Goal: Task Accomplishment & Management: Manage account settings

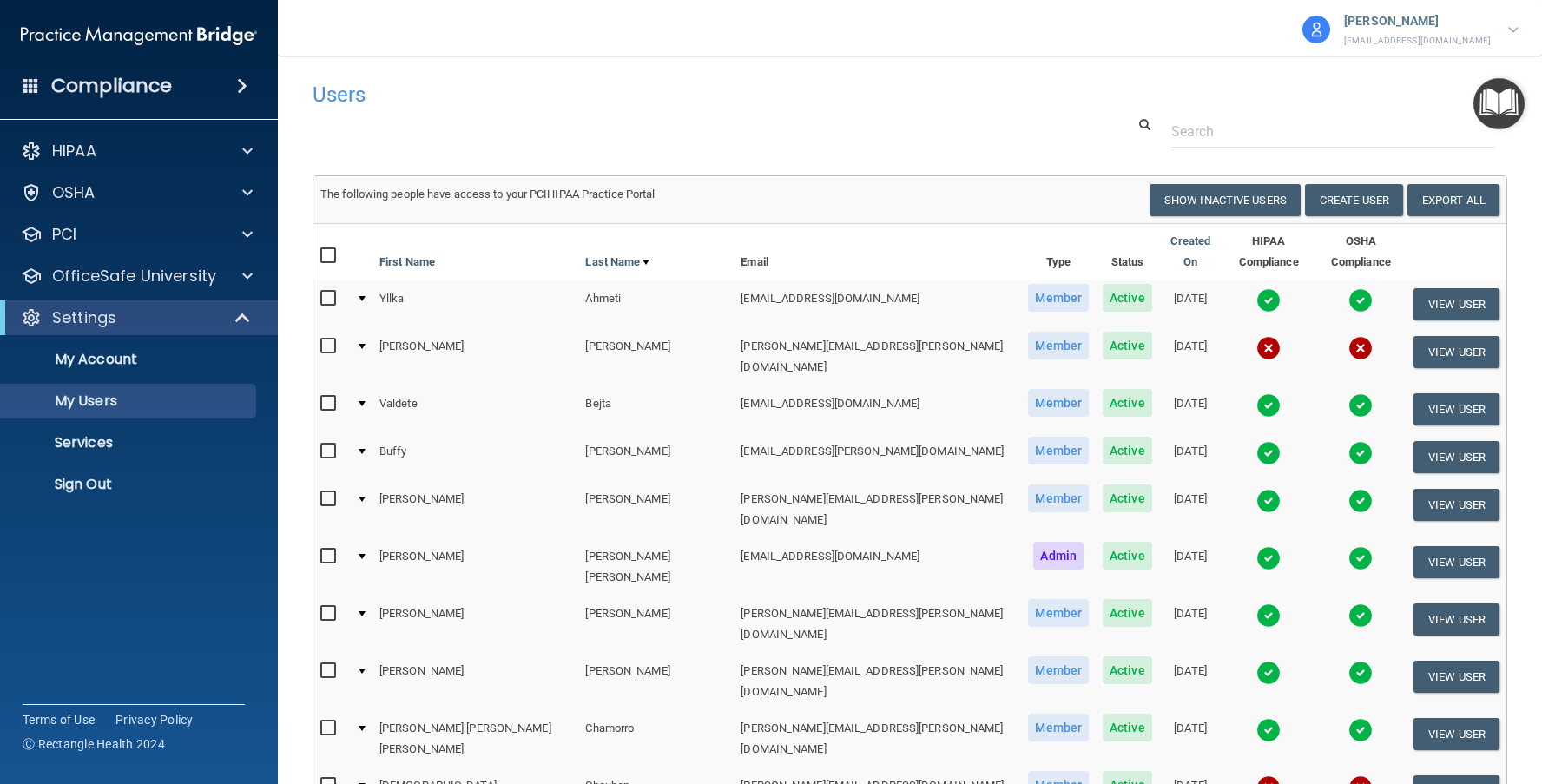
click at [330, 35] on nav "Toggle navigation [PERSON_NAME] [EMAIL_ADDRESS][DOMAIN_NAME] American Dental Co…" at bounding box center [910, 27] width 1264 height 55
click at [80, 311] on p "Settings" at bounding box center [84, 317] width 65 height 21
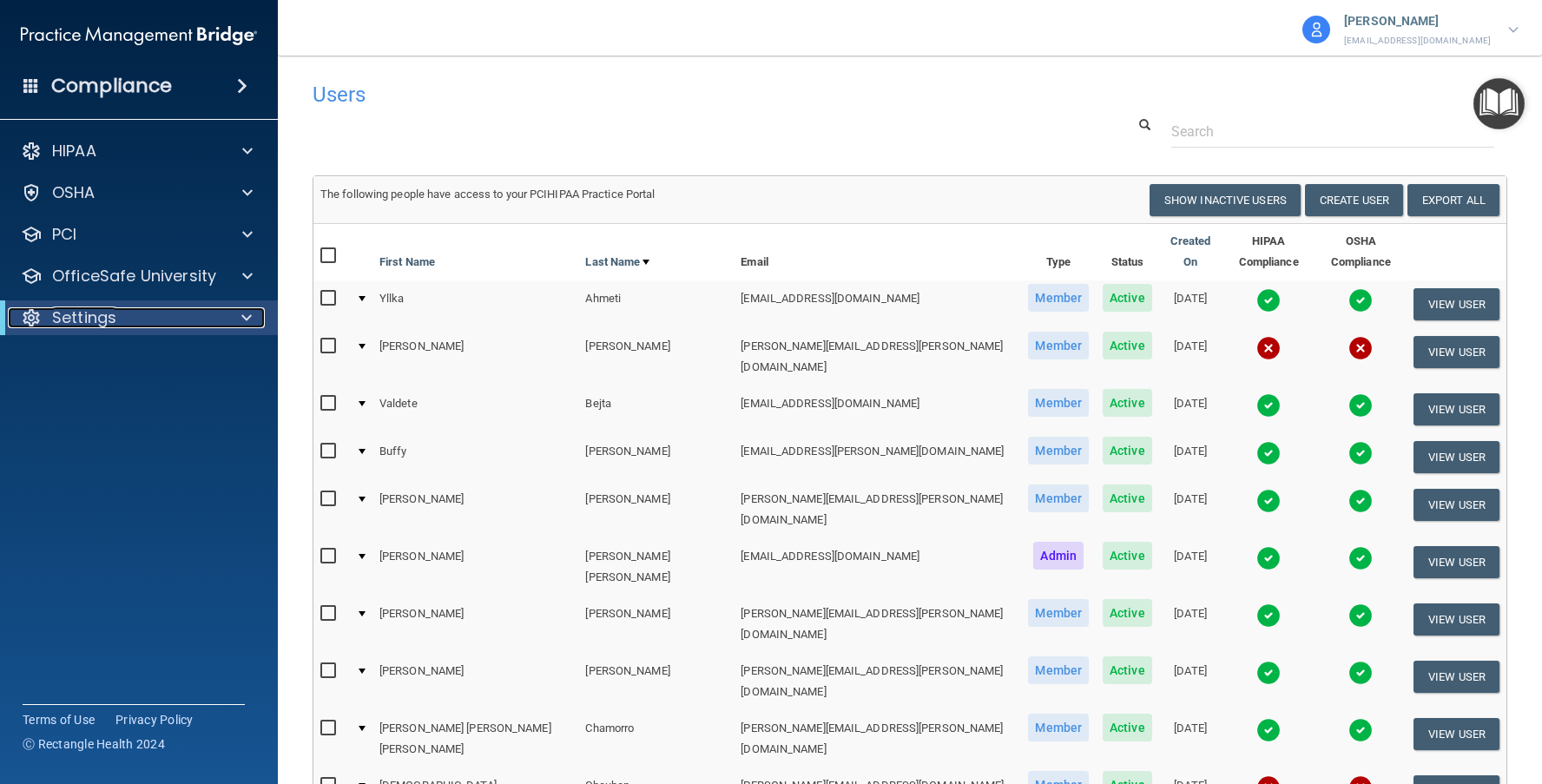
click at [80, 311] on p "Settings" at bounding box center [84, 317] width 65 height 21
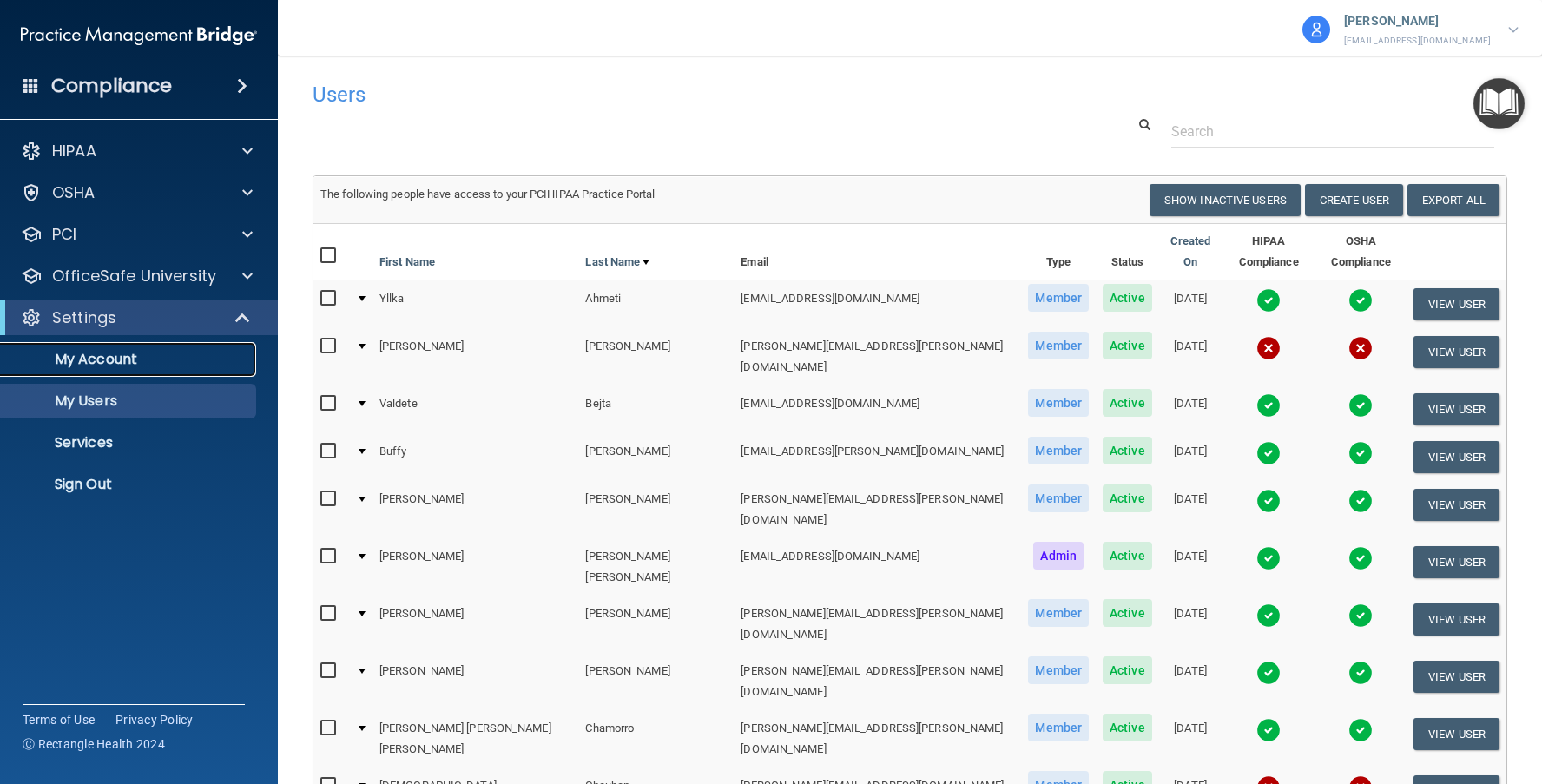
click at [77, 366] on p "My Account" at bounding box center [129, 359] width 237 height 17
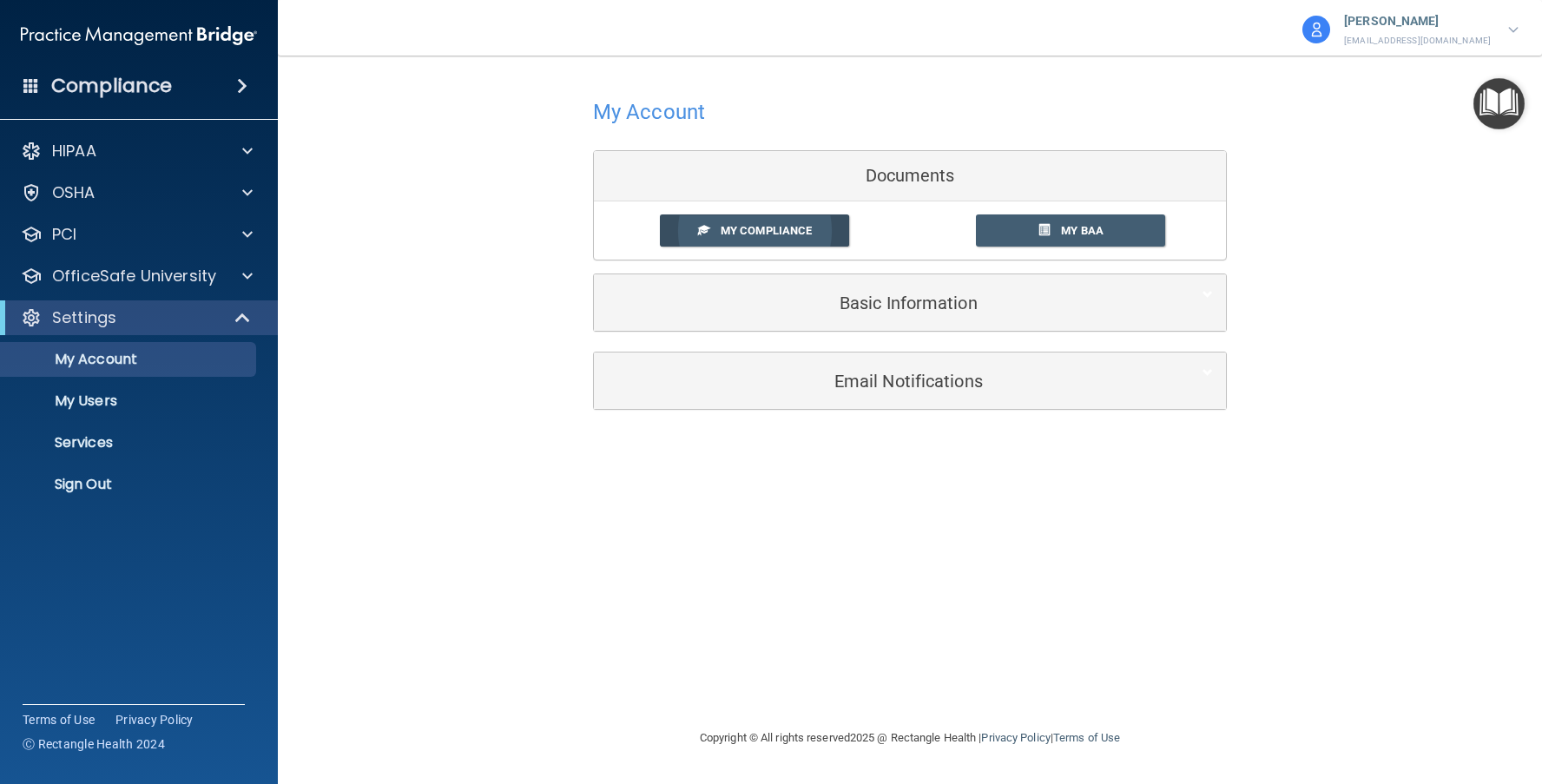
click at [753, 233] on span "My Compliance" at bounding box center [766, 231] width 91 height 13
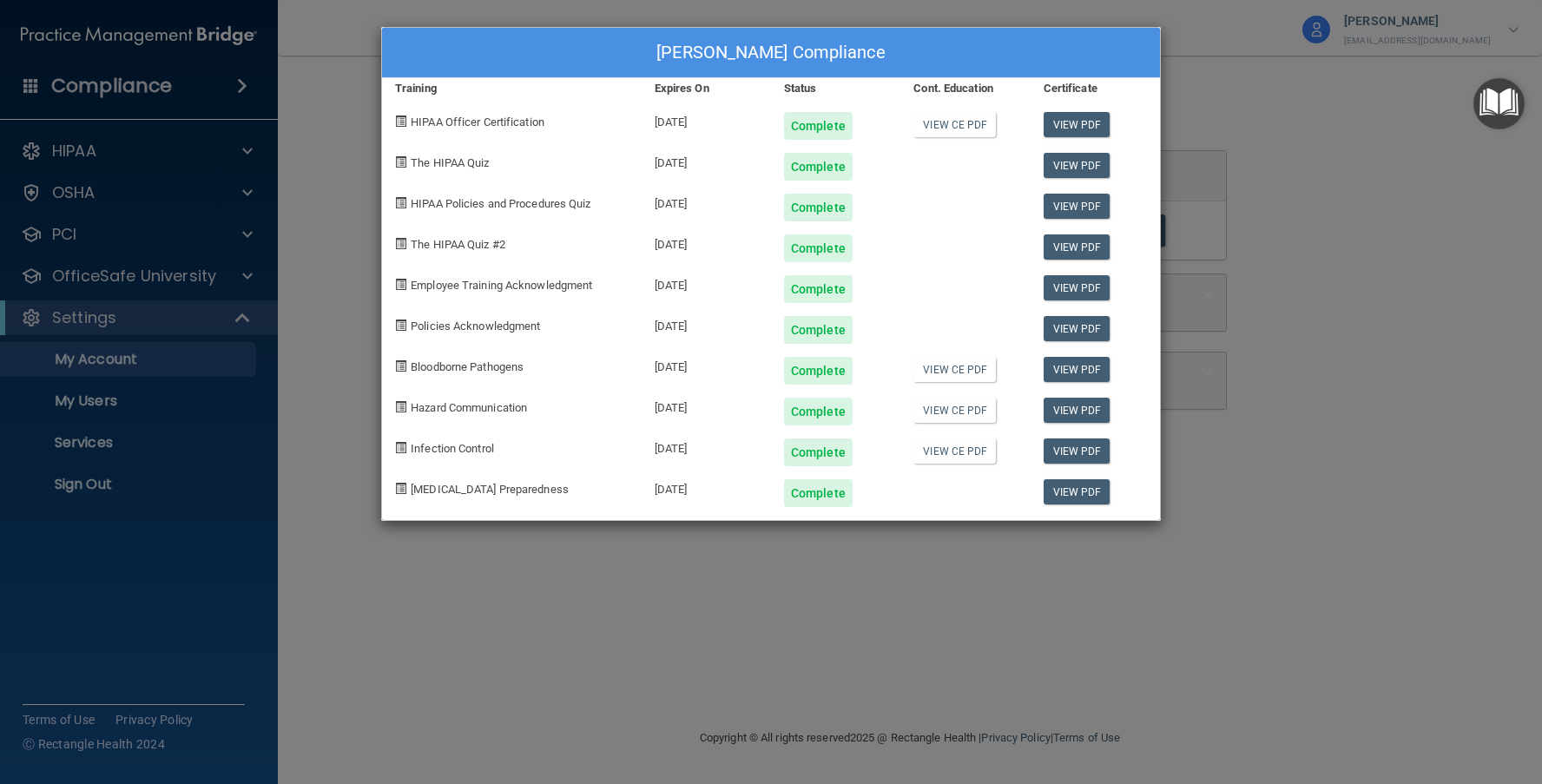
click at [310, 239] on div "Paula Buzan Herczeg's Compliance Training Expires On Status Cont. Education Cer…" at bounding box center [771, 392] width 1542 height 784
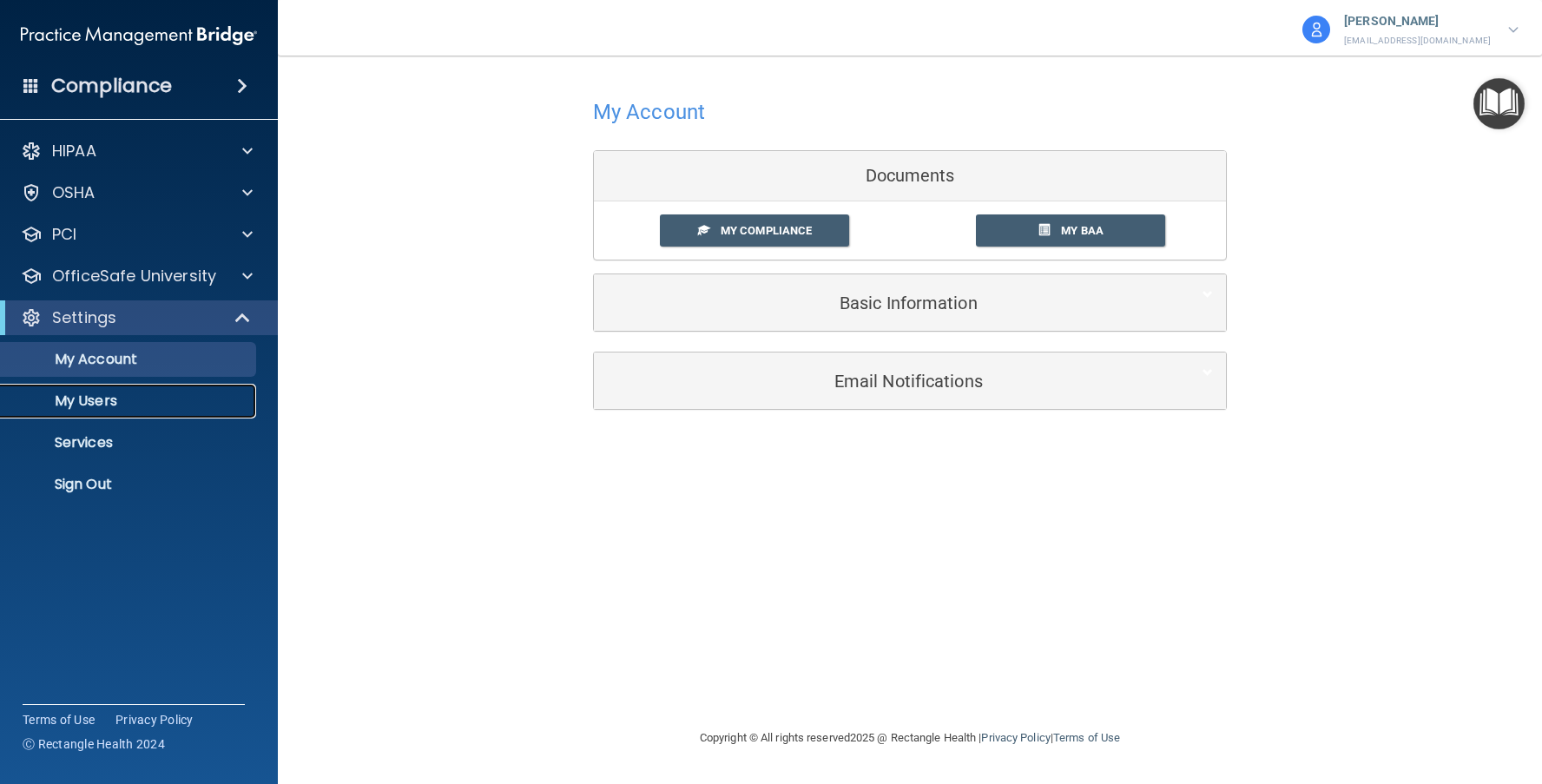
click at [87, 405] on p "My Users" at bounding box center [129, 401] width 237 height 17
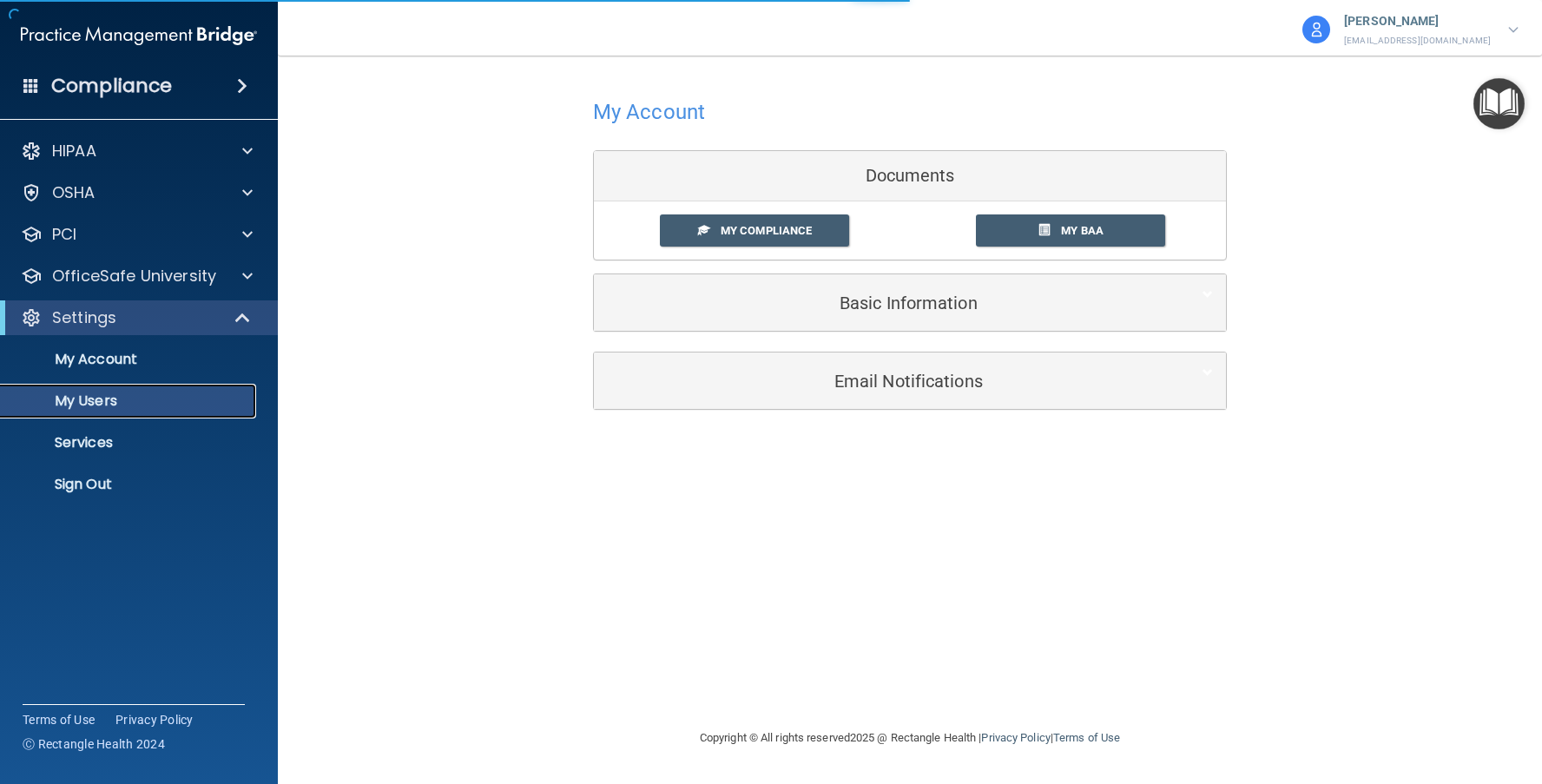
select select "20"
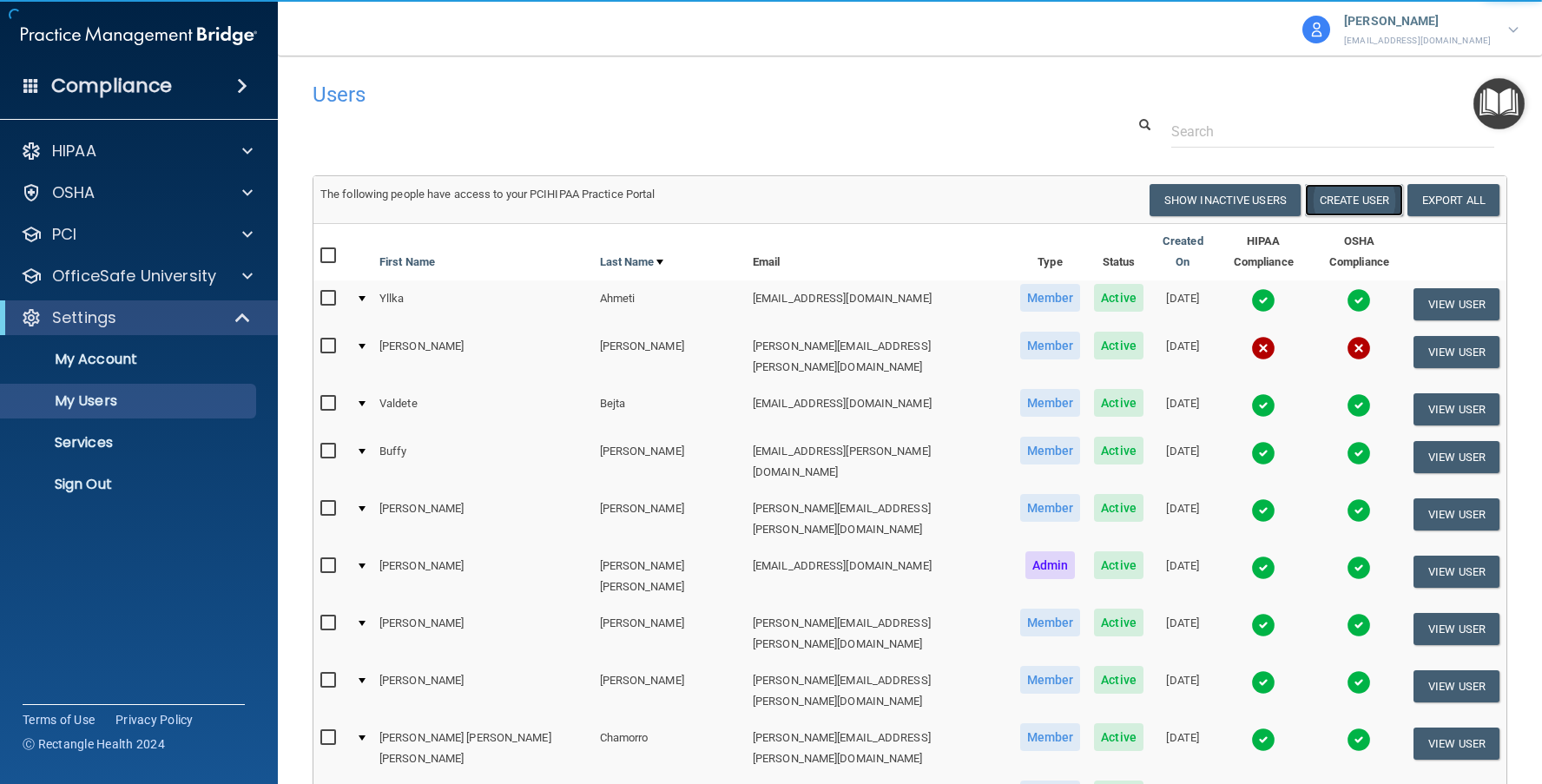
click at [1347, 194] on button "Create User" at bounding box center [1354, 200] width 98 height 32
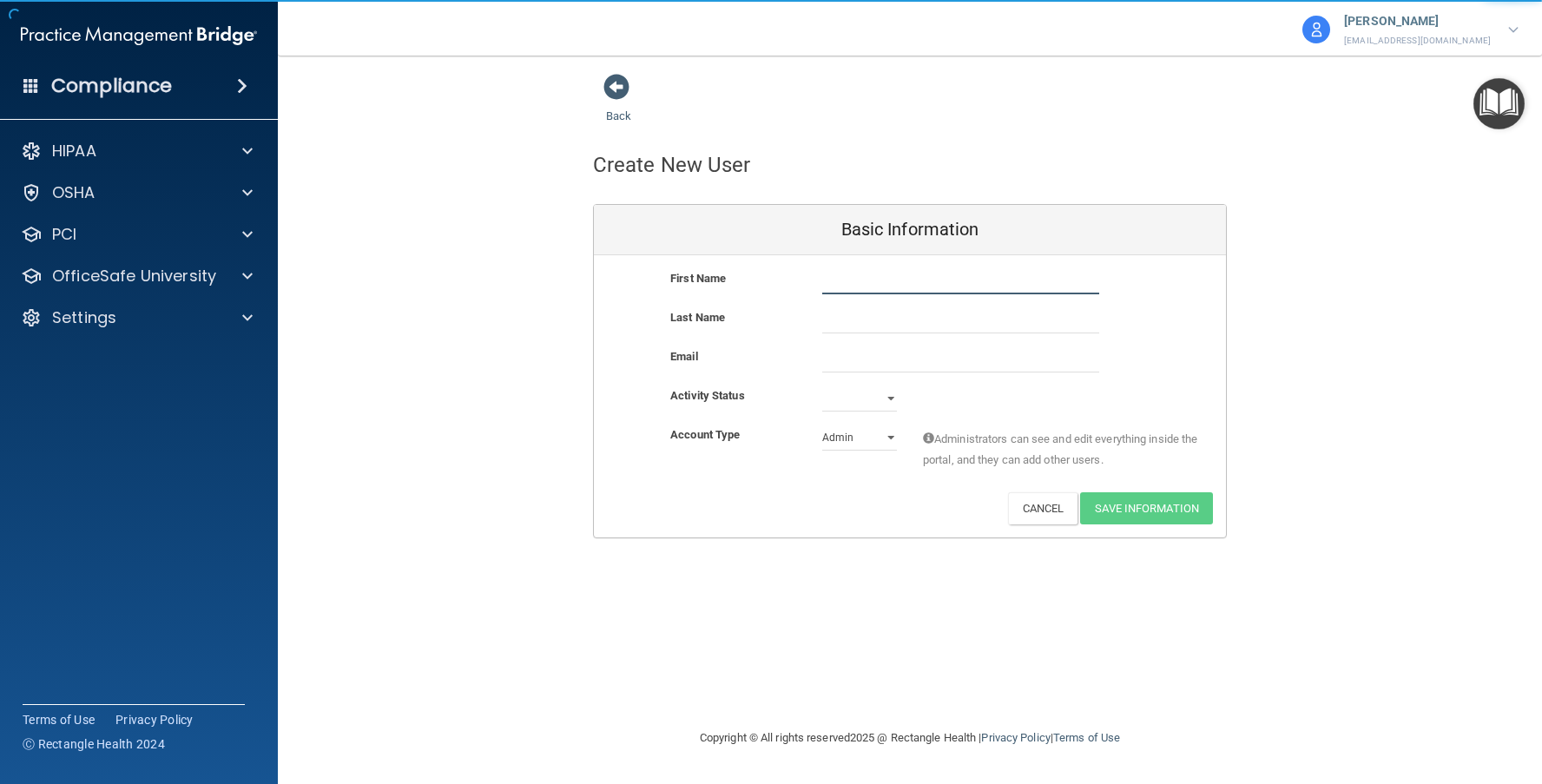
click at [831, 280] on input "text" at bounding box center [960, 281] width 277 height 26
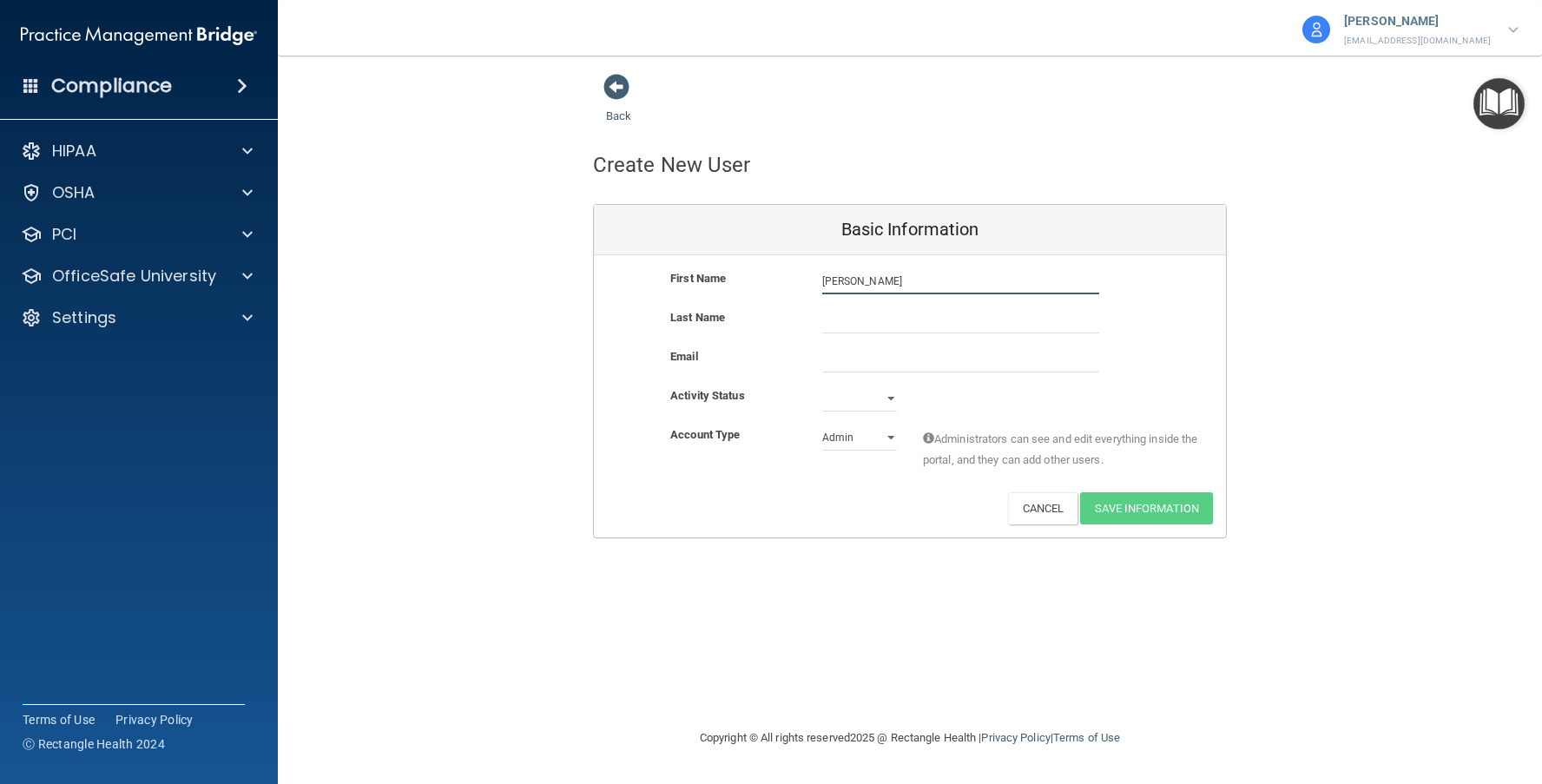
type input "Justin"
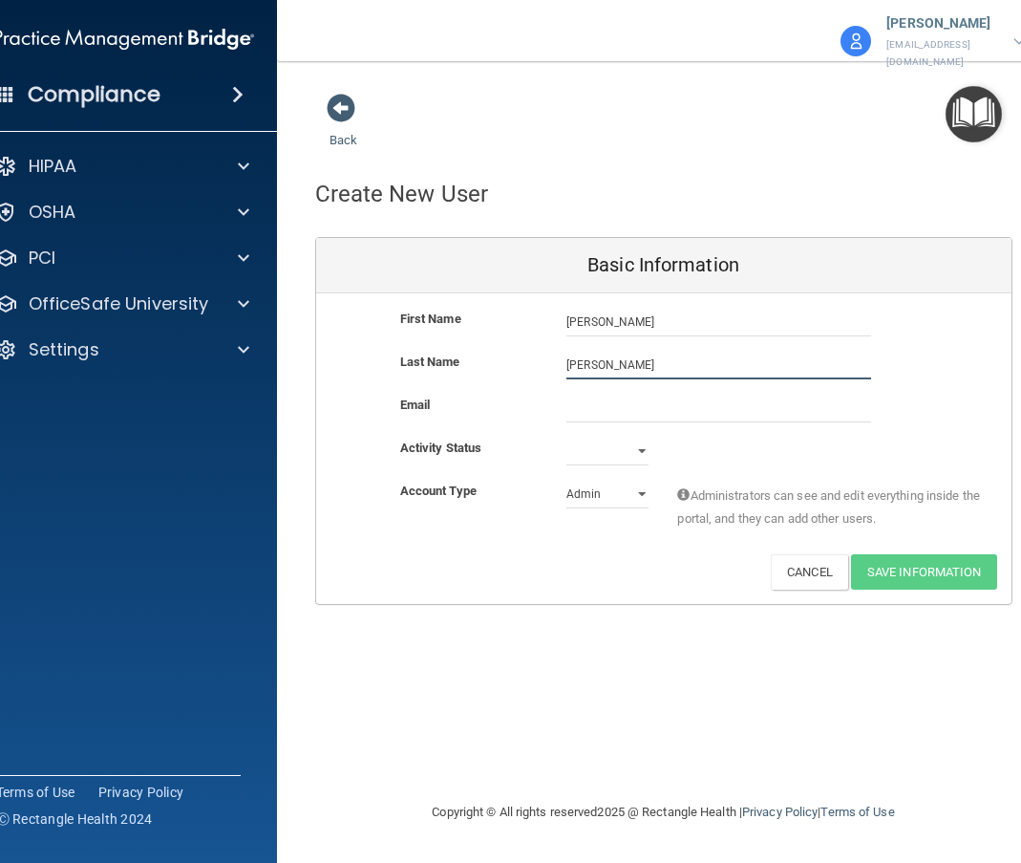
type input "Williams"
click at [602, 395] on input "email" at bounding box center [719, 408] width 305 height 29
paste input "justin.williams@ameridentco.com"
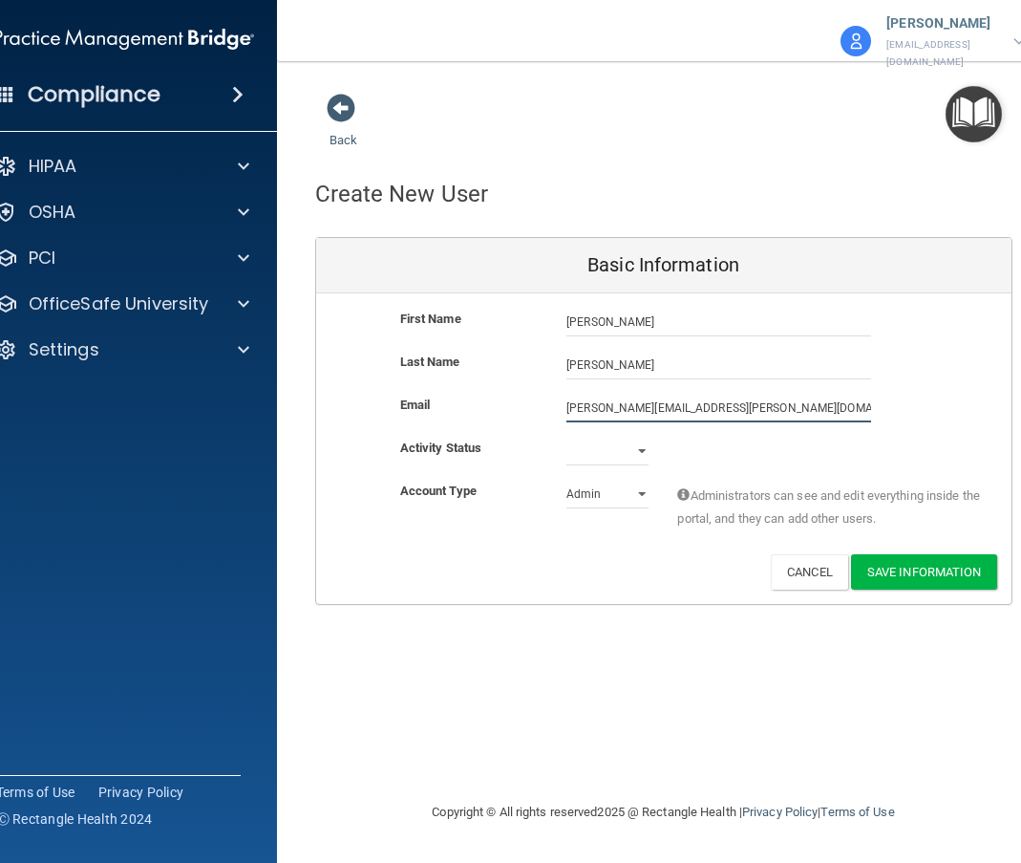
type input "justin.williams@ameridentco.com"
click at [608, 439] on select "Active Inactive" at bounding box center [608, 451] width 82 height 29
select select "active"
click at [567, 437] on select "Active Inactive" at bounding box center [608, 451] width 82 height 29
click at [599, 485] on select "Admin Member" at bounding box center [608, 494] width 82 height 29
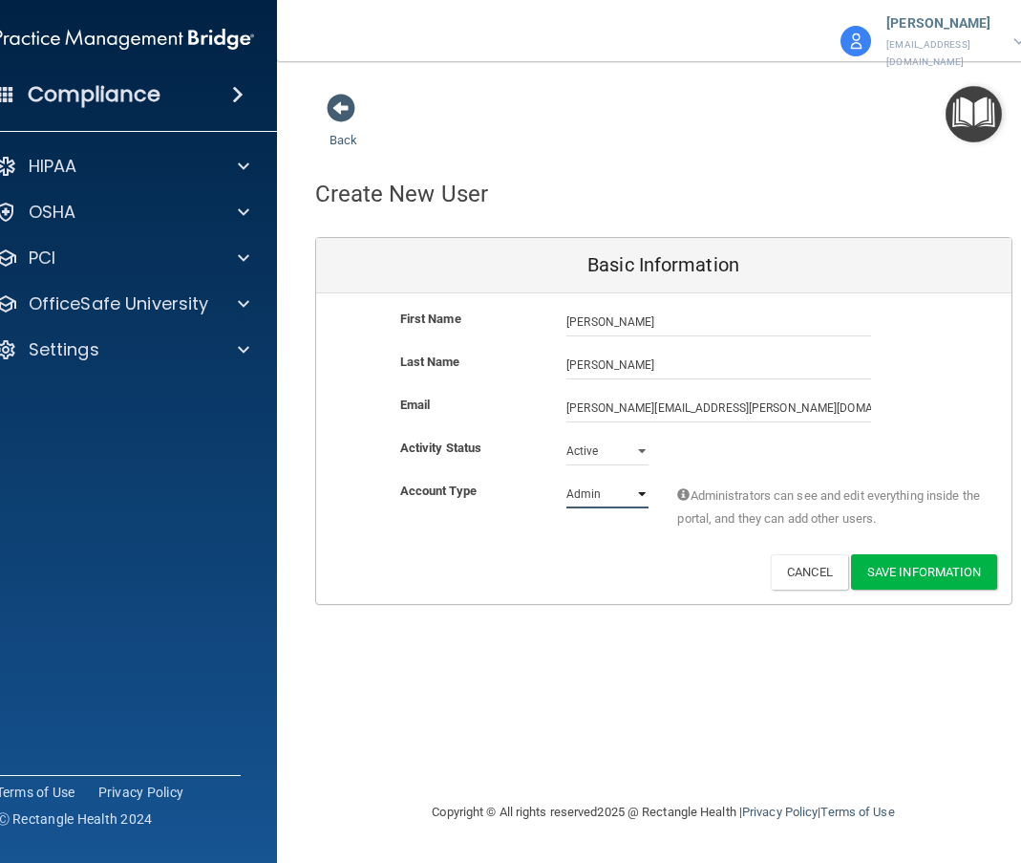
select select "practice_member"
click at [567, 480] on select "Admin Member" at bounding box center [608, 494] width 82 height 29
click at [927, 554] on button "Save Information" at bounding box center [924, 571] width 146 height 35
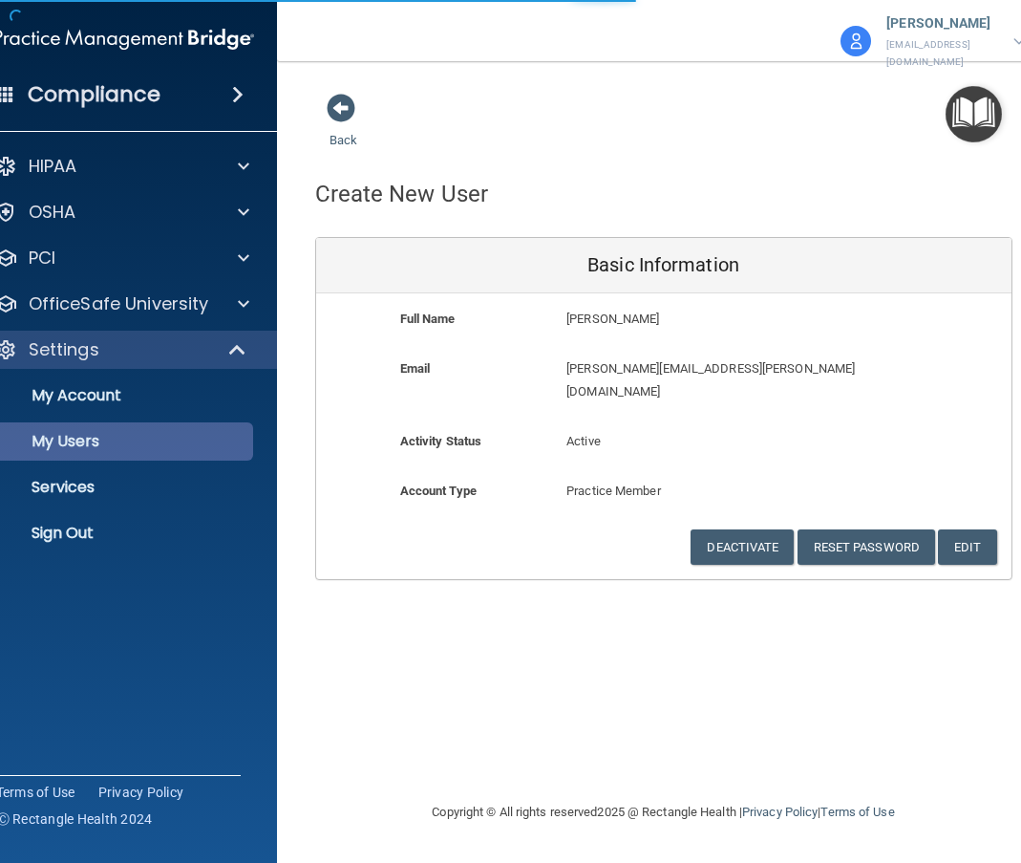
select select "20"
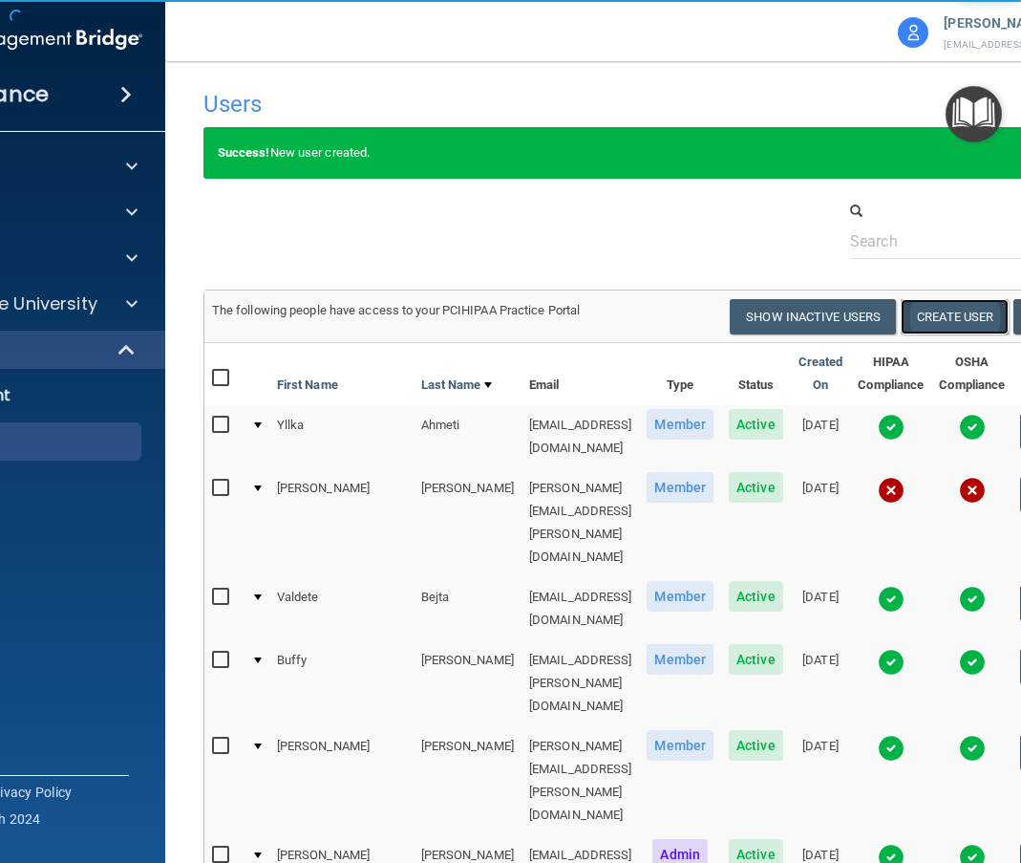
click at [965, 313] on button "Create User" at bounding box center [955, 316] width 108 height 35
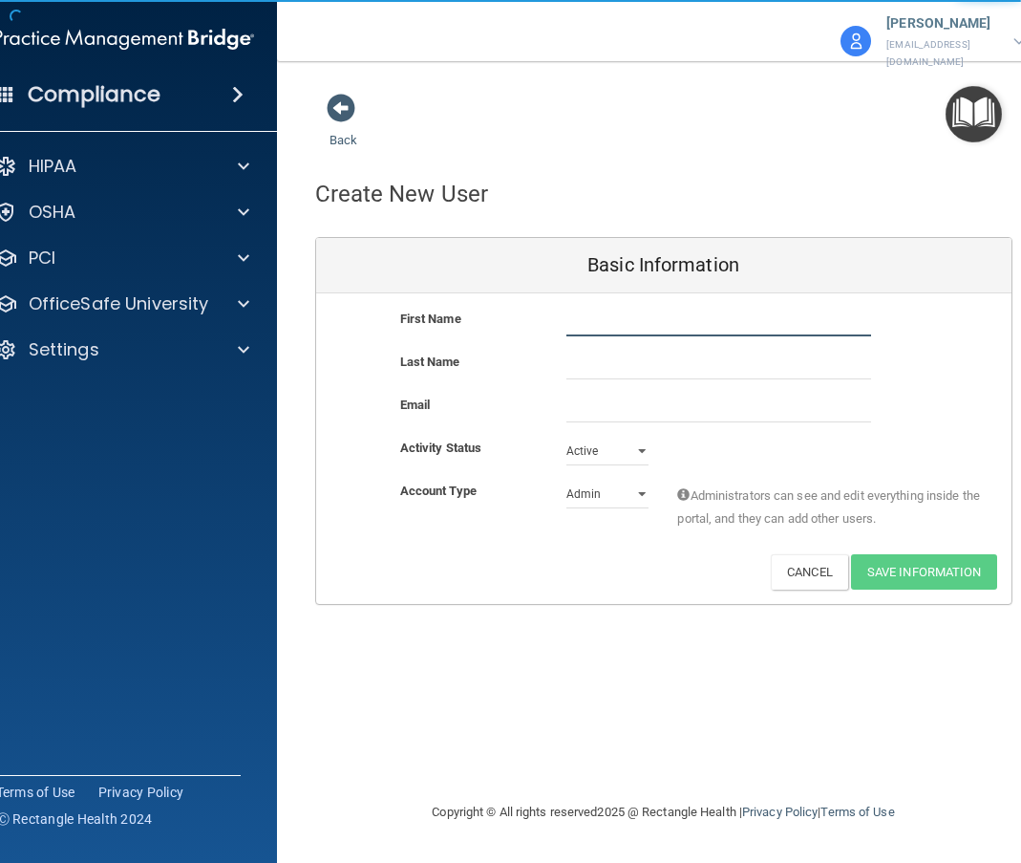
click at [581, 308] on input "text" at bounding box center [719, 322] width 305 height 29
type input "Blake"
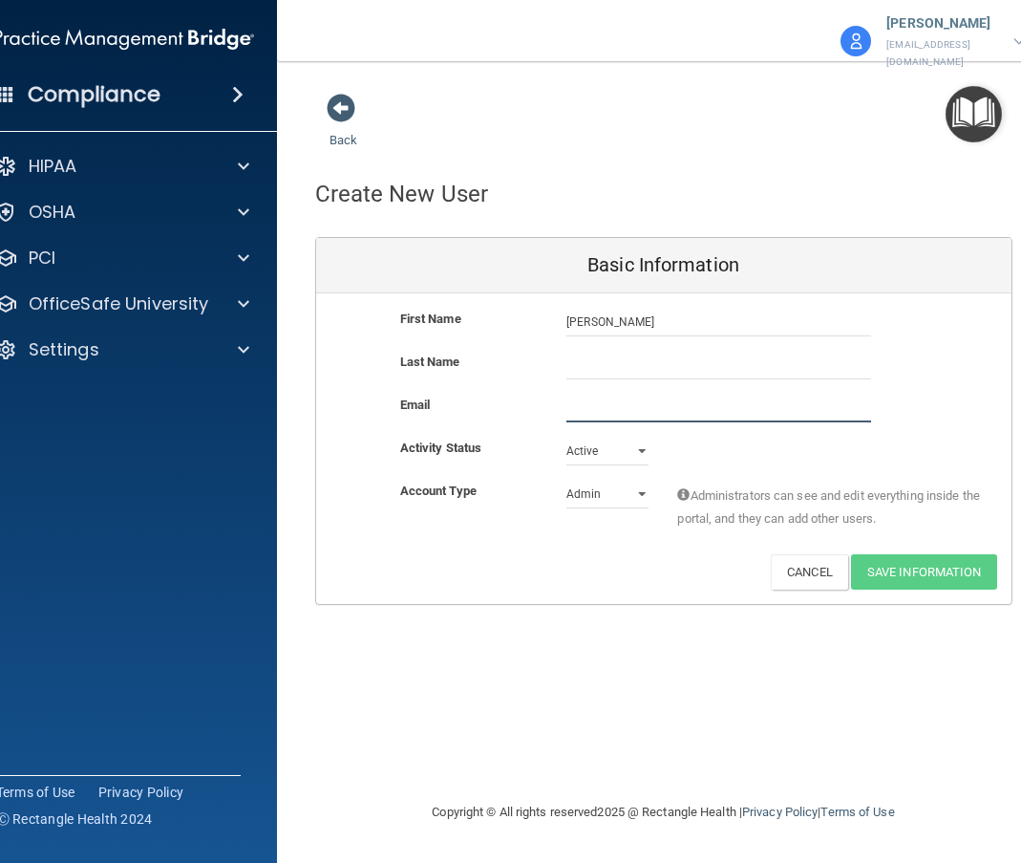
click at [620, 397] on input "email" at bounding box center [719, 408] width 305 height 29
paste input "blake.gentry@ameridentco.com"
type input "blake.gentry@ameridentco.com"
click at [600, 355] on input "text" at bounding box center [719, 365] width 305 height 29
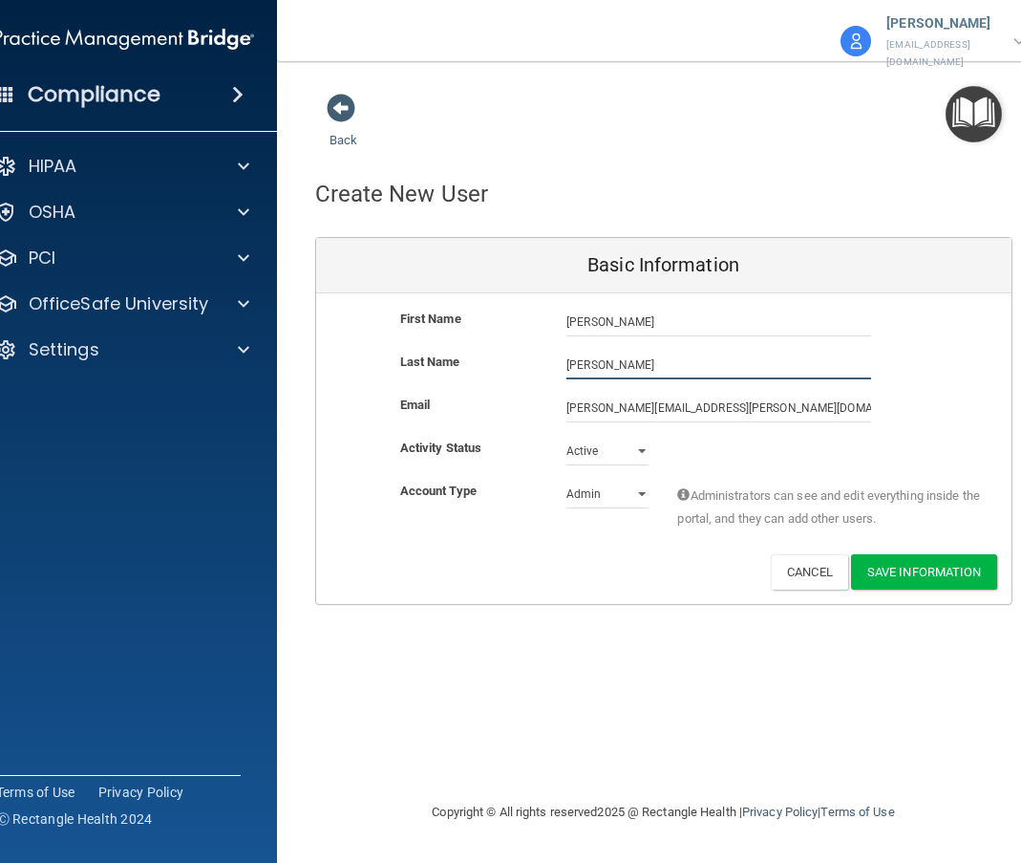
type input "Gentry"
click at [603, 489] on select "Admin Member" at bounding box center [608, 494] width 82 height 29
select select "practice_member"
click at [567, 480] on select "Admin Member" at bounding box center [608, 494] width 82 height 29
click at [905, 558] on button "Save Information" at bounding box center [924, 571] width 146 height 35
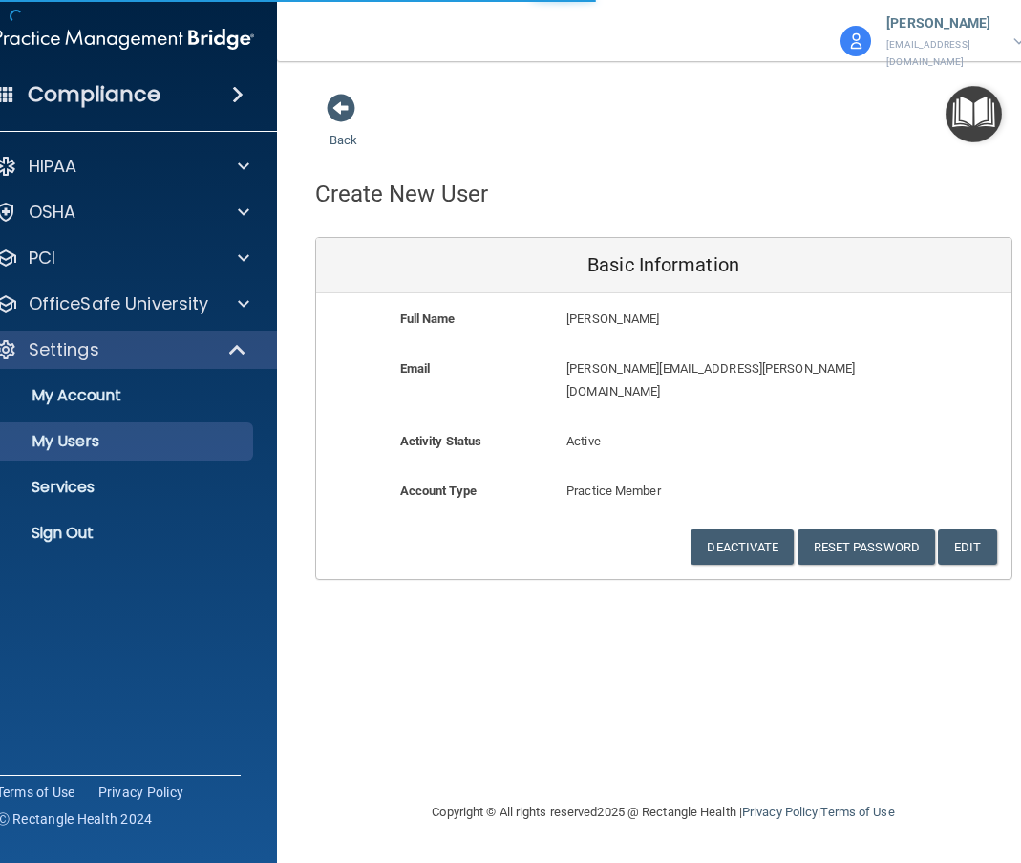
select select "20"
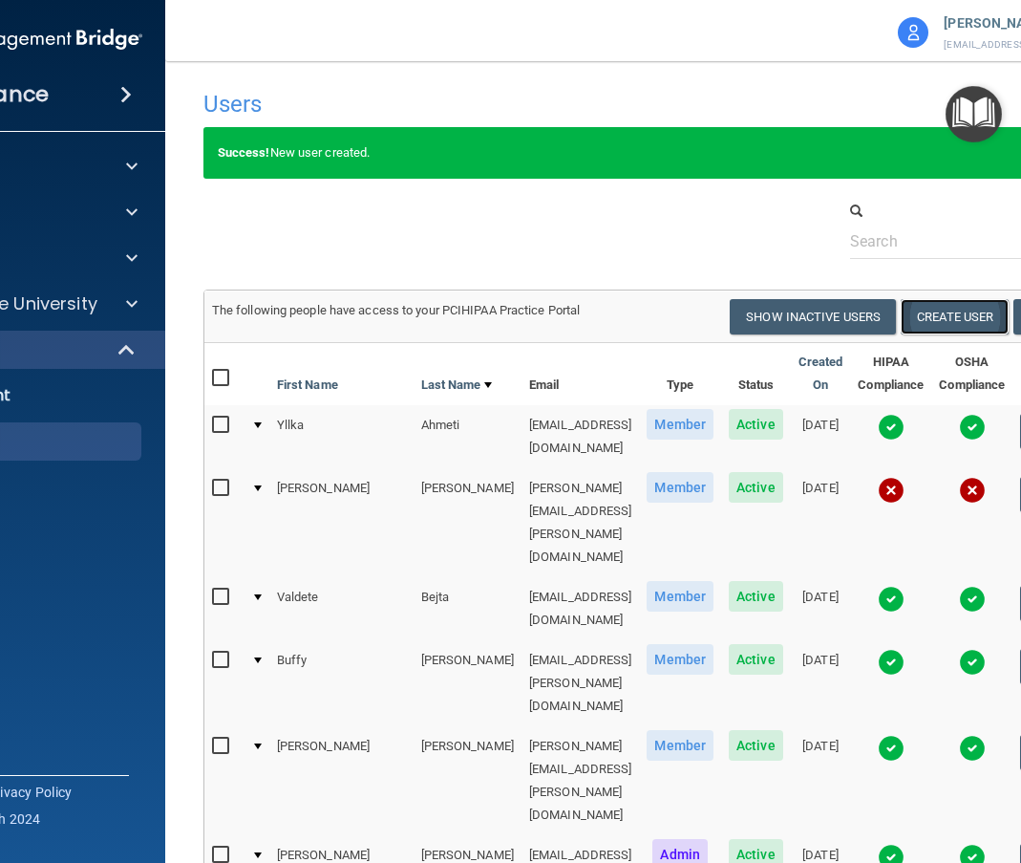
click at [969, 304] on button "Create User" at bounding box center [955, 316] width 108 height 35
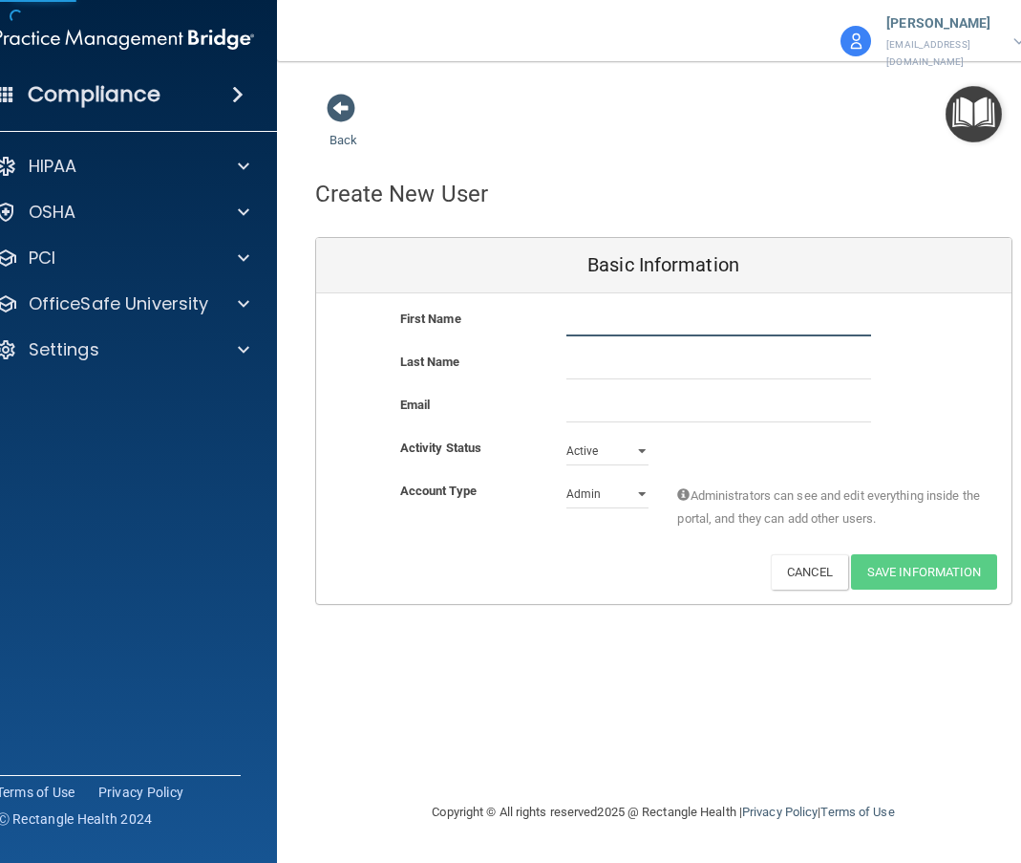
click at [581, 315] on input "text" at bounding box center [719, 322] width 305 height 29
type input "Elizabeth"
type input "T"
type input "Reaney"
paste input "elizabeth.reaney@ameridentco.com"
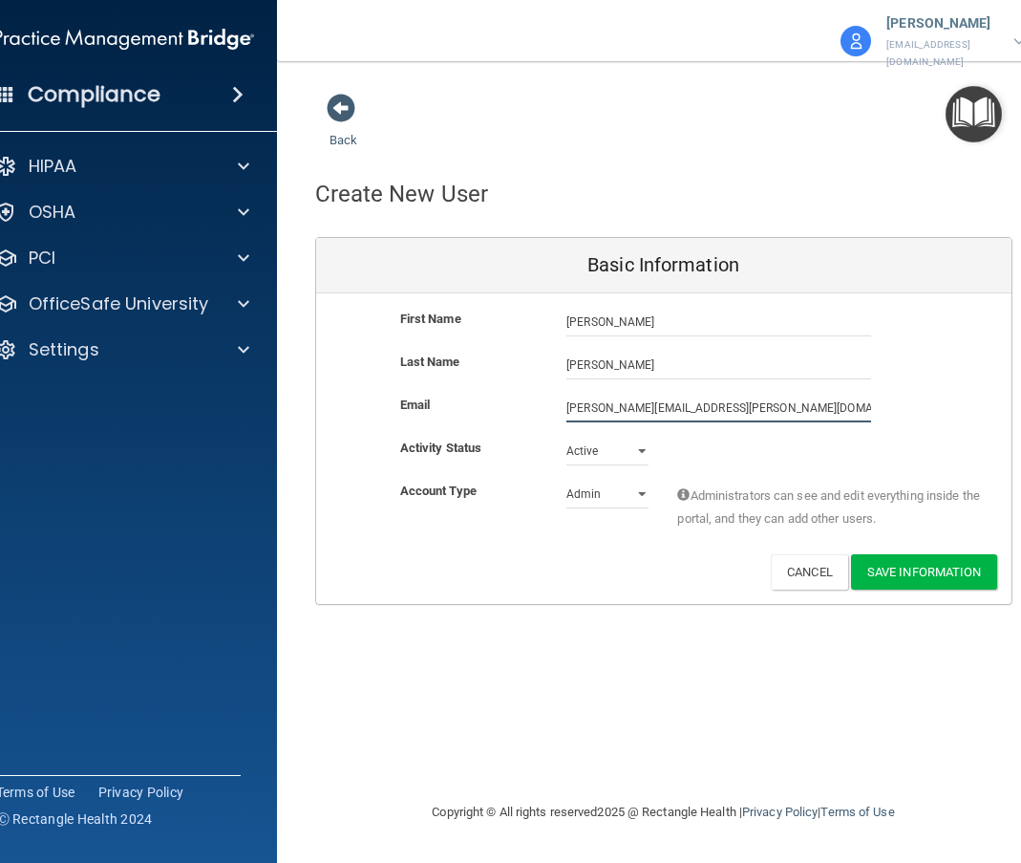
type input "elizabeth.reaney@ameridentco.com"
click at [604, 484] on select "Admin Member" at bounding box center [608, 494] width 82 height 29
select select "practice_member"
click at [567, 480] on select "Admin Member" at bounding box center [608, 494] width 82 height 29
click at [910, 560] on button "Save Information" at bounding box center [924, 571] width 146 height 35
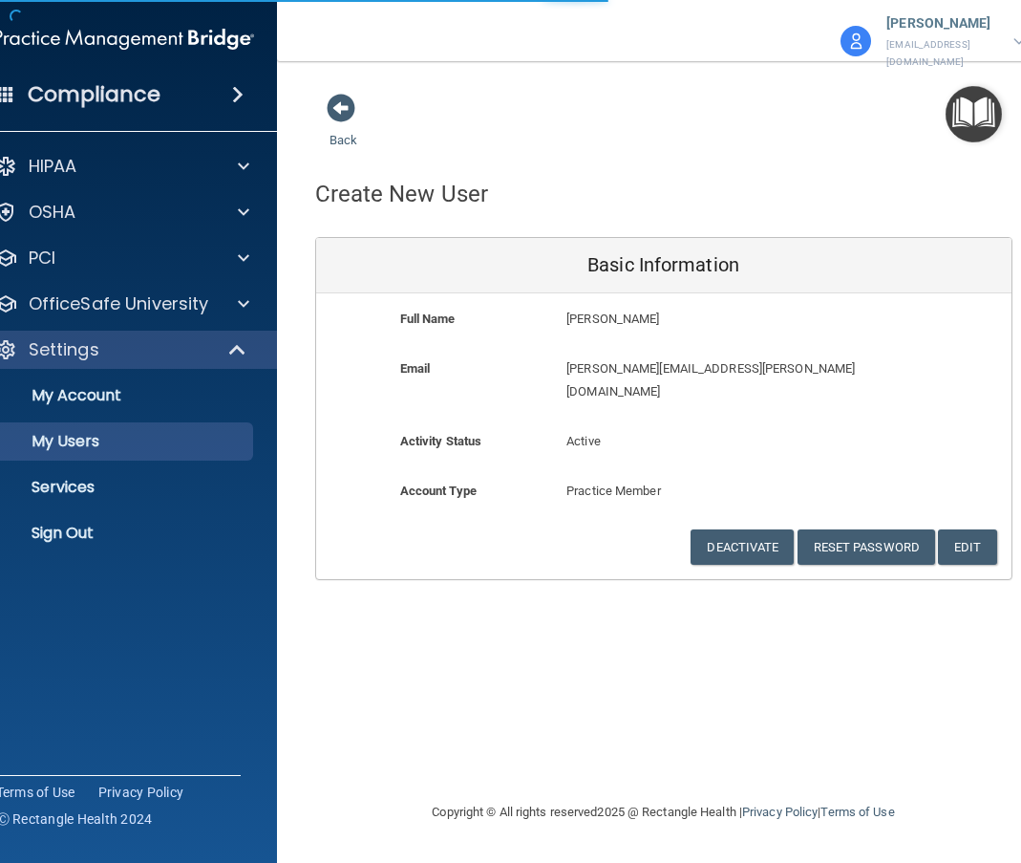
select select "20"
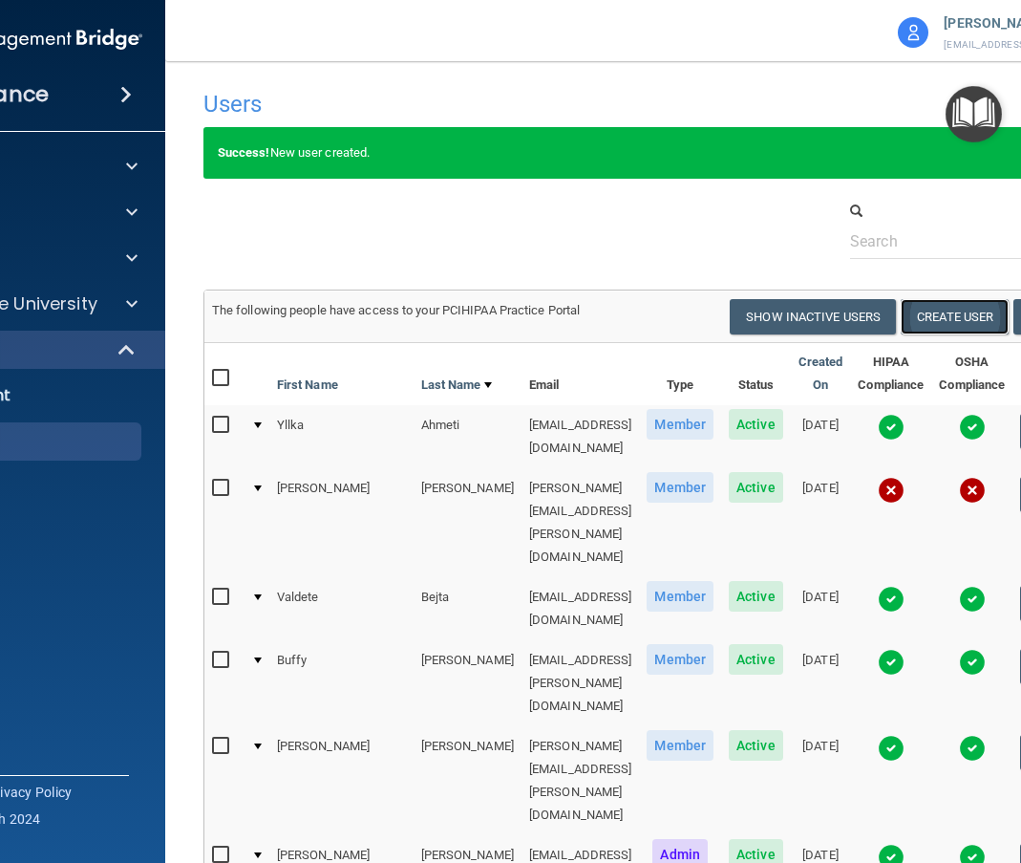
click at [958, 321] on button "Create User" at bounding box center [955, 316] width 108 height 35
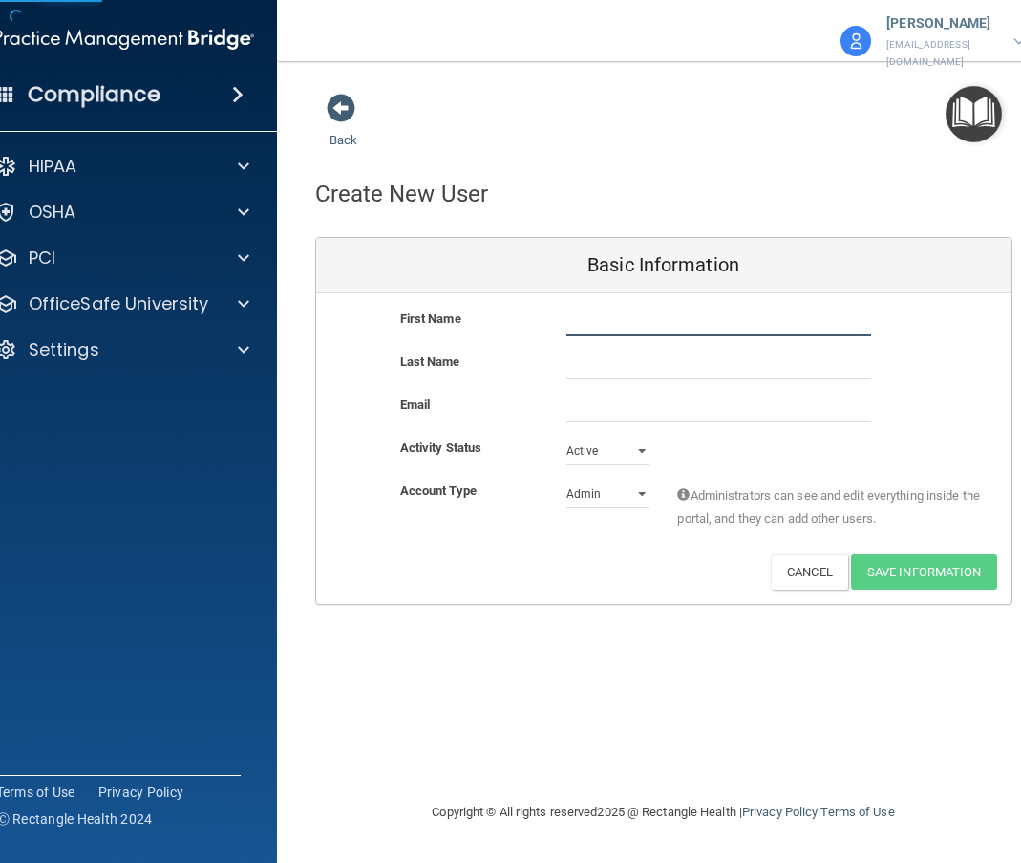
click at [587, 309] on input "text" at bounding box center [719, 322] width 305 height 29
type input "Steve"
type input "Zsako"
paste input "steve.zsako@ameridentco.com"
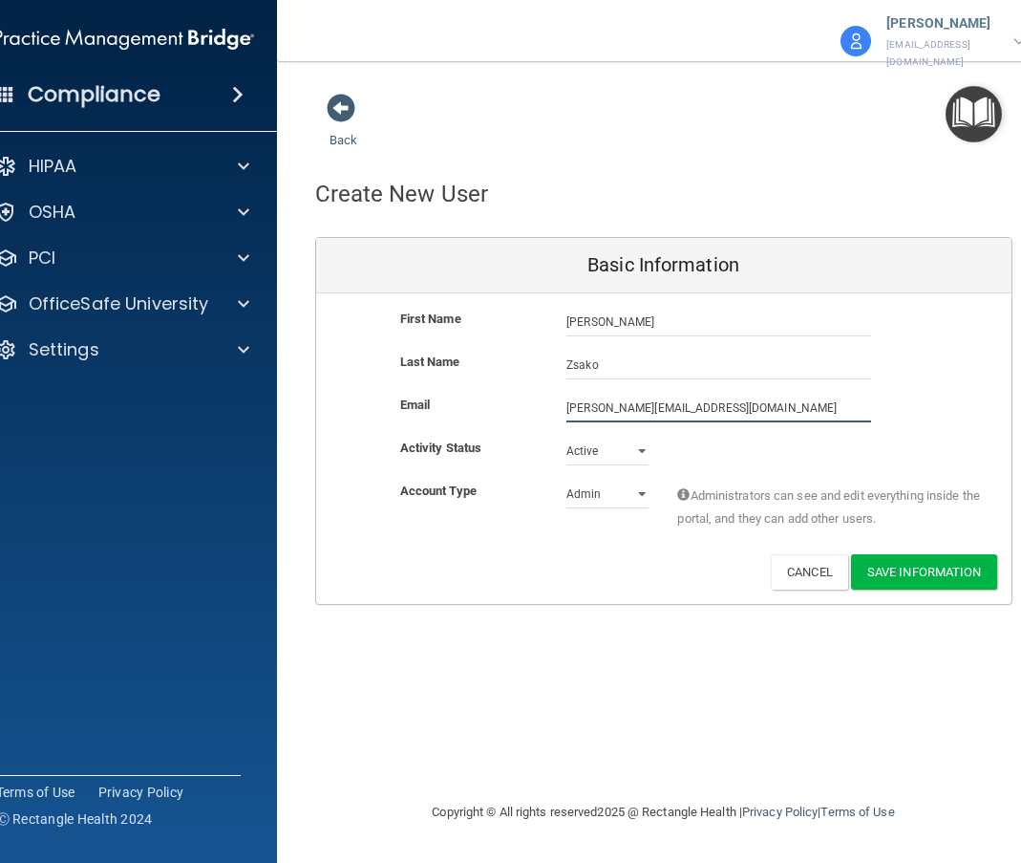
type input "steve.zsako@ameridentco.com"
click at [642, 482] on select "Admin Member" at bounding box center [608, 494] width 82 height 29
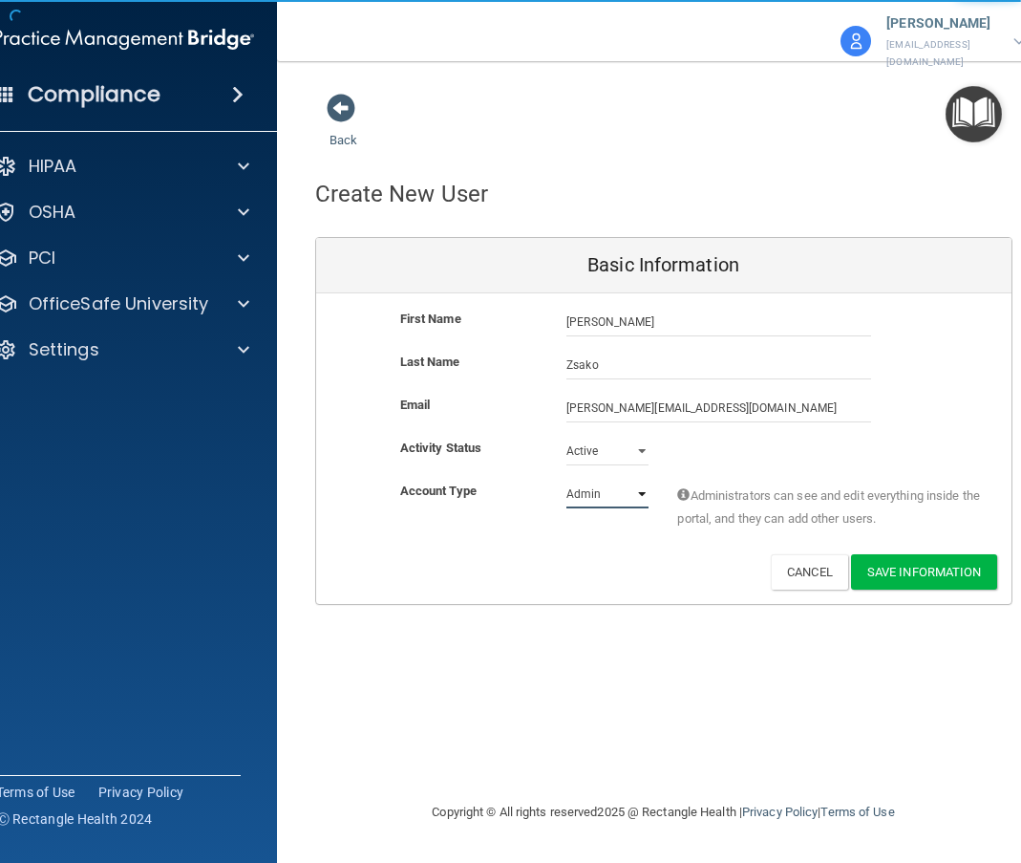
select select "practice_member"
click at [567, 480] on select "Admin Member" at bounding box center [608, 494] width 82 height 29
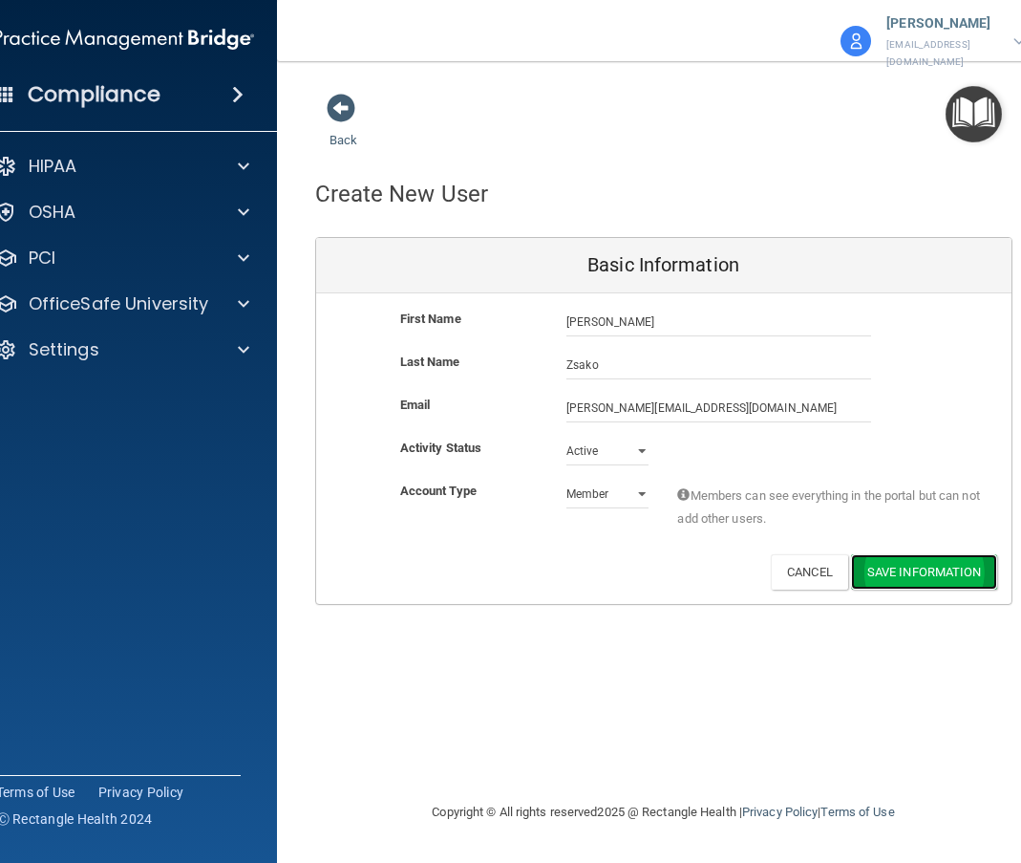
click at [917, 560] on button "Save Information" at bounding box center [924, 571] width 146 height 35
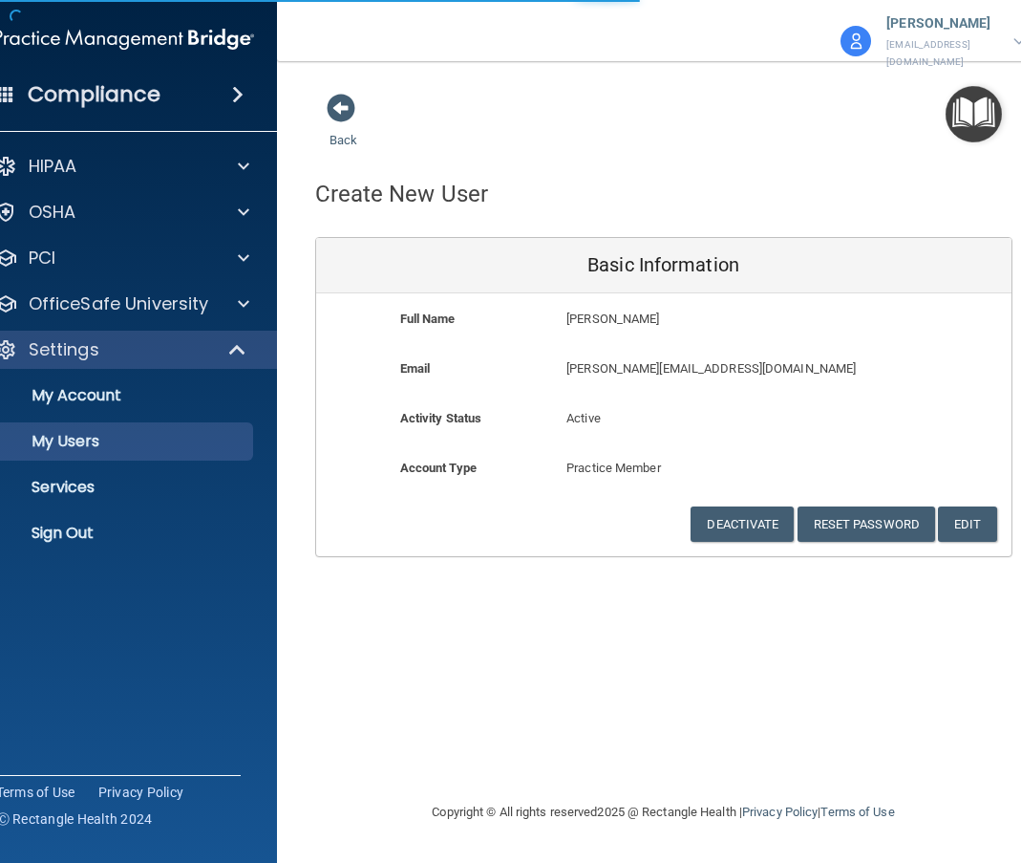
select select "20"
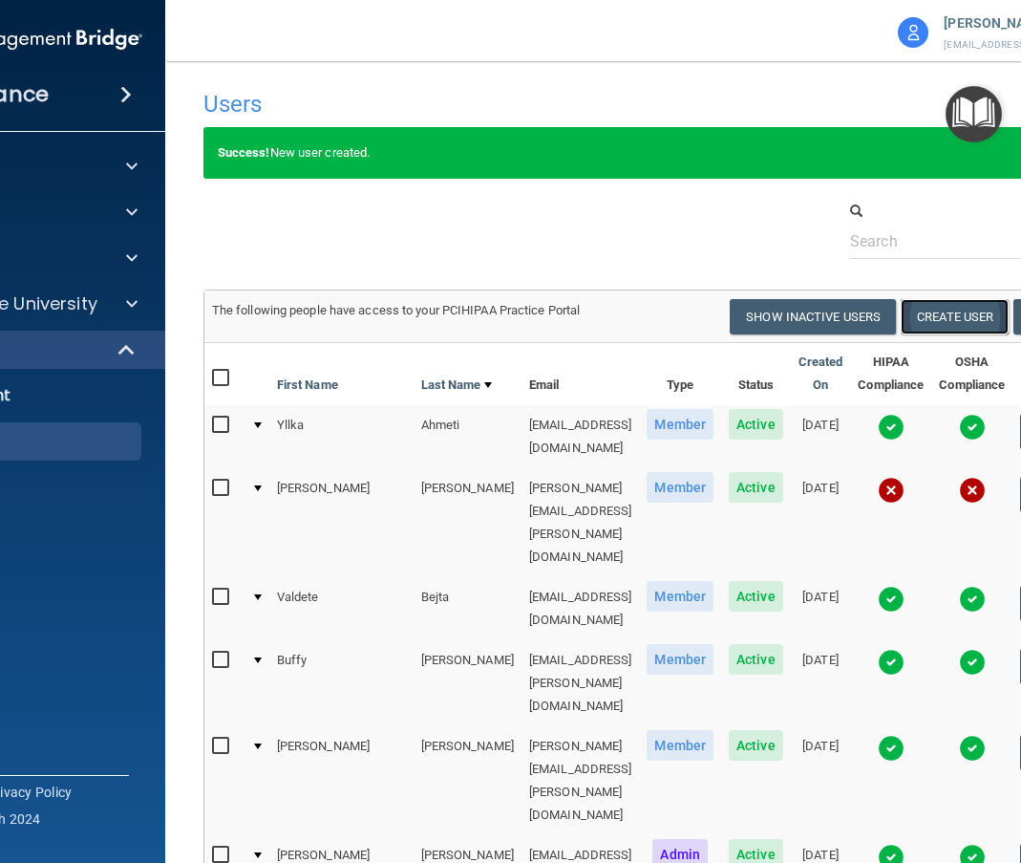
click at [967, 327] on button "Create User" at bounding box center [955, 316] width 108 height 35
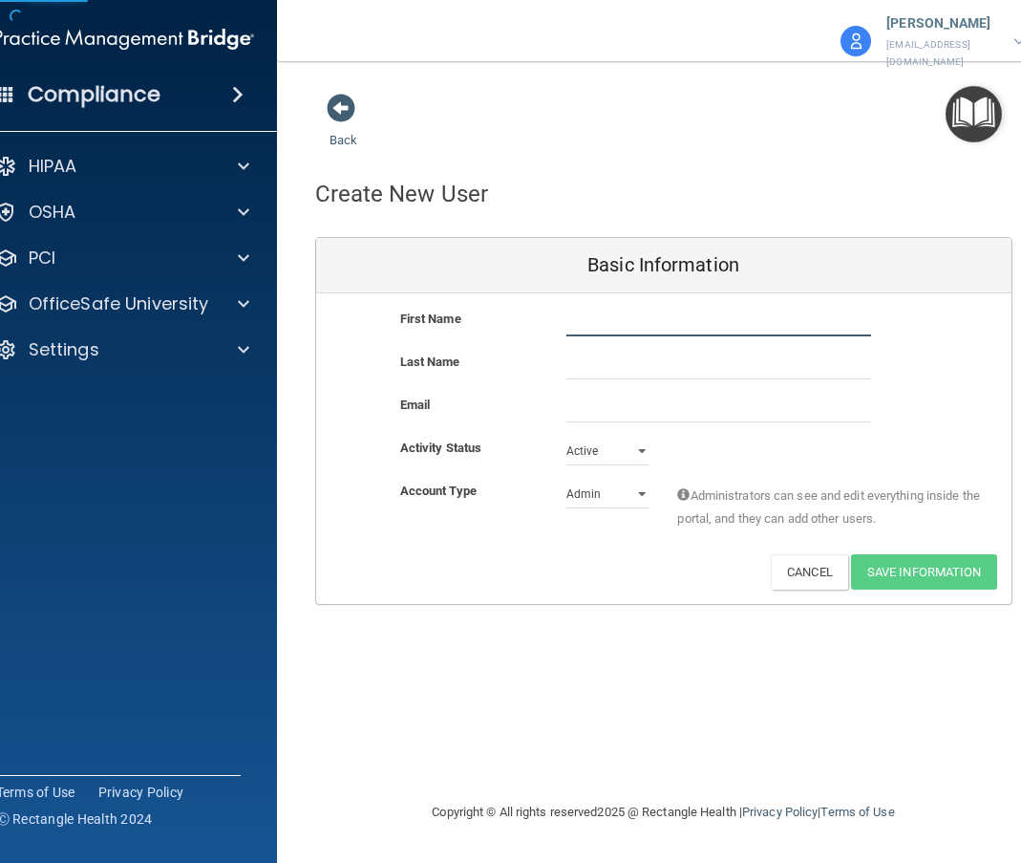
click at [587, 308] on input "text" at bounding box center [719, 322] width 305 height 29
type input "Jamie"
type input "Moody"
paste input "jamie.moody@ameridentco.com"
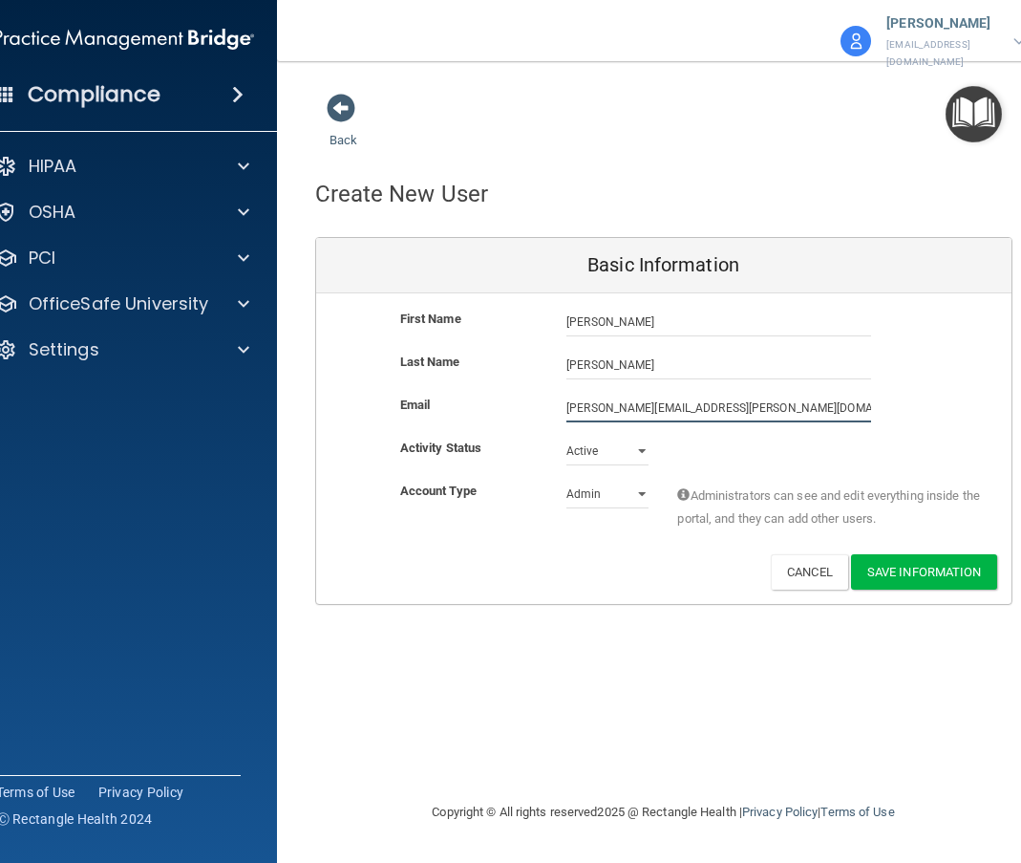
type input "jamie.moody@ameridentco.com"
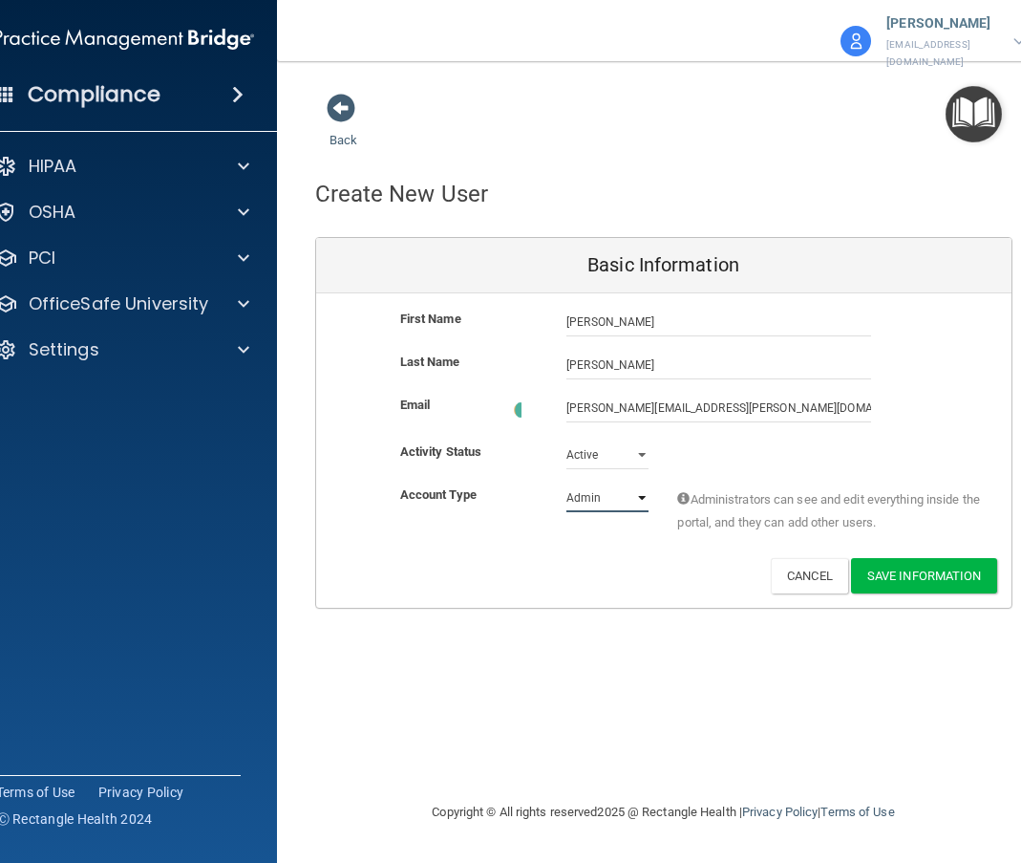
click at [595, 483] on select "Admin Member" at bounding box center [608, 497] width 82 height 29
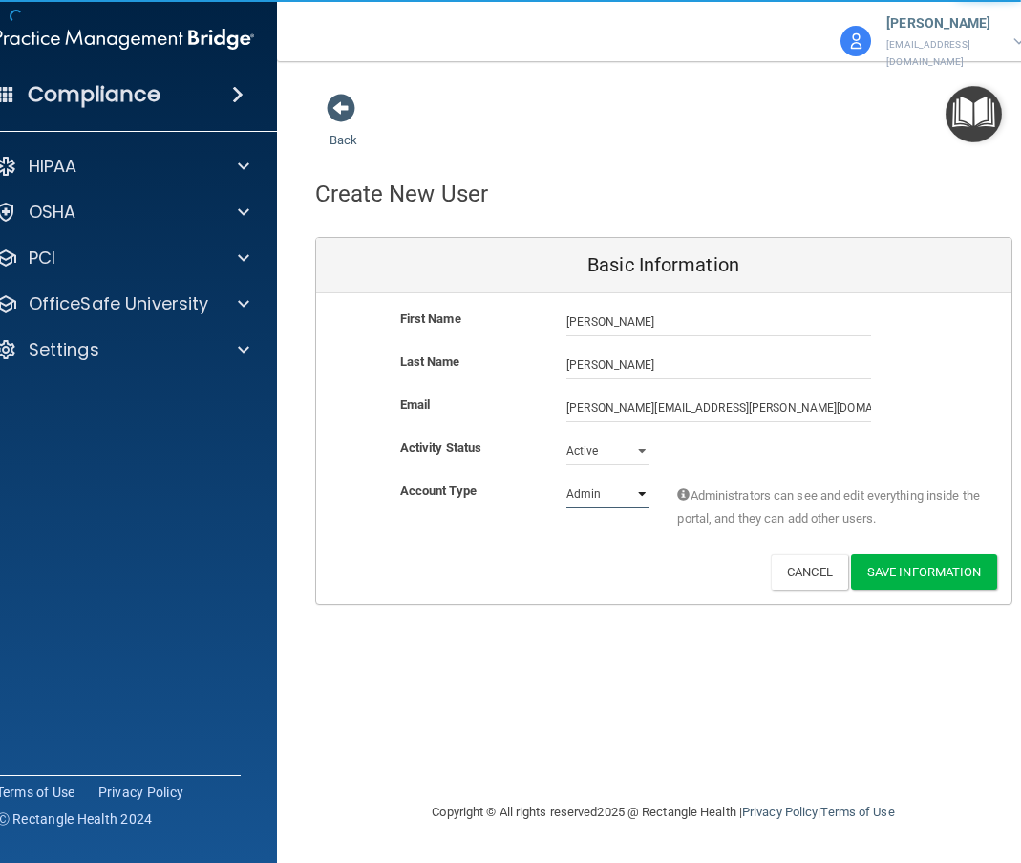
select select "practice_member"
click at [567, 480] on select "Admin Member" at bounding box center [608, 494] width 82 height 29
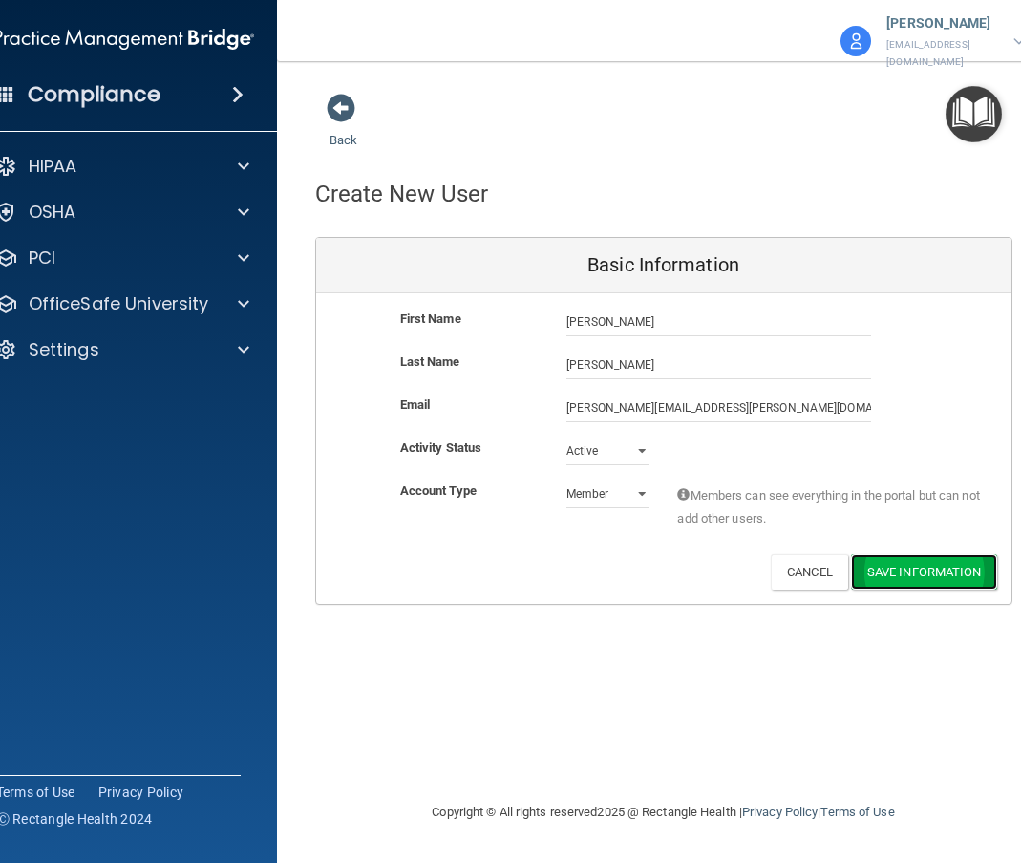
click at [914, 556] on button "Save Information" at bounding box center [924, 571] width 146 height 35
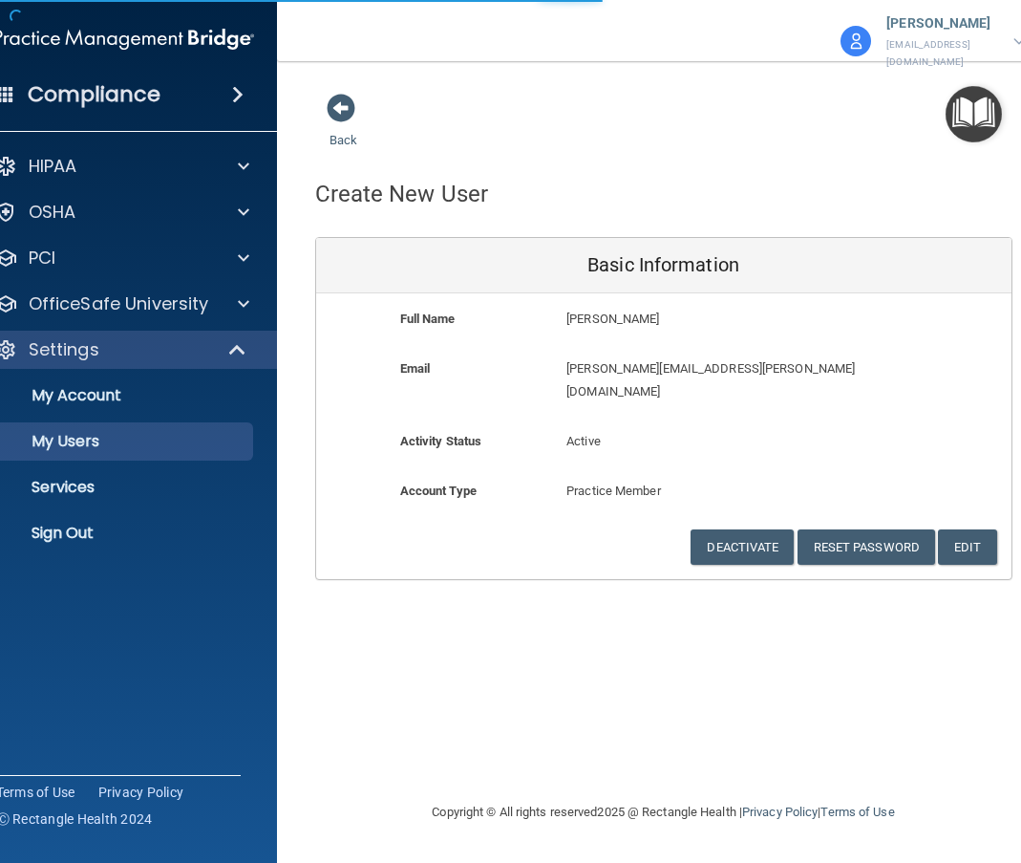
select select "20"
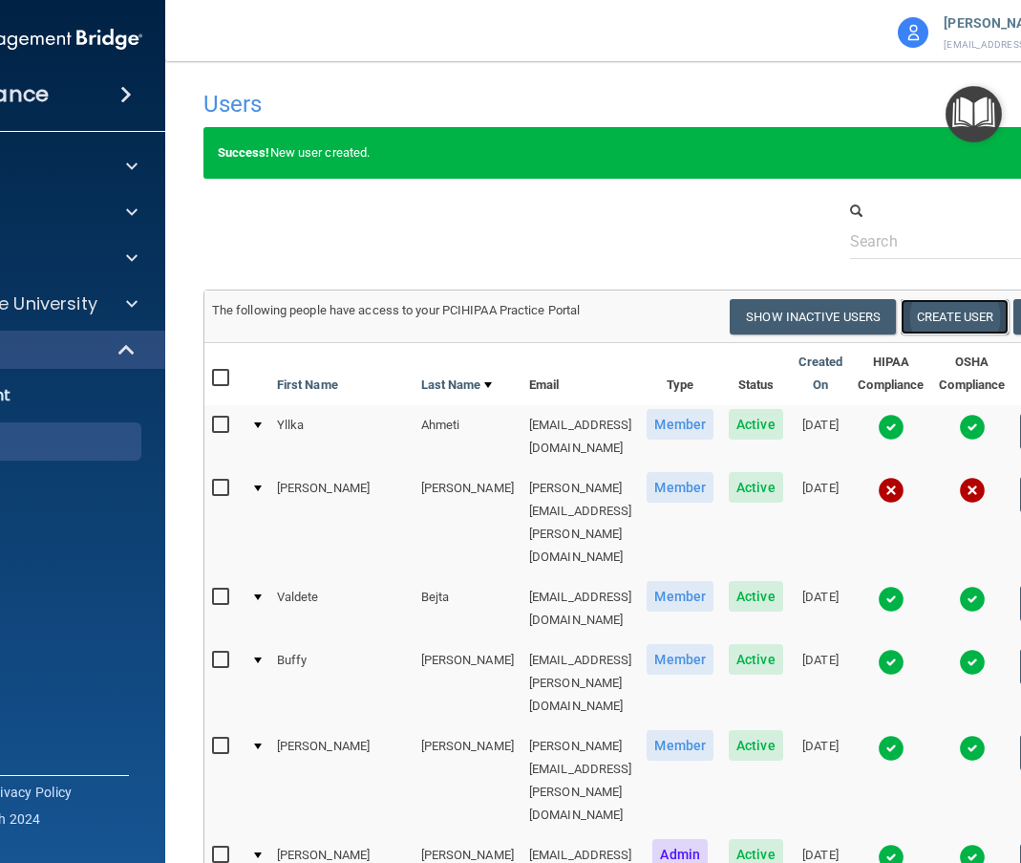
click at [989, 301] on button "Create User" at bounding box center [955, 316] width 108 height 35
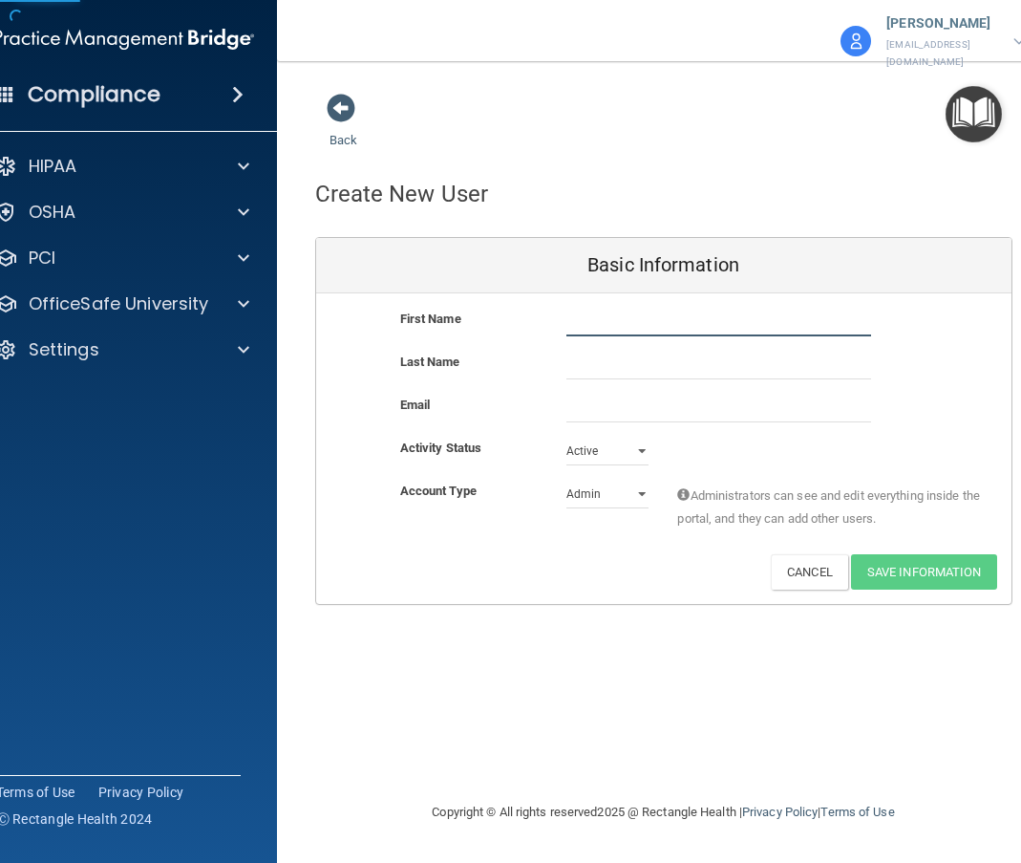
click at [583, 308] on input "text" at bounding box center [719, 322] width 305 height 29
type input "Twila"
type input "Rothra"
paste input "twila.rothra@ameridentco.com"
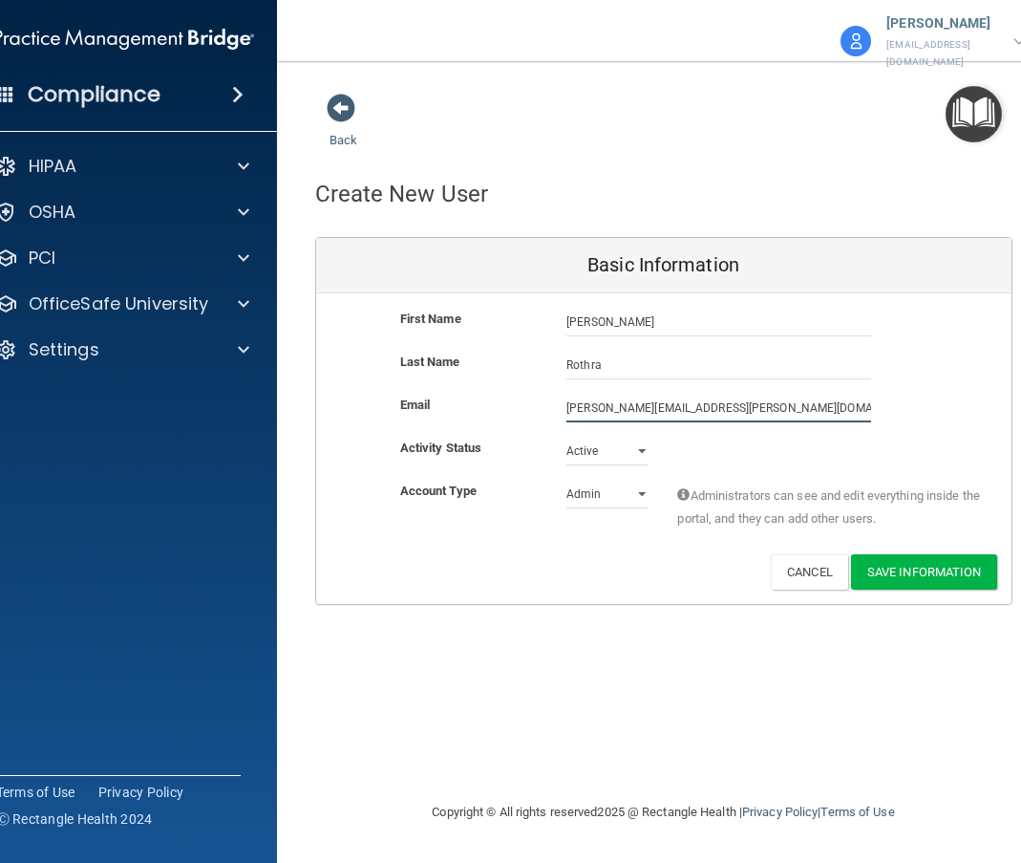
type input "twila.rothra@ameridentco.com"
click at [602, 480] on select "Admin Member" at bounding box center [608, 494] width 82 height 29
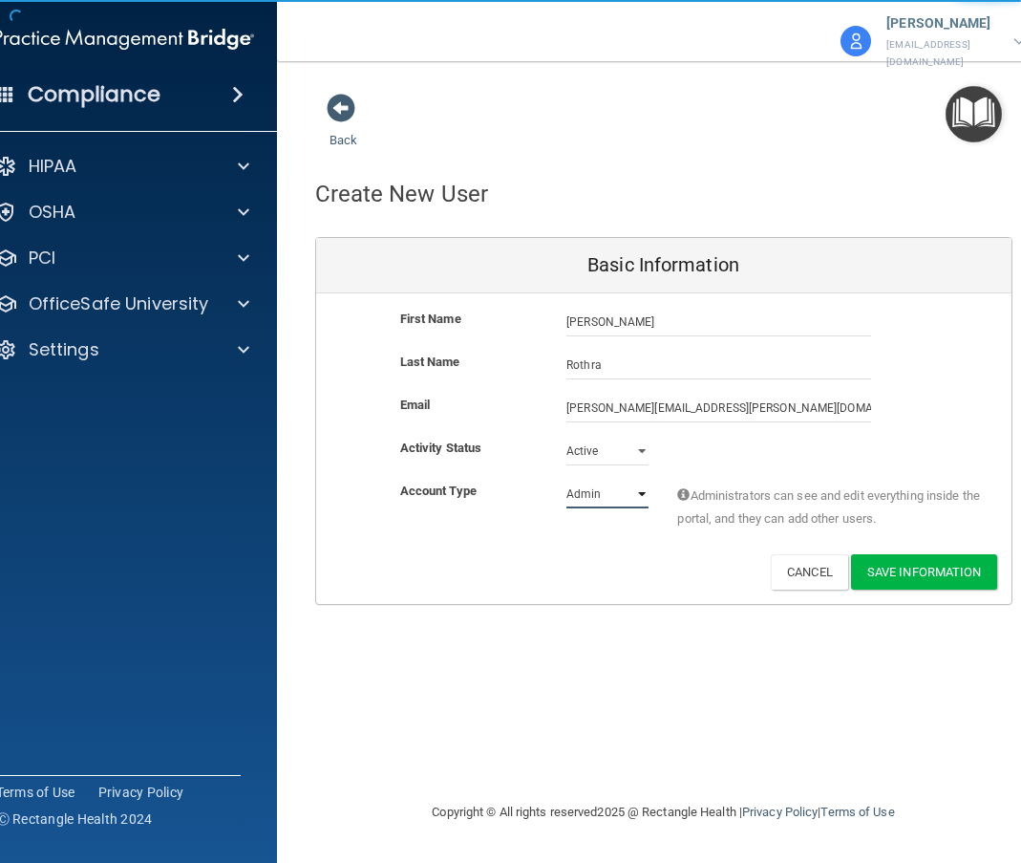
select select "practice_member"
click at [567, 480] on select "Admin Member" at bounding box center [608, 494] width 82 height 29
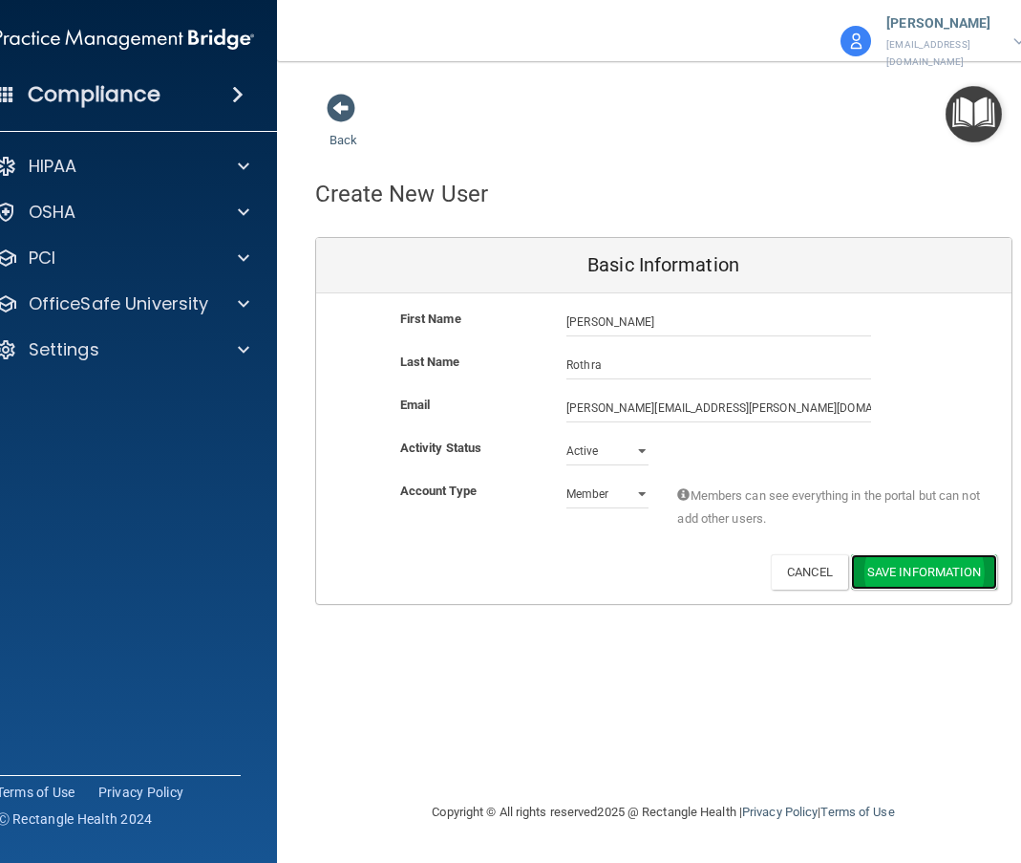
click at [919, 562] on button "Save Information" at bounding box center [924, 571] width 146 height 35
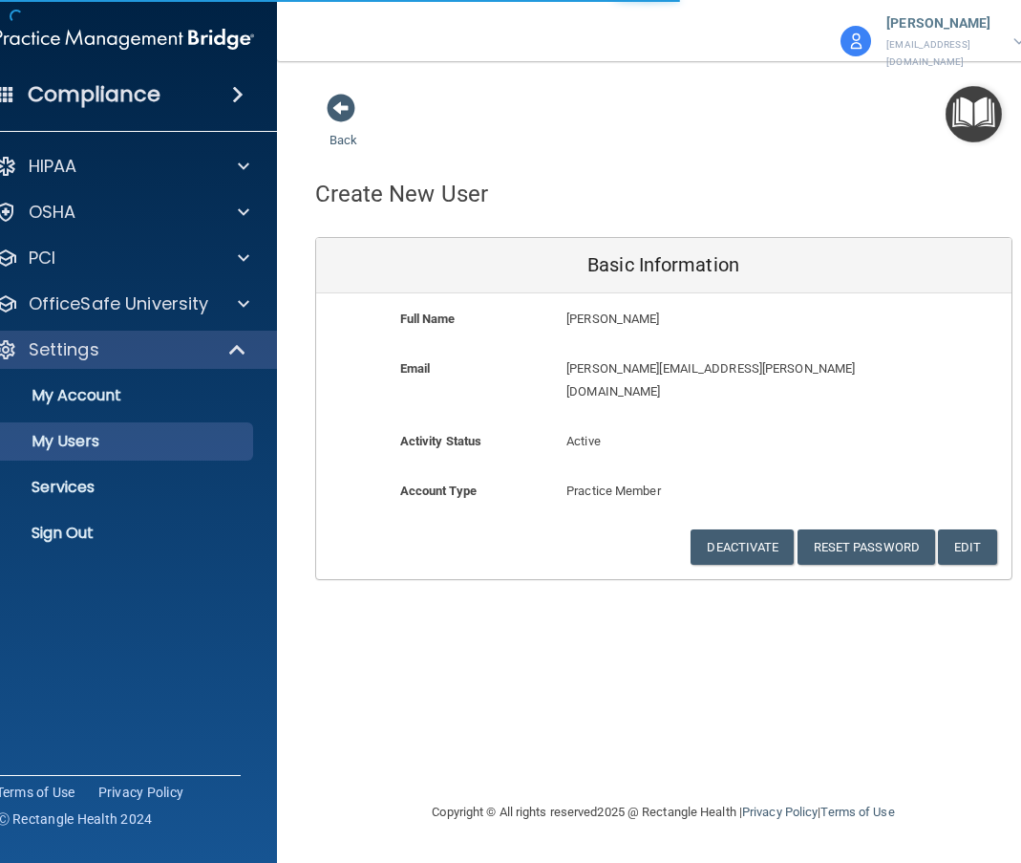
select select "20"
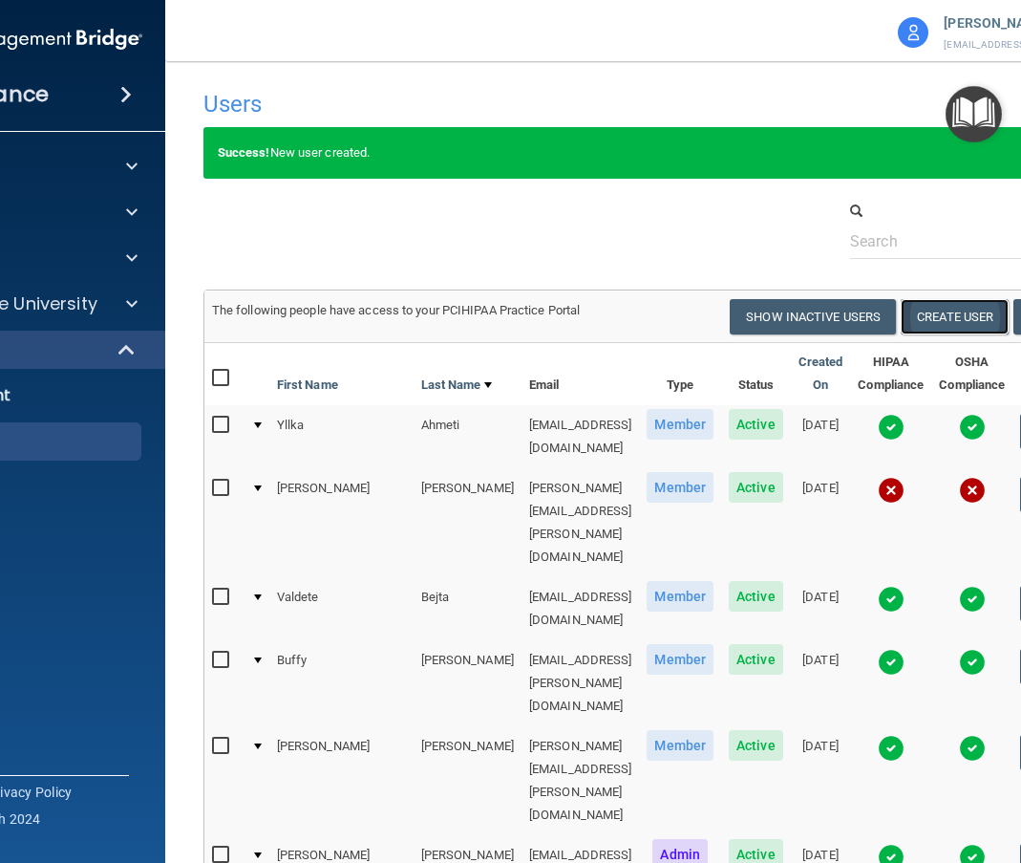
click at [977, 312] on button "Create User" at bounding box center [955, 316] width 108 height 35
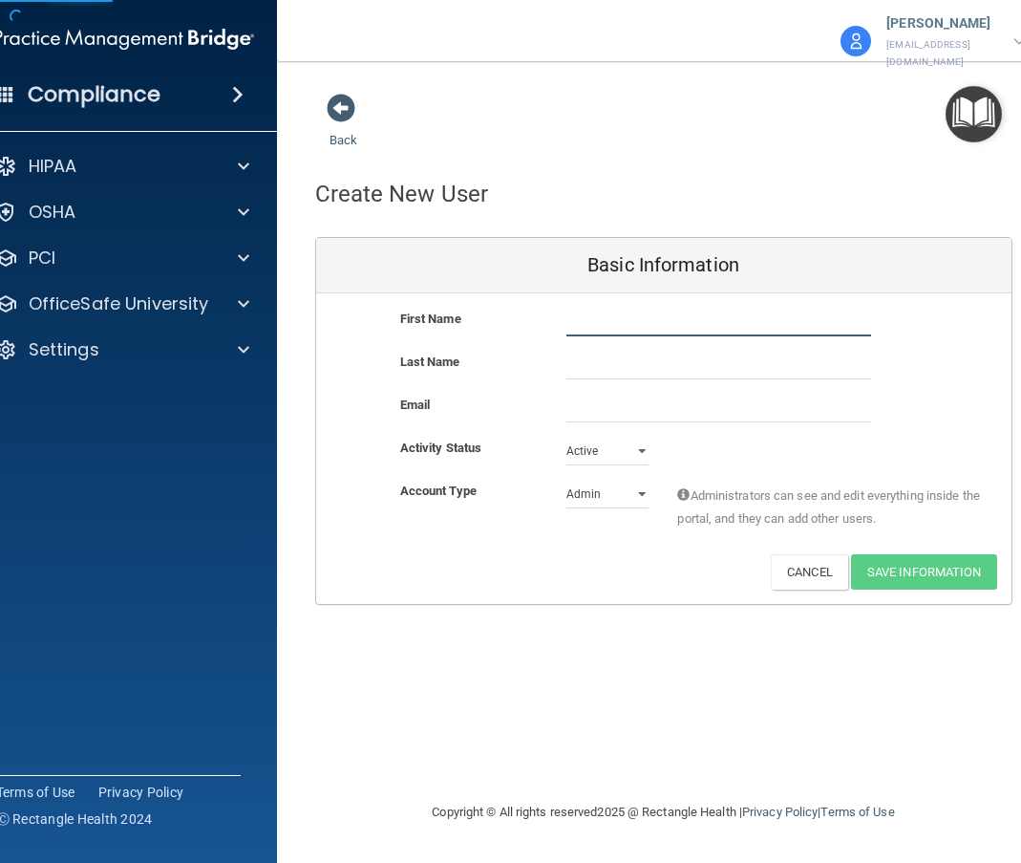
click at [595, 308] on input "text" at bounding box center [719, 322] width 305 height 29
type input "Kathryn"
type input "Snell"
paste input "kathryn.snell@ameridentco.com"
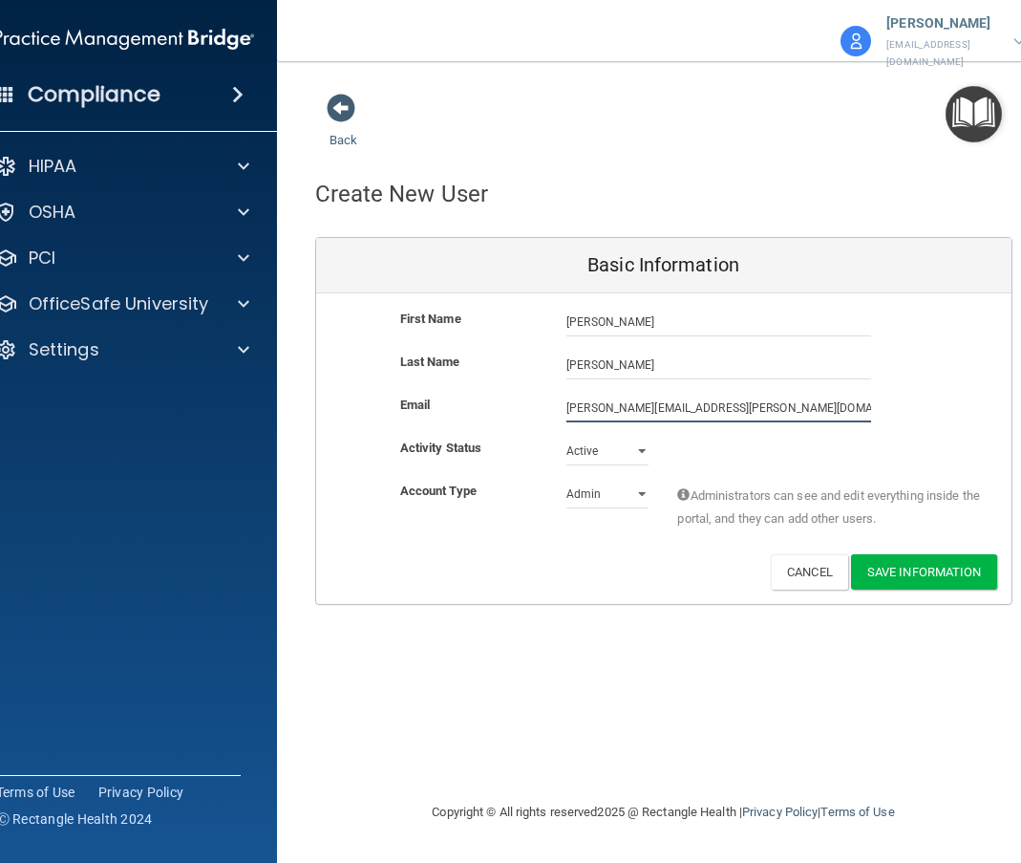
type input "kathryn.snell@ameridentco.com"
click at [633, 440] on select "Active Inactive" at bounding box center [608, 451] width 82 height 29
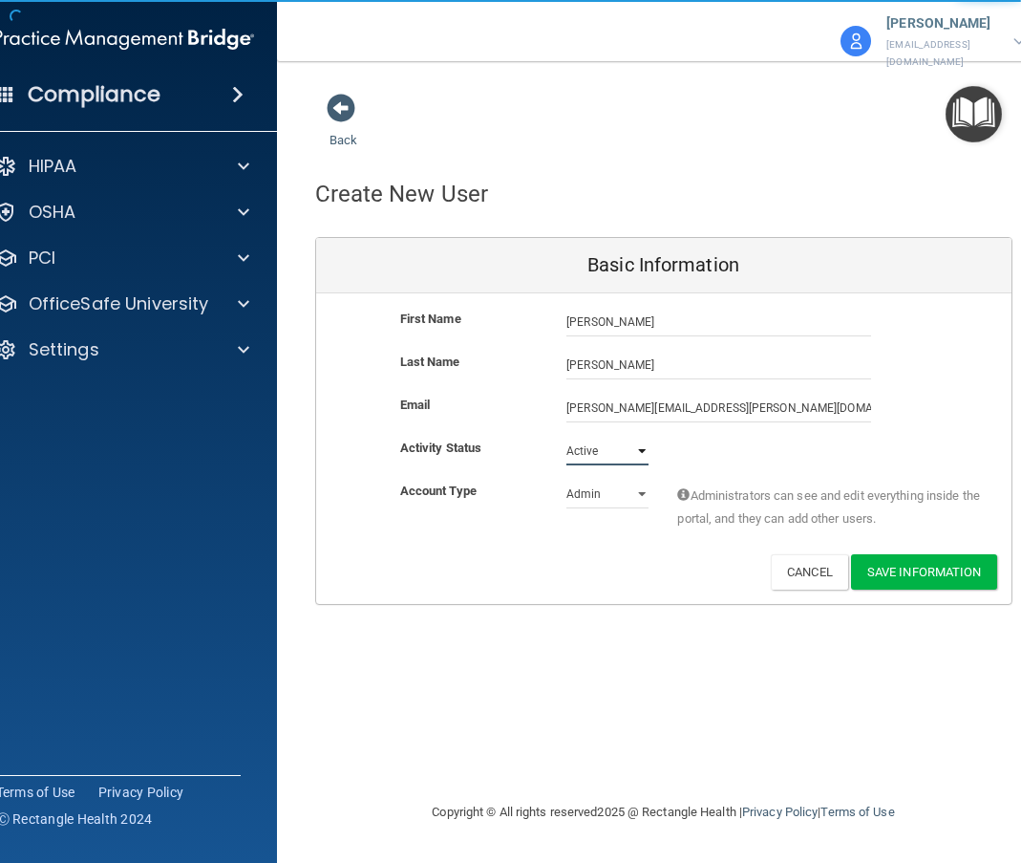
click at [633, 448] on select "Active Inactive" at bounding box center [608, 451] width 82 height 29
click at [626, 489] on select "Admin Member" at bounding box center [608, 494] width 82 height 29
select select "practice_member"
click at [567, 480] on select "Admin Member" at bounding box center [608, 494] width 82 height 29
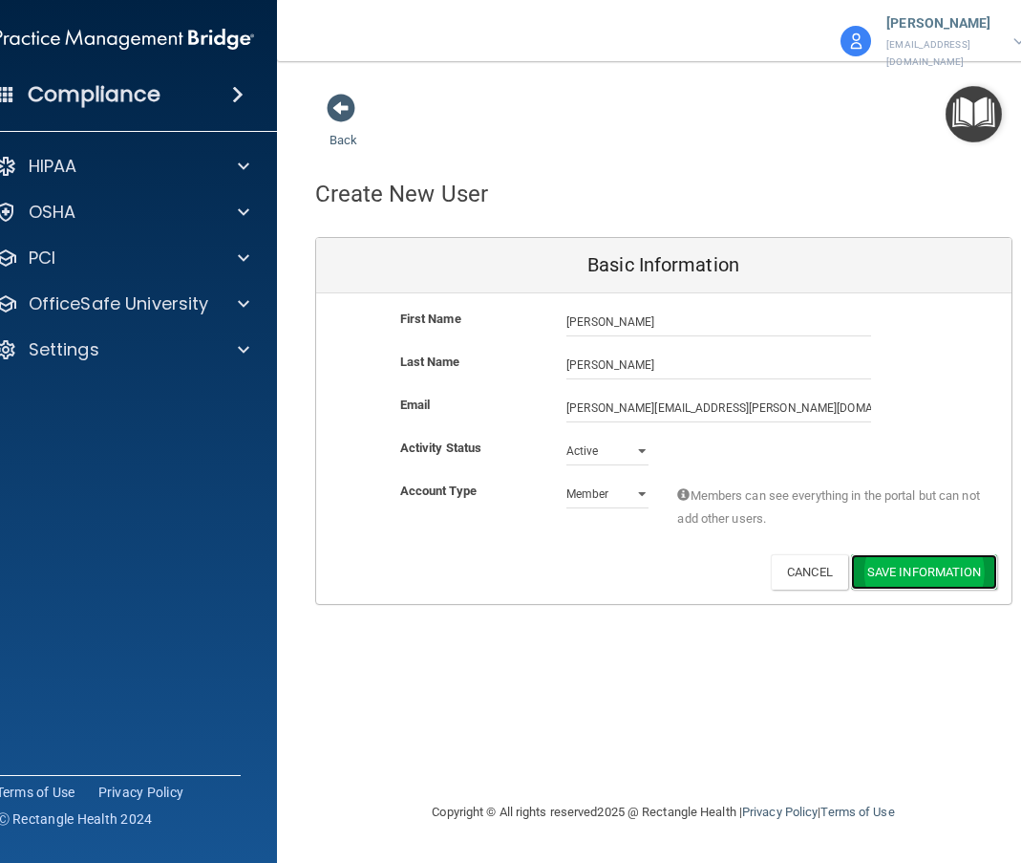
click at [950, 562] on button "Save Information" at bounding box center [924, 571] width 146 height 35
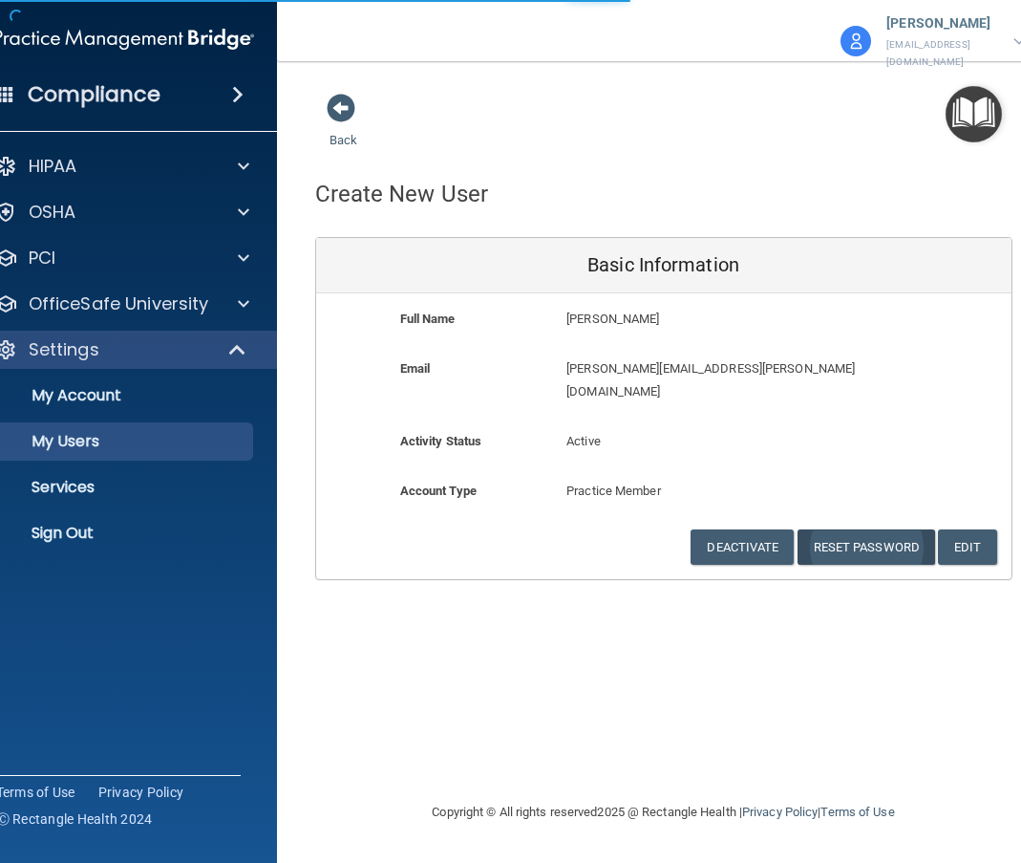
select select "20"
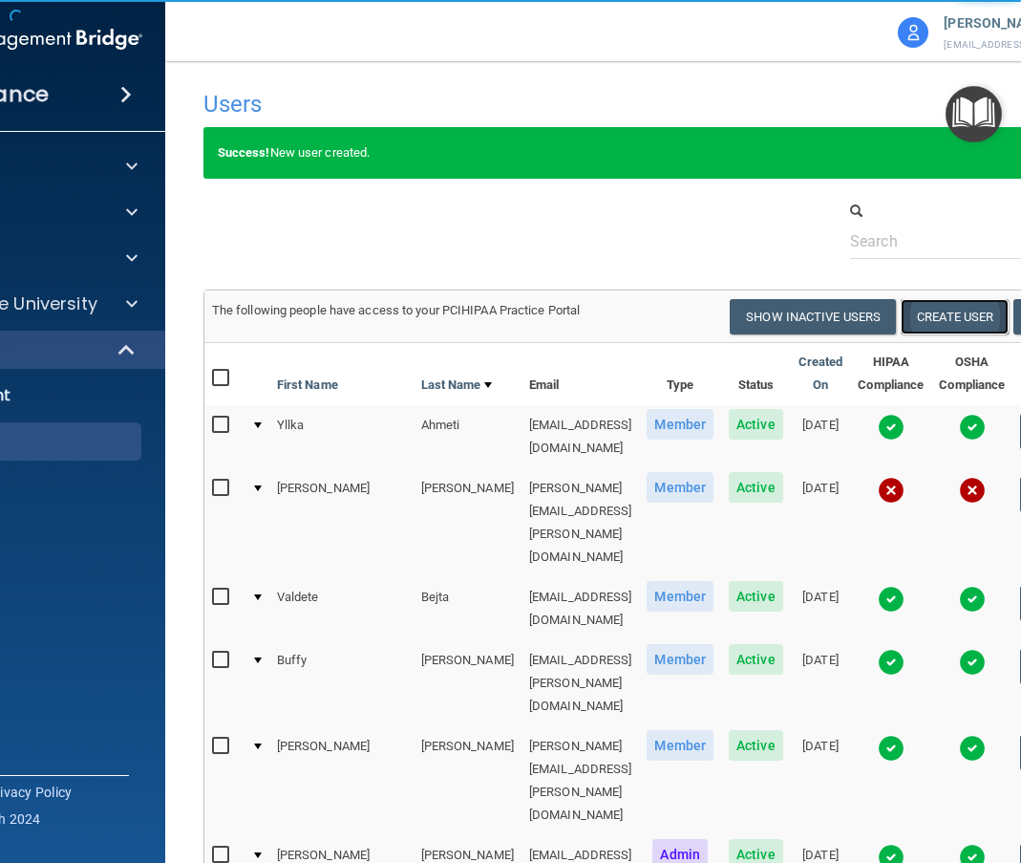
click at [975, 316] on button "Create User" at bounding box center [955, 316] width 108 height 35
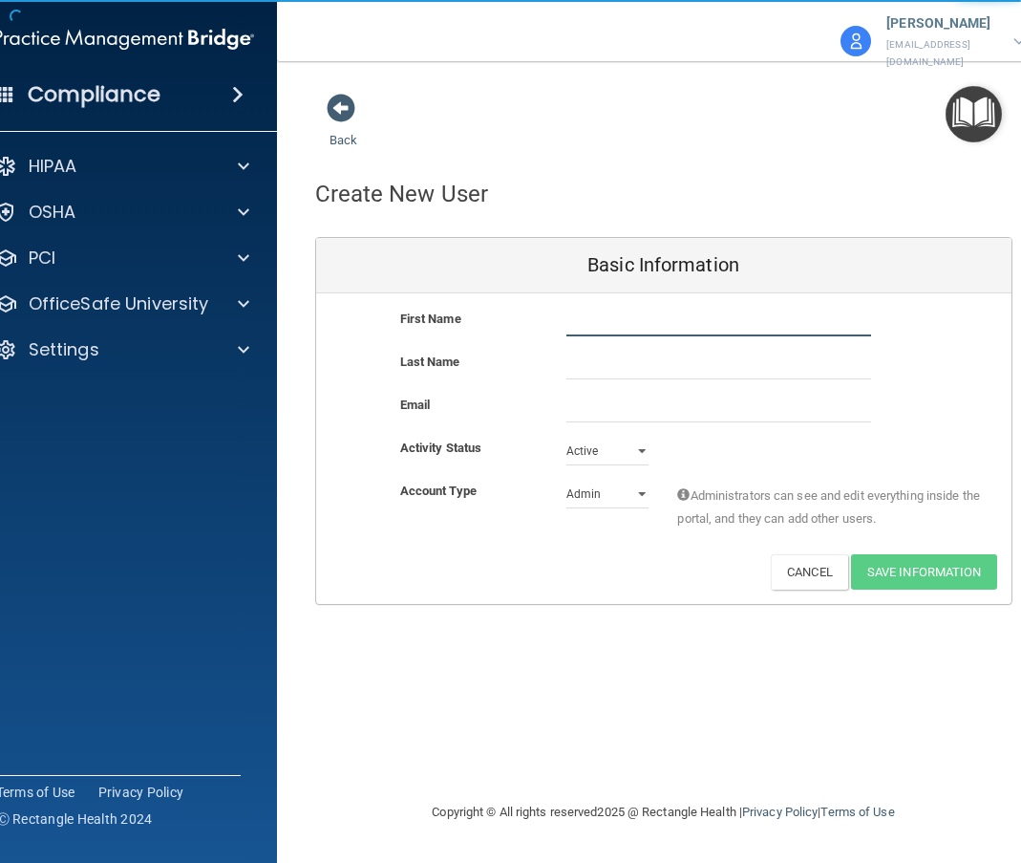
click at [603, 309] on input "text" at bounding box center [719, 322] width 305 height 29
type input "Nathan"
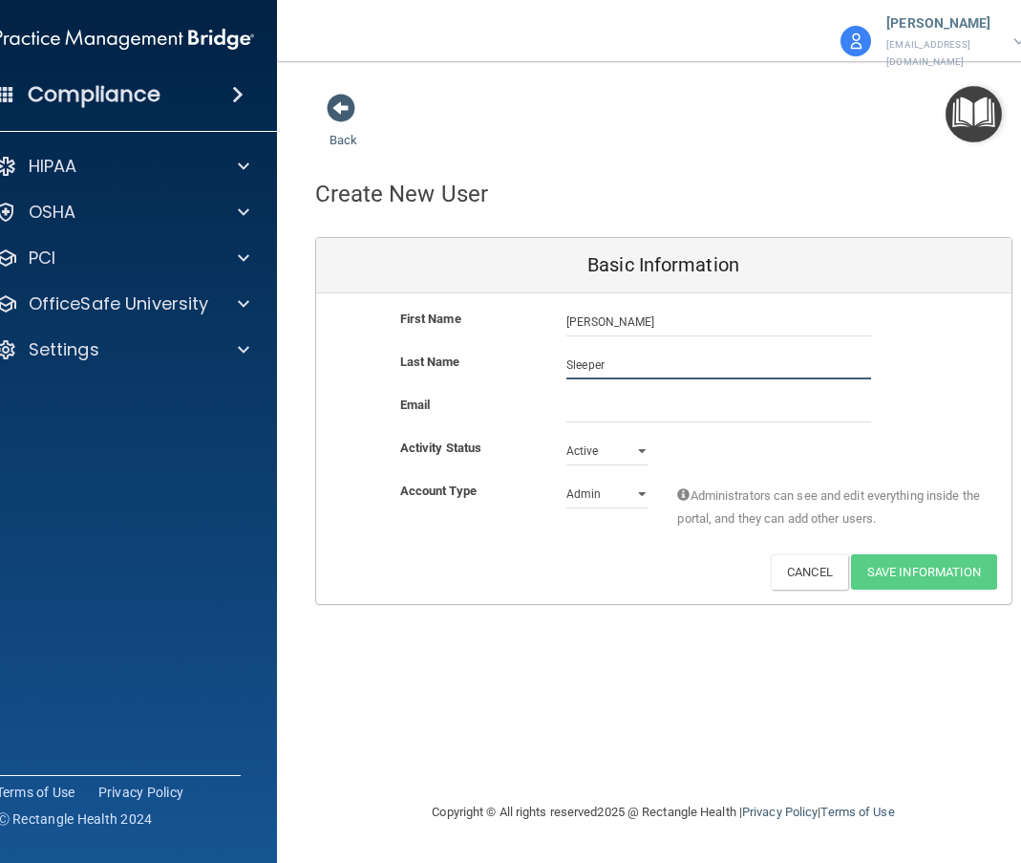
type input "Sleeper"
paste input "nathan.sleeper@ameridentco.com"
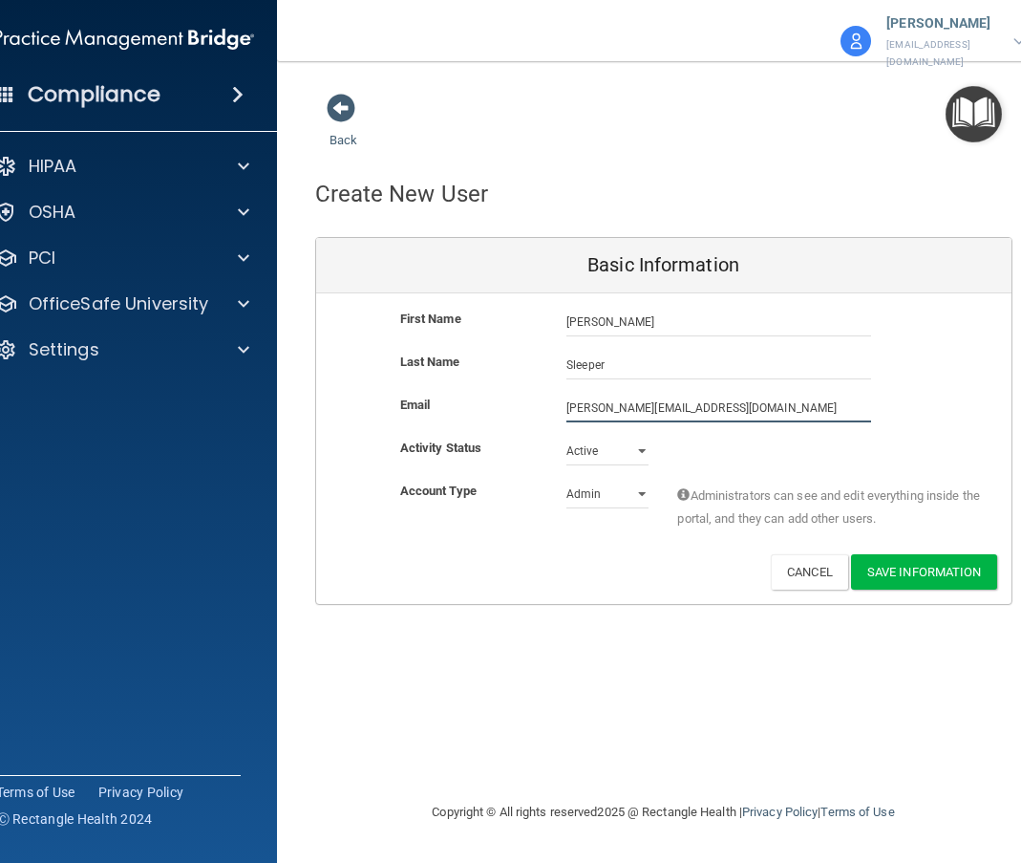
type input "nathan.sleeper@ameridentco.com"
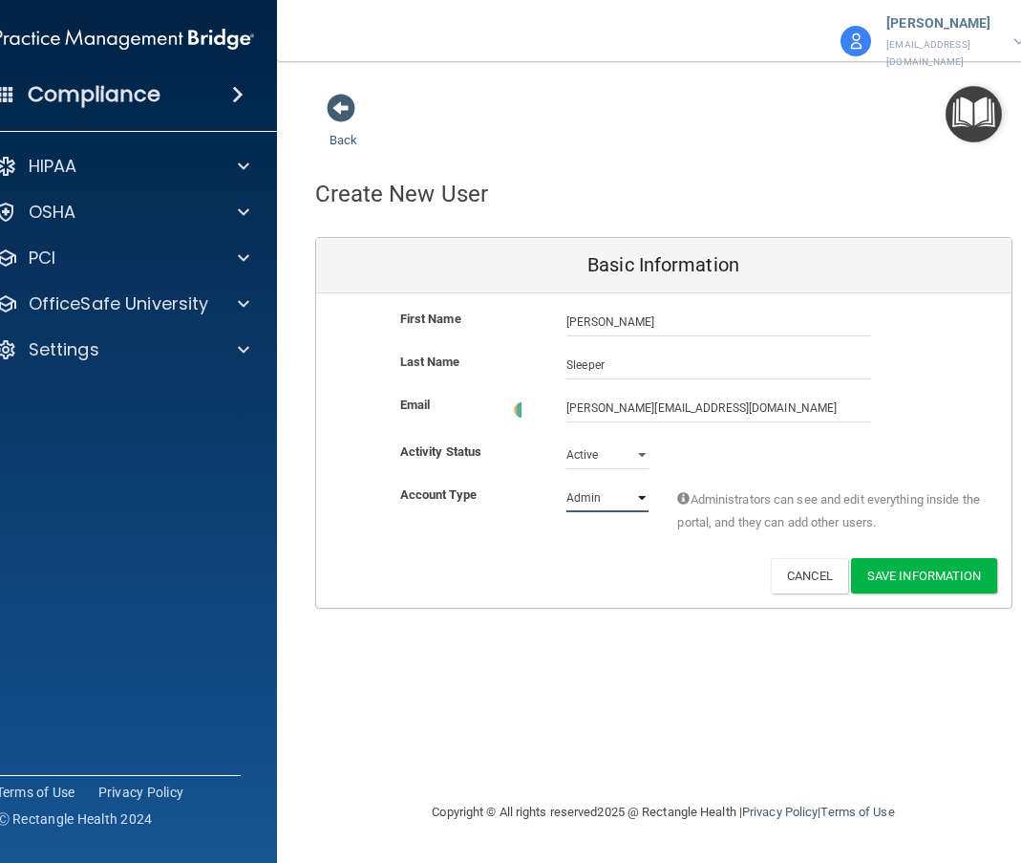
click at [600, 483] on select "Admin Member" at bounding box center [608, 497] width 82 height 29
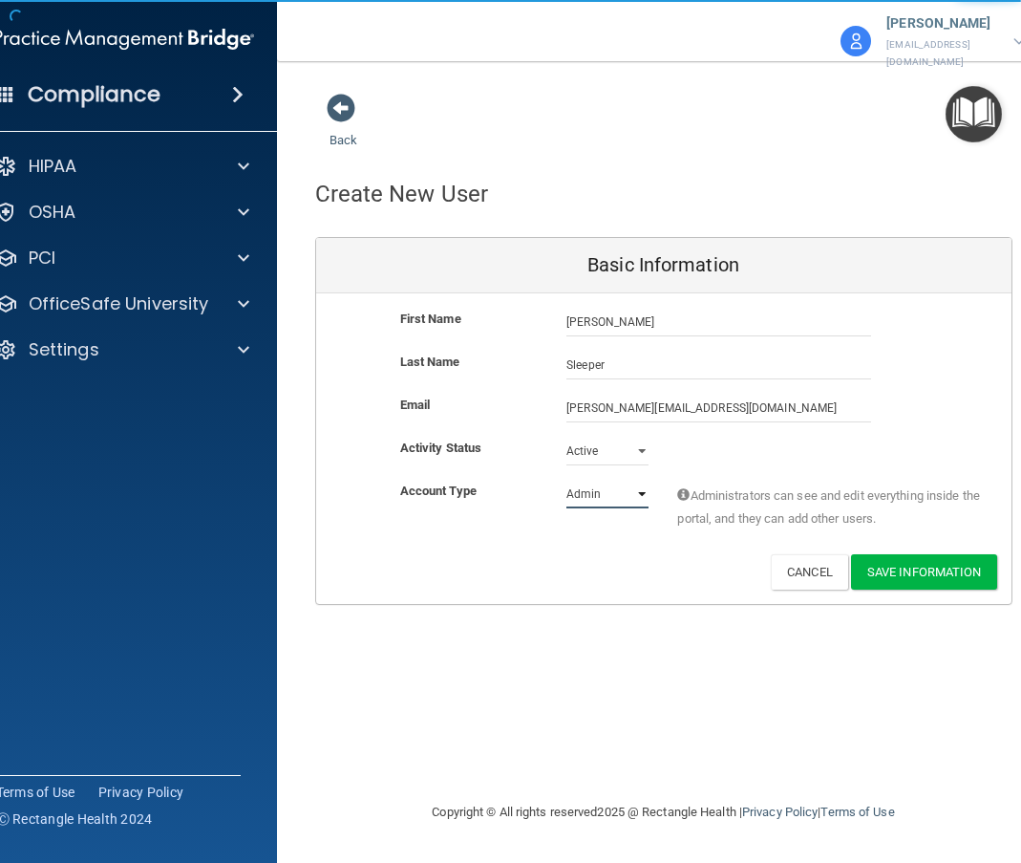
select select "practice_member"
click at [567, 480] on select "Admin Member" at bounding box center [608, 494] width 82 height 29
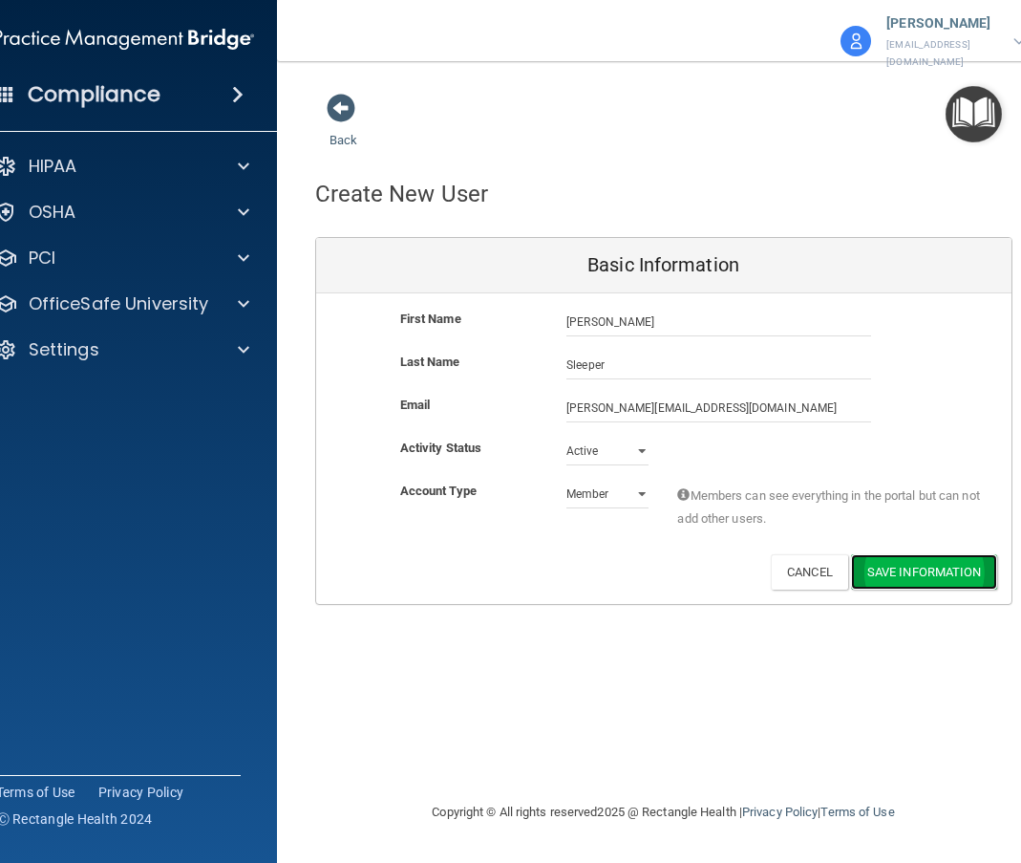
click at [939, 554] on button "Save Information" at bounding box center [924, 571] width 146 height 35
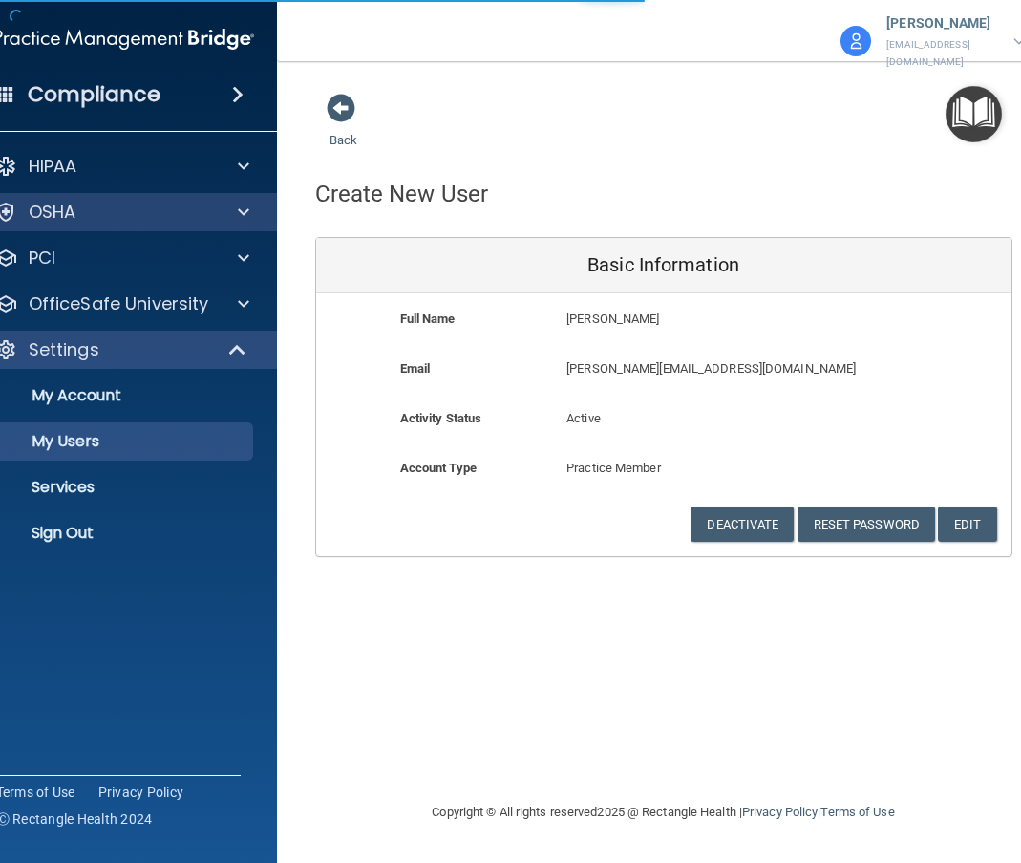
select select "20"
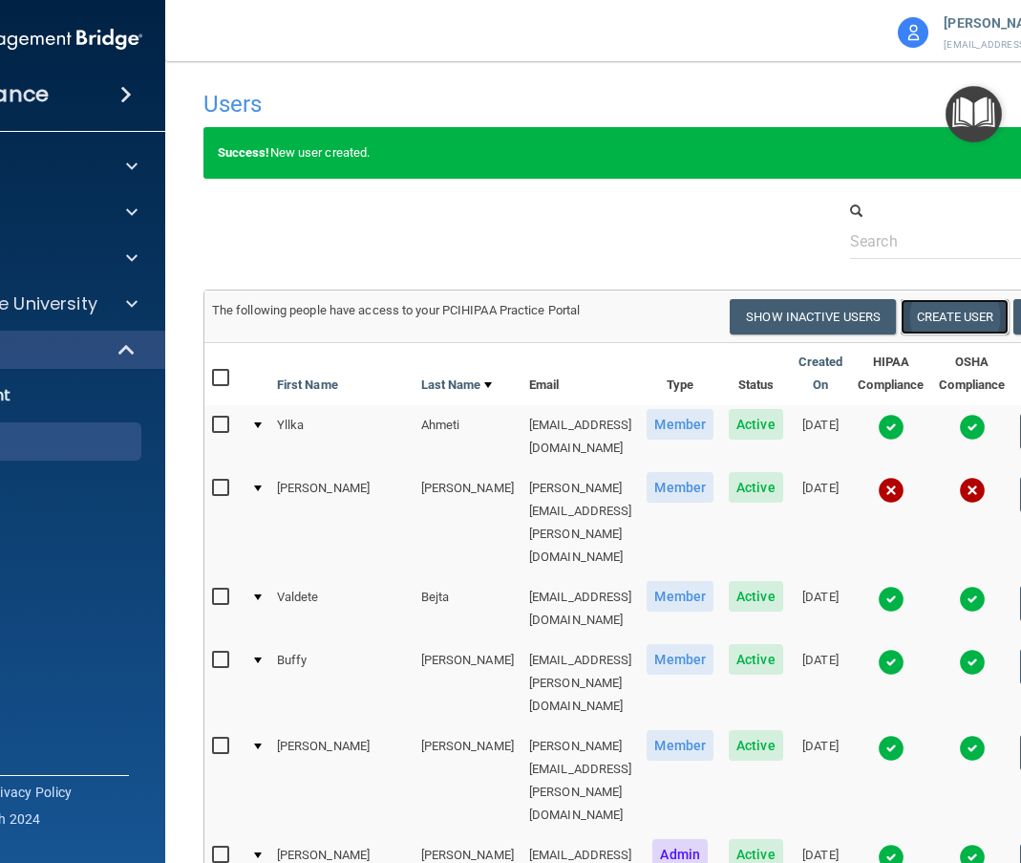
click at [989, 308] on button "Create User" at bounding box center [955, 316] width 108 height 35
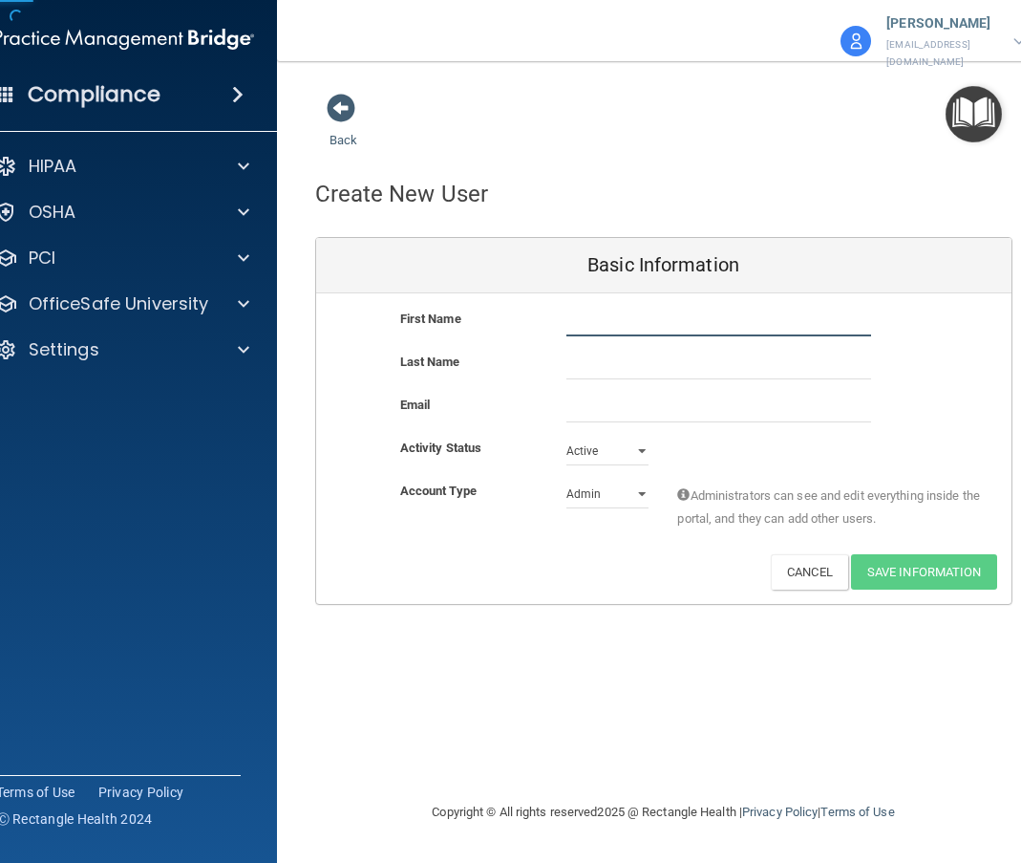
click at [609, 308] on input "text" at bounding box center [719, 322] width 305 height 29
type input "Josephine"
type input "Baugh"
paste input "josephine.baugh@ameridentco.com"
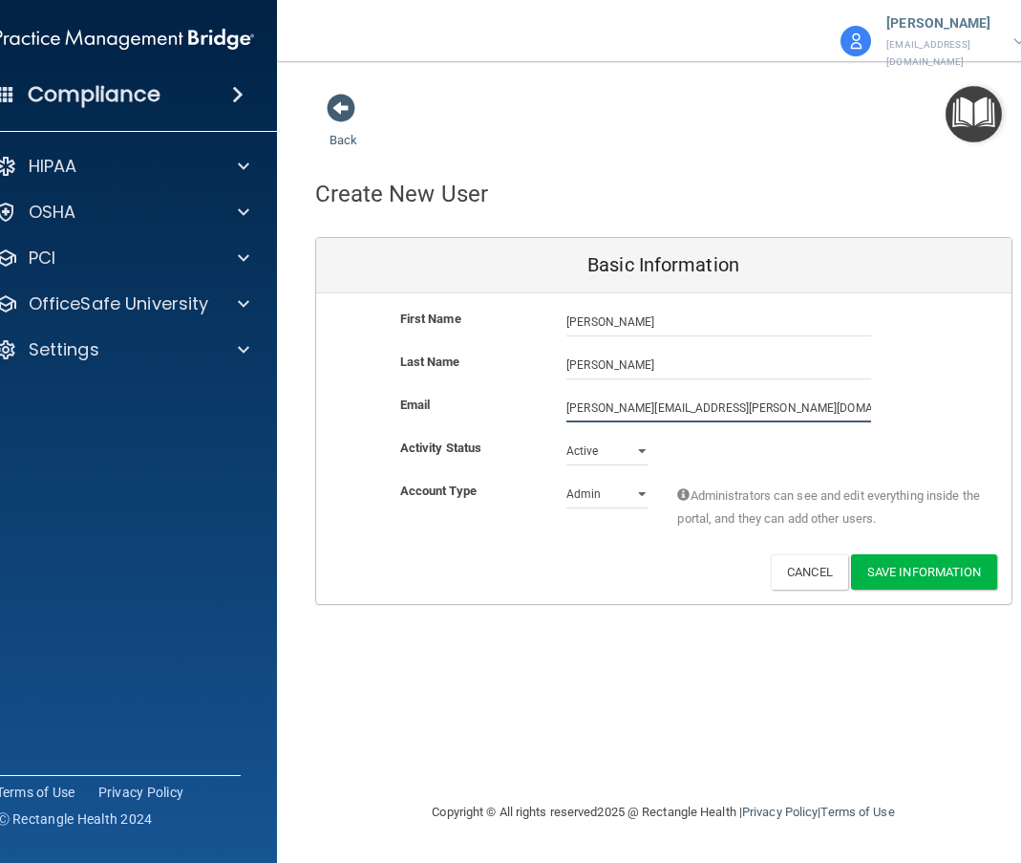
type input "josephine.baugh@ameridentco.com"
click at [623, 480] on select "Admin Member" at bounding box center [608, 494] width 82 height 29
select select "practice_member"
click at [567, 480] on select "Admin Member" at bounding box center [608, 494] width 82 height 29
click at [892, 555] on button "Save Information" at bounding box center [924, 571] width 146 height 35
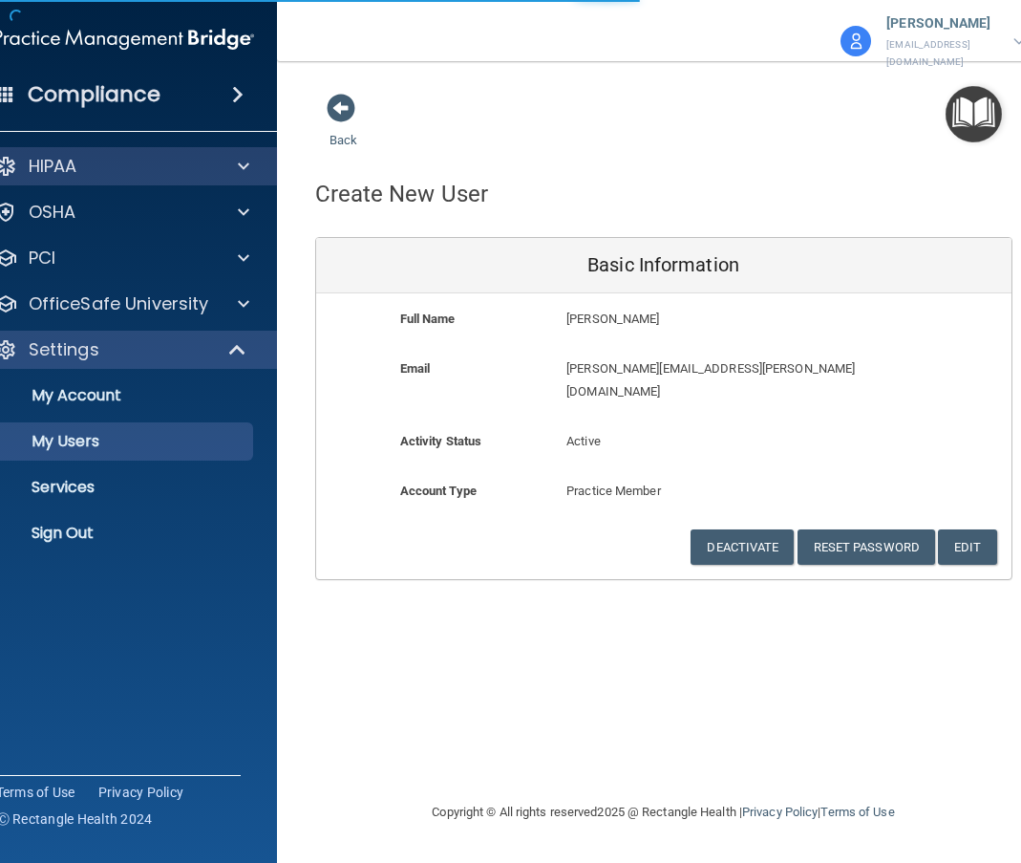
select select "20"
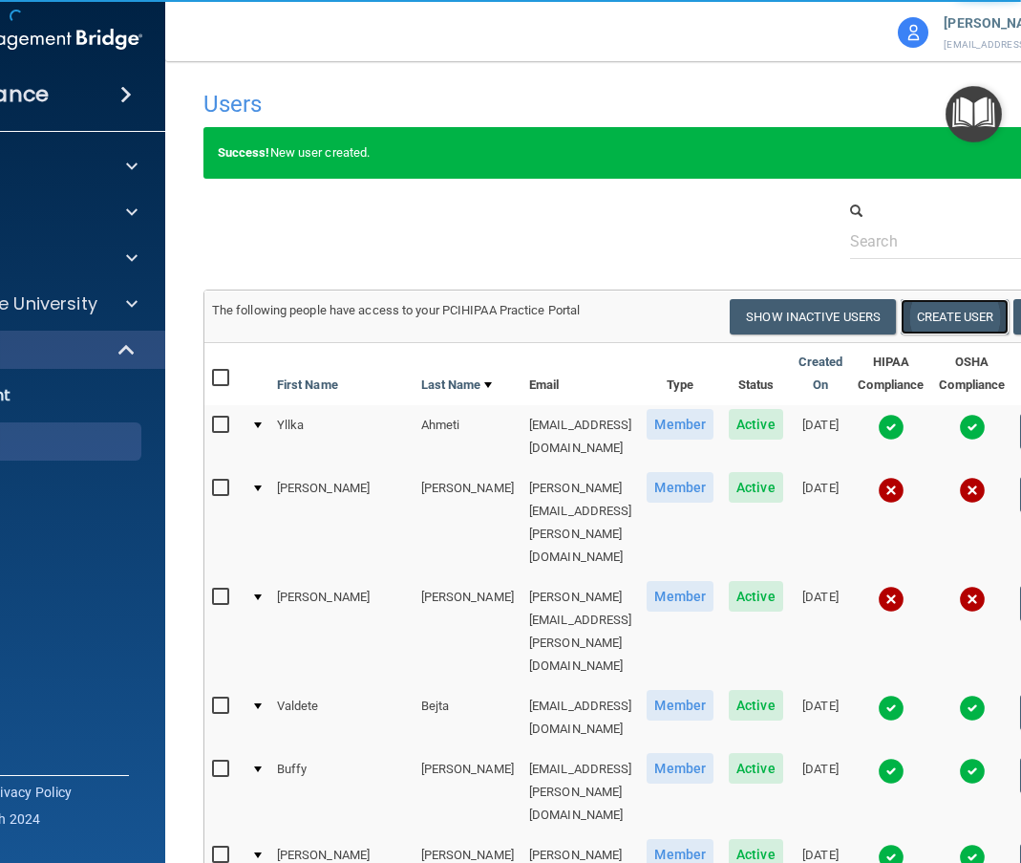
click at [940, 307] on button "Create User" at bounding box center [955, 316] width 108 height 35
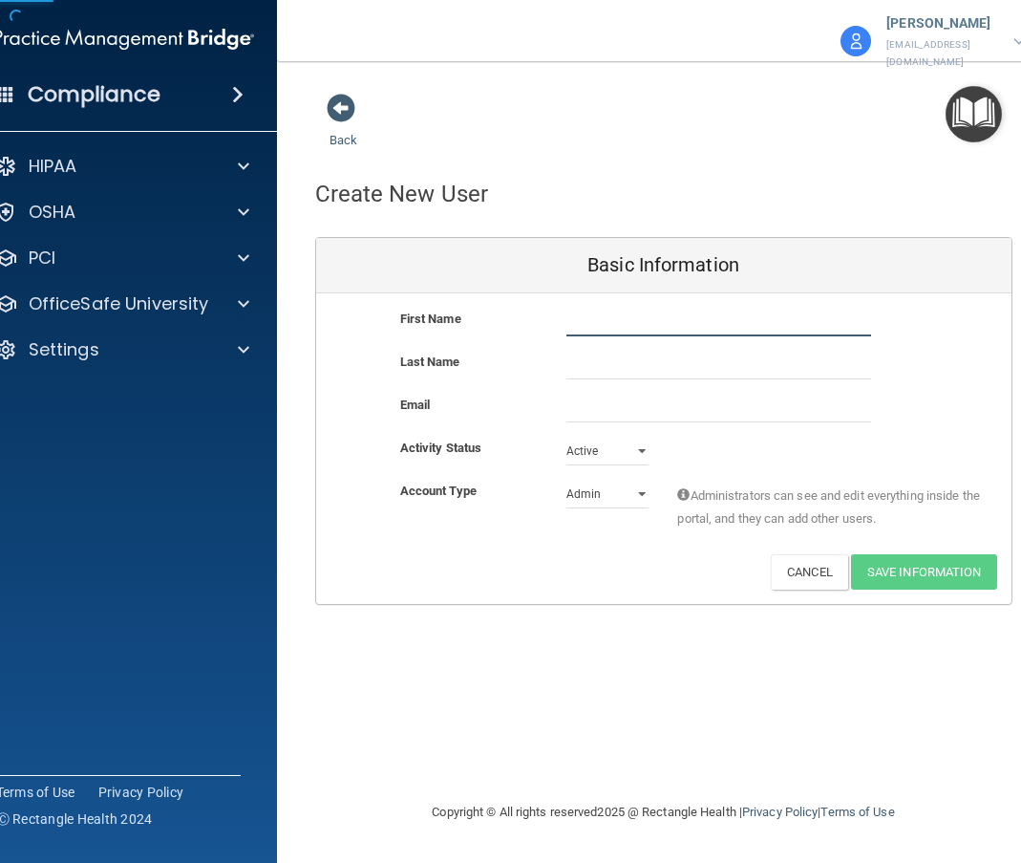
click at [593, 308] on input "text" at bounding box center [719, 322] width 305 height 29
type input "Dalila"
type input "Velasco"
paste input "dalila.velasco@ameridentco.com"
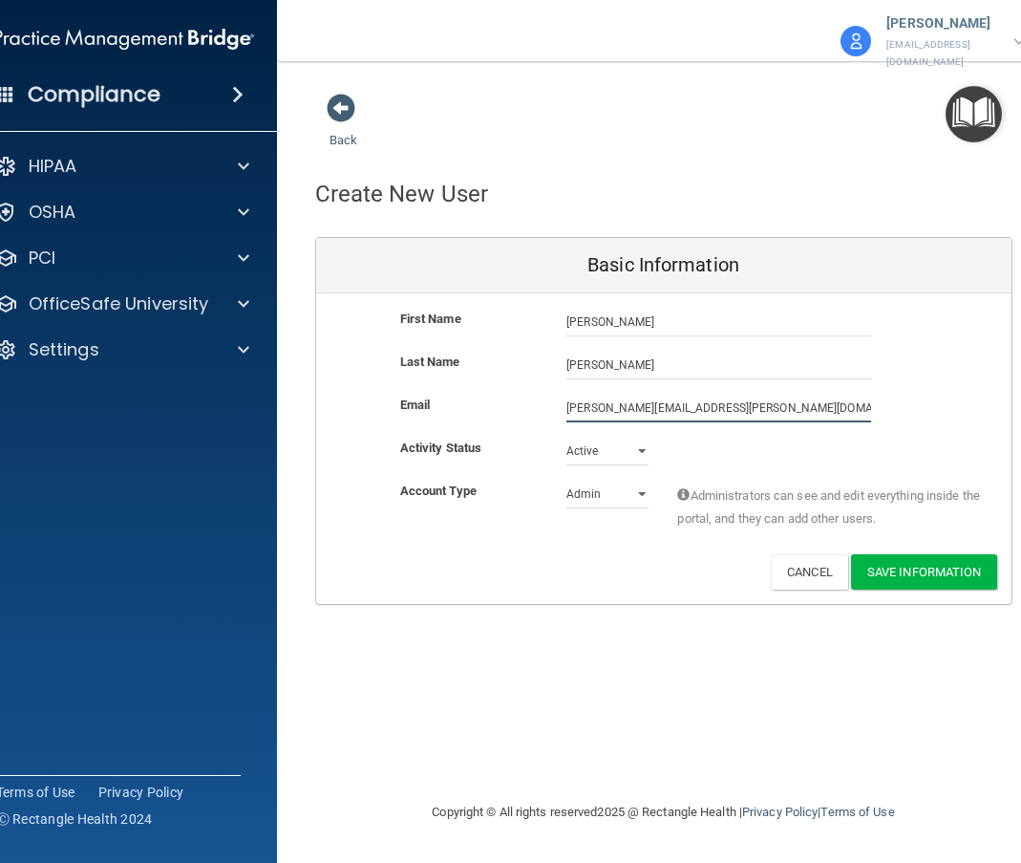
type input "dalila.velasco@ameridentco.com"
click at [610, 484] on select "Admin Member" at bounding box center [608, 494] width 82 height 29
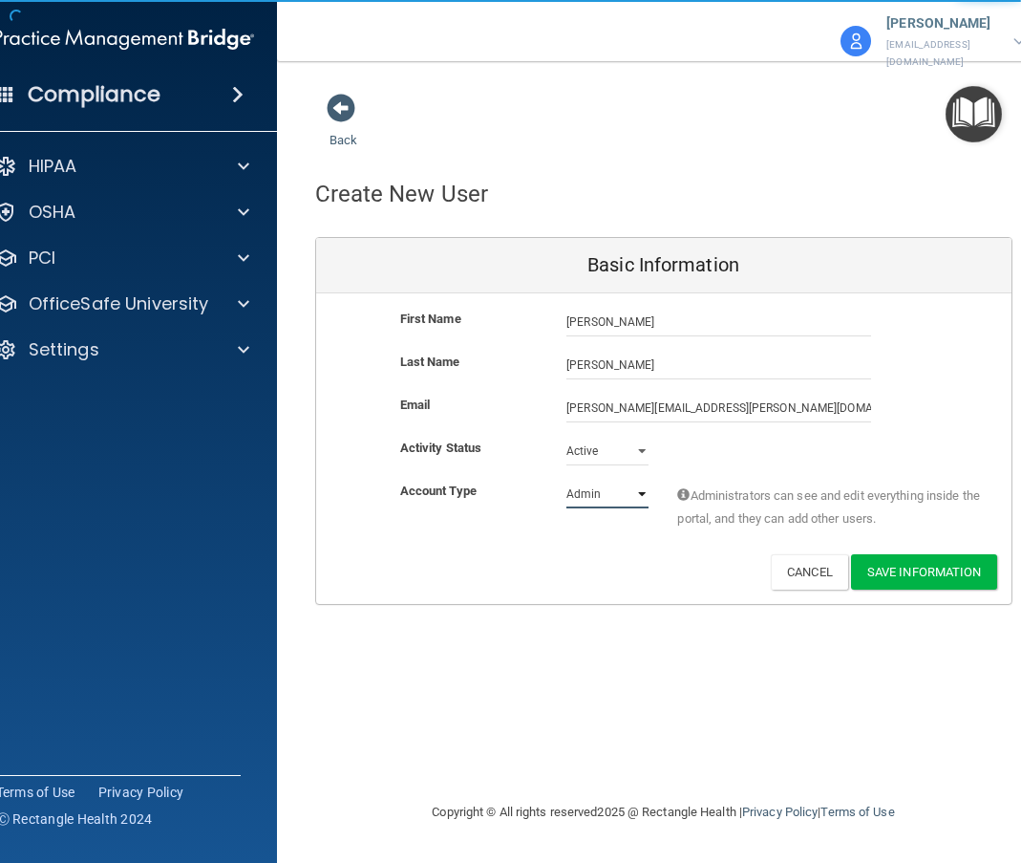
select select "practice_member"
click at [567, 480] on select "Admin Member" at bounding box center [608, 494] width 82 height 29
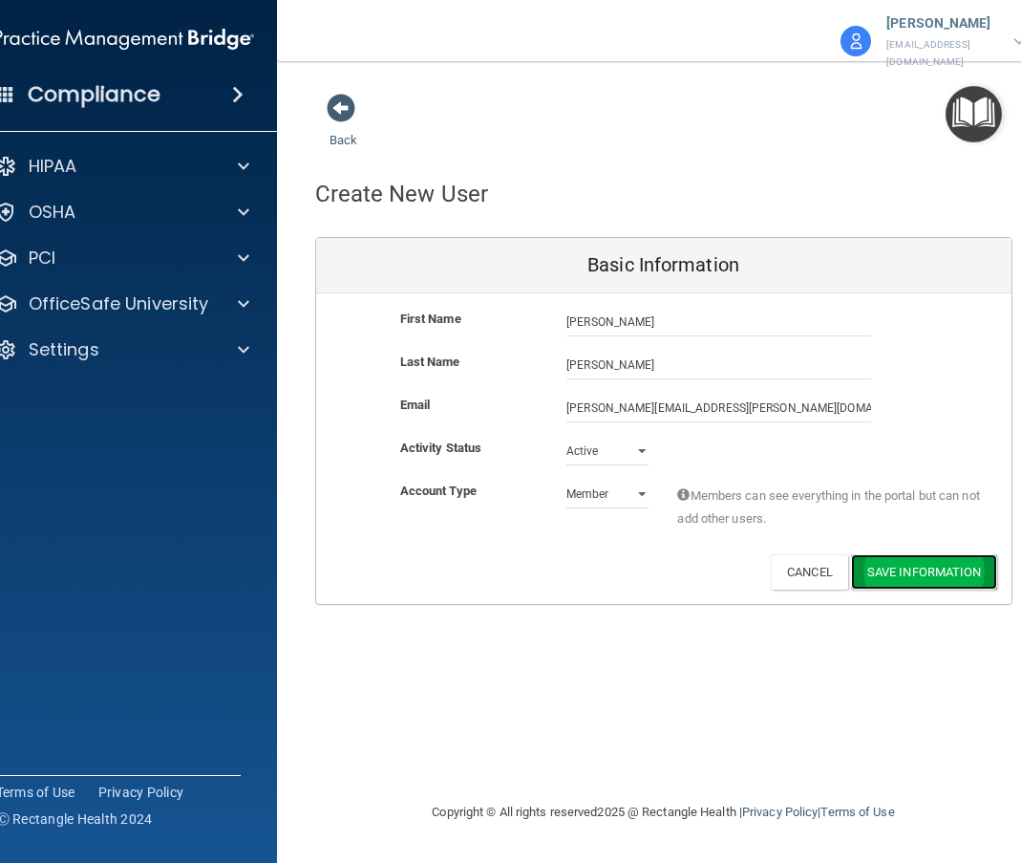
click at [934, 554] on button "Save Information" at bounding box center [924, 571] width 146 height 35
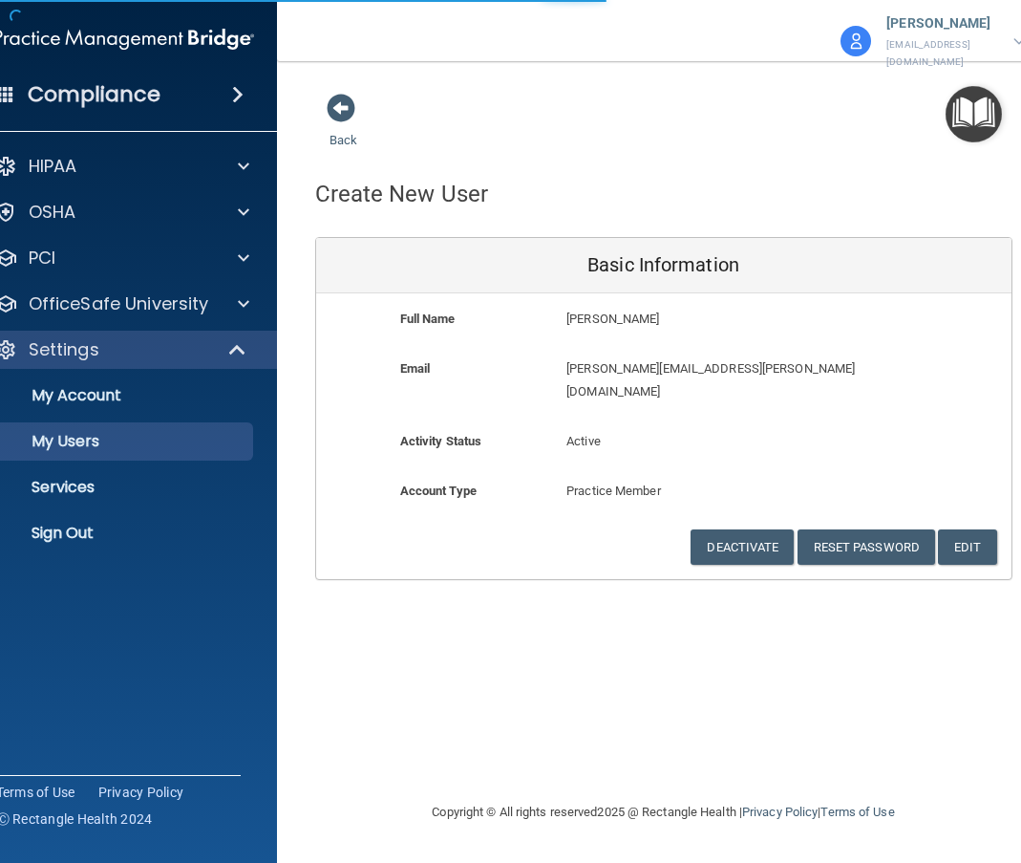
select select "20"
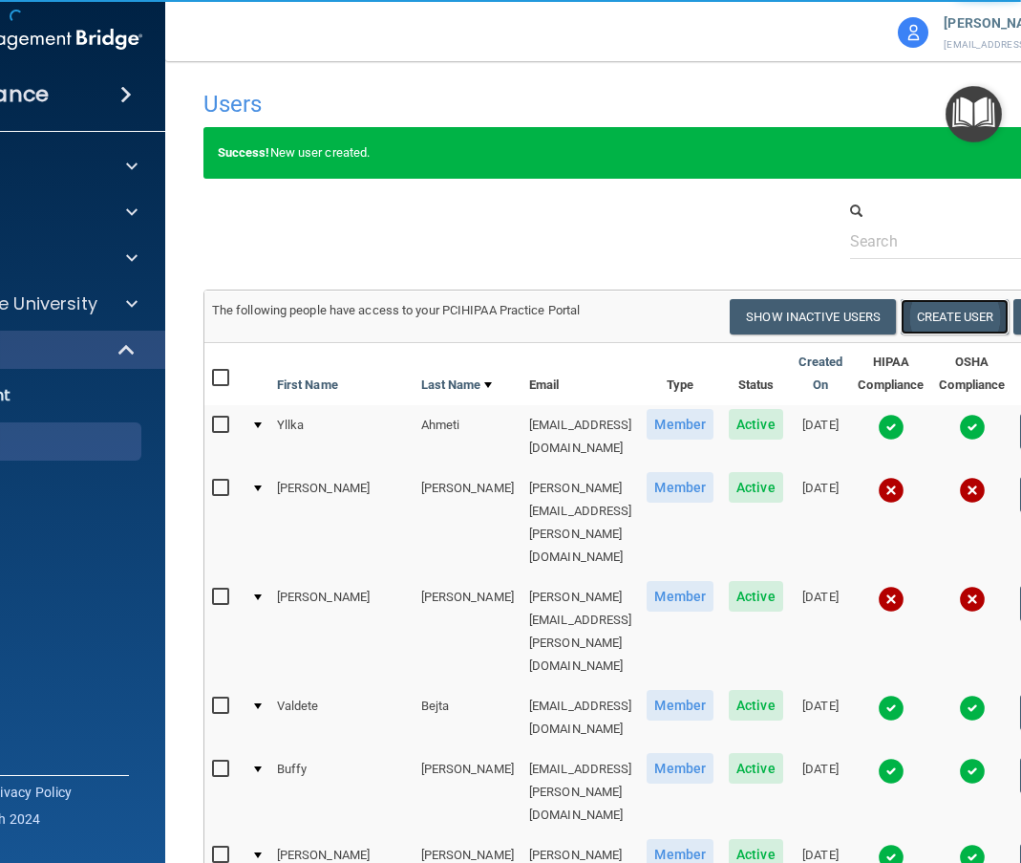
click at [965, 323] on button "Create User" at bounding box center [955, 316] width 108 height 35
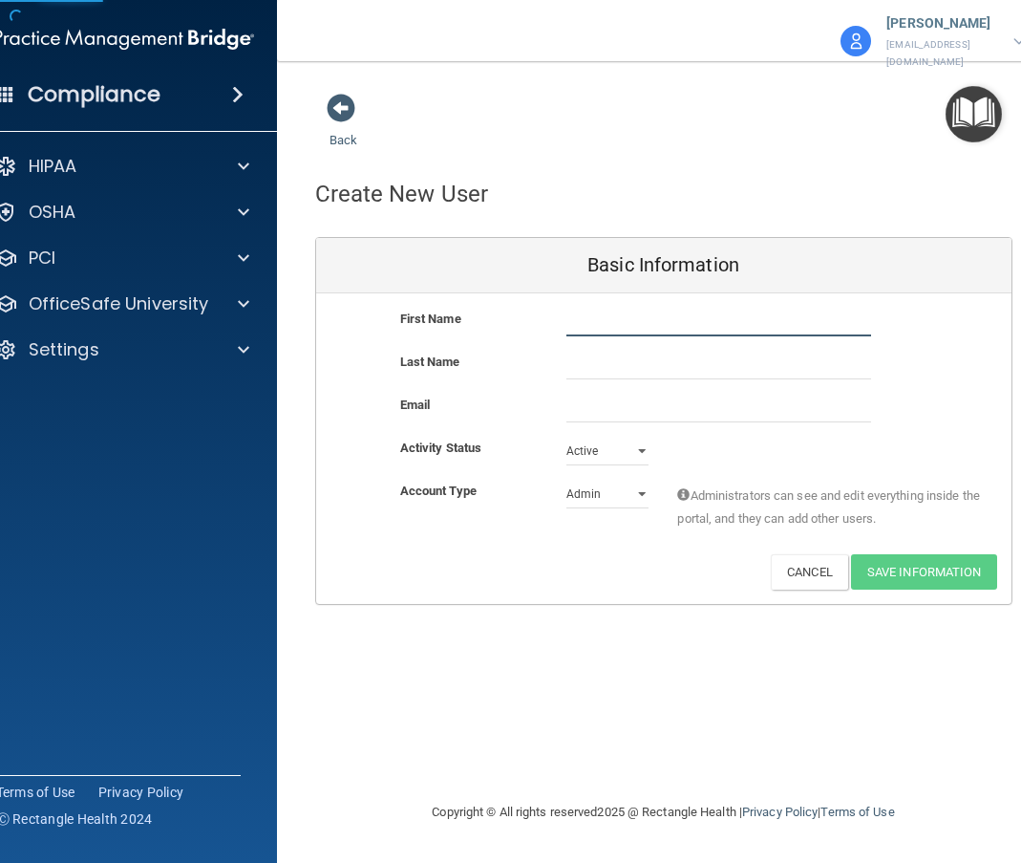
click at [574, 311] on input "text" at bounding box center [719, 322] width 305 height 29
type input "Krista"
type input "Connery"
paste input "krista.connery@ameridentco.com"
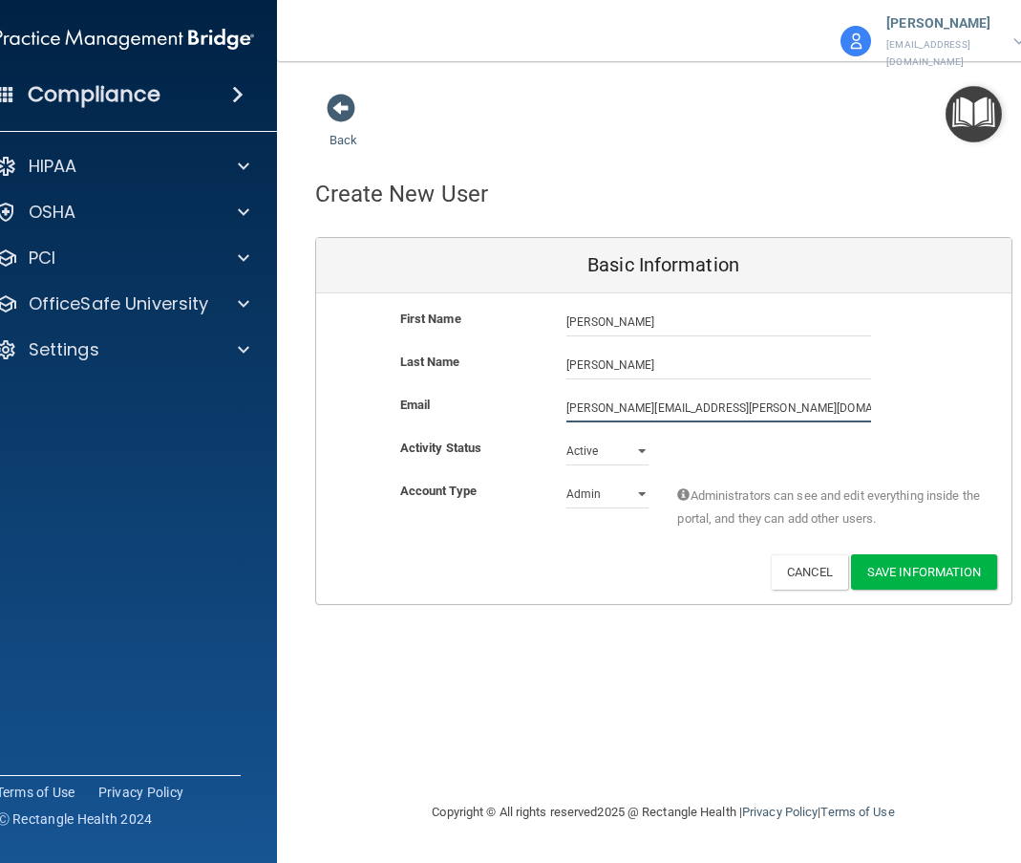
type input "krista.connery@ameridentco.com"
drag, startPoint x: 569, startPoint y: 484, endPoint x: 569, endPoint y: 495, distance: 10.5
click at [569, 484] on select "Admin Member" at bounding box center [608, 494] width 82 height 29
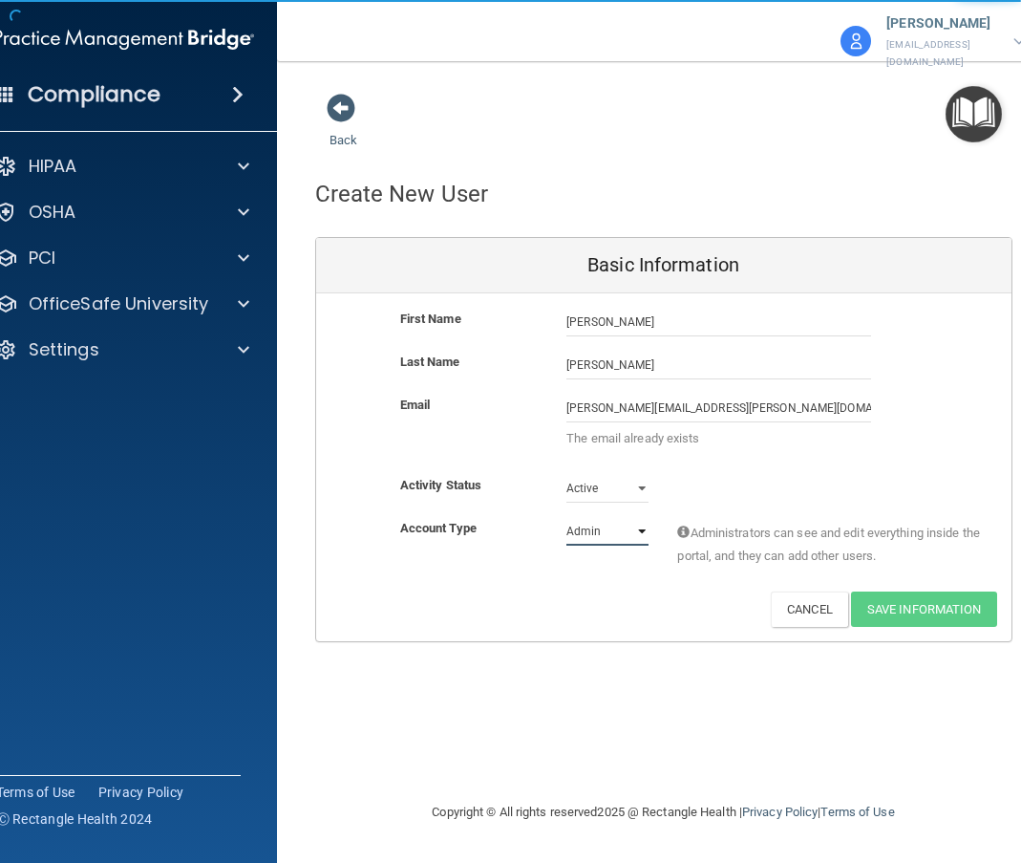
click at [567, 517] on select "Admin Member" at bounding box center [608, 531] width 82 height 29
click at [568, 517] on select "Admin Member" at bounding box center [608, 531] width 82 height 29
select select "practice_member"
click at [567, 517] on select "Admin Member" at bounding box center [608, 531] width 82 height 29
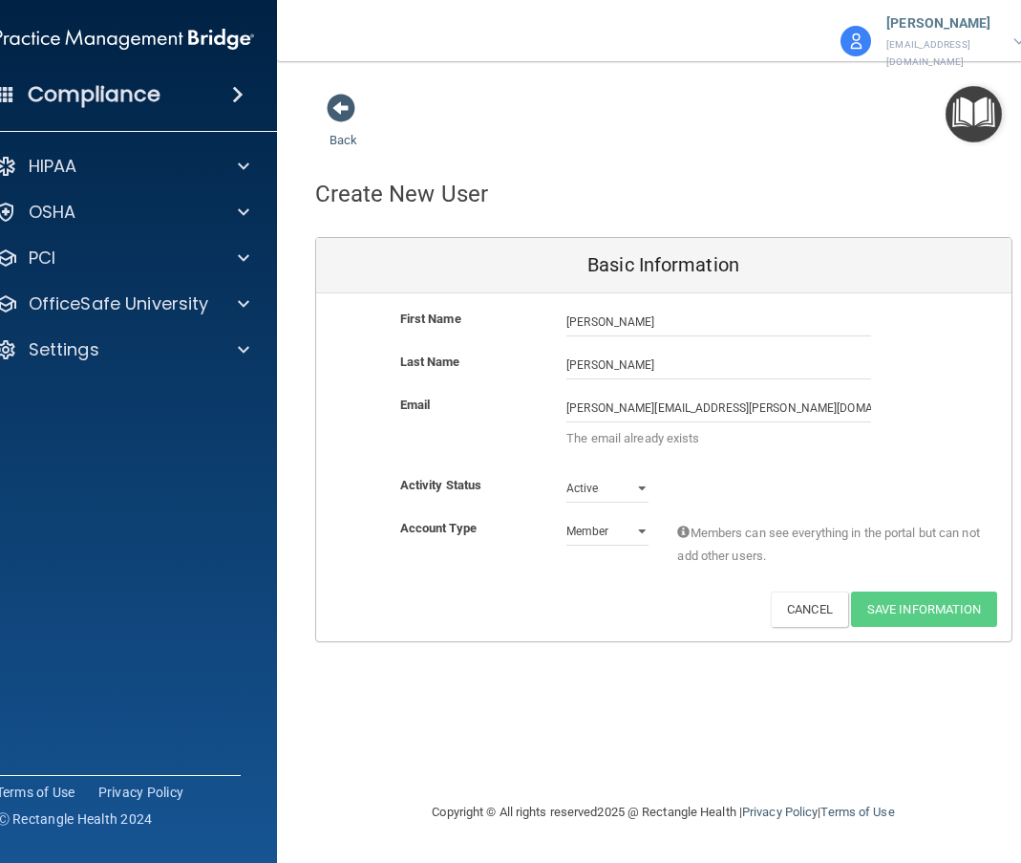
click at [690, 601] on div "Deactivate Reset Password Edit Cancel Save Information" at bounding box center [664, 608] width 696 height 35
click at [630, 428] on p "The email already exists" at bounding box center [719, 438] width 305 height 23
click at [619, 316] on input "Krista" at bounding box center [719, 322] width 305 height 29
type input "Angelica"
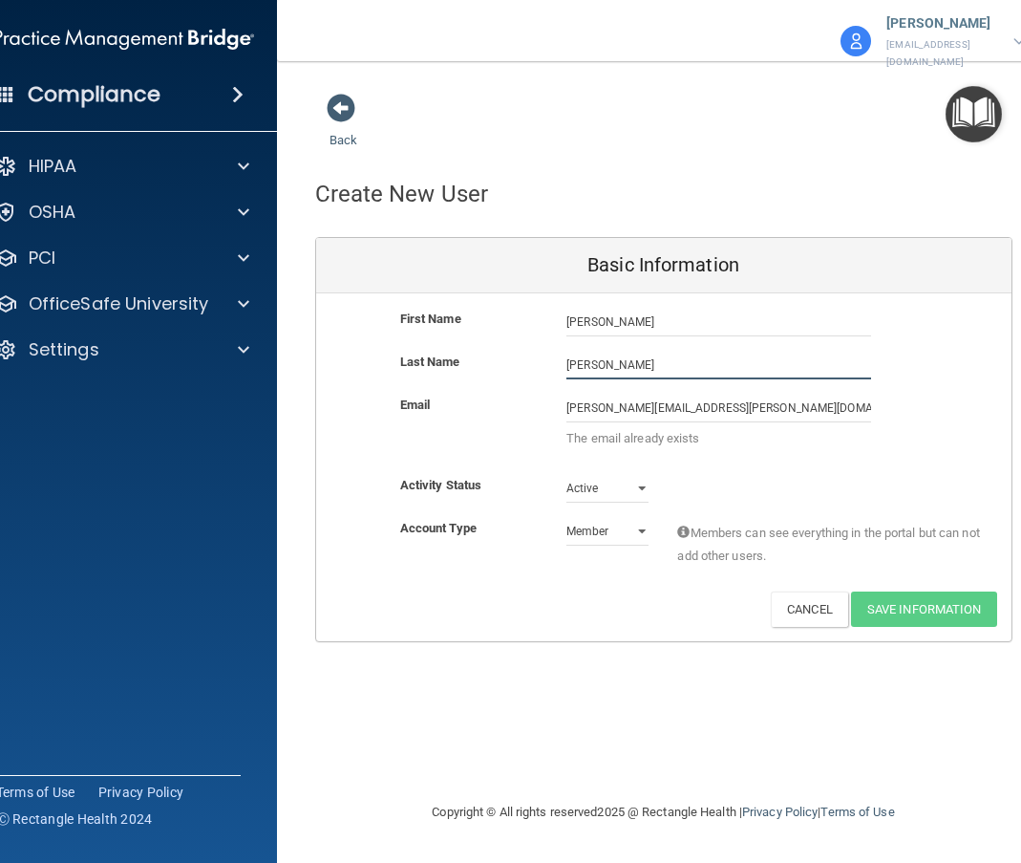
type input "Altamirano"
paste input "angelica.altamirano"
type input "angelica.altamirano@ameridentco.com"
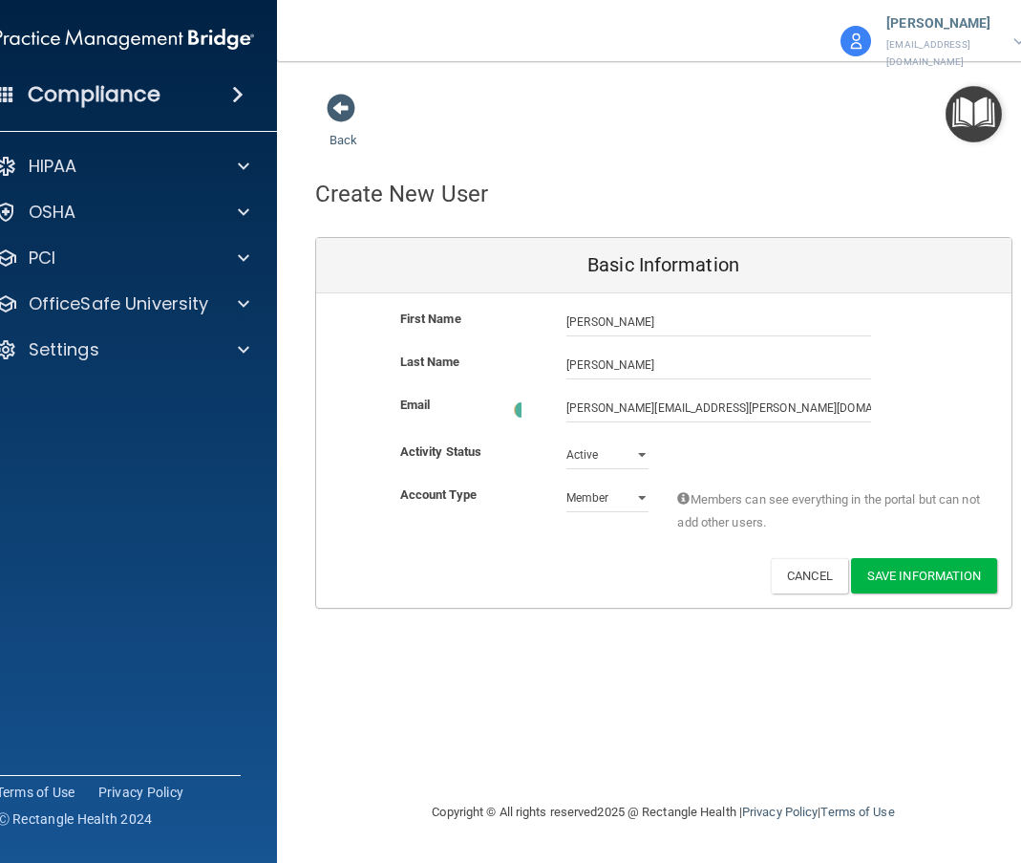
click at [674, 584] on div "First Name Angelica Altamirano Angelica Last Name Altamirano Email angelica.alt…" at bounding box center [664, 450] width 696 height 314
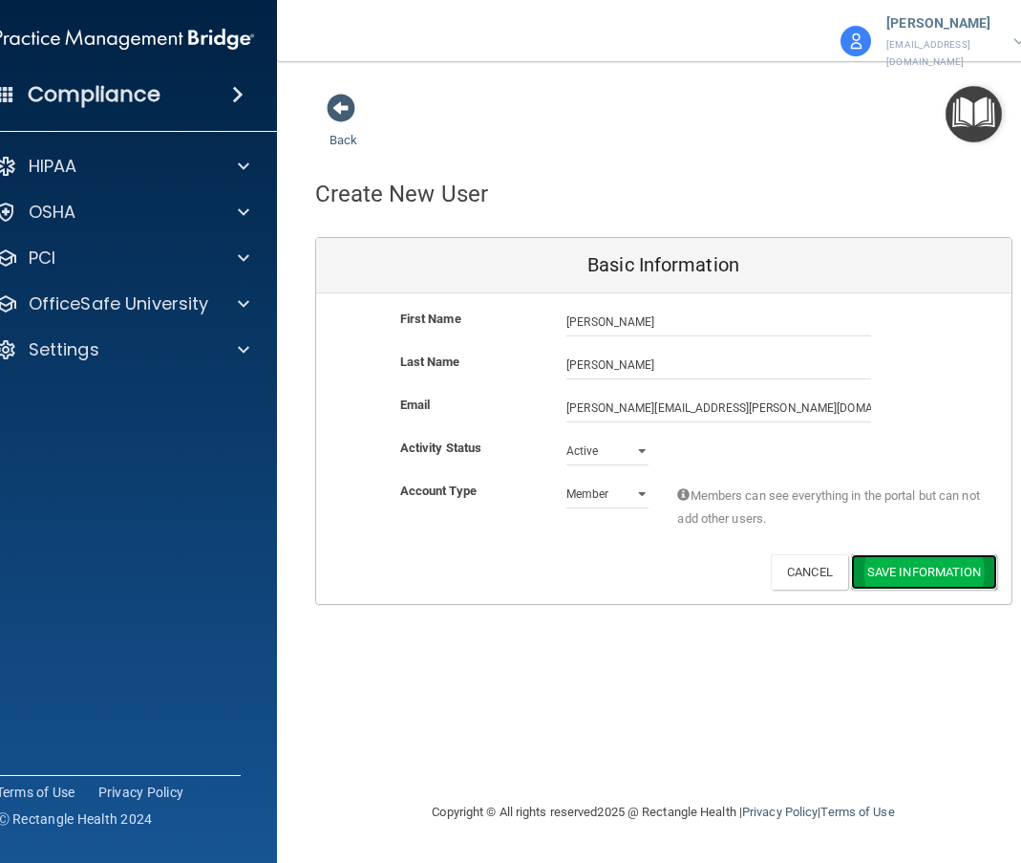
click at [938, 558] on button "Save Information" at bounding box center [924, 571] width 146 height 35
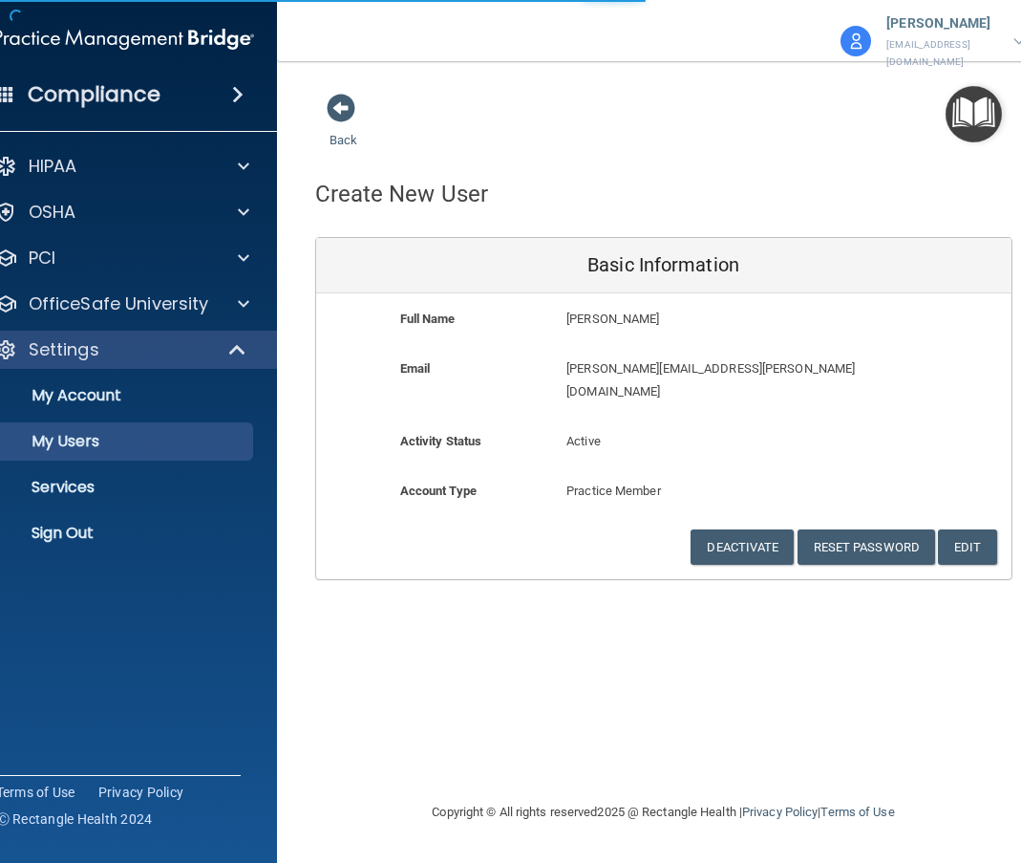
select select "20"
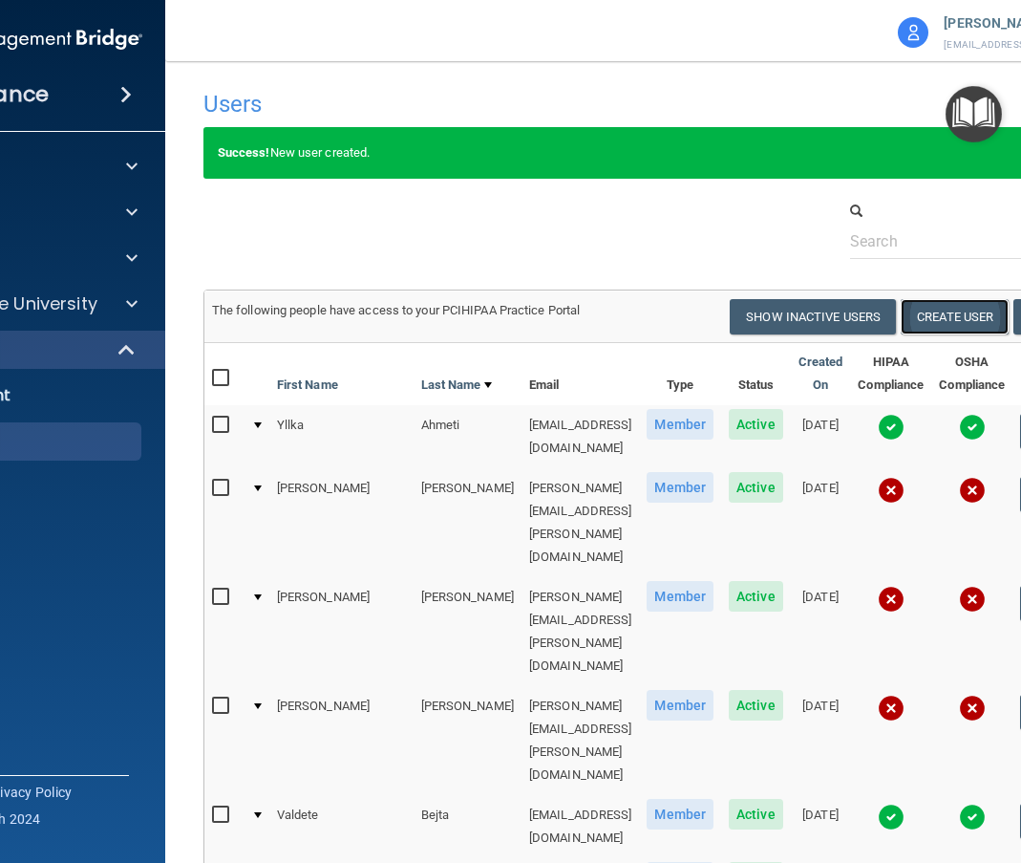
click at [969, 315] on button "Create User" at bounding box center [955, 316] width 108 height 35
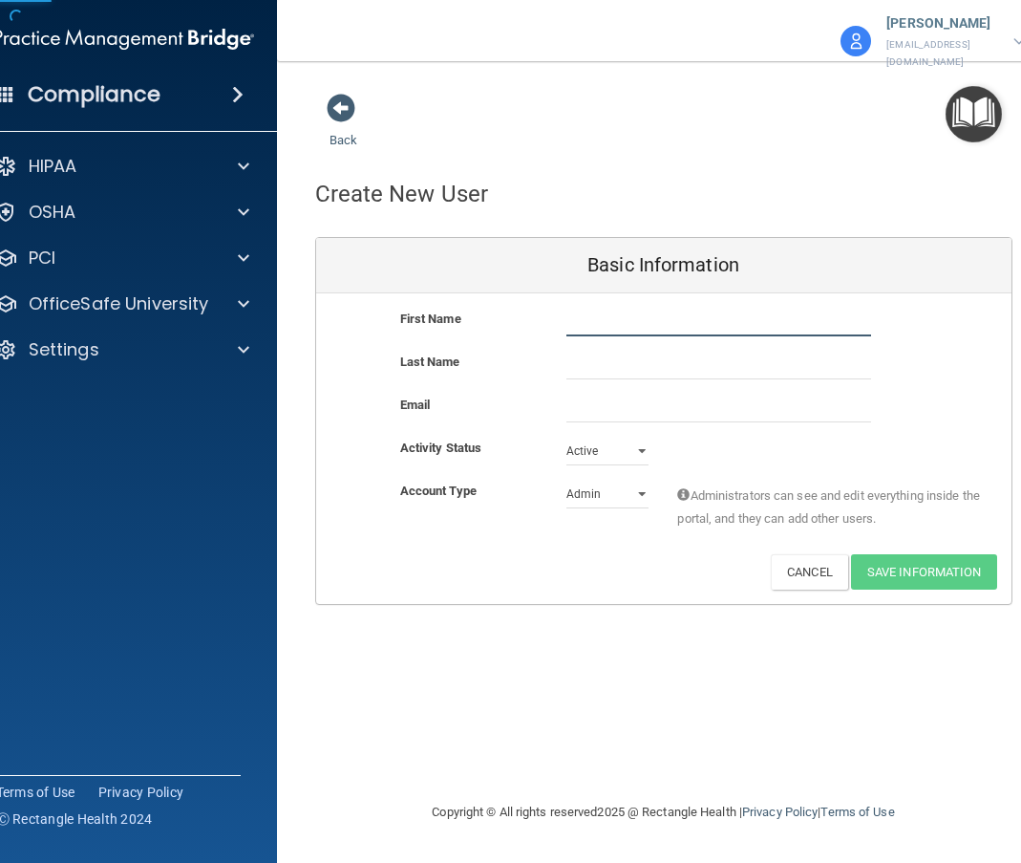
click at [581, 313] on input "text" at bounding box center [719, 322] width 305 height 29
type input "Dacian"
type input "Carlson"
paste input "dacian.carlson@ameridentco.com"
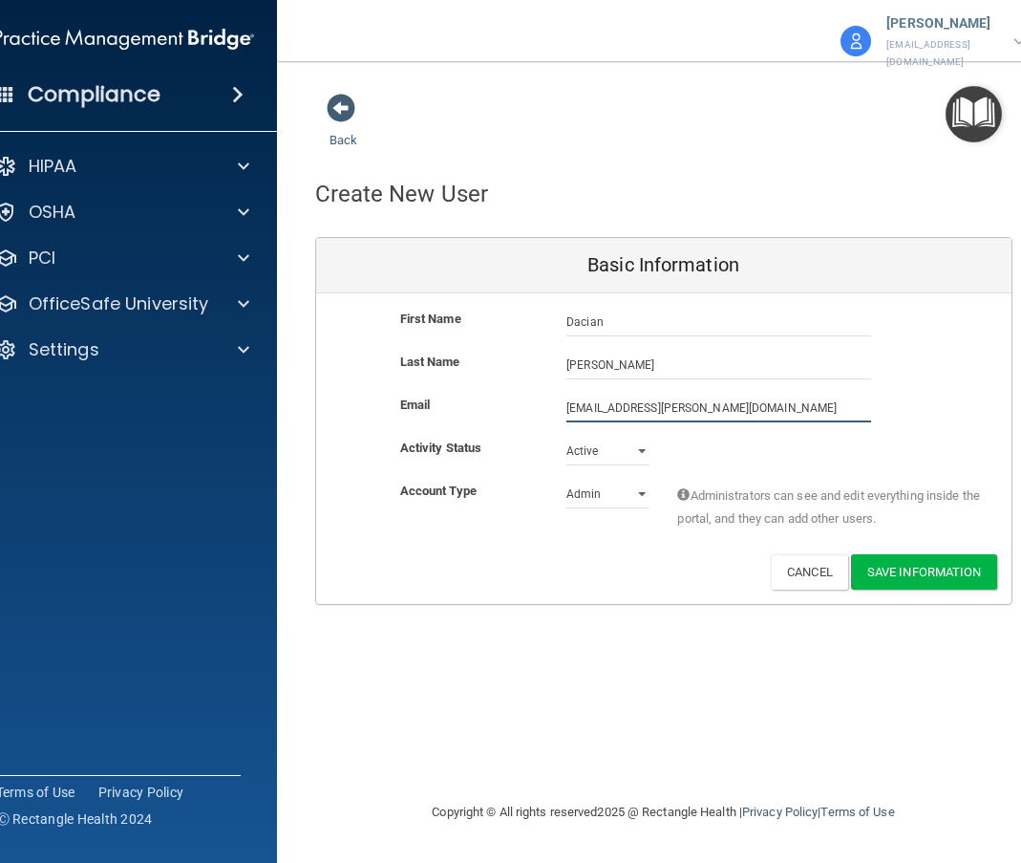
type input "dacian.carlson@ameridentco.com"
click at [640, 488] on select "Admin Member" at bounding box center [608, 494] width 82 height 29
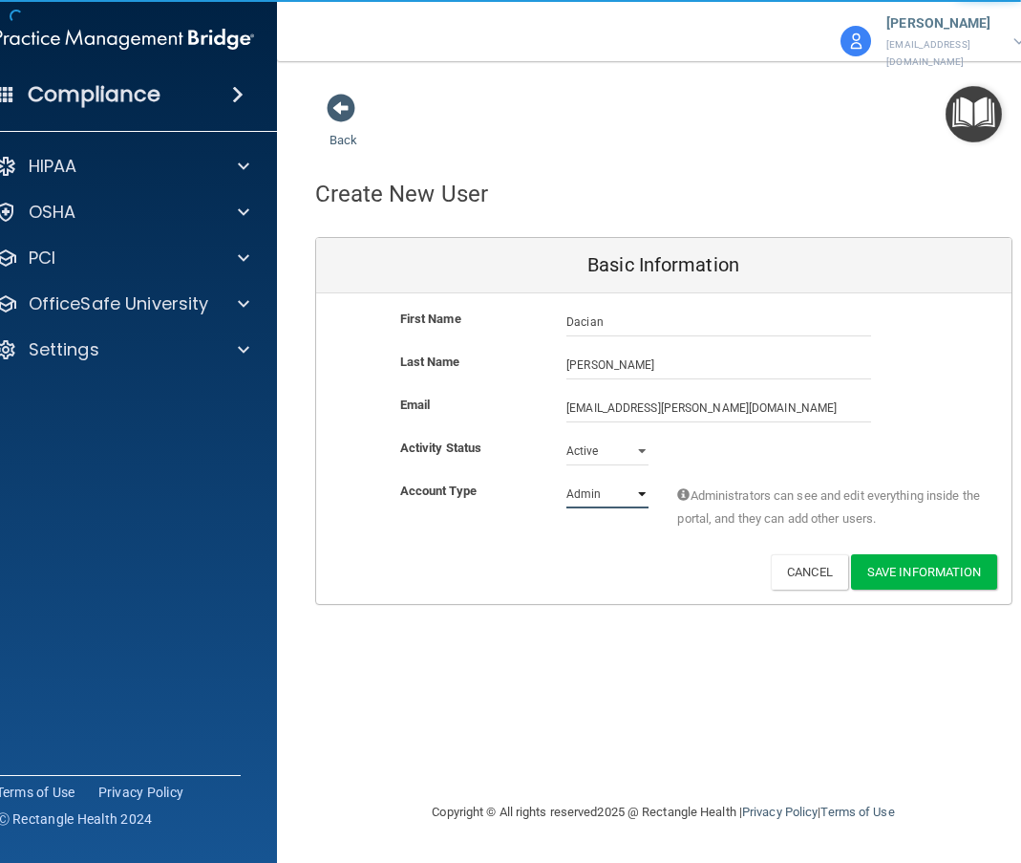
select select "practice_member"
click at [567, 480] on select "Admin Member" at bounding box center [608, 494] width 82 height 29
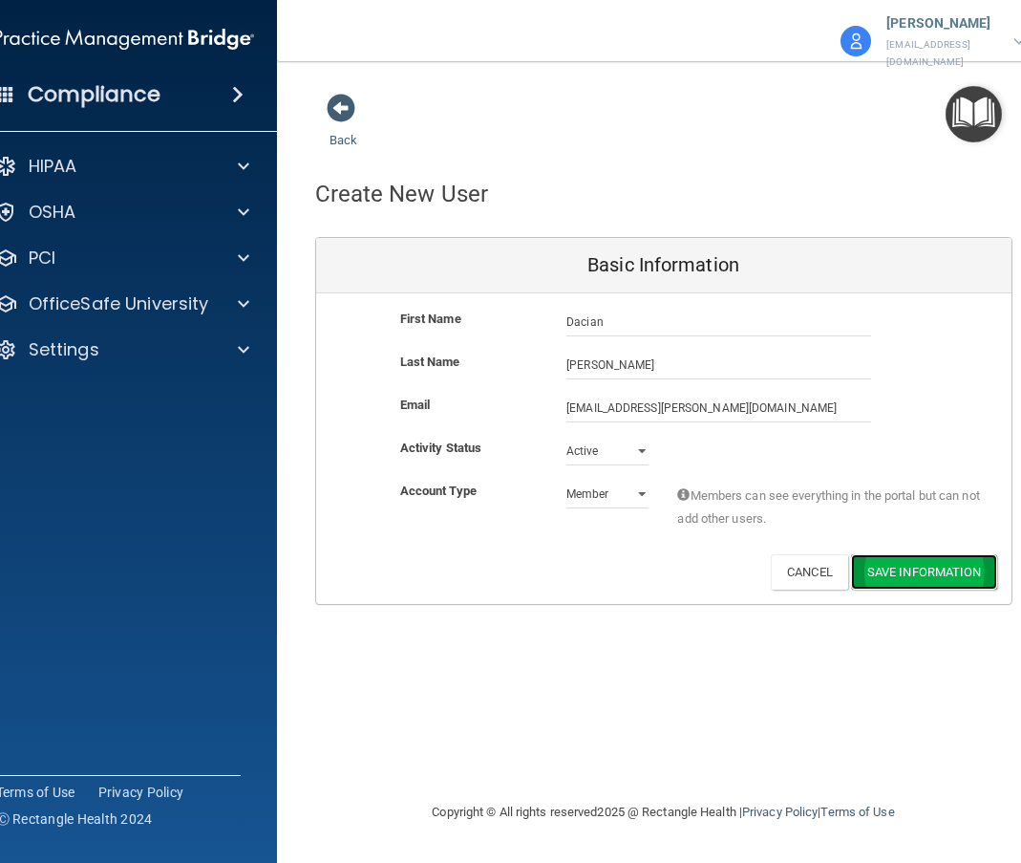
click at [945, 561] on button "Save Information" at bounding box center [924, 571] width 146 height 35
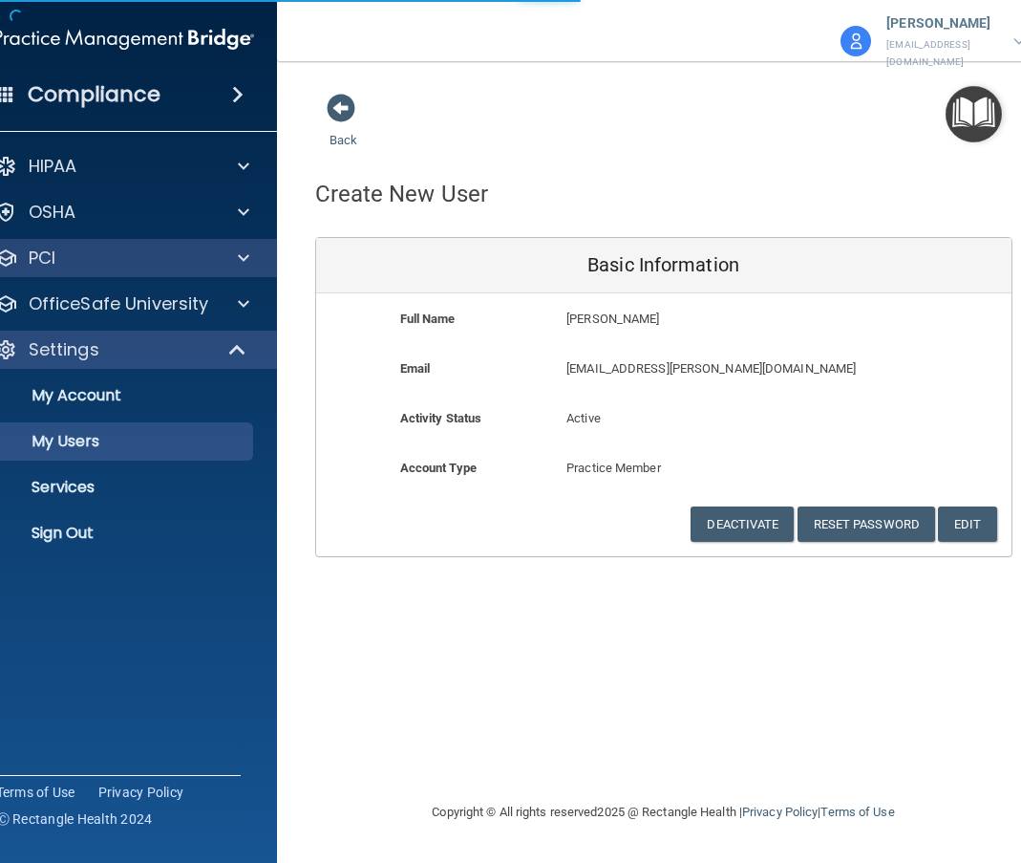
select select "20"
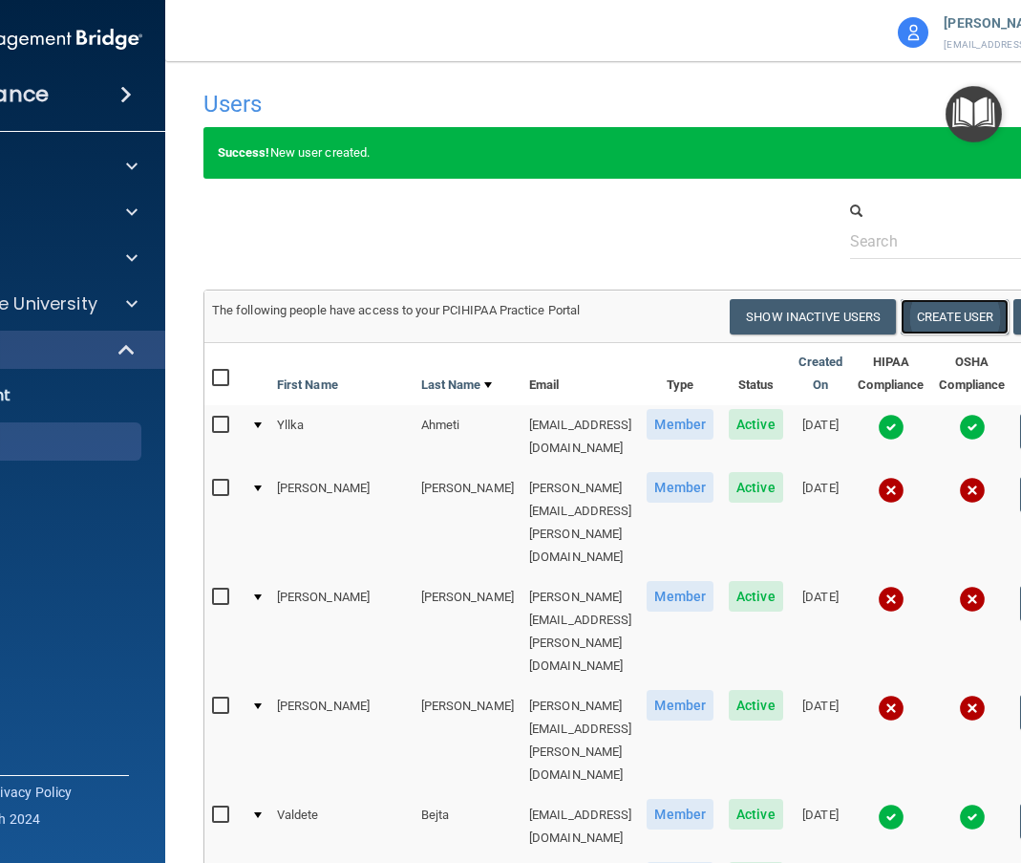
click at [978, 322] on button "Create User" at bounding box center [955, 316] width 108 height 35
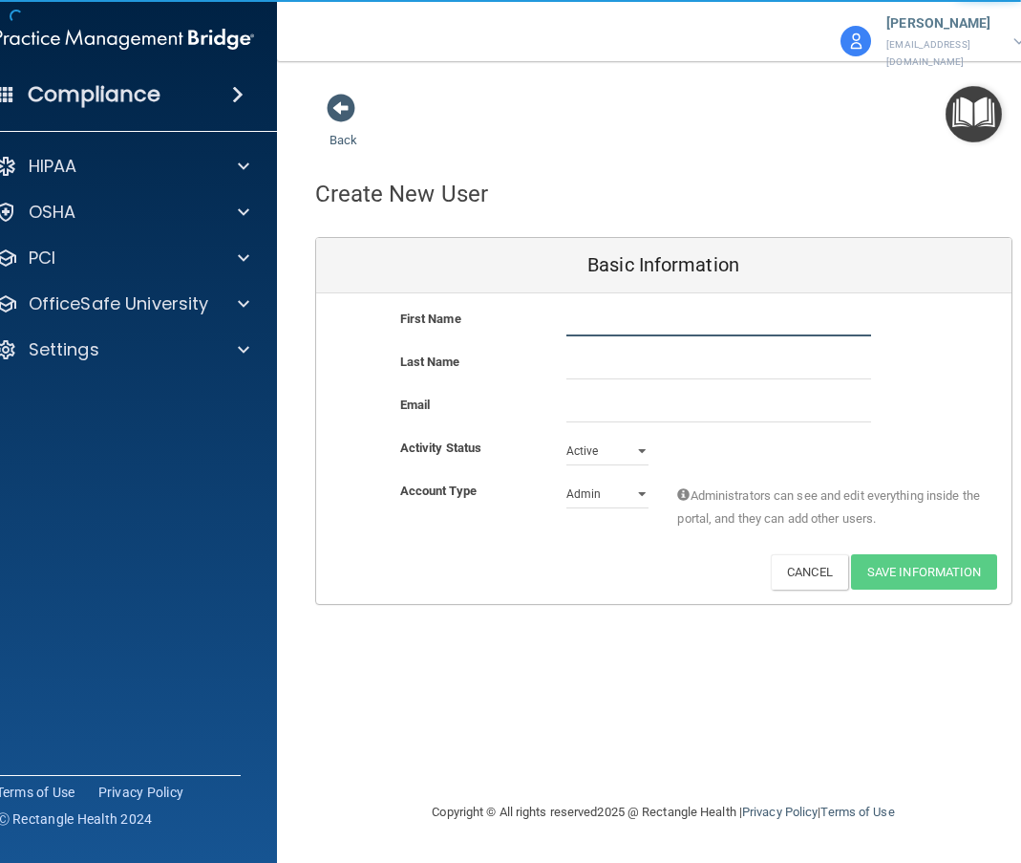
click at [593, 310] on input "text" at bounding box center [719, 322] width 305 height 29
type input "Bruno"
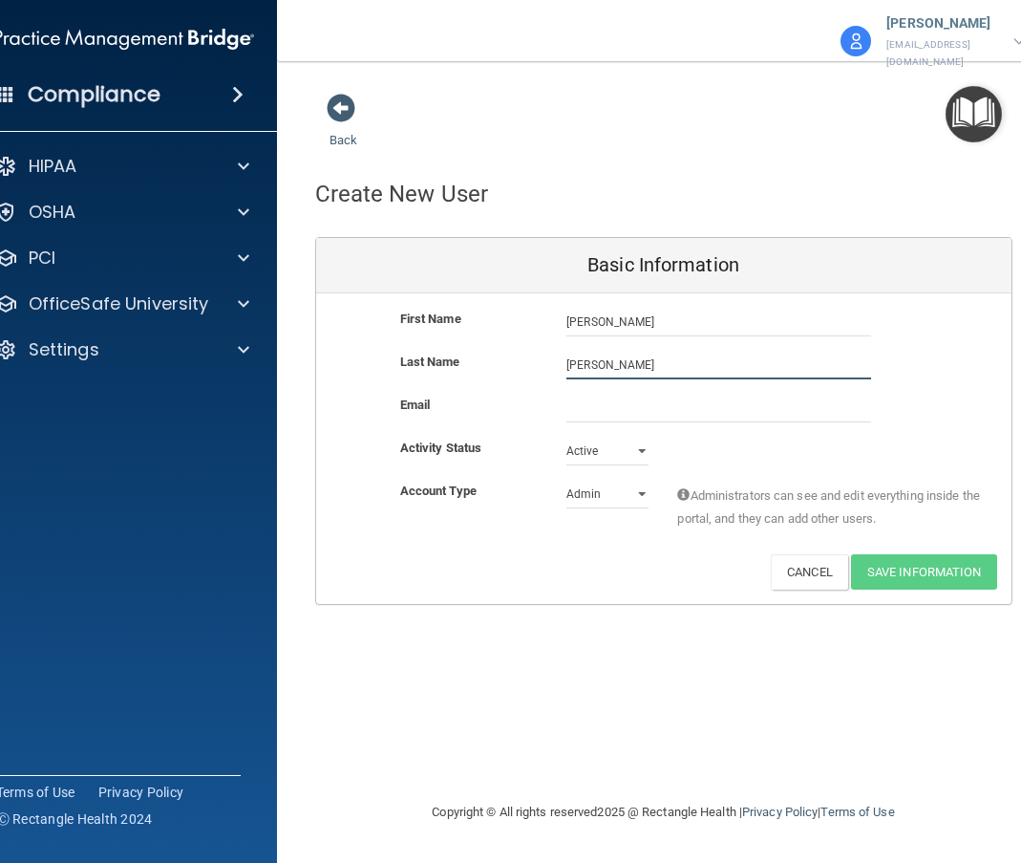
type input "Moreira"
paste input "bruno.moreira@ameridentco.com"
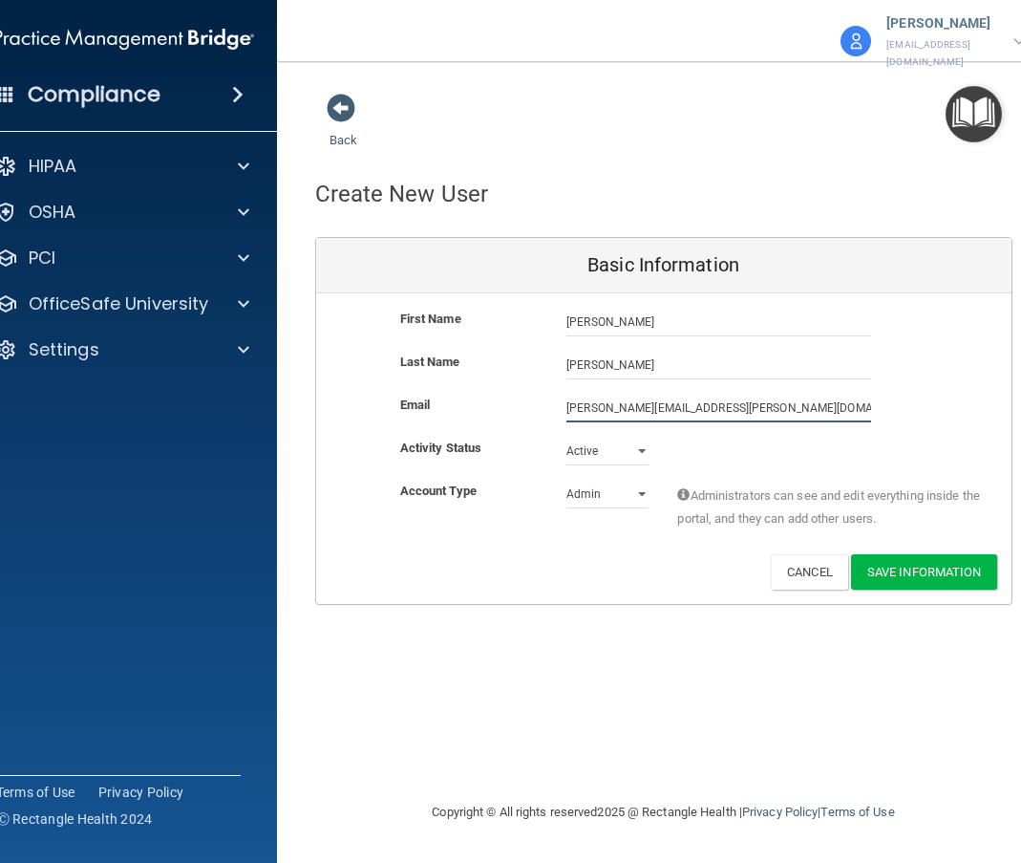
type input "bruno.moreira@ameridentco.com"
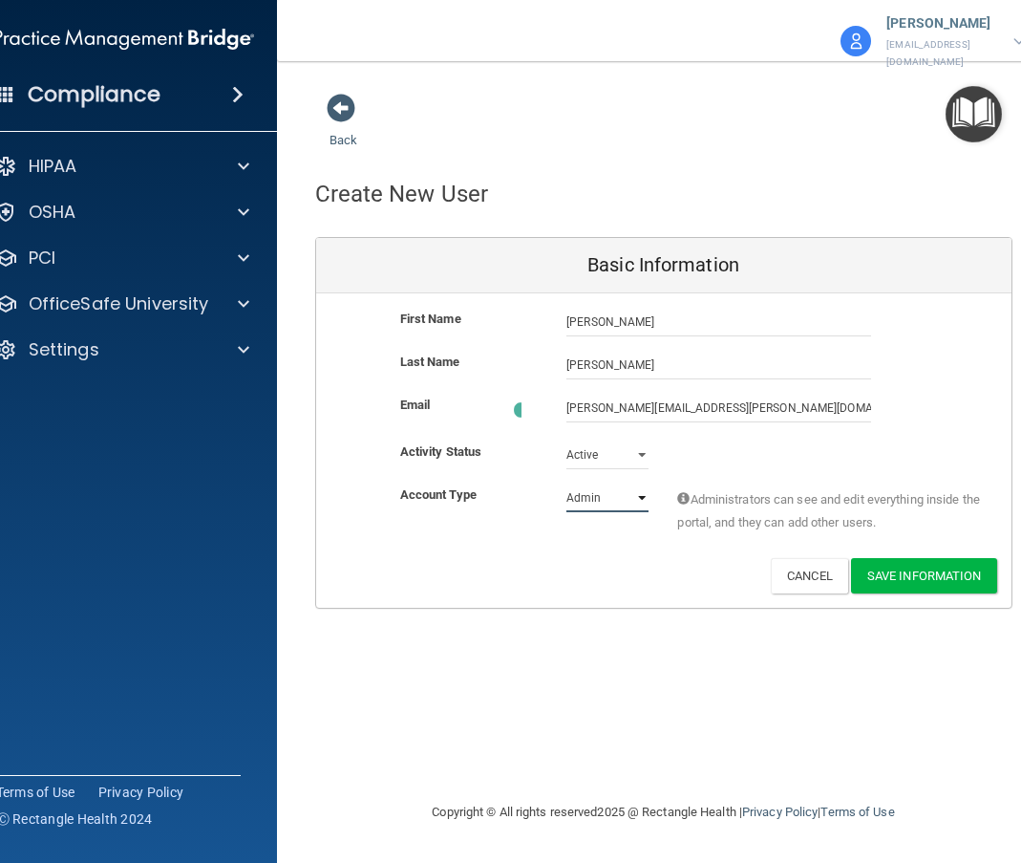
click at [584, 483] on select "Admin Member" at bounding box center [608, 497] width 82 height 29
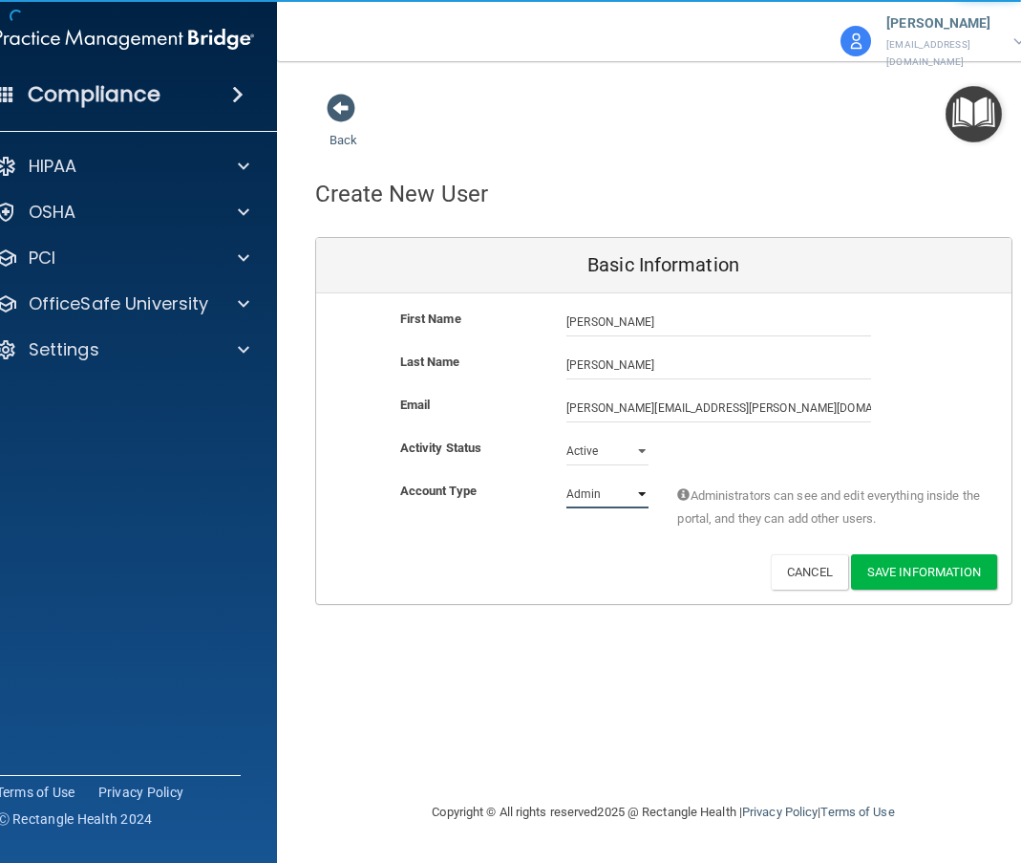
select select "practice_member"
click at [567, 480] on select "Admin Member" at bounding box center [608, 494] width 82 height 29
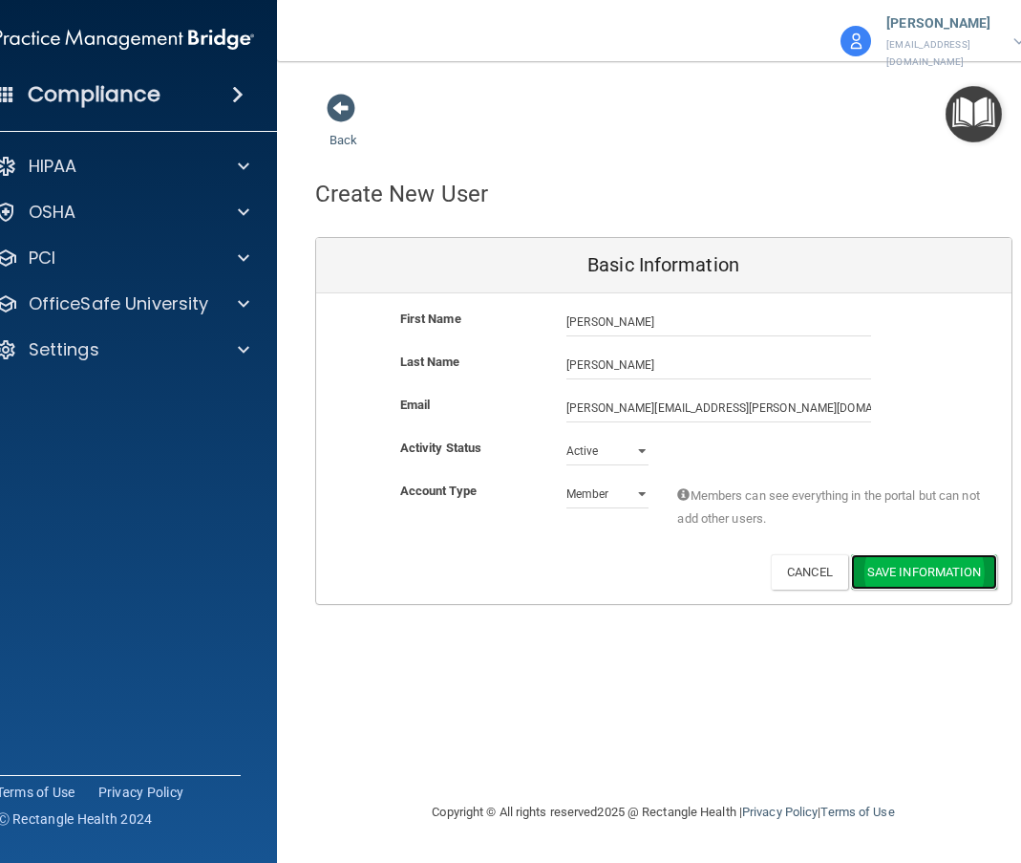
click at [915, 566] on button "Save Information" at bounding box center [924, 571] width 146 height 35
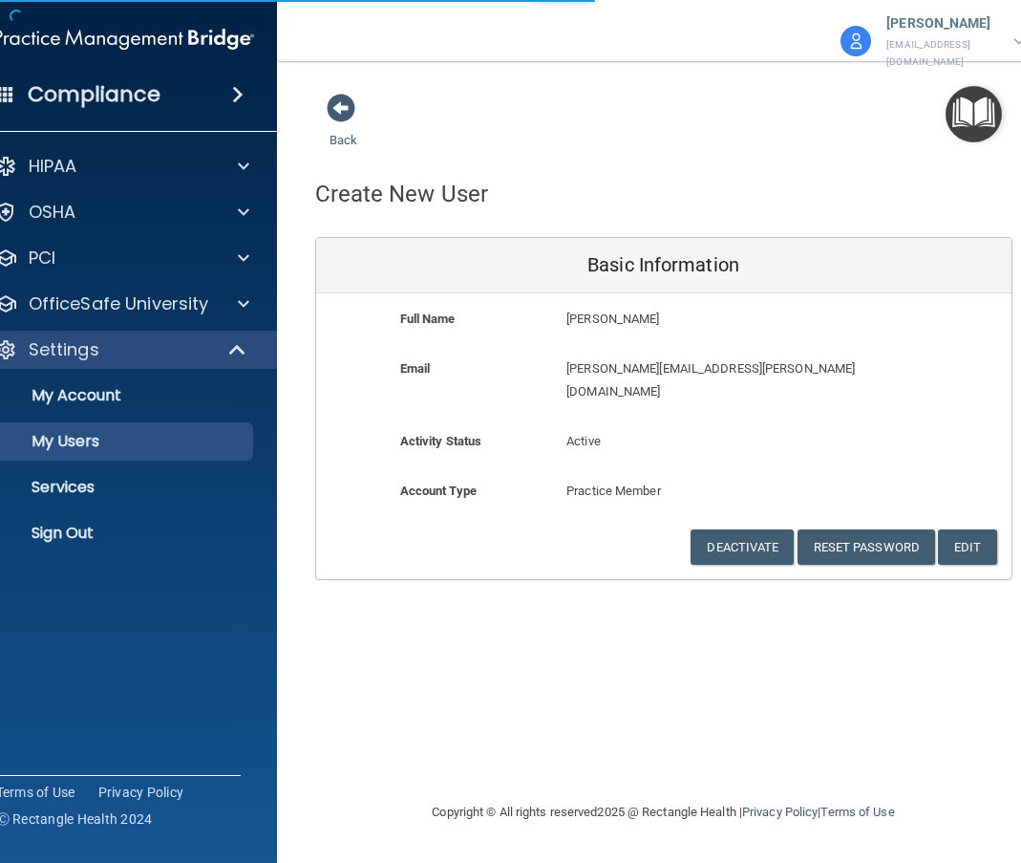
select select "20"
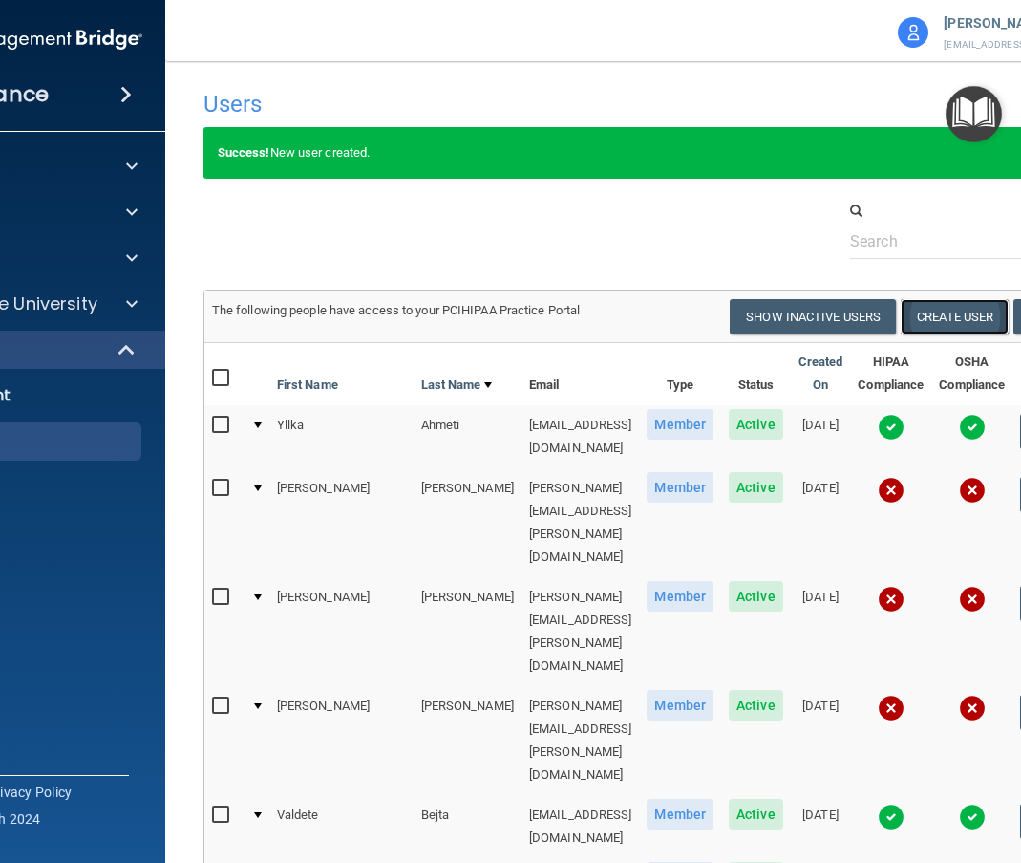
click at [997, 317] on button "Create User" at bounding box center [955, 316] width 108 height 35
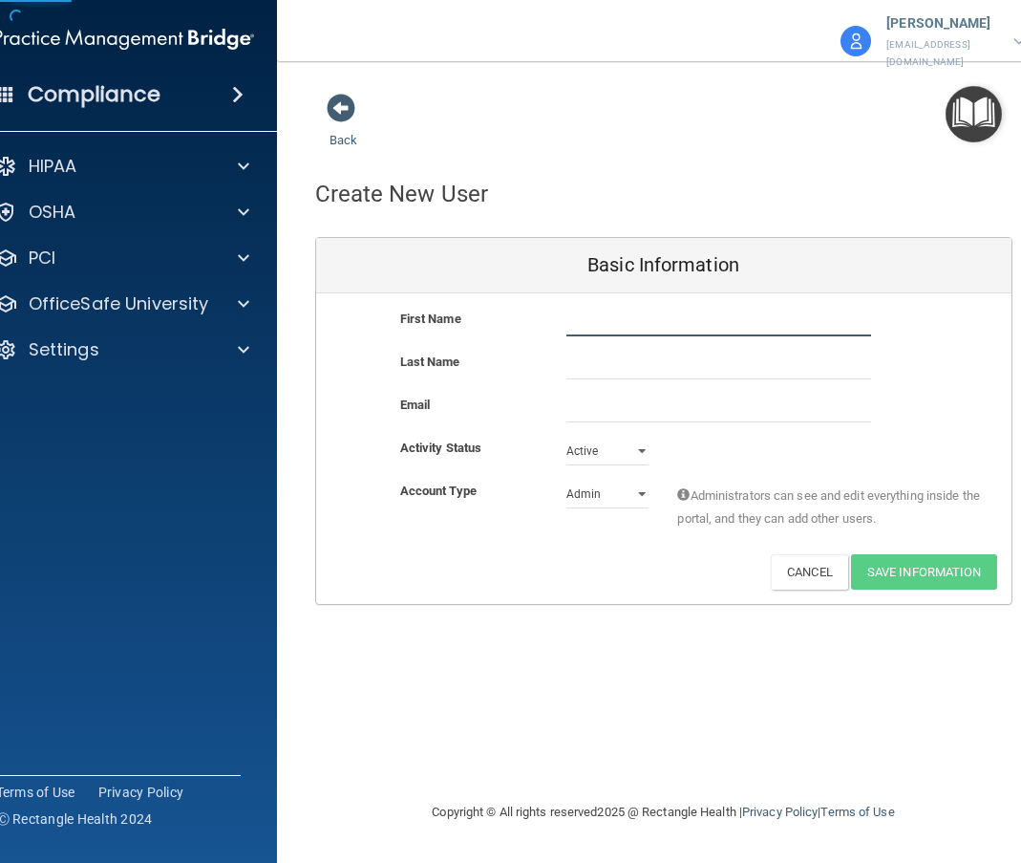
click at [584, 314] on input "text" at bounding box center [719, 322] width 305 height 29
type input "Kelsey"
type input "Burke"
paste input "kelsey.burke@ameridentco.com"
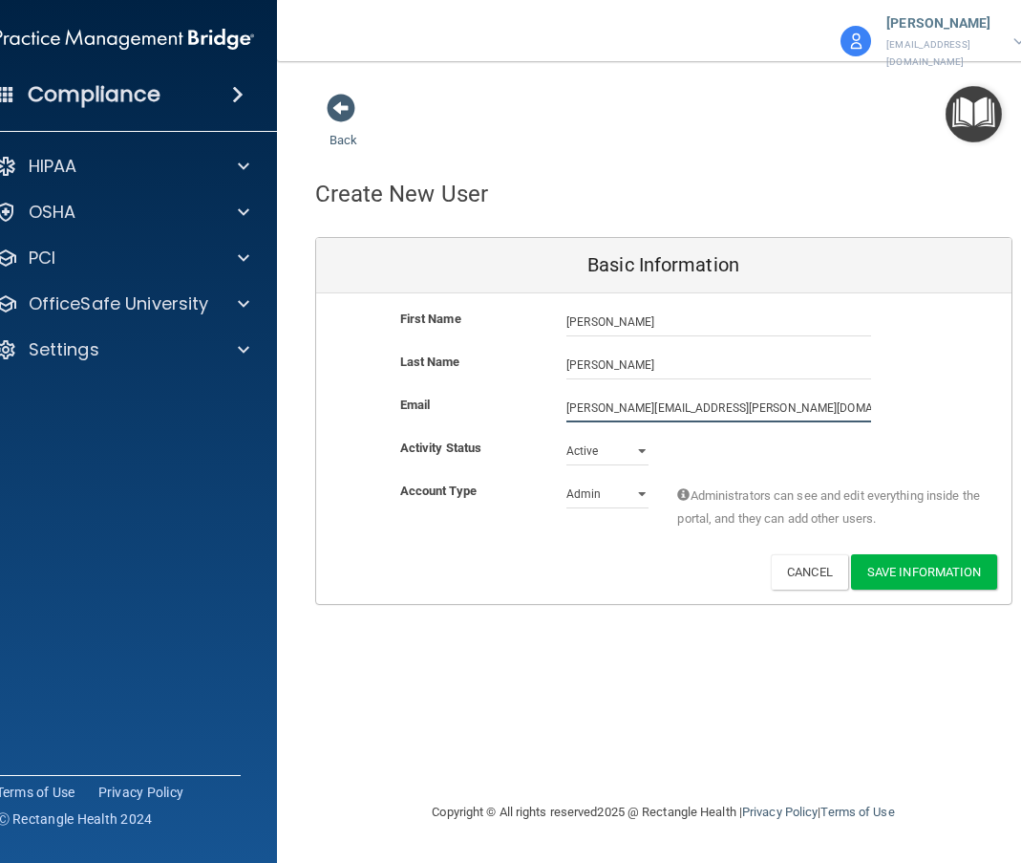
type input "kelsey.burke@ameridentco.com"
click at [638, 481] on select "Admin Member" at bounding box center [608, 494] width 82 height 29
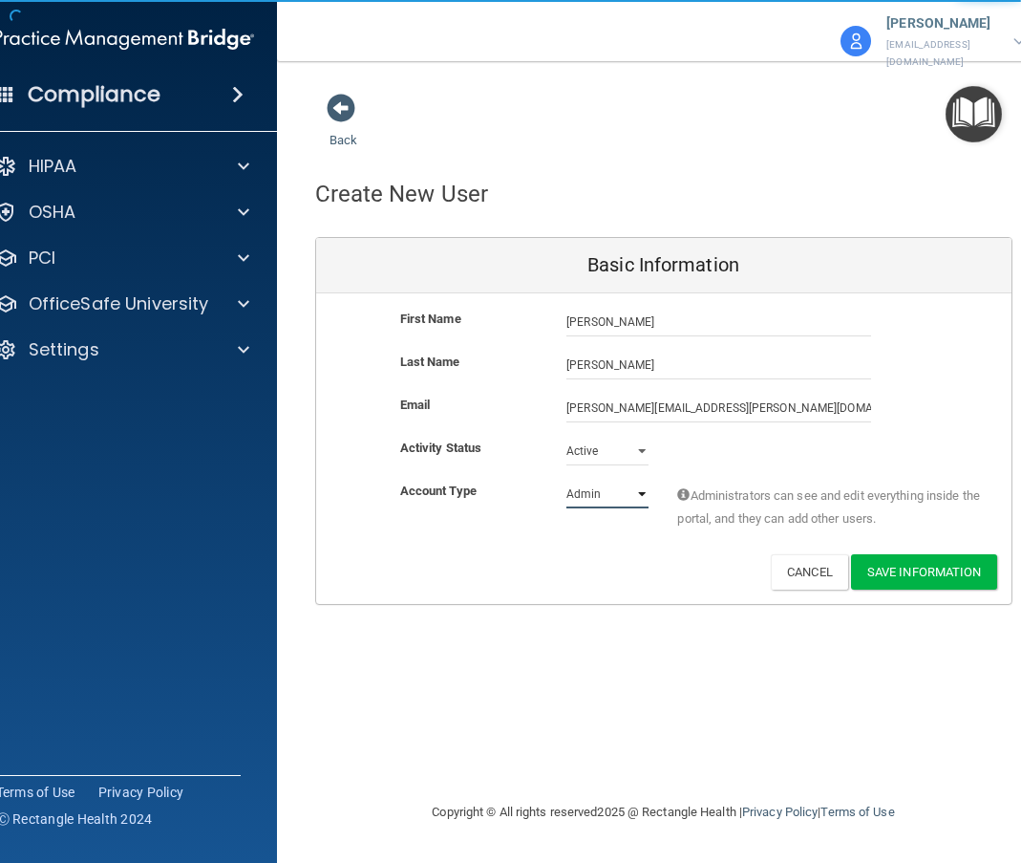
select select "practice_member"
click at [567, 480] on select "Admin Member" at bounding box center [608, 494] width 82 height 29
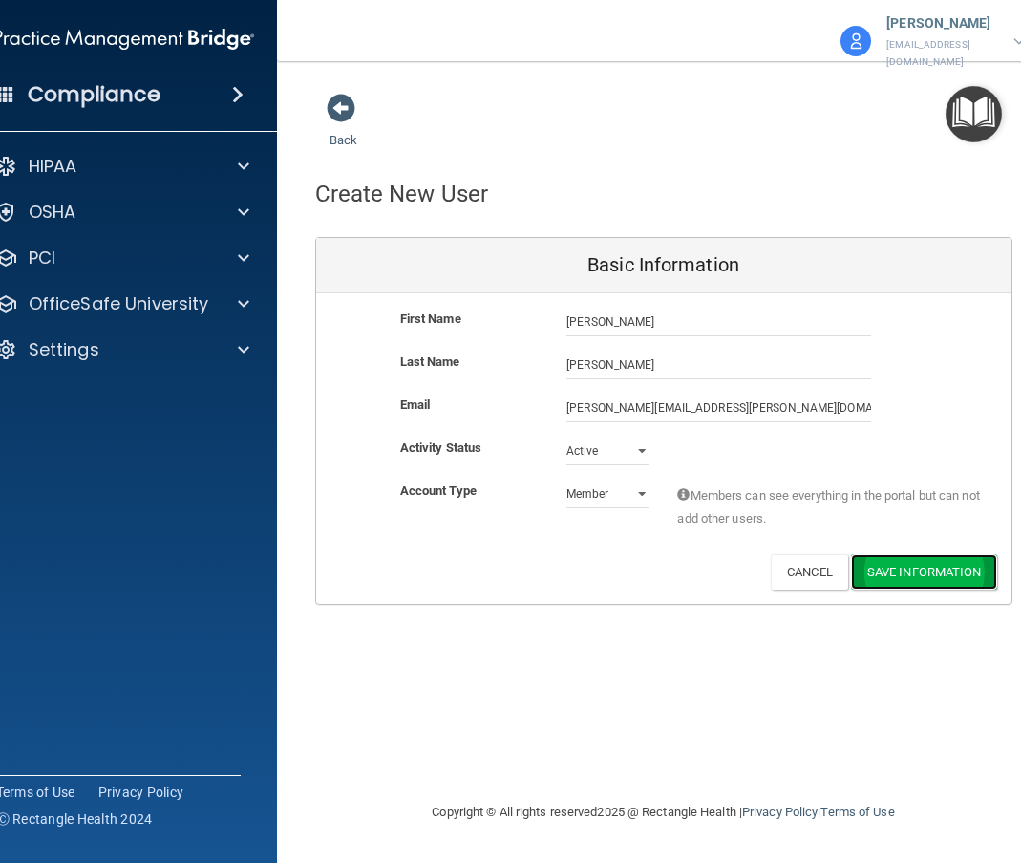
click at [934, 554] on button "Save Information" at bounding box center [924, 571] width 146 height 35
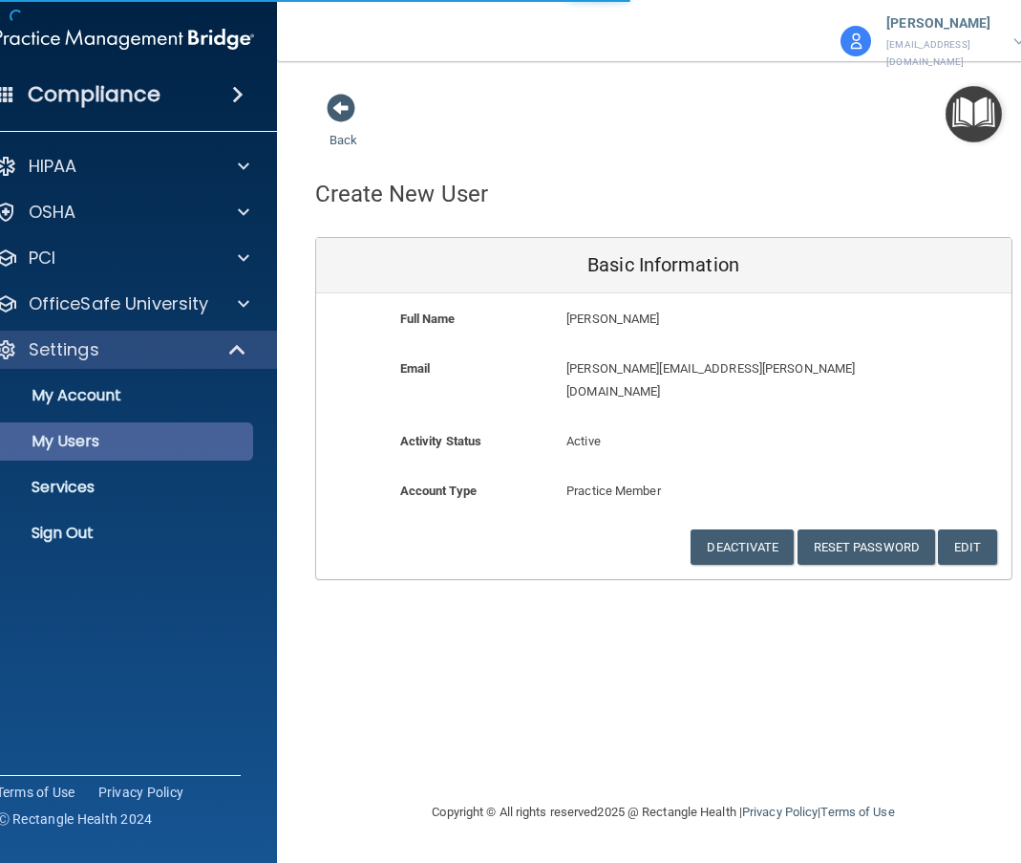
select select "20"
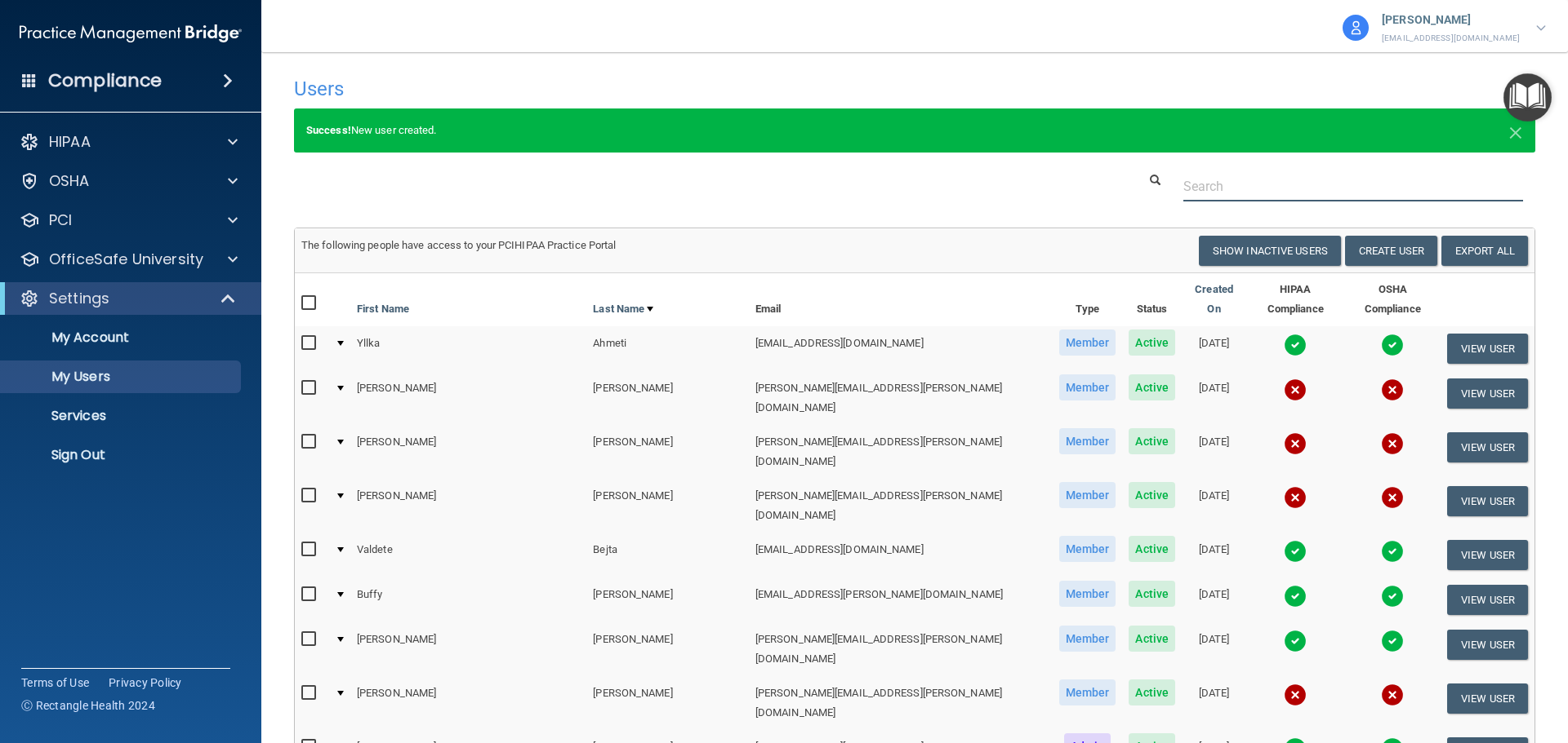
click at [1318, 190] on input "text" at bounding box center [1353, 186] width 339 height 30
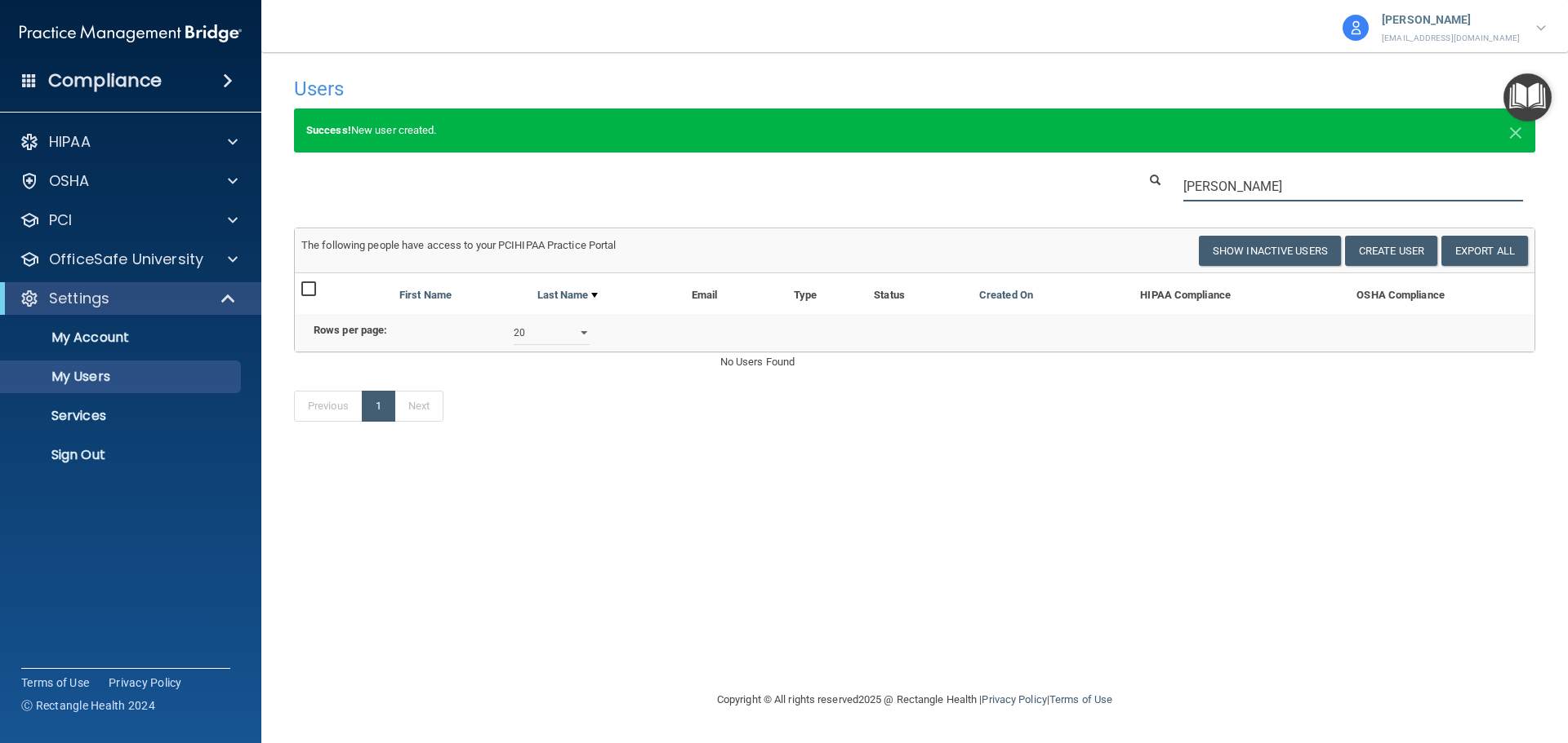
type input "krista"
click at [579, 344] on select "10 20 30 40 all" at bounding box center [551, 333] width 76 height 25
select select "40"
click at [514, 333] on select "10 20 30 40 all" at bounding box center [551, 333] width 76 height 25
select select "40"
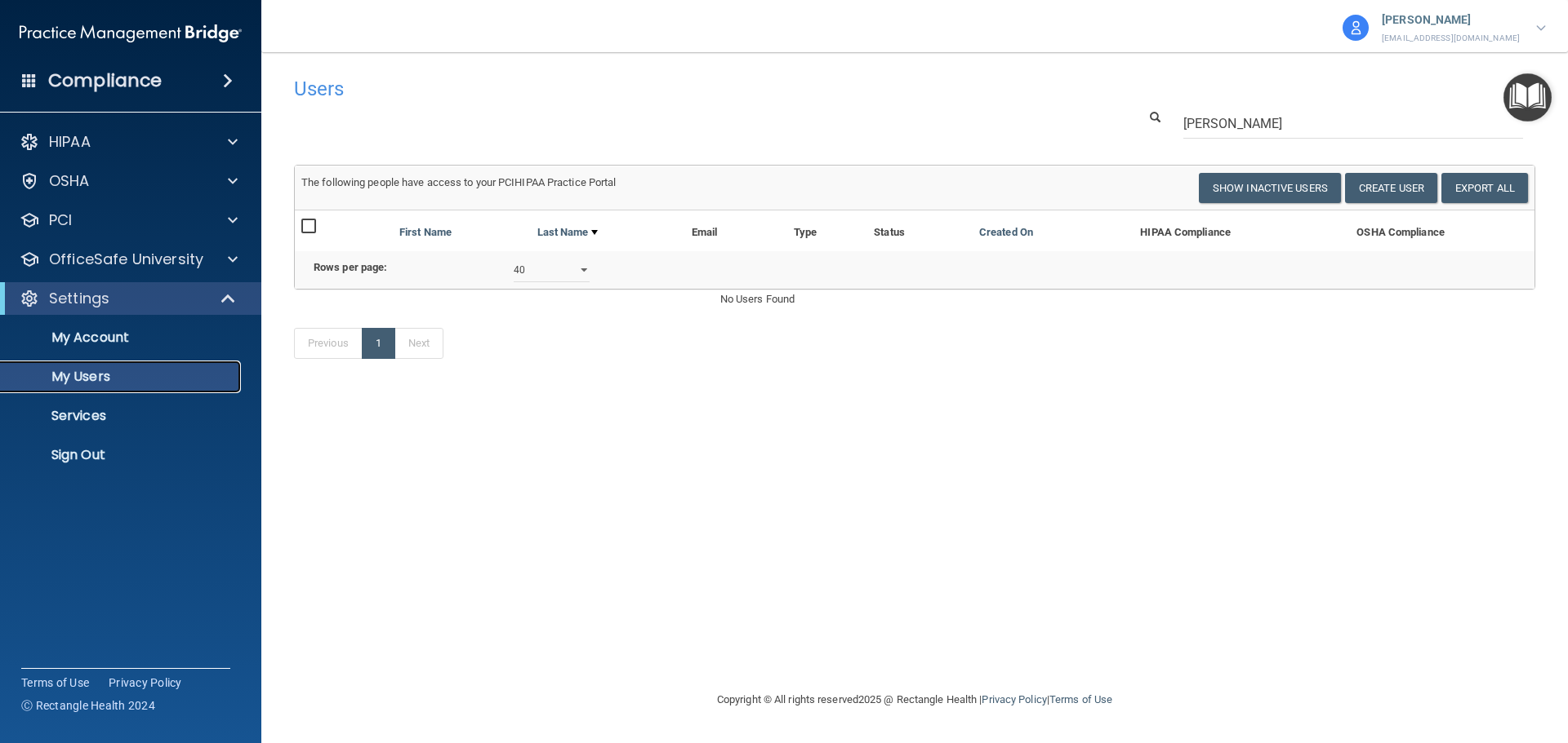
click at [82, 376] on p "My Users" at bounding box center [121, 377] width 223 height 16
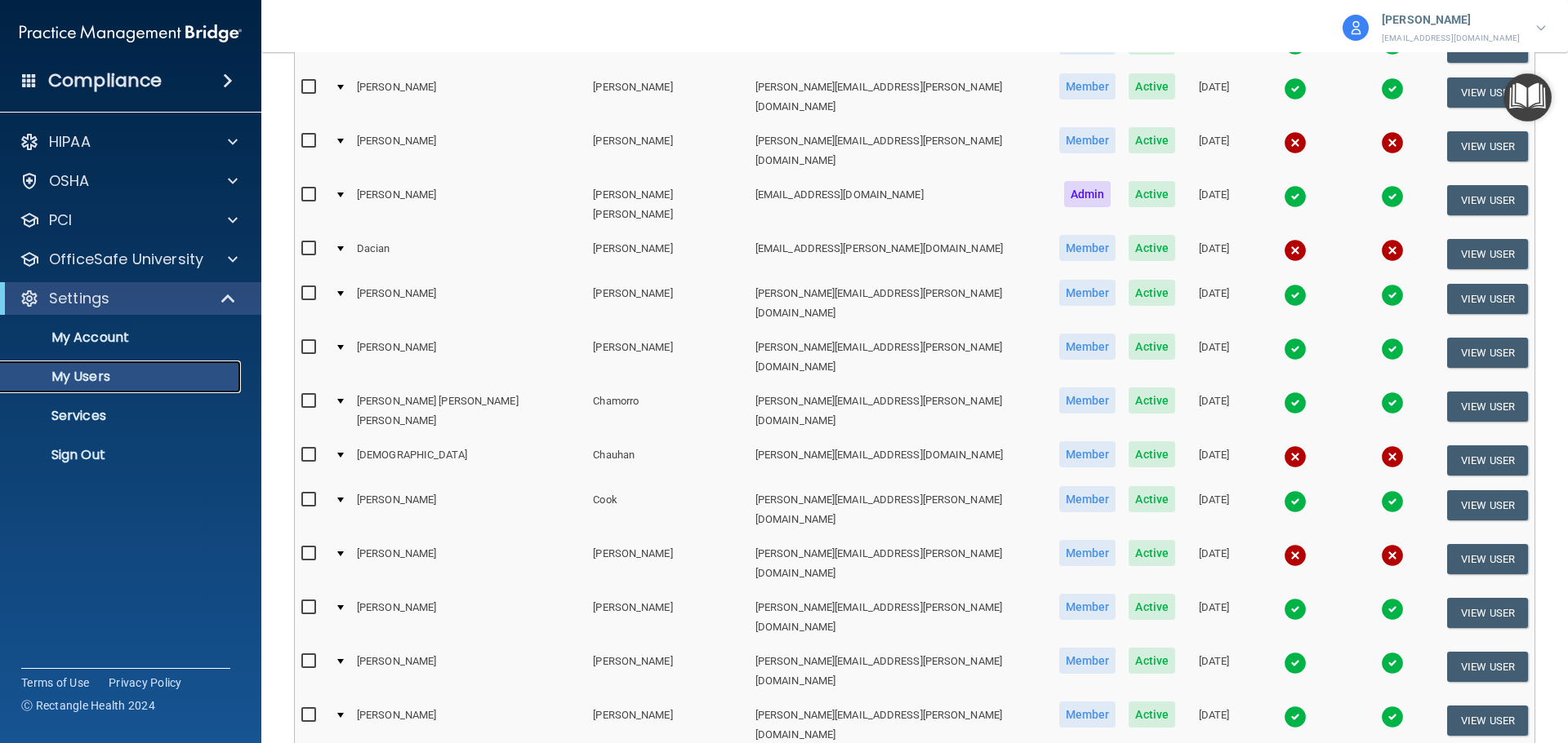
scroll to position [571, 0]
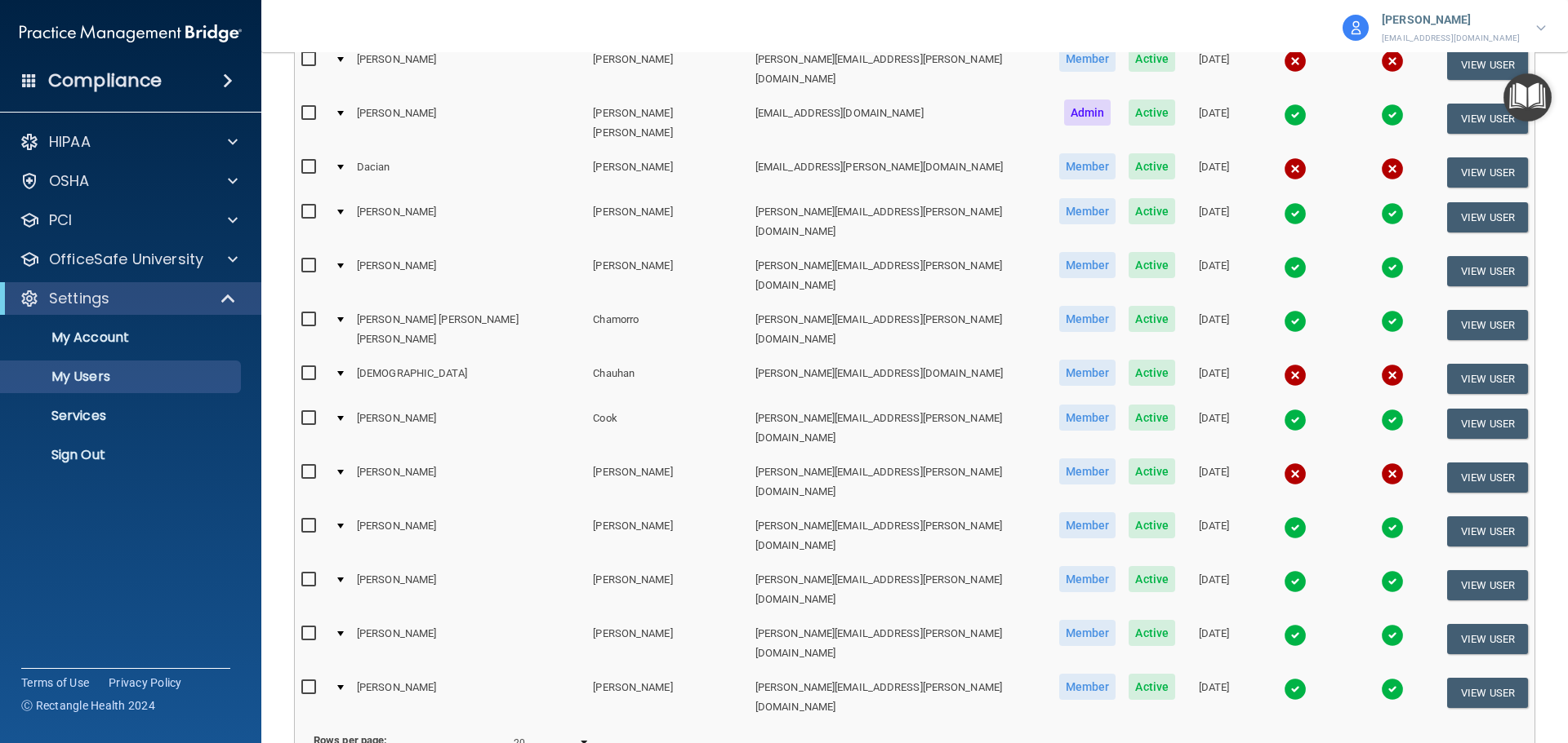
click at [549, 731] on select "10 20 30 40 all" at bounding box center [551, 743] width 76 height 25
select select "40"
click at [514, 731] on select "10 20 30 40 all" at bounding box center [551, 743] width 76 height 25
select select "40"
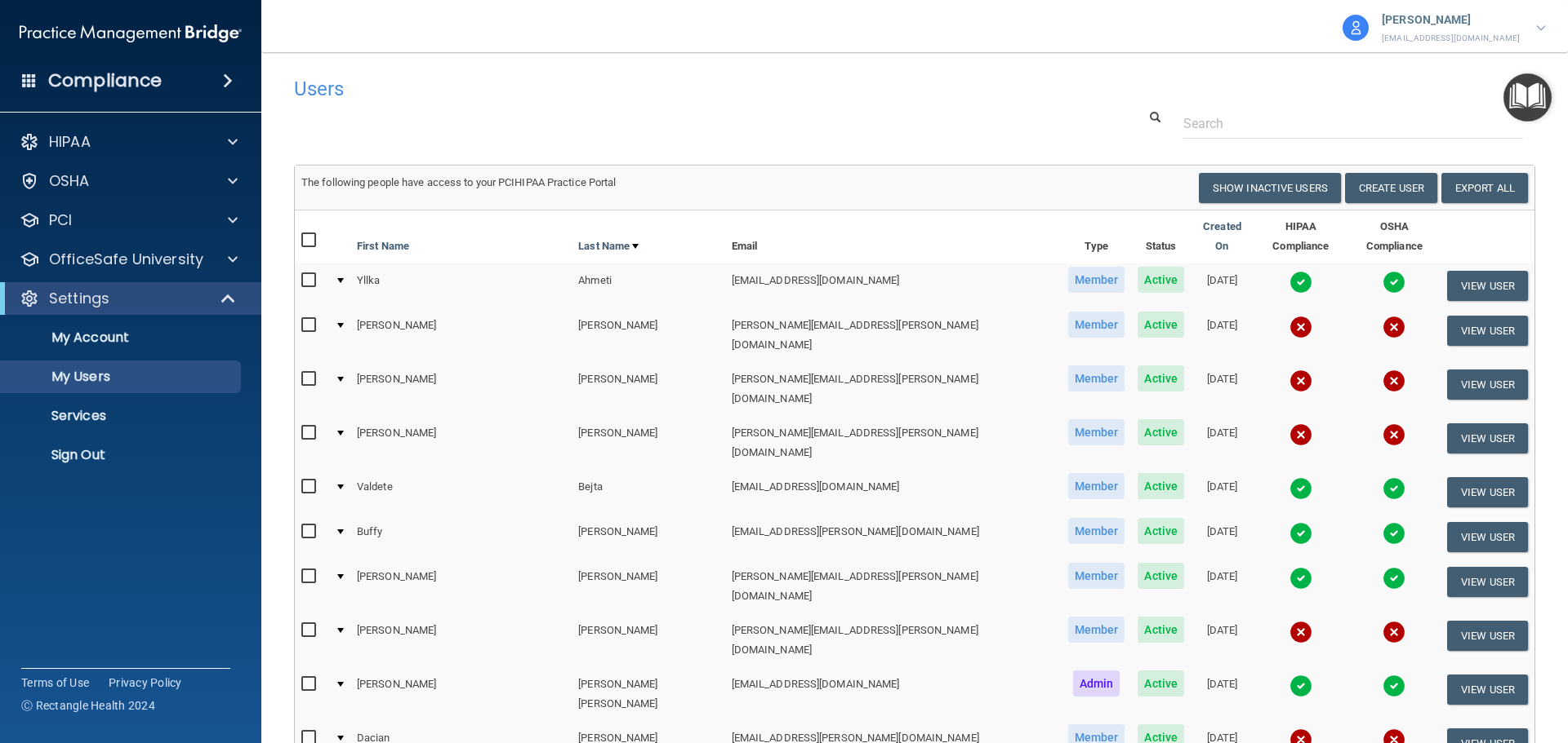
click at [853, 134] on div at bounding box center [914, 123] width 1266 height 30
click at [1392, 183] on button "Create User" at bounding box center [1391, 188] width 92 height 30
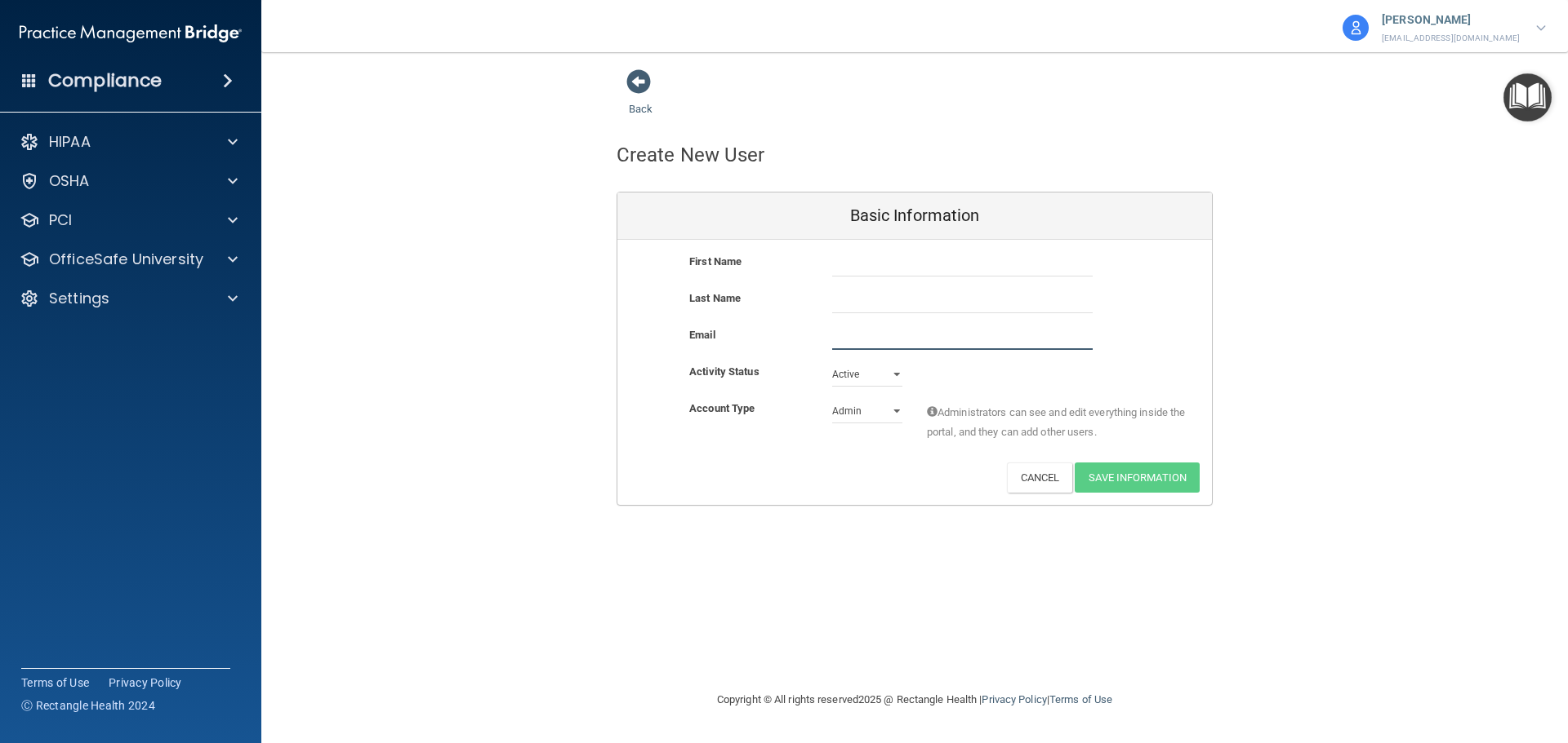
click at [852, 336] on input "email" at bounding box center [962, 337] width 261 height 25
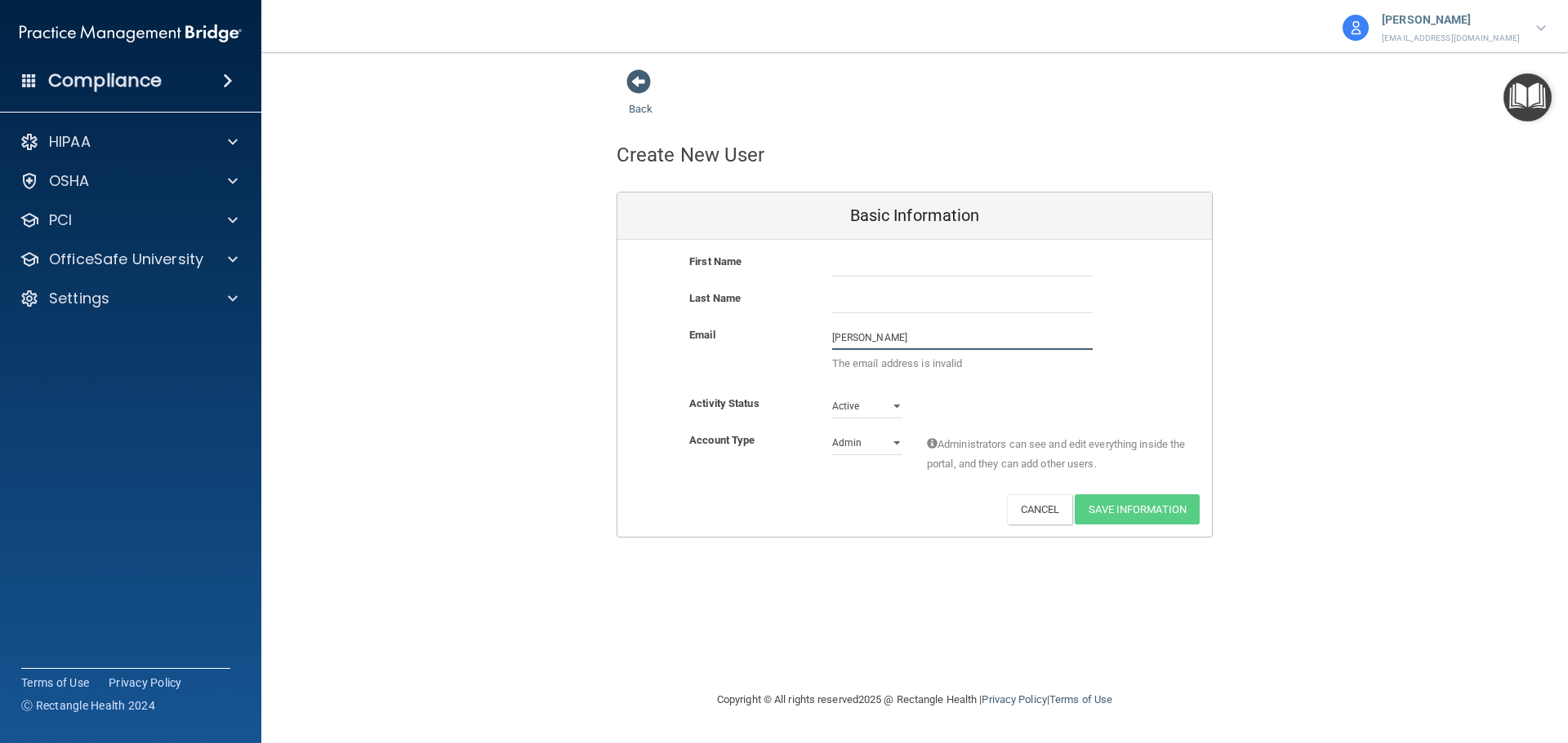
type input "krista.connery@ameridentco.com"
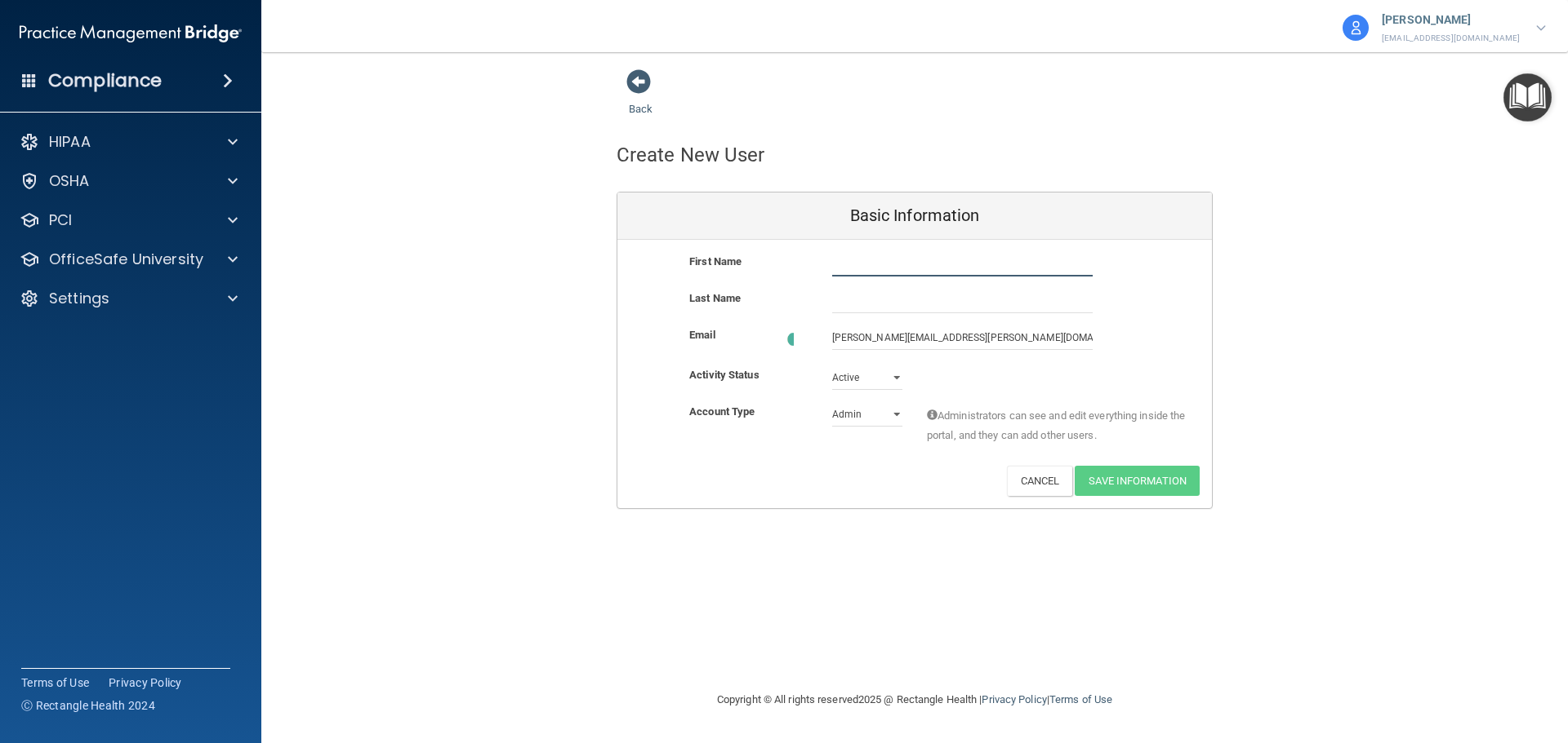
click at [856, 257] on input "text" at bounding box center [962, 264] width 261 height 25
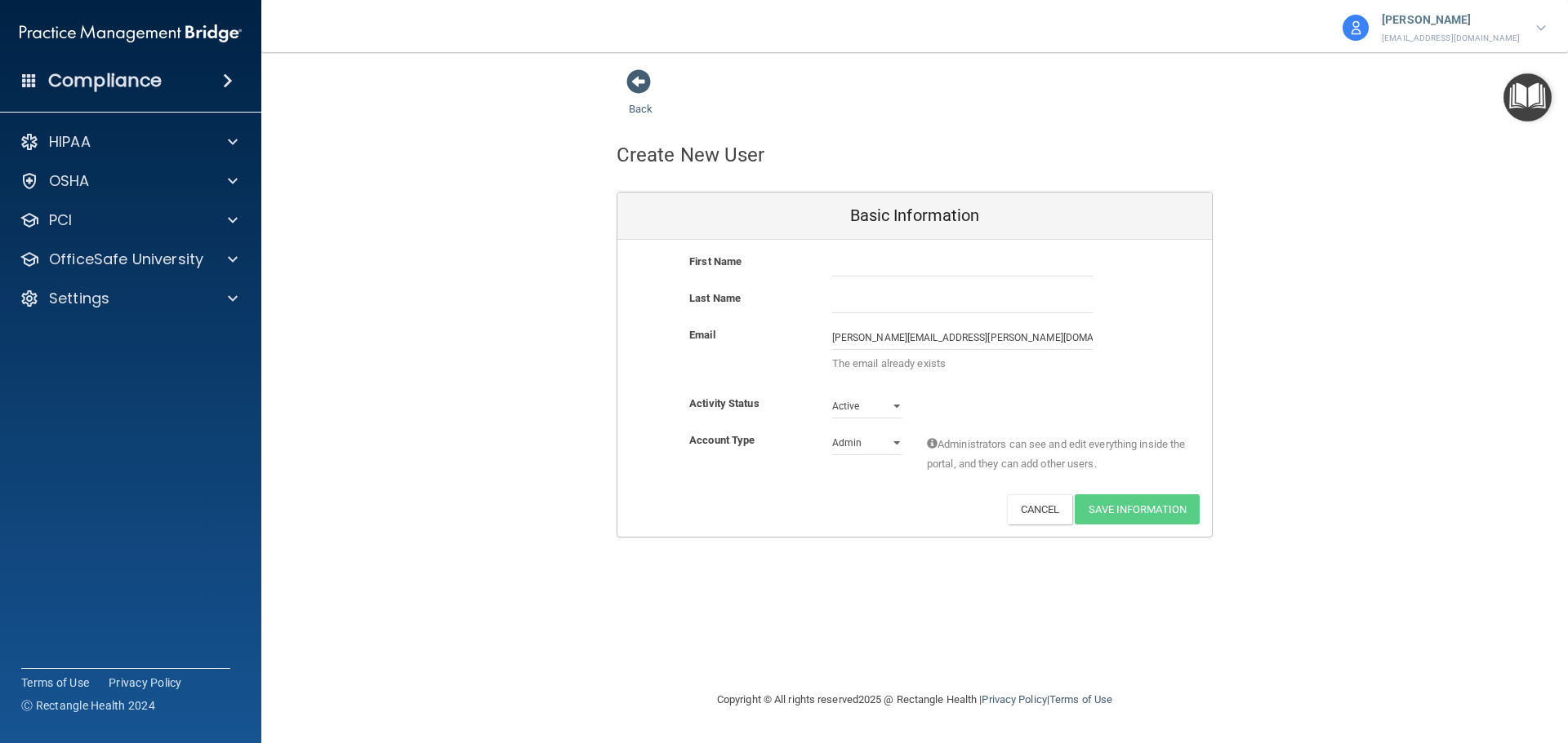
click at [1161, 382] on div "Email krista.connery@ameridentco.com krista.connery@ameridentco.com The email a…" at bounding box center [914, 354] width 595 height 56
click at [875, 445] on select "Admin Member" at bounding box center [867, 443] width 70 height 25
select select "practice_member"
click at [832, 431] on select "Admin Member" at bounding box center [867, 443] width 70 height 25
click at [1013, 368] on p "The email already exists" at bounding box center [962, 364] width 261 height 20
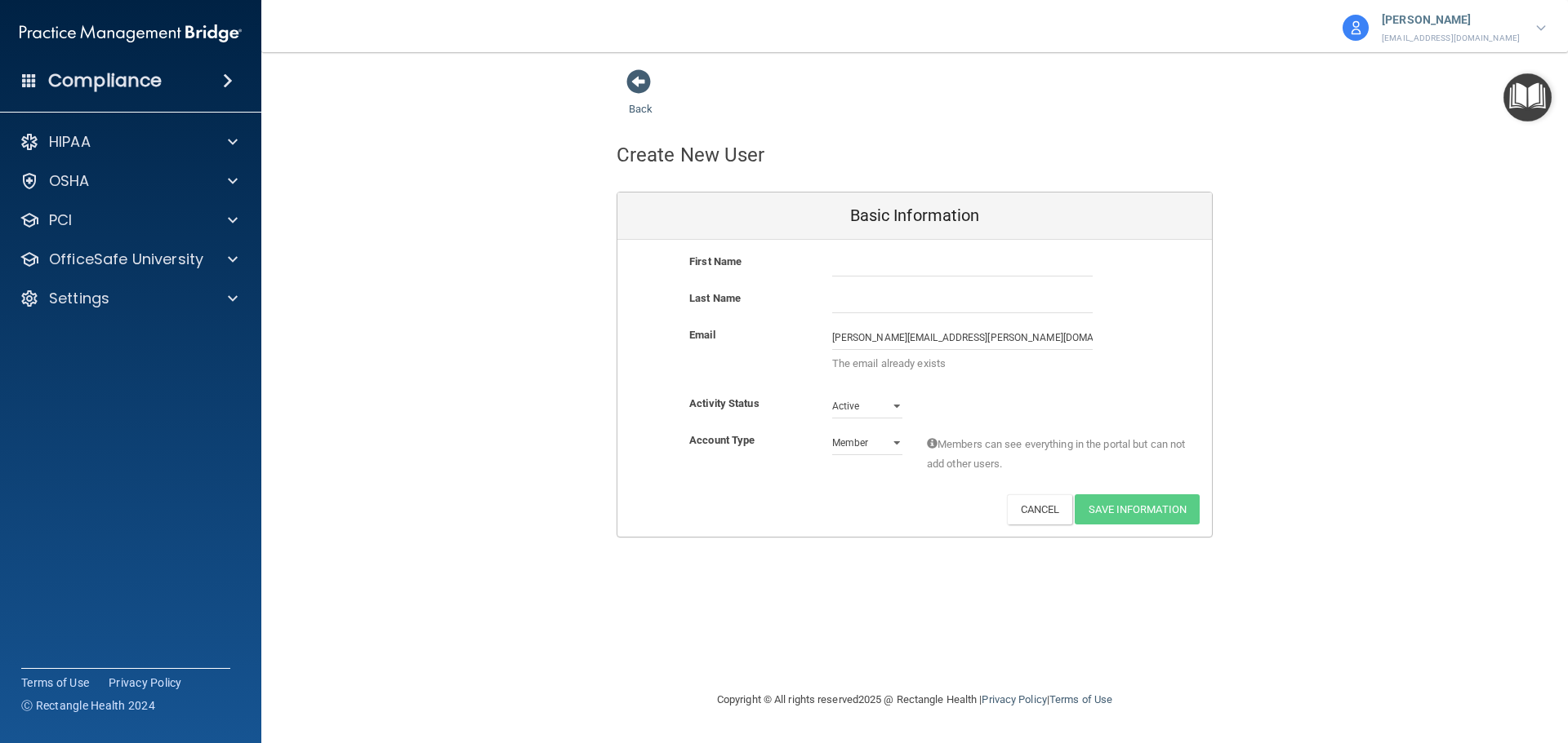
click at [1449, 29] on p "Paula Buzan Herczeg" at bounding box center [1450, 20] width 138 height 21
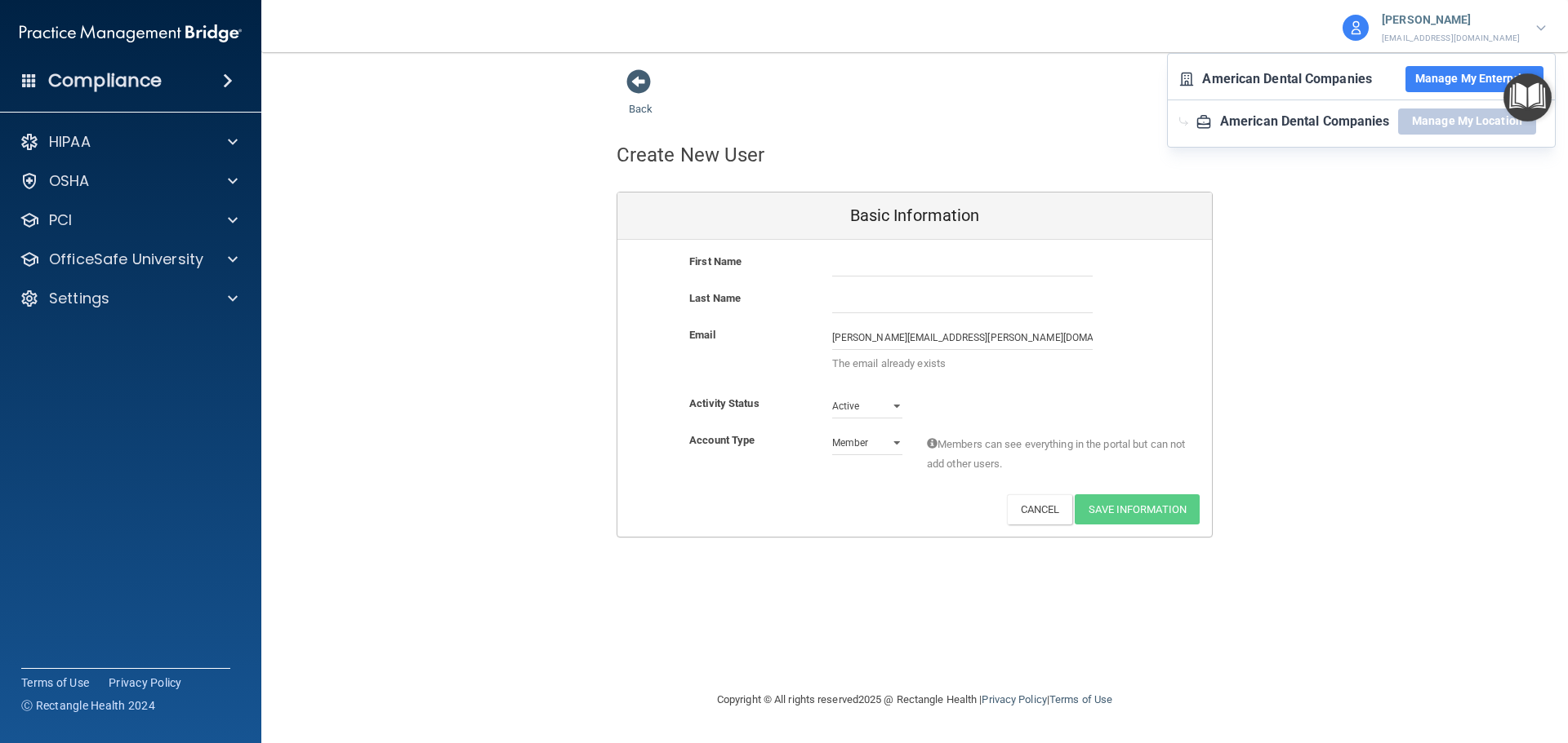
click at [1449, 80] on button "Manage My Enterprise" at bounding box center [1473, 79] width 138 height 26
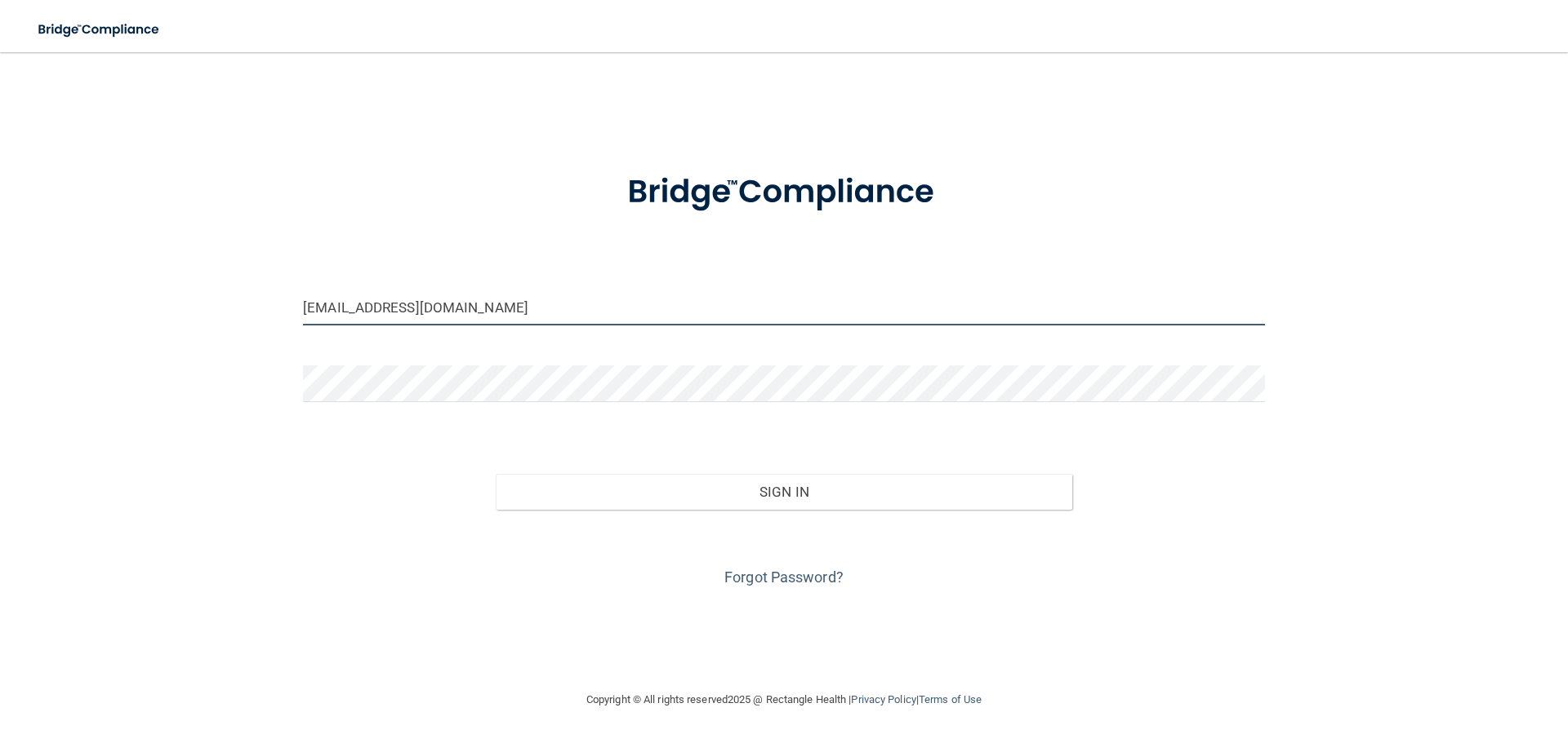
click at [760, 301] on input "adconboarding@ameridentco.com" at bounding box center [784, 307] width 962 height 37
paste input "37paulabh"
type input "37paulabh@ameridentco.com"
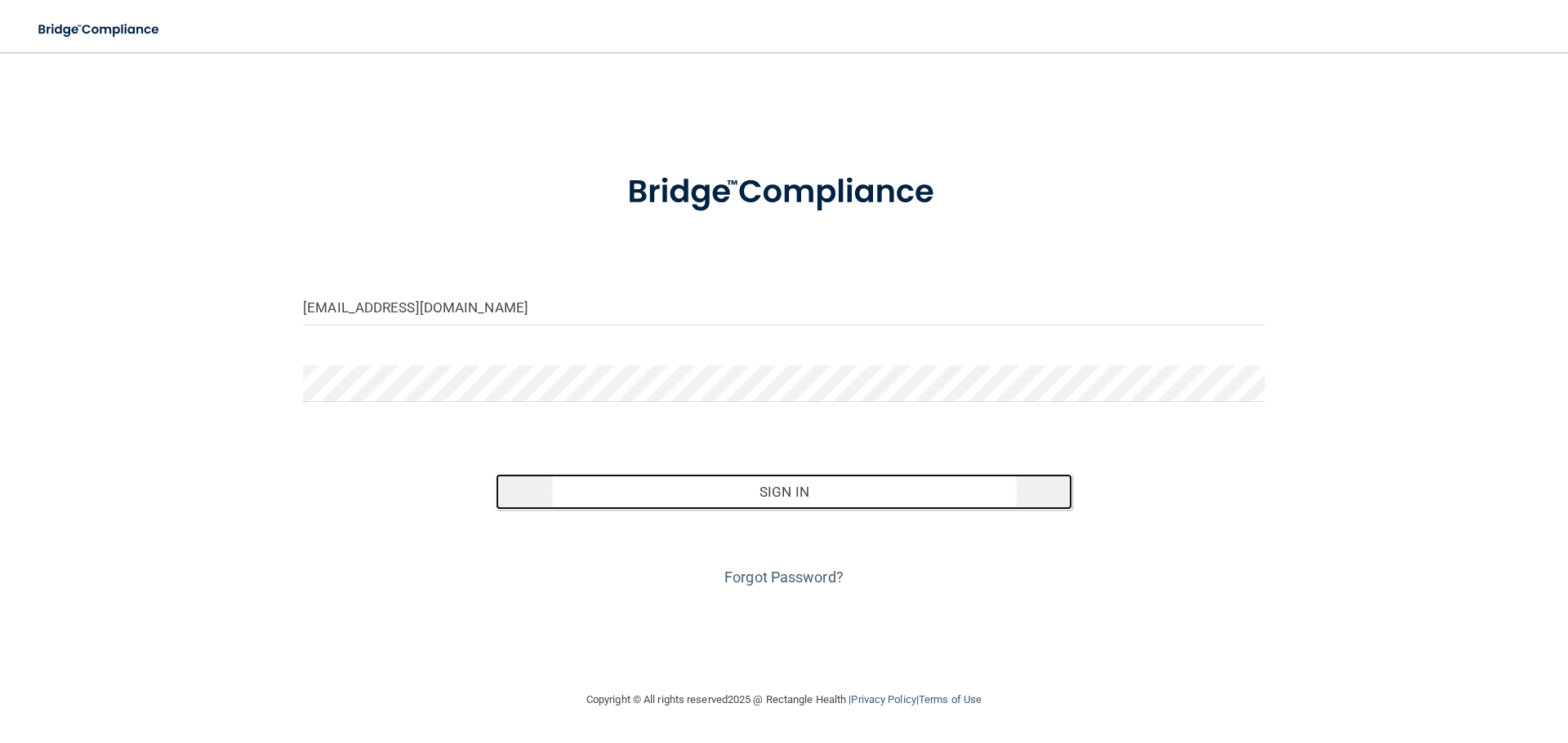
click at [770, 475] on button "Sign In" at bounding box center [784, 492] width 578 height 36
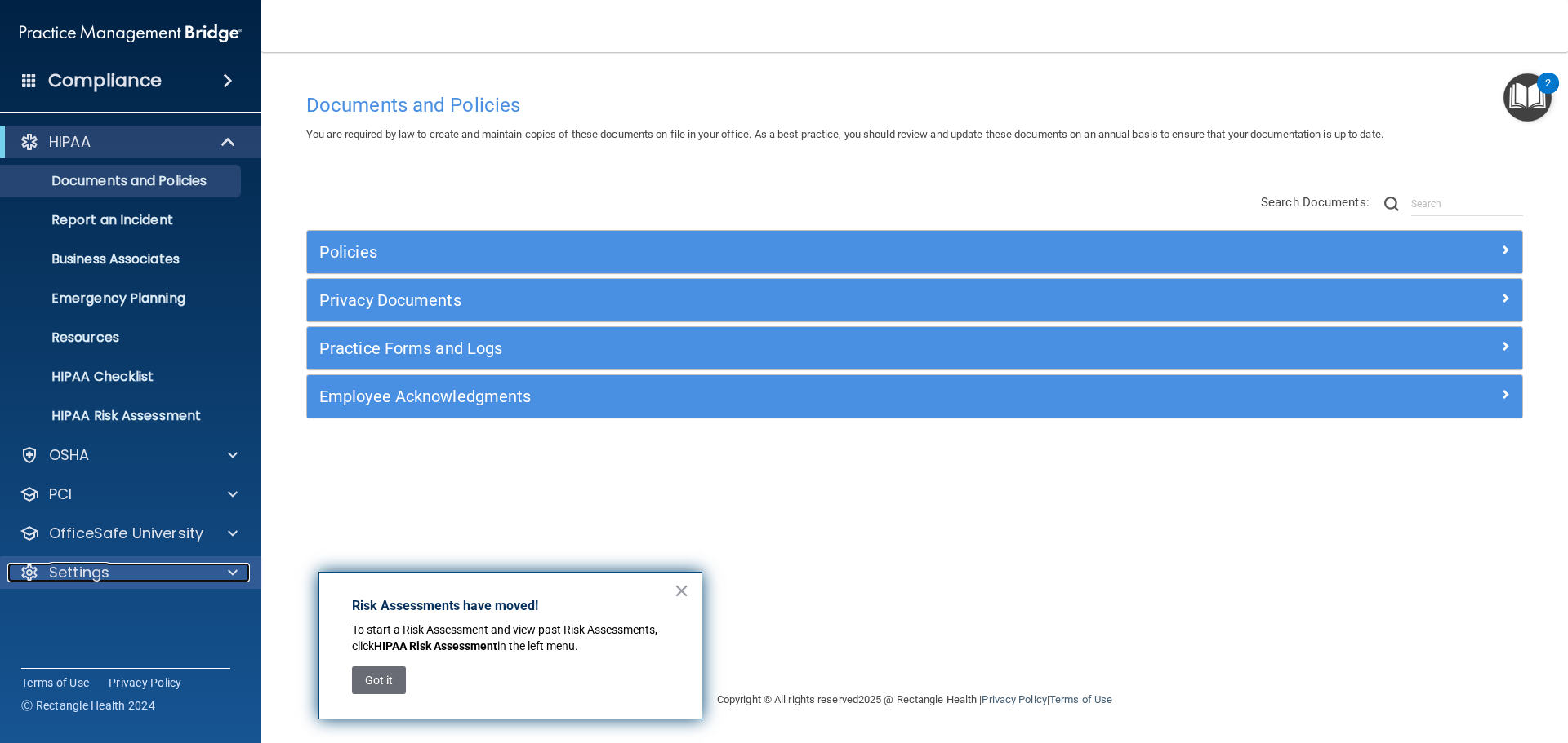
click at [77, 567] on p "Settings" at bounding box center [79, 572] width 61 height 20
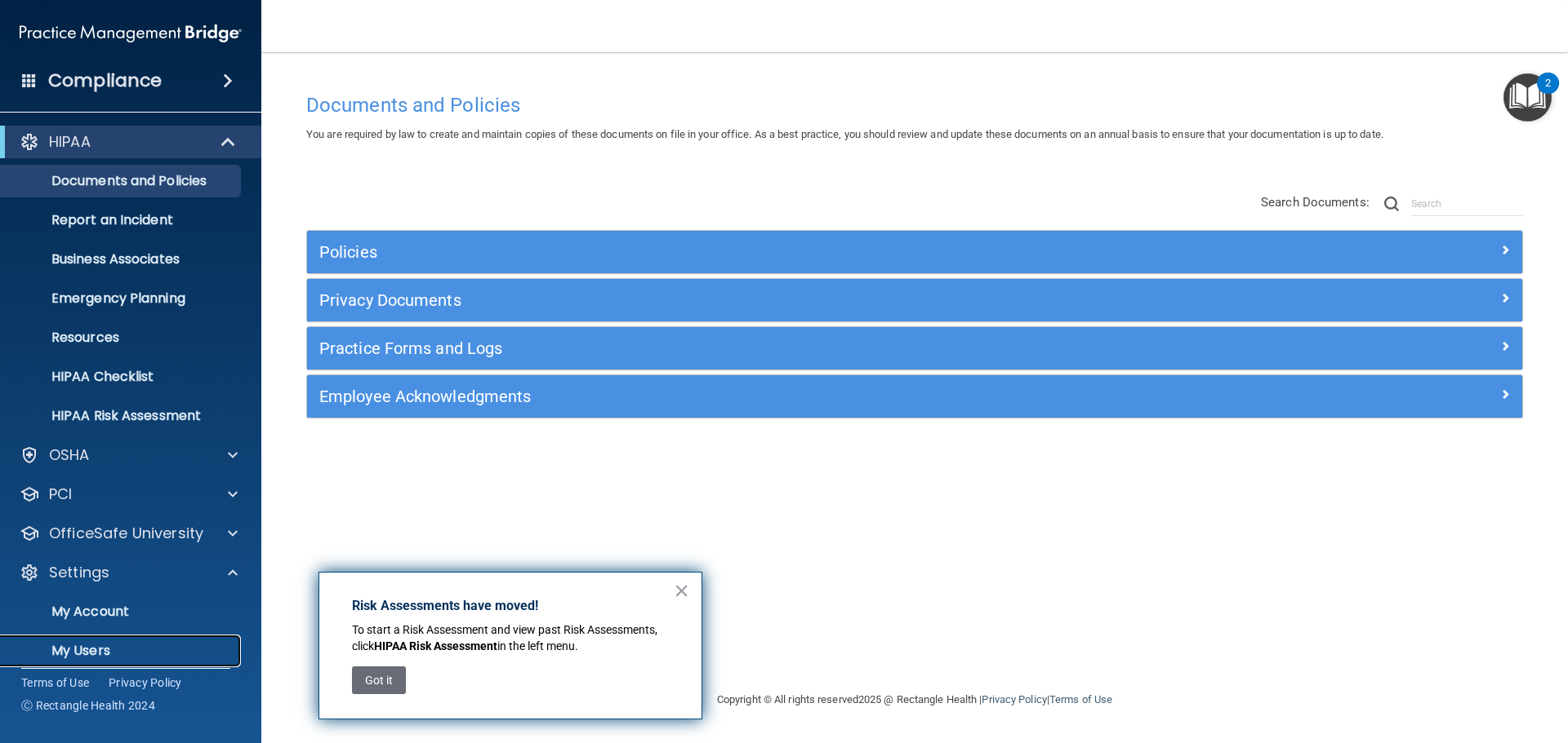
click at [80, 649] on p "My Users" at bounding box center [121, 651] width 223 height 16
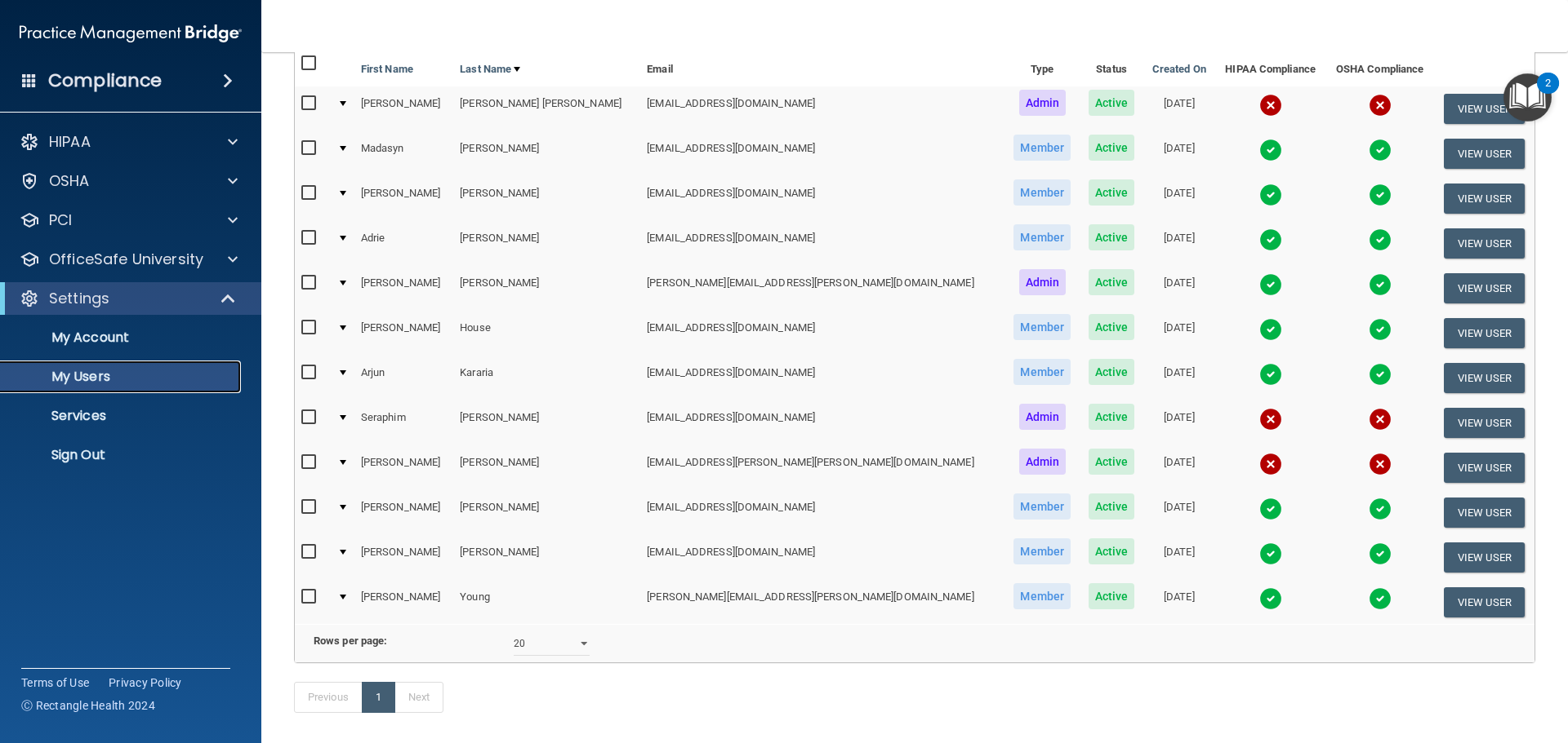
scroll to position [245, 0]
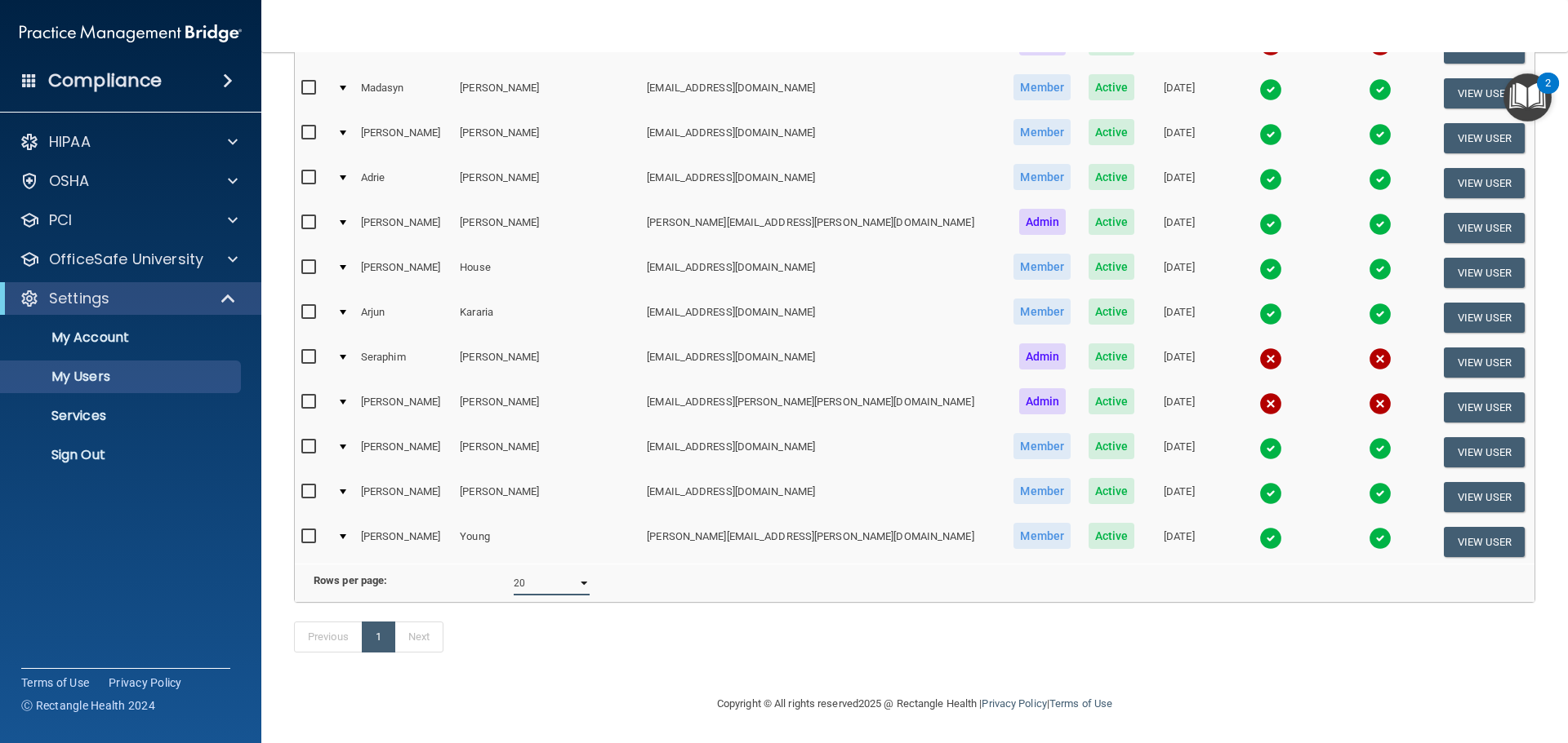
click at [546, 572] on select "10 20 30 40 all" at bounding box center [551, 583] width 76 height 25
select select "12"
click at [514, 571] on select "10 20 30 40 all" at bounding box center [551, 583] width 76 height 25
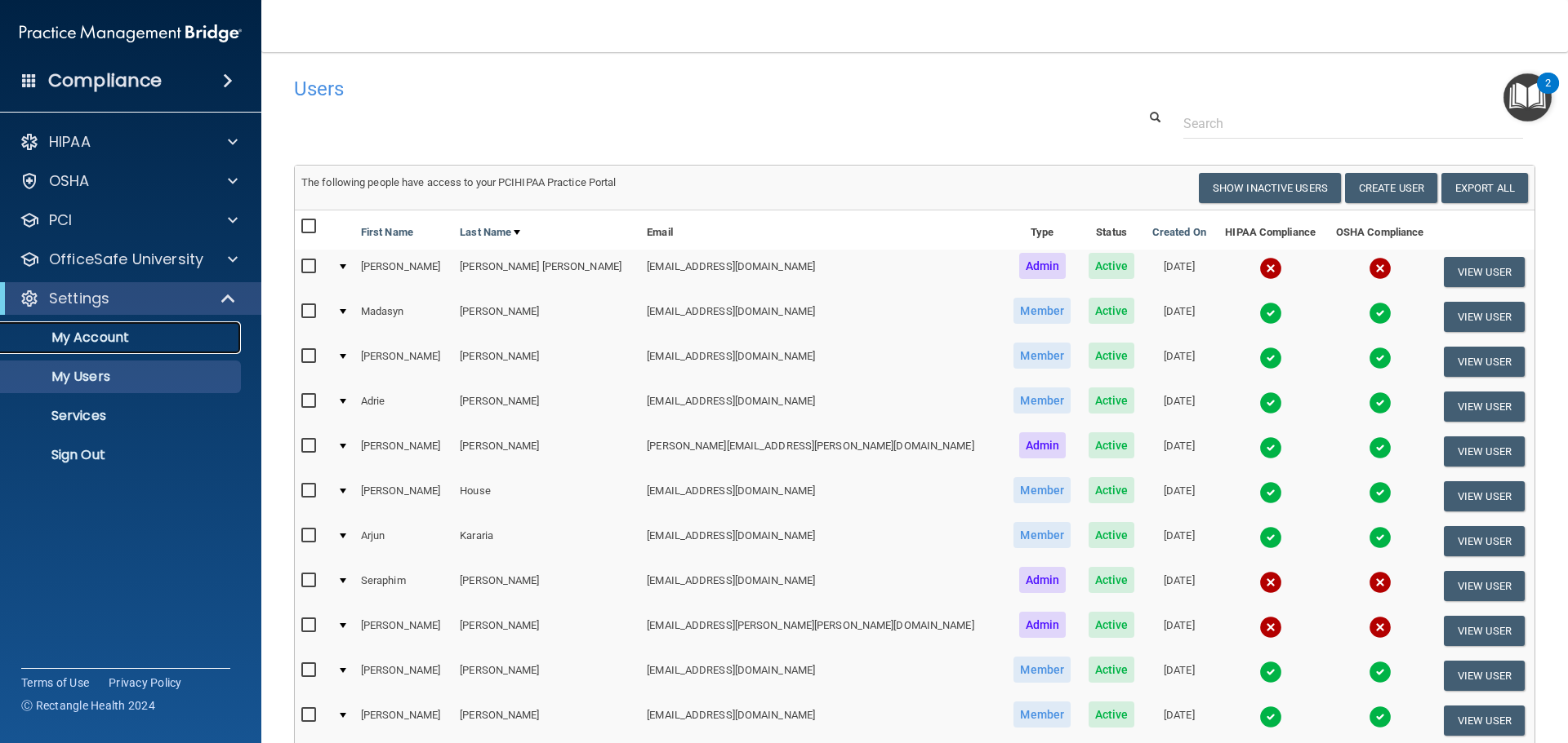
click at [136, 348] on link "My Account" at bounding box center [112, 337] width 257 height 32
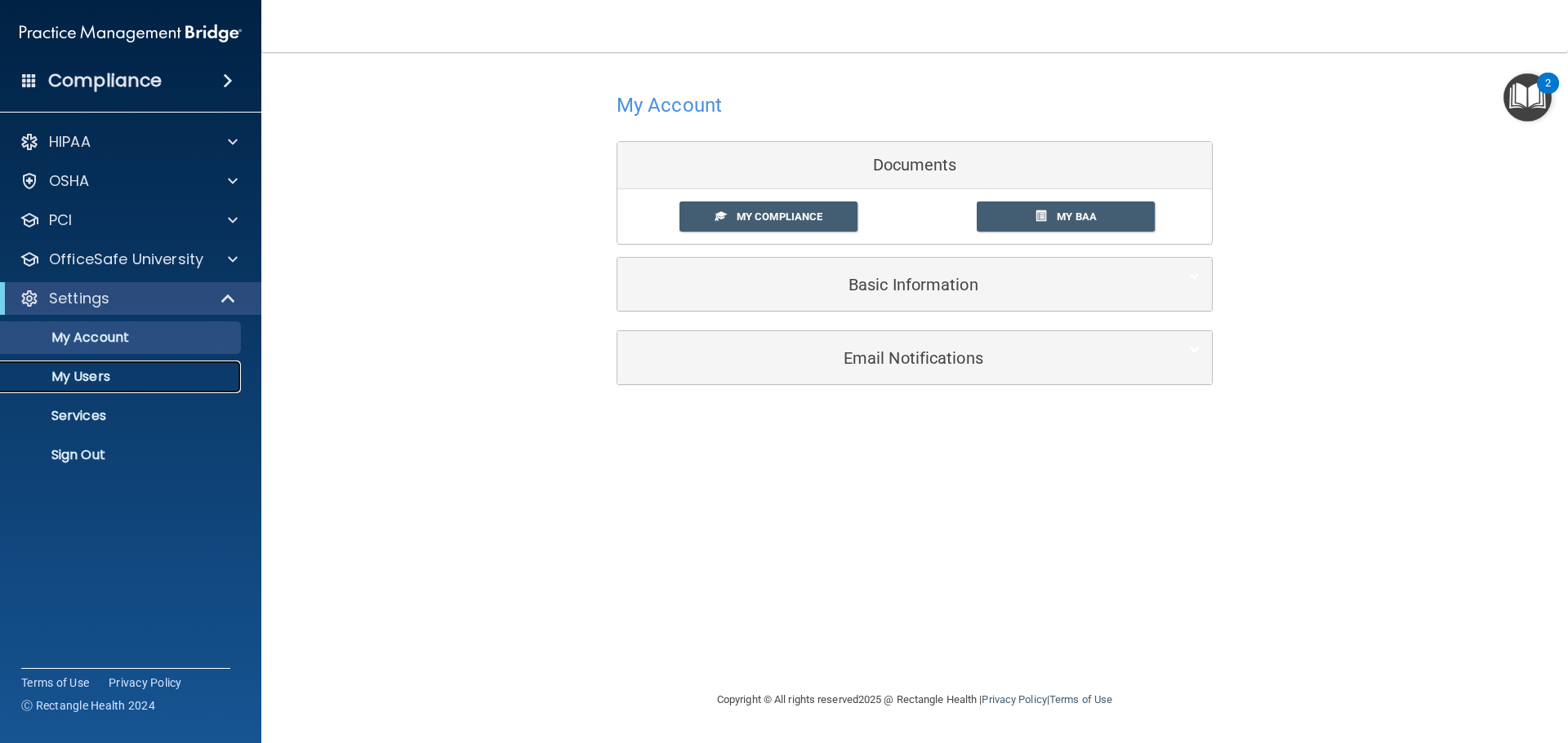
click at [107, 373] on p "My Users" at bounding box center [121, 377] width 223 height 16
select select "20"
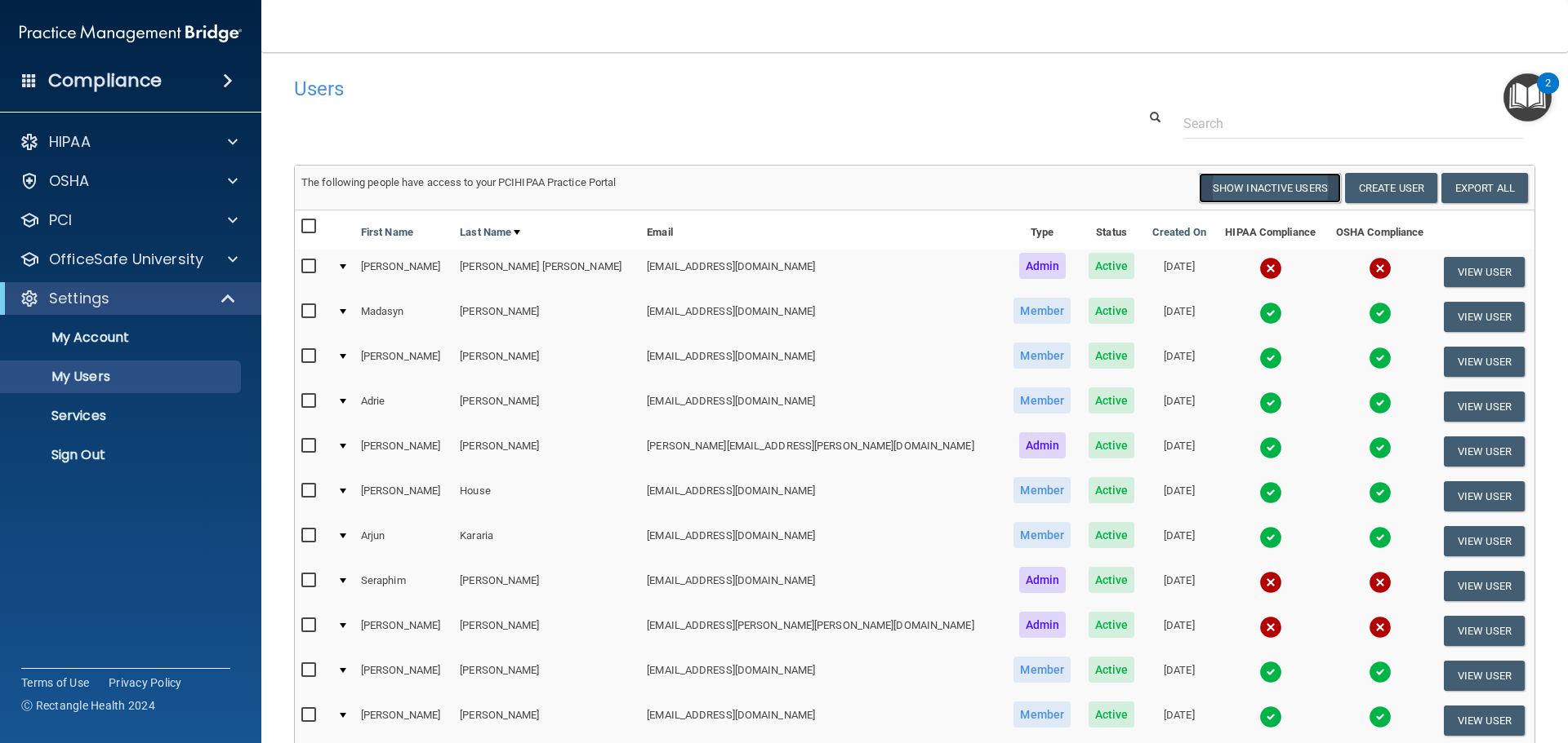
click at [1269, 192] on button "Show Inactive Users" at bounding box center [1270, 188] width 142 height 30
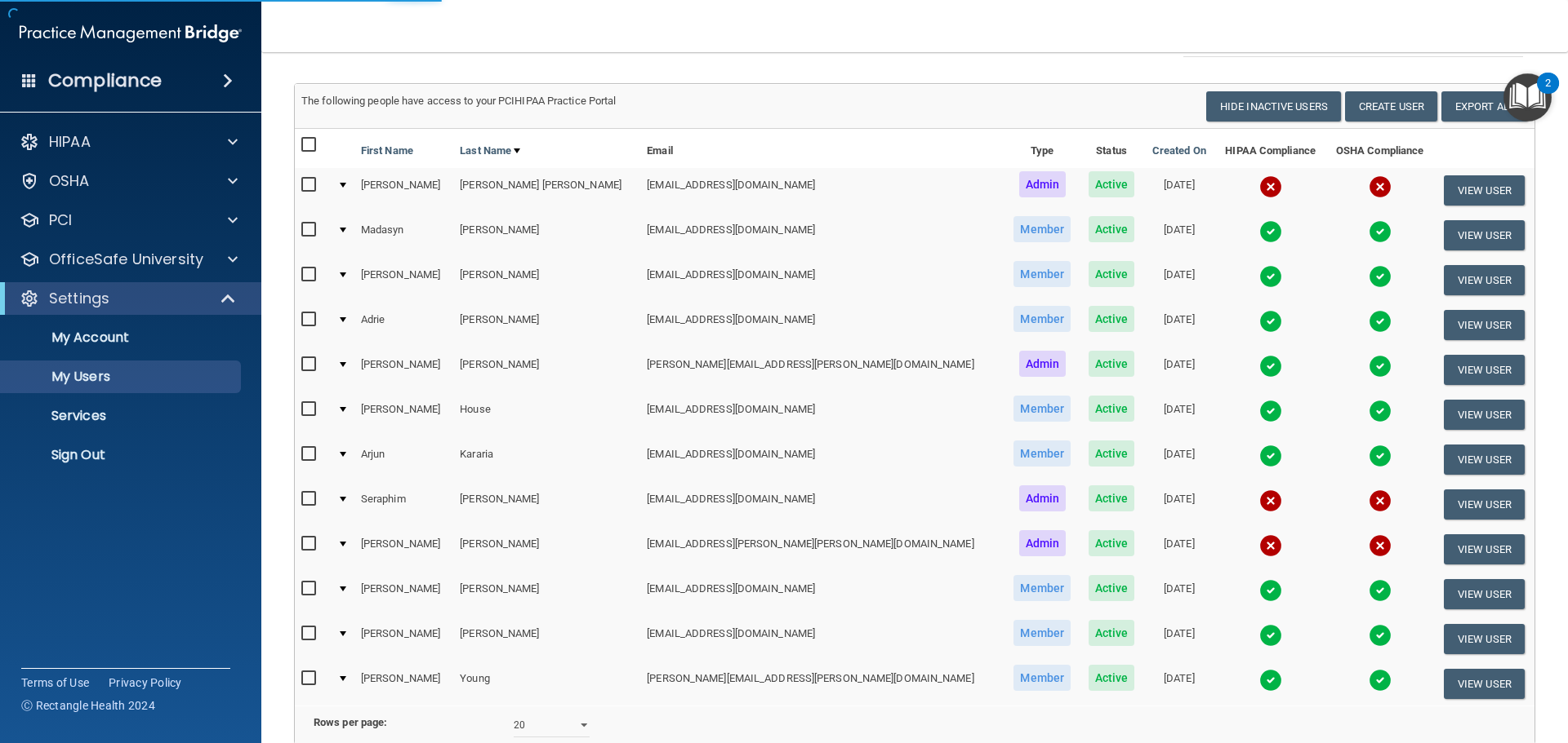
select select "20"
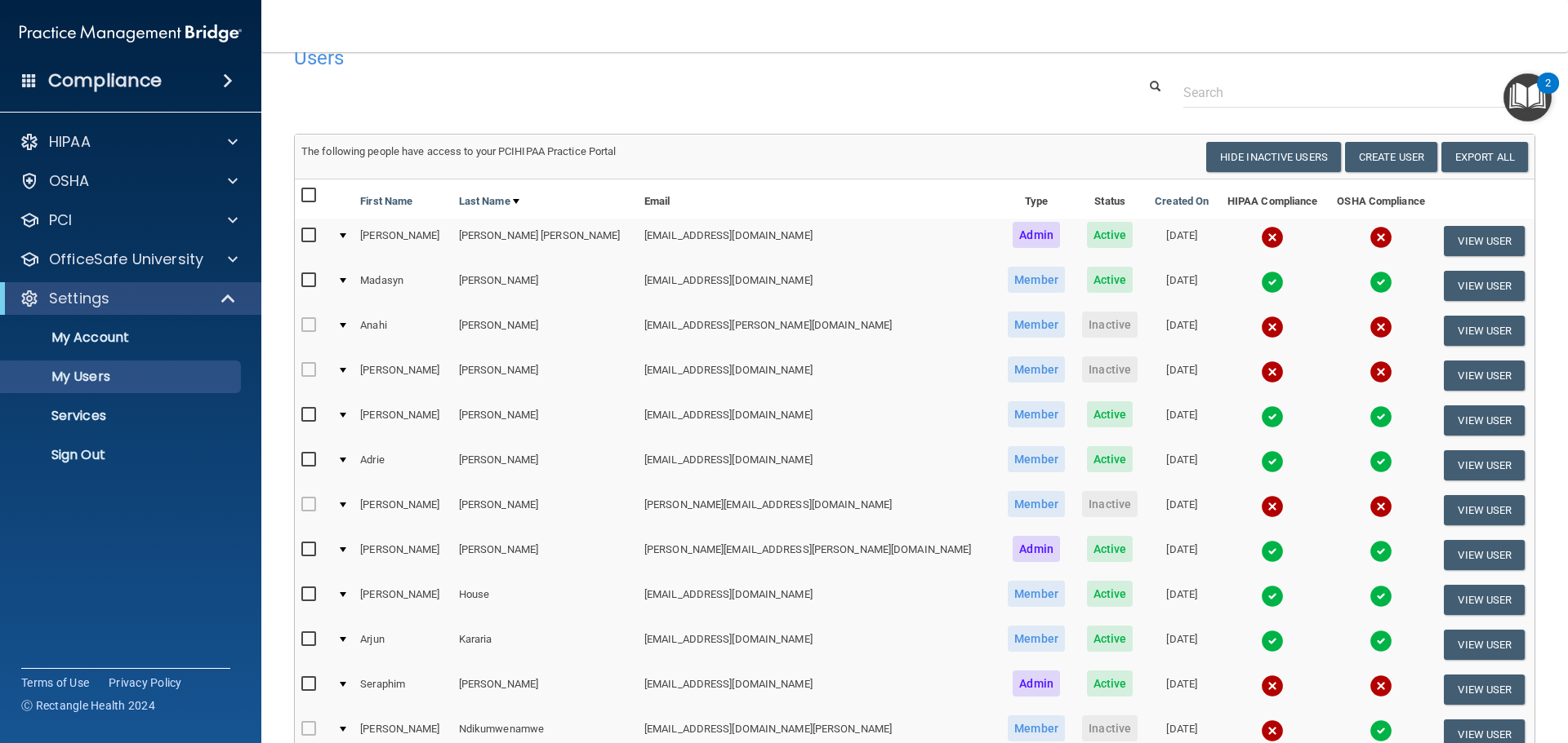
scroll to position [0, 0]
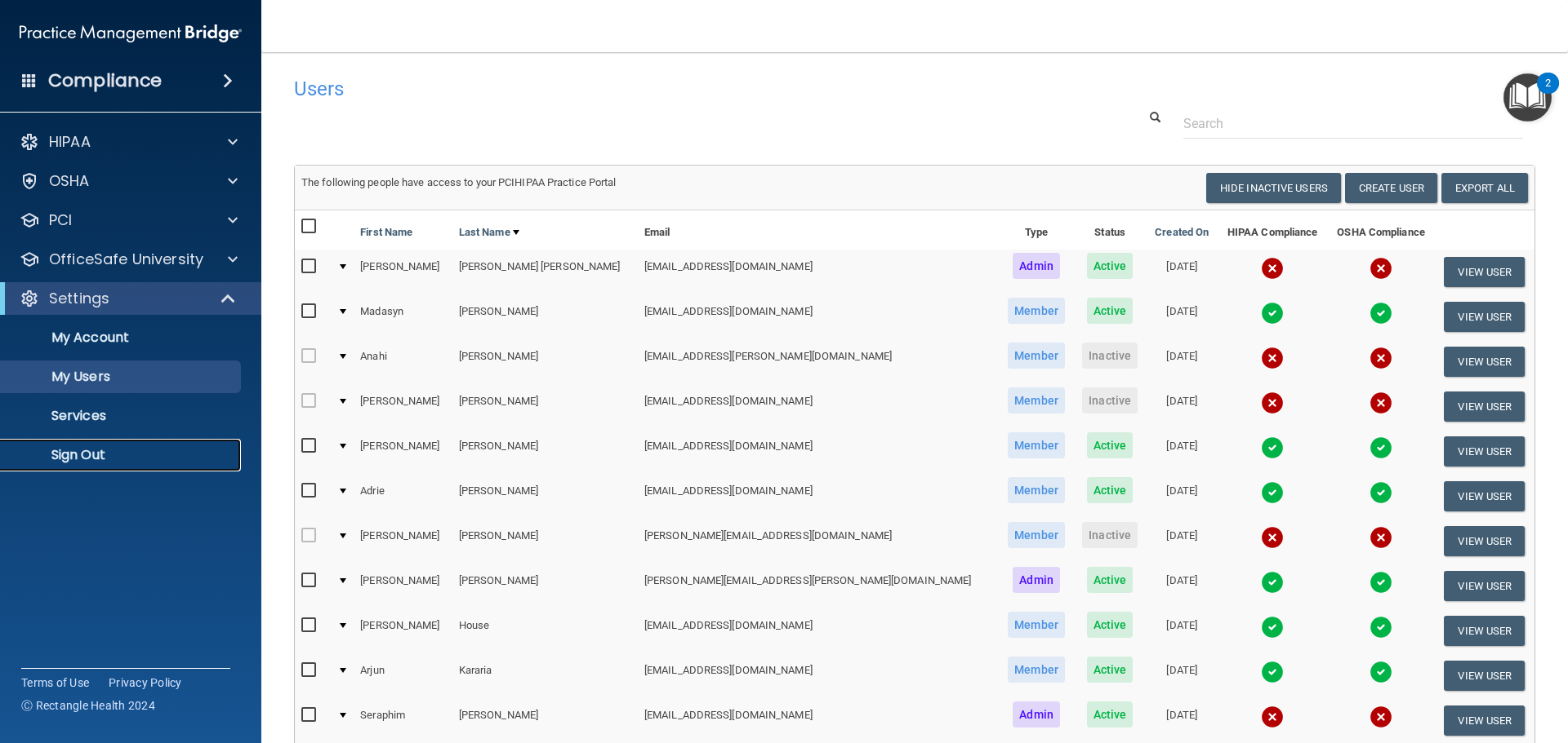
click at [68, 455] on p "Sign Out" at bounding box center [121, 455] width 223 height 16
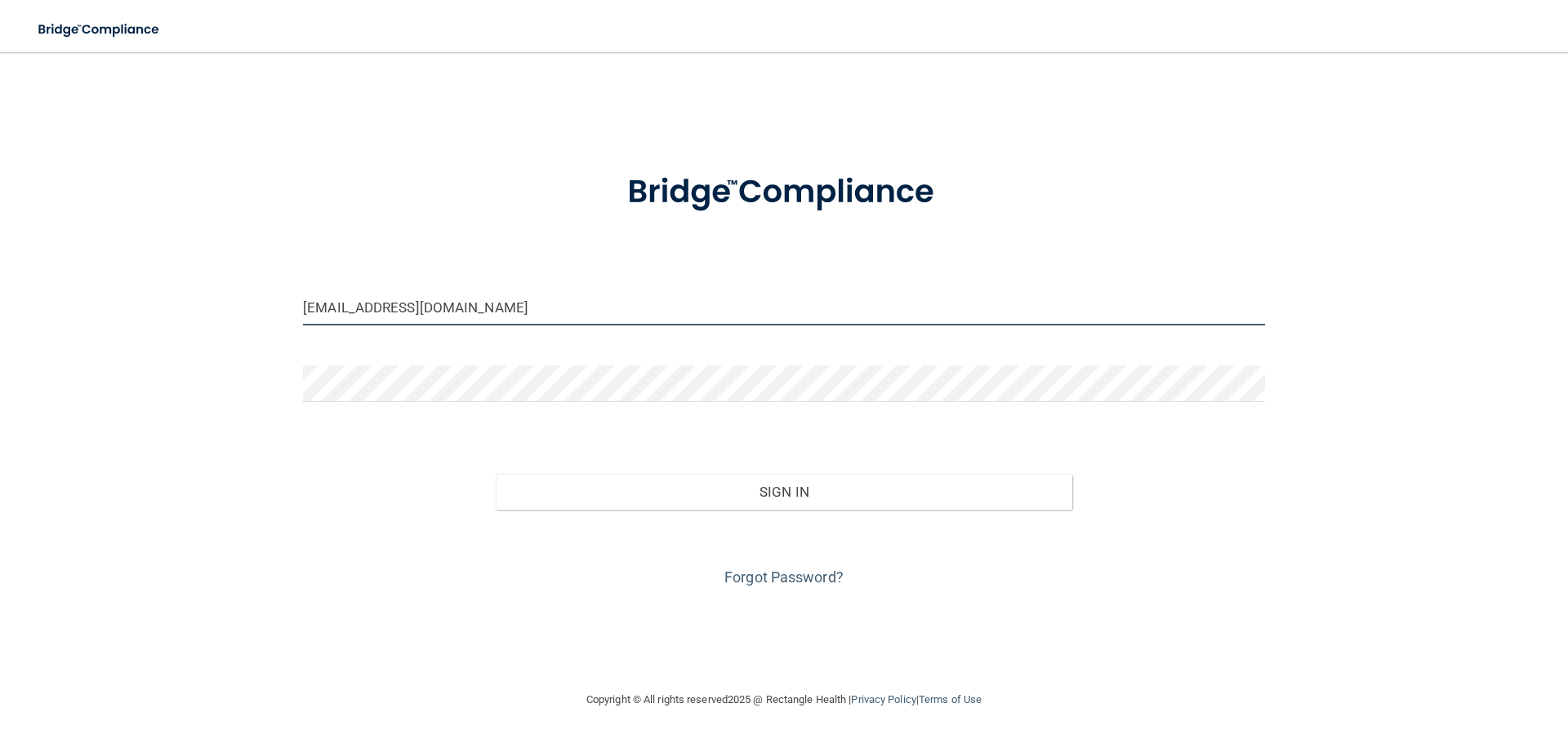
click at [348, 301] on input "37paulabh@ameridentco.com" at bounding box center [784, 307] width 962 height 37
paste input "24"
type input "24paulabh@ameridentco.com"
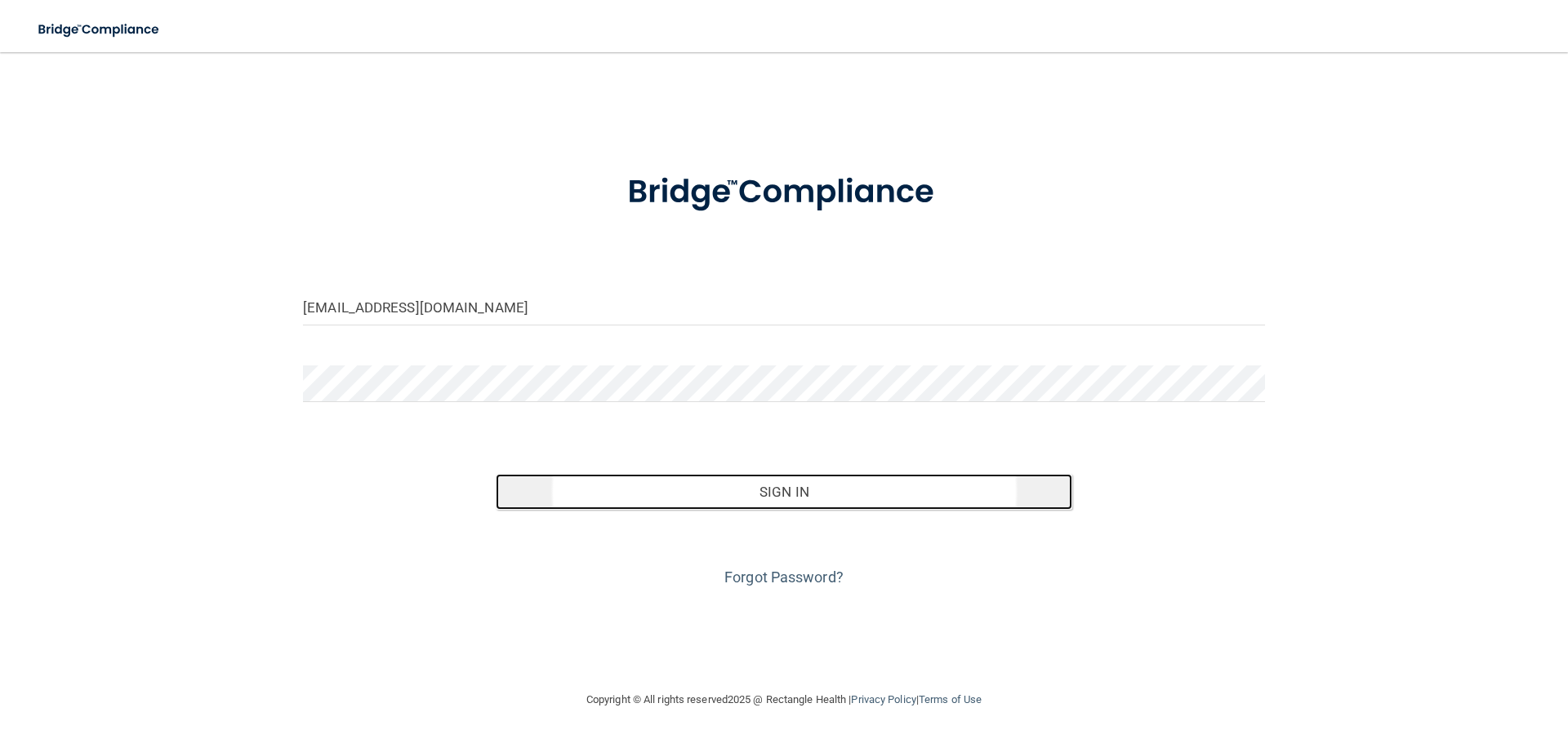
click at [812, 496] on button "Sign In" at bounding box center [784, 492] width 578 height 36
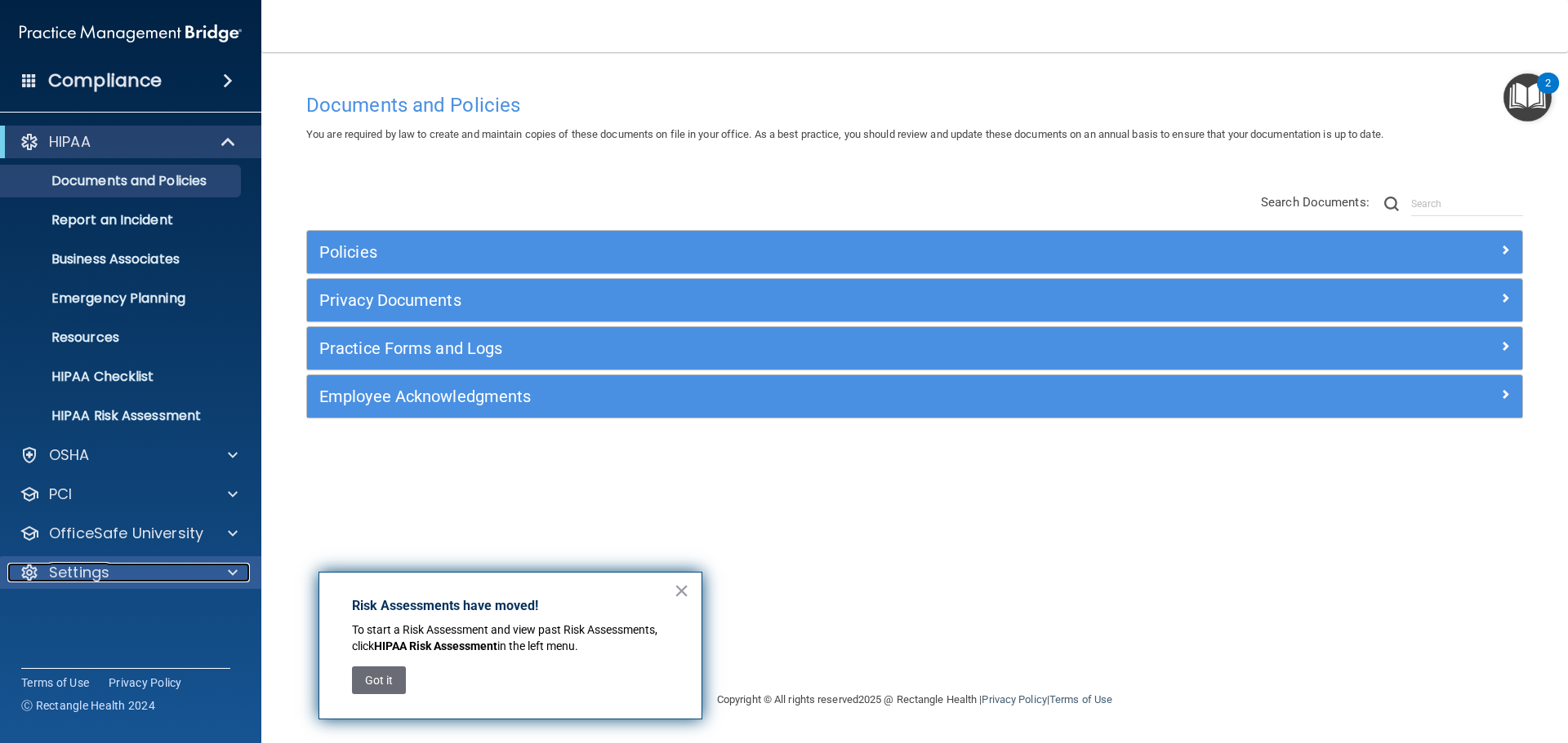
click at [58, 565] on p "Settings" at bounding box center [79, 572] width 61 height 20
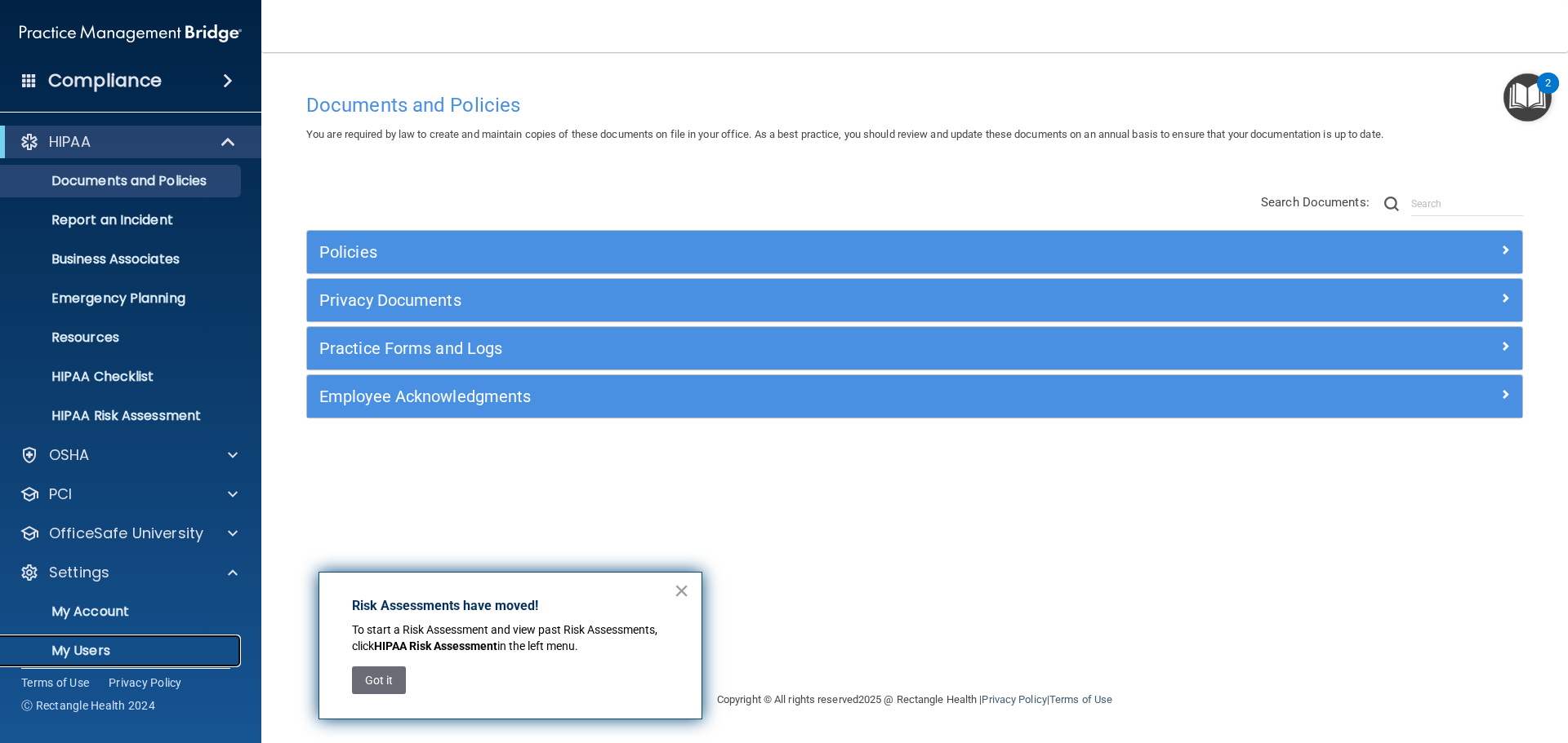
click at [83, 648] on p "My Users" at bounding box center [121, 651] width 223 height 16
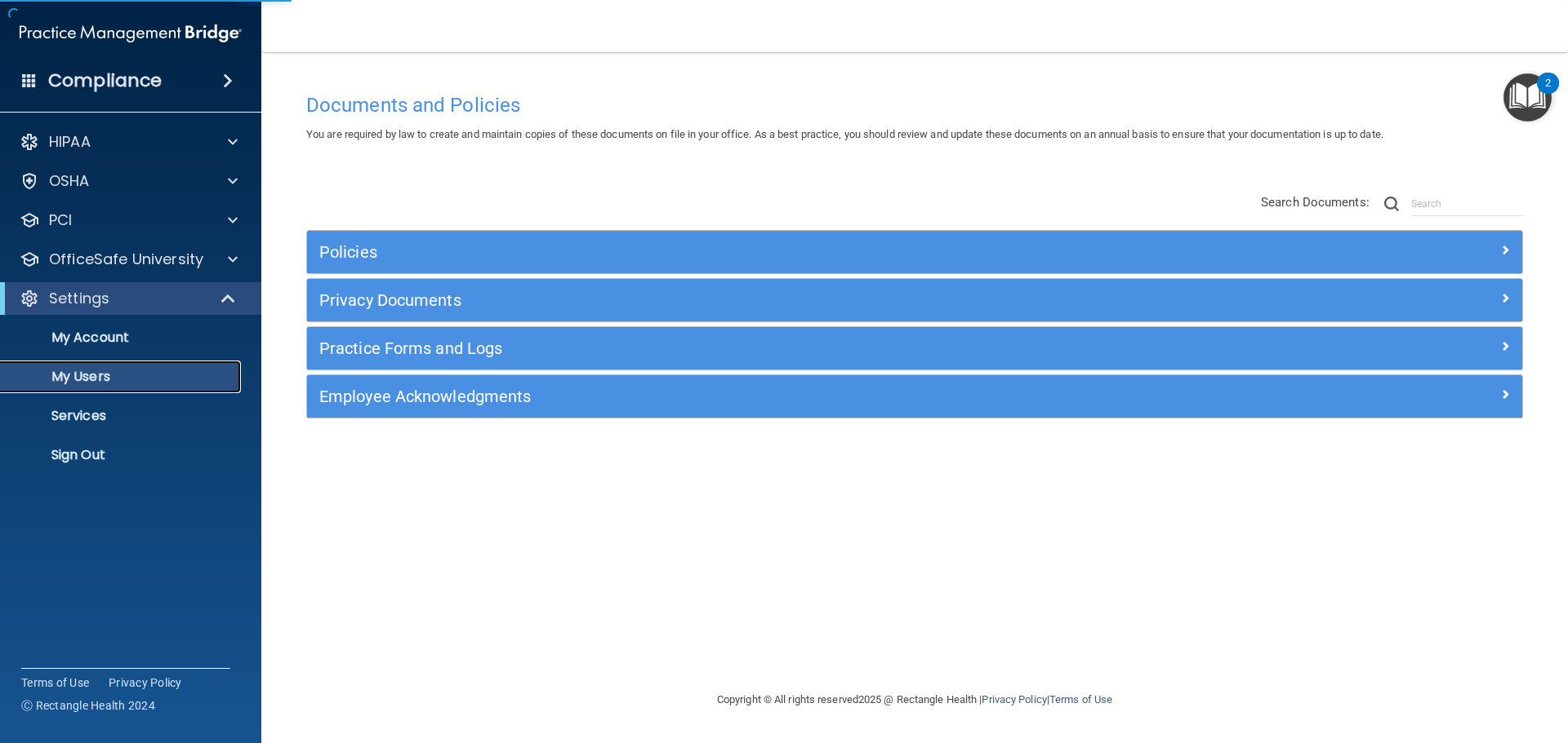
select select "20"
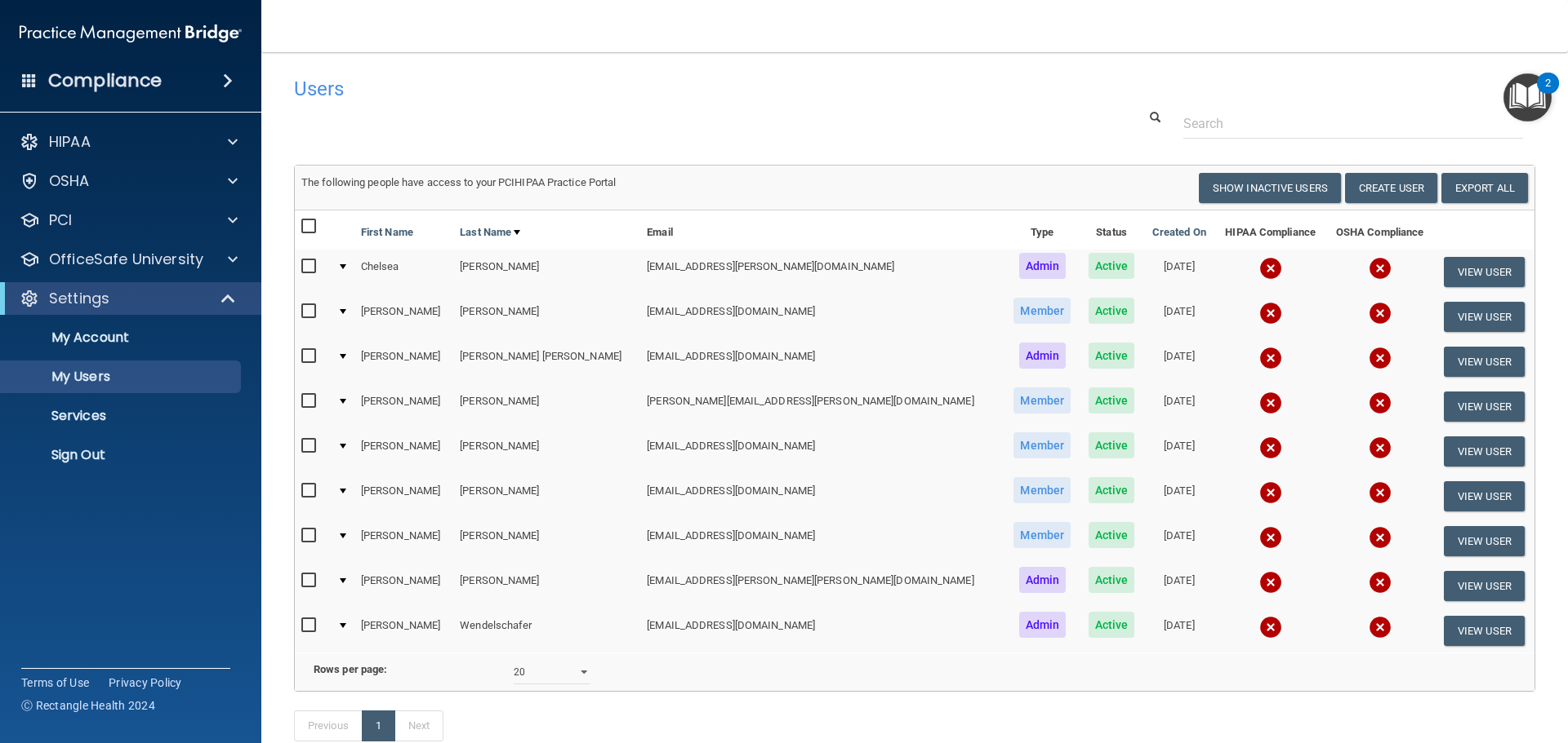
click at [350, 395] on td at bounding box center [343, 407] width 24 height 45
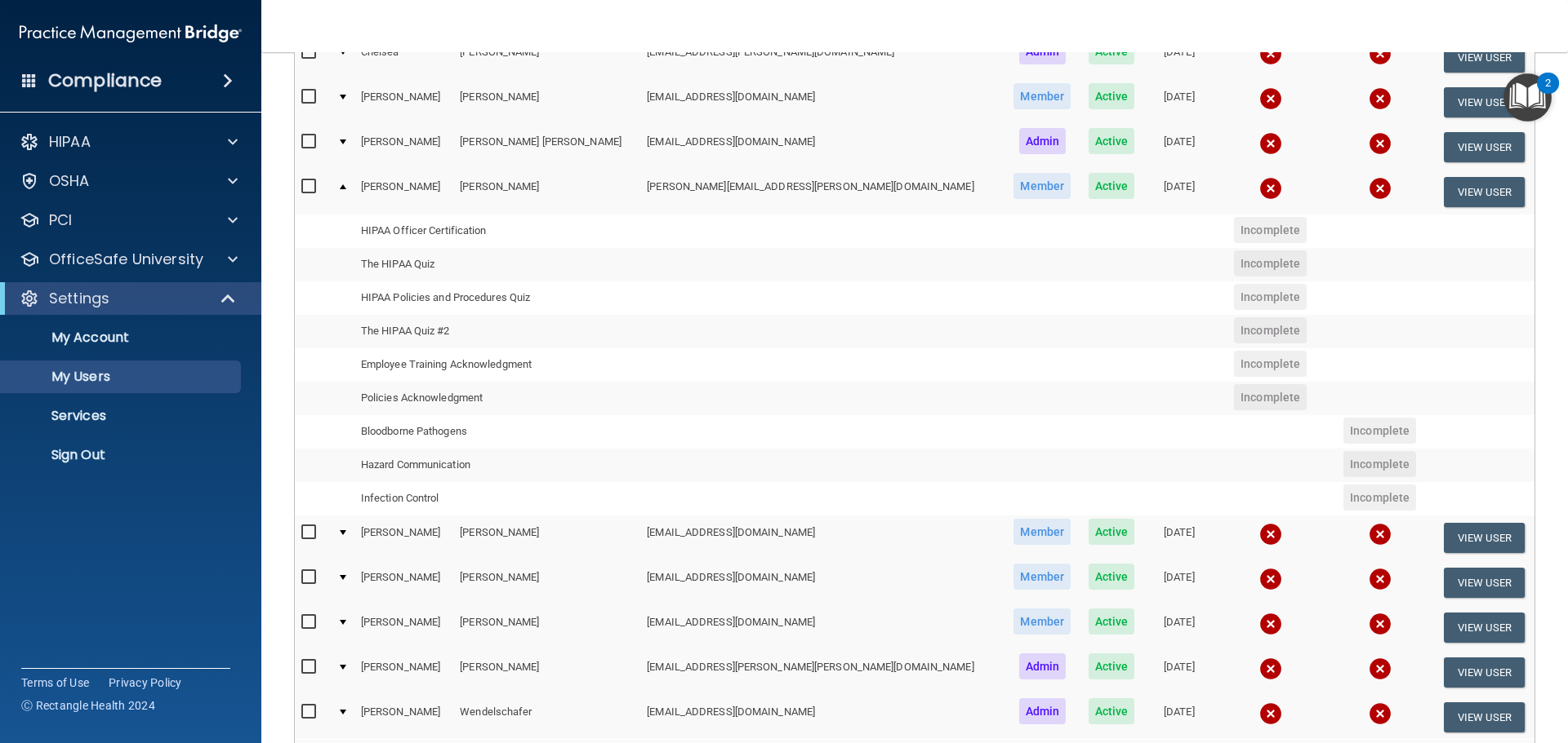
scroll to position [163, 0]
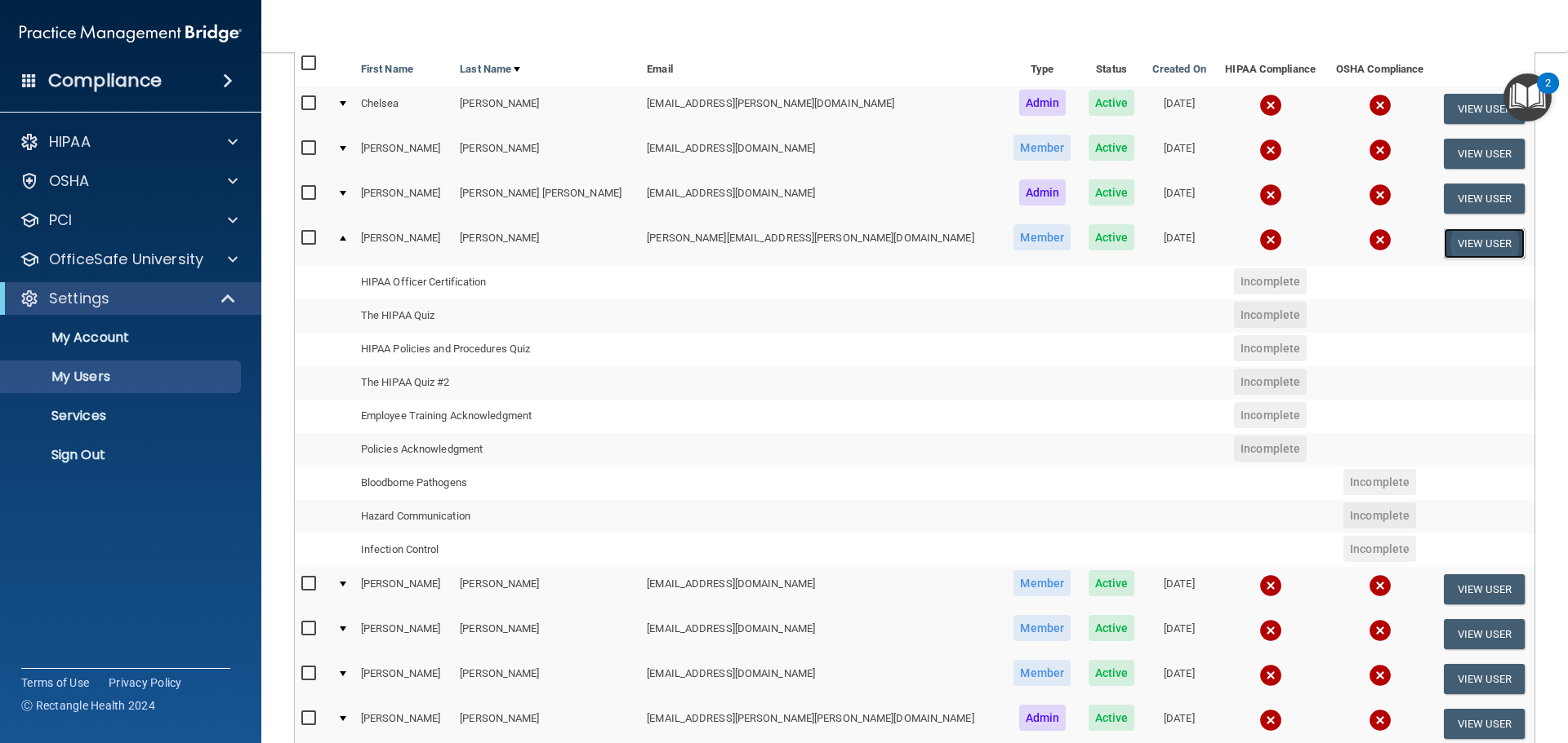
click at [1463, 242] on button "View User" at bounding box center [1483, 243] width 81 height 30
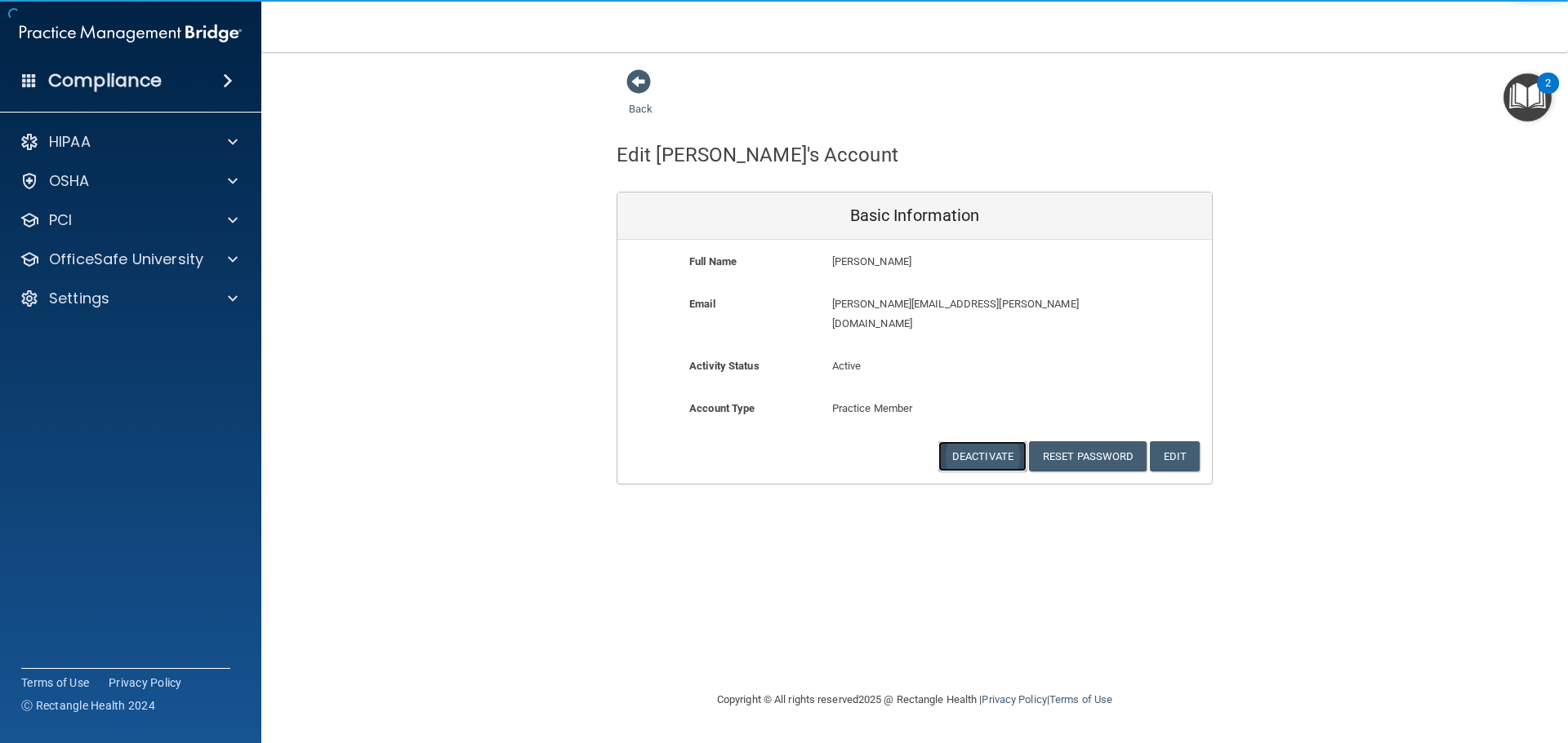
click at [986, 442] on button "Deactivate" at bounding box center [982, 456] width 88 height 30
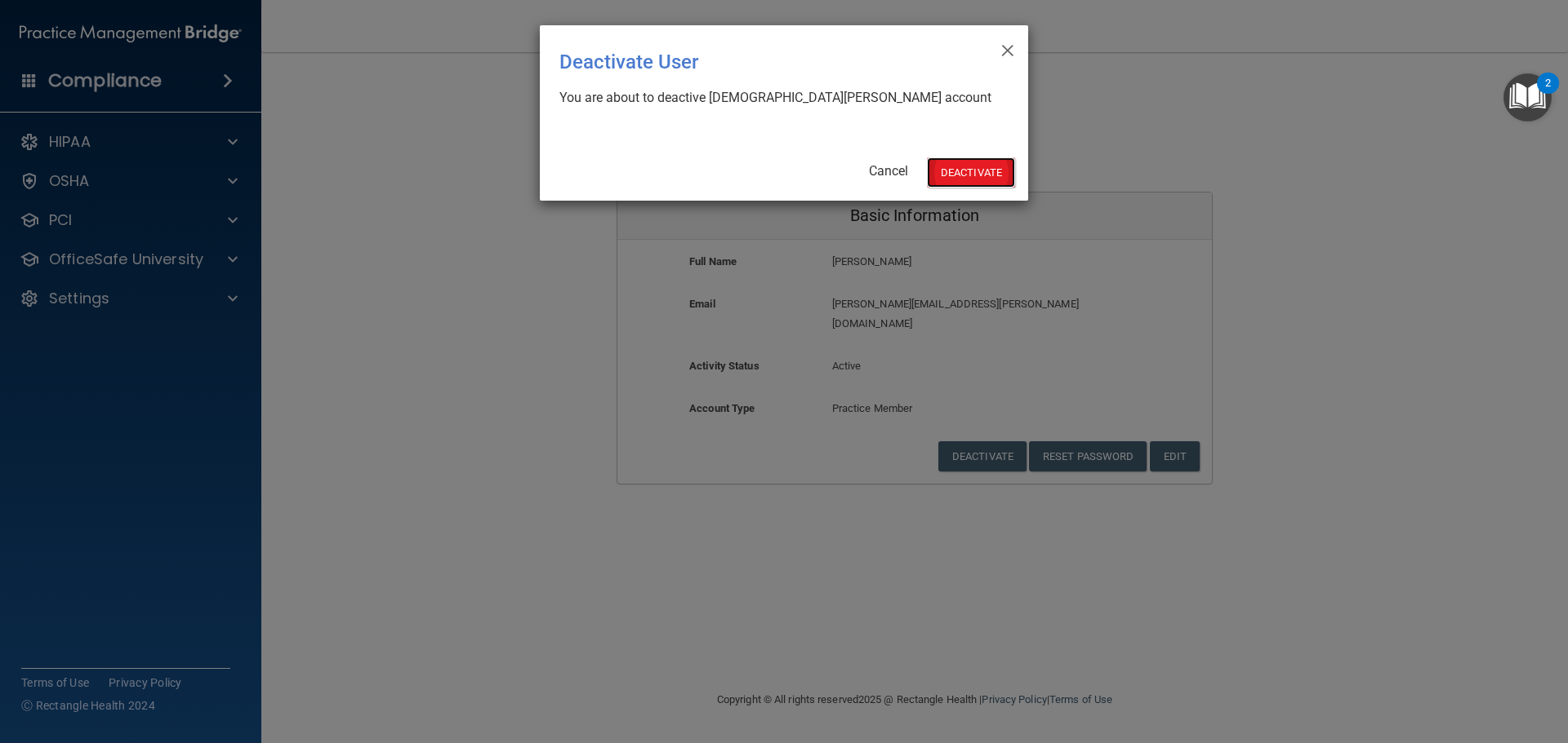
click at [972, 173] on button "Deactivate" at bounding box center [970, 172] width 88 height 30
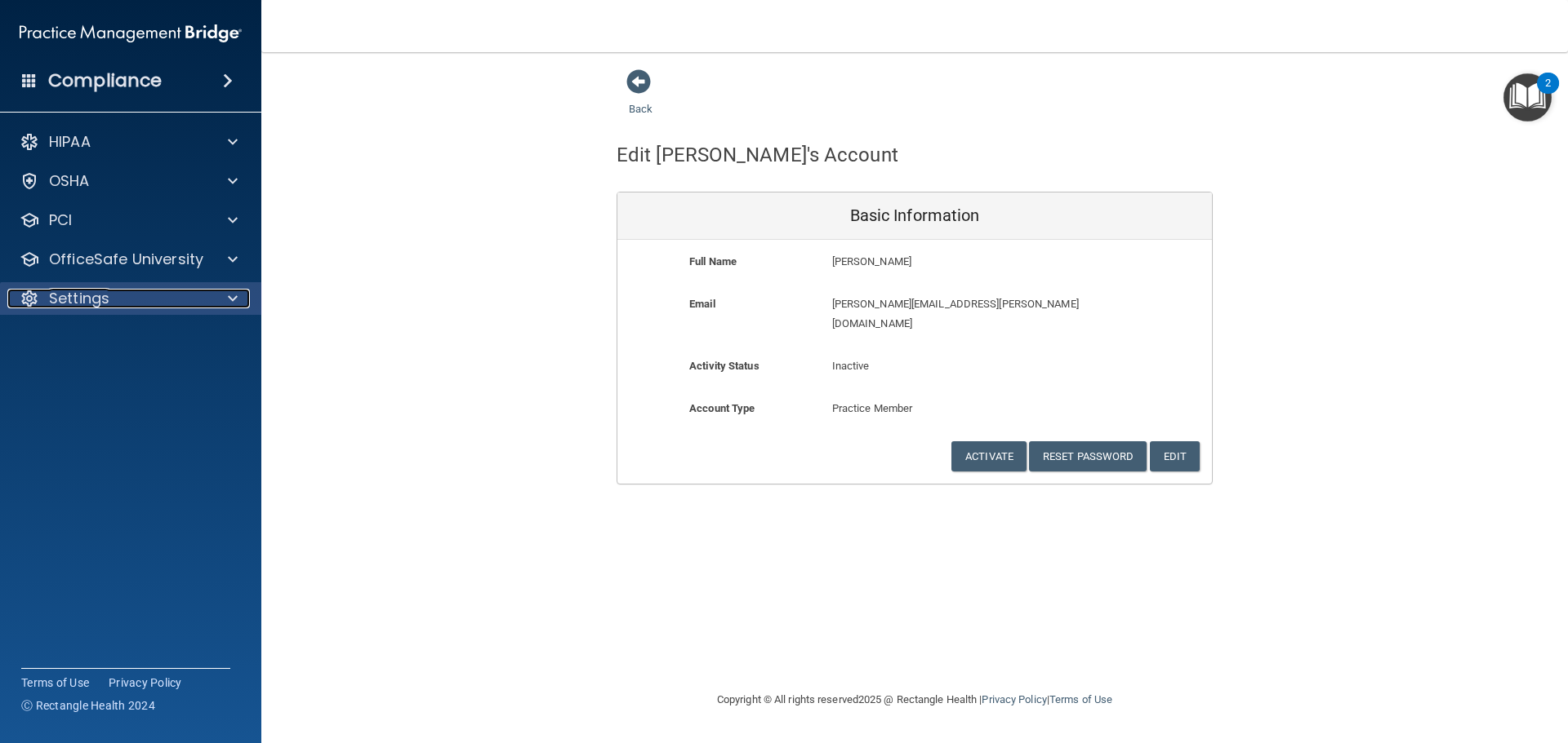
click at [73, 294] on p "Settings" at bounding box center [79, 298] width 61 height 20
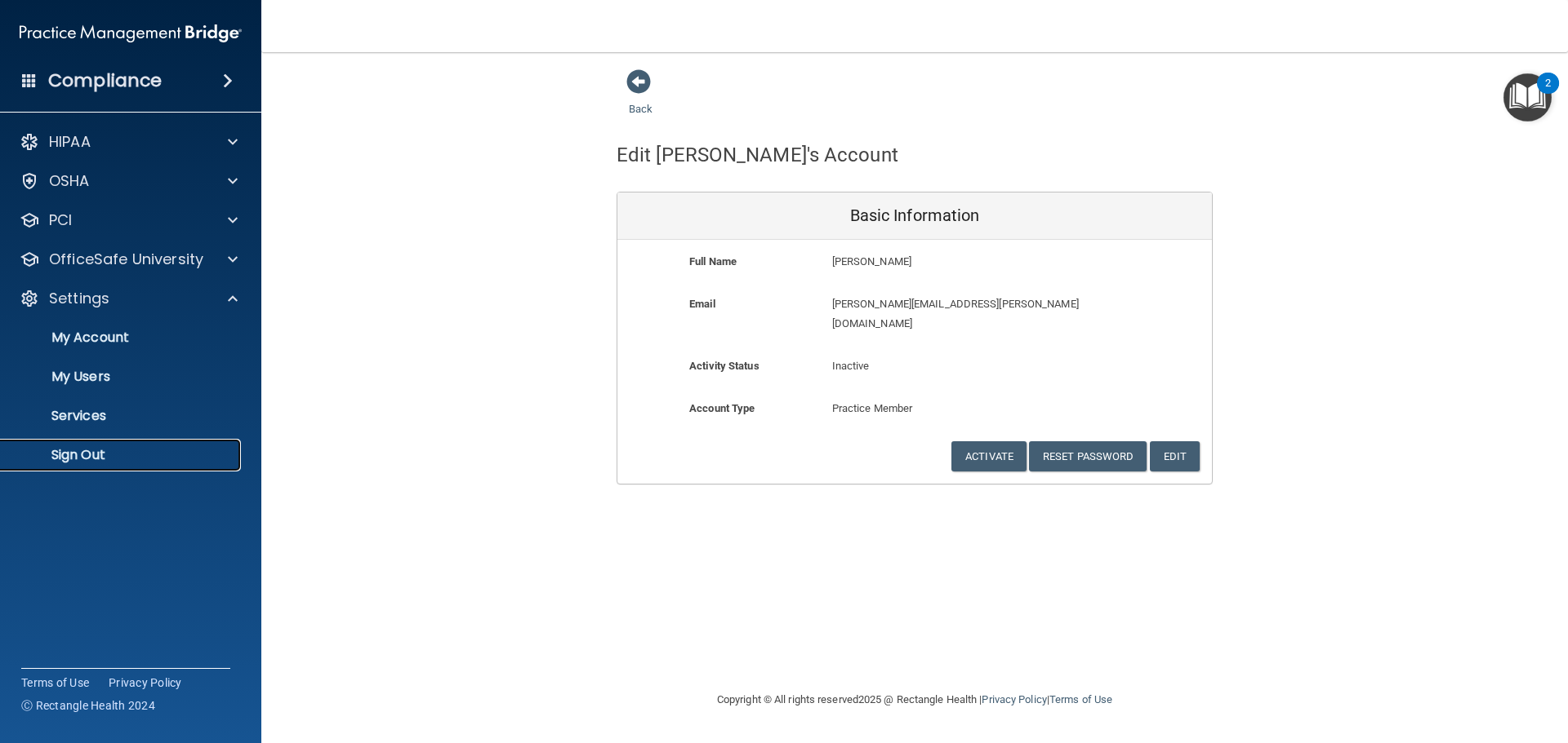
click at [73, 457] on p "Sign Out" at bounding box center [121, 455] width 223 height 16
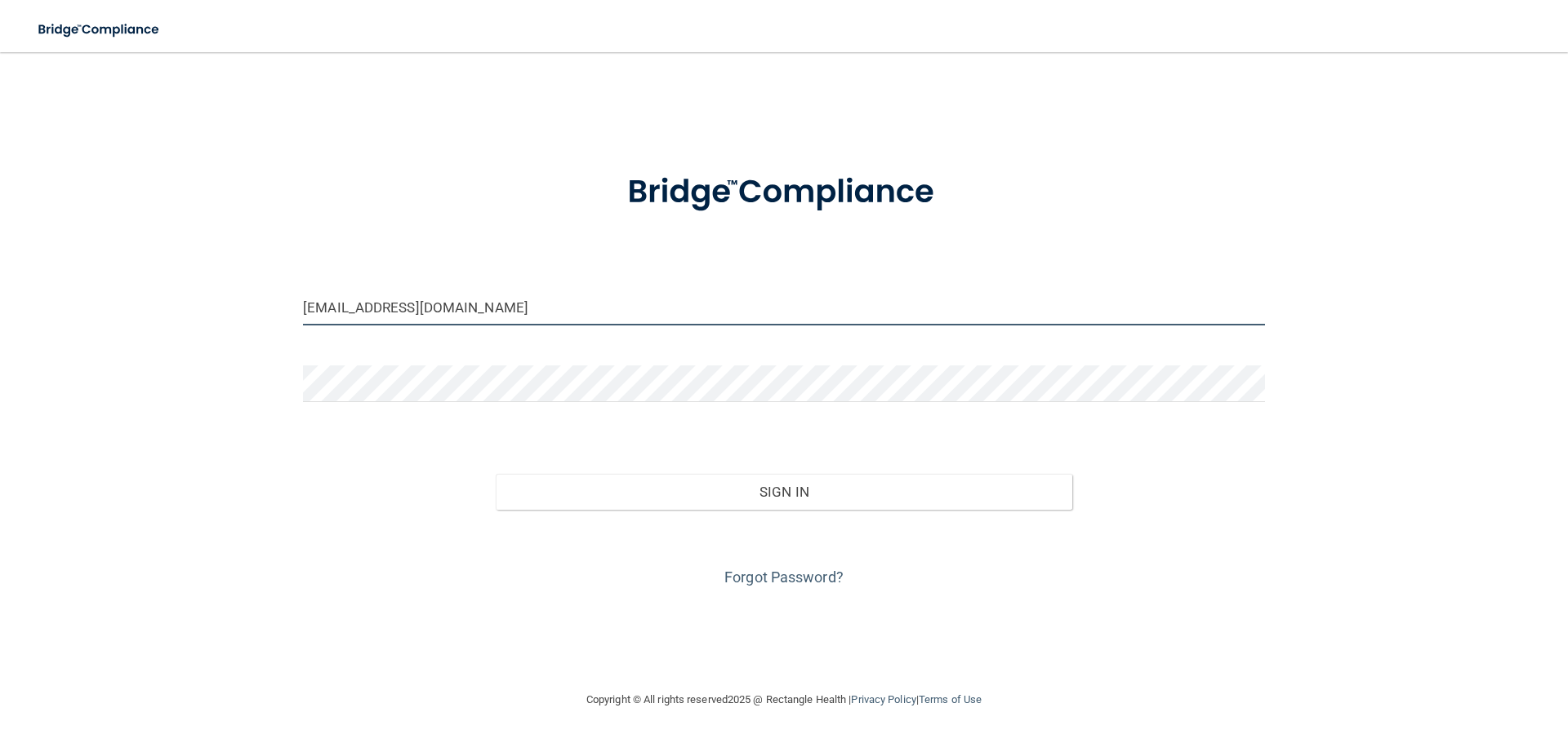
click at [530, 307] on input "24paulabh@ameridentco.com" at bounding box center [784, 307] width 962 height 37
type input "adconboarding@ameridentco.com"
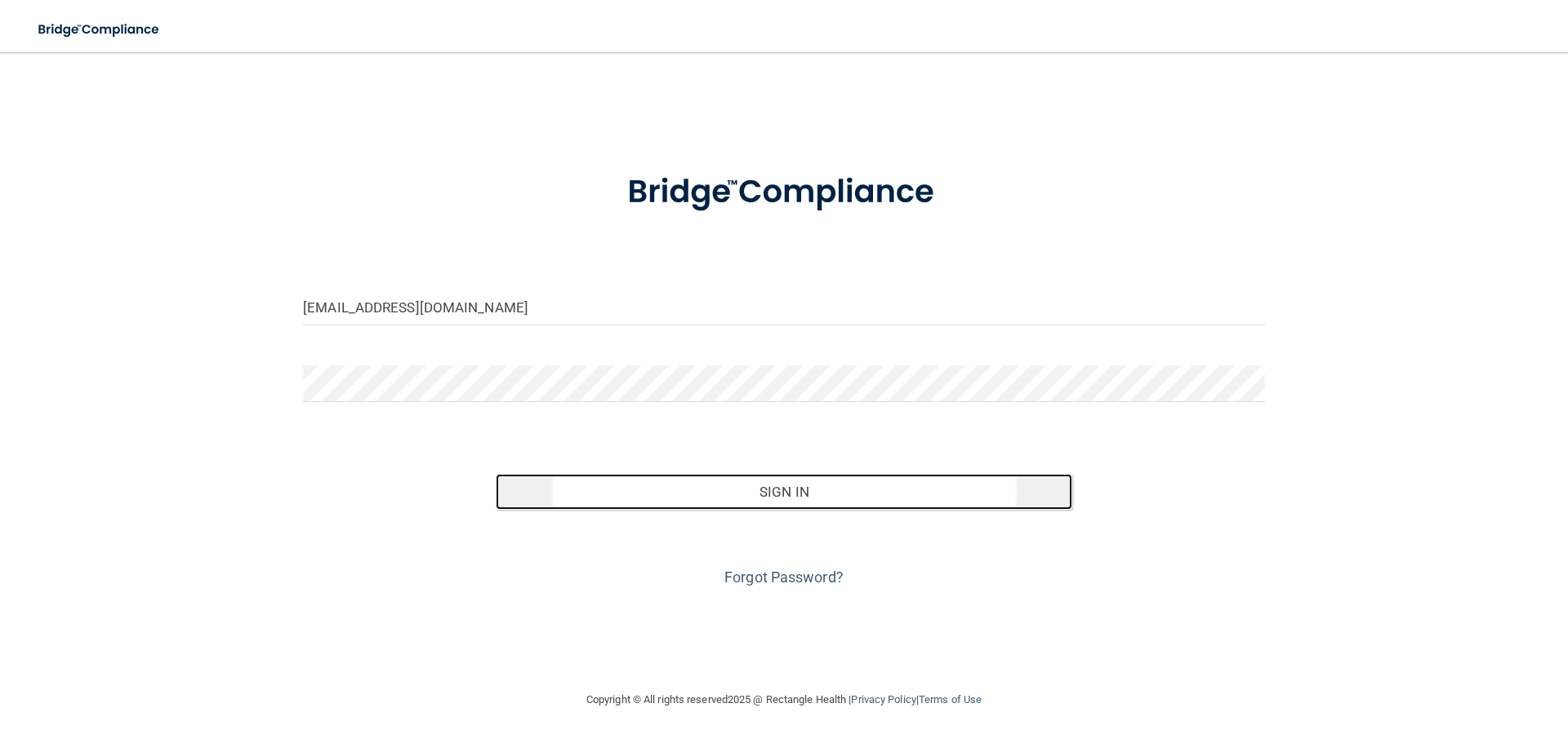
click at [776, 484] on button "Sign In" at bounding box center [784, 492] width 578 height 36
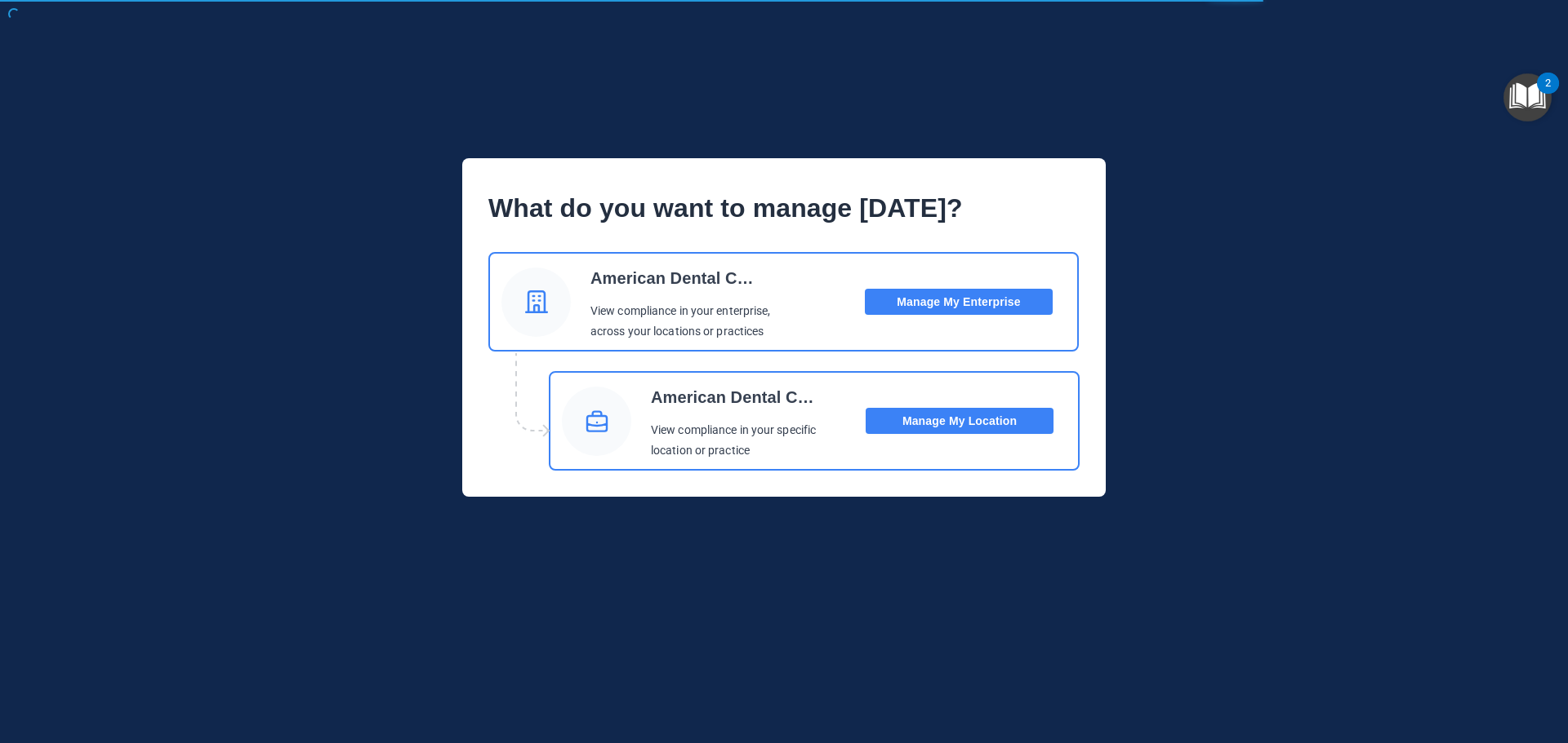
click at [933, 419] on button "Manage My Location" at bounding box center [960, 421] width 188 height 26
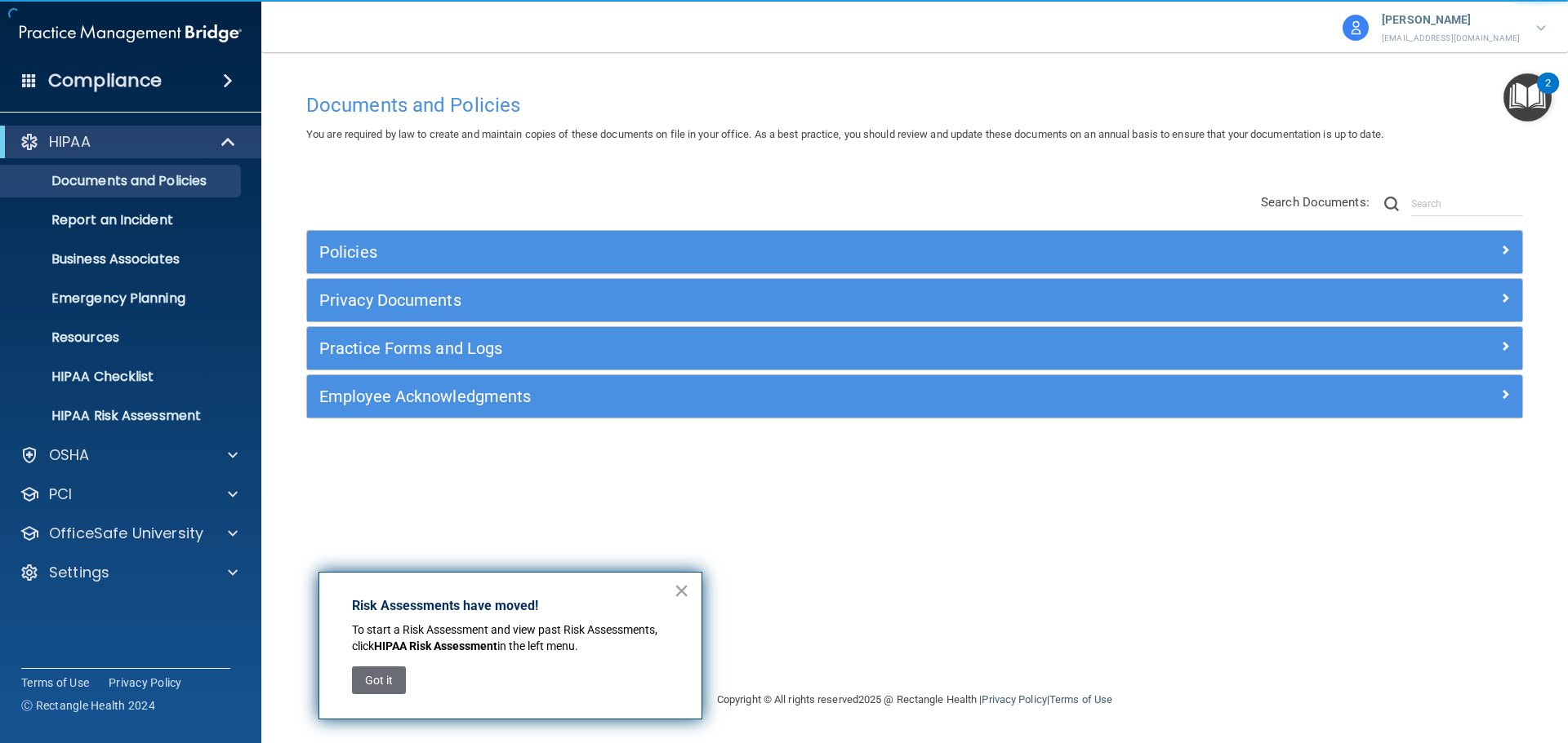
click at [377, 681] on button "Got it" at bounding box center [379, 681] width 54 height 27
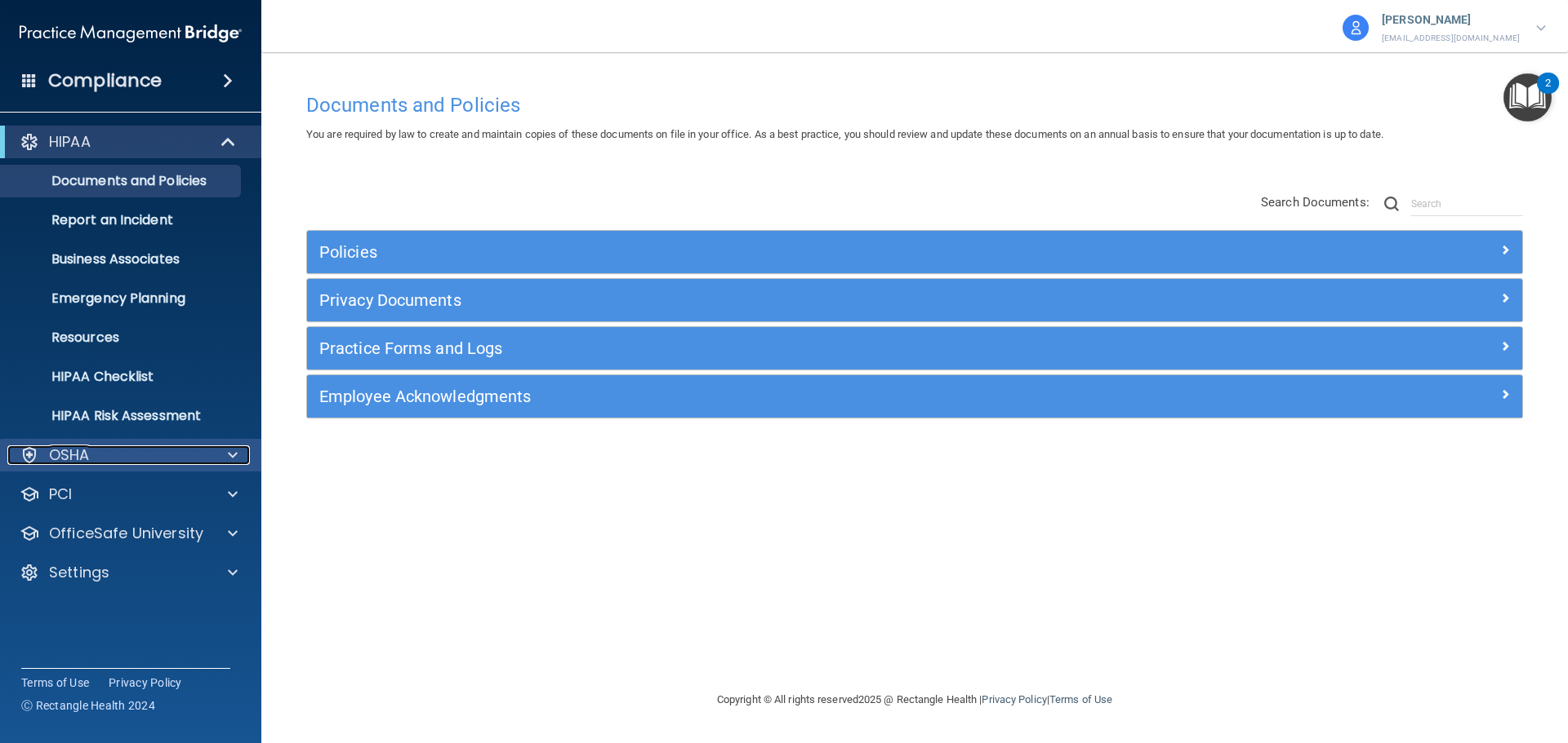
click at [101, 455] on div "OSHA" at bounding box center [109, 455] width 203 height 20
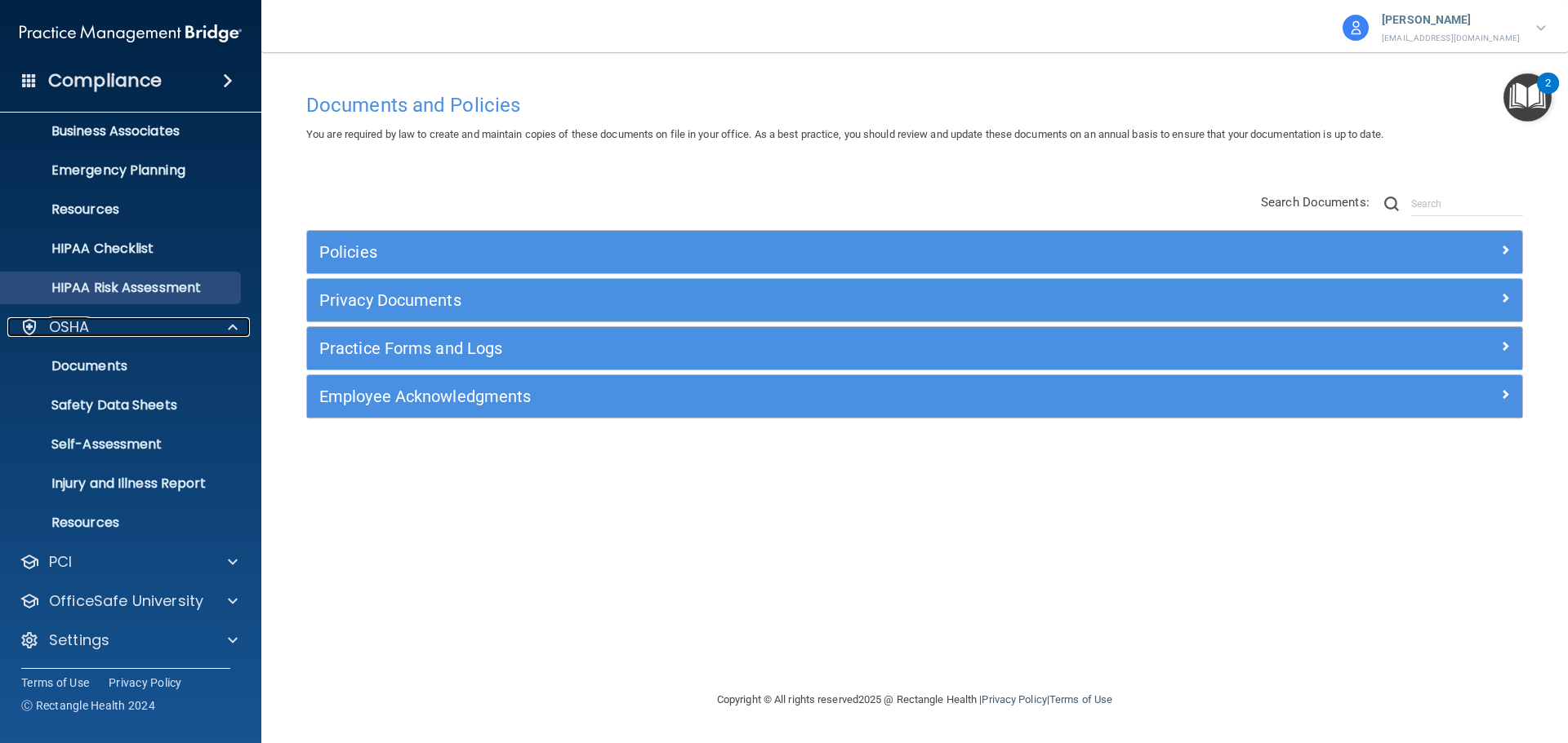
scroll to position [130, 0]
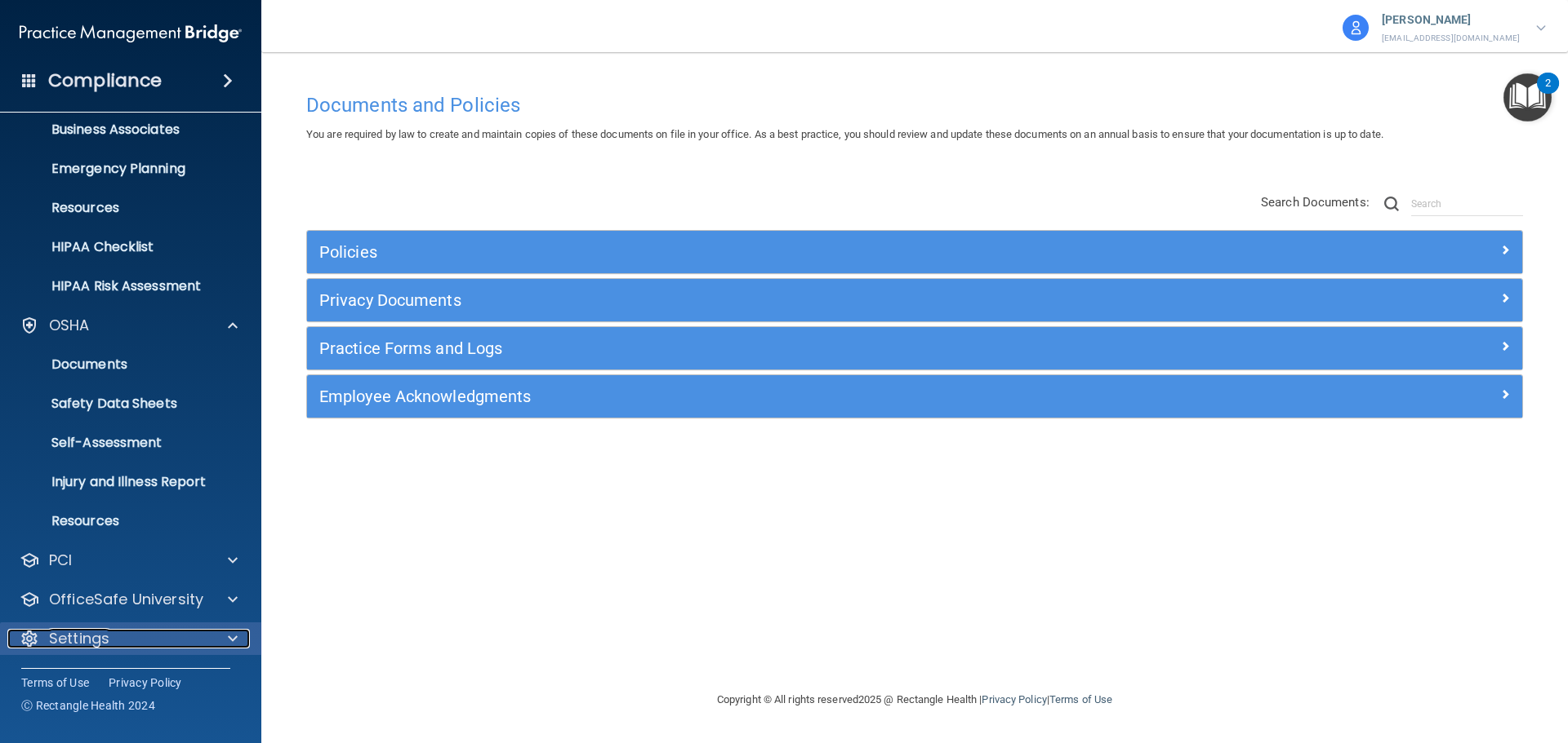
click at [125, 636] on div "Settings" at bounding box center [109, 639] width 203 height 20
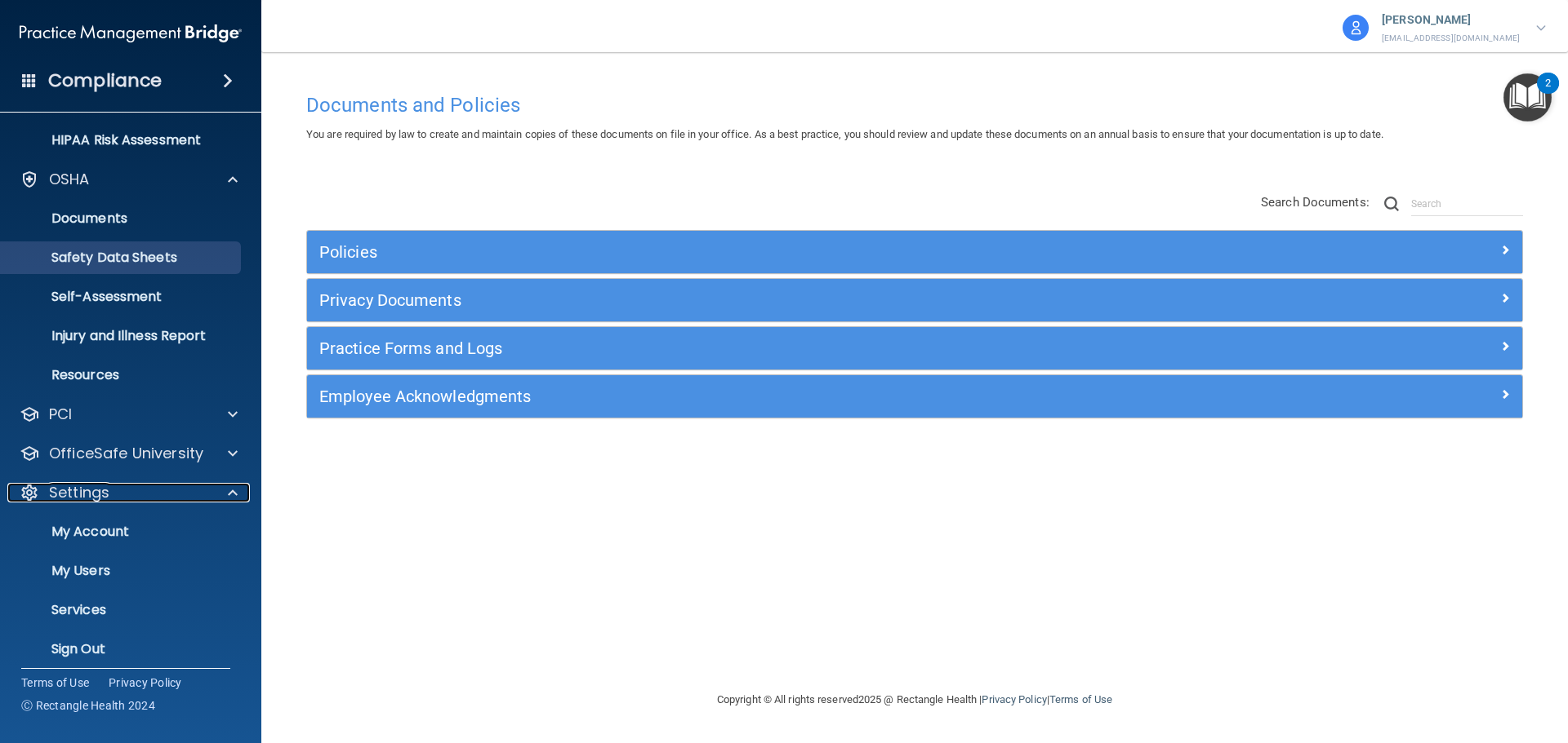
scroll to position [286, 0]
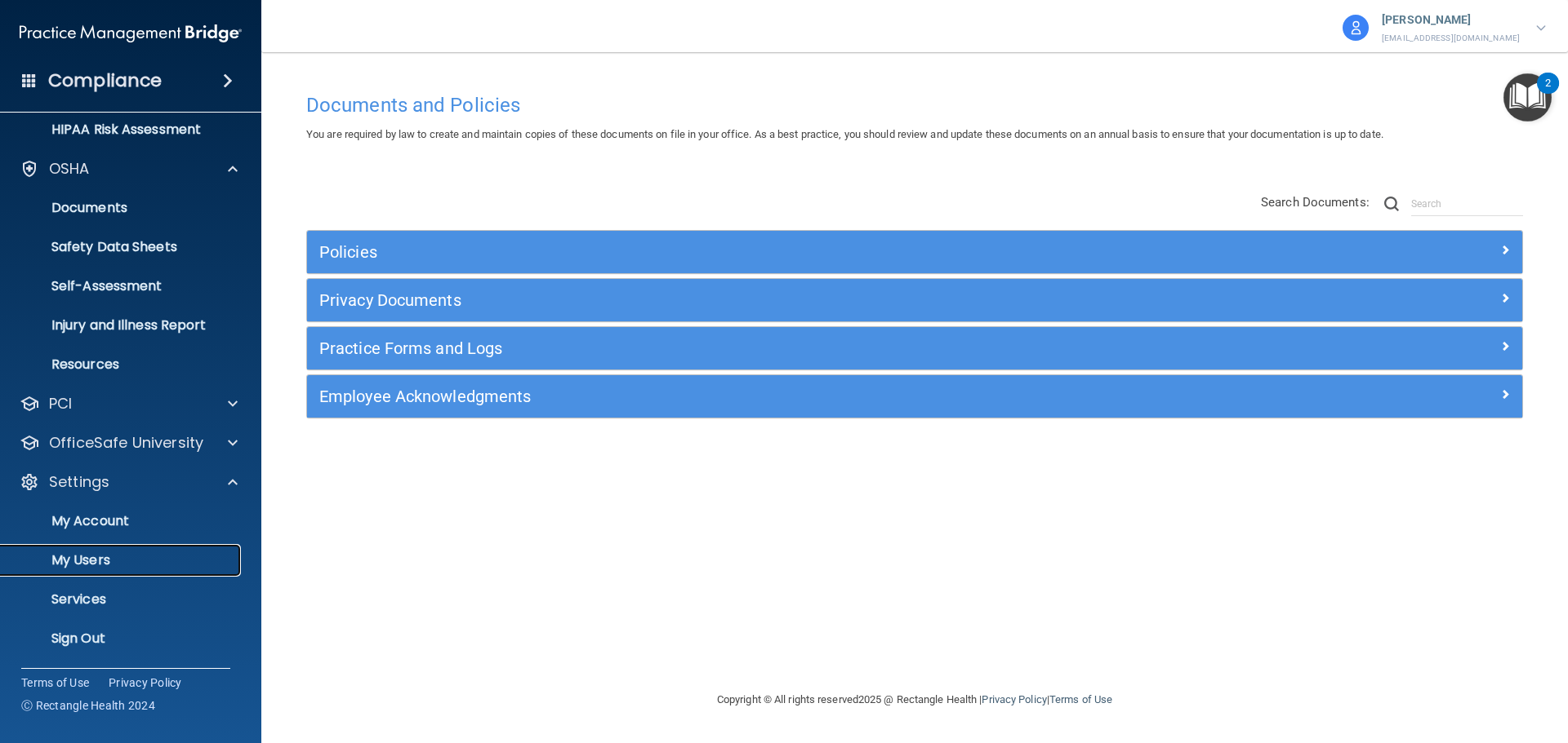
click at [90, 560] on p "My Users" at bounding box center [121, 560] width 223 height 16
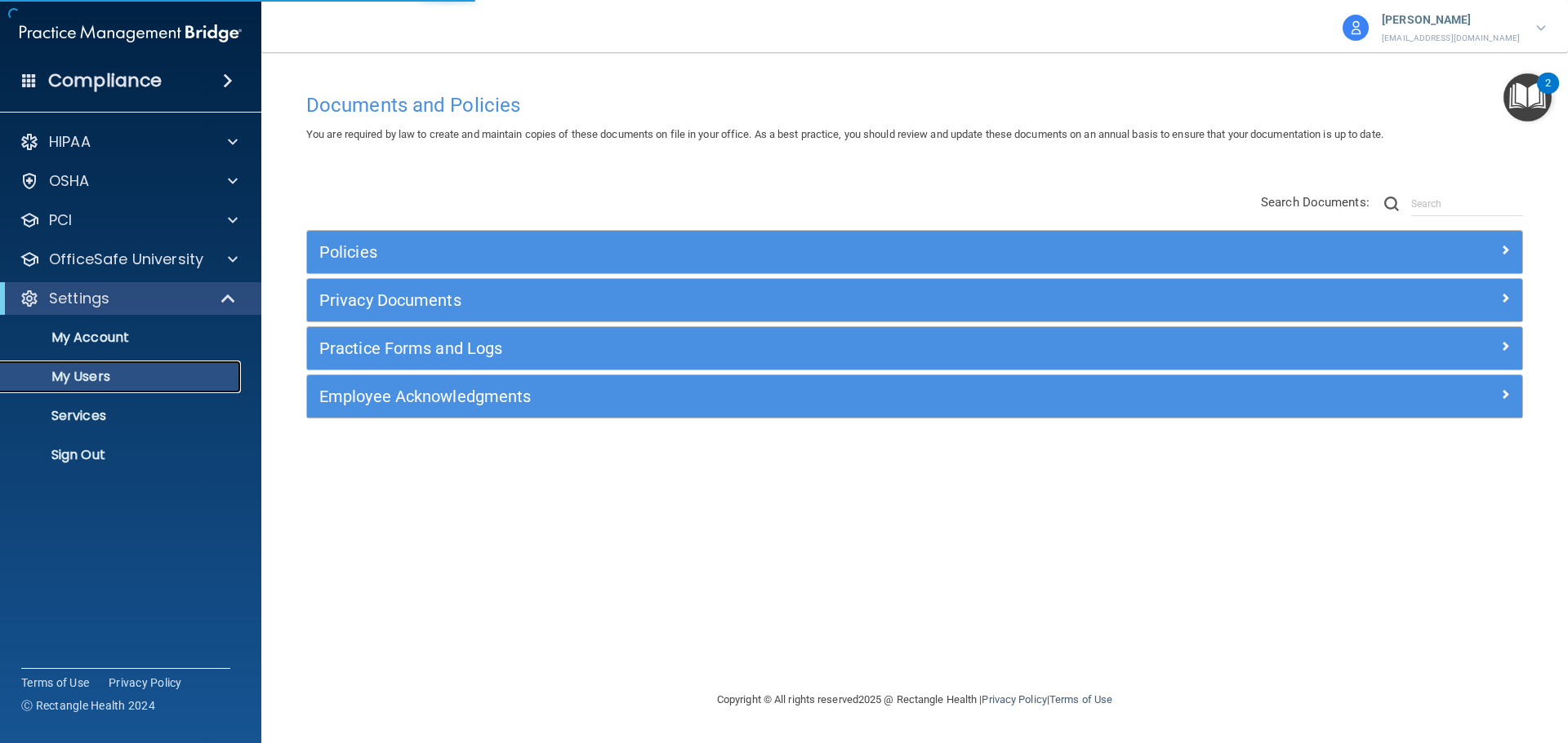
select select "20"
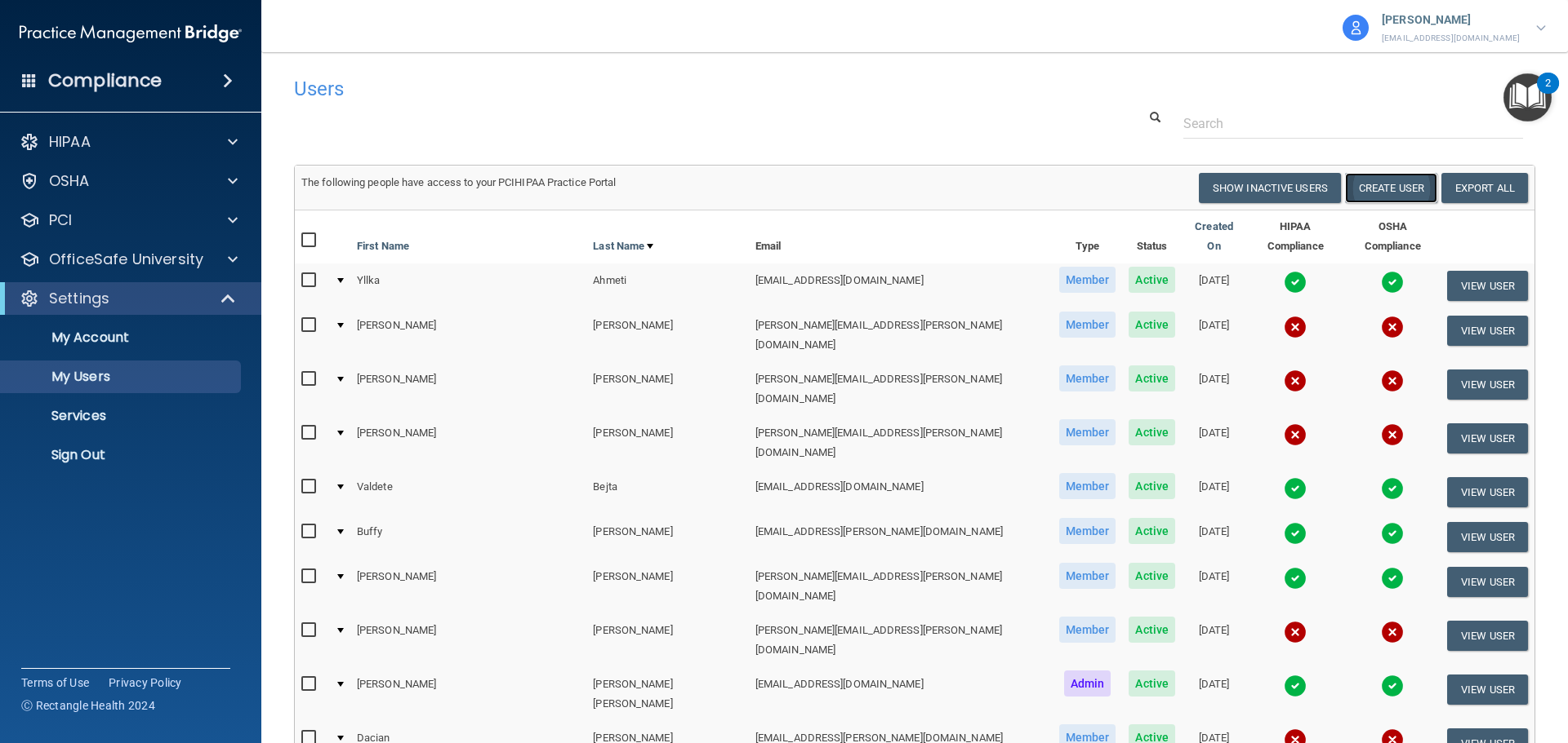
click at [1376, 190] on button "Create User" at bounding box center [1391, 188] width 92 height 30
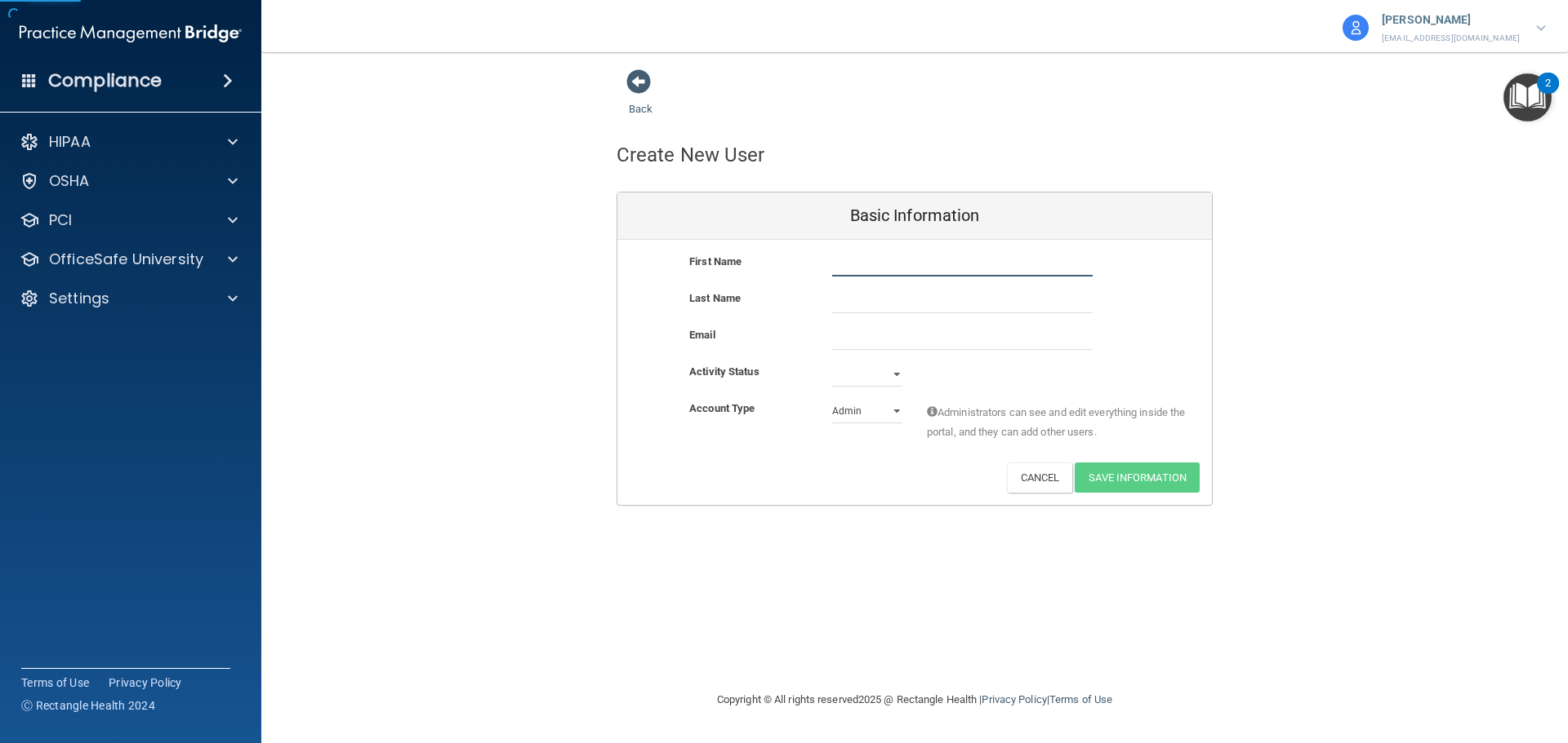
click at [842, 262] on input "text" at bounding box center [962, 264] width 261 height 25
click at [838, 344] on input "email" at bounding box center [962, 337] width 261 height 25
paste input "24paulabh@ameridentco.com"
type input "24paulabh@ameridentco.com"
type input "krista.connery@ameridentco.com"
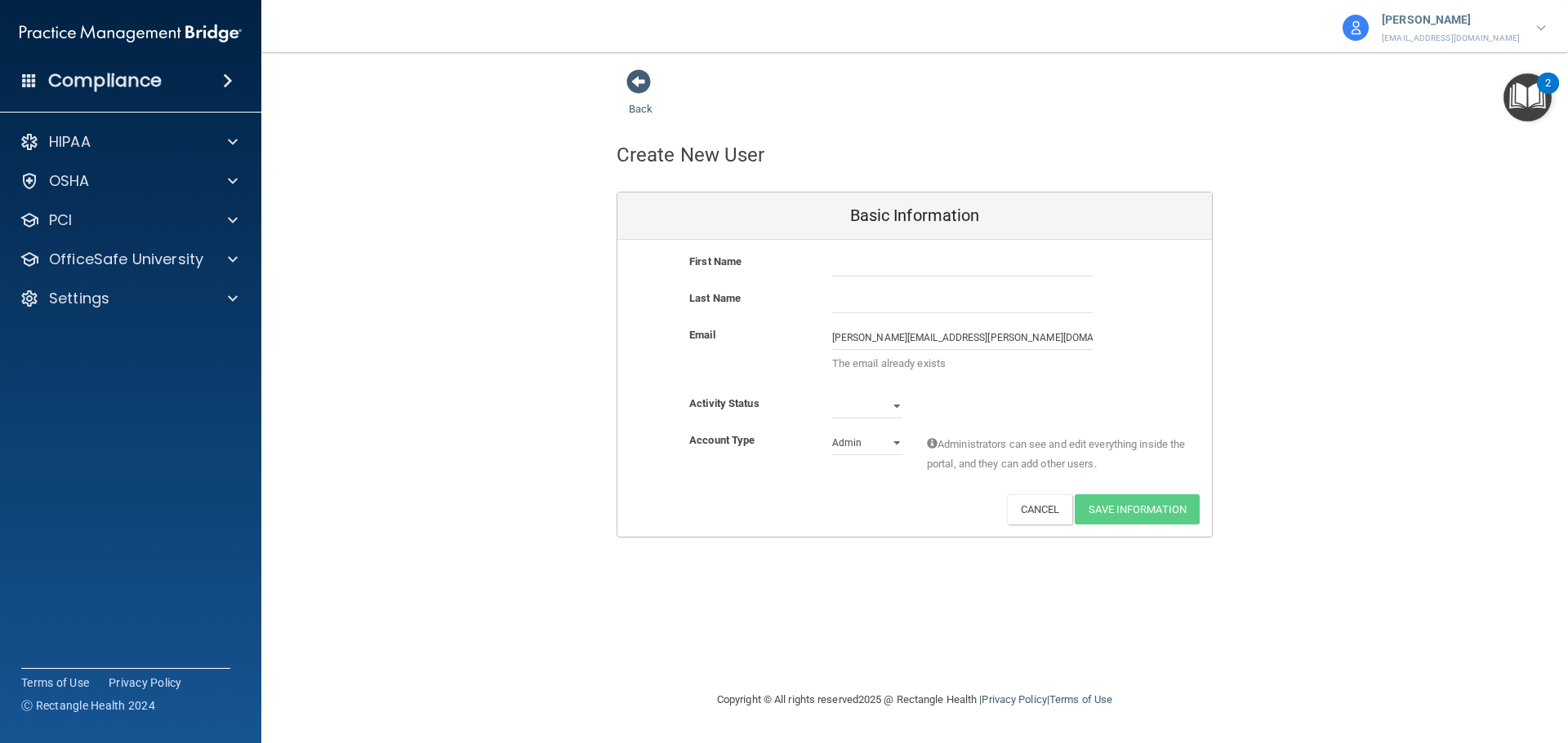
click at [411, 272] on div "Back Create New User Basic Information First Name Last Name Email krista.conner…" at bounding box center [914, 302] width 1241 height 469
click at [106, 301] on p "Settings" at bounding box center [79, 298] width 61 height 20
click at [96, 380] on p "My Users" at bounding box center [121, 377] width 223 height 16
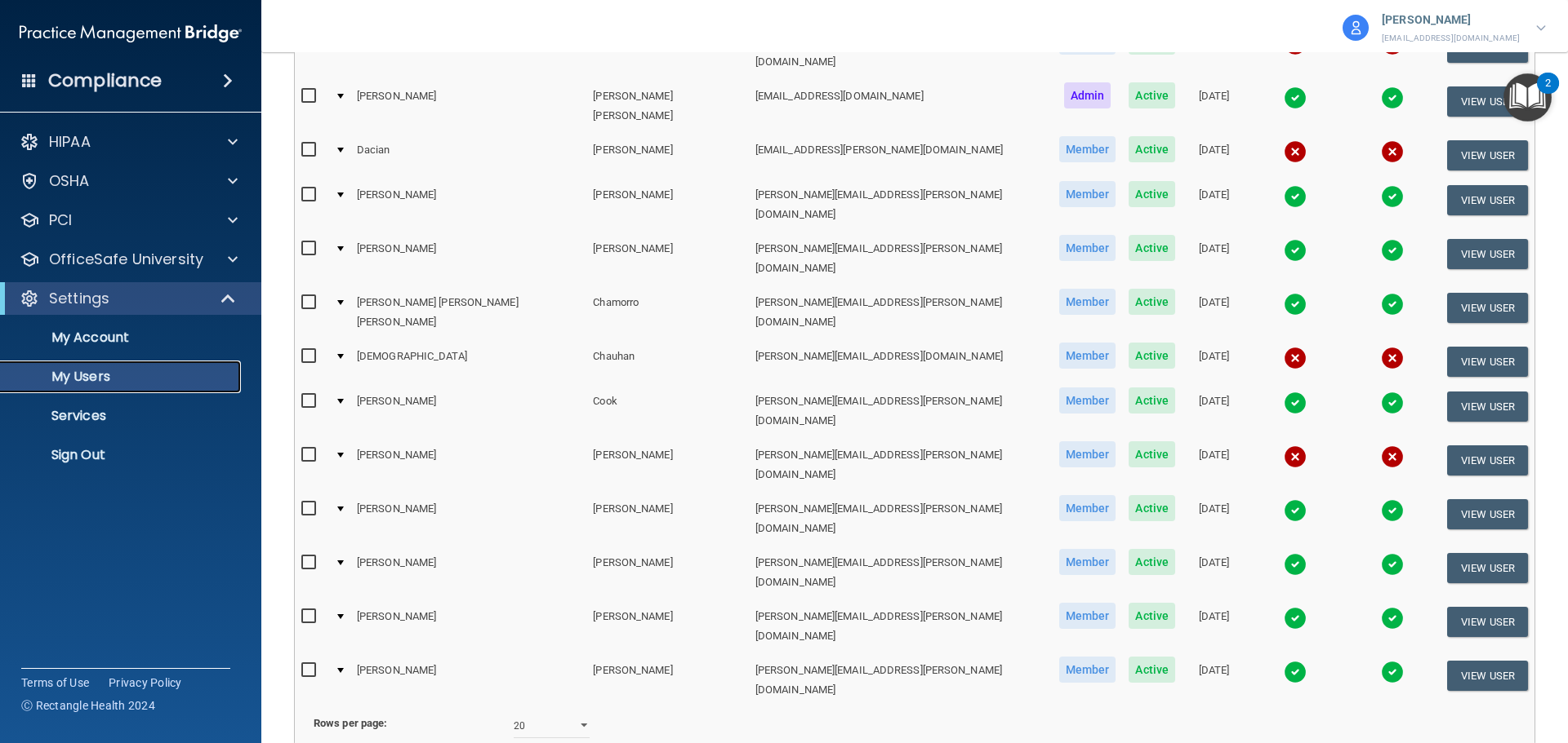
scroll to position [607, 0]
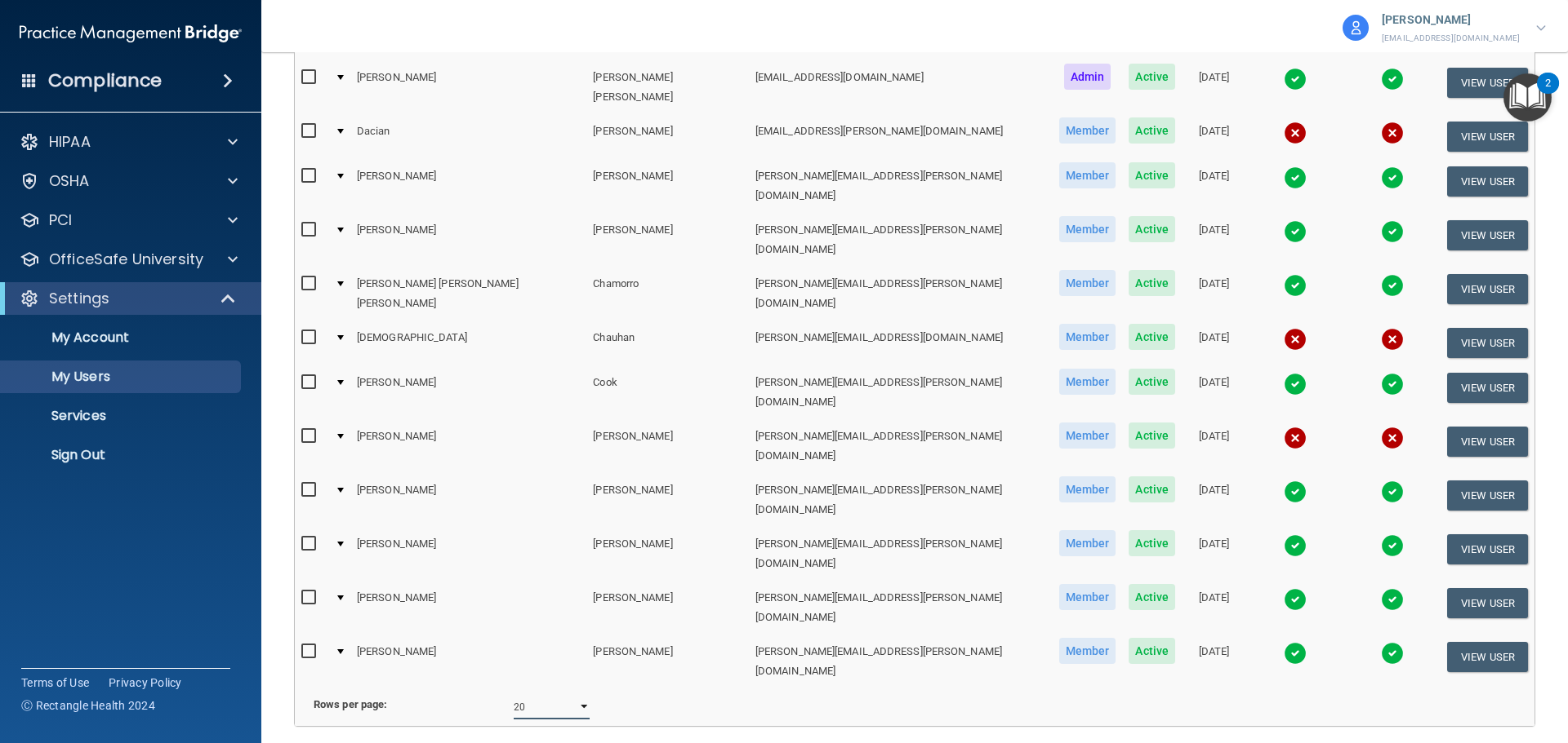
click at [540, 695] on select "10 20 30 40 all" at bounding box center [551, 707] width 76 height 25
select select "62"
click at [514, 695] on select "10 20 30 40 all" at bounding box center [551, 707] width 76 height 25
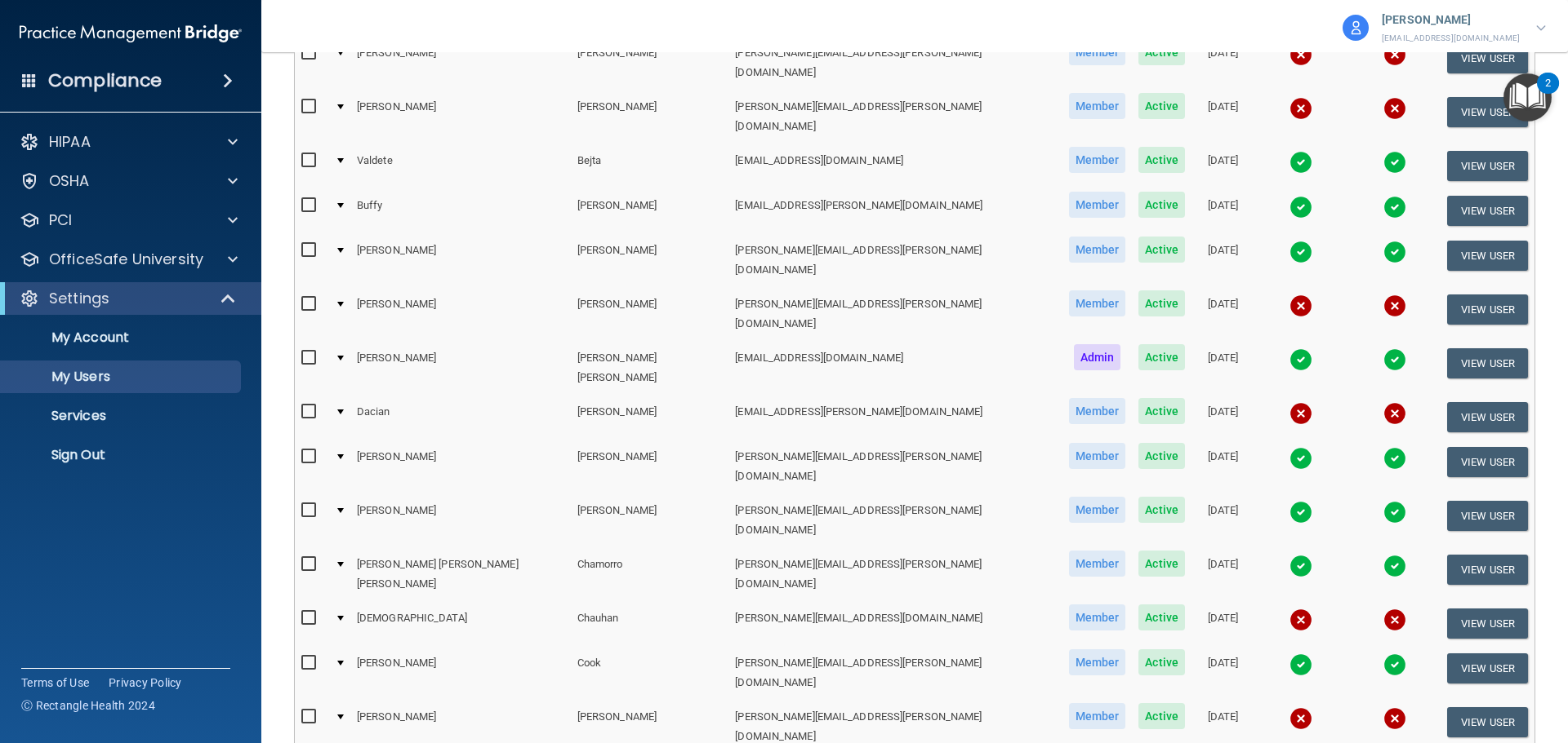
scroll to position [408, 0]
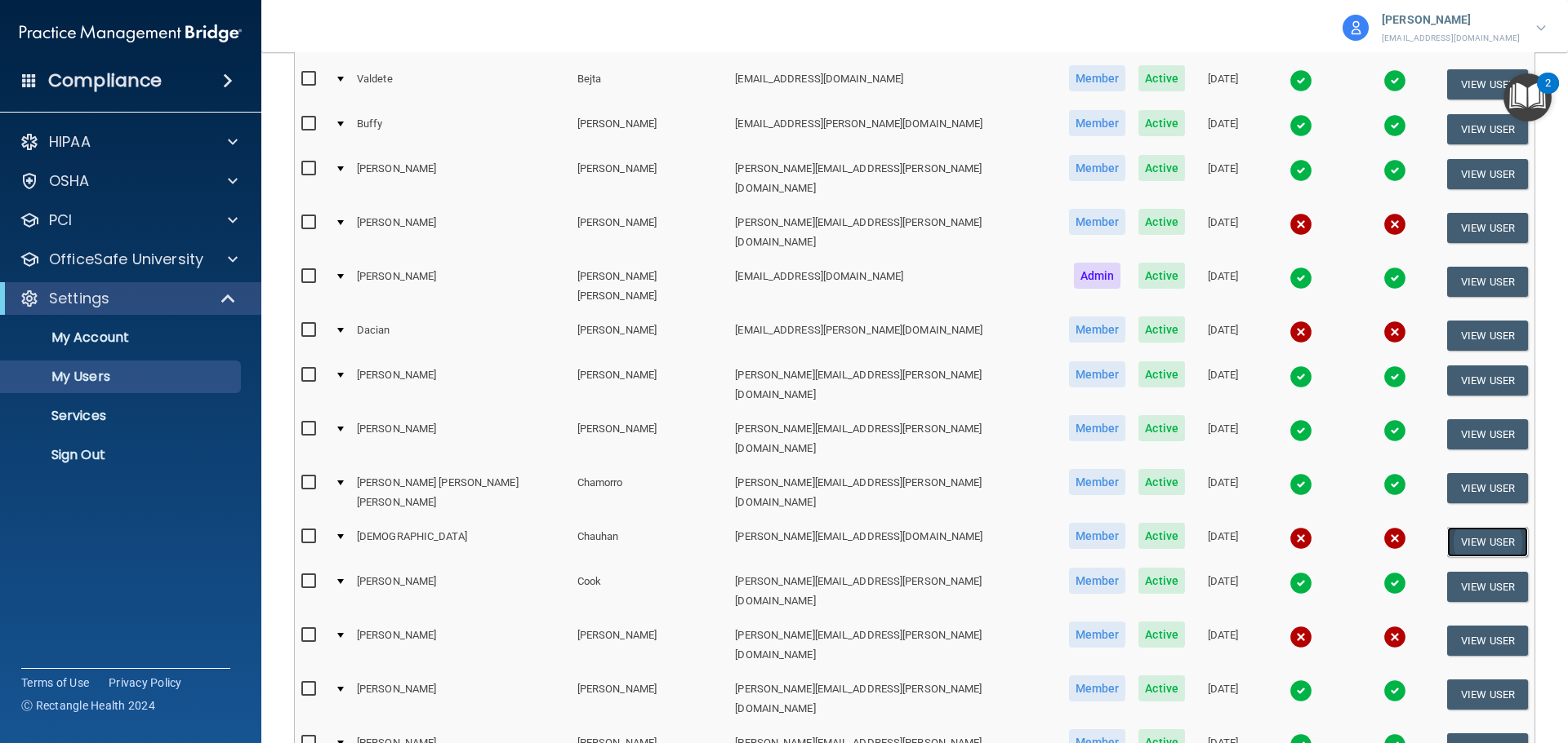
click at [1493, 527] on button "View User" at bounding box center [1487, 541] width 81 height 30
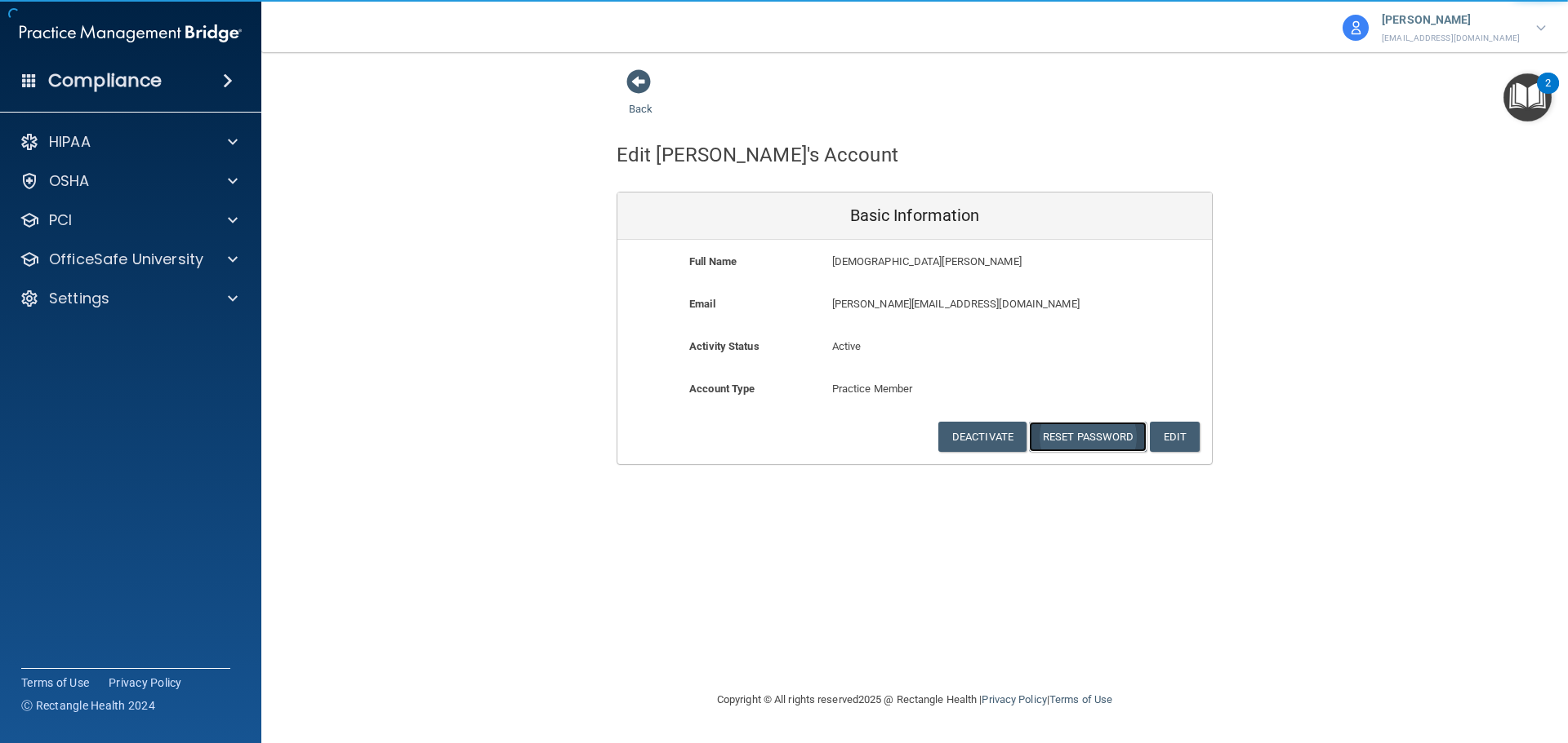
click at [1088, 442] on button "Reset Password" at bounding box center [1088, 436] width 118 height 30
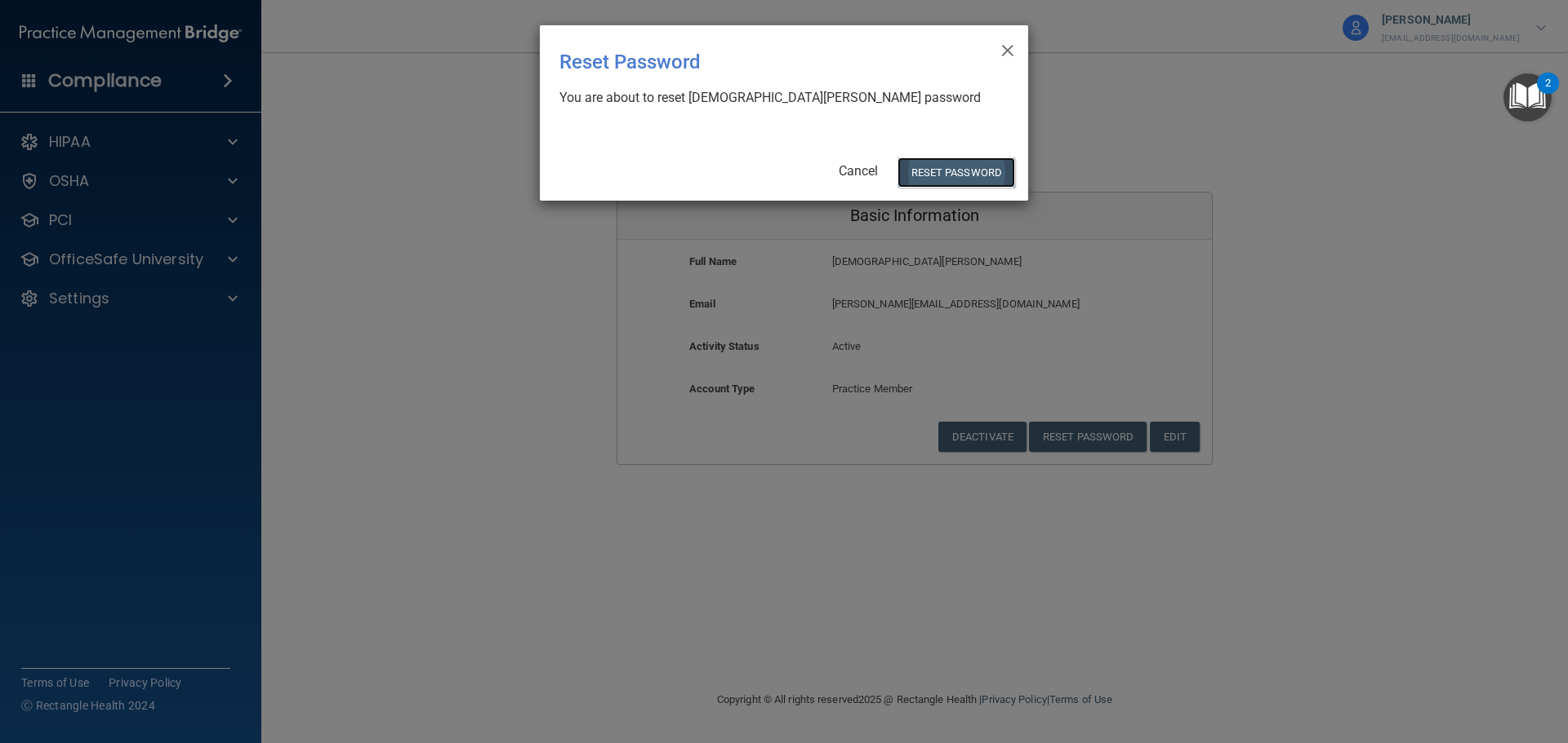
click at [927, 169] on button "Reset Password" at bounding box center [956, 172] width 118 height 30
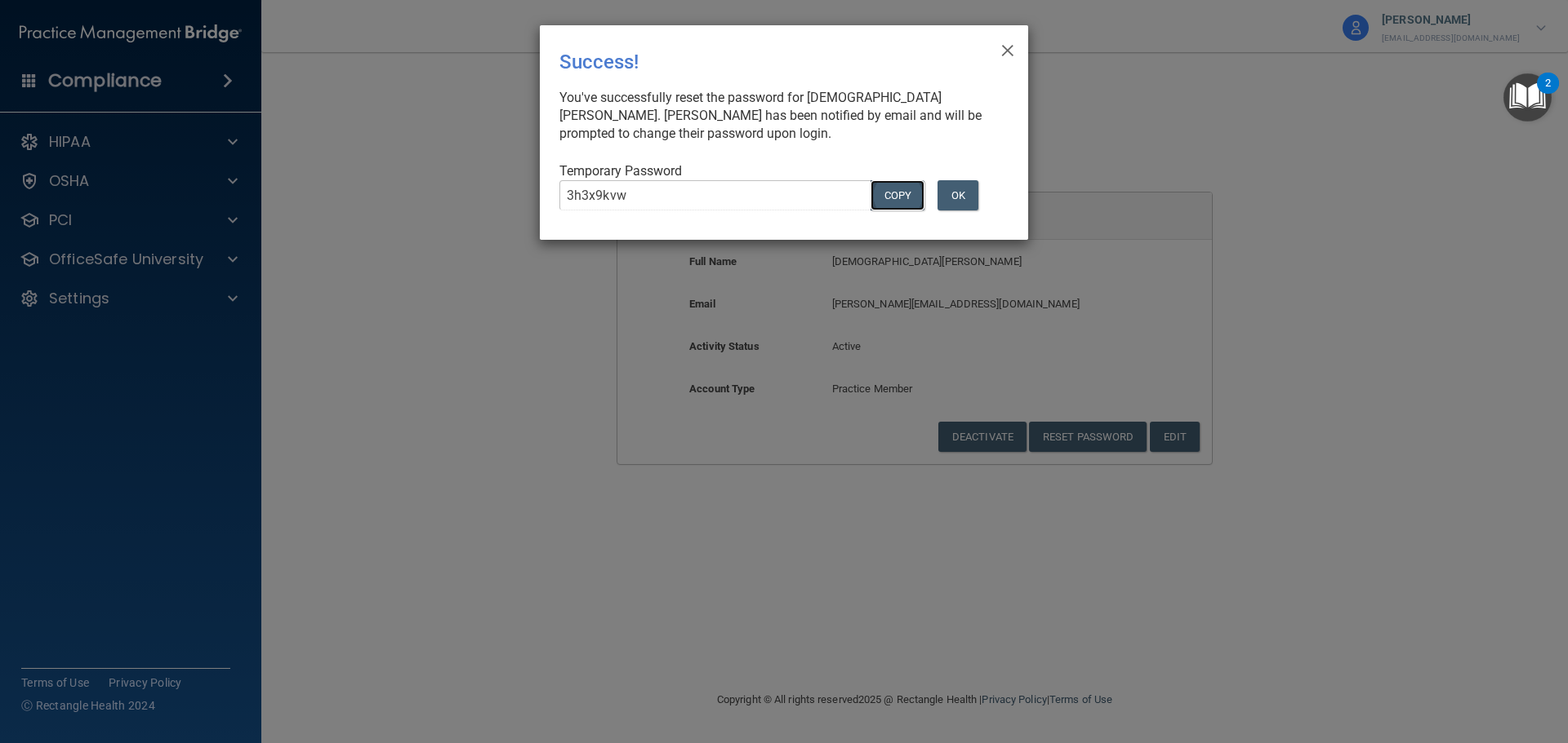
click at [905, 196] on button "COPY" at bounding box center [897, 195] width 54 height 30
click at [1471, 28] on div "× Close Success! You've successfully reset the password for Vaishnavi Chauhan. …" at bounding box center [784, 372] width 1568 height 743
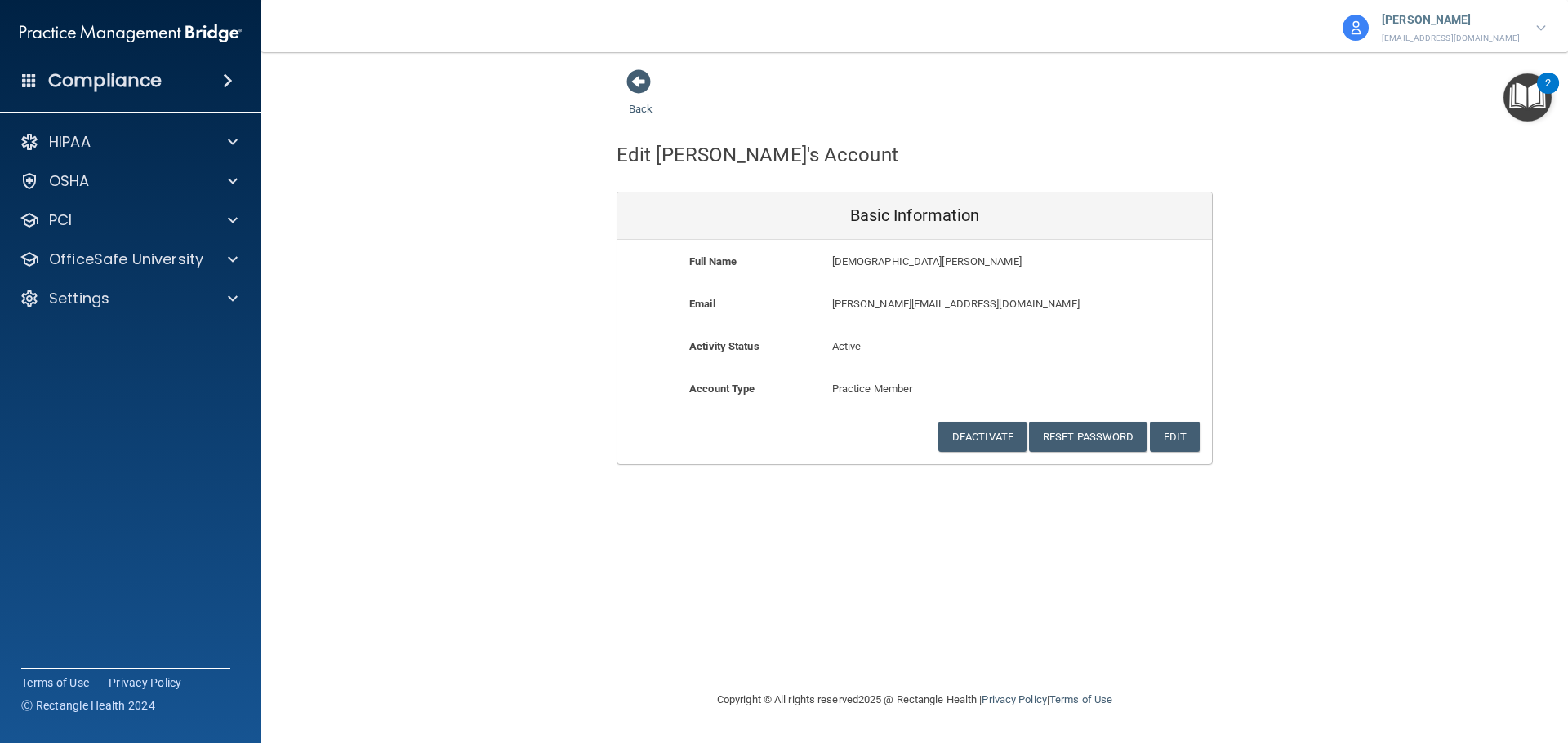
click at [1456, 28] on p "Paula Buzan Herczeg" at bounding box center [1450, 20] width 138 height 21
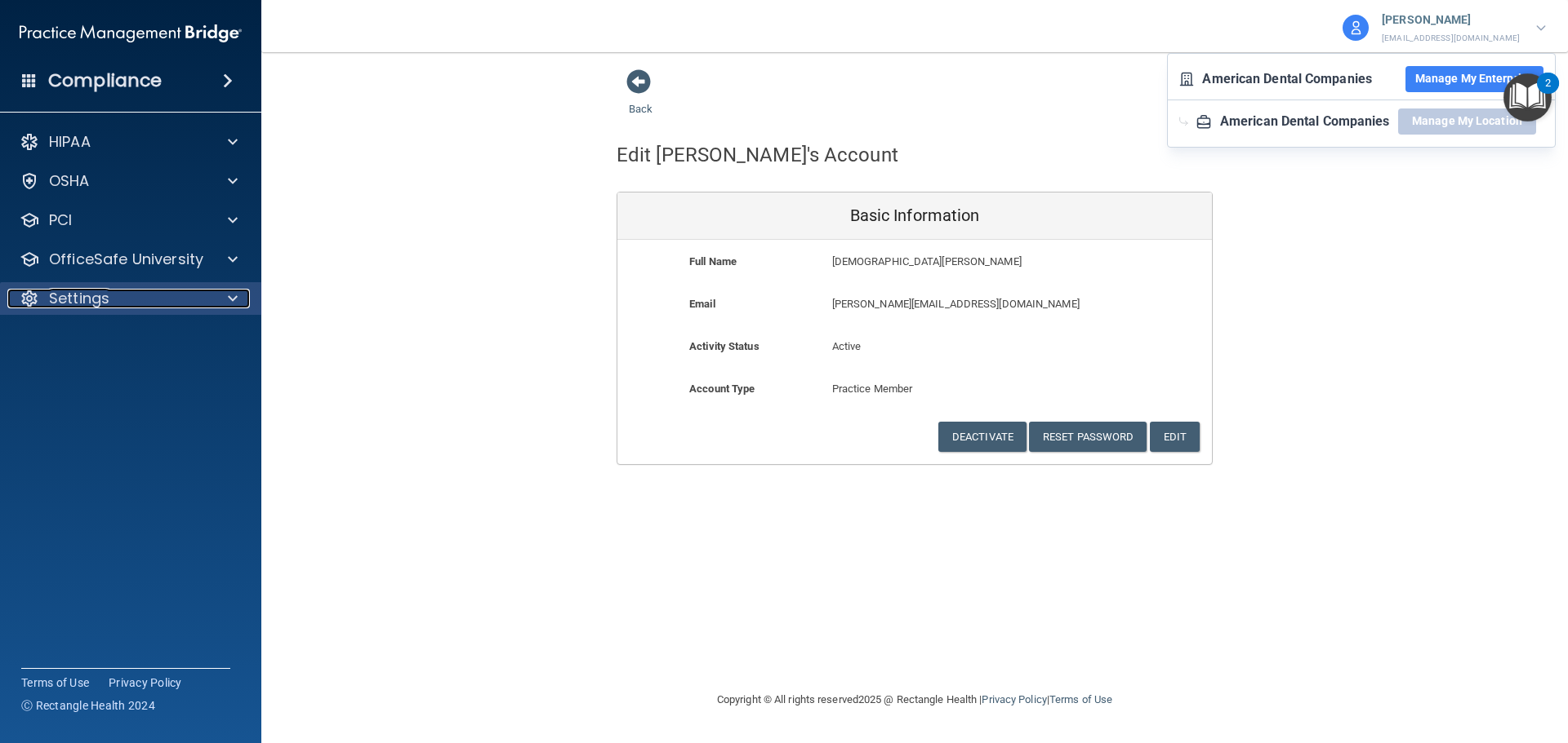
click at [161, 304] on div "Settings" at bounding box center [109, 298] width 203 height 20
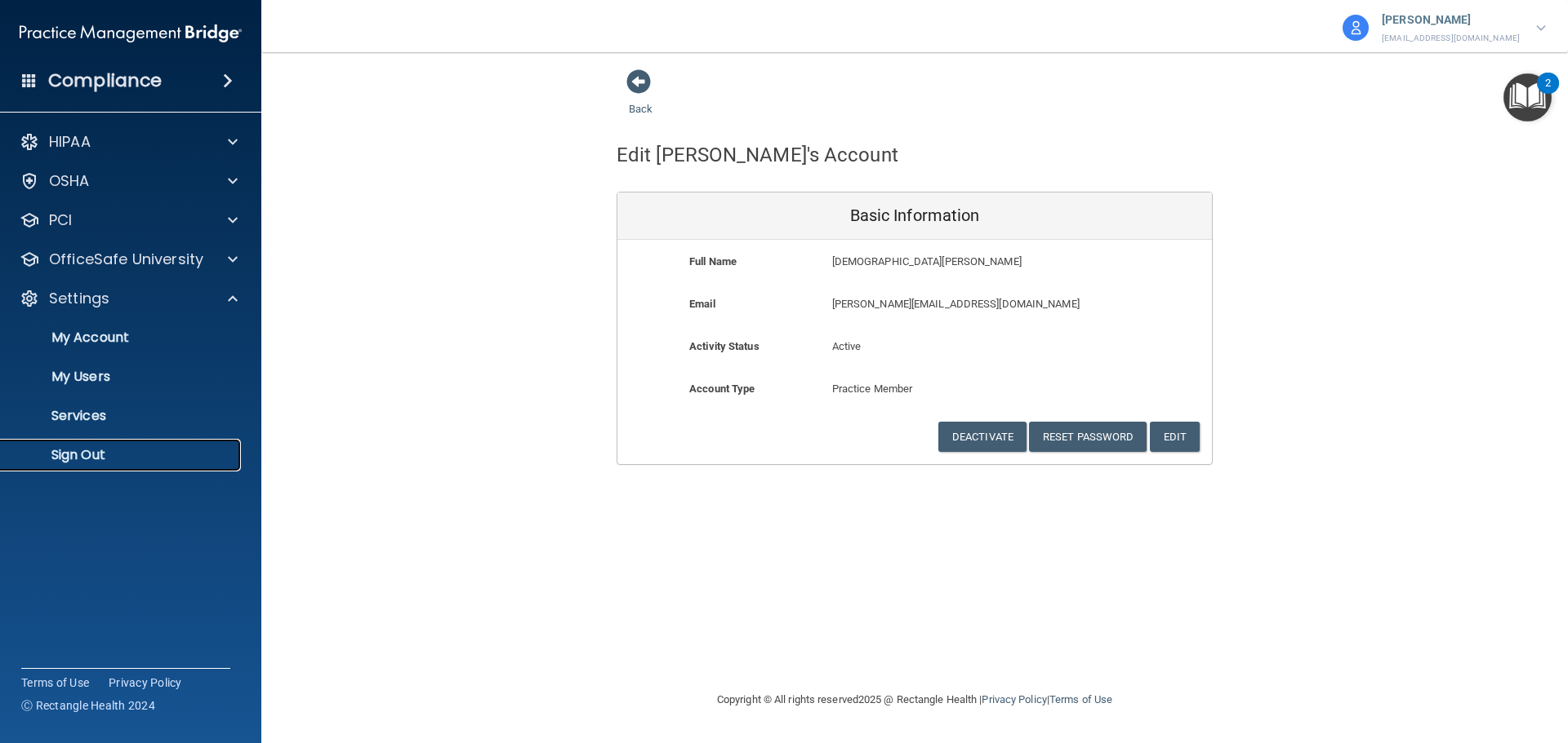
click at [79, 453] on p "Sign Out" at bounding box center [121, 455] width 223 height 16
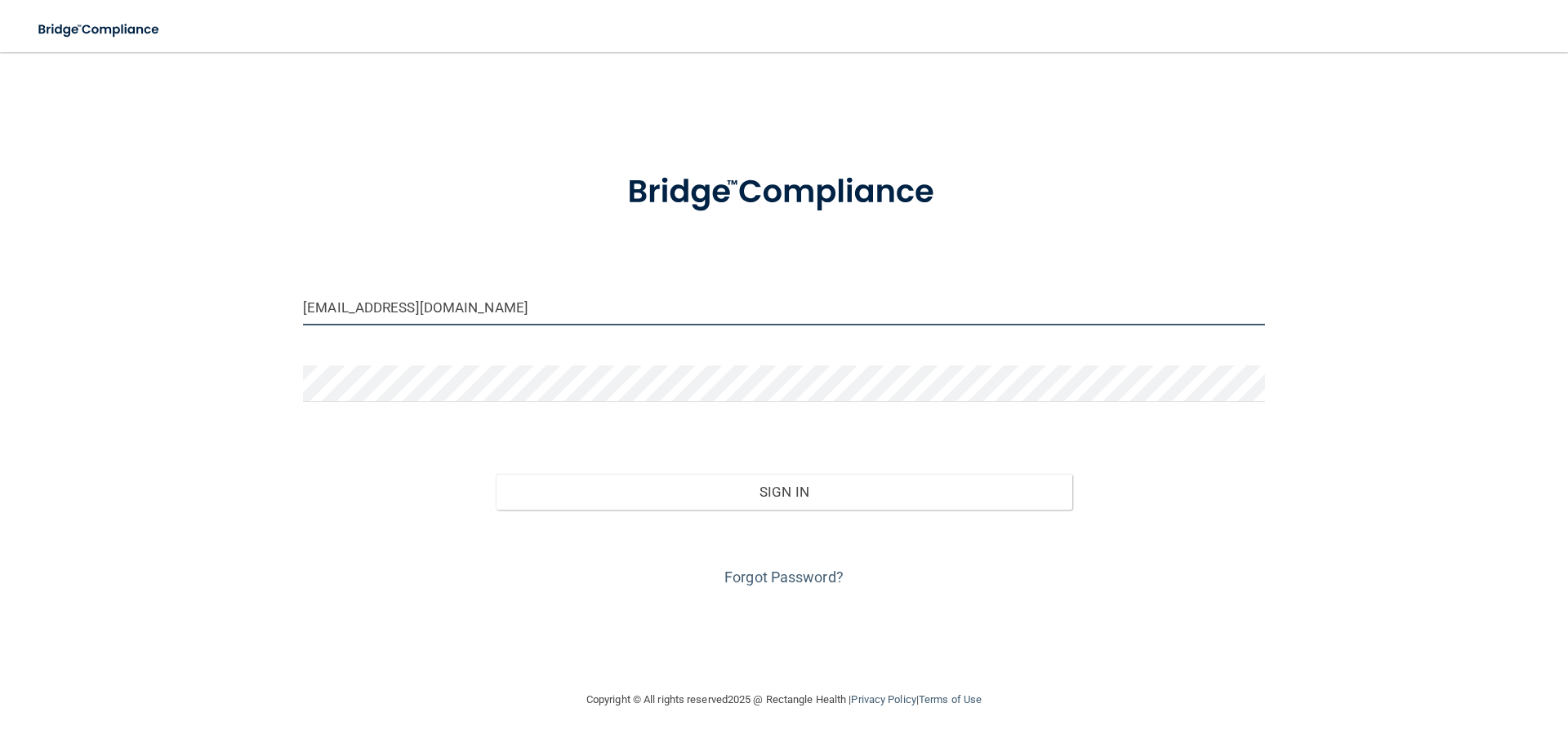
click at [439, 313] on input "adconboarding@ameridentco.com" at bounding box center [784, 307] width 962 height 37
paste input "vaishnavi.chauhan"
type input "[PERSON_NAME][EMAIL_ADDRESS][DOMAIN_NAME]"
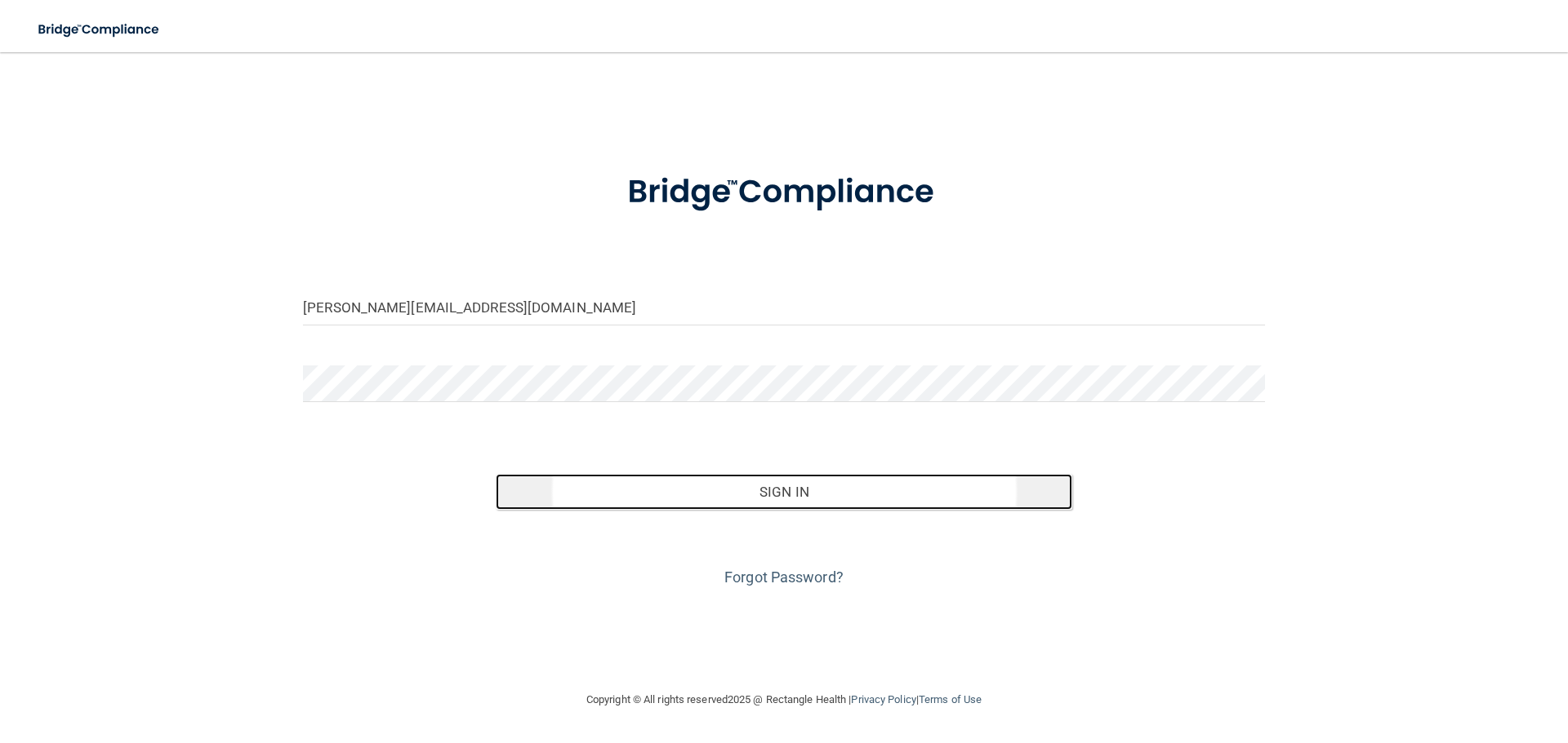
click at [774, 497] on button "Sign In" at bounding box center [784, 492] width 578 height 36
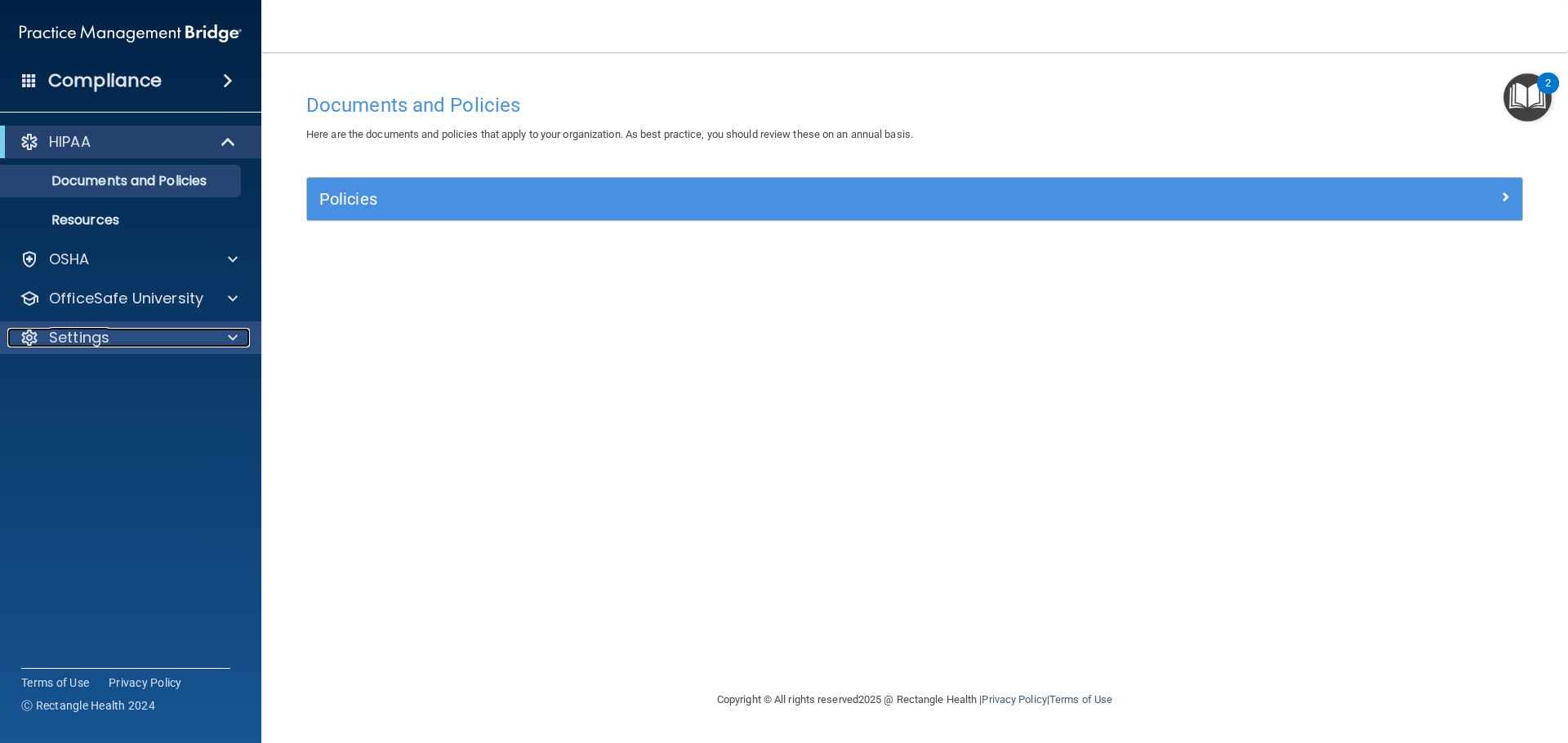
click at [153, 344] on div "Settings" at bounding box center [109, 337] width 203 height 20
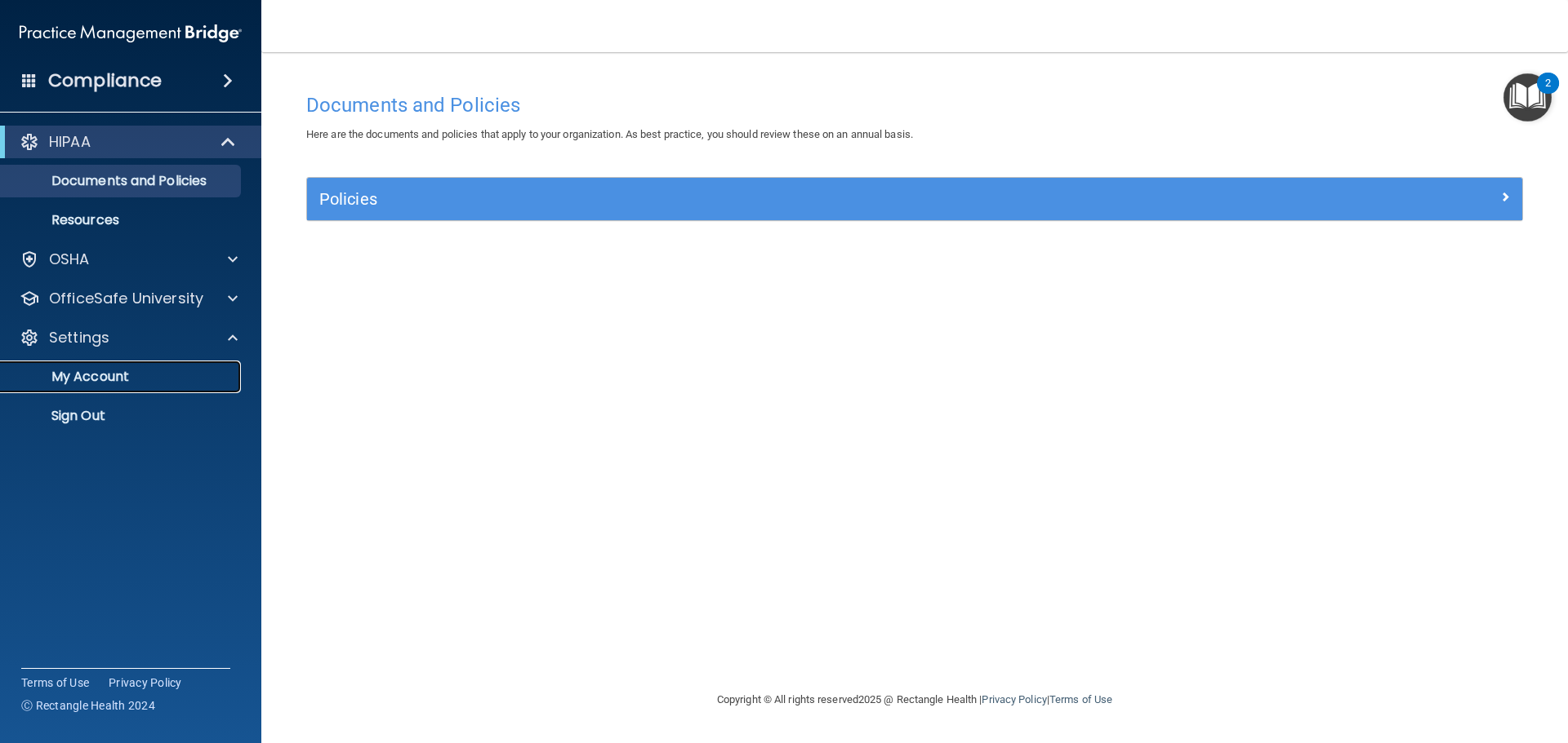
click at [98, 377] on p "My Account" at bounding box center [121, 377] width 223 height 16
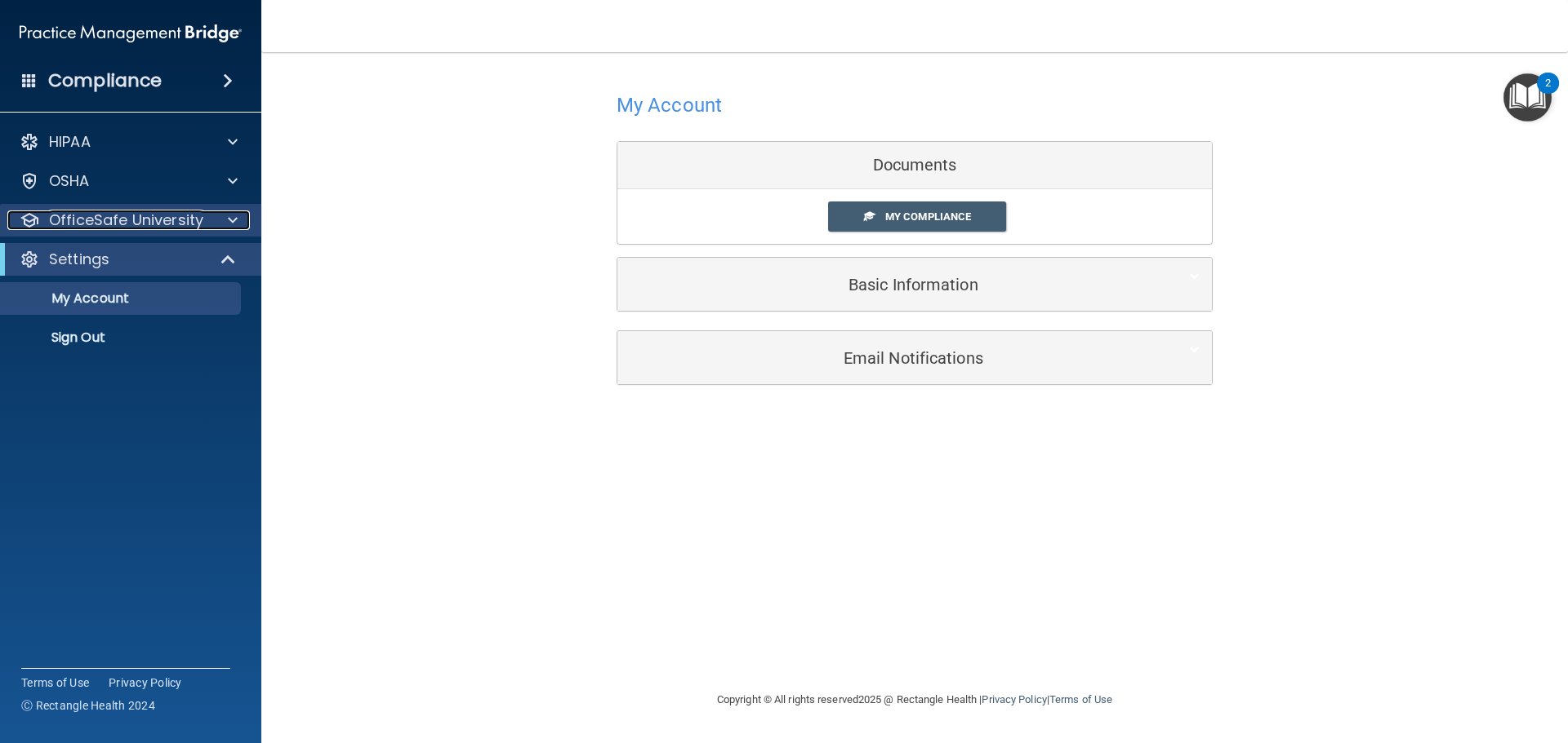
click at [216, 222] on div at bounding box center [231, 220] width 41 height 20
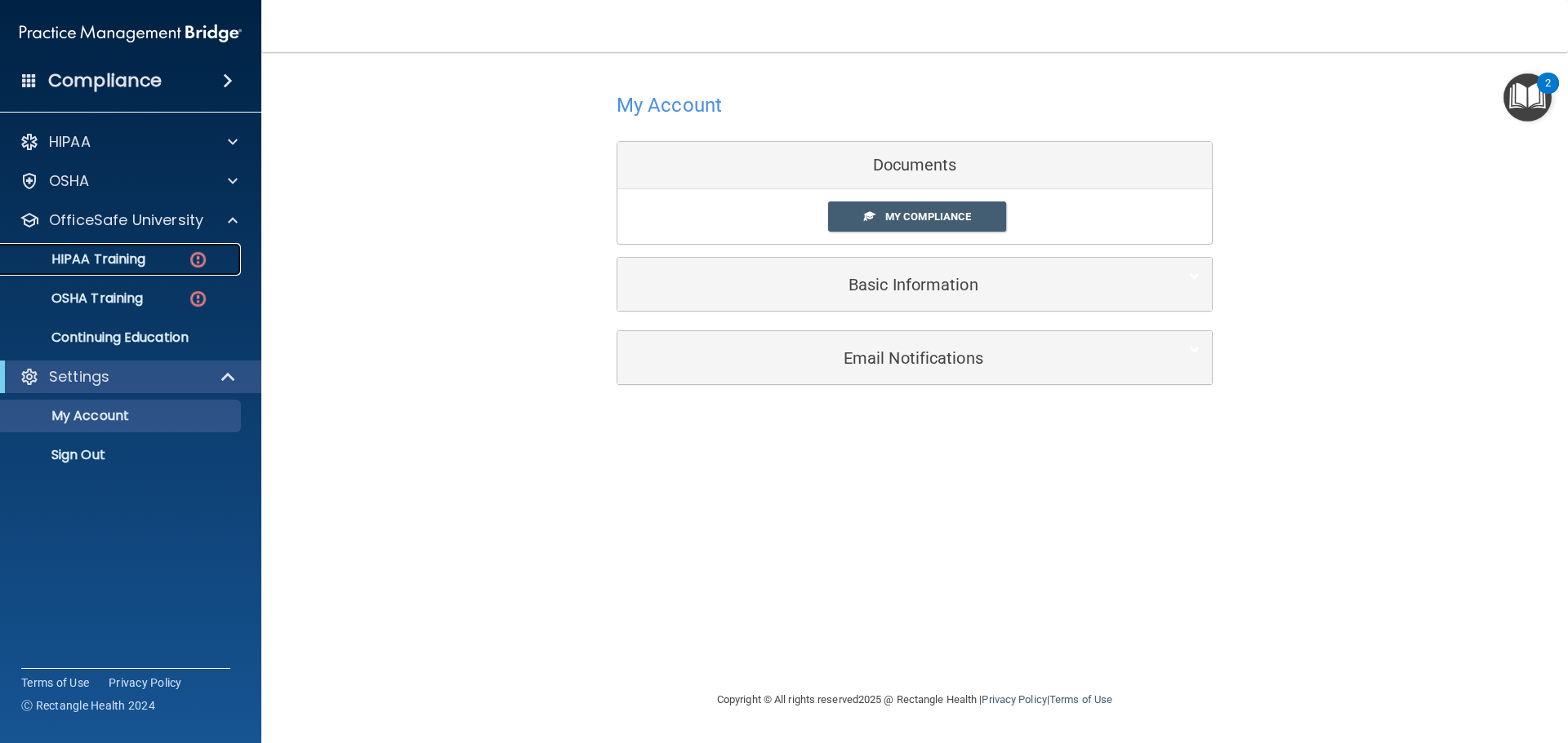
click at [104, 260] on p "HIPAA Training" at bounding box center [78, 259] width 135 height 16
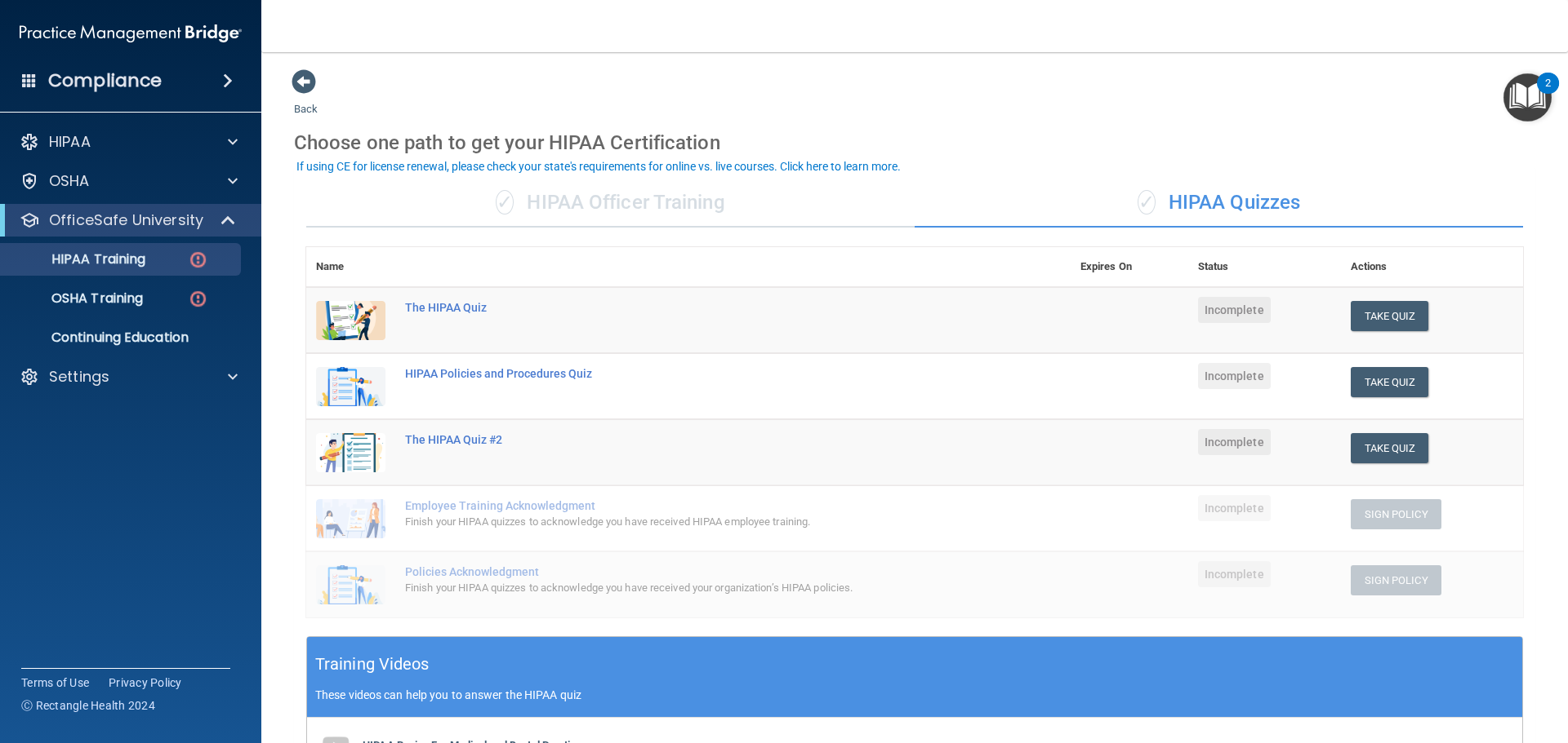
click at [596, 208] on div "✓ HIPAA Officer Training" at bounding box center [610, 202] width 608 height 49
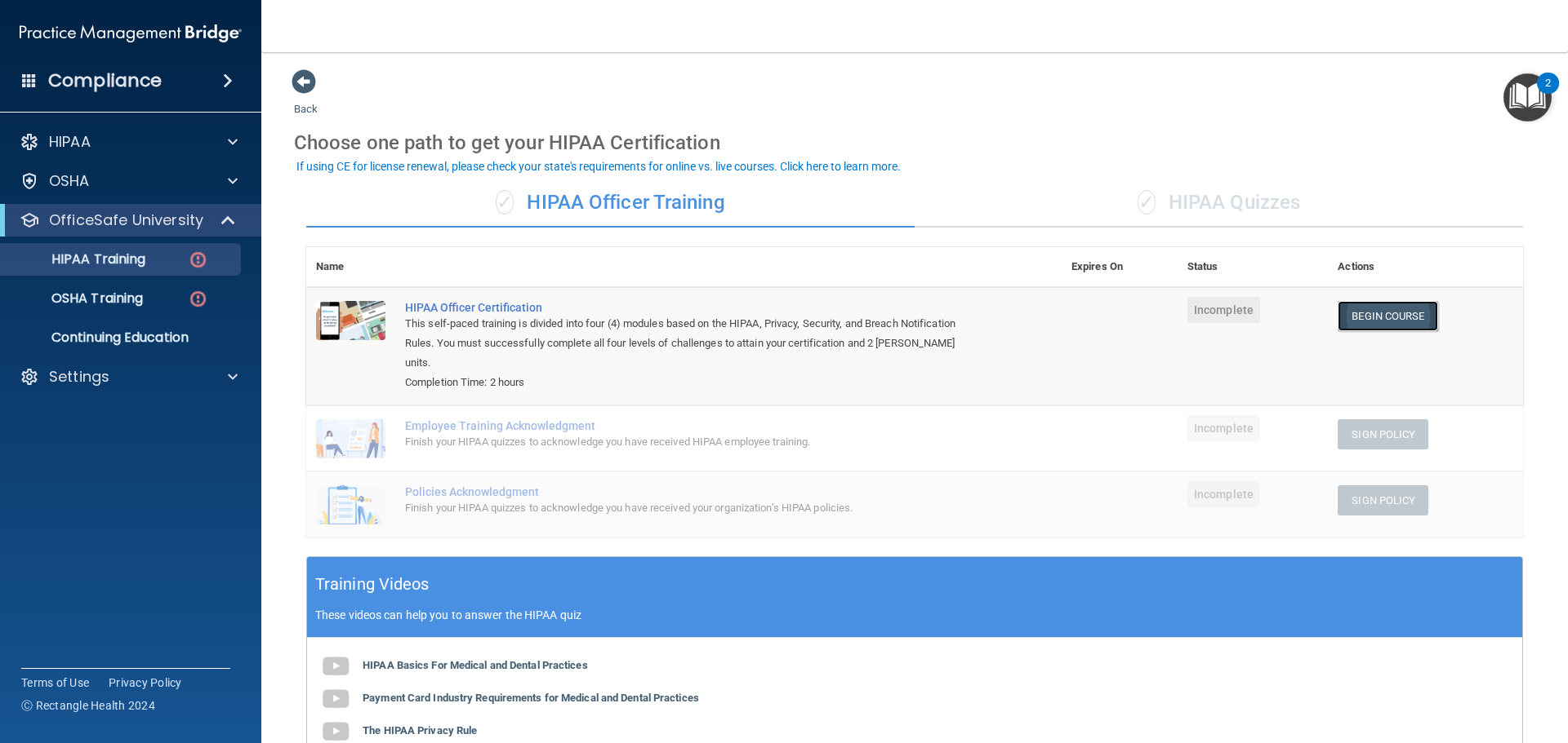
click at [1363, 319] on link "Begin Course" at bounding box center [1387, 316] width 100 height 30
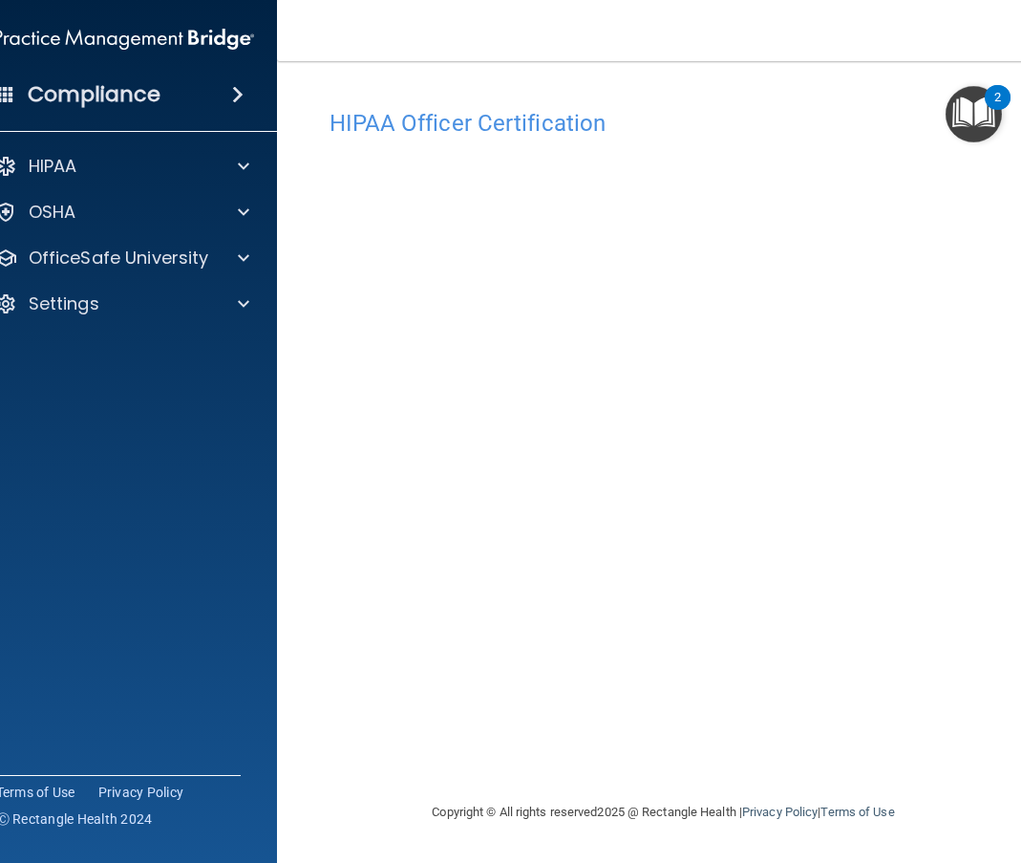
click at [1007, 668] on div "HIPAA Officer Certification This course doesn’t expire until . Are you sure you…" at bounding box center [664, 449] width 698 height 701
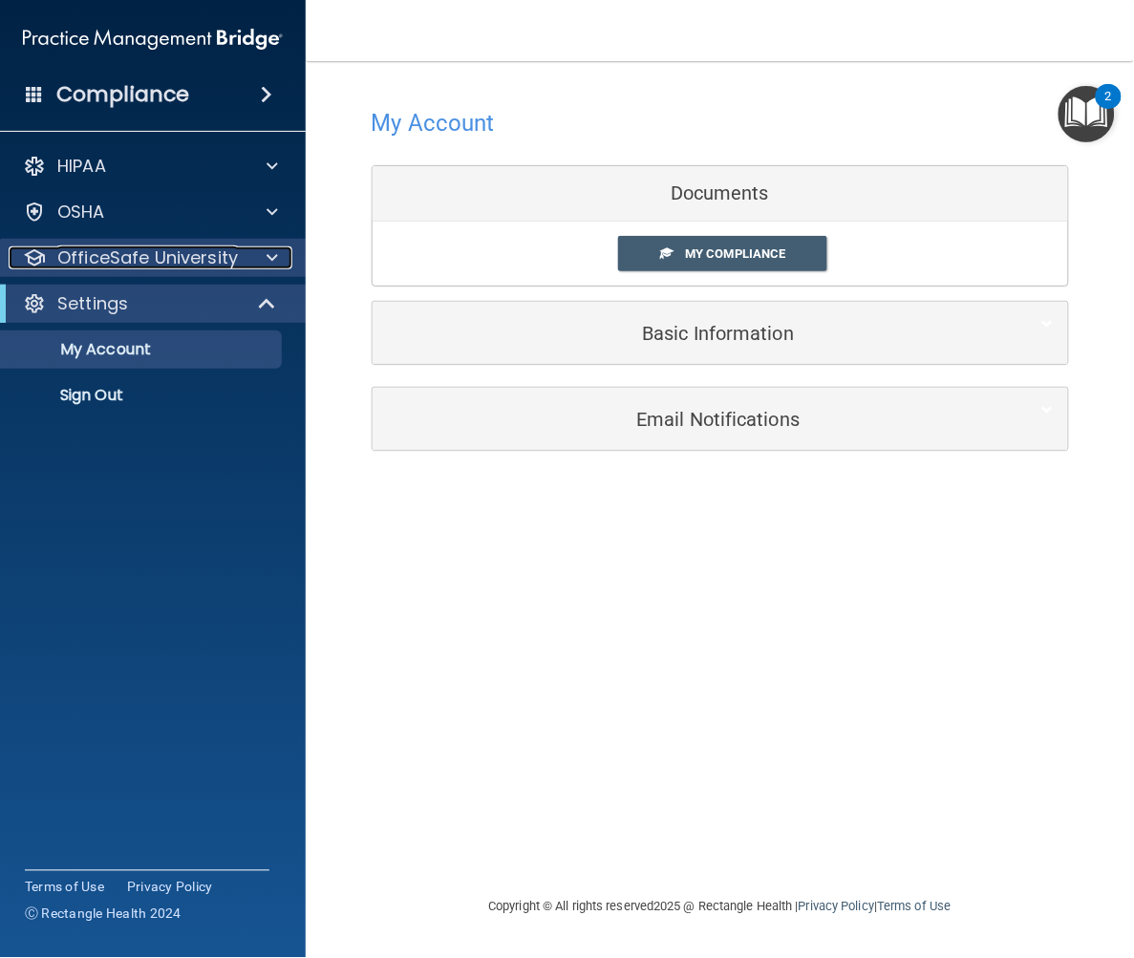
click at [145, 258] on p "OfficeSafe University" at bounding box center [147, 258] width 181 height 23
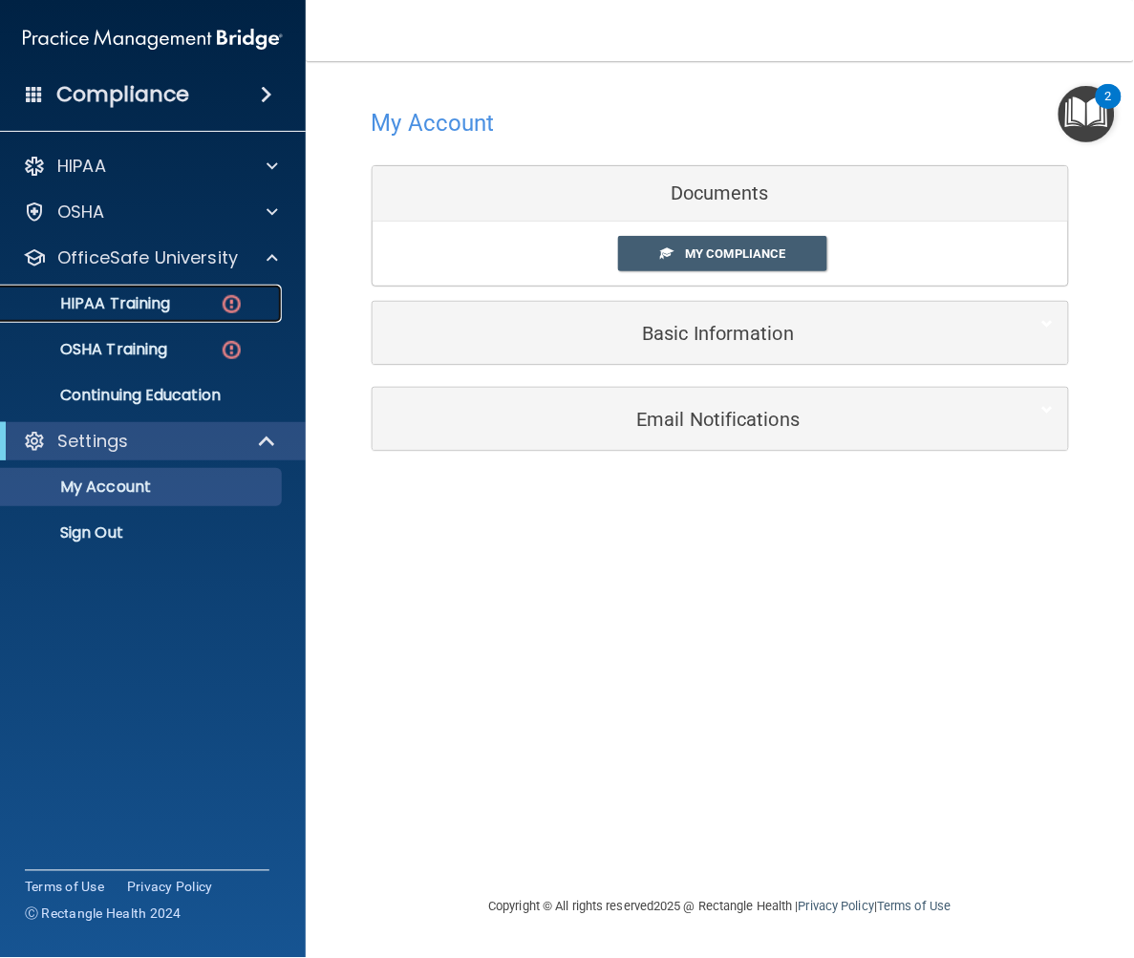
click at [136, 308] on p "HIPAA Training" at bounding box center [91, 303] width 158 height 19
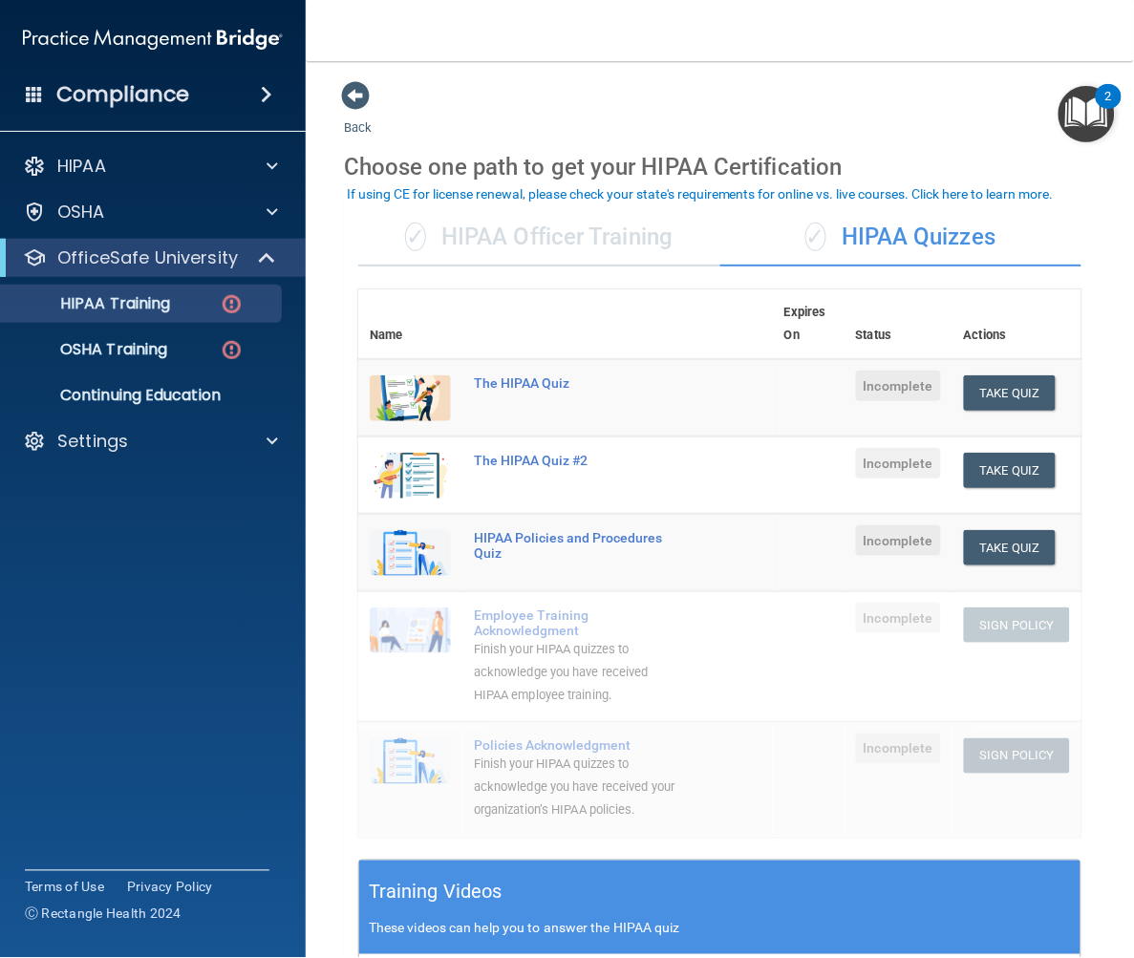
click at [594, 240] on div "✓ HIPAA Officer Training" at bounding box center [539, 237] width 362 height 57
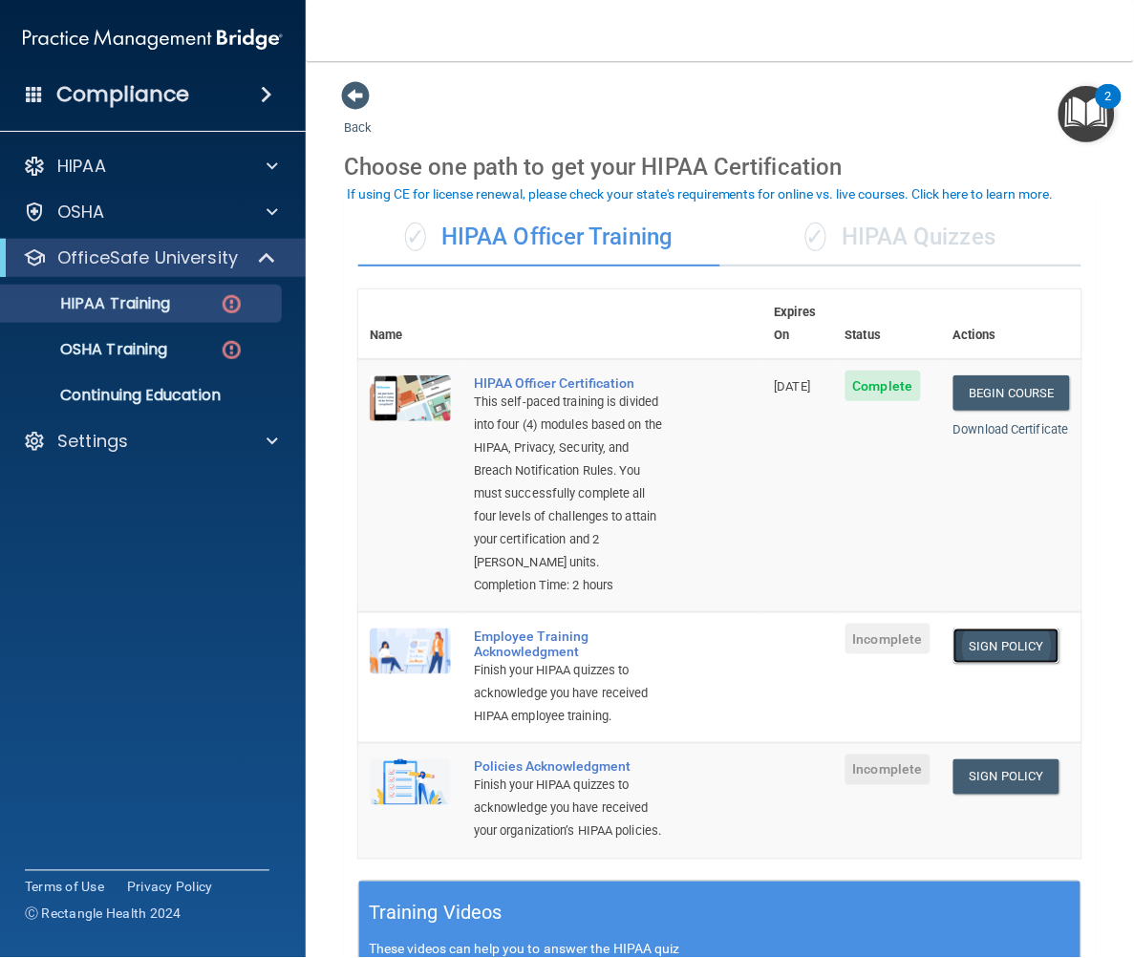
click at [990, 653] on link "Sign Policy" at bounding box center [1007, 646] width 106 height 35
click at [973, 795] on link "Sign Policy" at bounding box center [1007, 777] width 106 height 35
click at [110, 308] on p "HIPAA Training" at bounding box center [91, 303] width 158 height 19
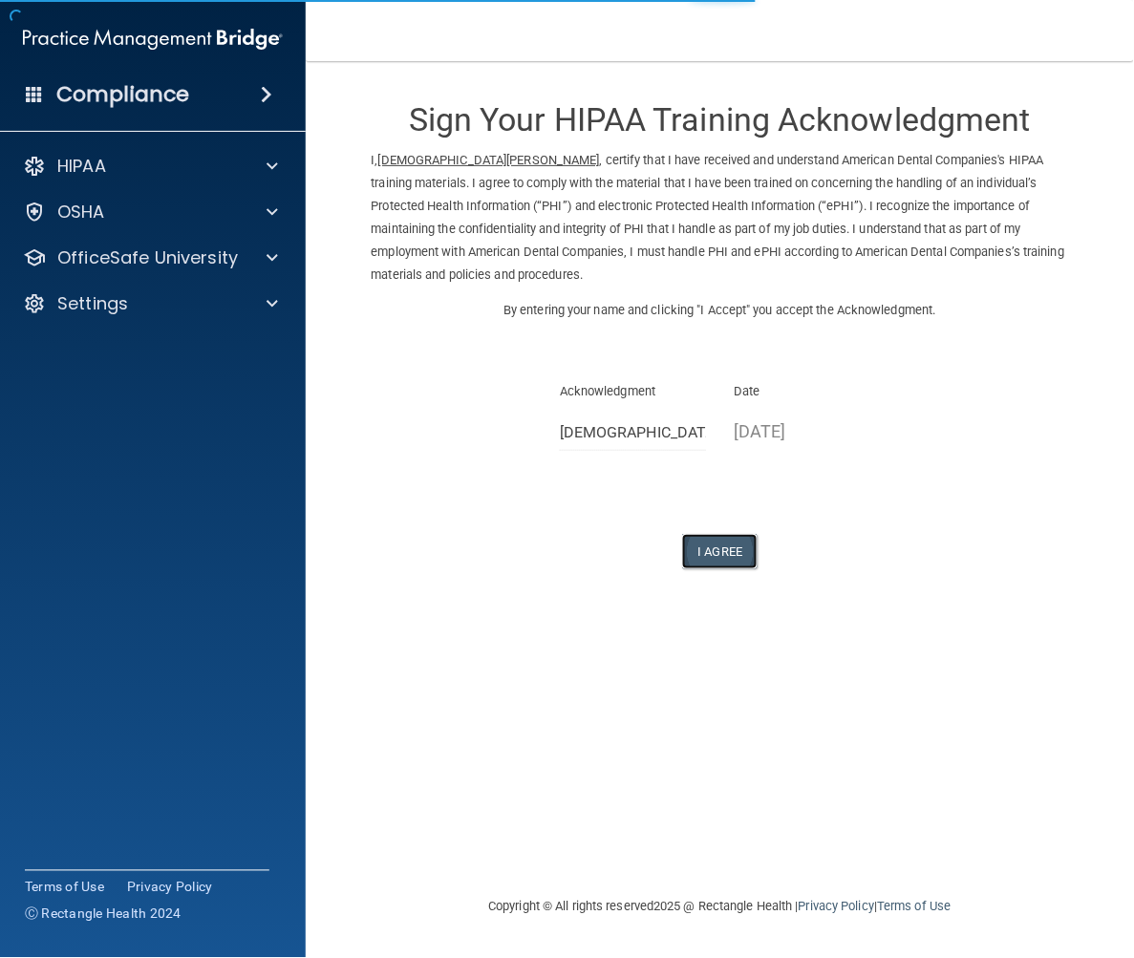
click at [714, 554] on button "I Agree" at bounding box center [720, 551] width 76 height 35
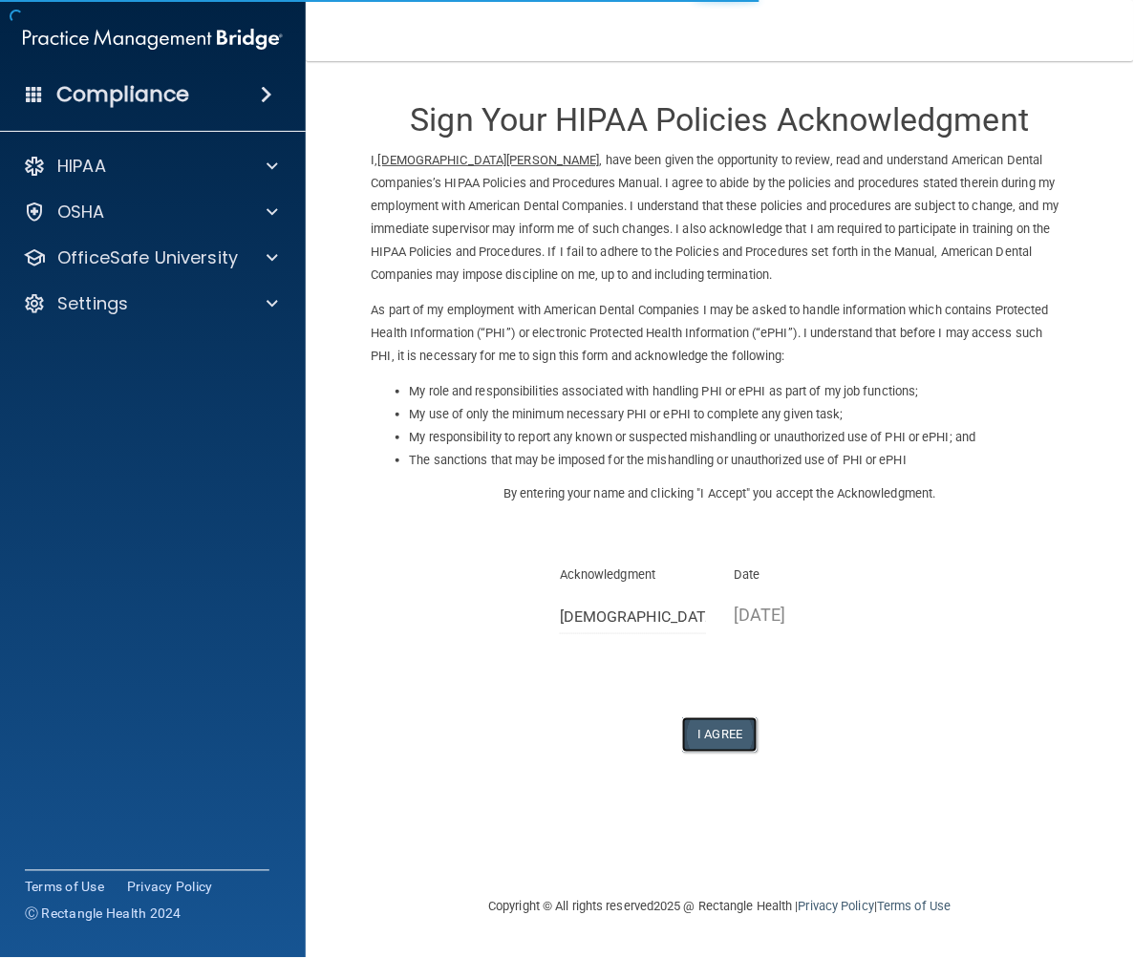
click at [717, 733] on button "I Agree" at bounding box center [720, 735] width 76 height 35
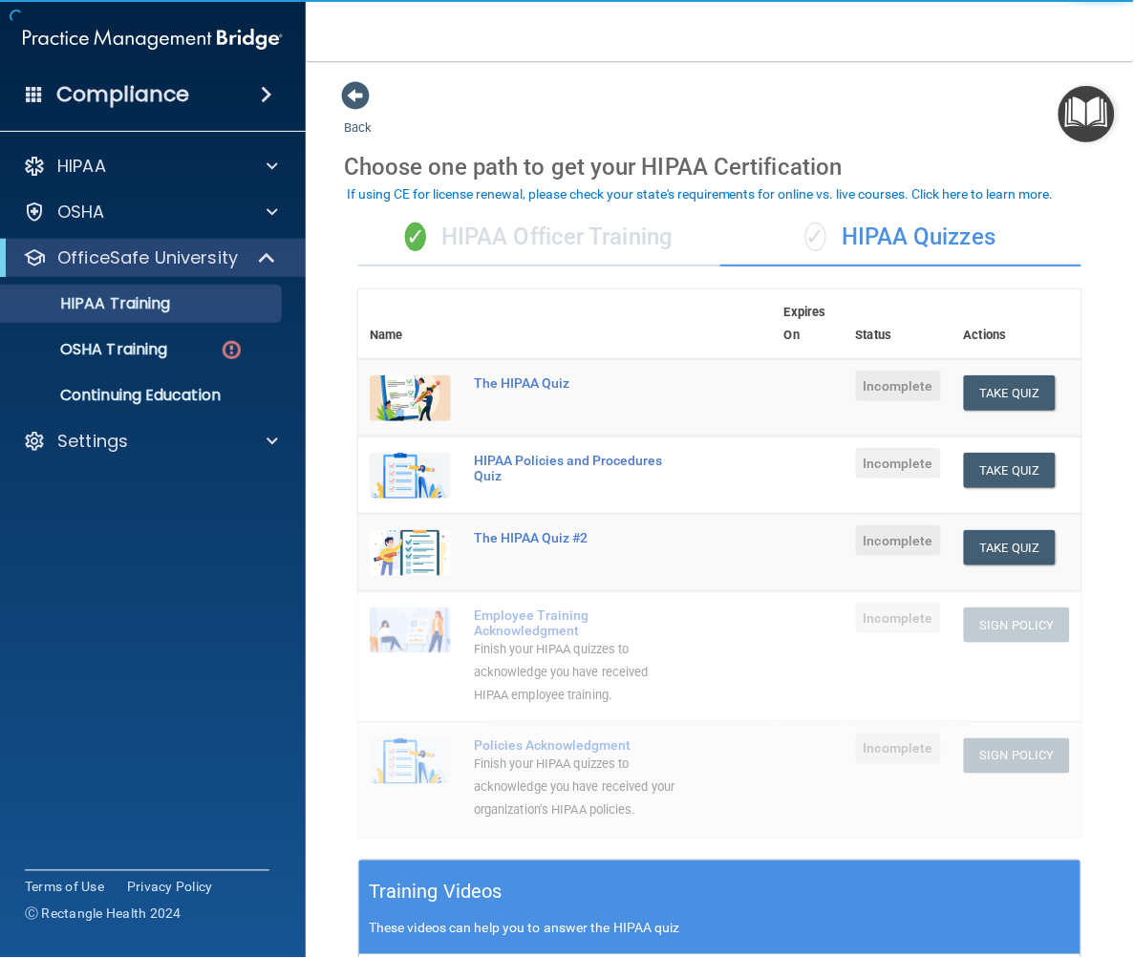
click at [492, 231] on div "✓ HIPAA Officer Training" at bounding box center [539, 237] width 362 height 57
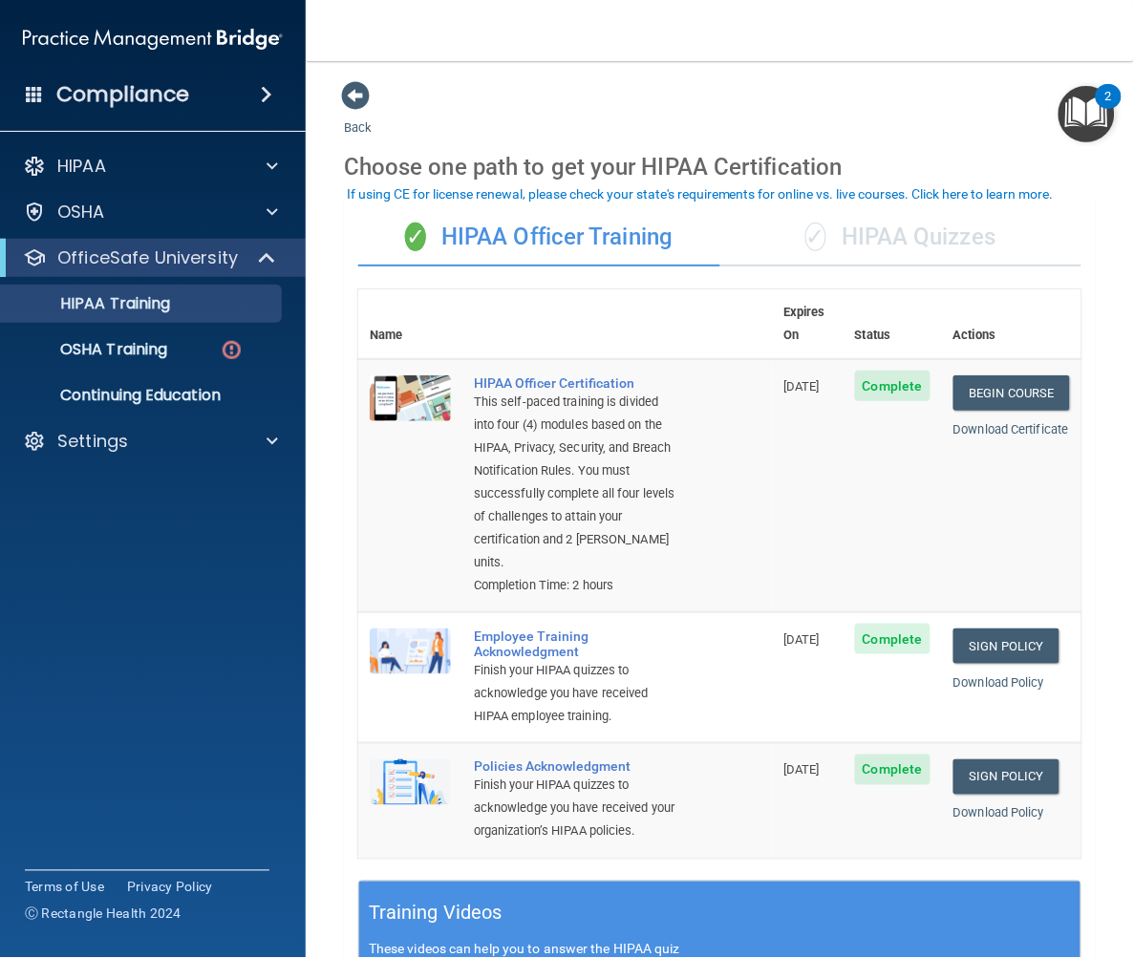
click at [911, 221] on div "✓ HIPAA Quizzes" at bounding box center [901, 237] width 362 height 57
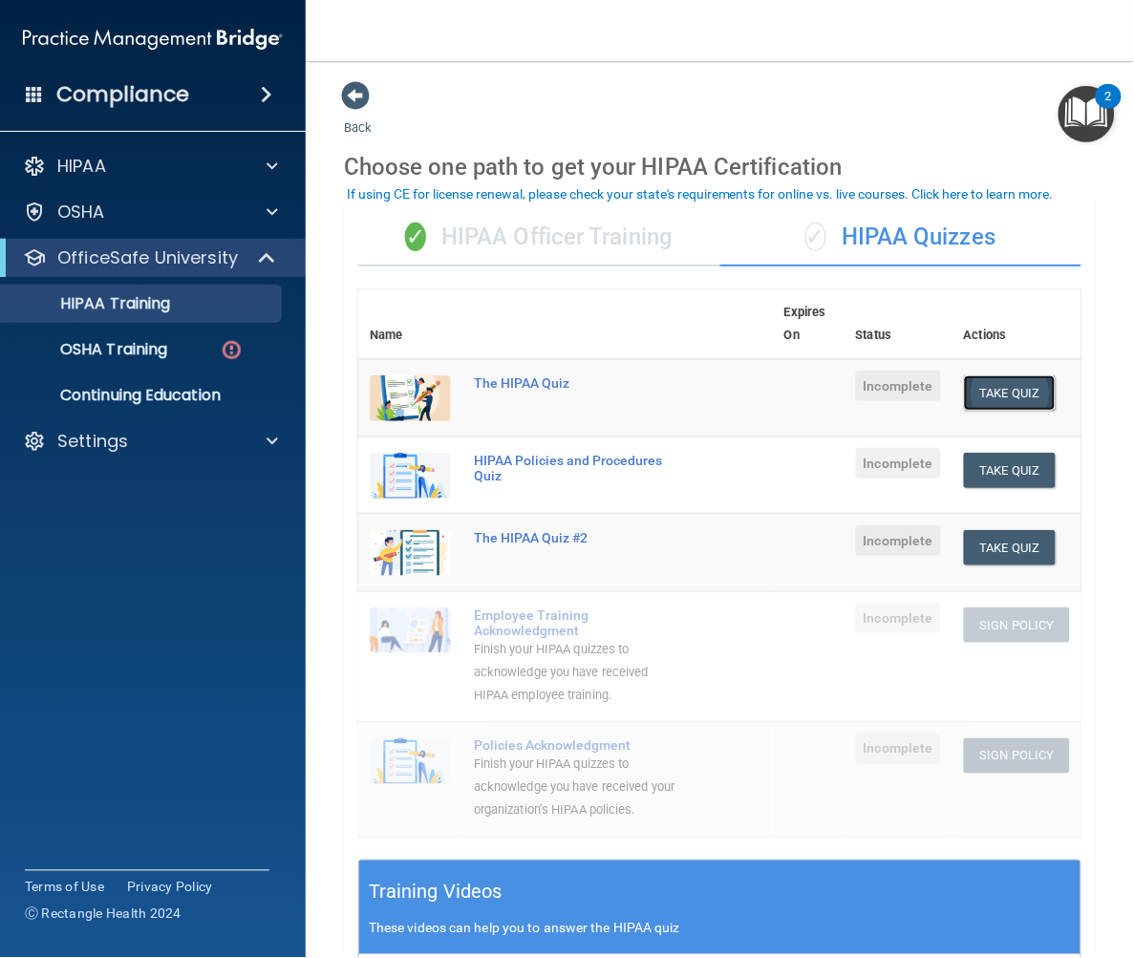
click at [980, 389] on button "Take Quiz" at bounding box center [1010, 393] width 92 height 35
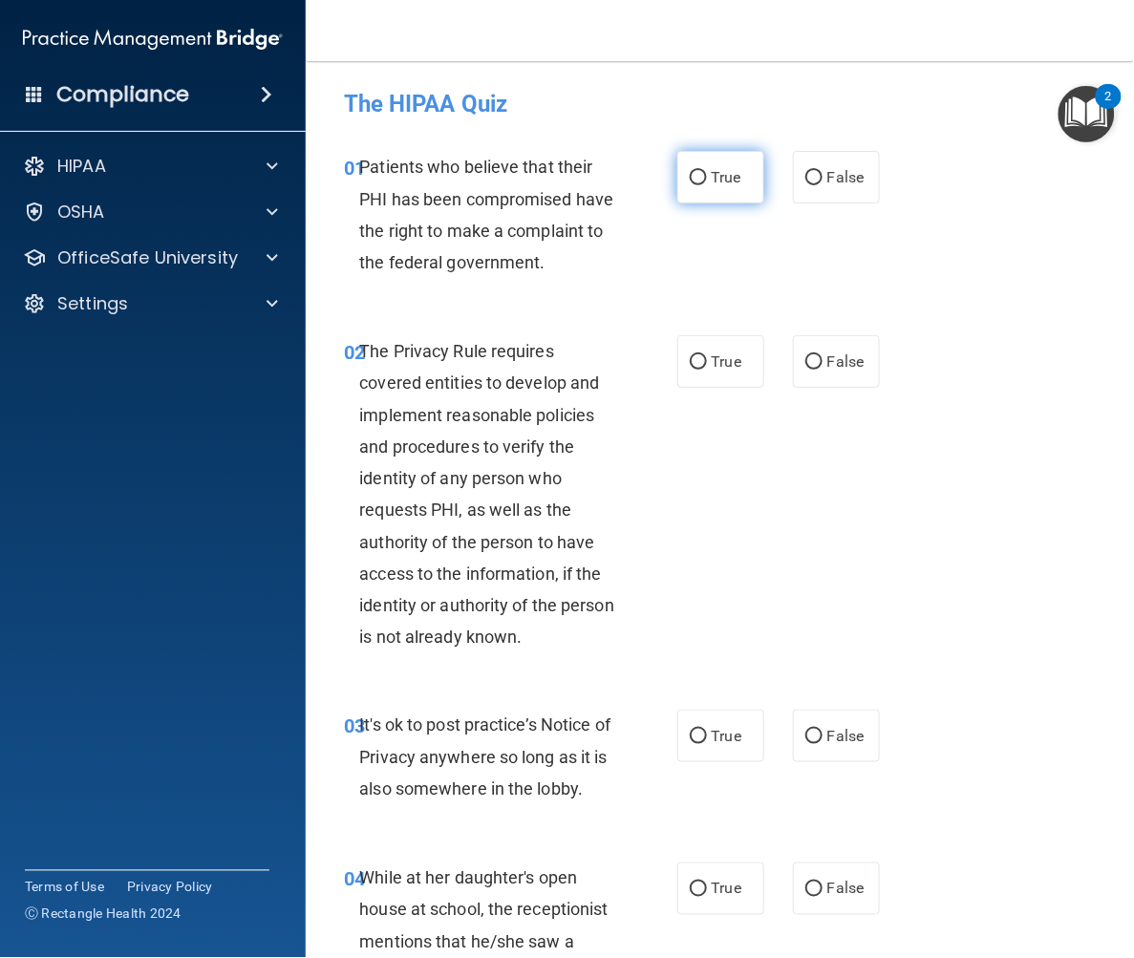
click at [690, 174] on input "True" at bounding box center [698, 178] width 17 height 14
radio input "true"
click at [690, 370] on input "True" at bounding box center [698, 362] width 17 height 14
radio input "true"
click at [805, 744] on input "False" at bounding box center [813, 737] width 17 height 14
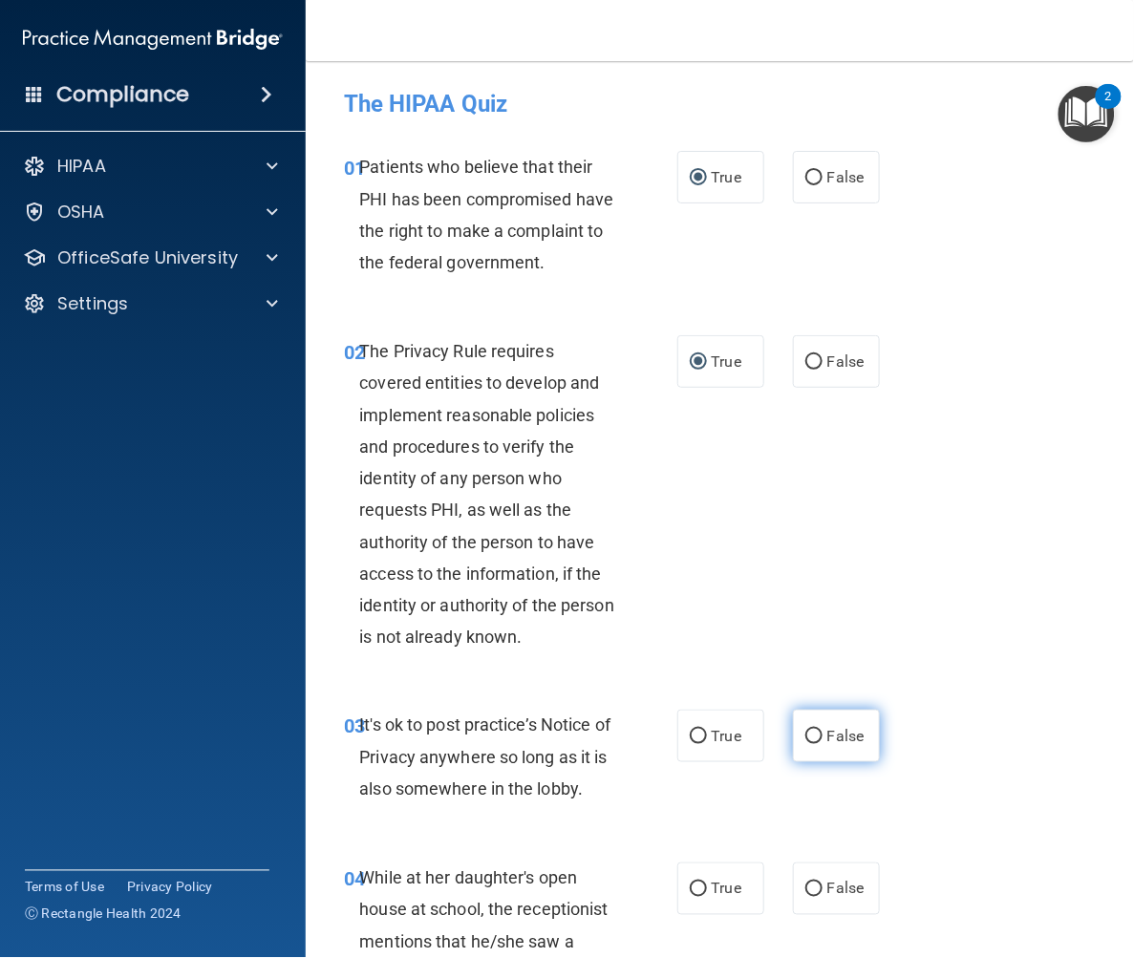
radio input "true"
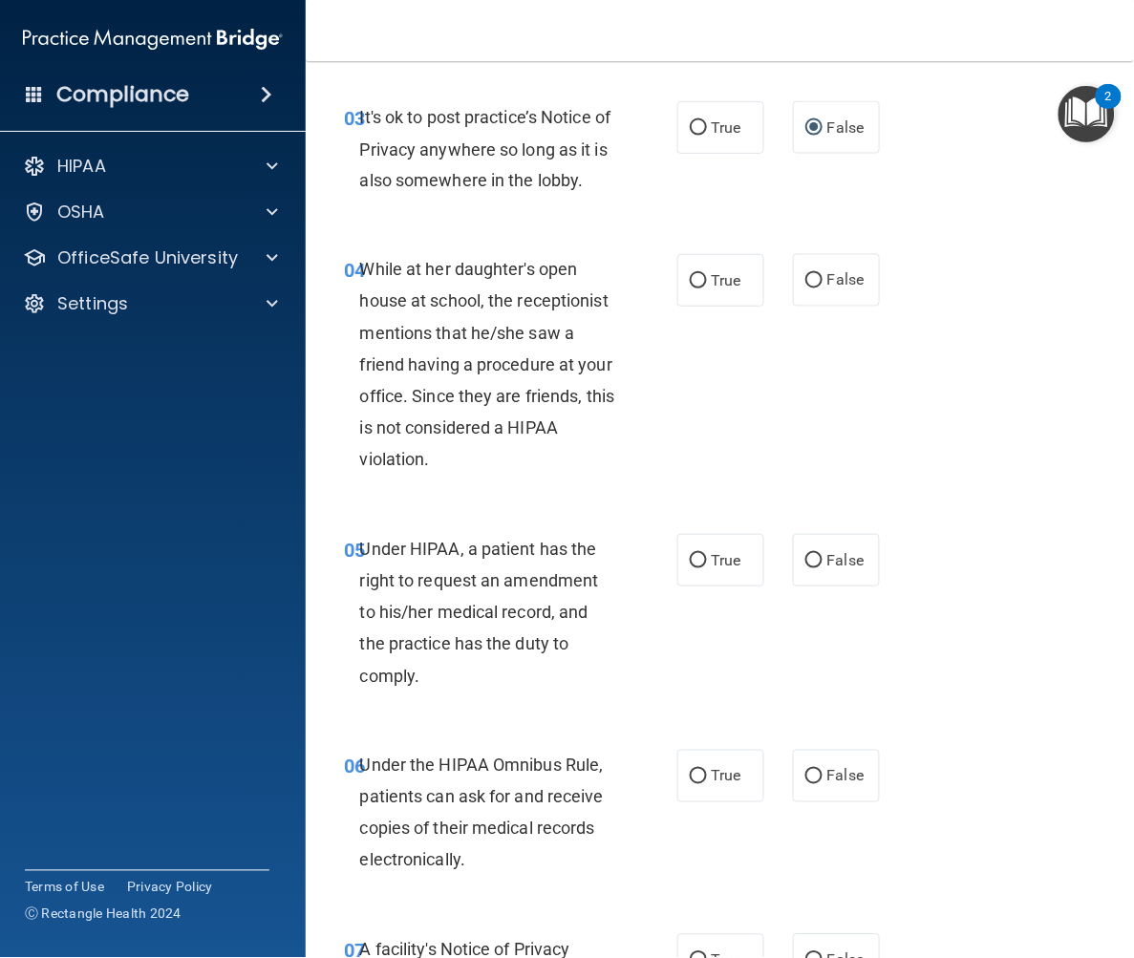
scroll to position [636, 0]
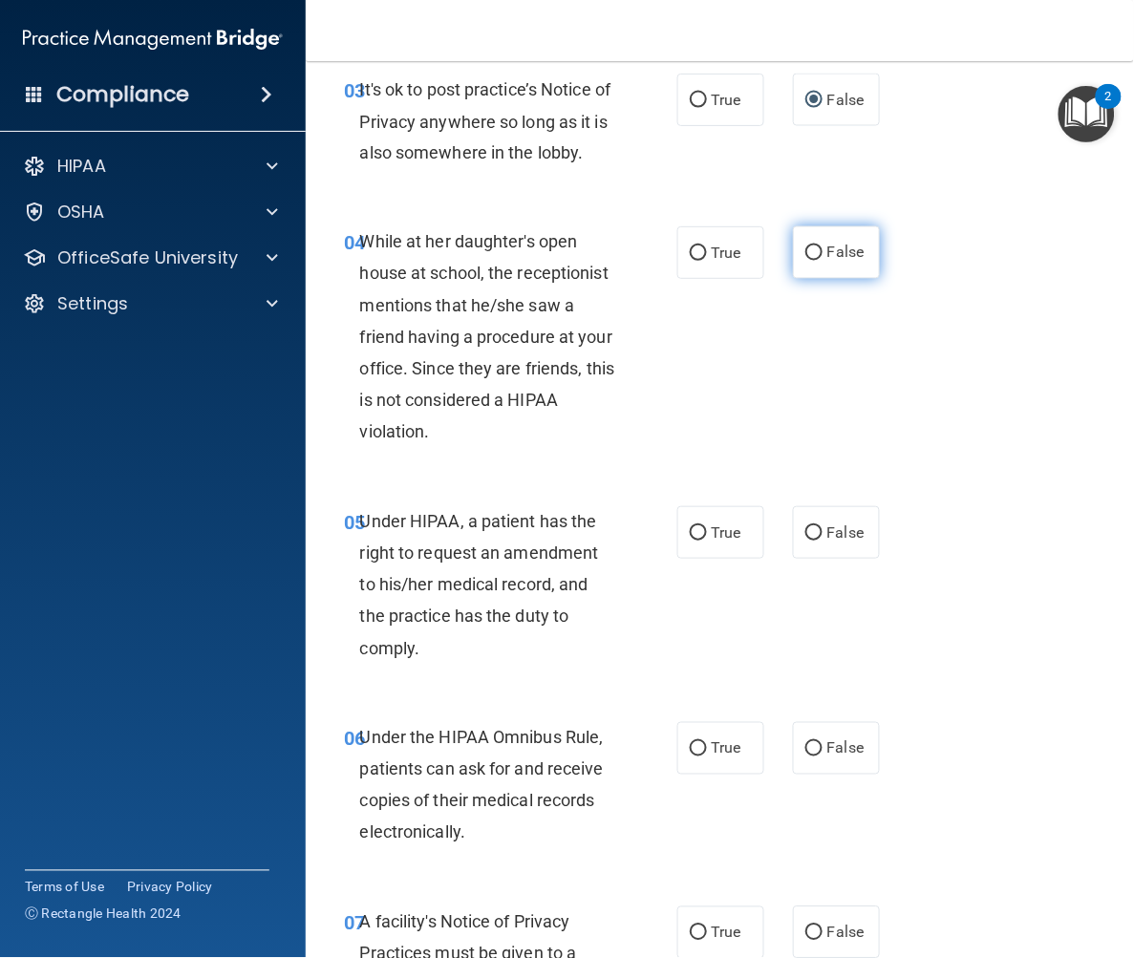
click at [805, 261] on input "False" at bounding box center [813, 254] width 17 height 14
radio input "true"
click at [805, 541] on input "False" at bounding box center [813, 533] width 17 height 14
radio input "true"
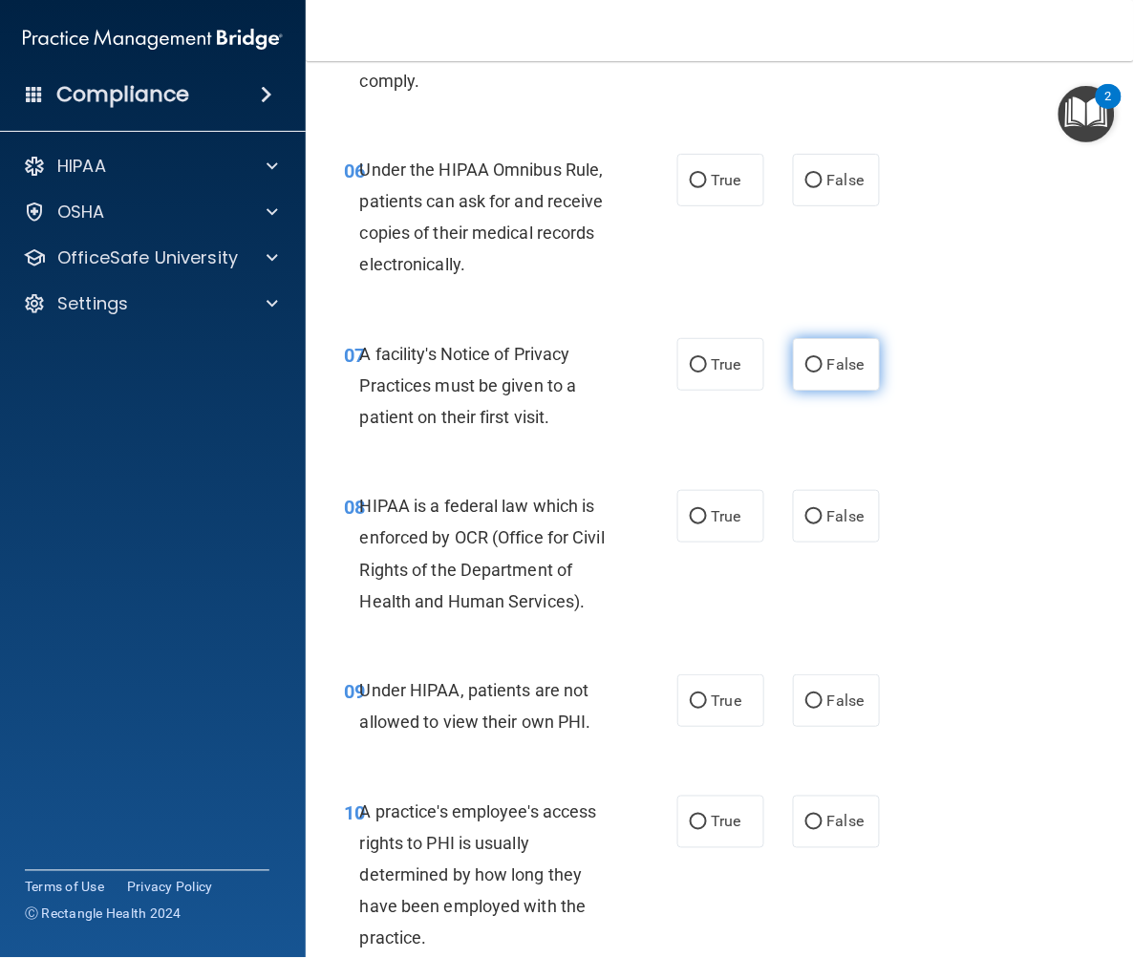
scroll to position [1168, 0]
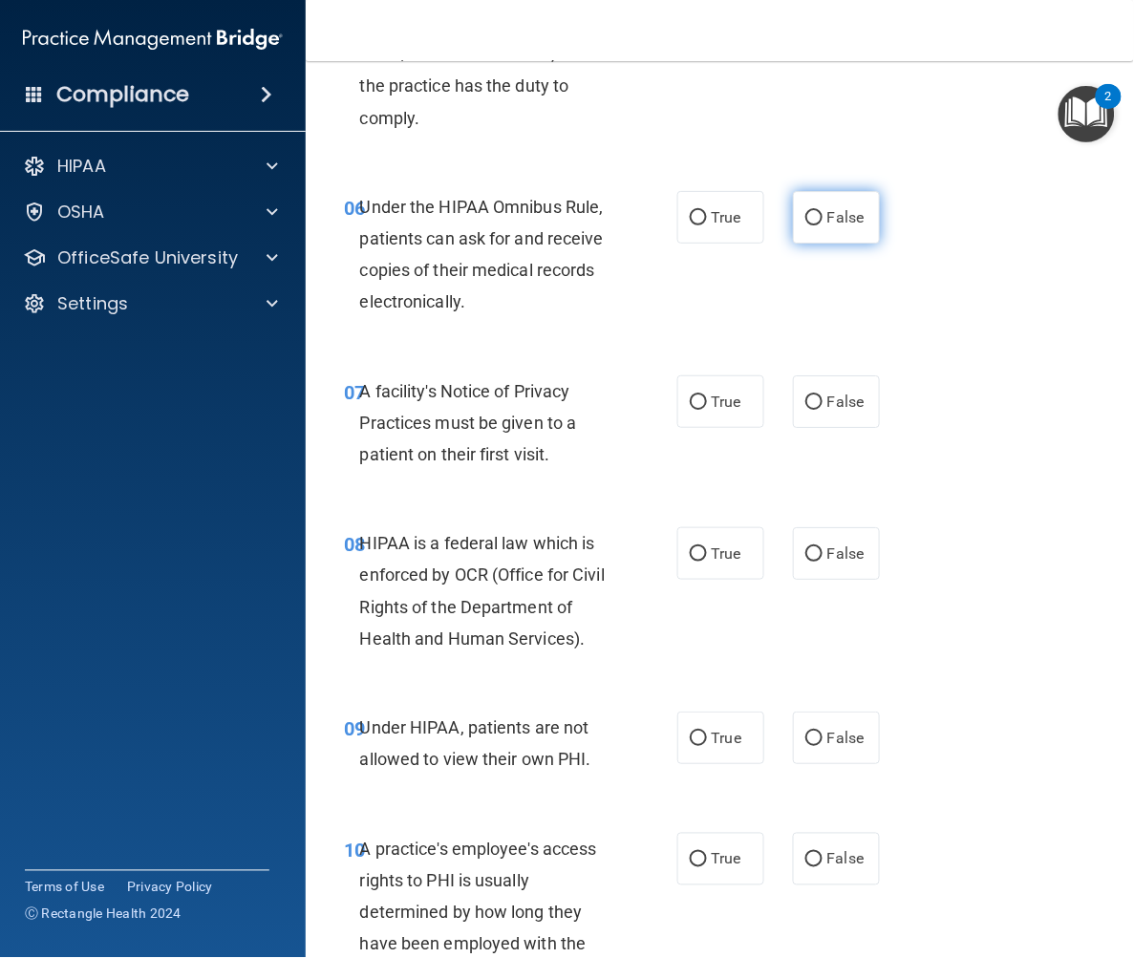
click at [805, 225] on input "False" at bounding box center [813, 218] width 17 height 14
radio input "true"
click at [690, 410] on input "True" at bounding box center [698, 403] width 17 height 14
radio input "true"
drag, startPoint x: 685, startPoint y: 612, endPoint x: 693, endPoint y: 662, distance: 51.2
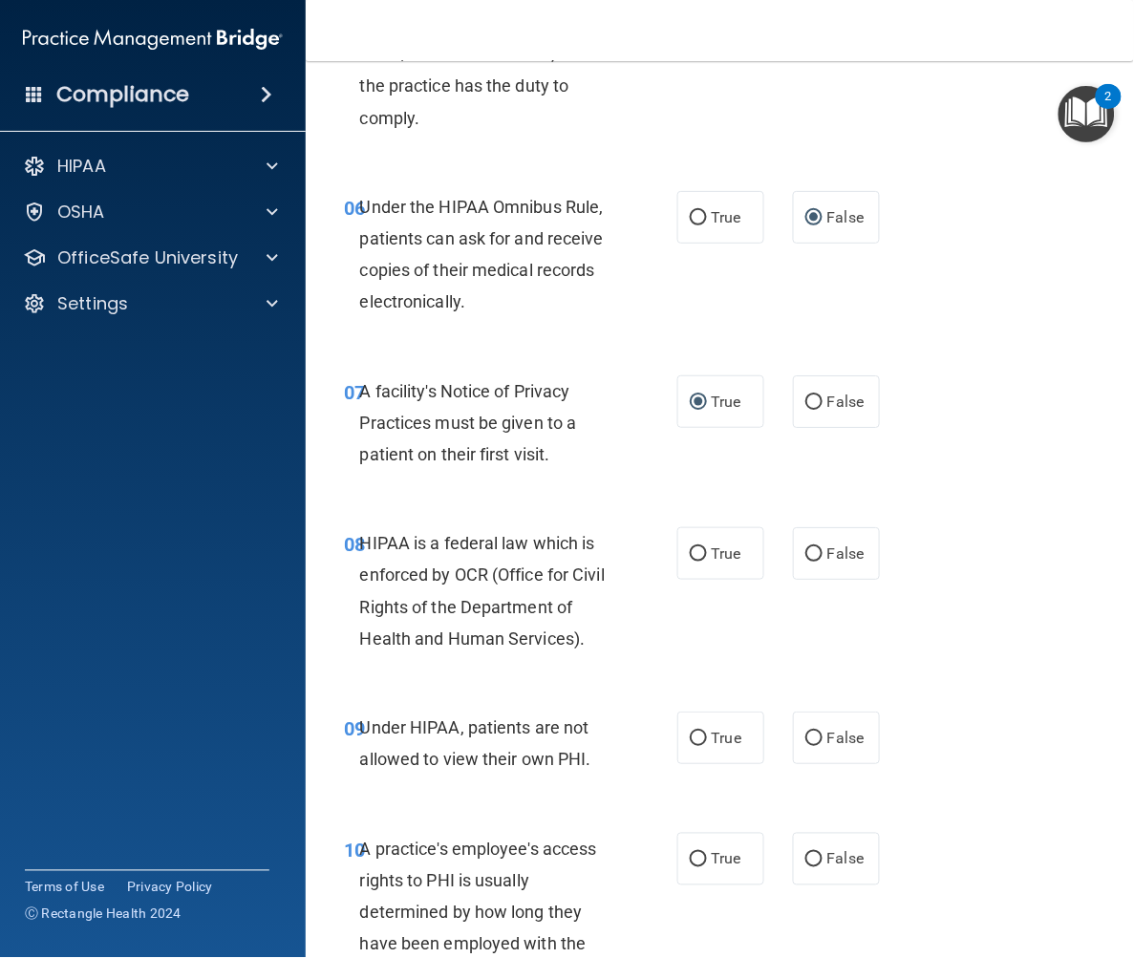
click at [690, 562] on input "True" at bounding box center [698, 554] width 17 height 14
radio input "true"
click at [691, 746] on input "True" at bounding box center [698, 739] width 17 height 14
radio input "true"
click at [806, 10] on input "False" at bounding box center [813, 2] width 17 height 14
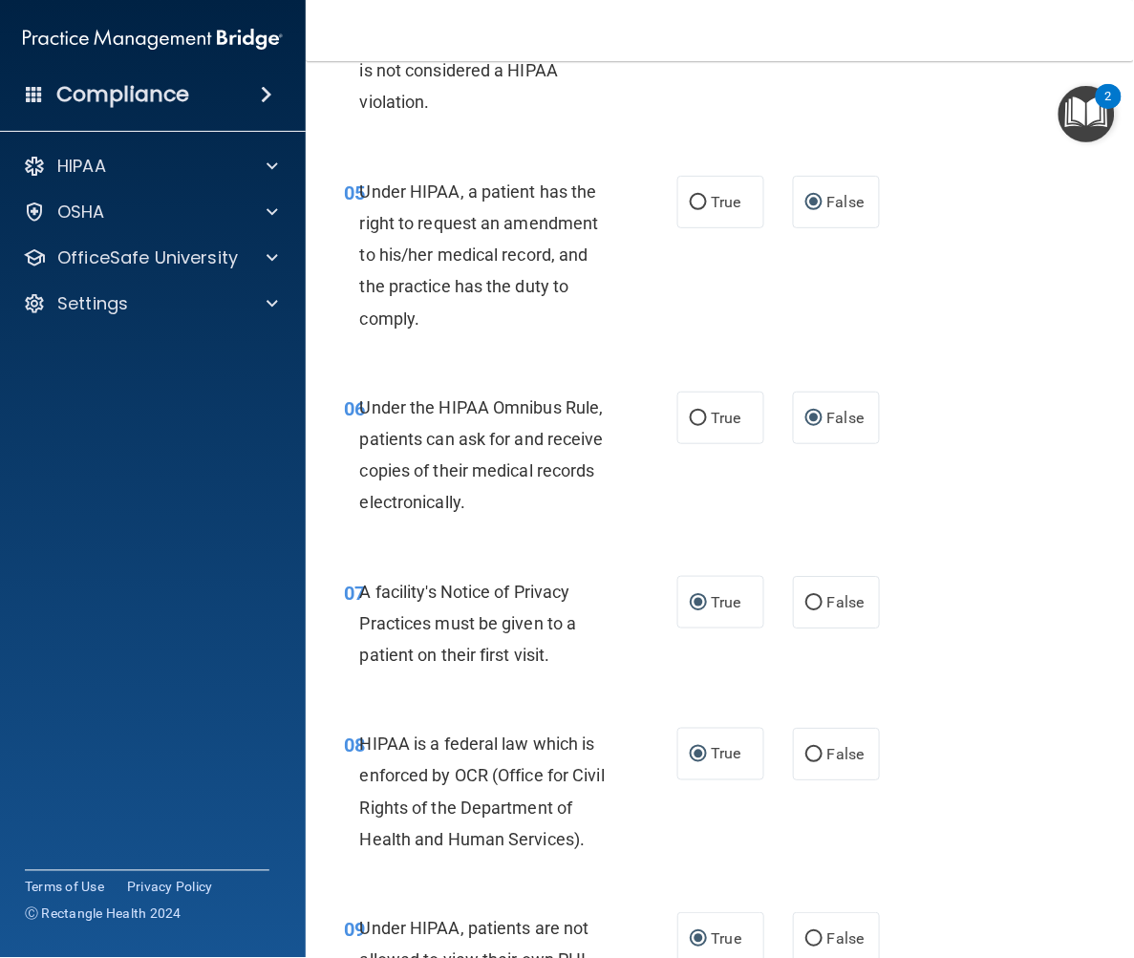
scroll to position [955, 0]
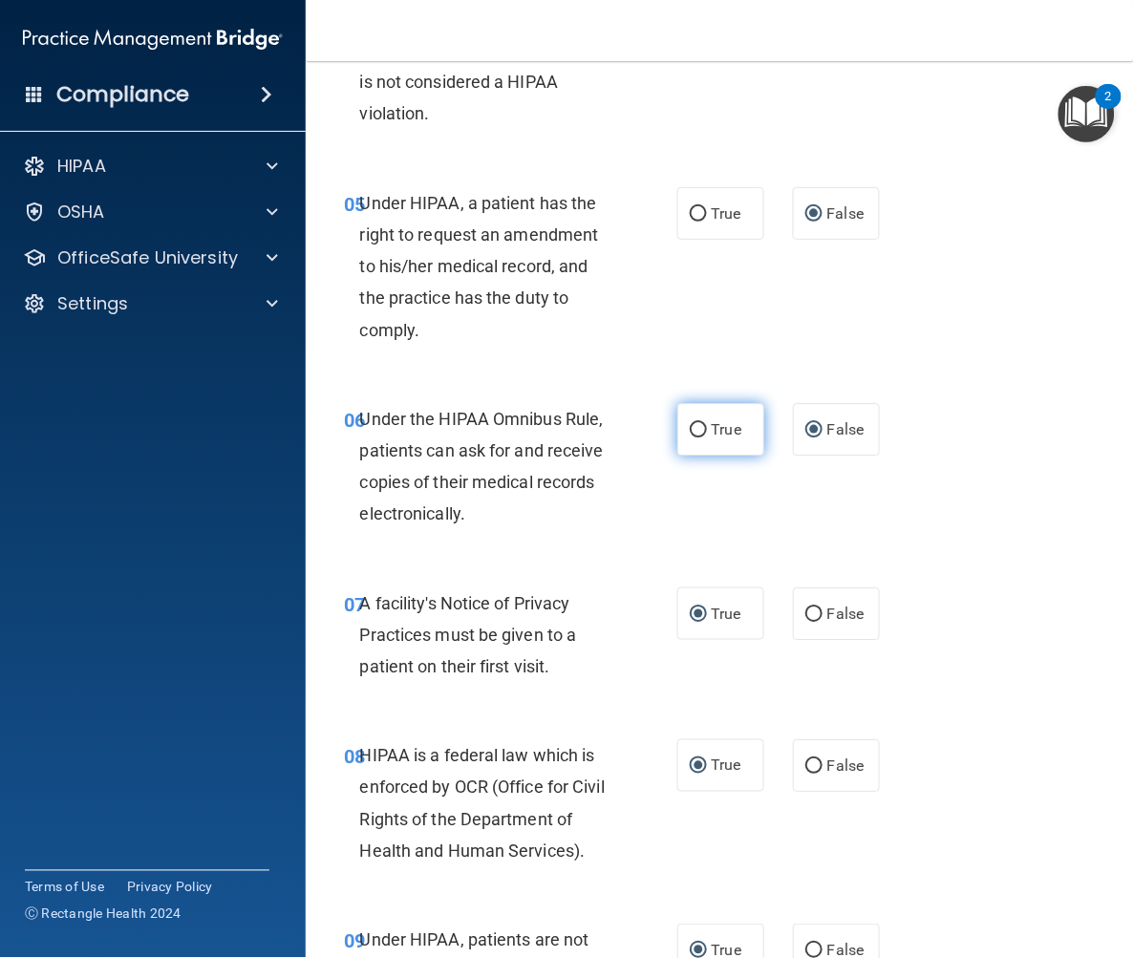
click at [692, 438] on input "True" at bounding box center [698, 430] width 17 height 14
radio input "true"
radio input "false"
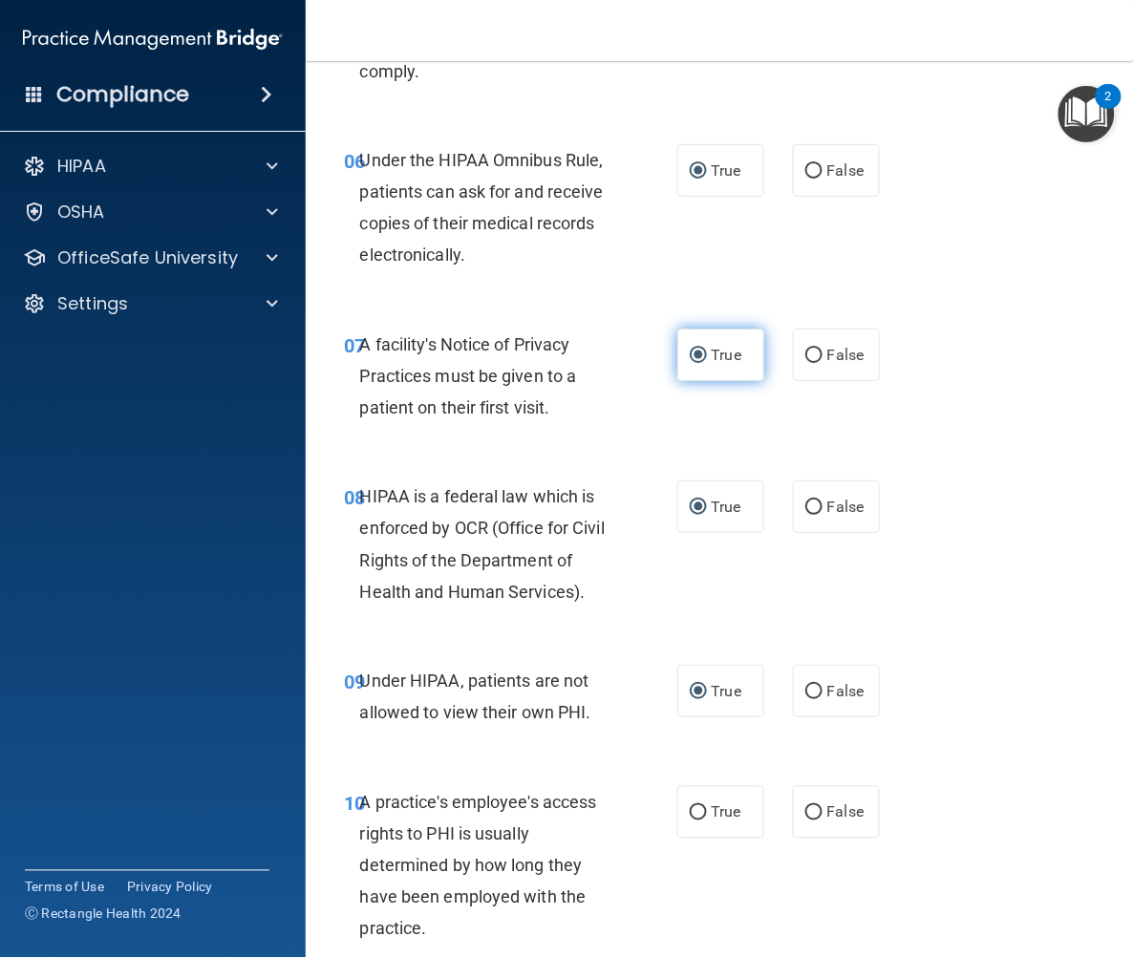
scroll to position [1274, 0]
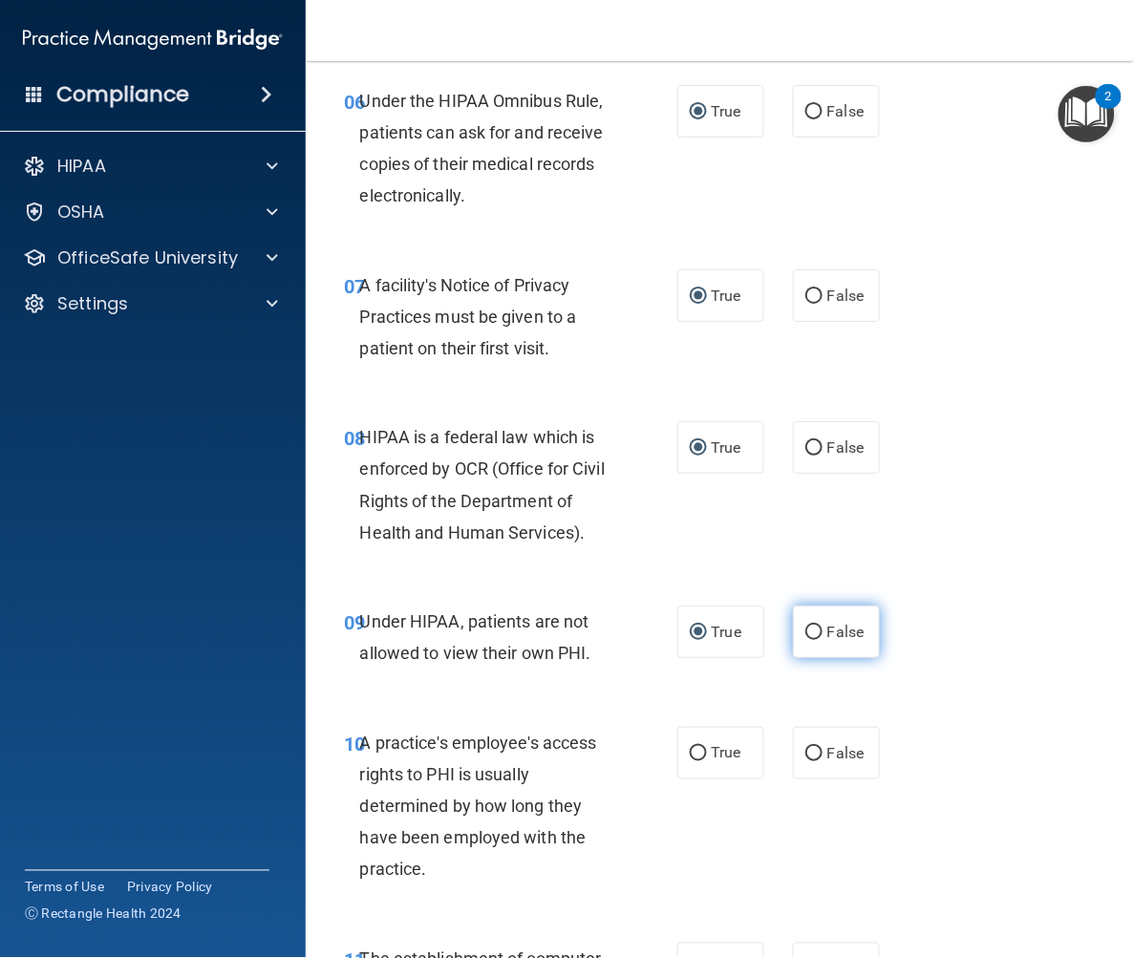
click at [805, 640] on input "False" at bounding box center [813, 633] width 17 height 14
radio input "true"
radio input "false"
click at [806, 762] on input "False" at bounding box center [813, 754] width 17 height 14
radio input "true"
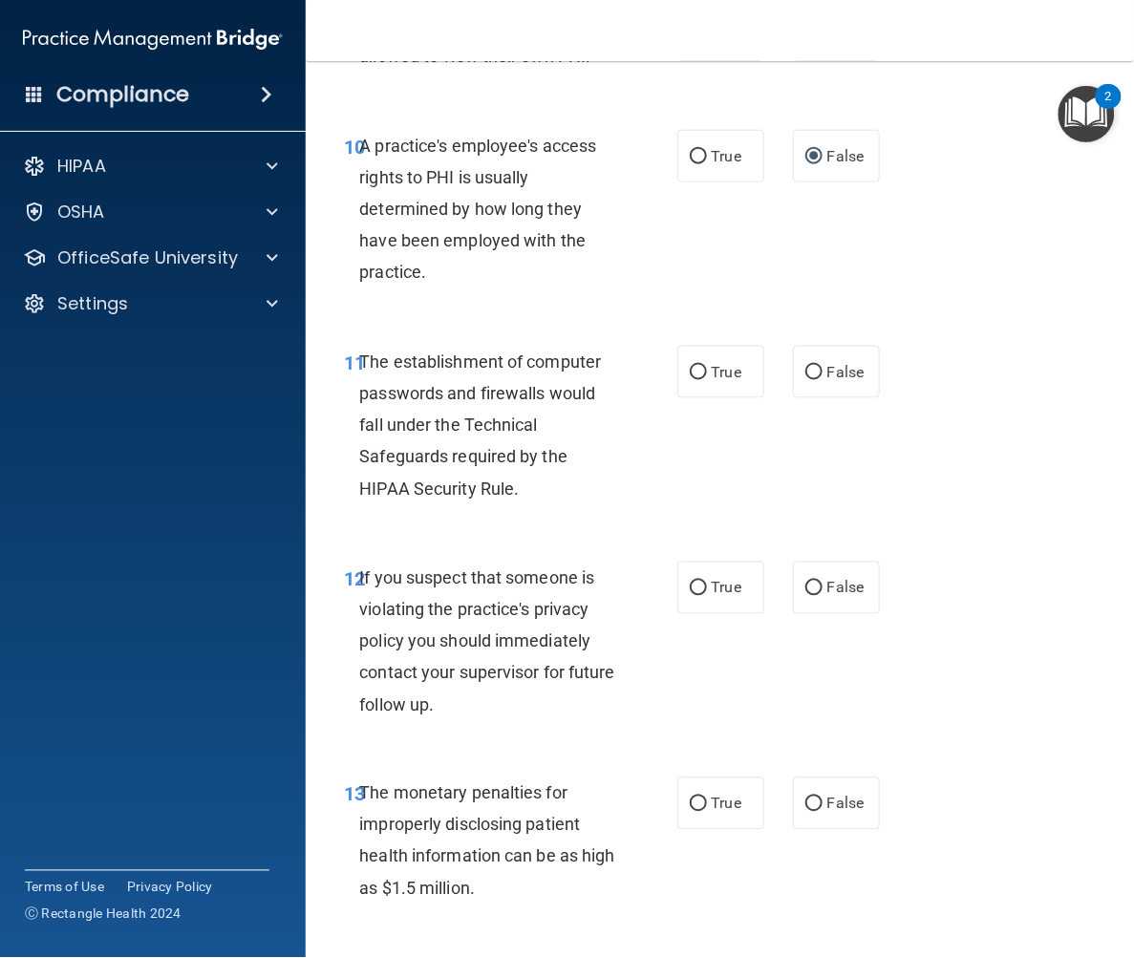
scroll to position [1911, 0]
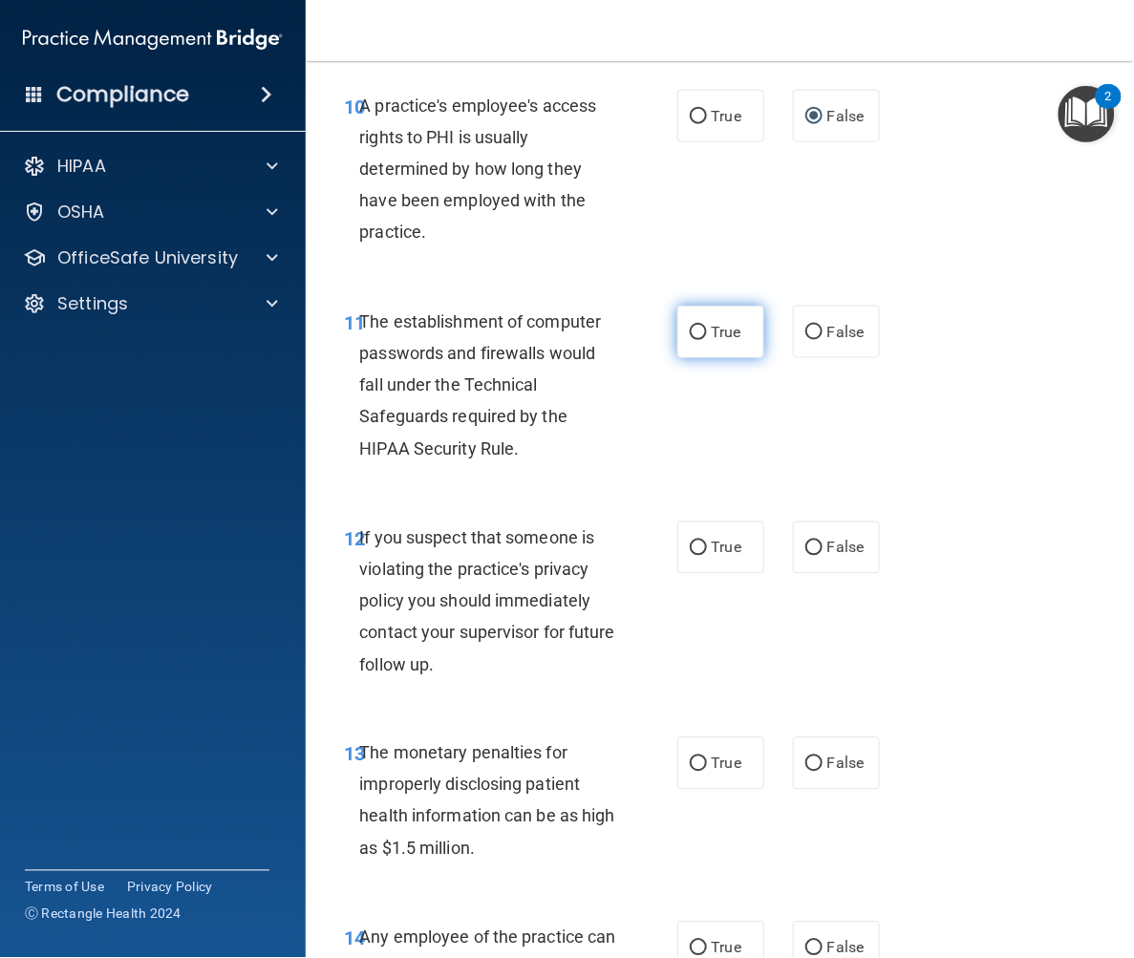
click at [690, 340] on input "True" at bounding box center [698, 333] width 17 height 14
radio input "true"
click at [690, 556] on input "True" at bounding box center [698, 549] width 17 height 14
radio input "true"
click at [690, 772] on input "True" at bounding box center [698, 765] width 17 height 14
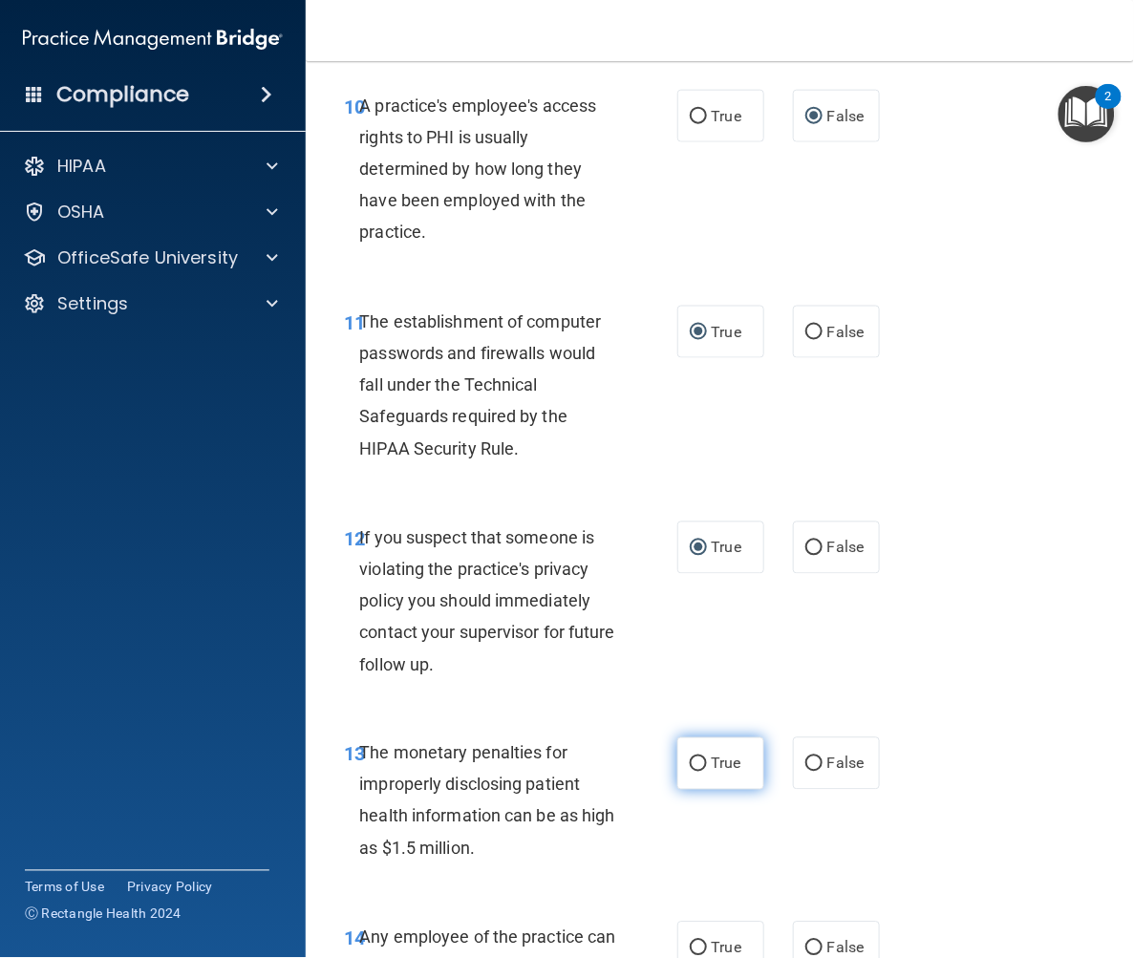
radio input "true"
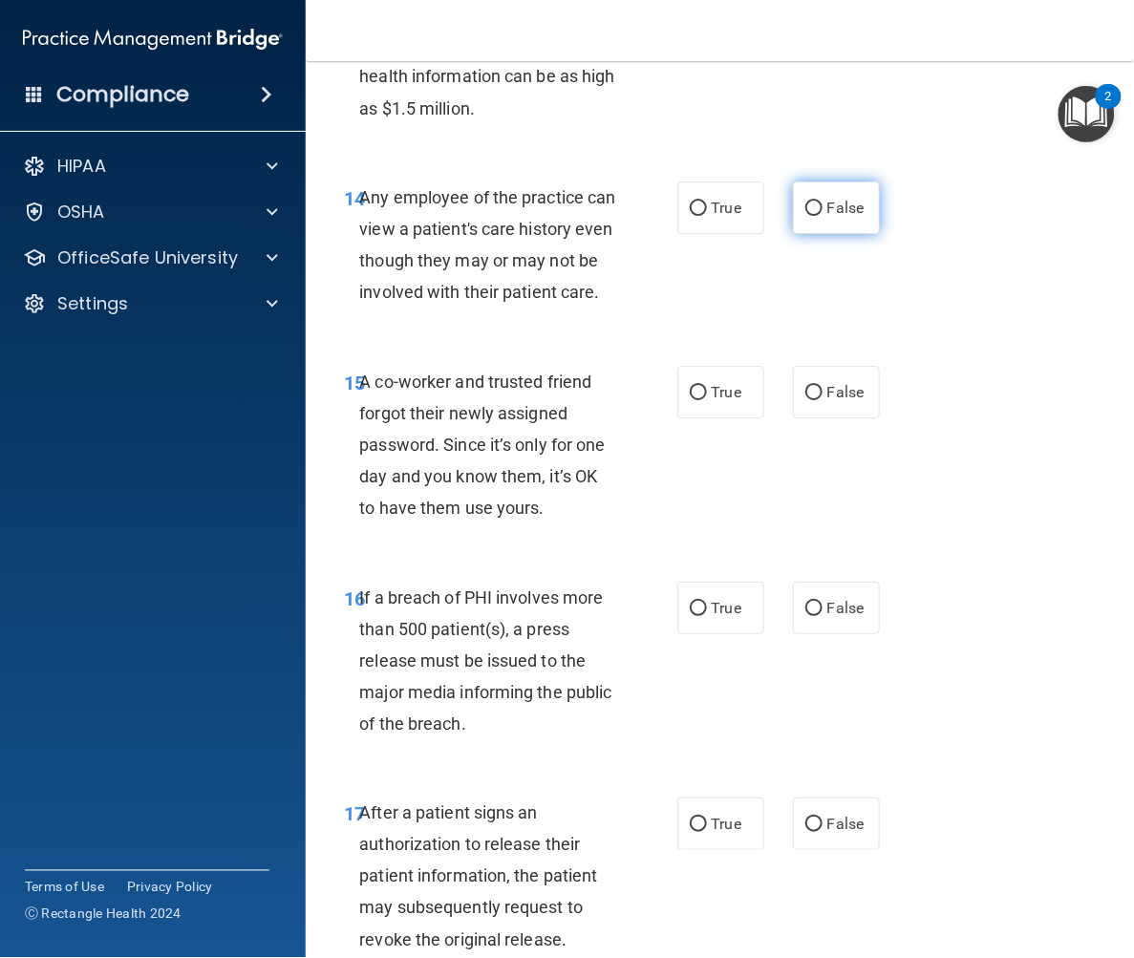
scroll to position [2653, 0]
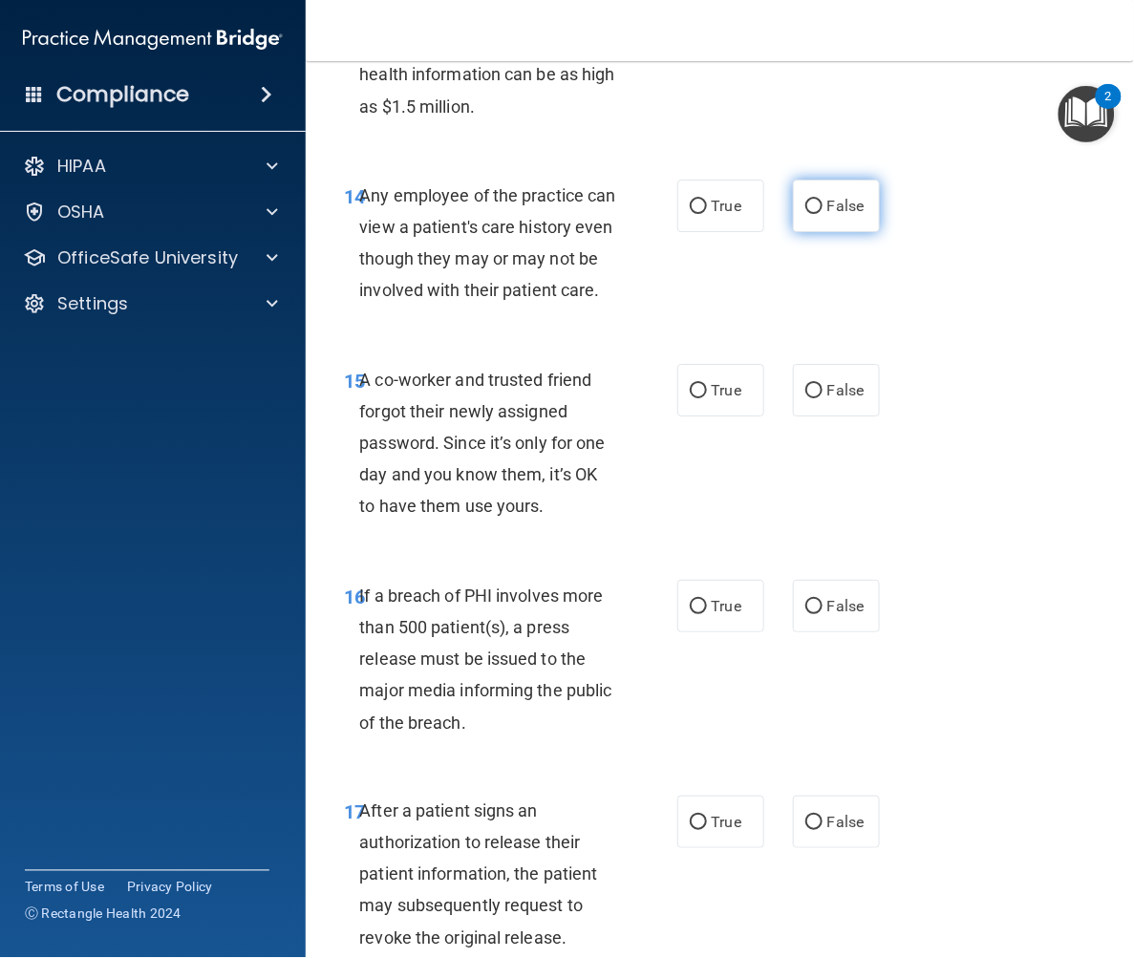
click at [810, 214] on input "False" at bounding box center [813, 207] width 17 height 14
radio input "true"
click at [812, 417] on label "False" at bounding box center [836, 390] width 87 height 53
click at [812, 398] on input "False" at bounding box center [813, 391] width 17 height 14
radio input "true"
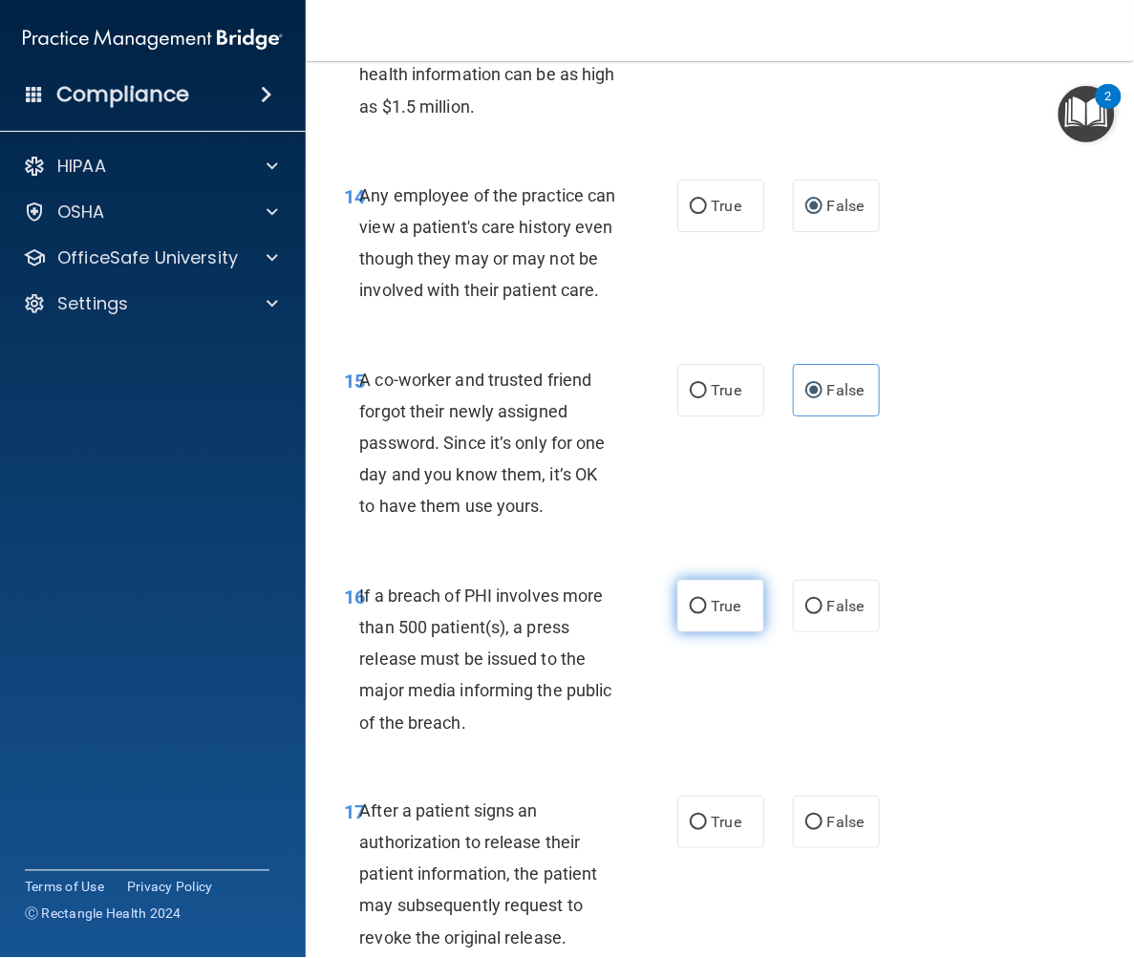
click at [691, 614] on input "True" at bounding box center [698, 607] width 17 height 14
radio input "true"
click at [691, 830] on input "True" at bounding box center [698, 823] width 17 height 14
radio input "true"
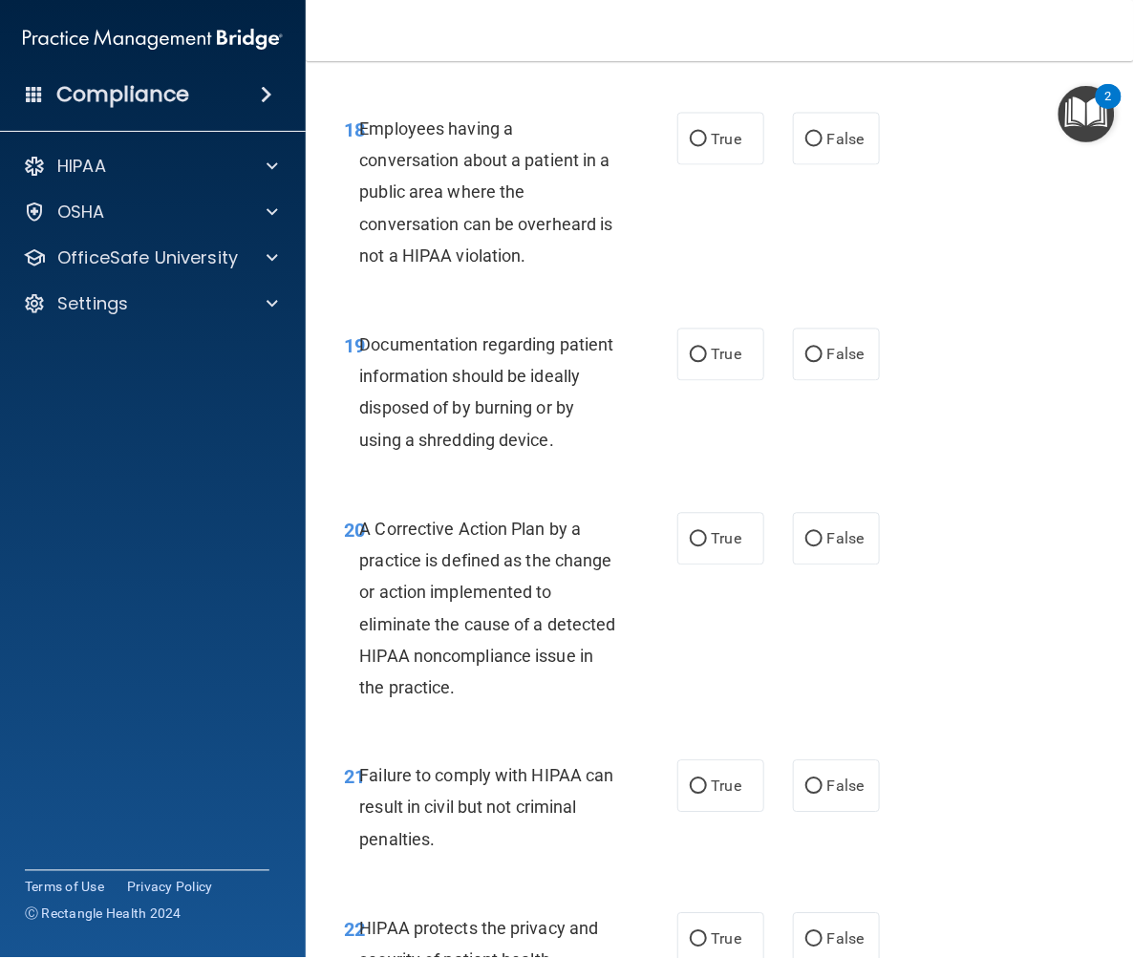
scroll to position [3609, 0]
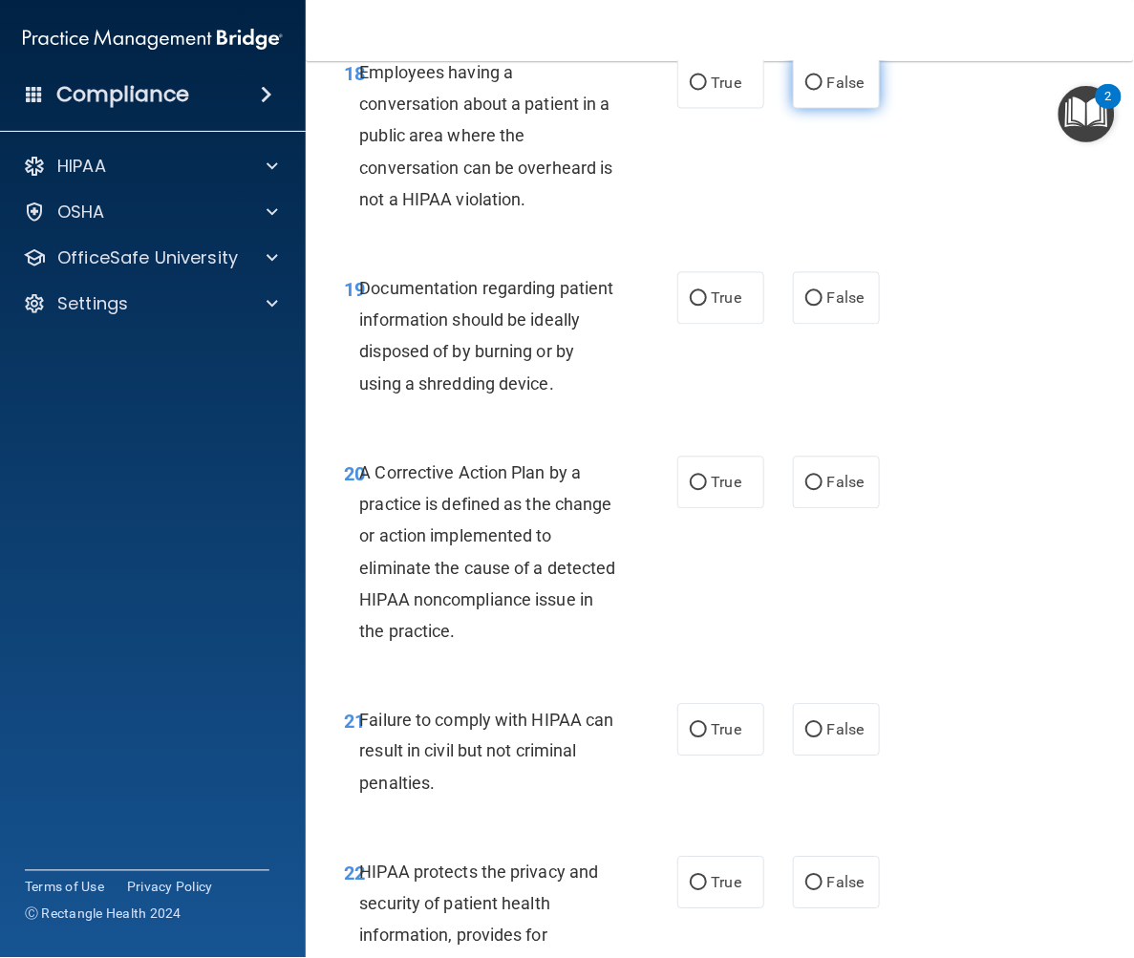
click at [806, 91] on input "False" at bounding box center [813, 83] width 17 height 14
radio input "true"
click at [691, 307] on input "True" at bounding box center [698, 299] width 17 height 14
radio input "true"
click at [690, 491] on input "True" at bounding box center [698, 484] width 17 height 14
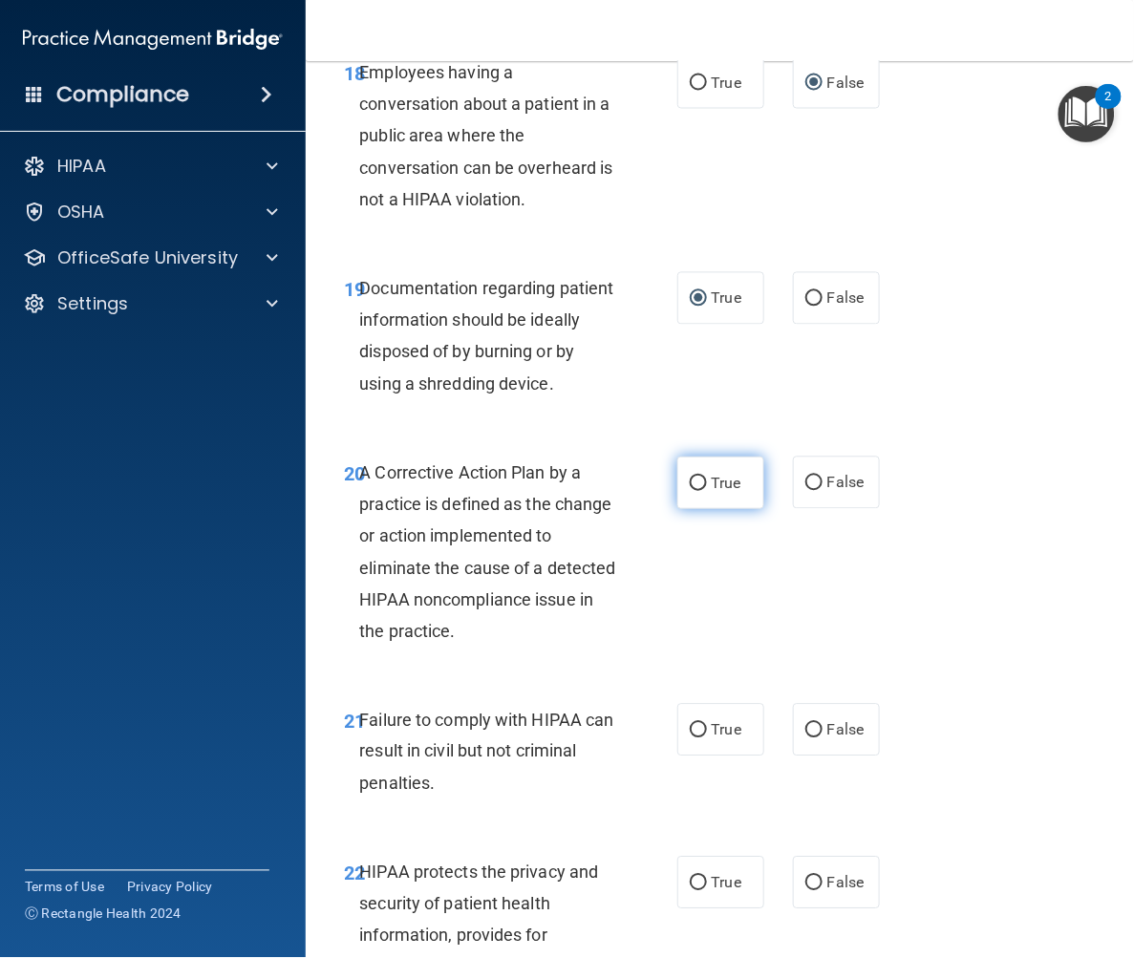
radio input "true"
click at [805, 739] on input "False" at bounding box center [813, 731] width 17 height 14
radio input "true"
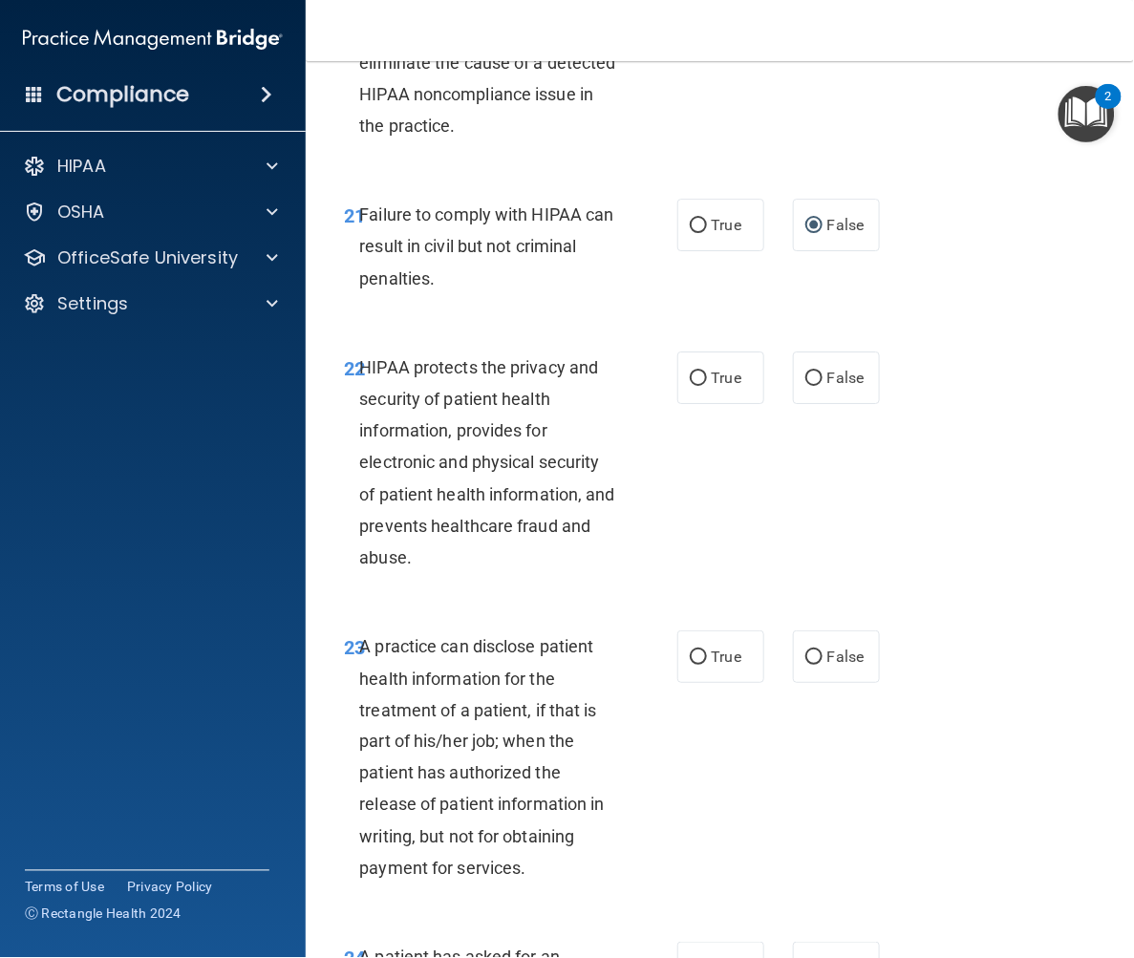
scroll to position [4140, 0]
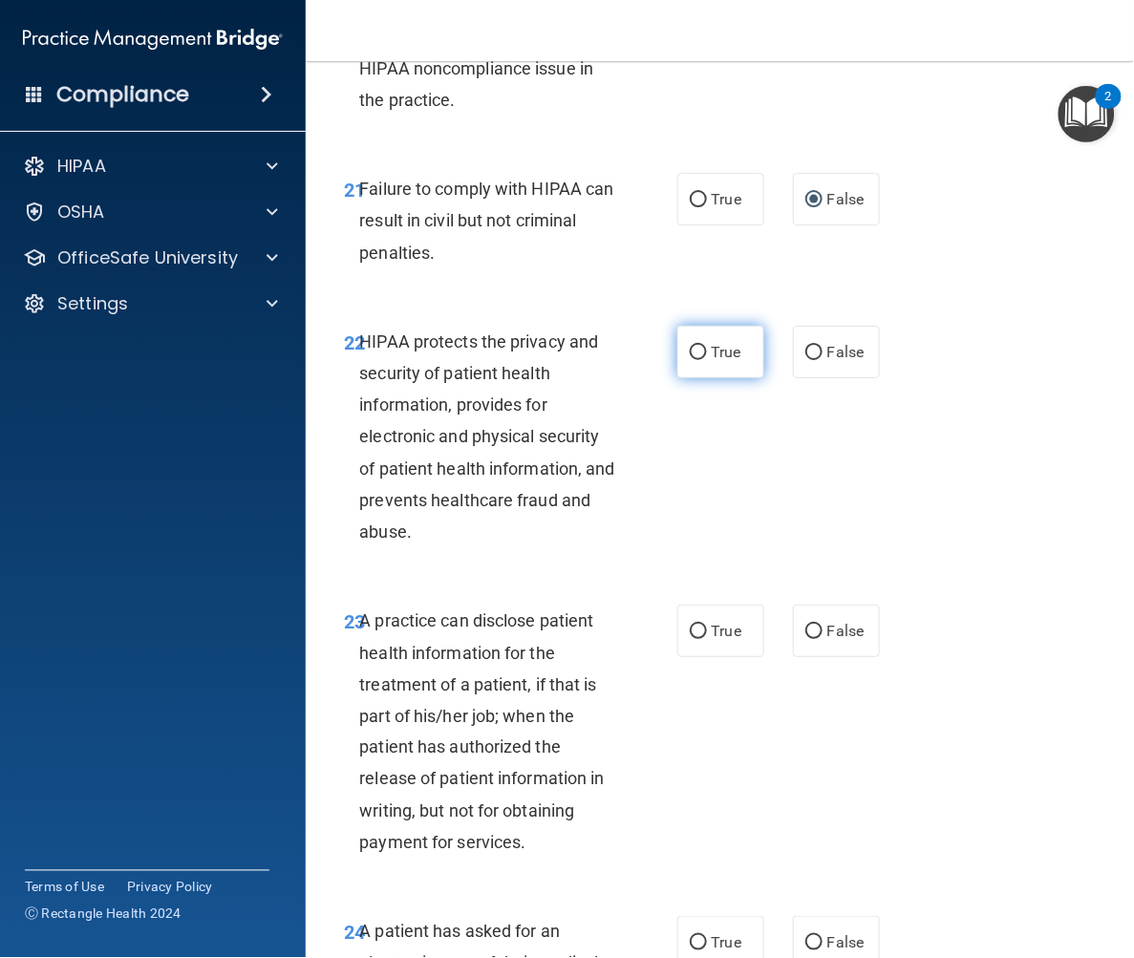
click at [690, 360] on input "True" at bounding box center [698, 353] width 17 height 14
radio input "true"
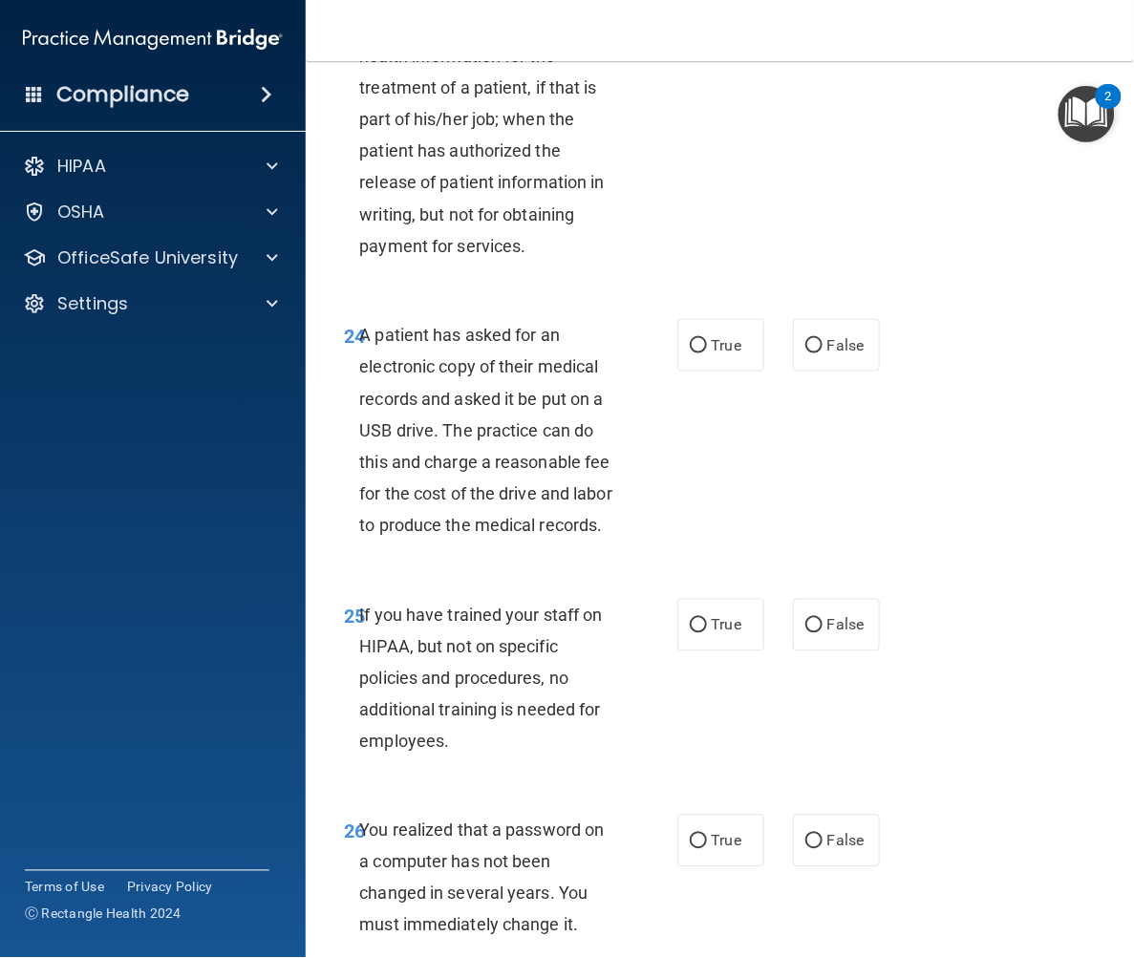
scroll to position [4777, 0]
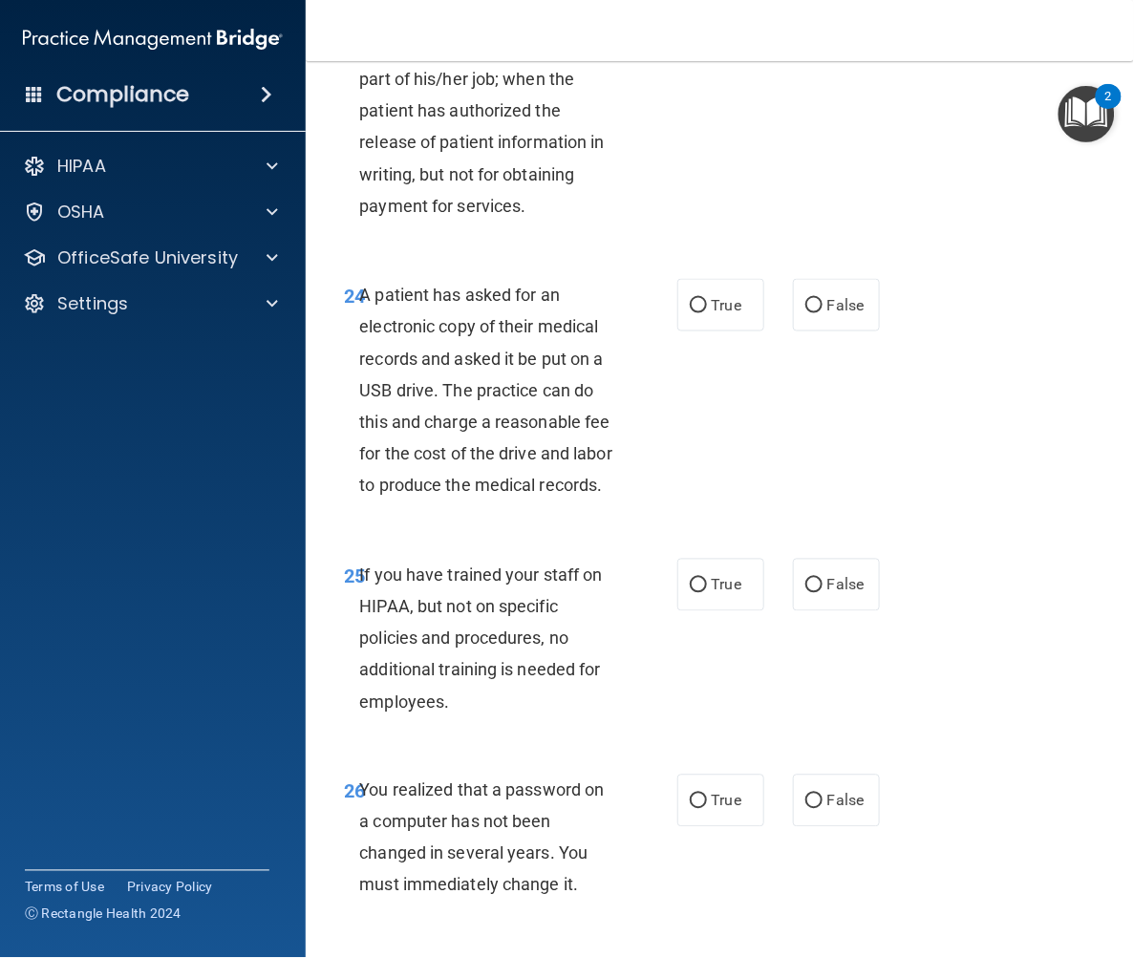
radio input "true"
click at [690, 313] on input "True" at bounding box center [698, 306] width 17 height 14
radio input "true"
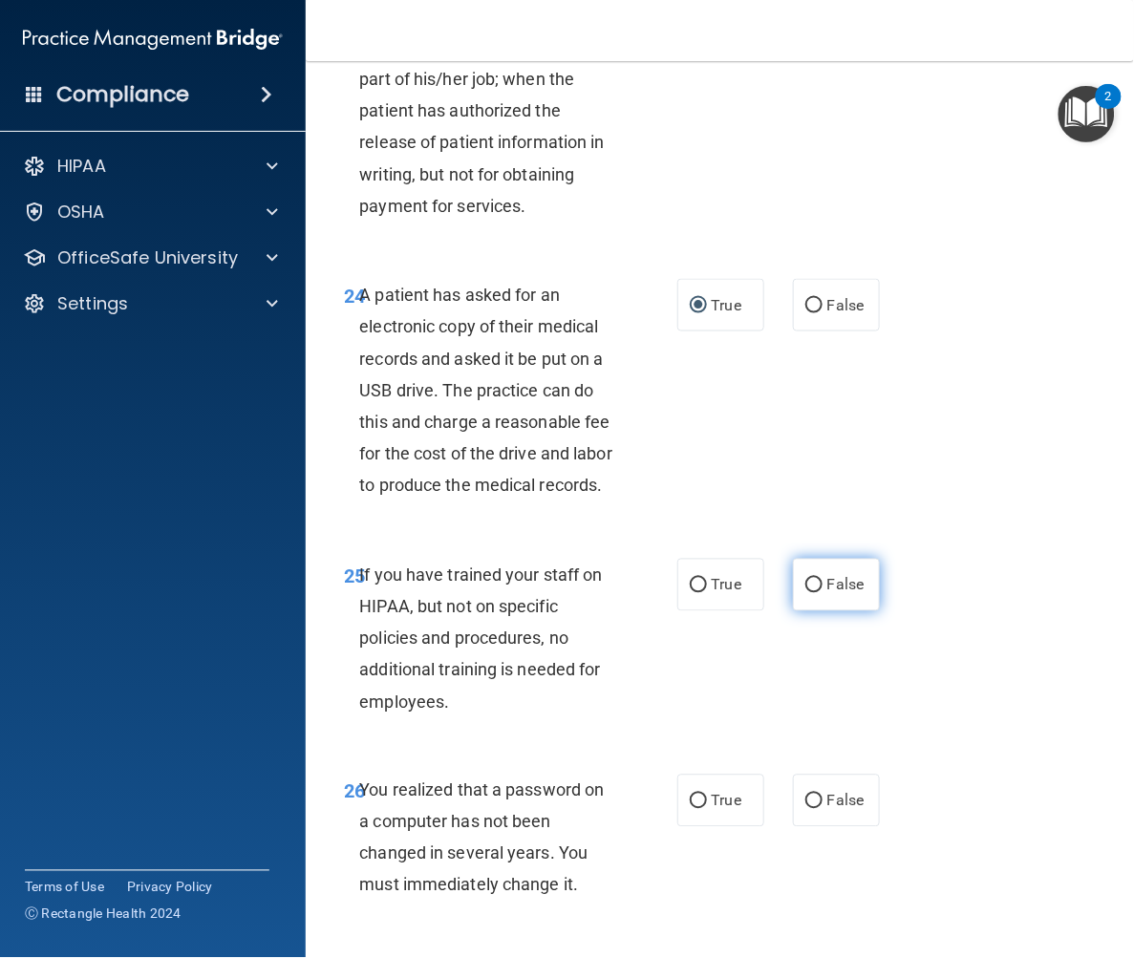
click at [805, 593] on input "False" at bounding box center [813, 586] width 17 height 14
radio input "true"
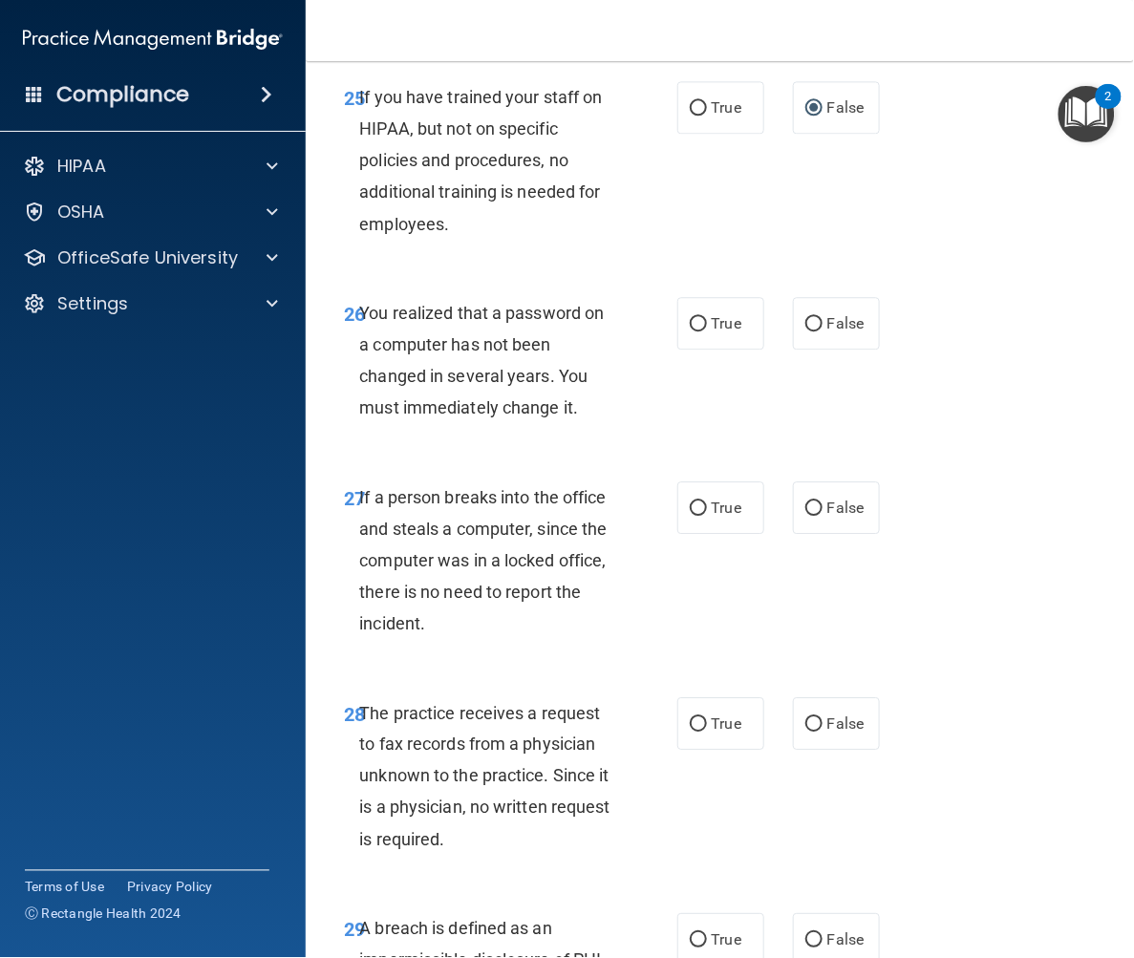
scroll to position [5308, 0]
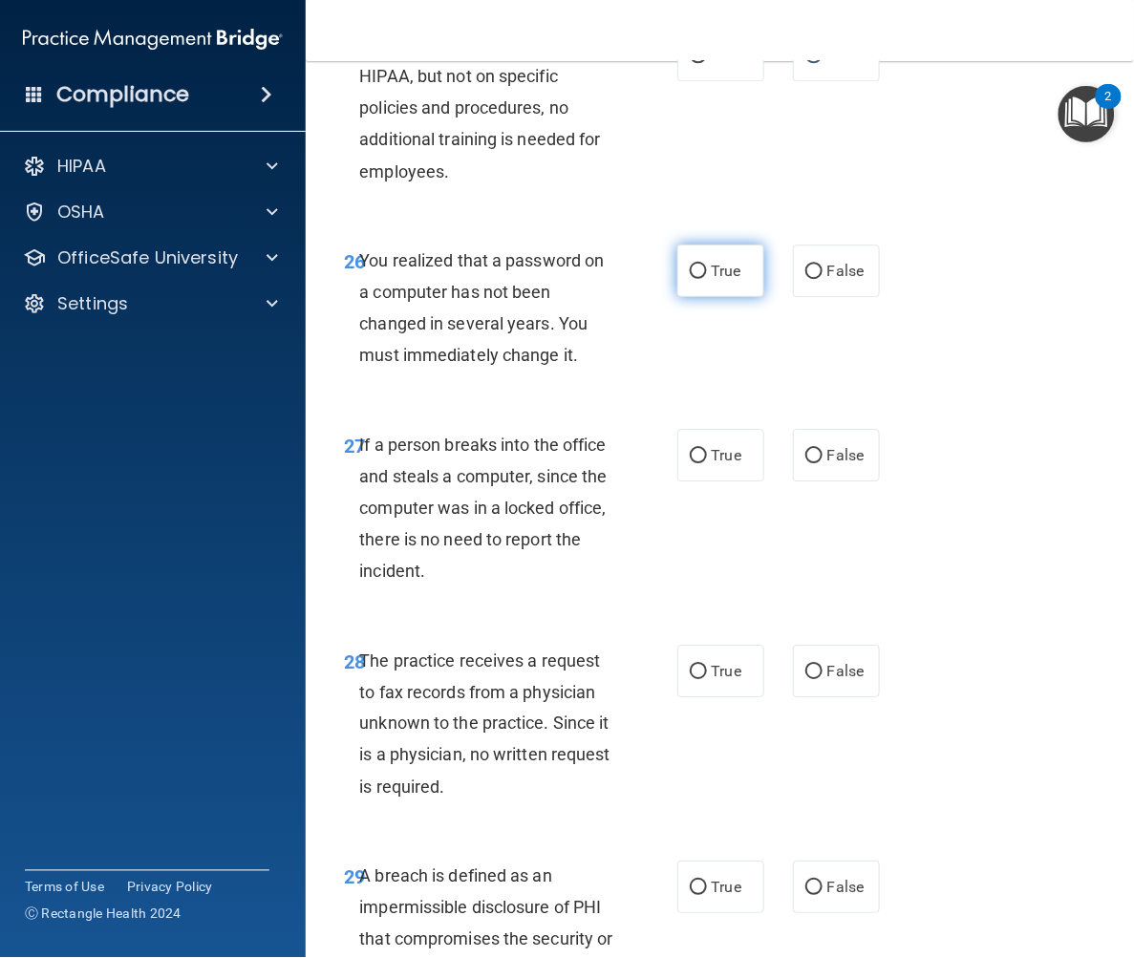
click at [690, 279] on input "True" at bounding box center [698, 272] width 17 height 14
radio input "true"
click at [805, 463] on input "False" at bounding box center [813, 456] width 17 height 14
radio input "true"
click at [805, 679] on input "False" at bounding box center [813, 672] width 17 height 14
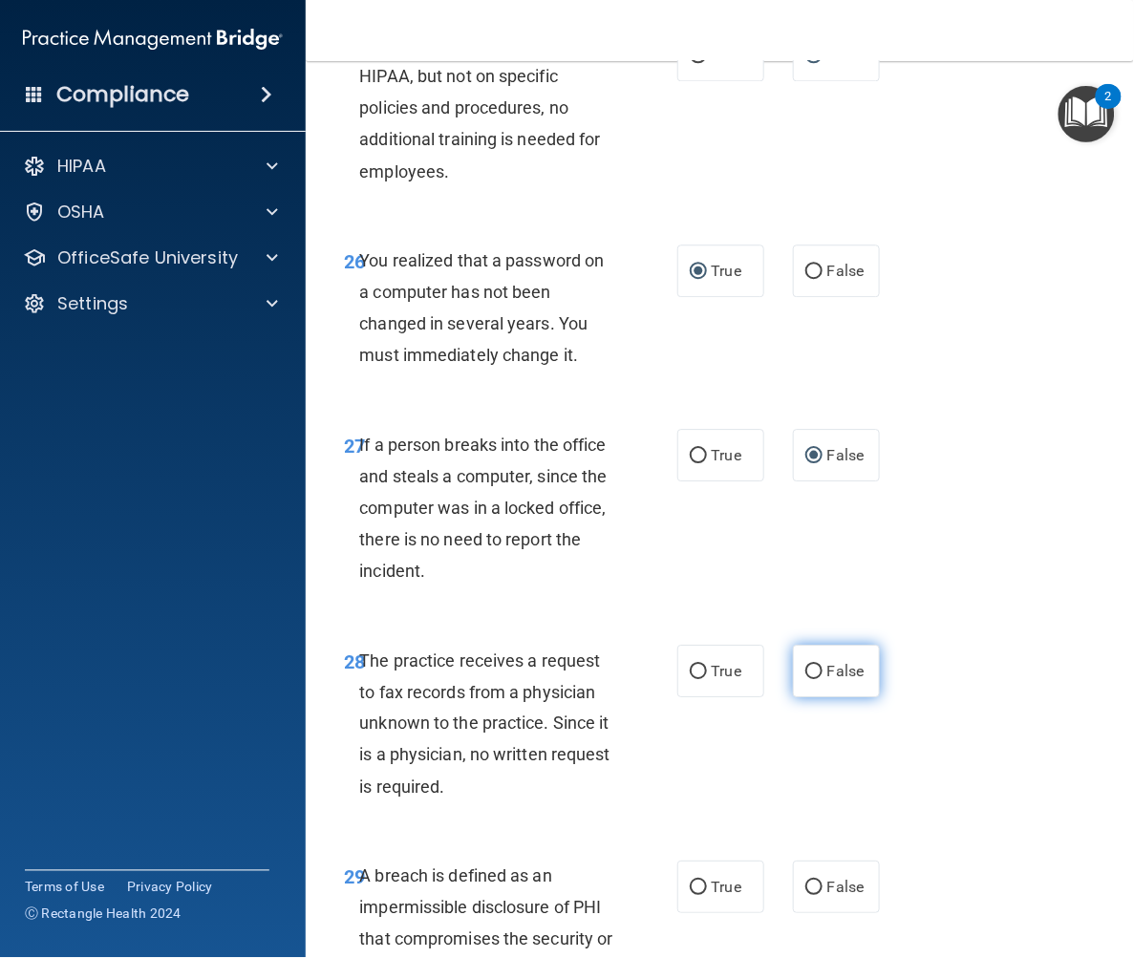
radio input "true"
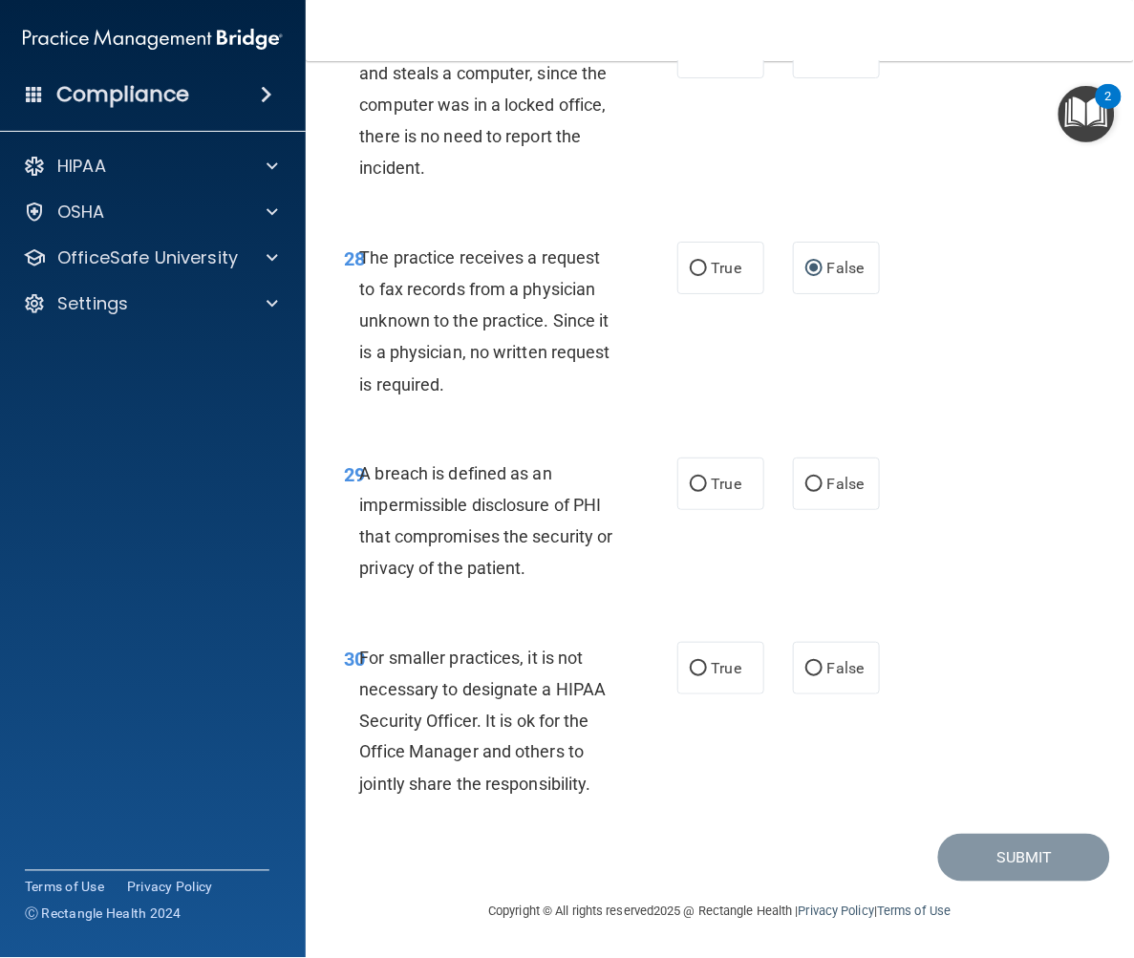
scroll to position [5839, 0]
click at [690, 483] on input "True" at bounding box center [698, 485] width 17 height 14
radio input "true"
click at [805, 667] on input "False" at bounding box center [813, 669] width 17 height 14
radio input "true"
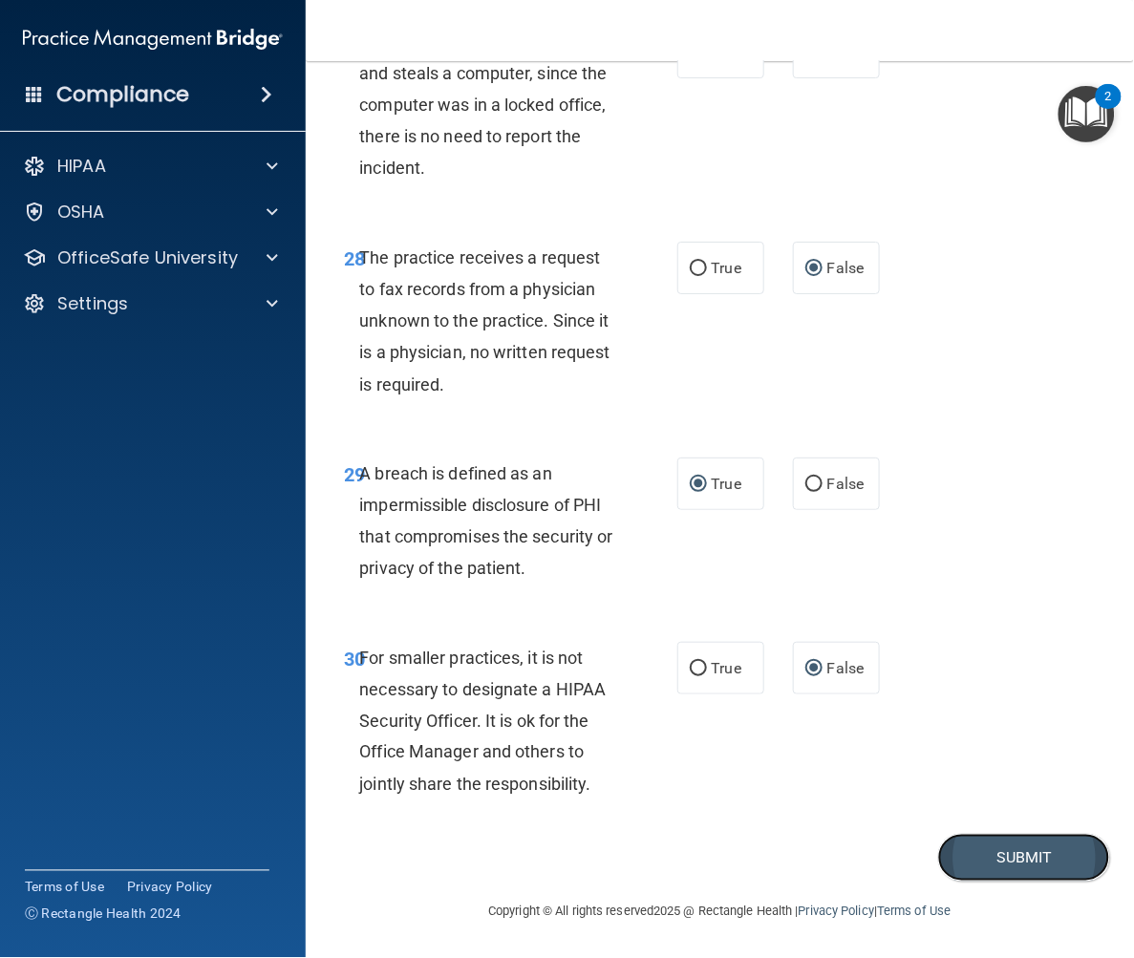
click at [1041, 861] on button "Submit" at bounding box center [1024, 858] width 172 height 49
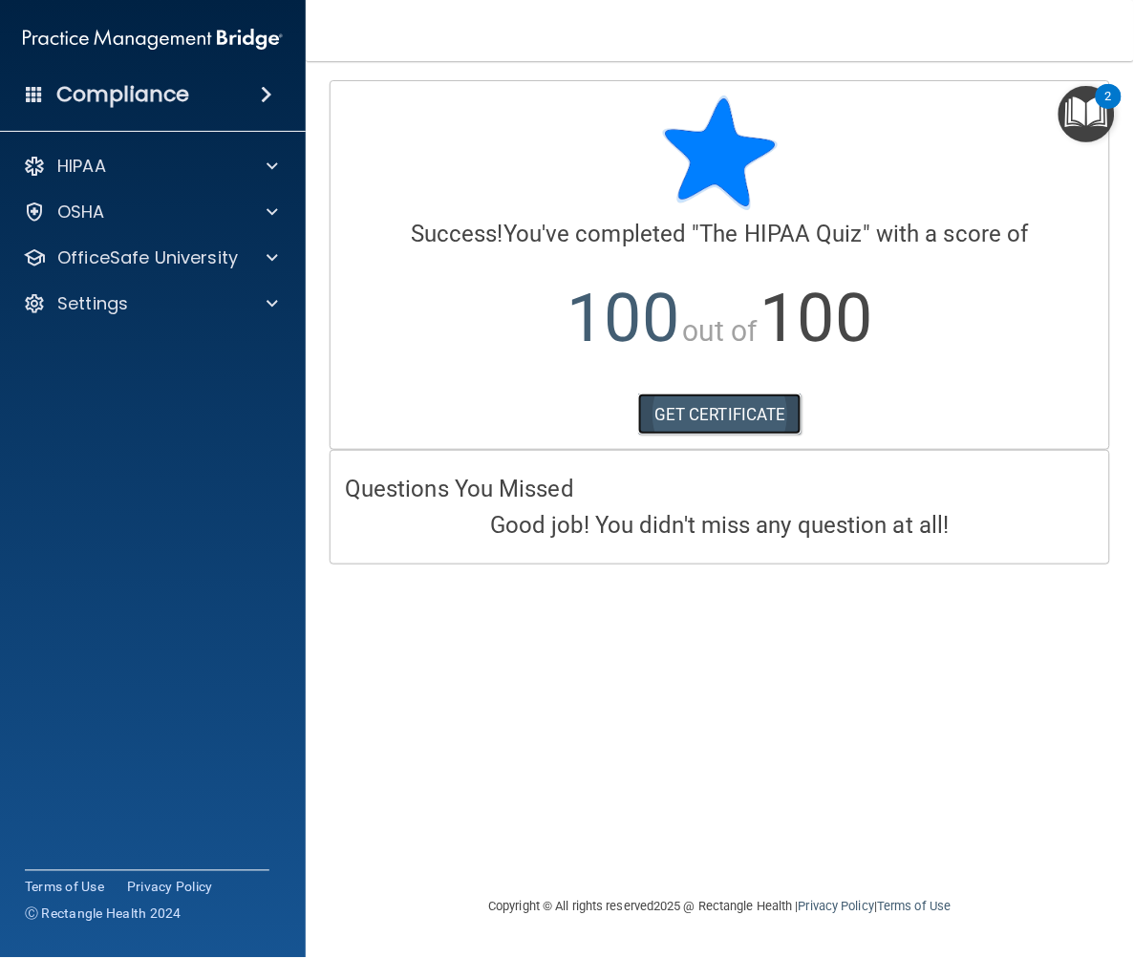
click at [741, 414] on link "GET CERTIFICATE" at bounding box center [719, 415] width 163 height 42
click at [234, 164] on div "HIPAA" at bounding box center [127, 166] width 237 height 23
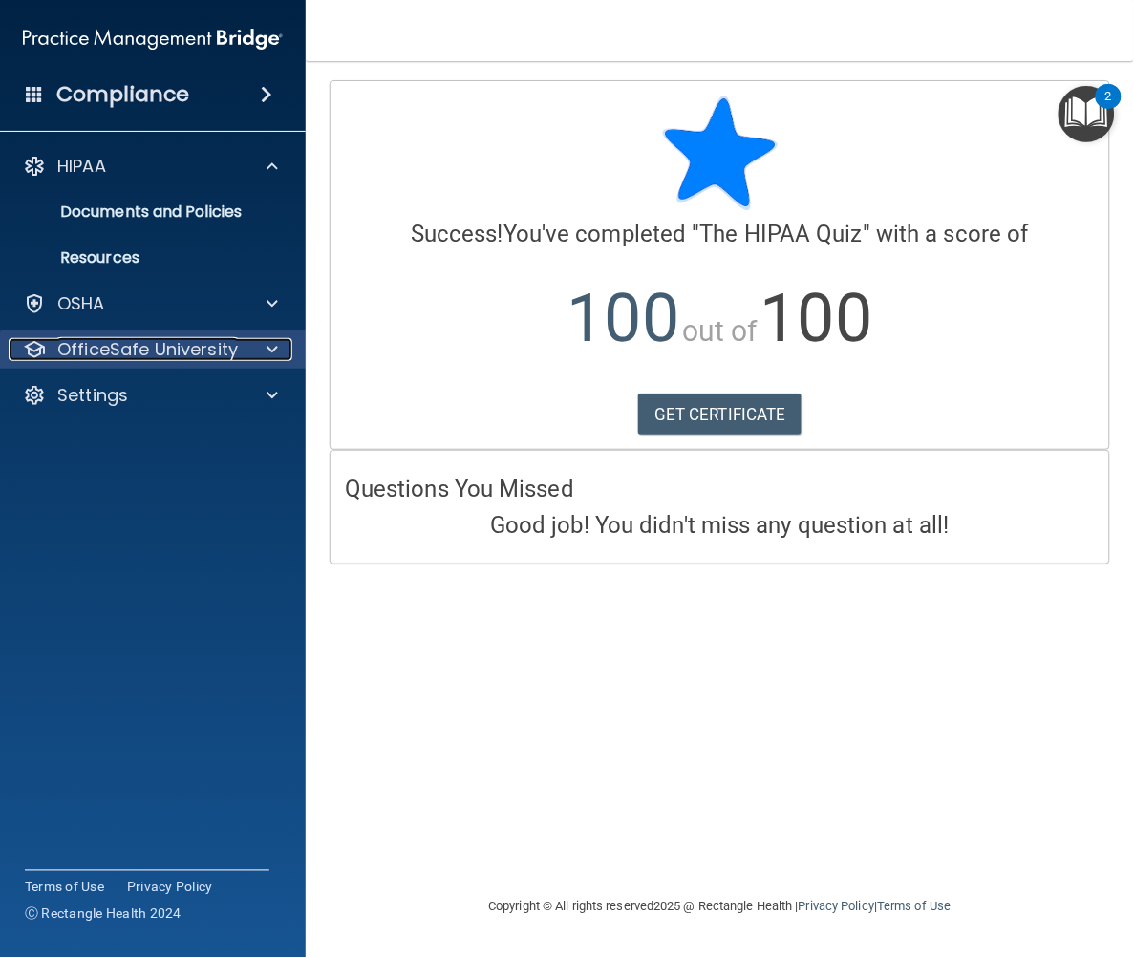
click at [126, 349] on p "OfficeSafe University" at bounding box center [147, 349] width 181 height 23
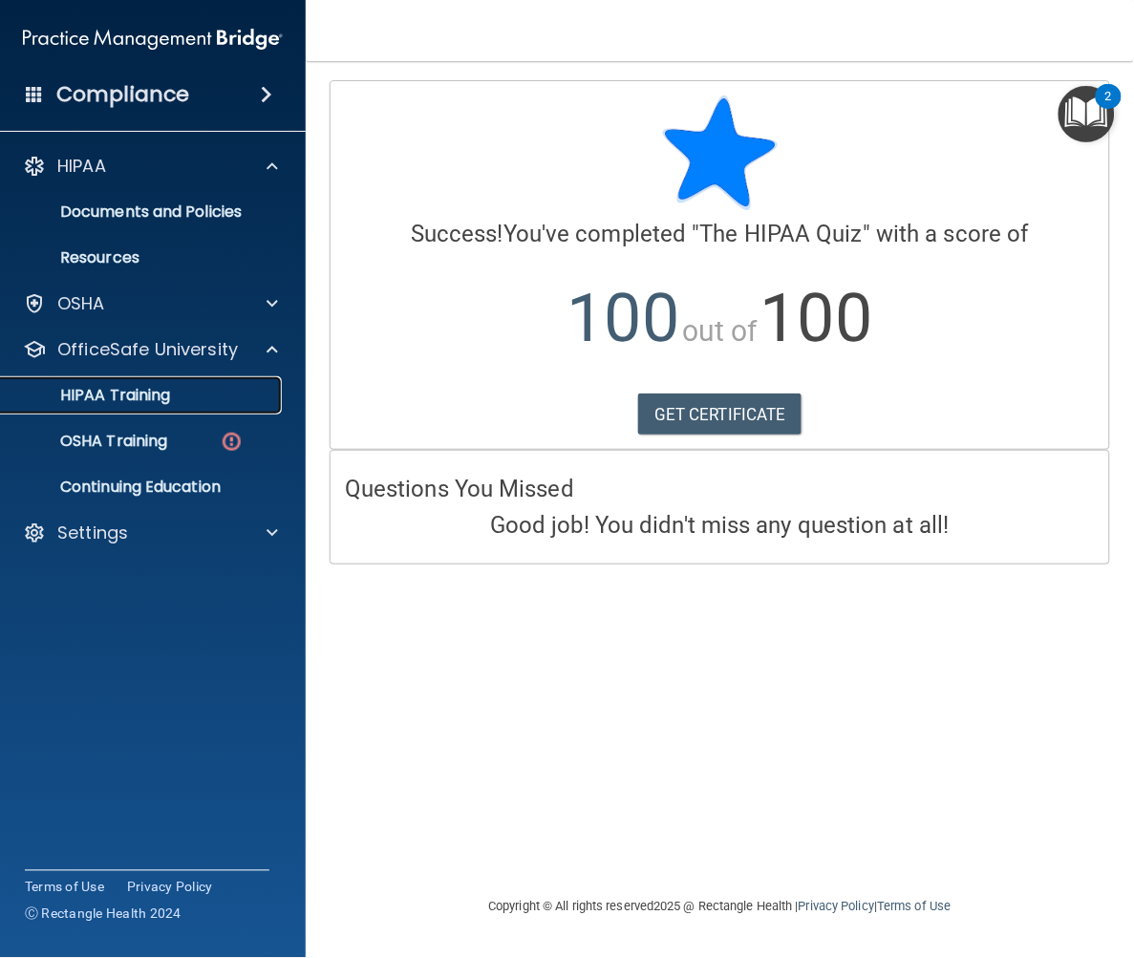
click at [125, 403] on p "HIPAA Training" at bounding box center [91, 395] width 158 height 19
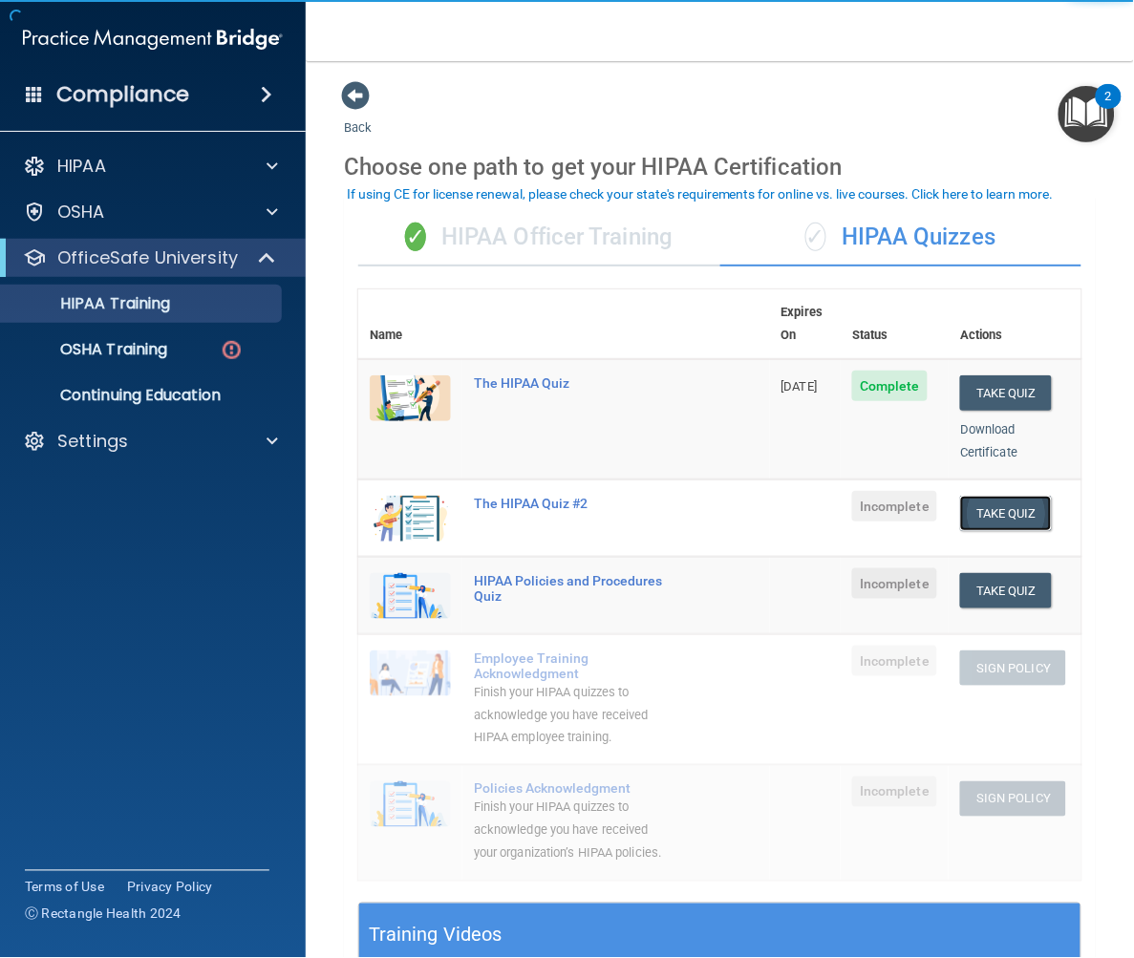
click at [963, 496] on button "Take Quiz" at bounding box center [1006, 513] width 92 height 35
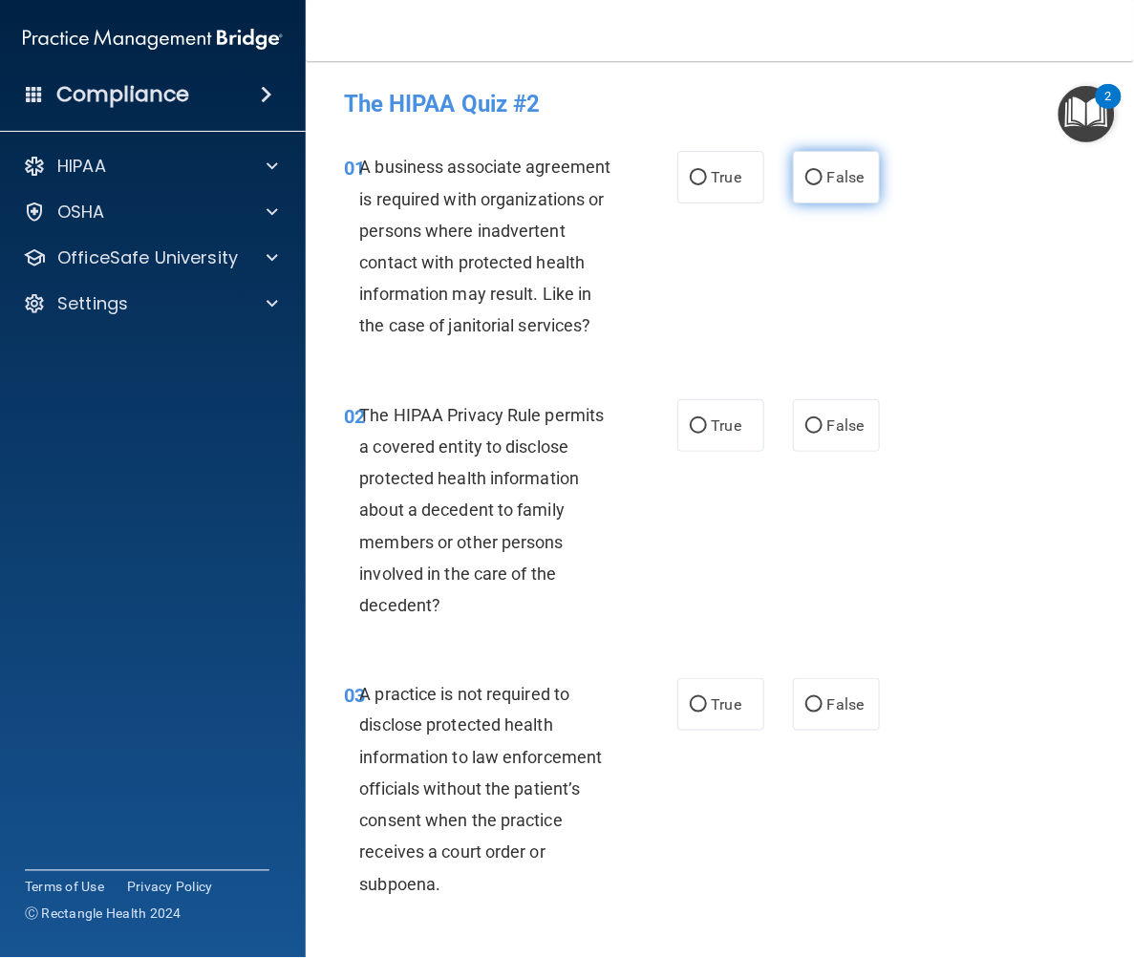
click at [805, 179] on input "False" at bounding box center [813, 178] width 17 height 14
radio input "true"
click at [690, 434] on input "True" at bounding box center [698, 426] width 17 height 14
radio input "true"
click at [805, 713] on input "False" at bounding box center [813, 705] width 17 height 14
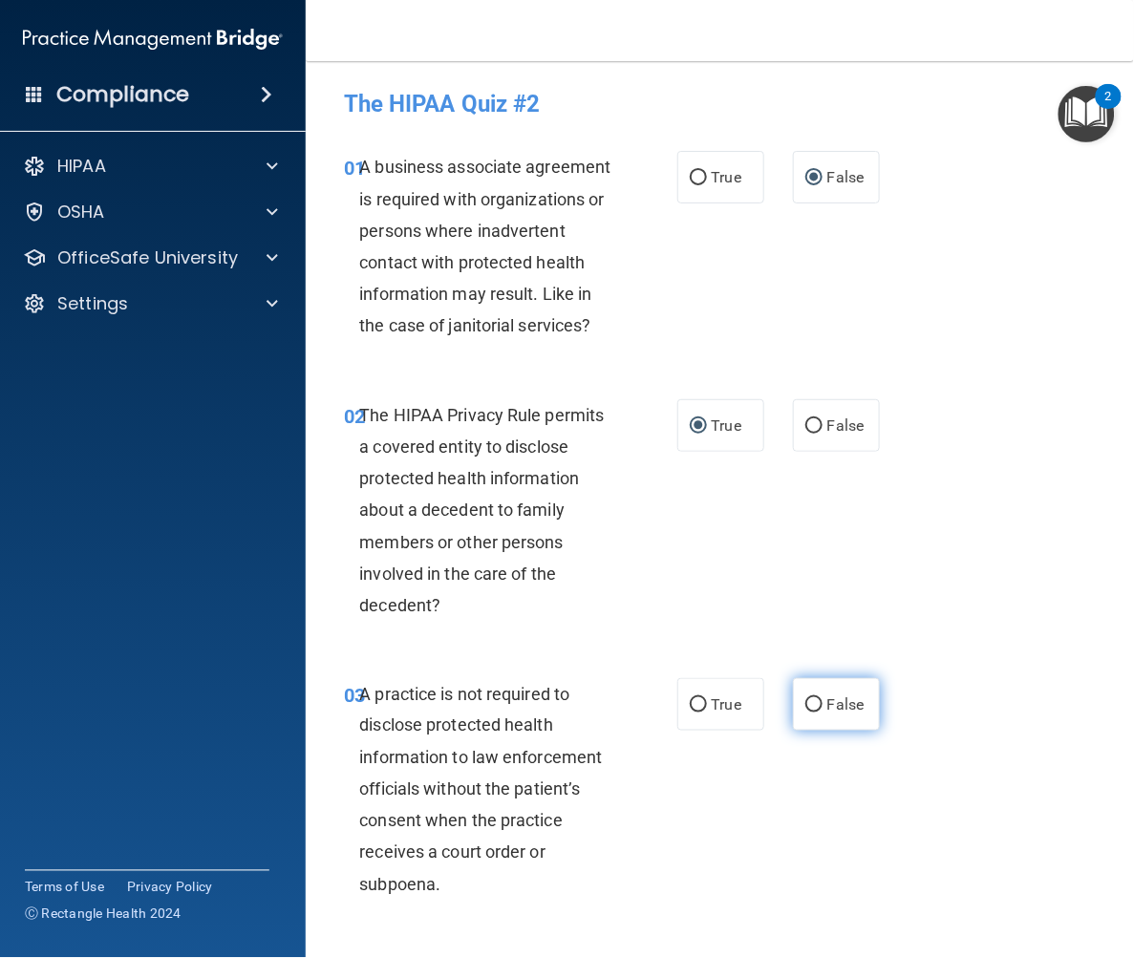
radio input "true"
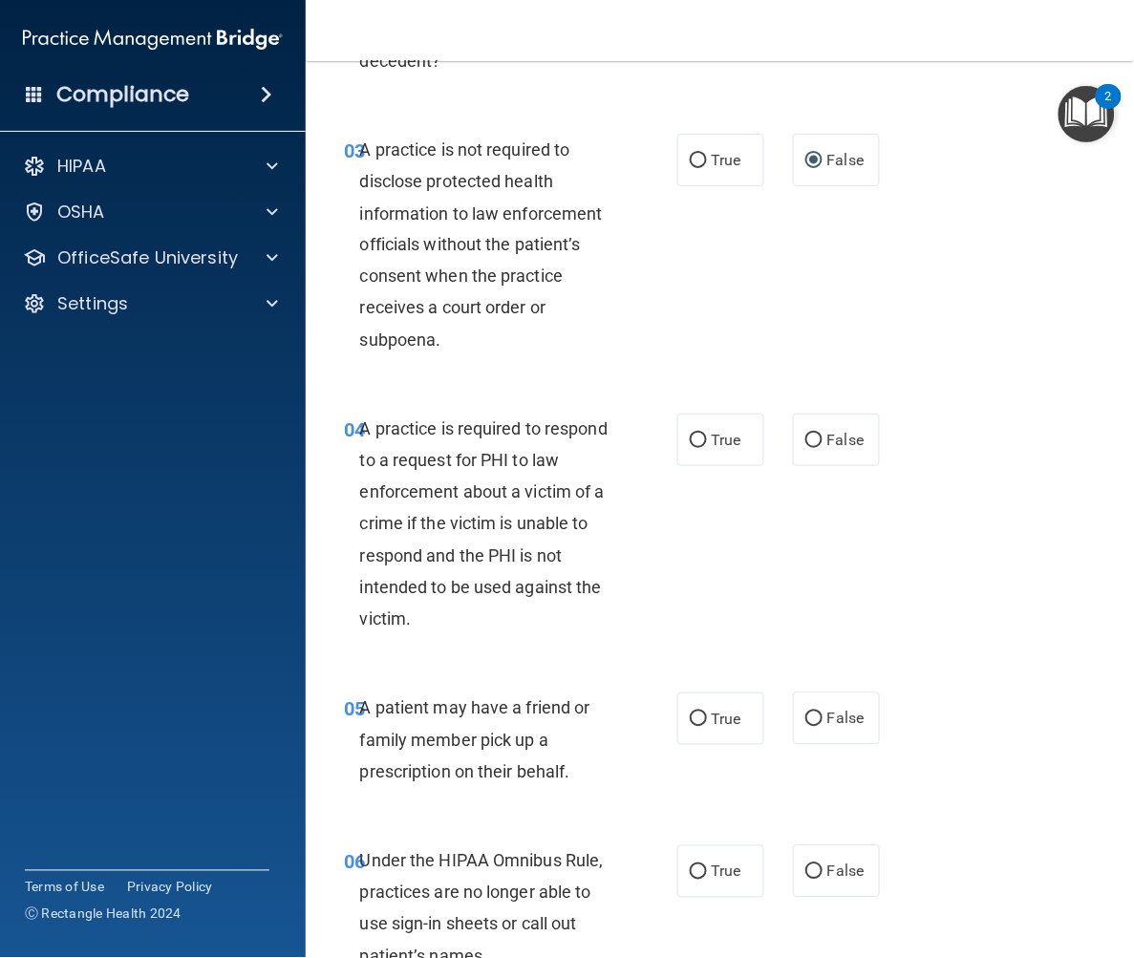
scroll to position [636, 0]
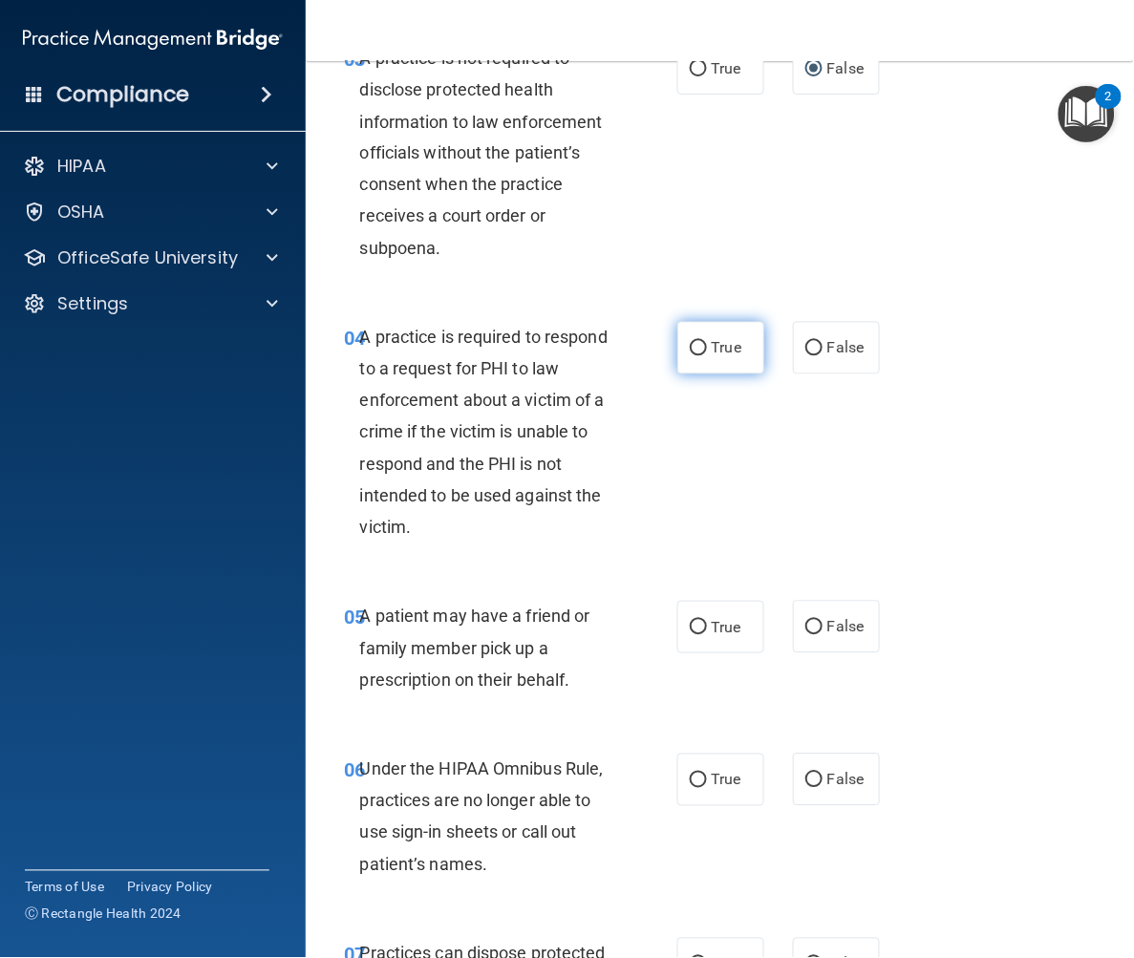
click at [692, 356] on input "True" at bounding box center [698, 349] width 17 height 14
radio input "true"
click at [690, 635] on input "True" at bounding box center [698, 628] width 17 height 14
radio input "true"
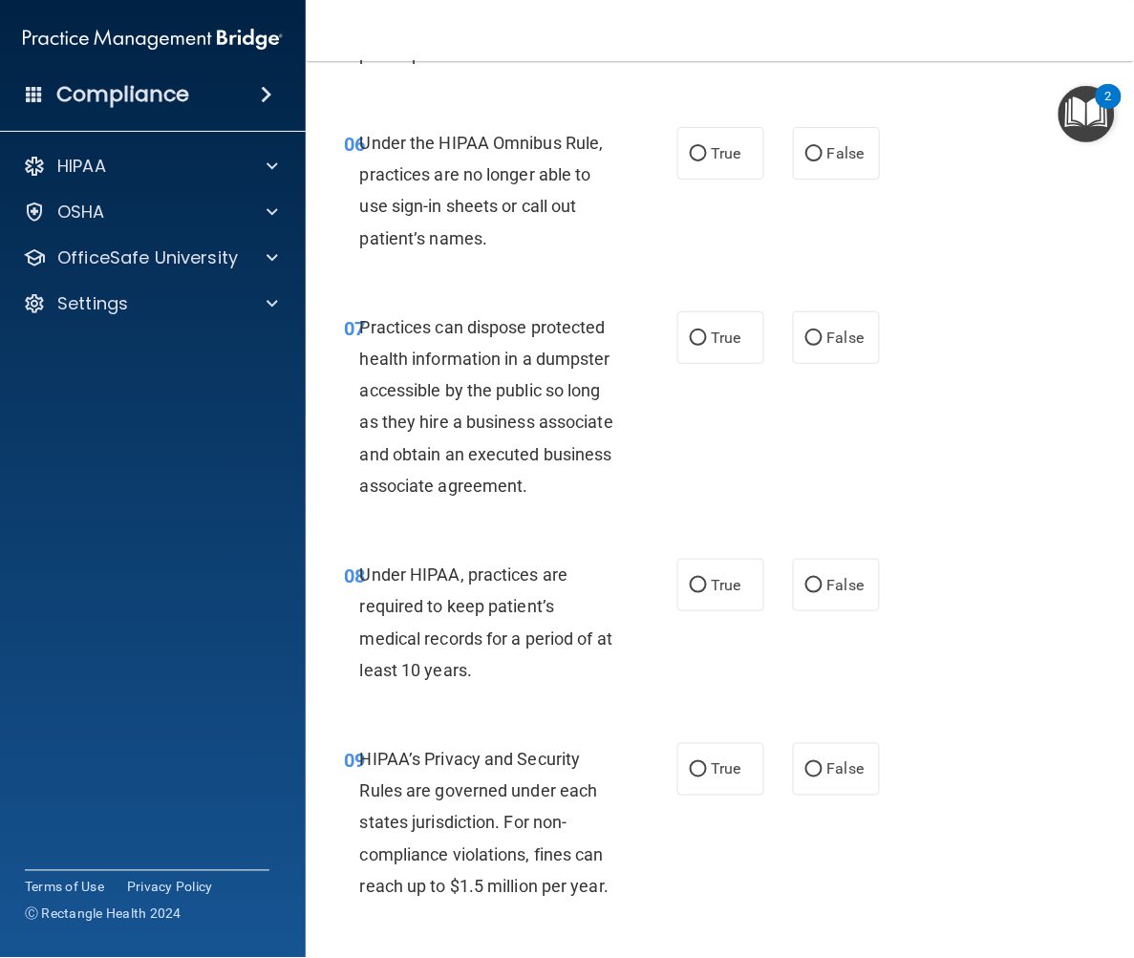
scroll to position [1274, 0]
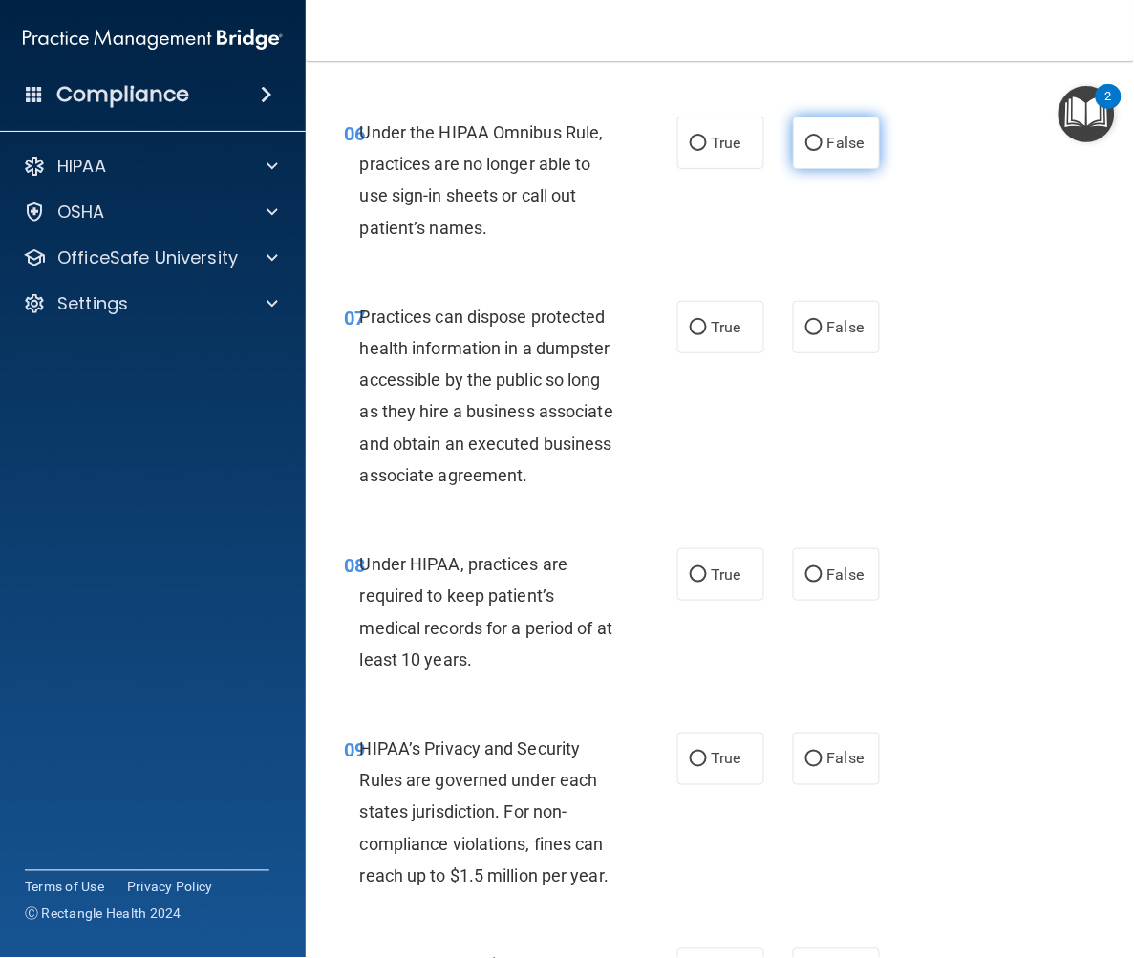
click at [806, 151] on input "False" at bounding box center [813, 144] width 17 height 14
radio input "true"
click at [805, 335] on input "False" at bounding box center [813, 328] width 17 height 14
radio input "true"
click at [805, 583] on input "False" at bounding box center [813, 576] width 17 height 14
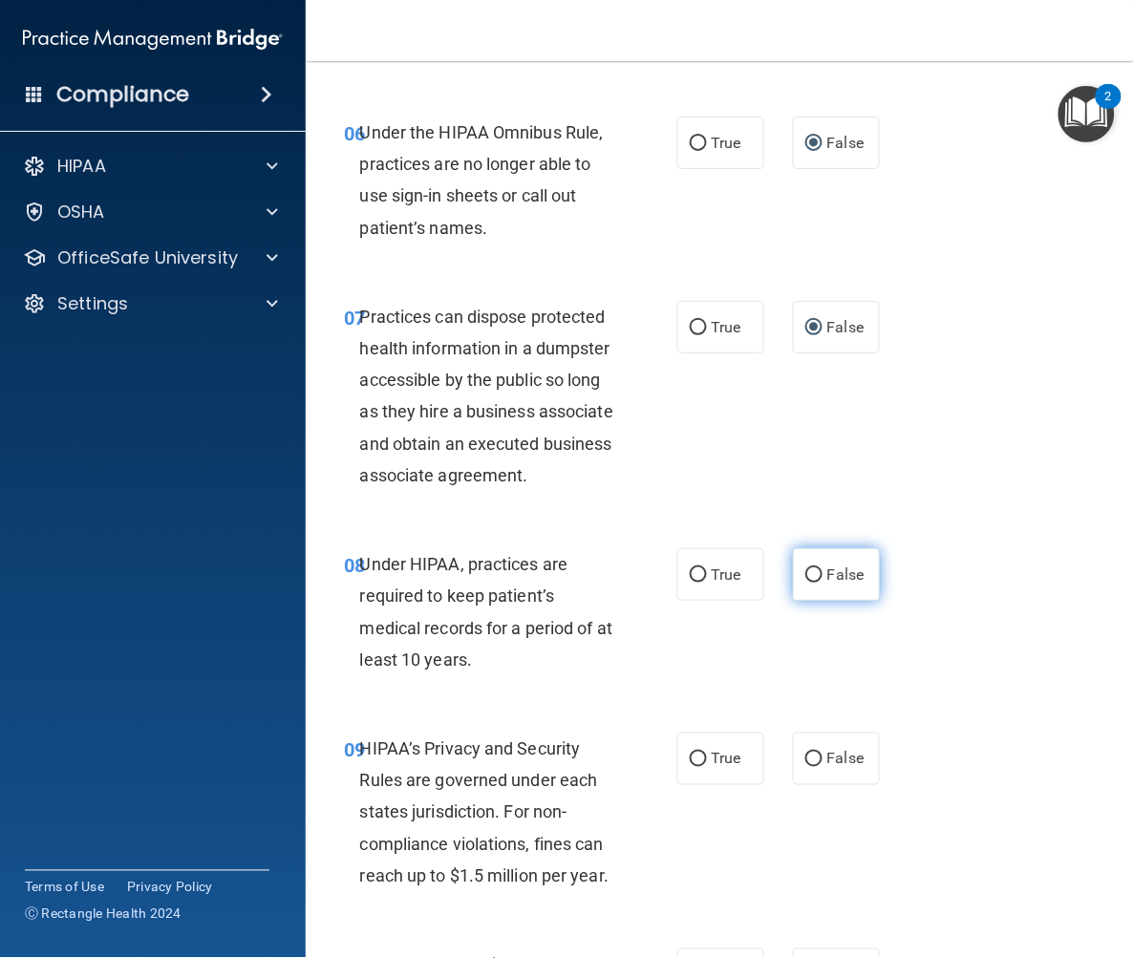
radio input "true"
click at [805, 767] on input "False" at bounding box center [813, 760] width 17 height 14
radio input "true"
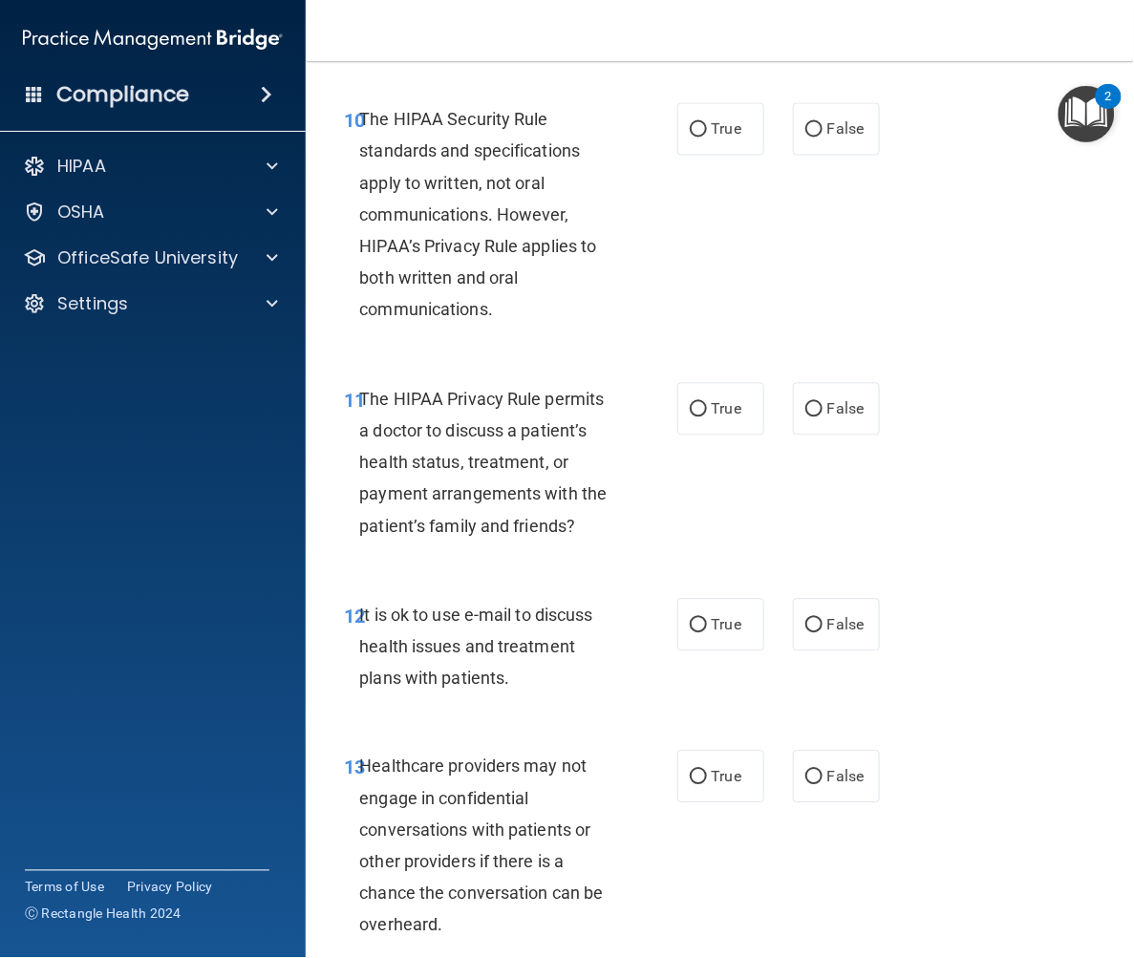
scroll to position [2123, 0]
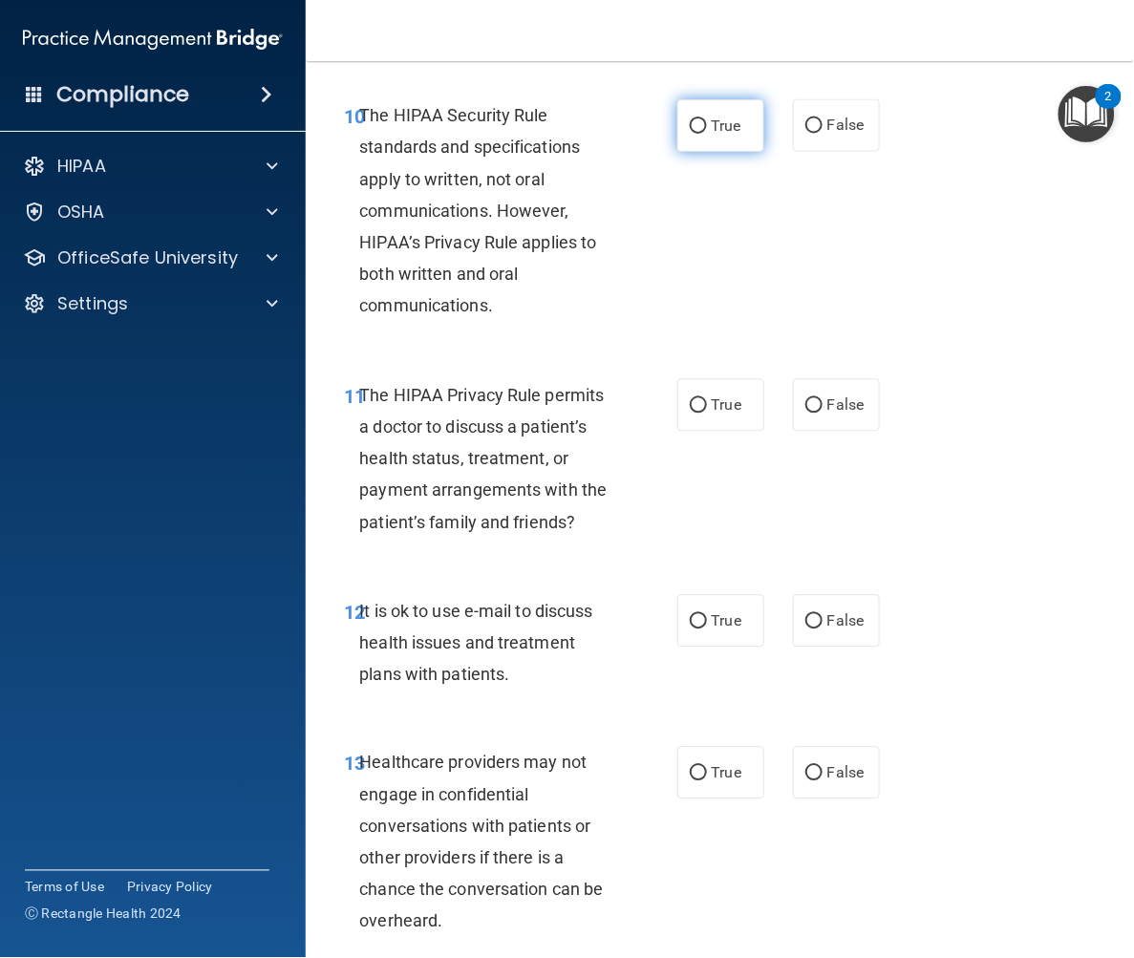
click at [690, 134] on input "True" at bounding box center [698, 126] width 17 height 14
radio input "true"
click at [690, 414] on input "True" at bounding box center [698, 406] width 17 height 14
radio input "true"
click at [690, 630] on input "True" at bounding box center [698, 622] width 17 height 14
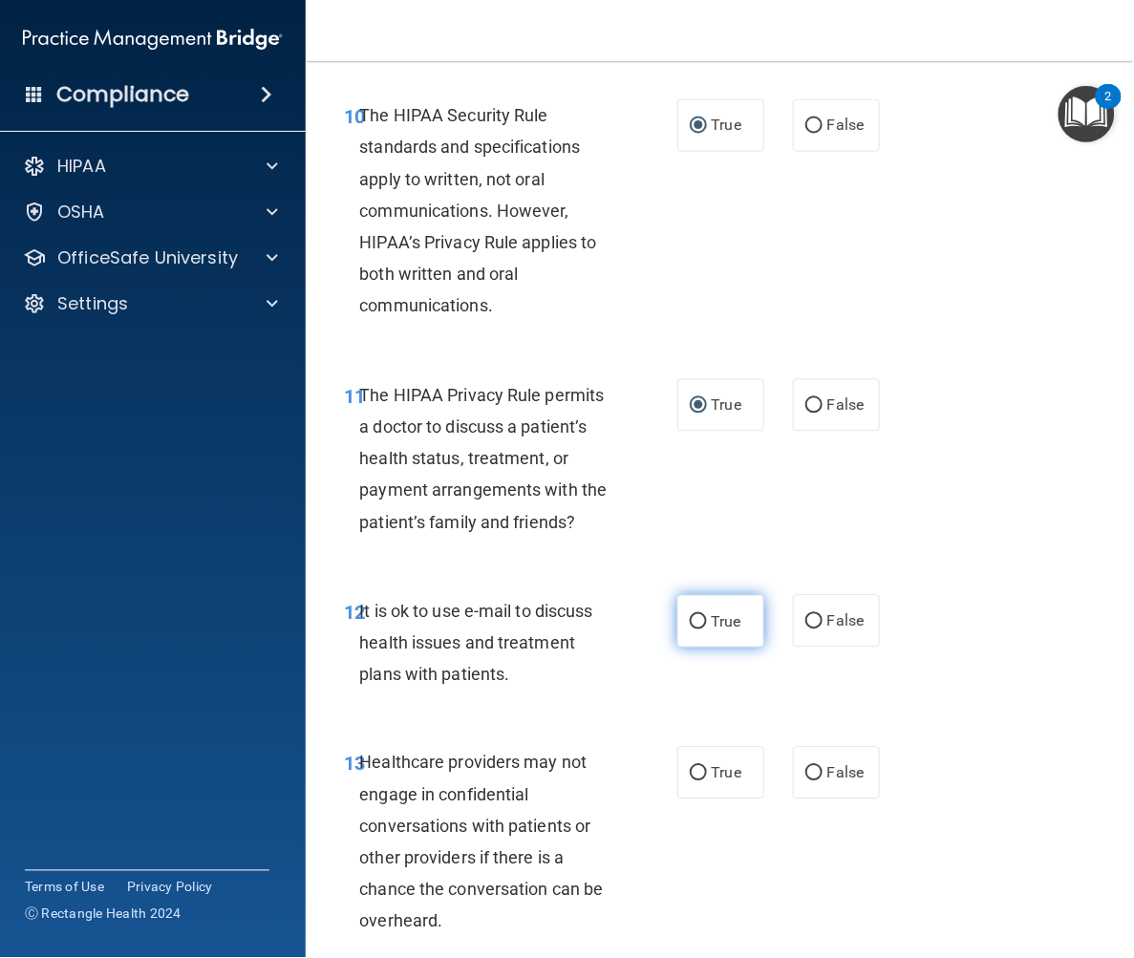
radio input "true"
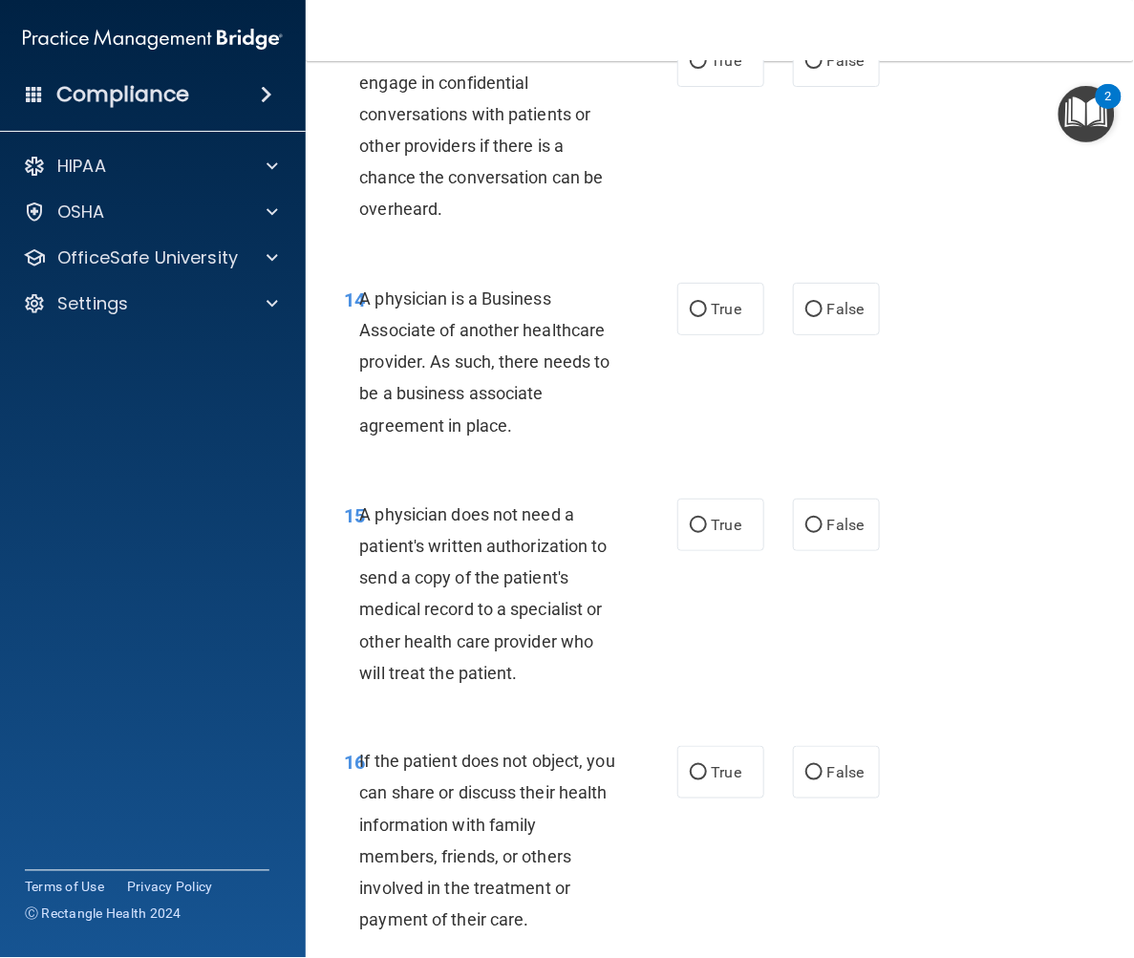
scroll to position [2866, 0]
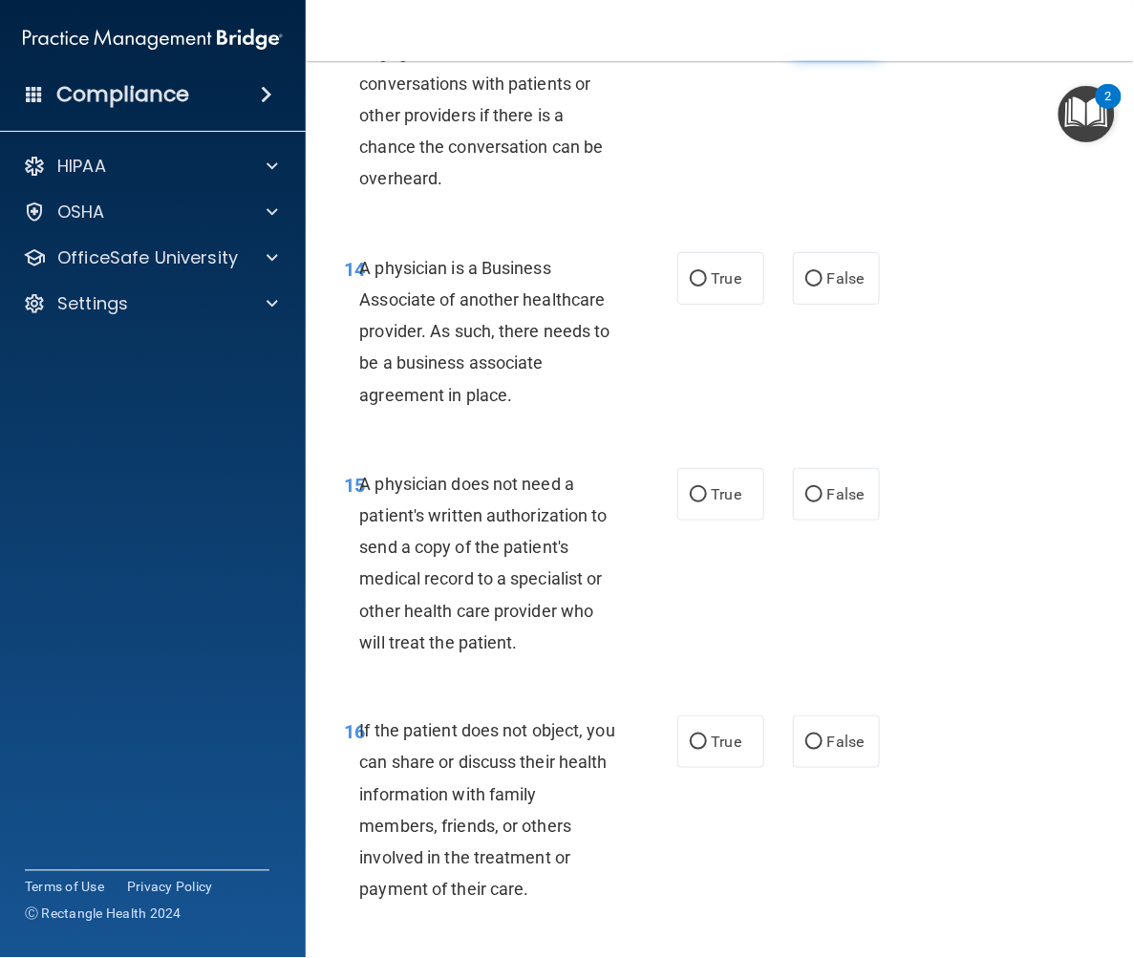
click at [807, 38] on input "False" at bounding box center [813, 31] width 17 height 14
radio input "true"
click at [810, 287] on input "False" at bounding box center [813, 279] width 17 height 14
radio input "true"
click at [690, 503] on input "True" at bounding box center [698, 495] width 17 height 14
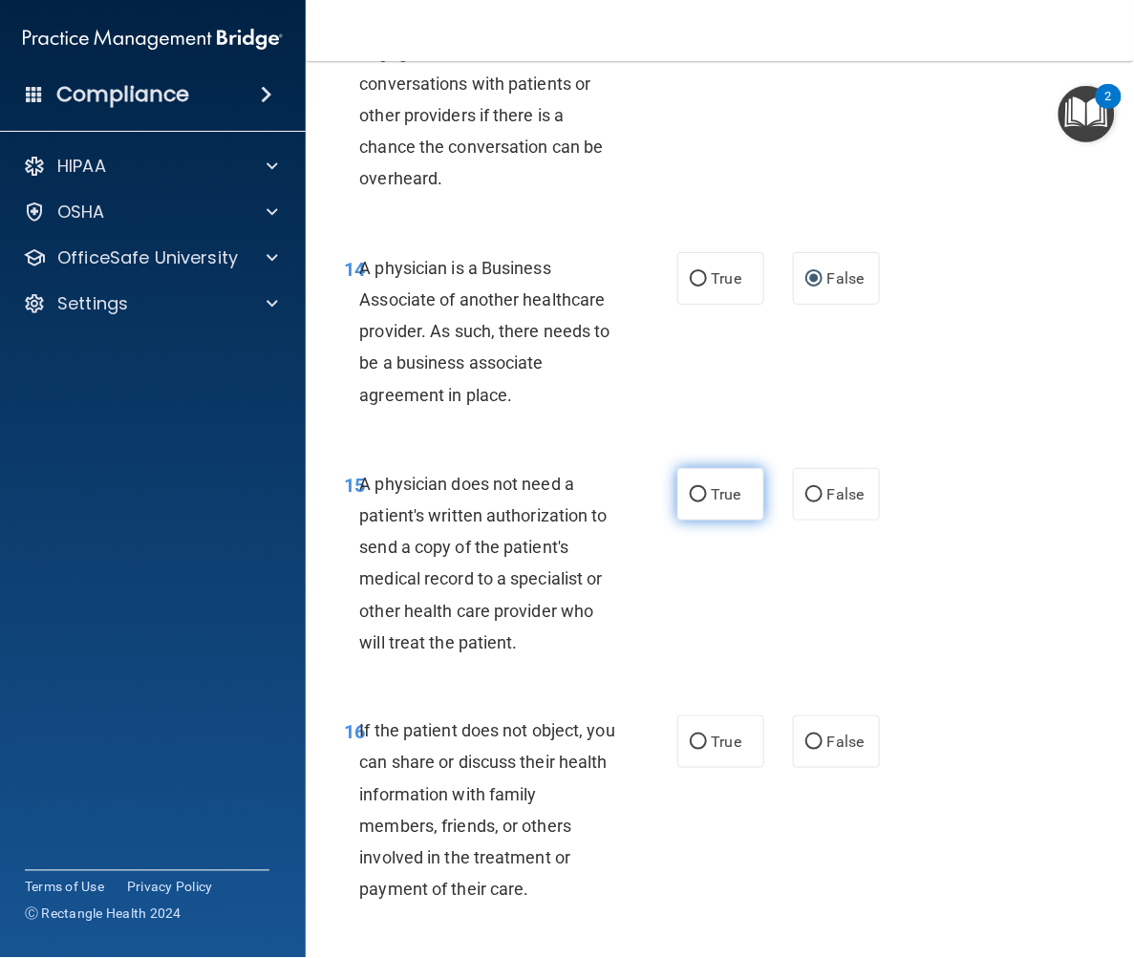
radio input "true"
click at [690, 750] on input "True" at bounding box center [698, 743] width 17 height 14
radio input "true"
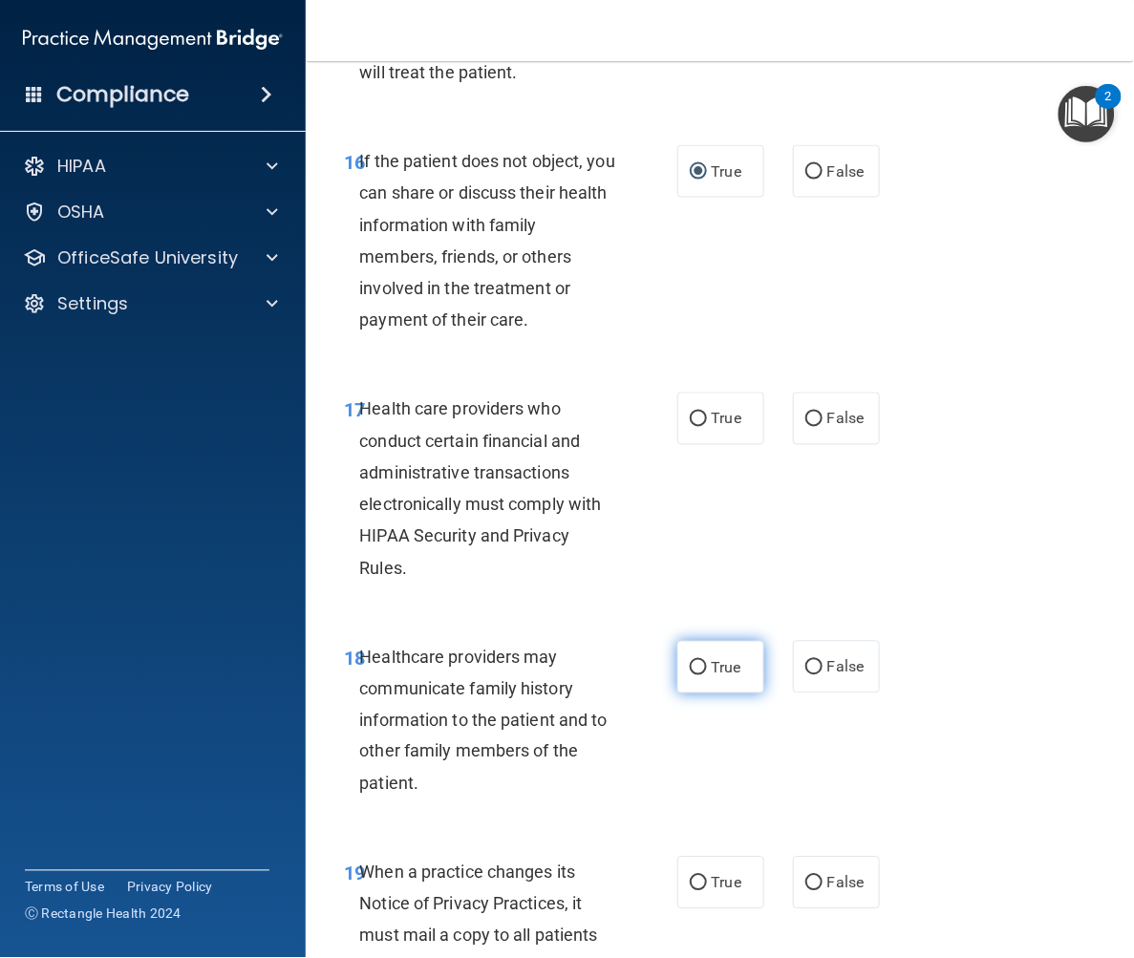
scroll to position [3503, 0]
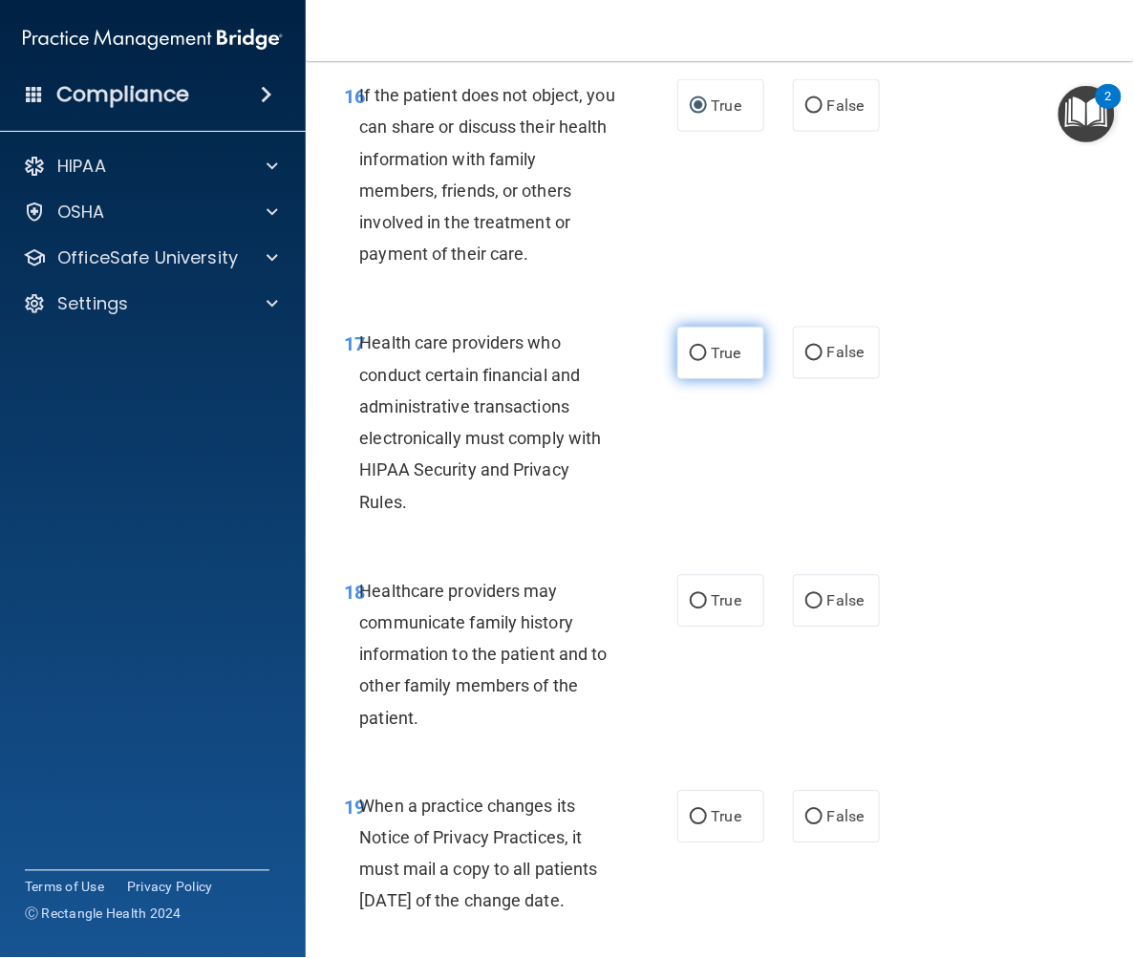
click at [690, 361] on input "True" at bounding box center [698, 354] width 17 height 14
radio input "true"
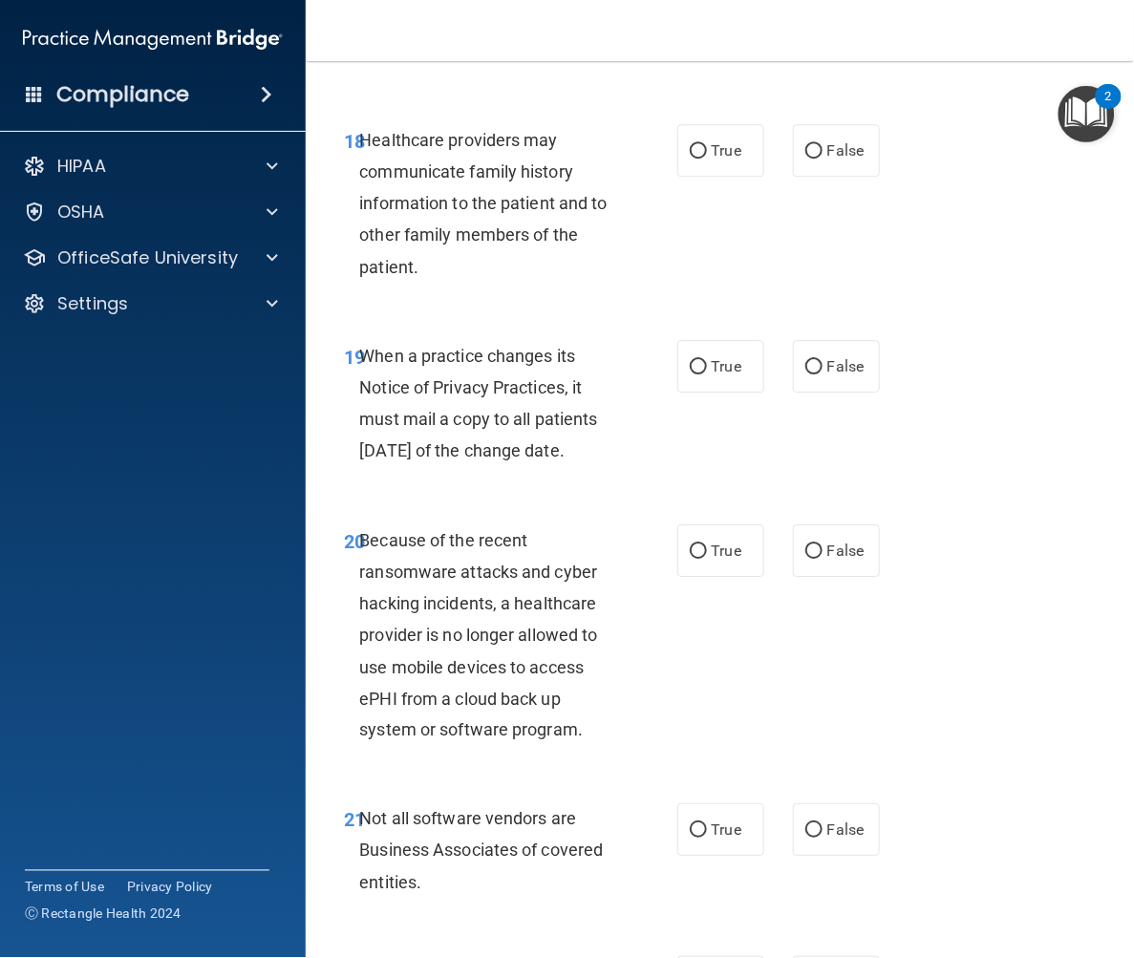
scroll to position [4034, 0]
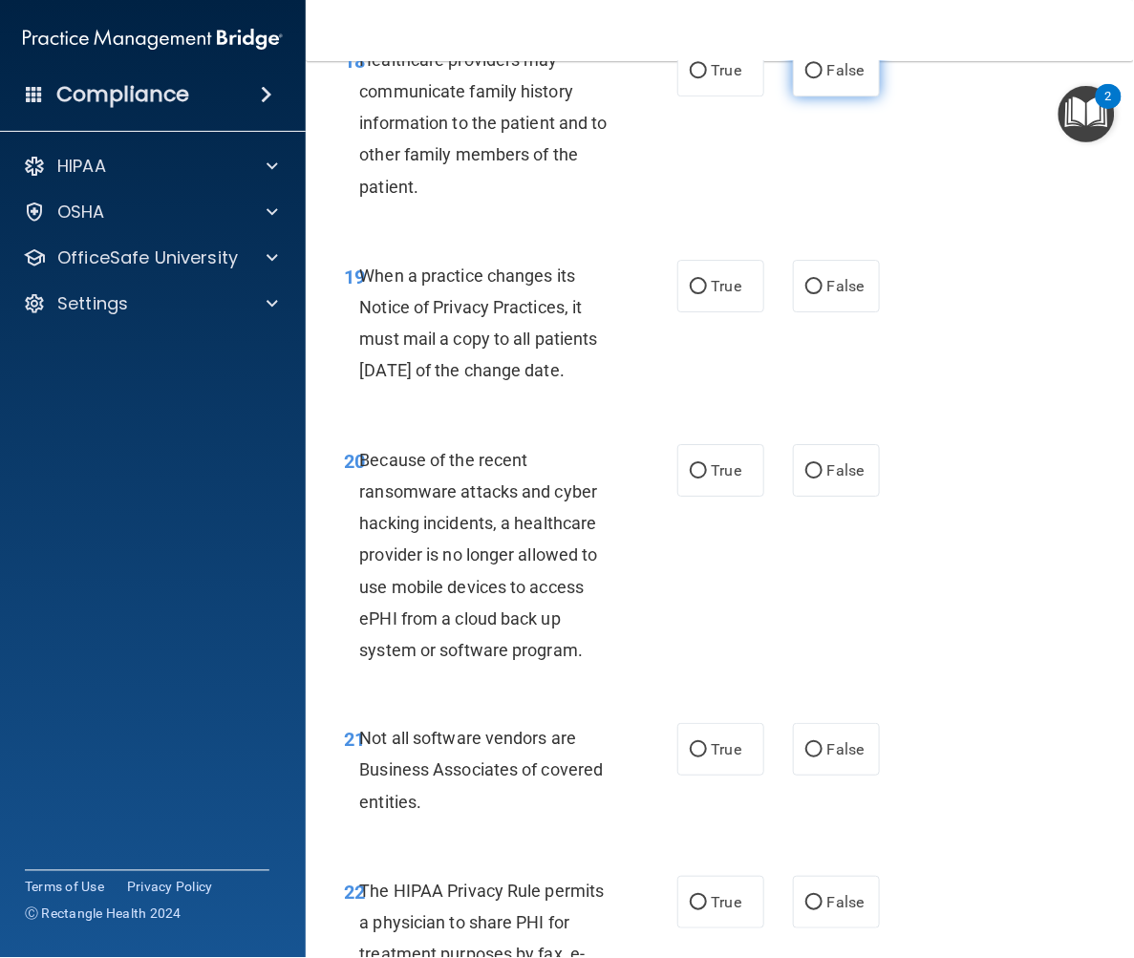
click at [805, 78] on input "False" at bounding box center [813, 71] width 17 height 14
radio input "true"
click at [805, 294] on input "False" at bounding box center [813, 287] width 17 height 14
radio input "true"
click at [805, 479] on input "False" at bounding box center [813, 471] width 17 height 14
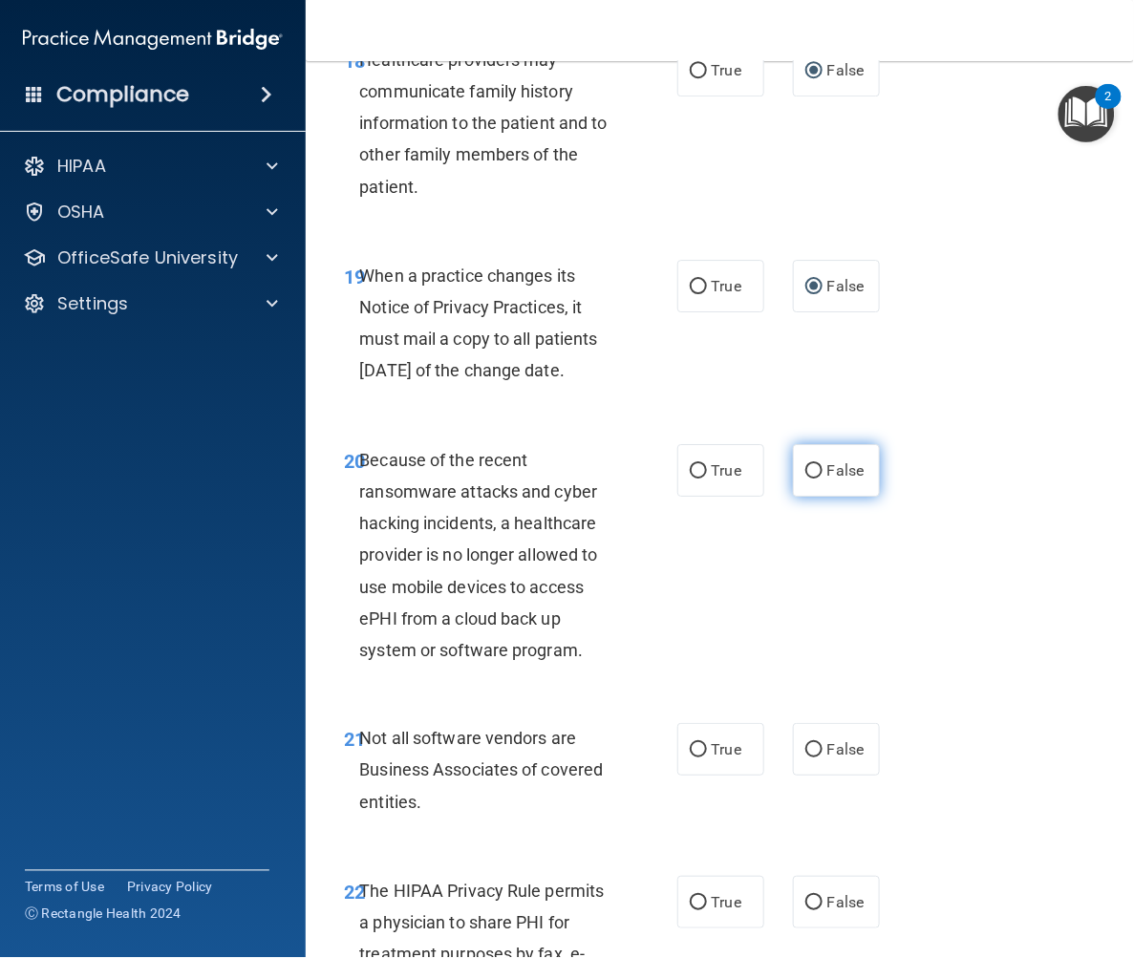
radio input "true"
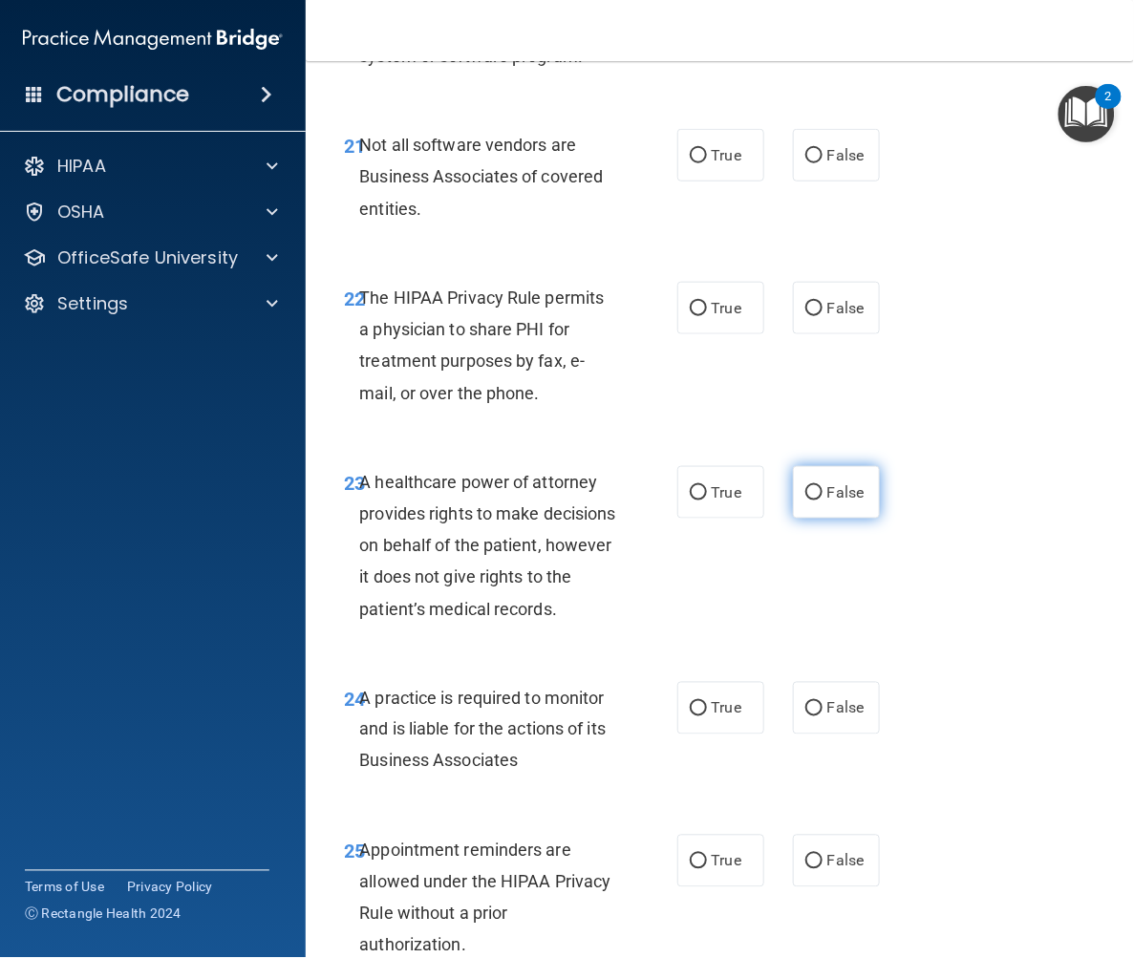
scroll to position [4670, 0]
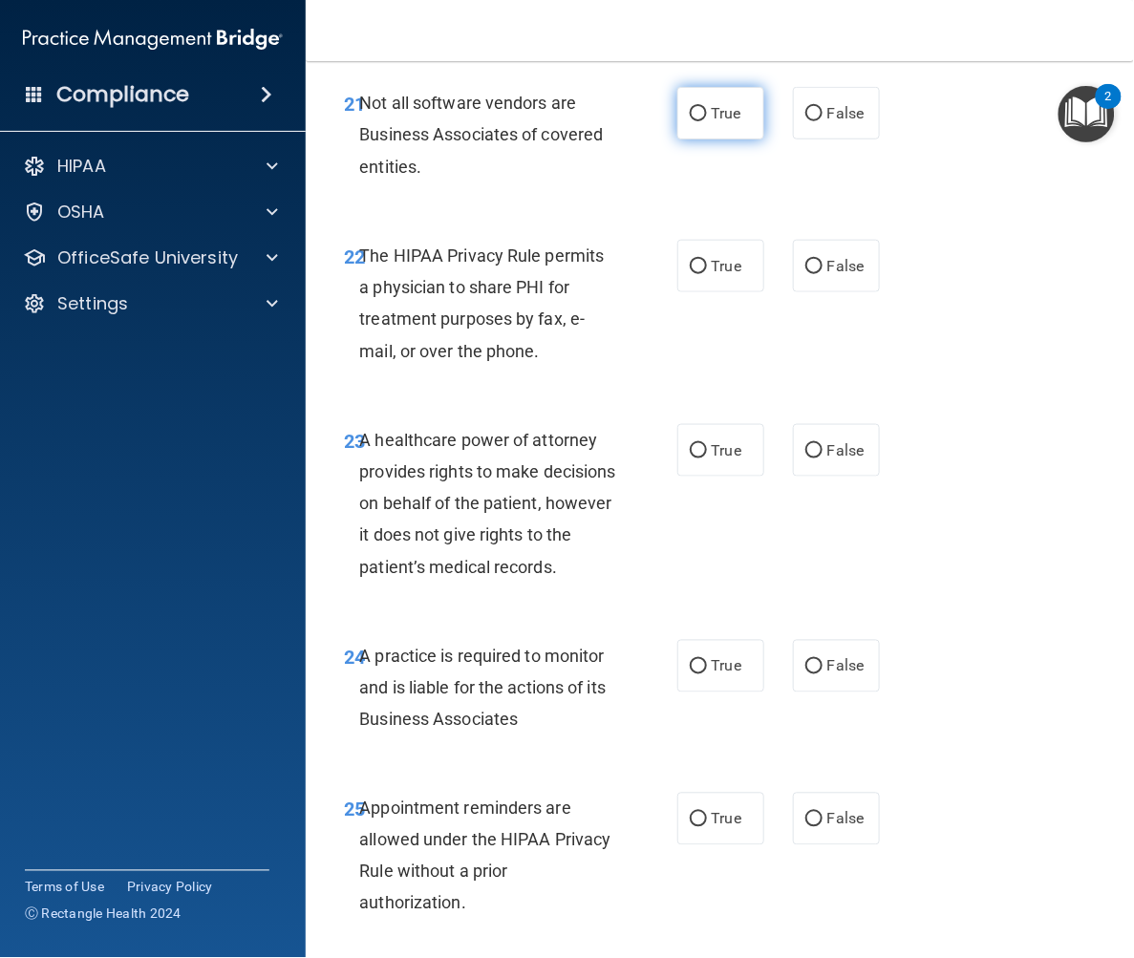
click at [690, 121] on input "True" at bounding box center [698, 114] width 17 height 14
radio input "true"
click at [690, 274] on input "True" at bounding box center [698, 267] width 17 height 14
radio input "true"
click at [805, 459] on input "False" at bounding box center [813, 451] width 17 height 14
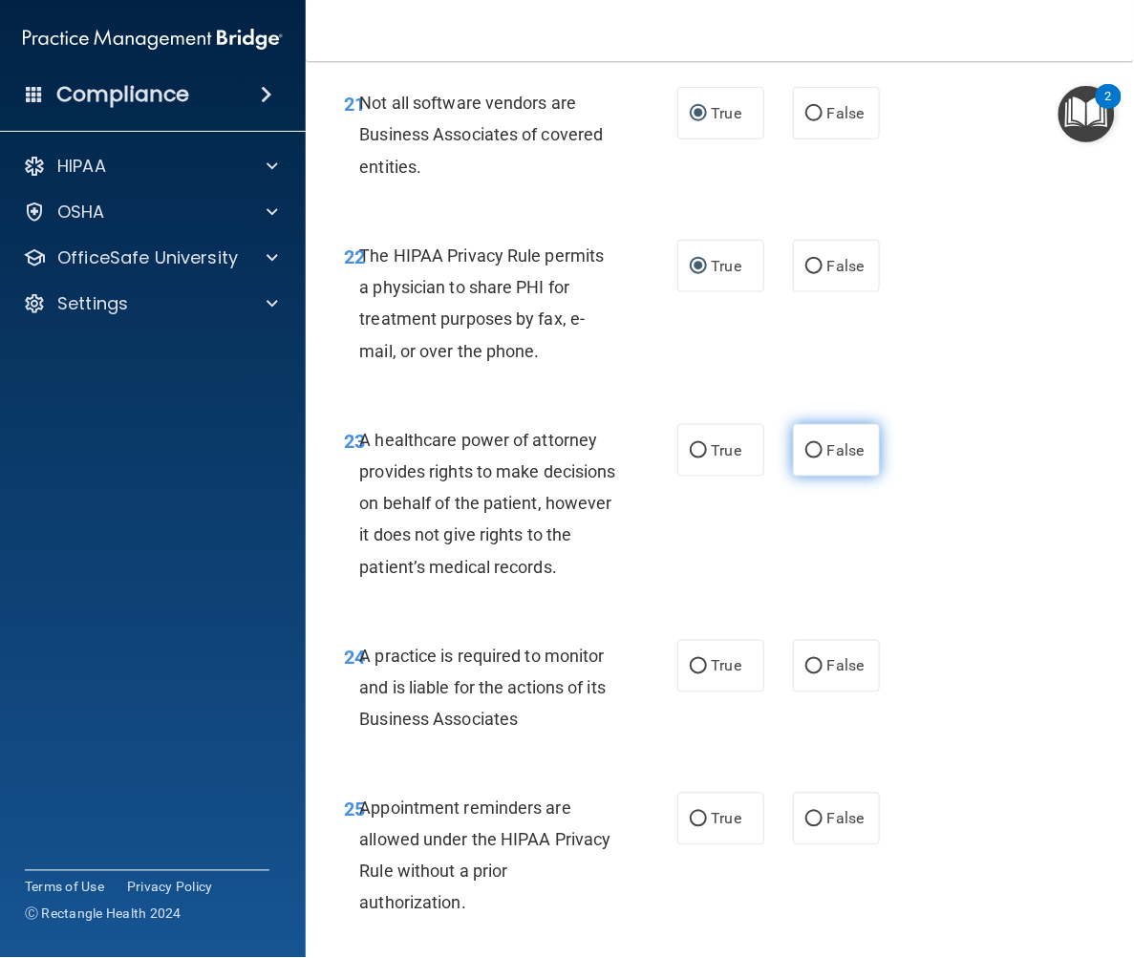
radio input "true"
click at [805, 675] on input "False" at bounding box center [813, 667] width 17 height 14
radio input "true"
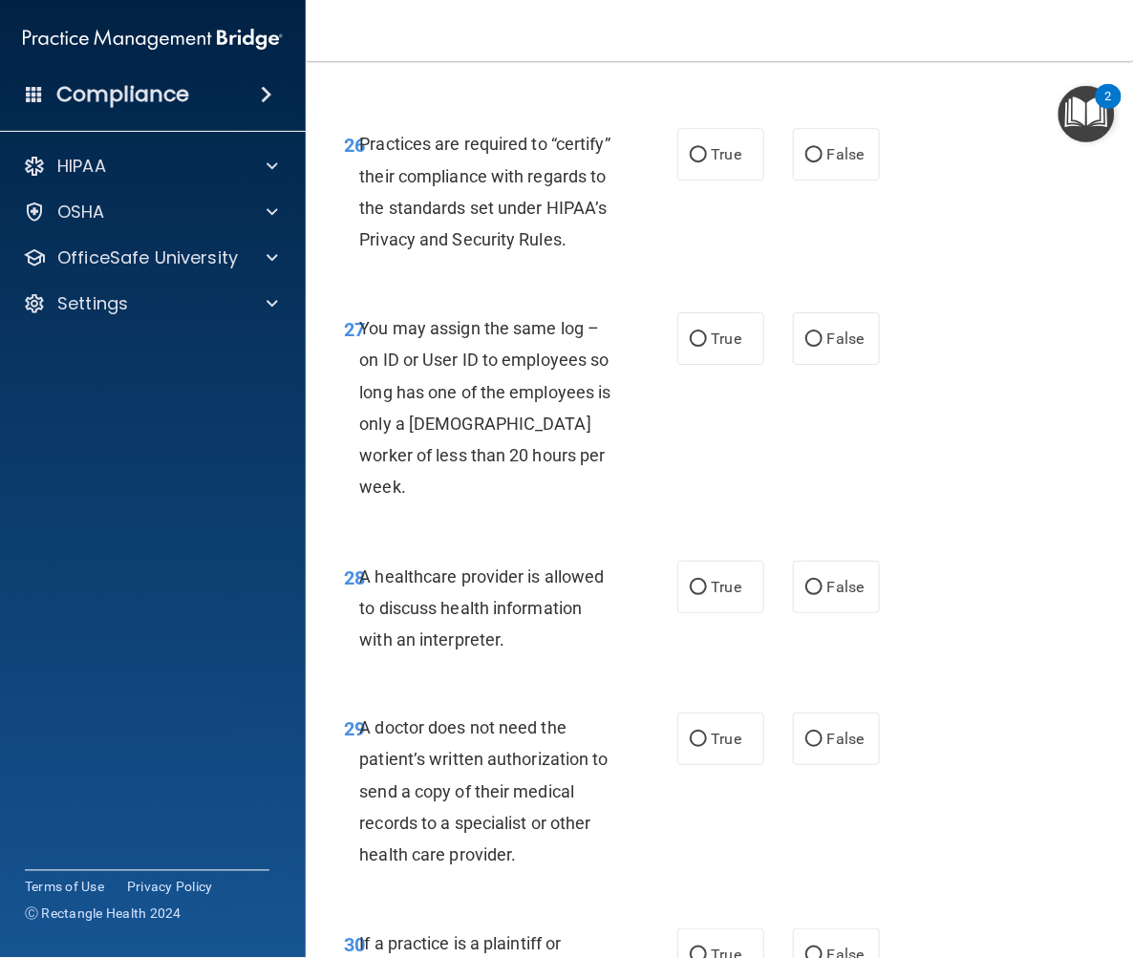
scroll to position [5520, 0]
radio input "true"
click at [805, 161] on input "False" at bounding box center [813, 154] width 17 height 14
radio input "true"
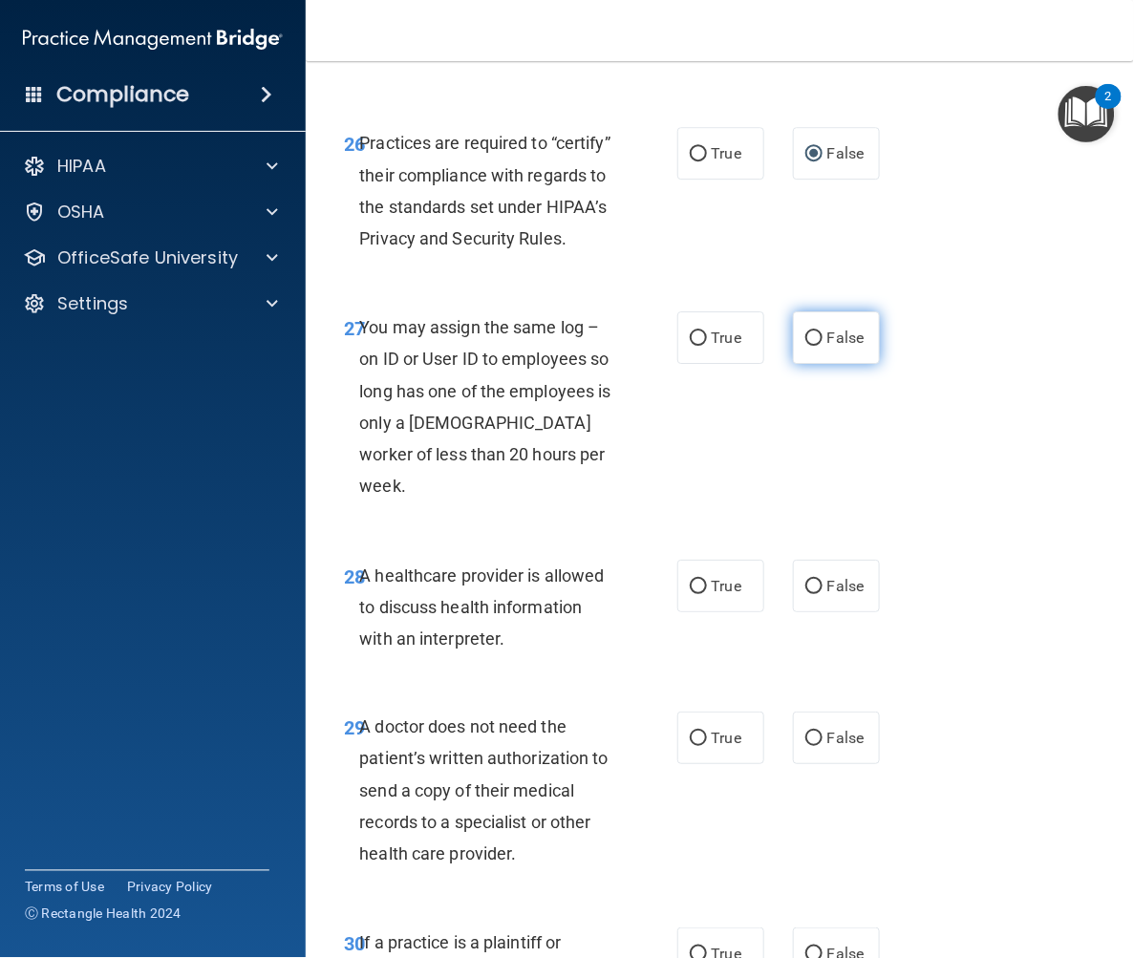
click at [805, 346] on input "False" at bounding box center [813, 339] width 17 height 14
radio input "true"
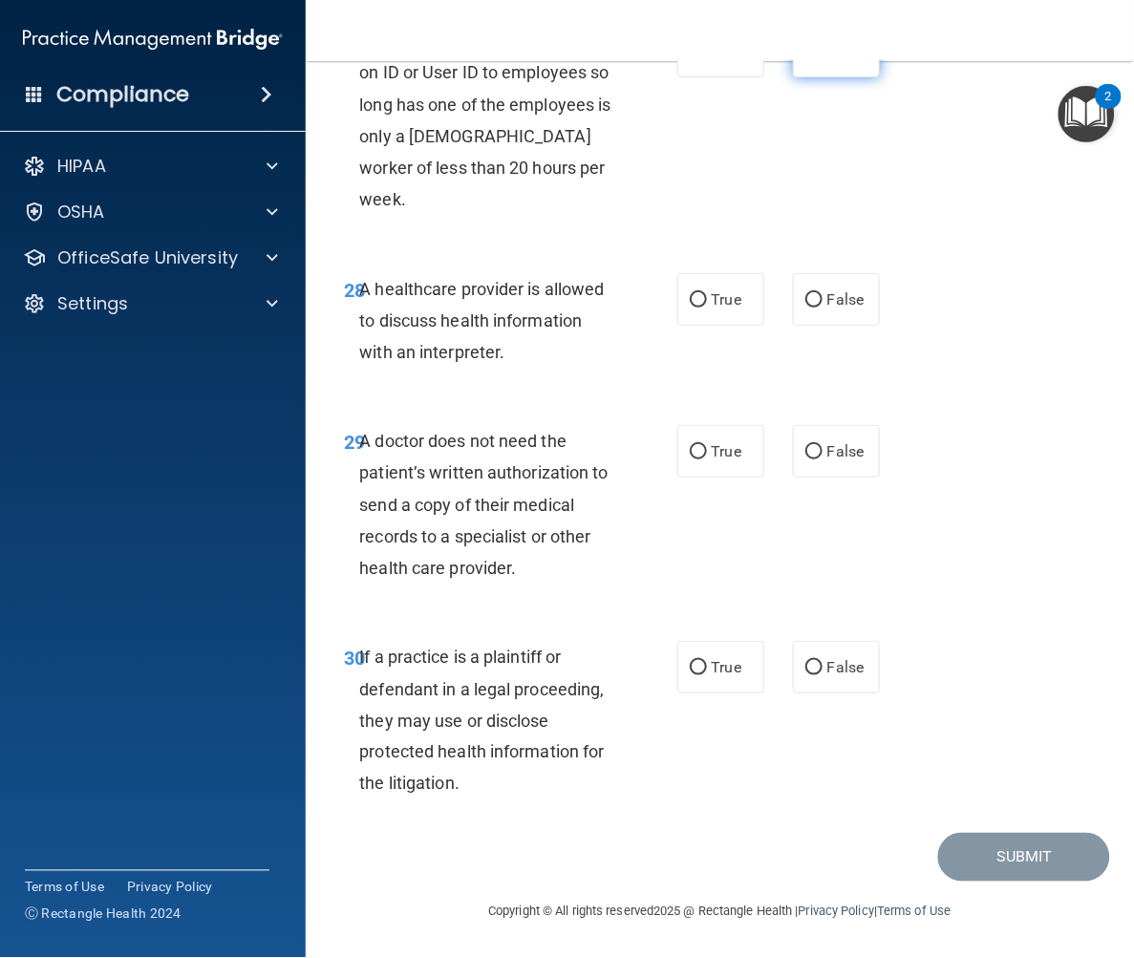
scroll to position [5966, 0]
click at [694, 300] on input "True" at bounding box center [698, 300] width 17 height 14
radio input "true"
click at [699, 443] on label "True" at bounding box center [720, 451] width 87 height 53
click at [699, 445] on input "True" at bounding box center [698, 452] width 17 height 14
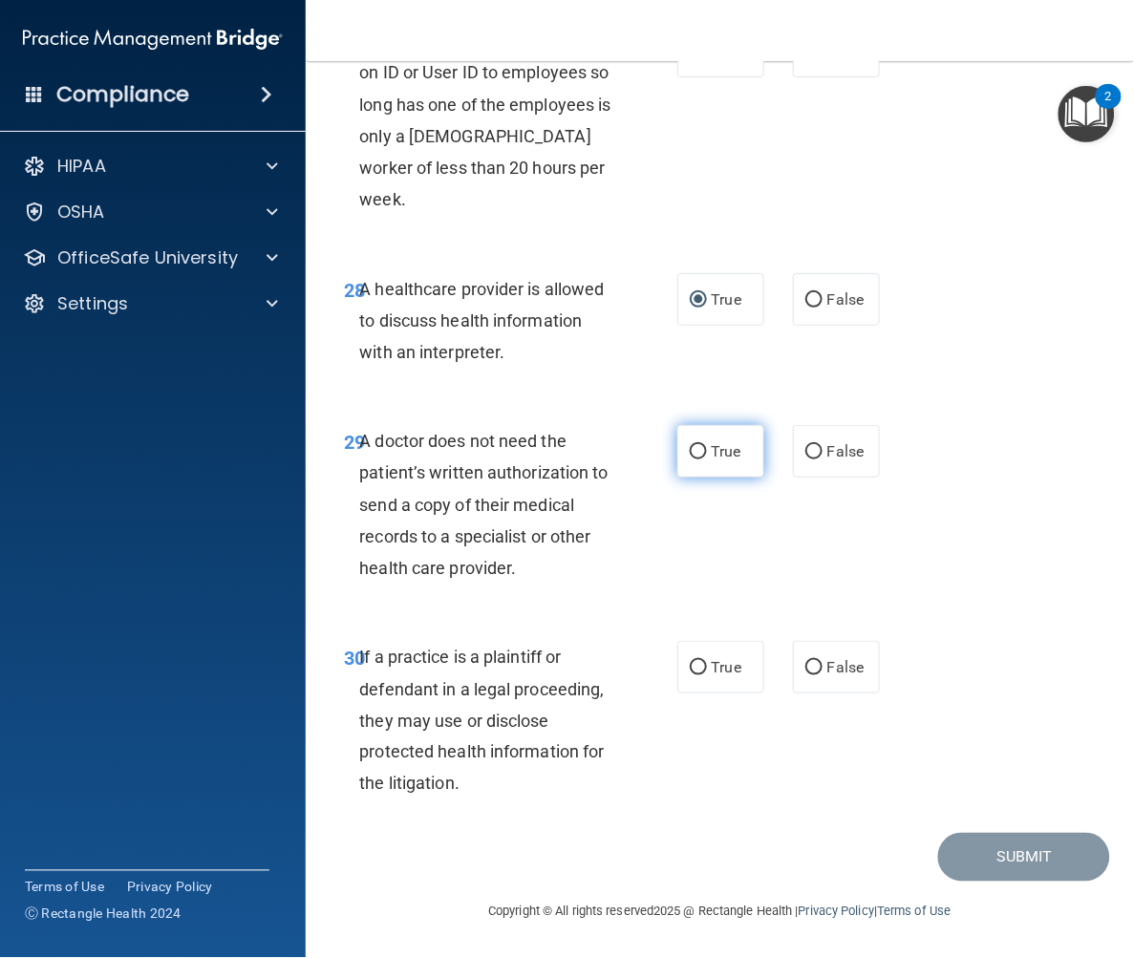
radio input "true"
click at [691, 669] on input "True" at bounding box center [698, 668] width 17 height 14
radio input "true"
click at [1001, 871] on button "Submit" at bounding box center [1024, 857] width 172 height 49
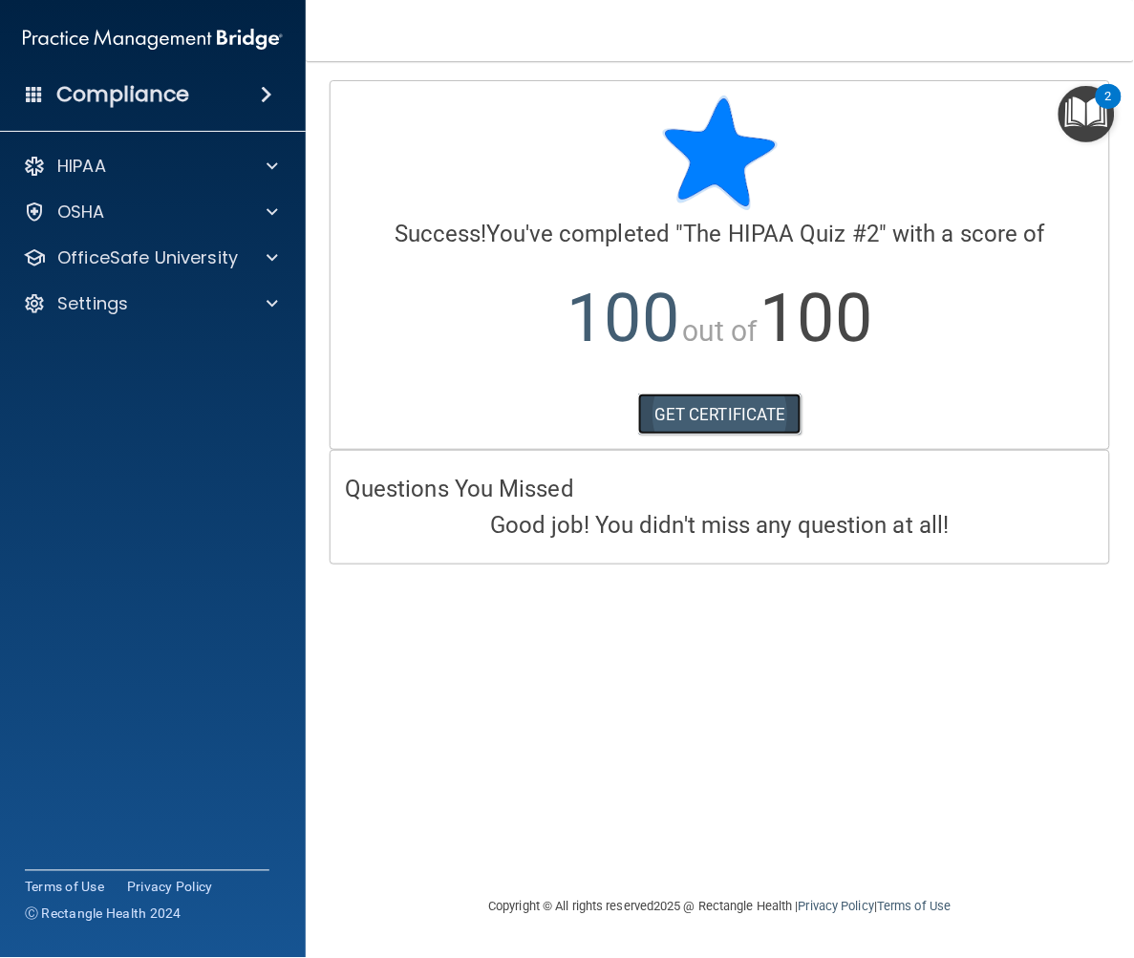
click at [698, 422] on link "GET CERTIFICATE" at bounding box center [719, 415] width 163 height 42
click at [122, 239] on div "OfficeSafe University" at bounding box center [153, 258] width 307 height 38
click at [126, 256] on p "OfficeSafe University" at bounding box center [147, 258] width 181 height 23
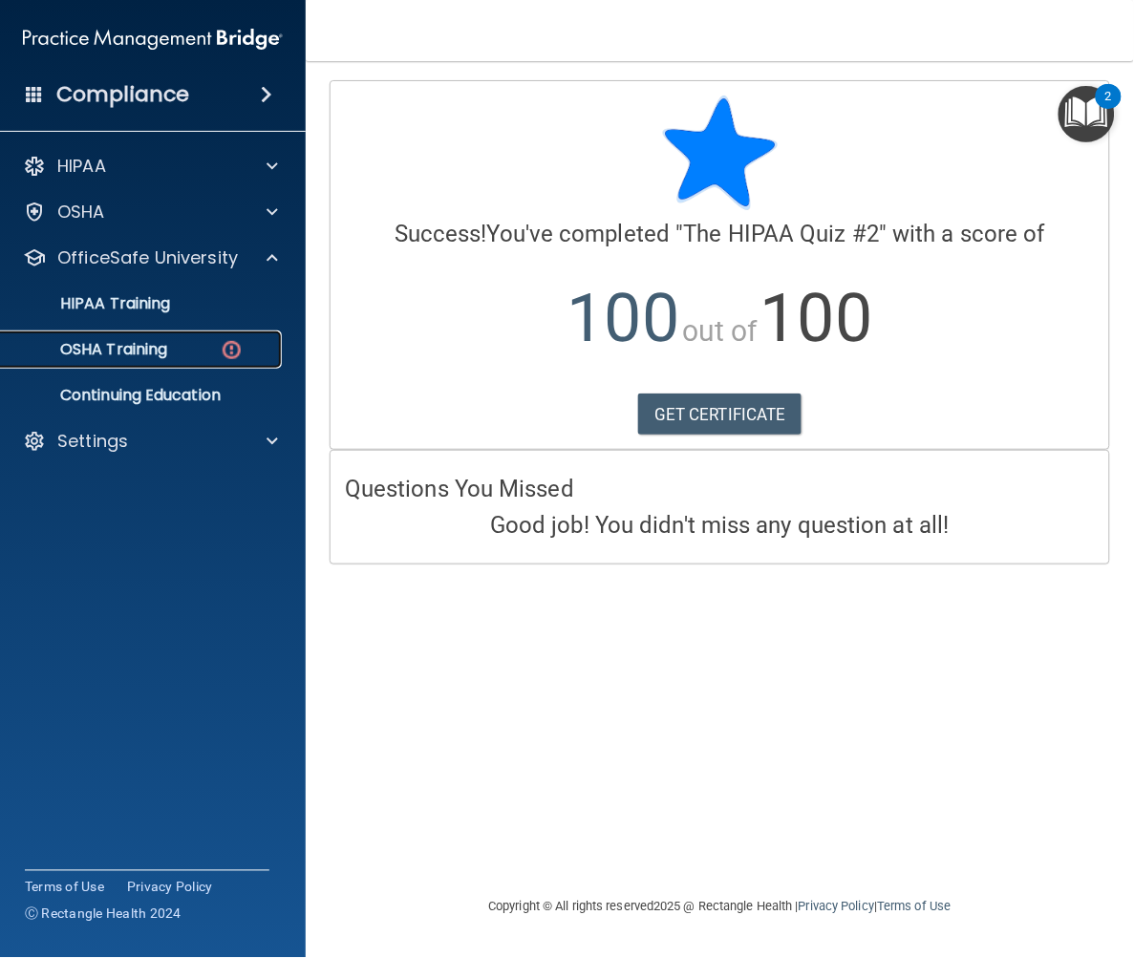
click at [118, 335] on link "OSHA Training" at bounding box center [131, 350] width 301 height 38
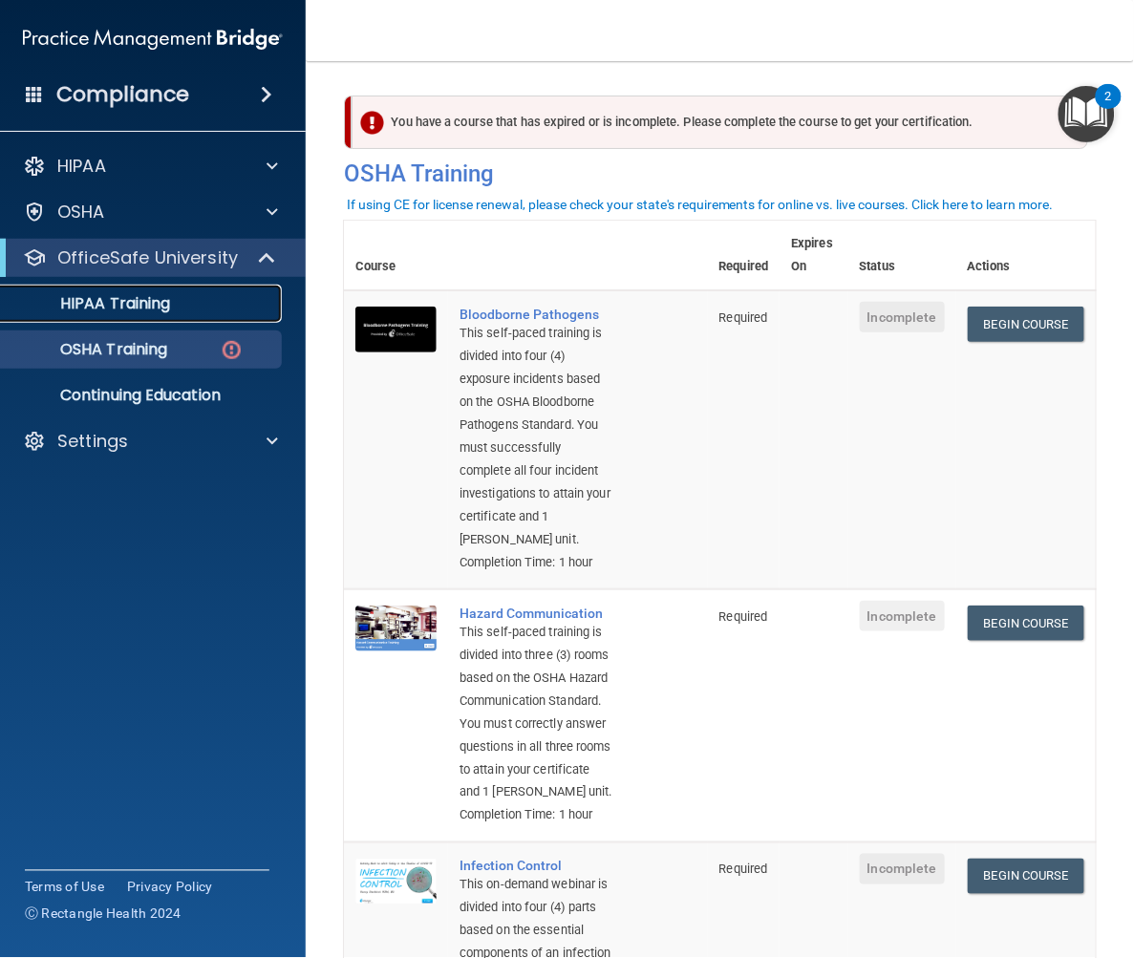
click at [112, 318] on link "HIPAA Training" at bounding box center [131, 304] width 301 height 38
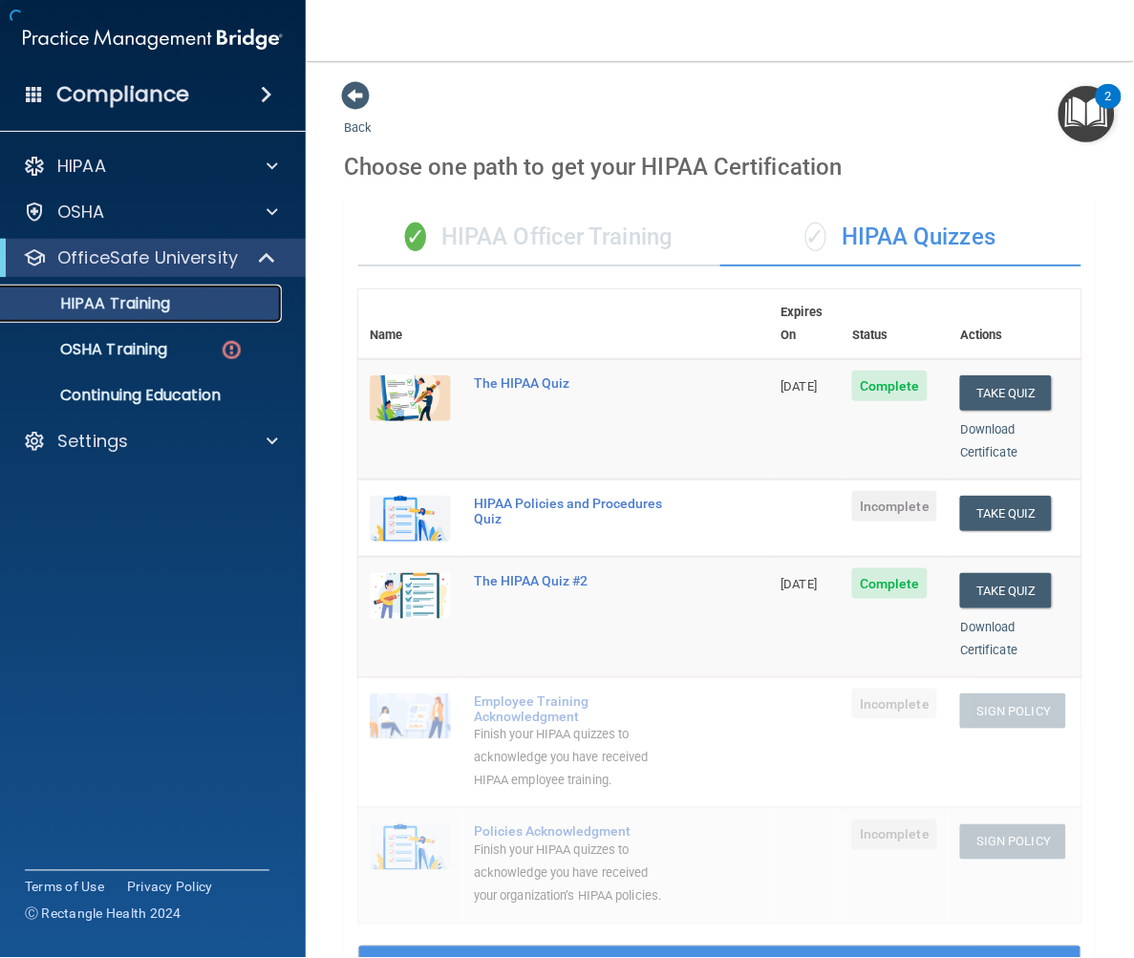
click at [137, 301] on p "HIPAA Training" at bounding box center [91, 303] width 158 height 19
click at [997, 496] on button "Take Quiz" at bounding box center [1006, 513] width 92 height 35
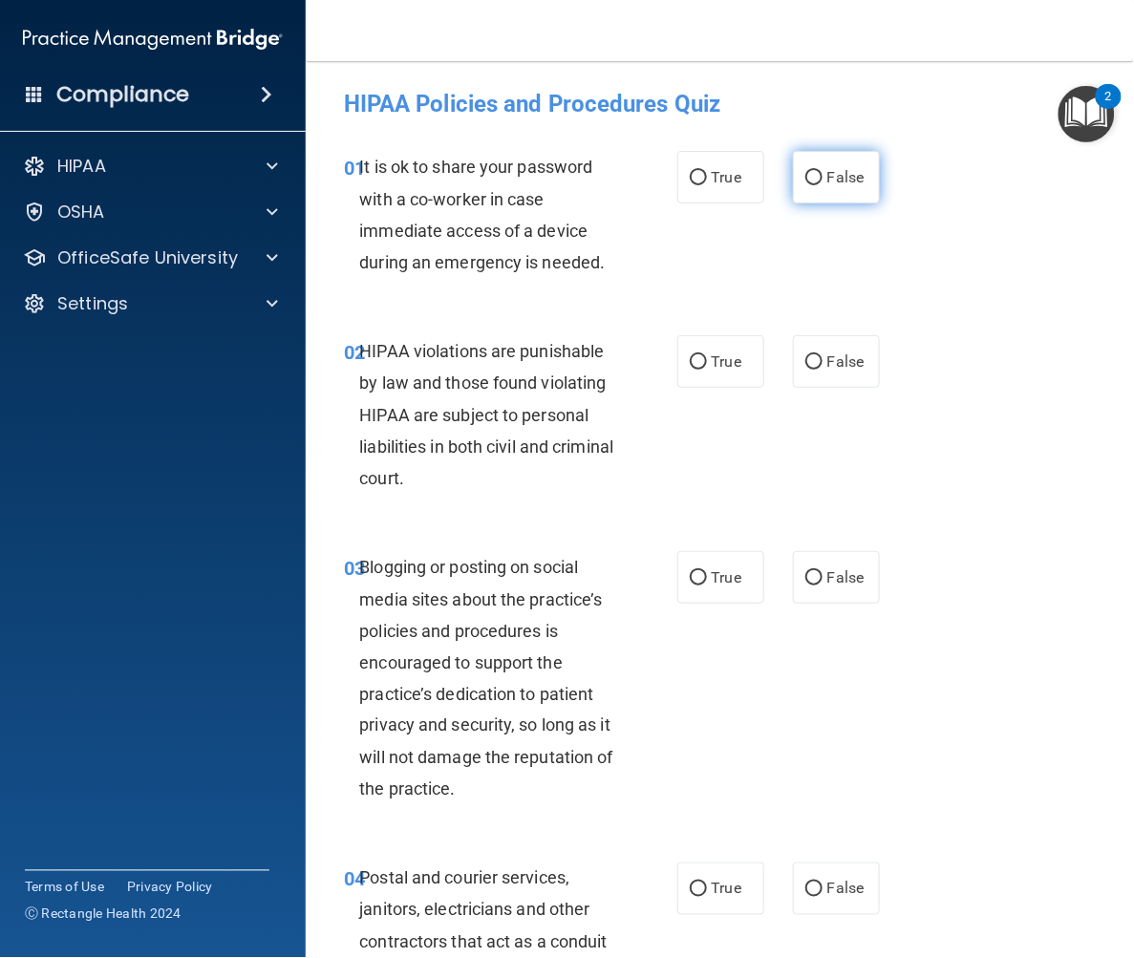
click at [806, 180] on input "False" at bounding box center [813, 178] width 17 height 14
radio input "true"
click at [689, 370] on label "True" at bounding box center [720, 361] width 87 height 53
click at [690, 370] on input "True" at bounding box center [698, 362] width 17 height 14
radio input "true"
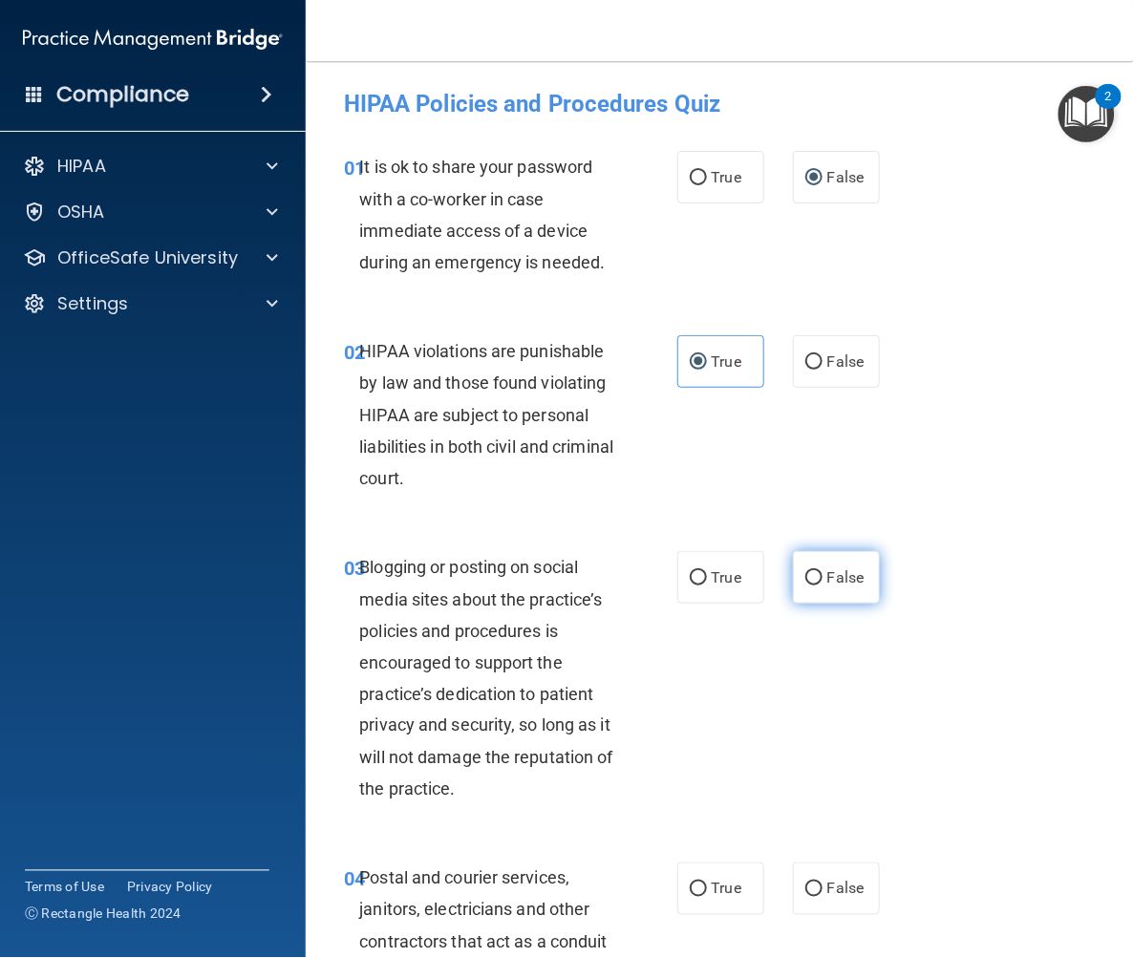
click at [827, 583] on span "False" at bounding box center [845, 578] width 37 height 18
click at [818, 583] on input "False" at bounding box center [813, 578] width 17 height 14
radio input "true"
click at [692, 892] on input "True" at bounding box center [698, 890] width 17 height 14
radio input "true"
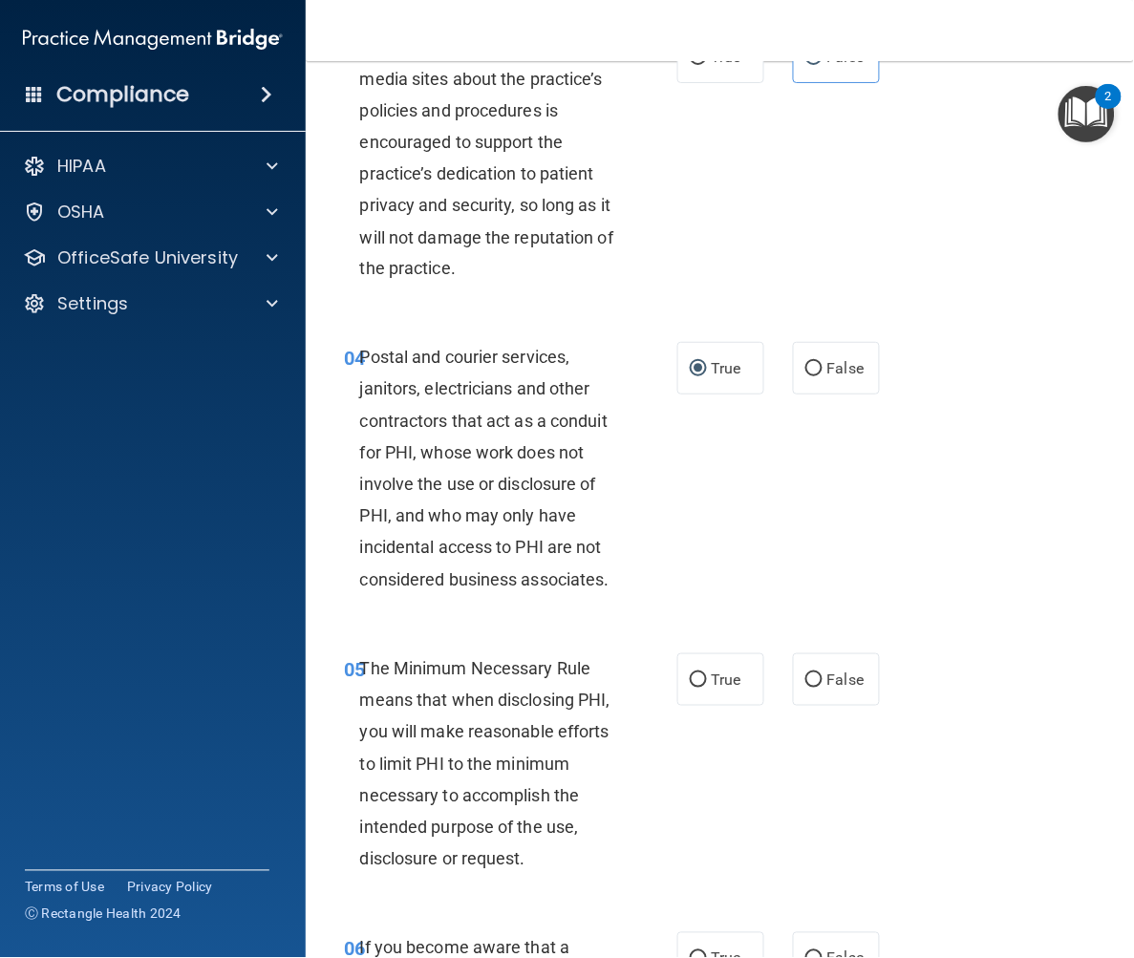
scroll to position [636, 0]
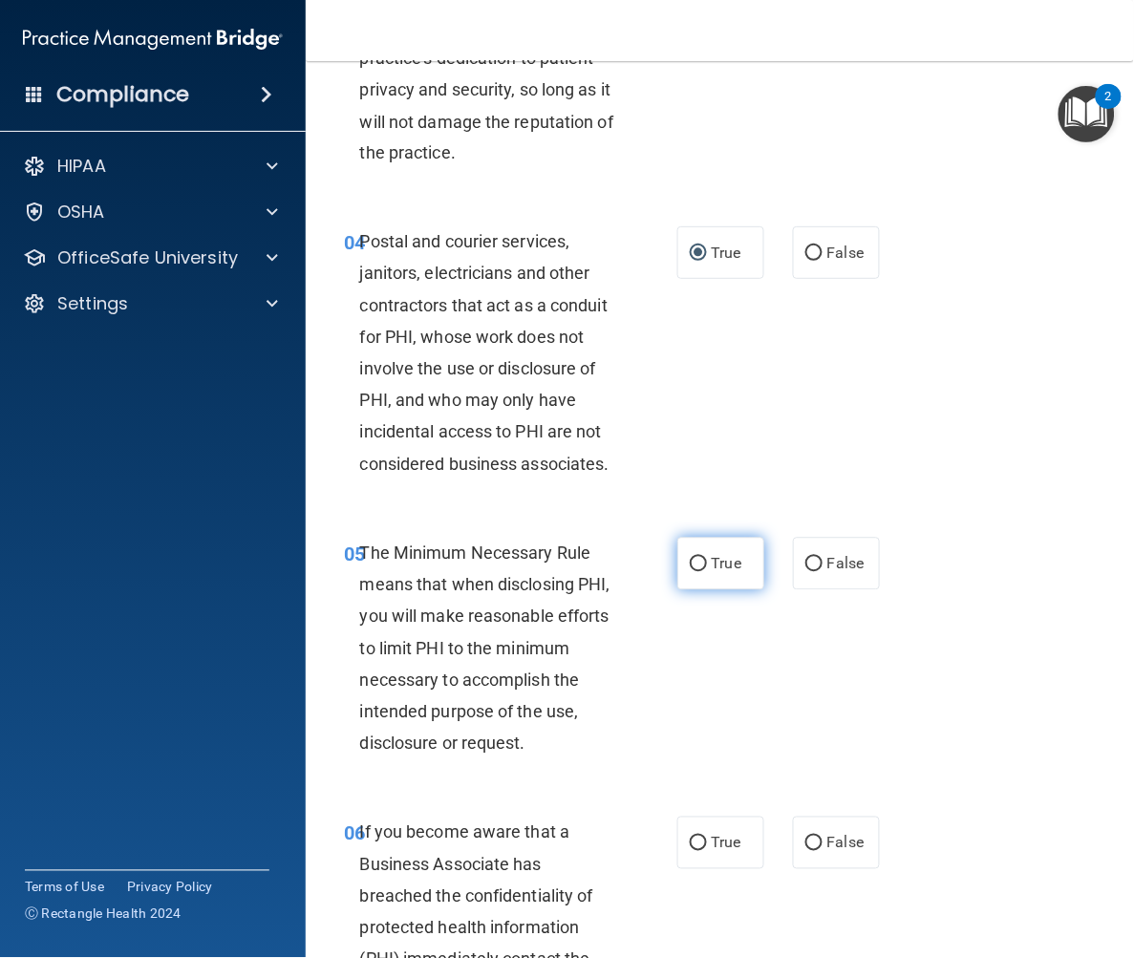
click at [692, 572] on input "True" at bounding box center [698, 565] width 17 height 14
radio input "true"
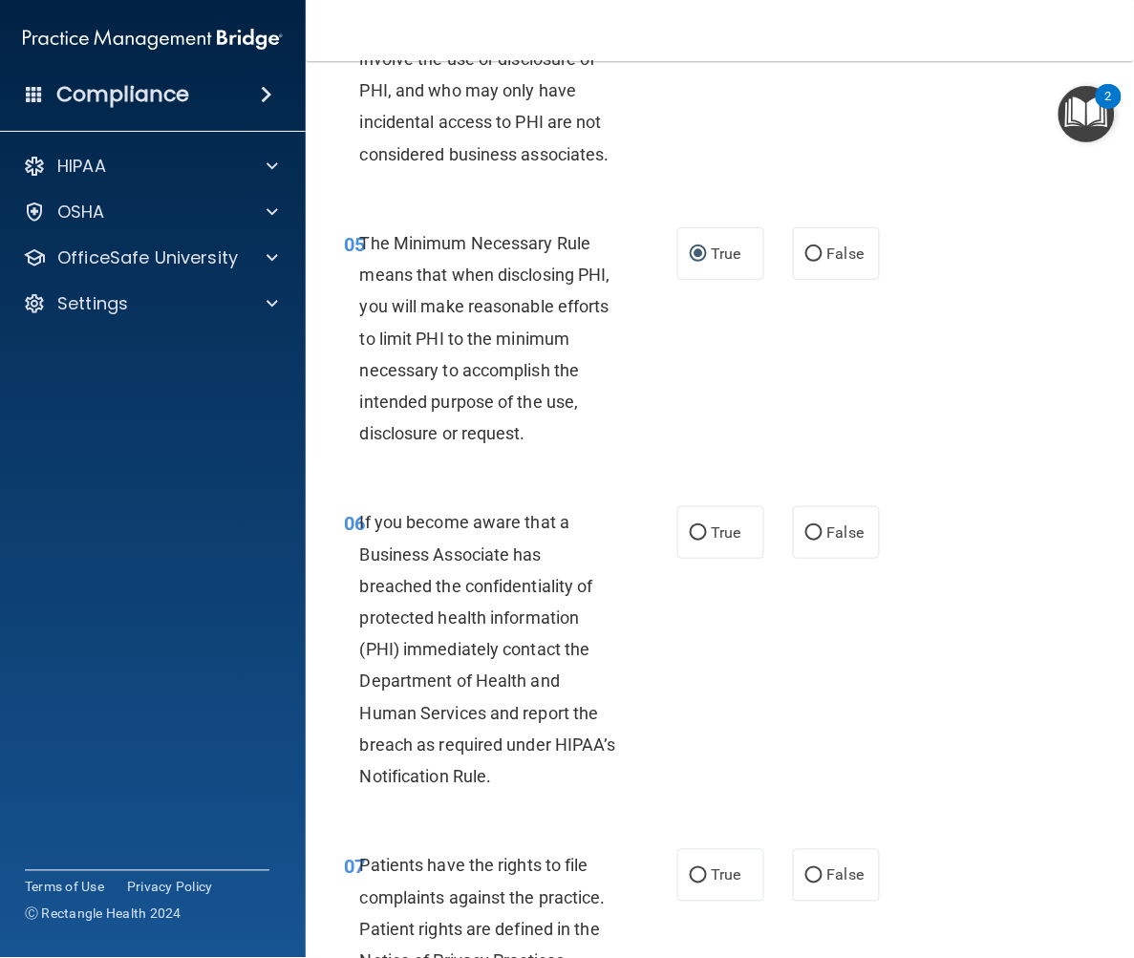
scroll to position [1062, 0]
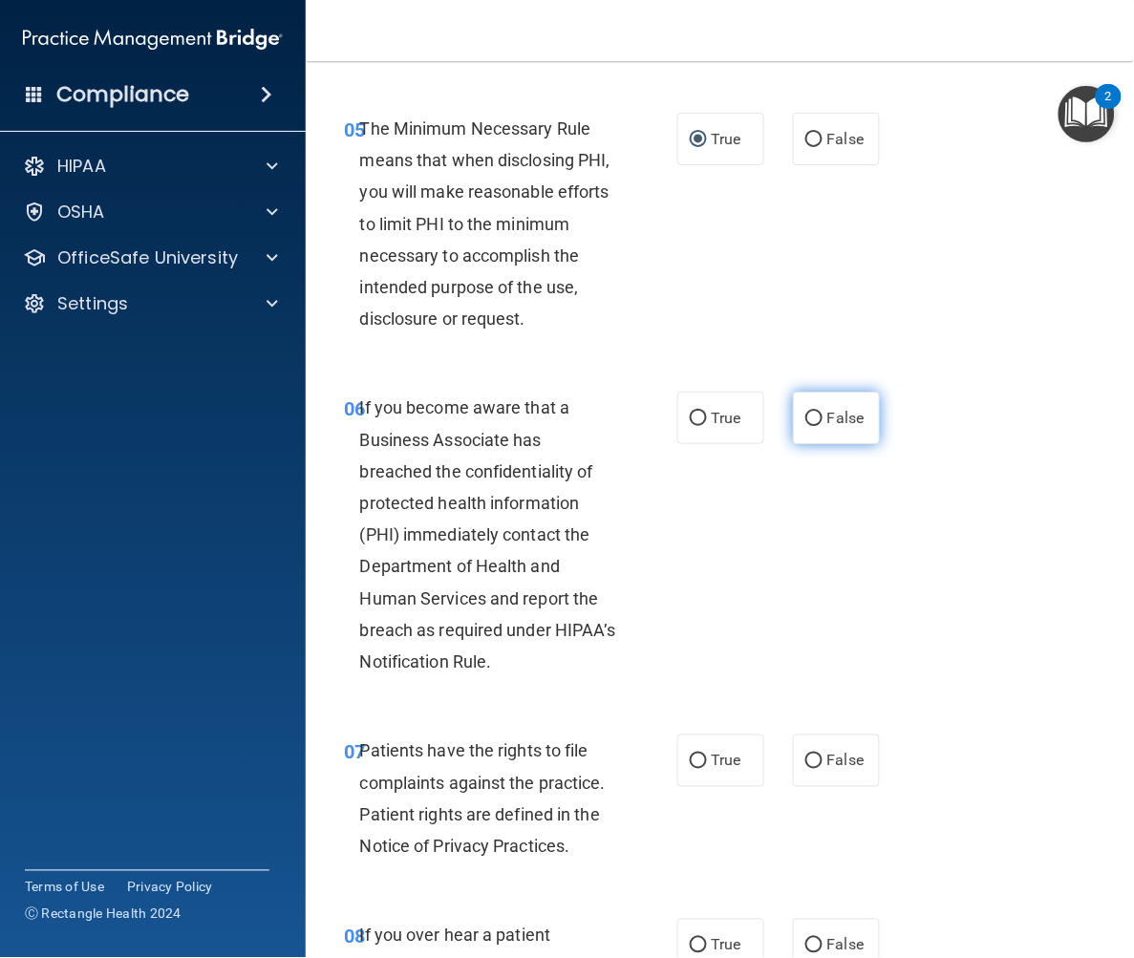
click at [805, 426] on input "False" at bounding box center [813, 419] width 17 height 14
radio input "true"
click at [692, 769] on input "True" at bounding box center [698, 762] width 17 height 14
radio input "true"
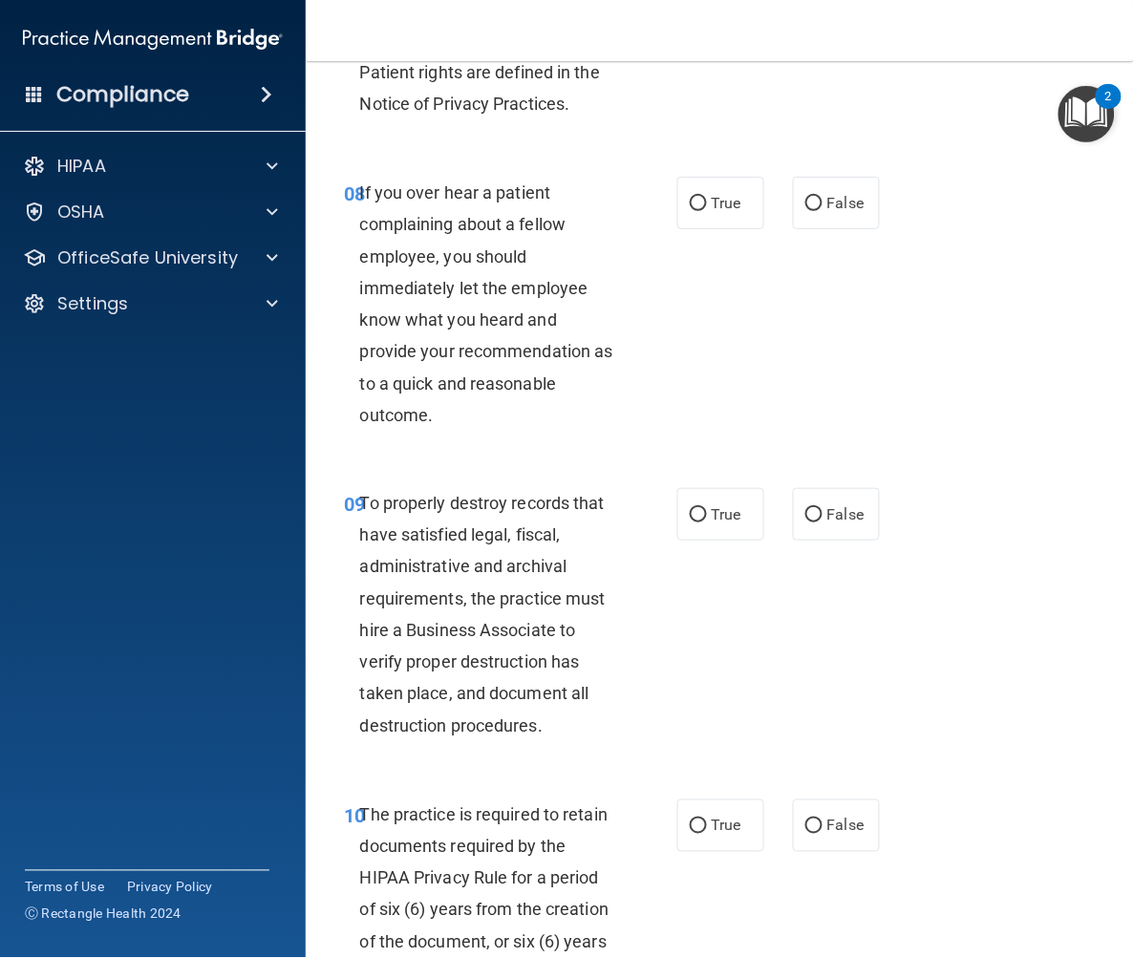
scroll to position [1911, 0]
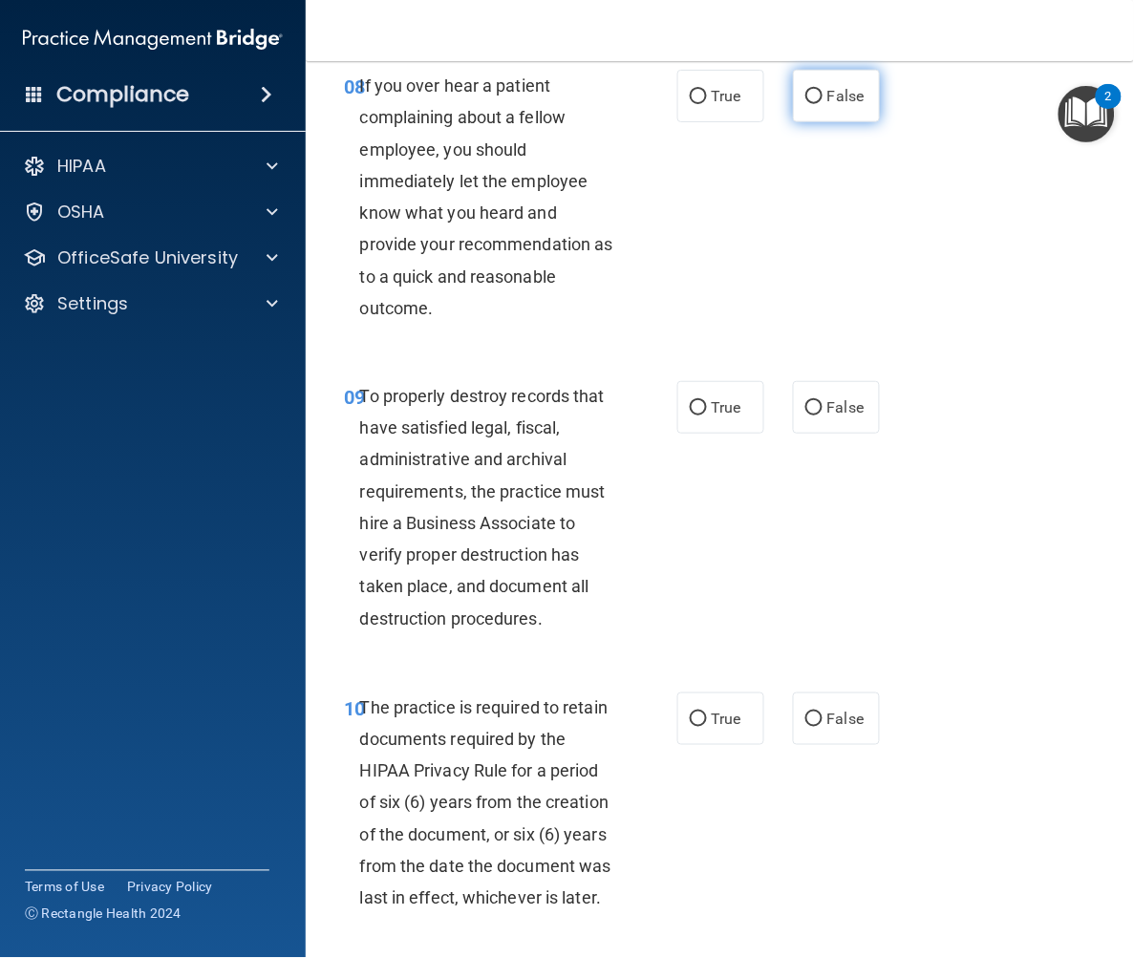
click at [809, 104] on input "False" at bounding box center [813, 97] width 17 height 14
radio input "true"
click at [805, 416] on input "False" at bounding box center [813, 408] width 17 height 14
radio input "true"
click at [691, 727] on input "True" at bounding box center [698, 720] width 17 height 14
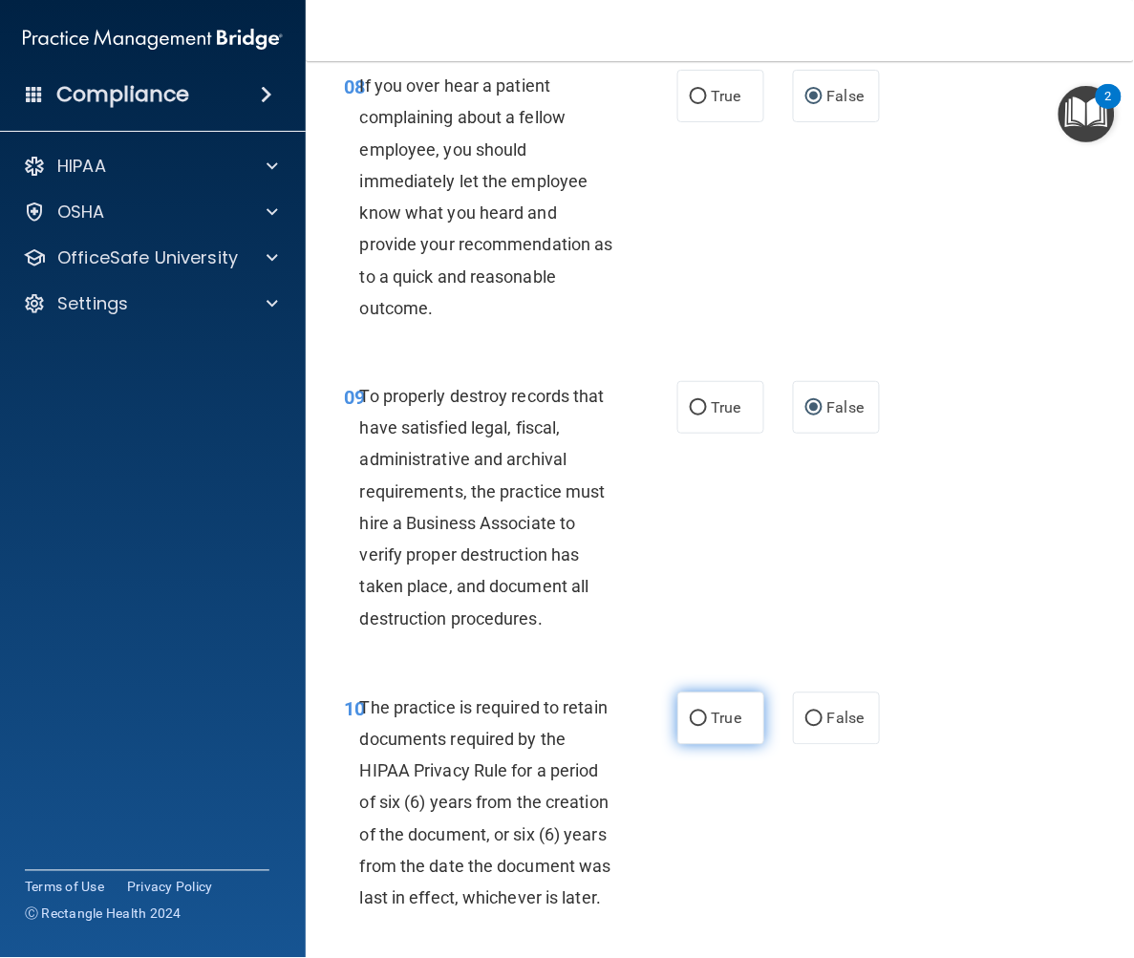
radio input "true"
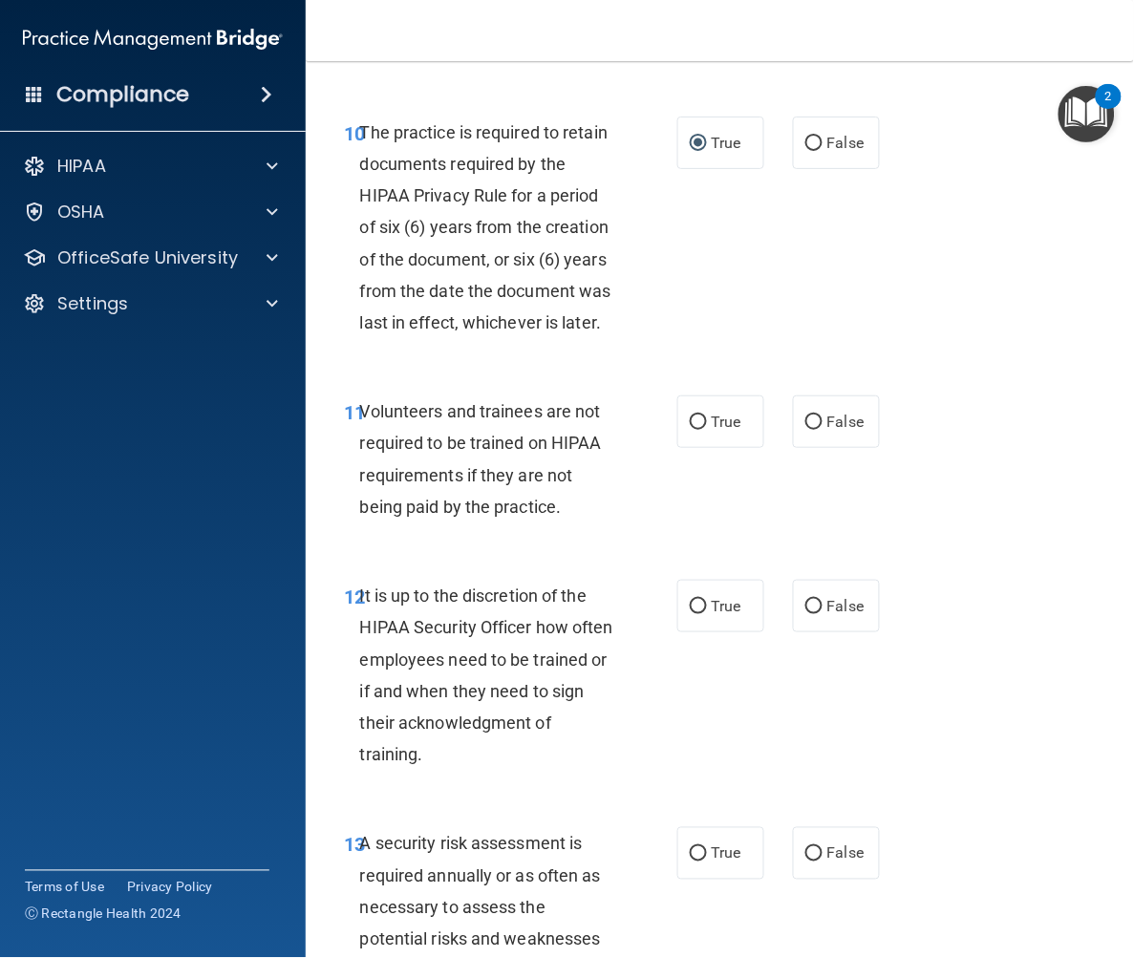
scroll to position [2653, 0]
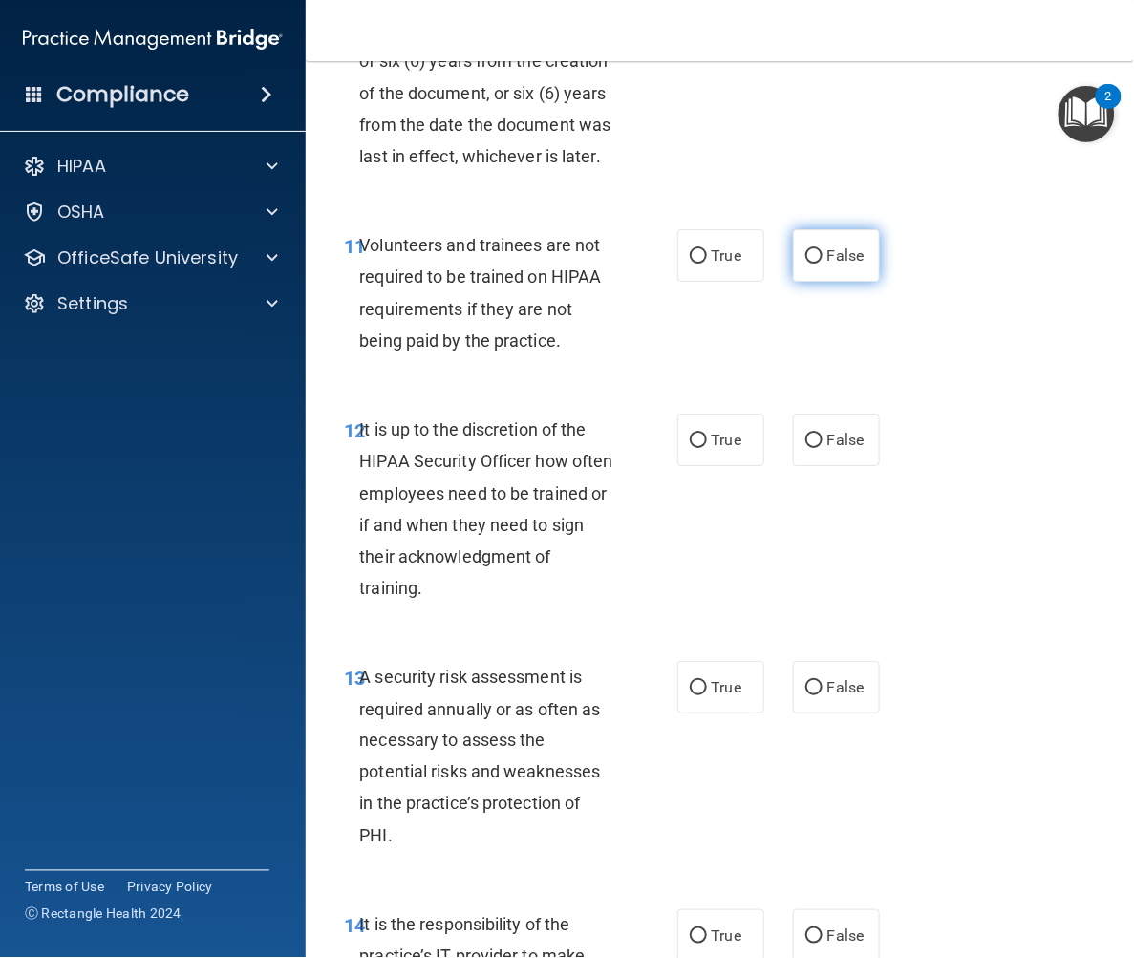
click at [805, 264] on input "False" at bounding box center [813, 256] width 17 height 14
radio input "true"
click at [805, 448] on input "False" at bounding box center [813, 441] width 17 height 14
radio input "true"
click at [698, 714] on label "True" at bounding box center [720, 687] width 87 height 53
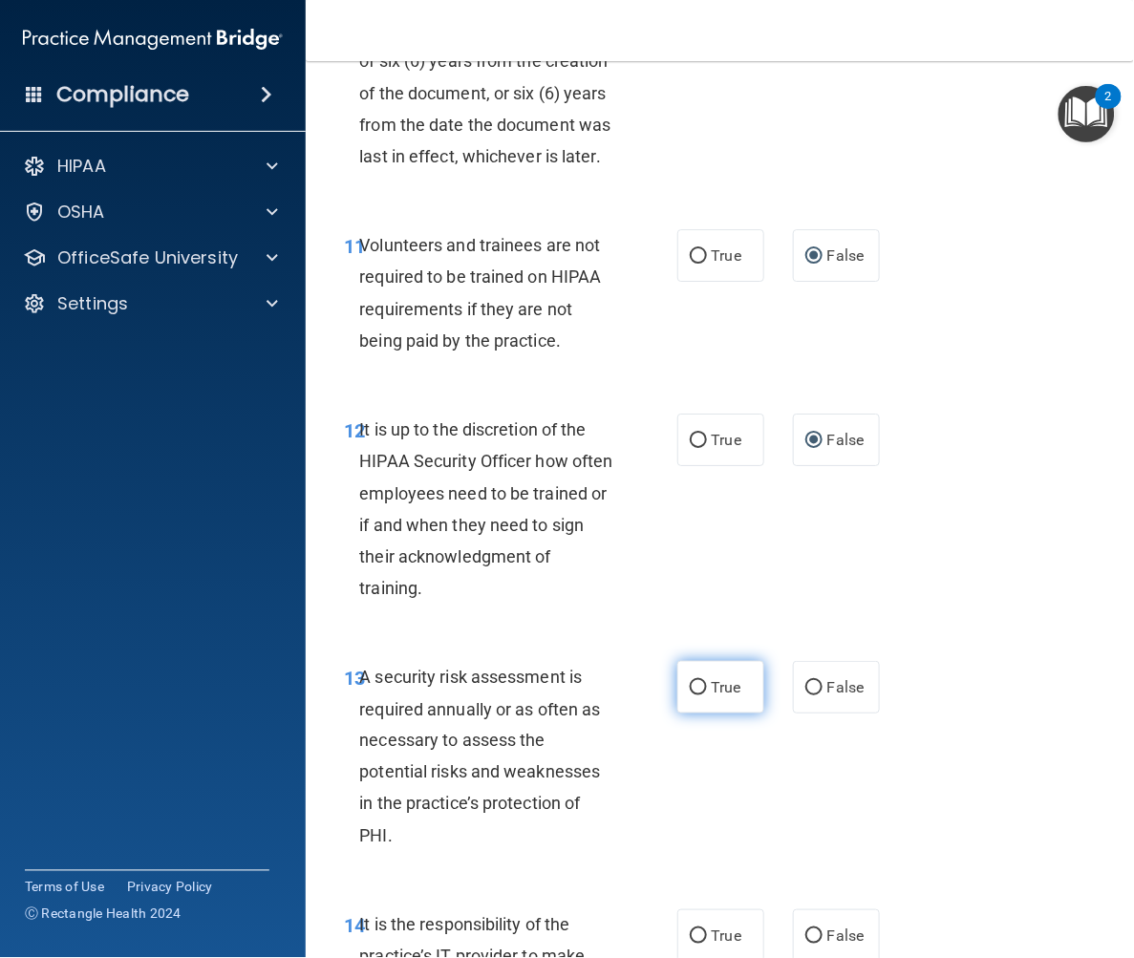
click at [698, 696] on input "True" at bounding box center [698, 688] width 17 height 14
radio input "true"
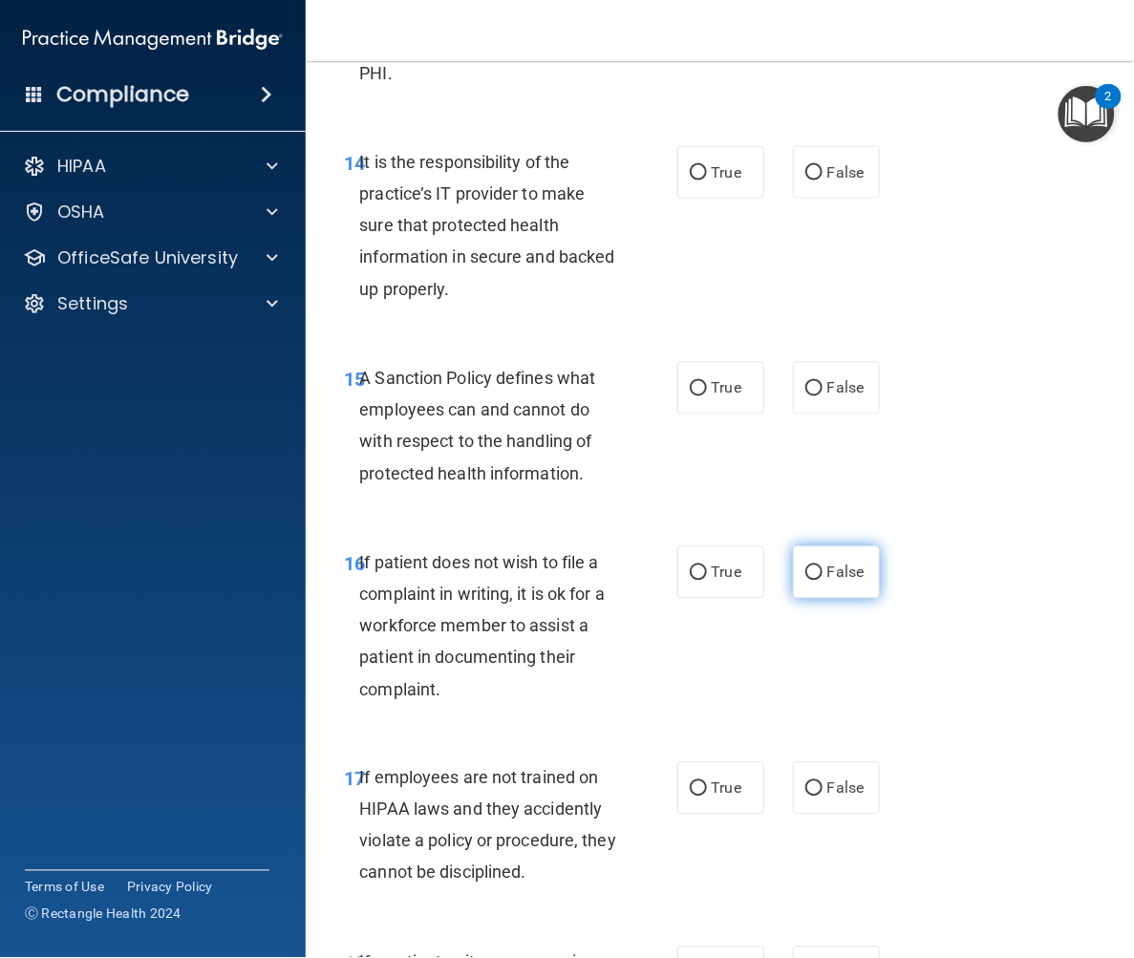
scroll to position [3503, 0]
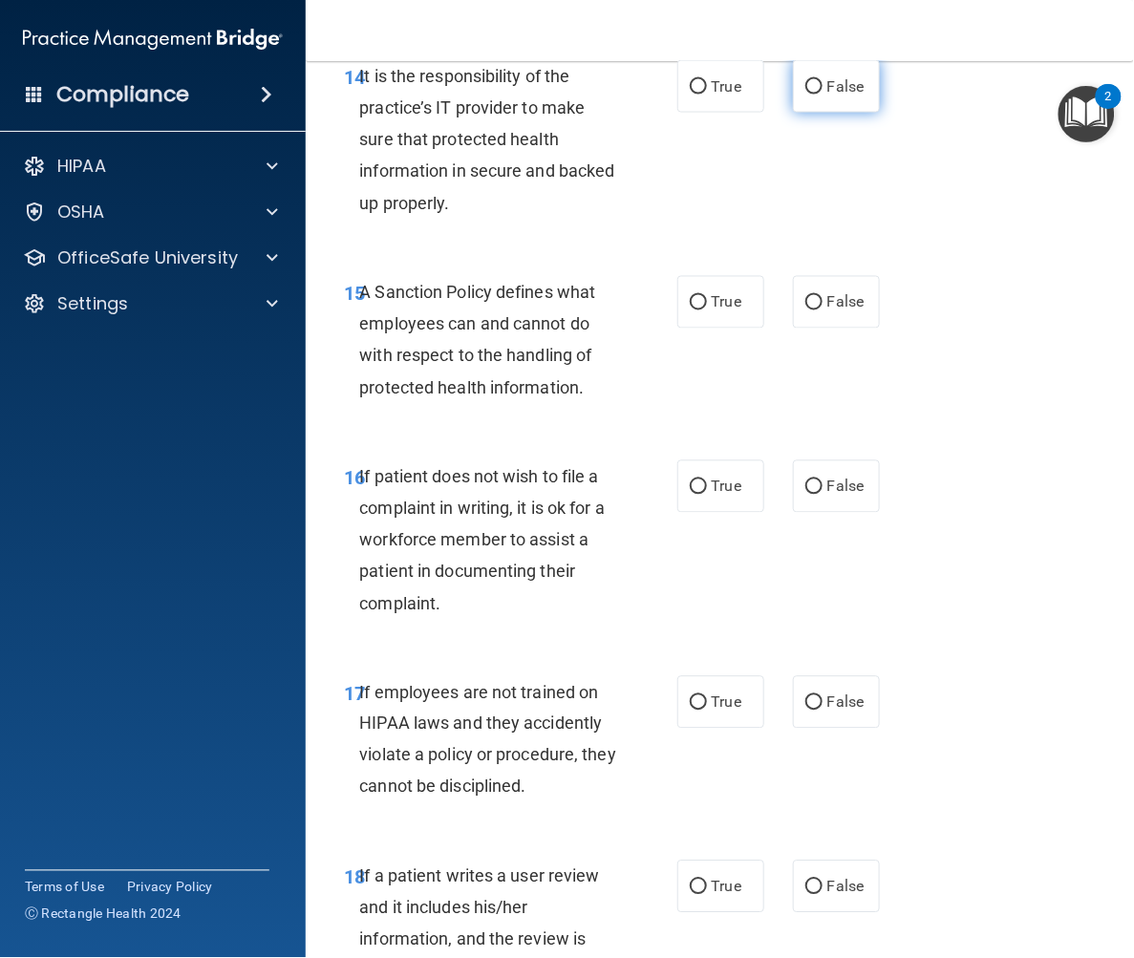
click at [827, 113] on label "False" at bounding box center [836, 86] width 87 height 53
click at [823, 95] on input "False" at bounding box center [813, 87] width 17 height 14
radio input "true"
click at [805, 311] on input "False" at bounding box center [813, 303] width 17 height 14
radio input "true"
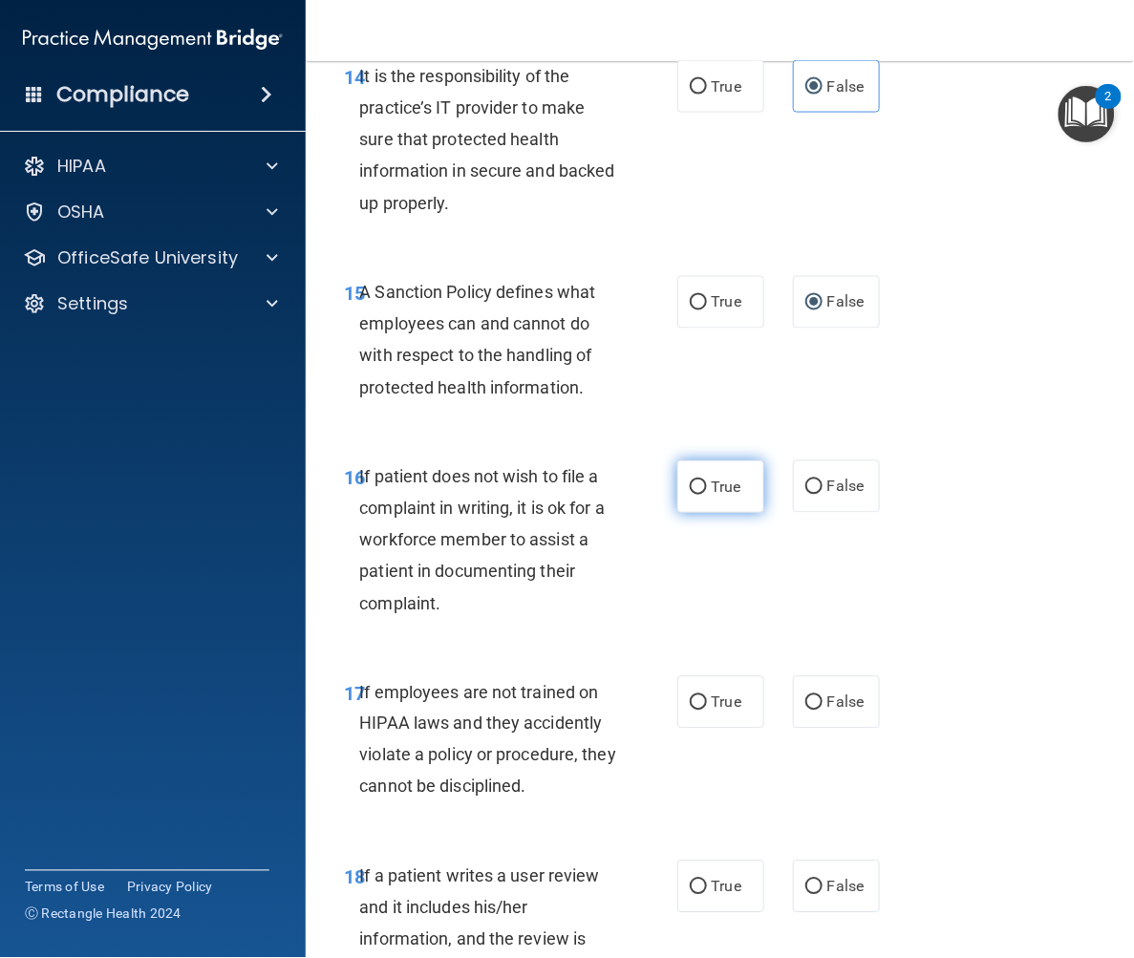
click at [730, 496] on span "True" at bounding box center [727, 487] width 30 height 18
click at [707, 495] on input "True" at bounding box center [698, 488] width 17 height 14
radio input "true"
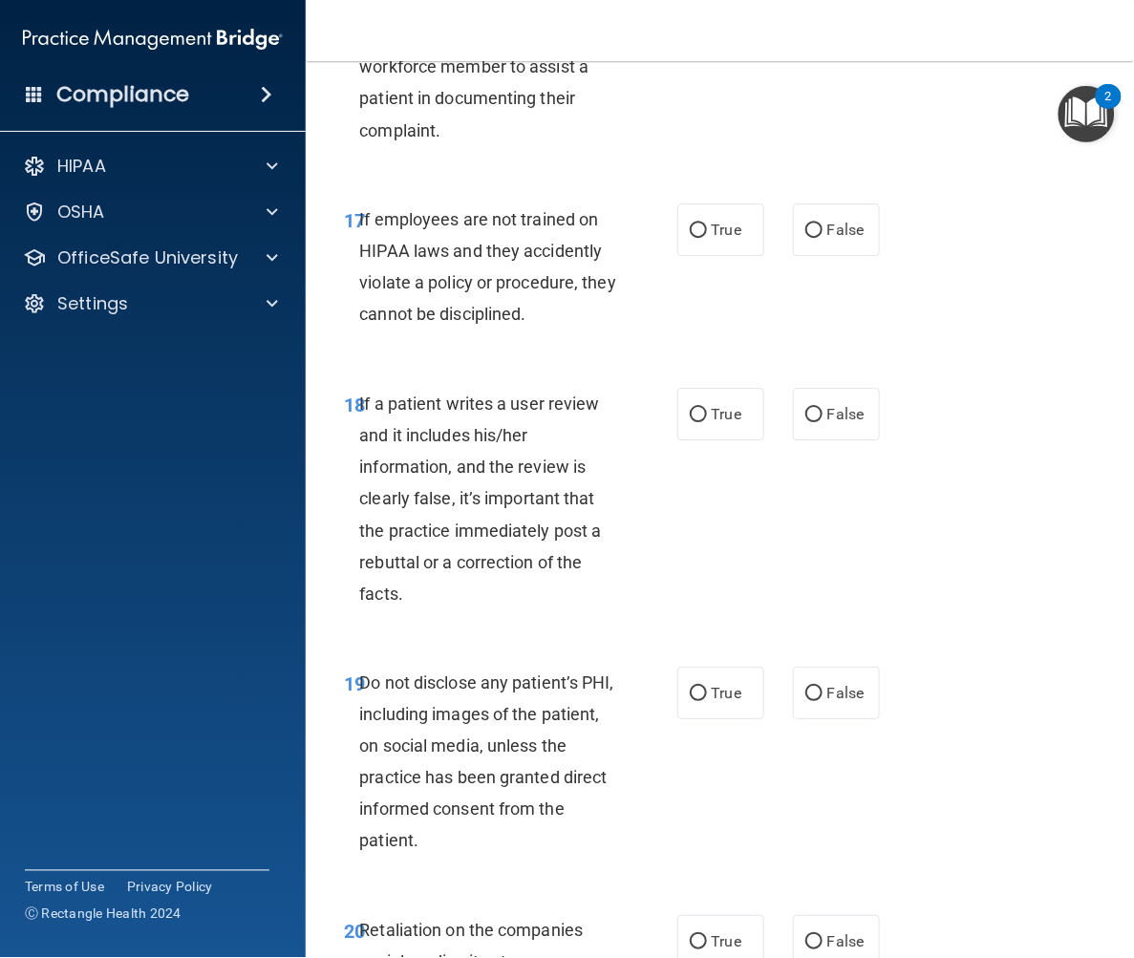
scroll to position [4140, 0]
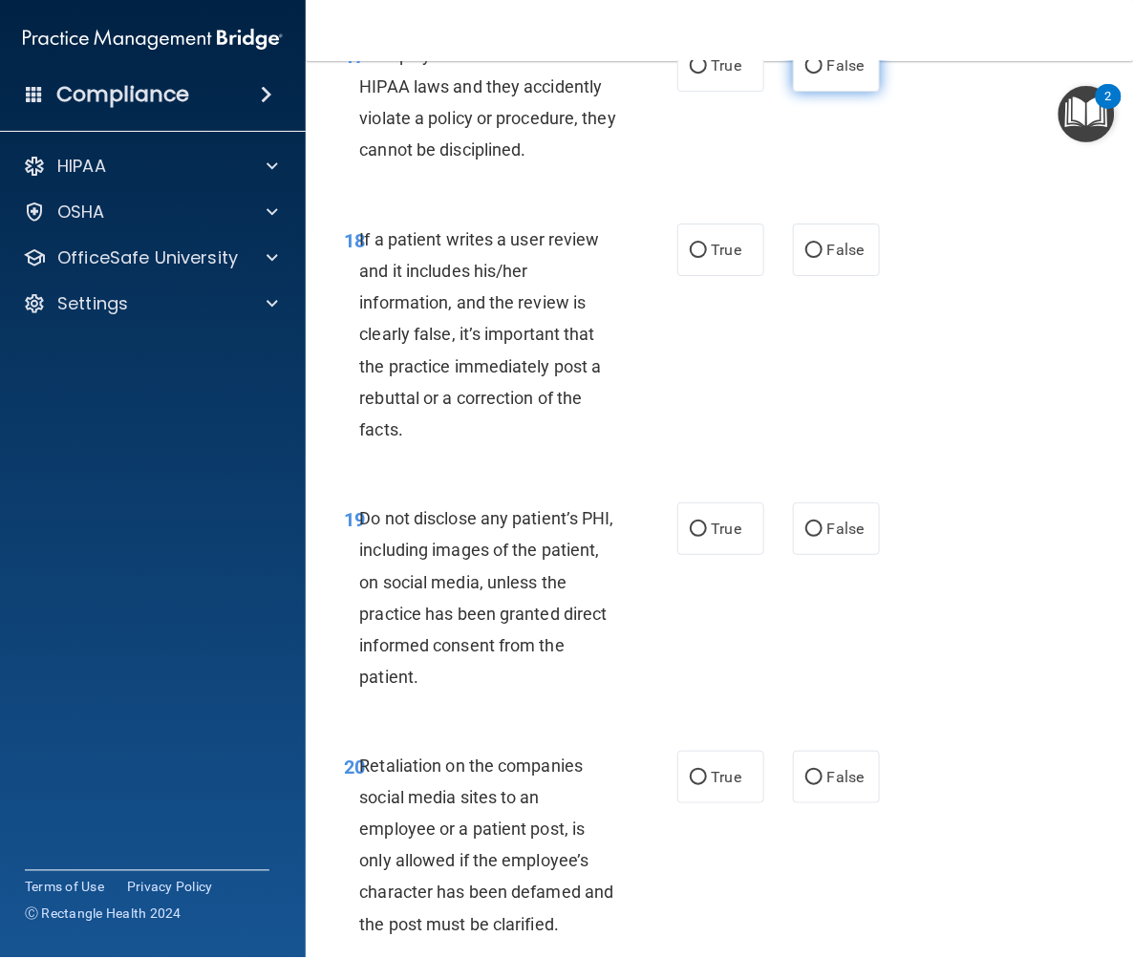
click at [827, 75] on span "False" at bounding box center [845, 65] width 37 height 18
click at [823, 74] on input "False" at bounding box center [813, 66] width 17 height 14
radio input "true"
click at [844, 259] on span "False" at bounding box center [845, 250] width 37 height 18
click at [823, 258] on input "False" at bounding box center [813, 251] width 17 height 14
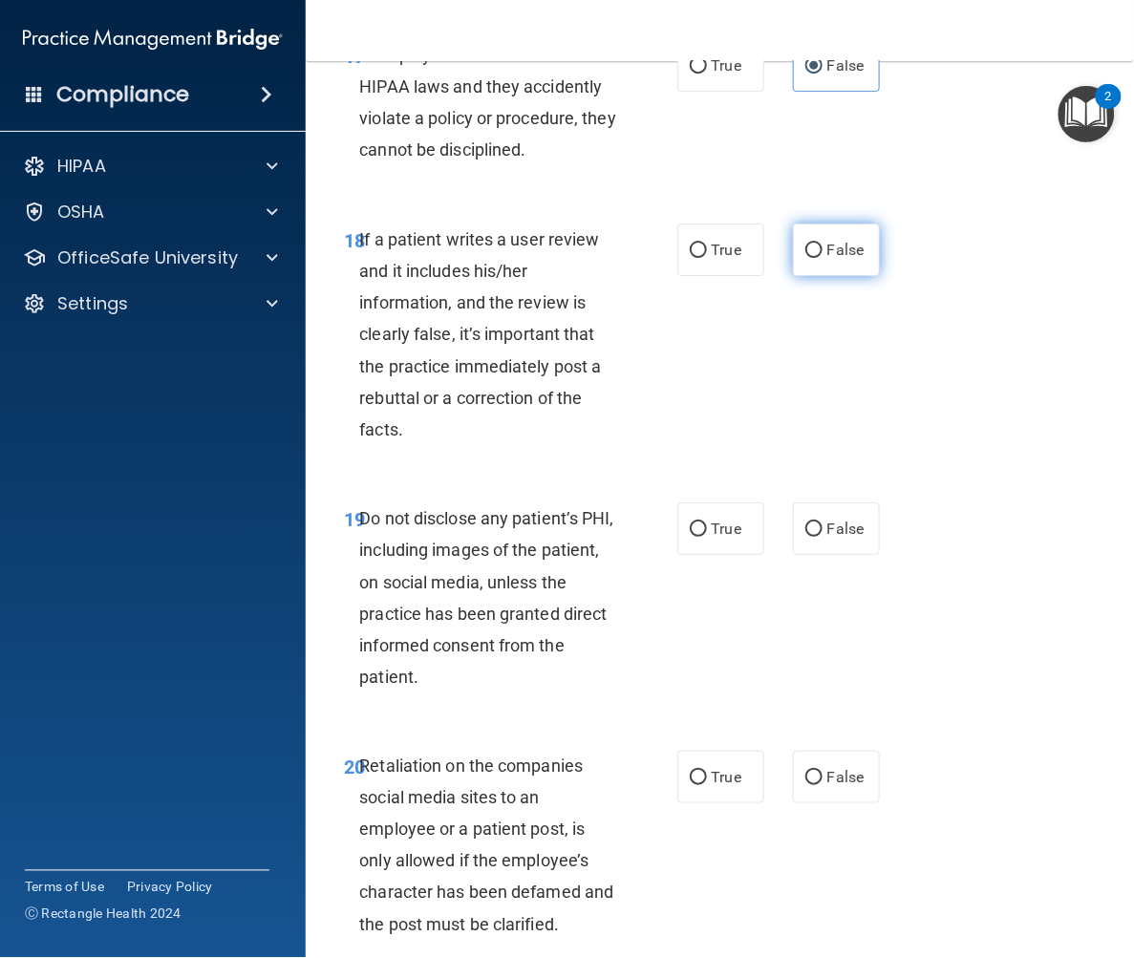
radio input "true"
click at [729, 538] on span "True" at bounding box center [727, 529] width 30 height 18
click at [707, 537] on input "True" at bounding box center [698, 530] width 17 height 14
radio input "true"
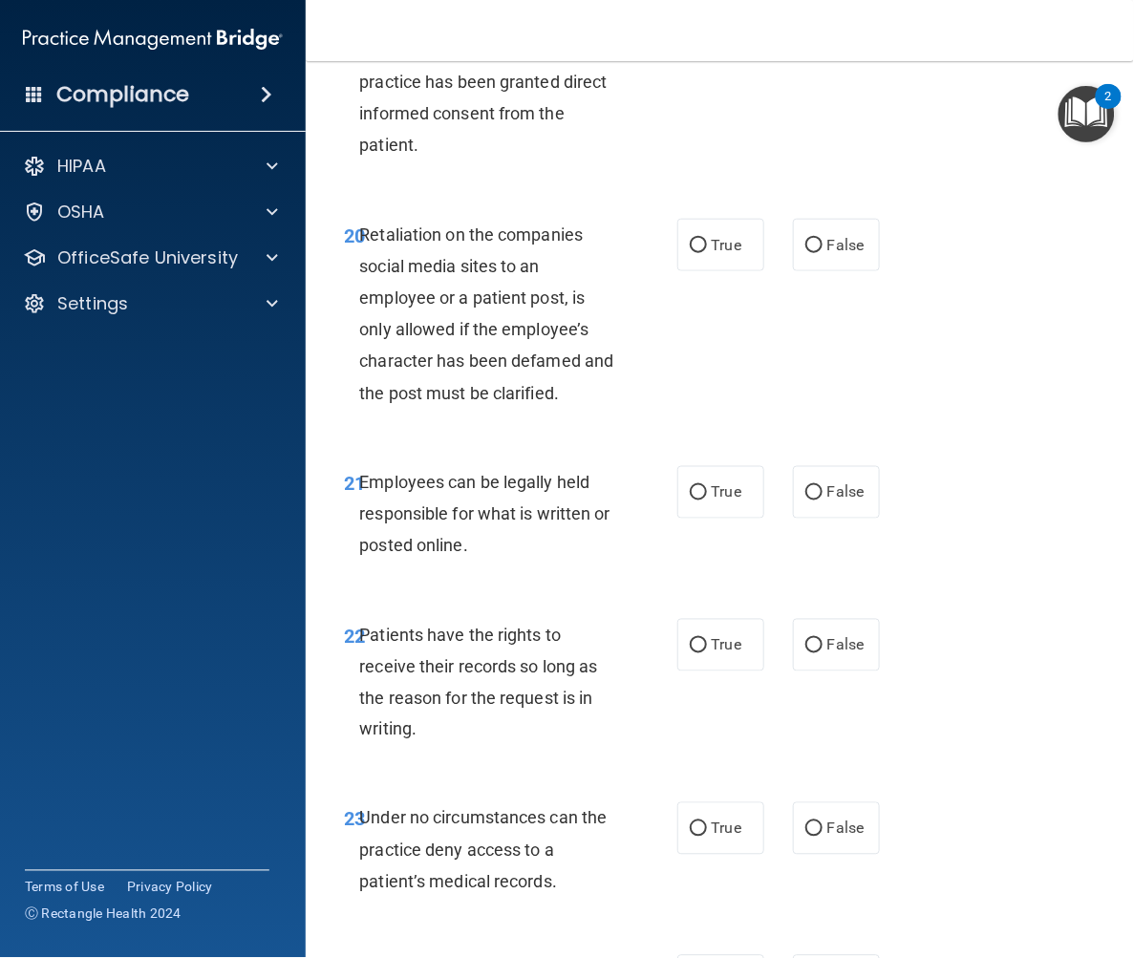
scroll to position [4777, 0]
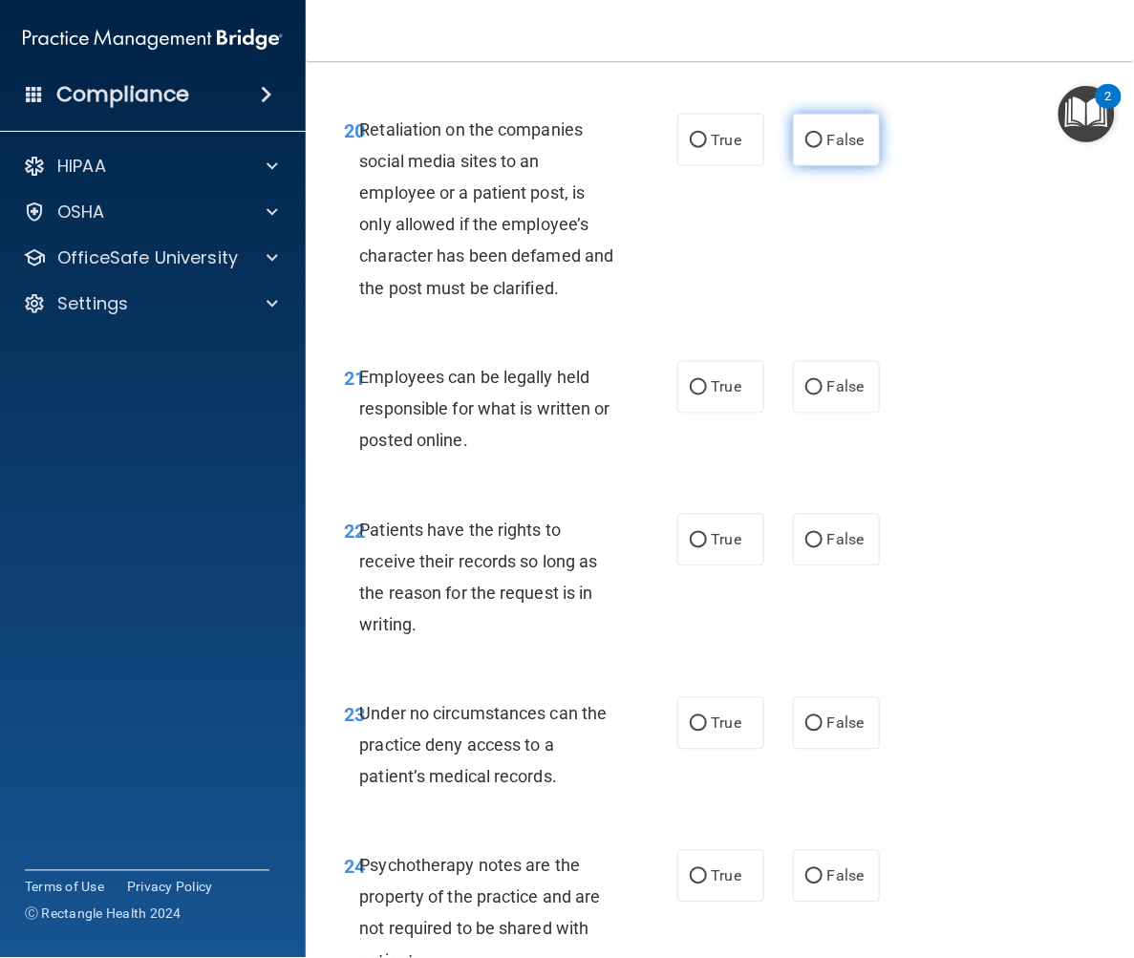
click at [841, 149] on span "False" at bounding box center [845, 140] width 37 height 18
click at [823, 148] on input "False" at bounding box center [813, 141] width 17 height 14
radio input "true"
click at [717, 397] on span "True" at bounding box center [727, 387] width 30 height 18
click at [707, 396] on input "True" at bounding box center [698, 388] width 17 height 14
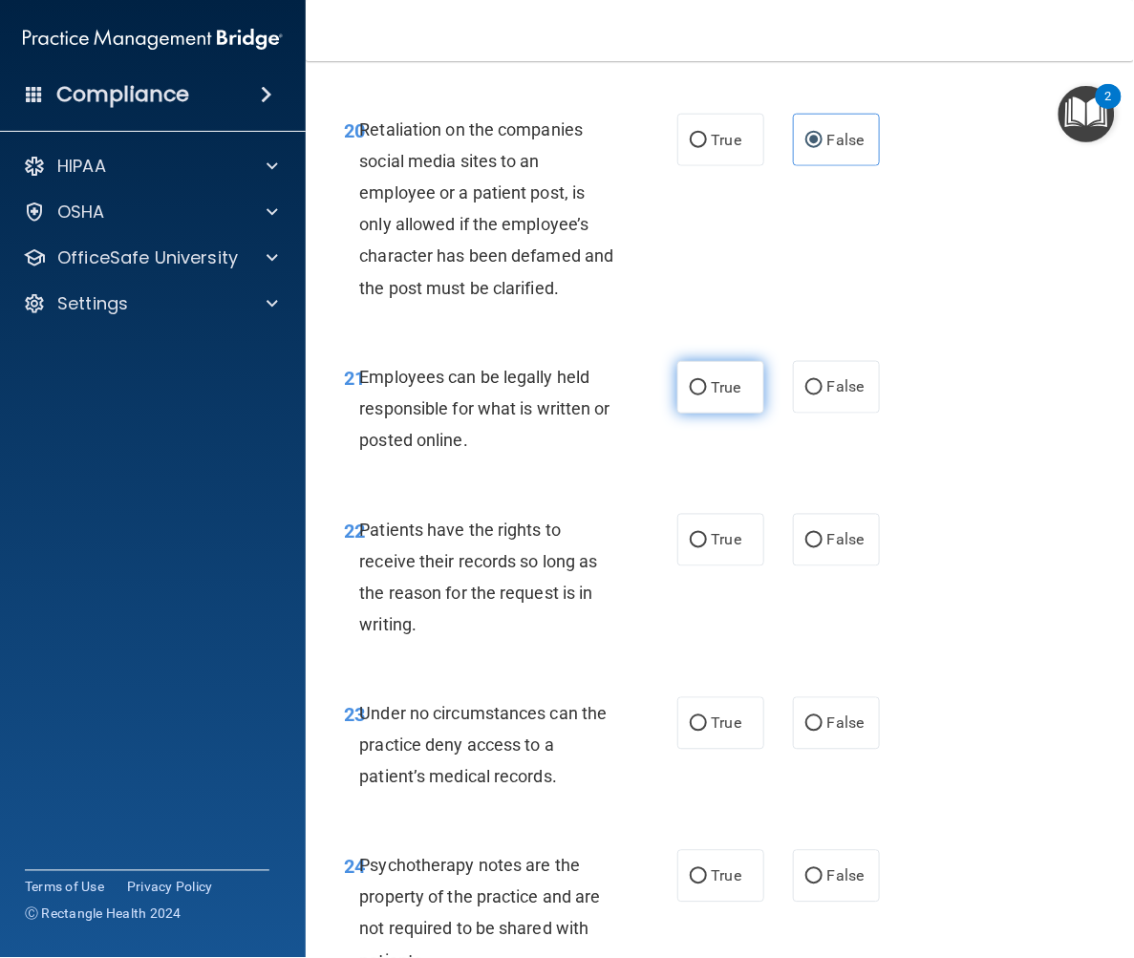
radio input "true"
click at [813, 548] on input "False" at bounding box center [813, 541] width 17 height 14
radio input "true"
click at [828, 733] on span "False" at bounding box center [845, 724] width 37 height 18
click at [823, 732] on input "False" at bounding box center [813, 725] width 17 height 14
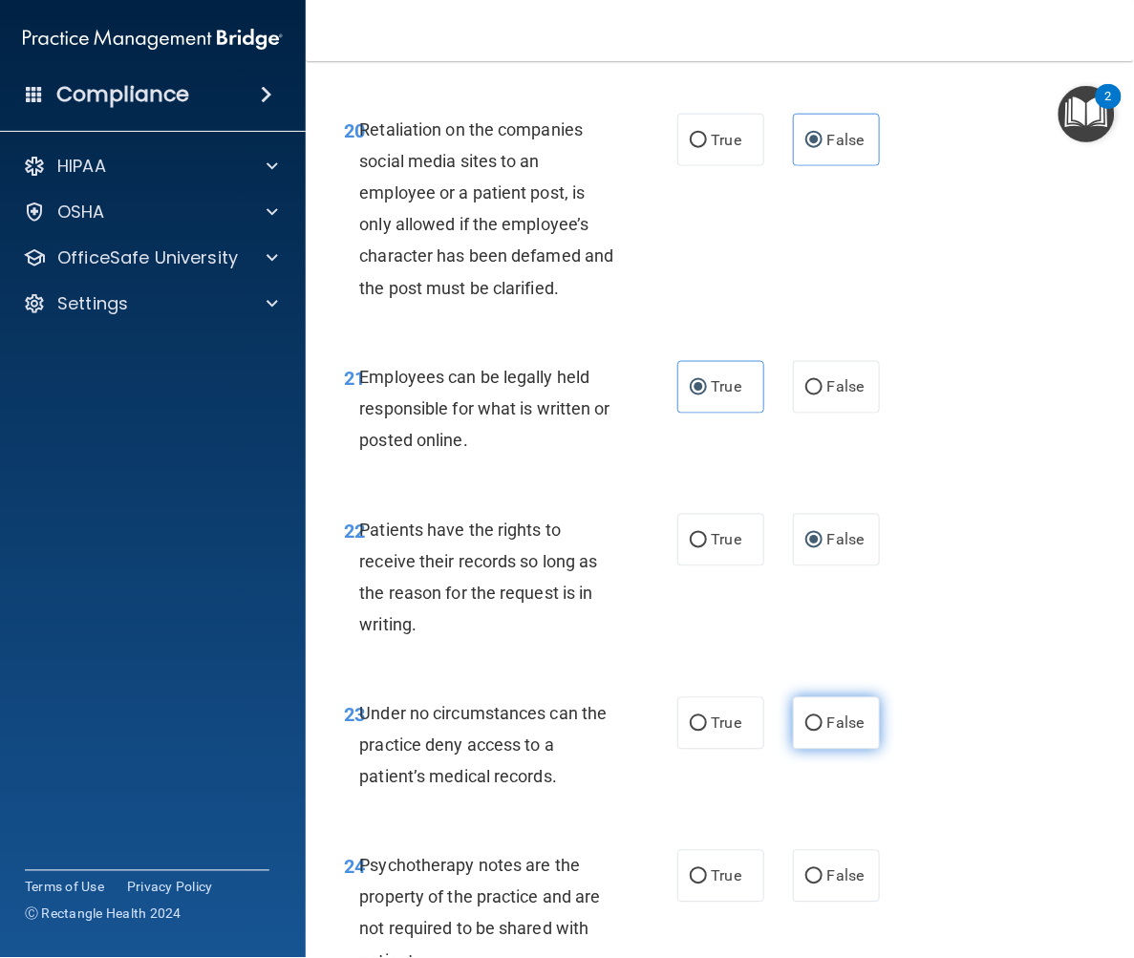
radio input "true"
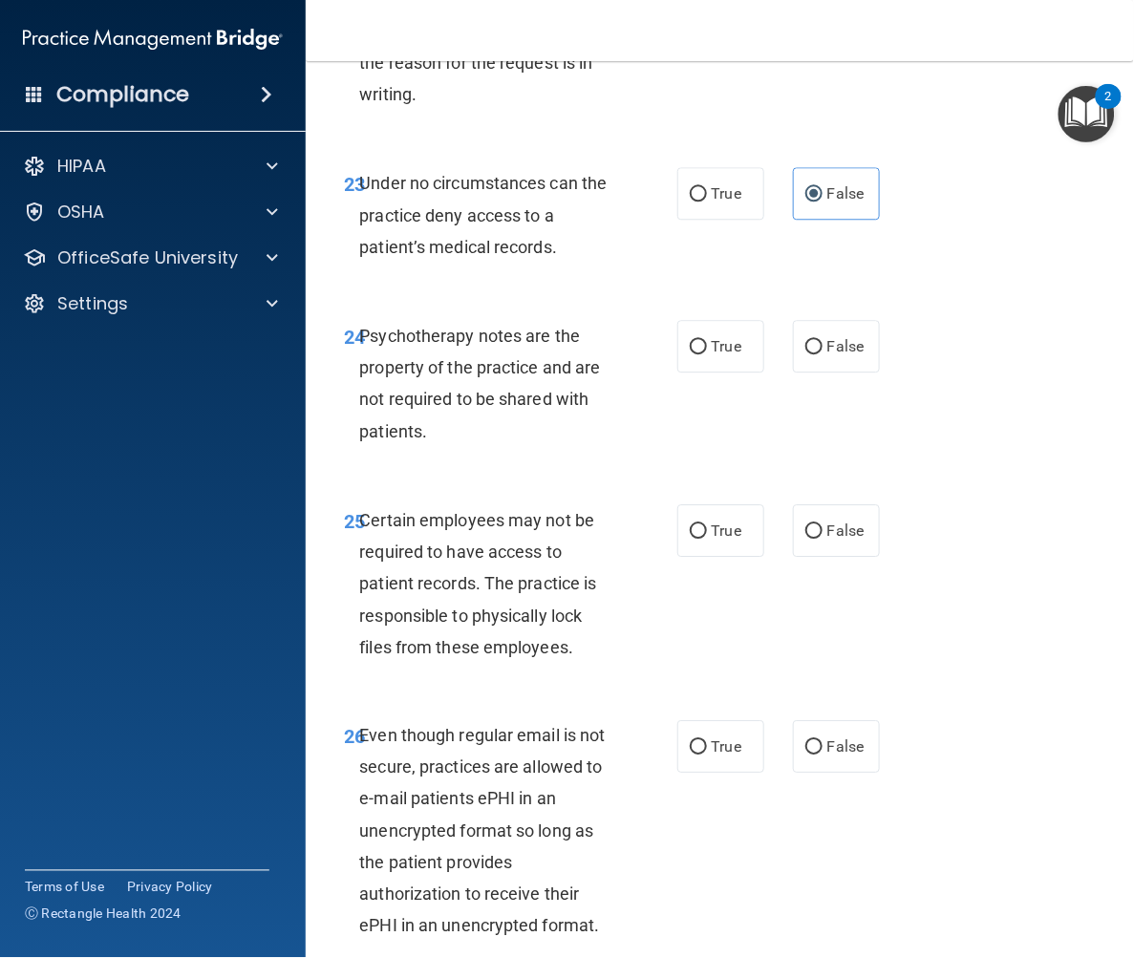
scroll to position [5414, 0]
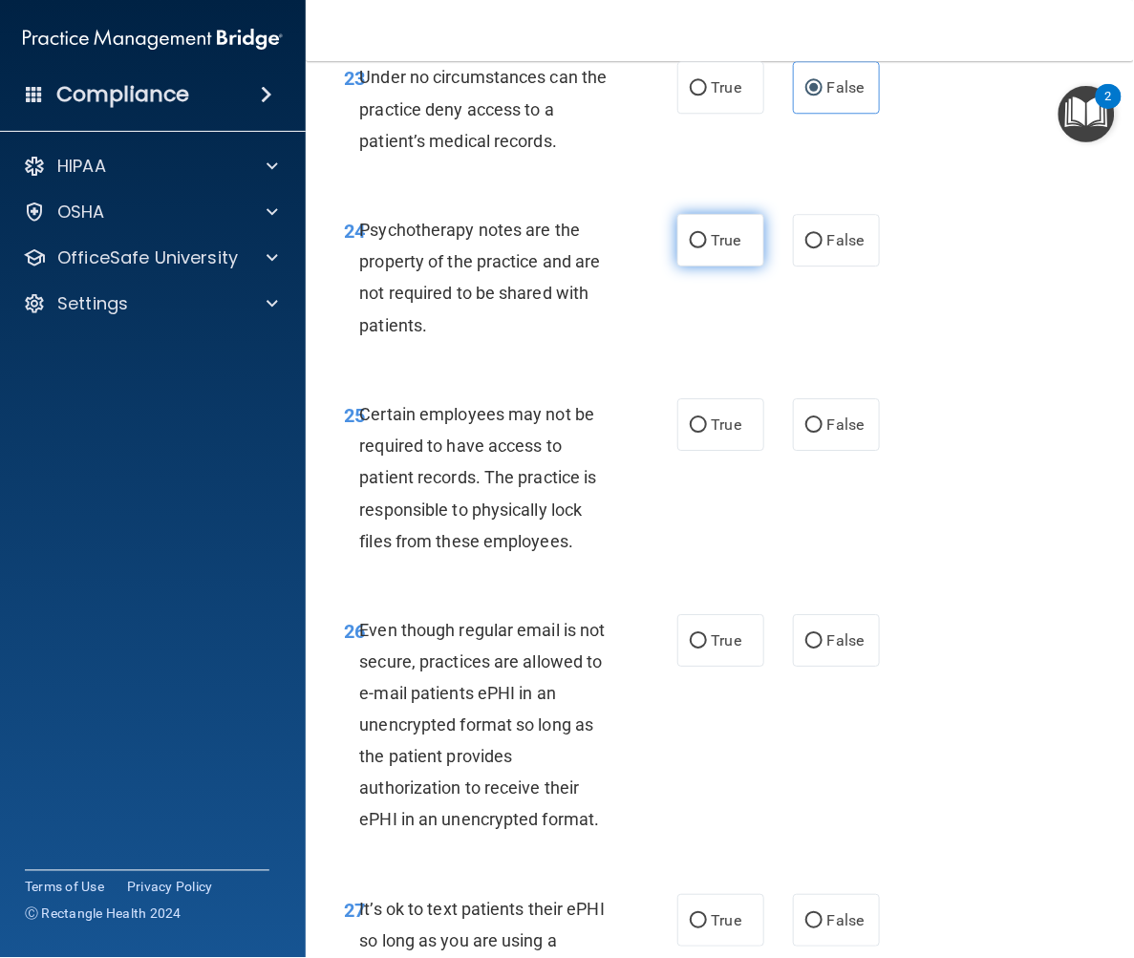
click at [748, 267] on label "True" at bounding box center [720, 240] width 87 height 53
click at [707, 248] on input "True" at bounding box center [698, 241] width 17 height 14
radio input "true"
click at [736, 451] on label "True" at bounding box center [720, 424] width 87 height 53
click at [707, 433] on input "True" at bounding box center [698, 426] width 17 height 14
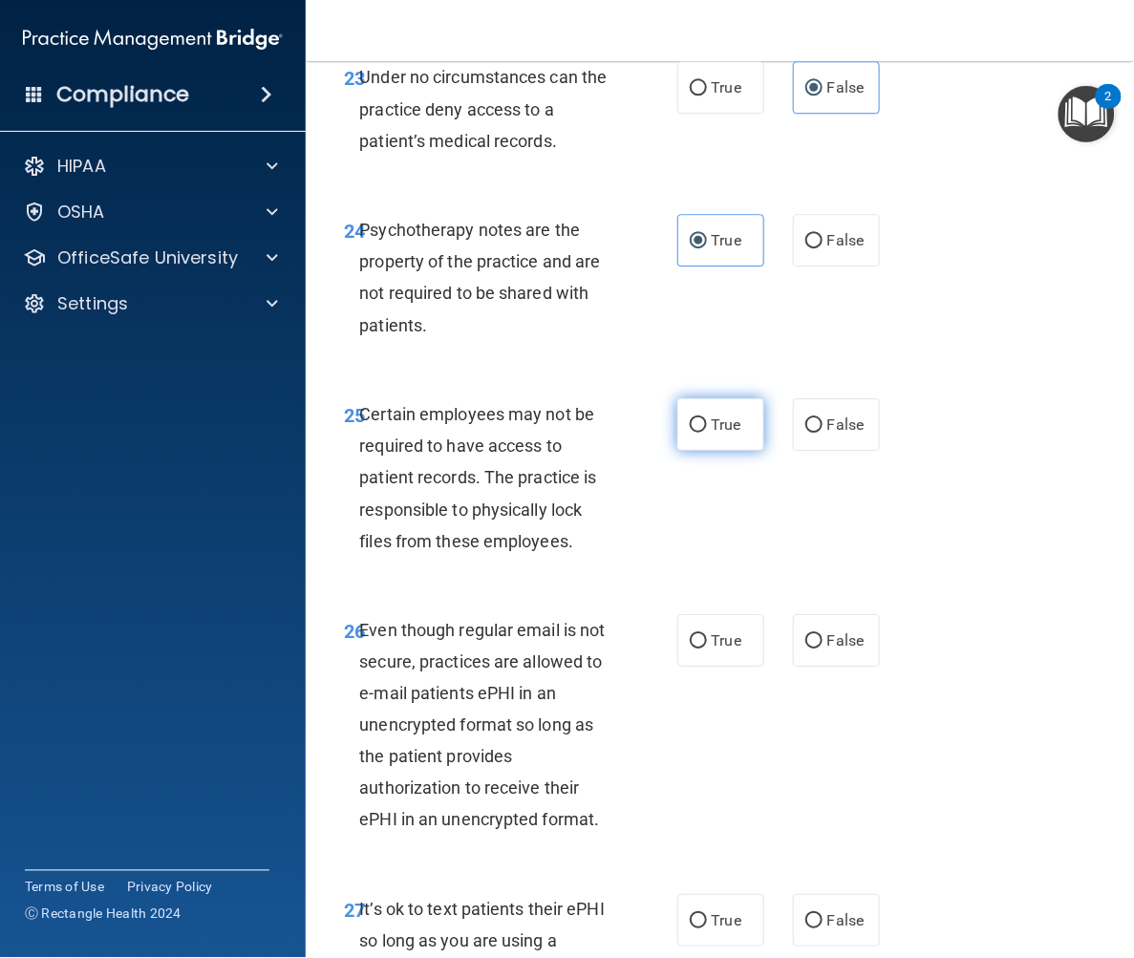
radio input "true"
click at [702, 667] on label "True" at bounding box center [720, 640] width 87 height 53
click at [702, 649] on input "True" at bounding box center [698, 641] width 17 height 14
radio input "true"
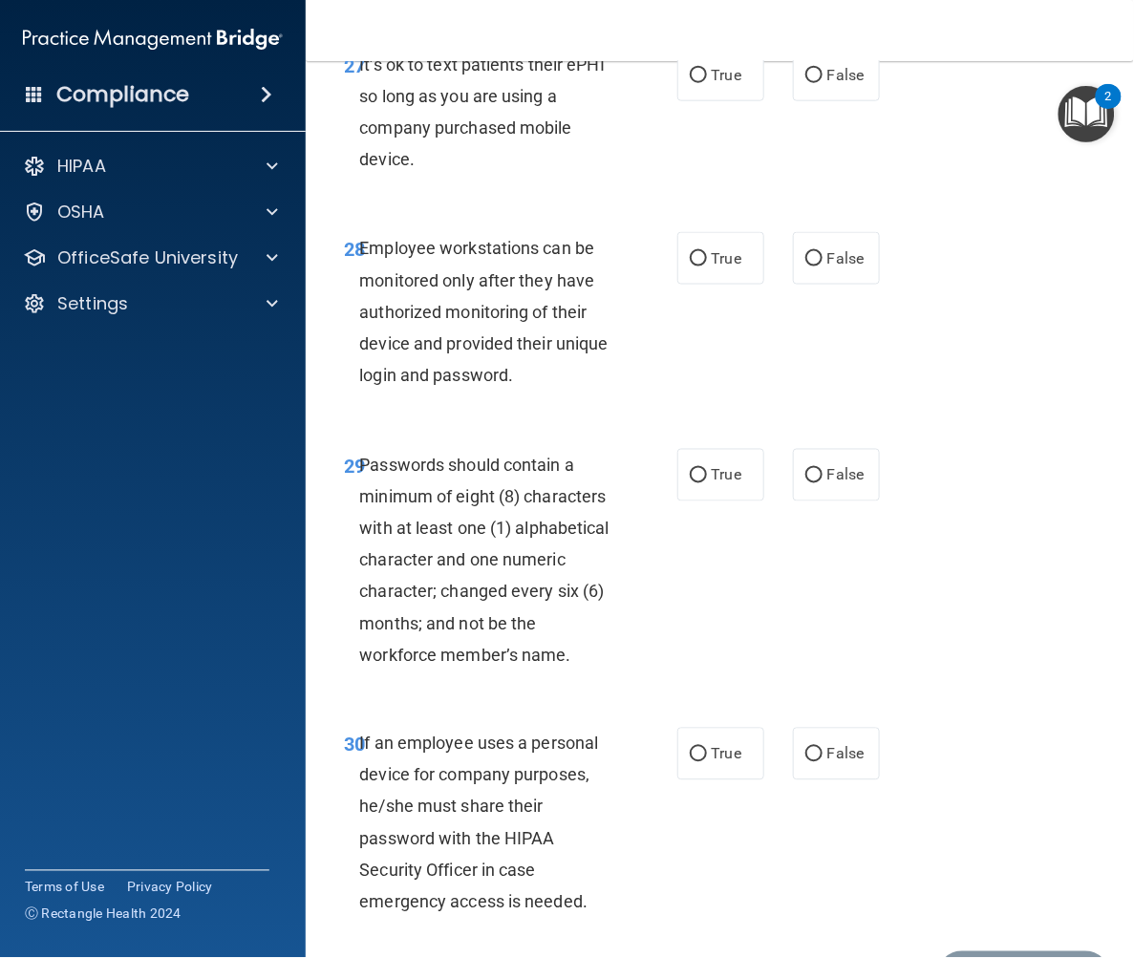
scroll to position [6263, 0]
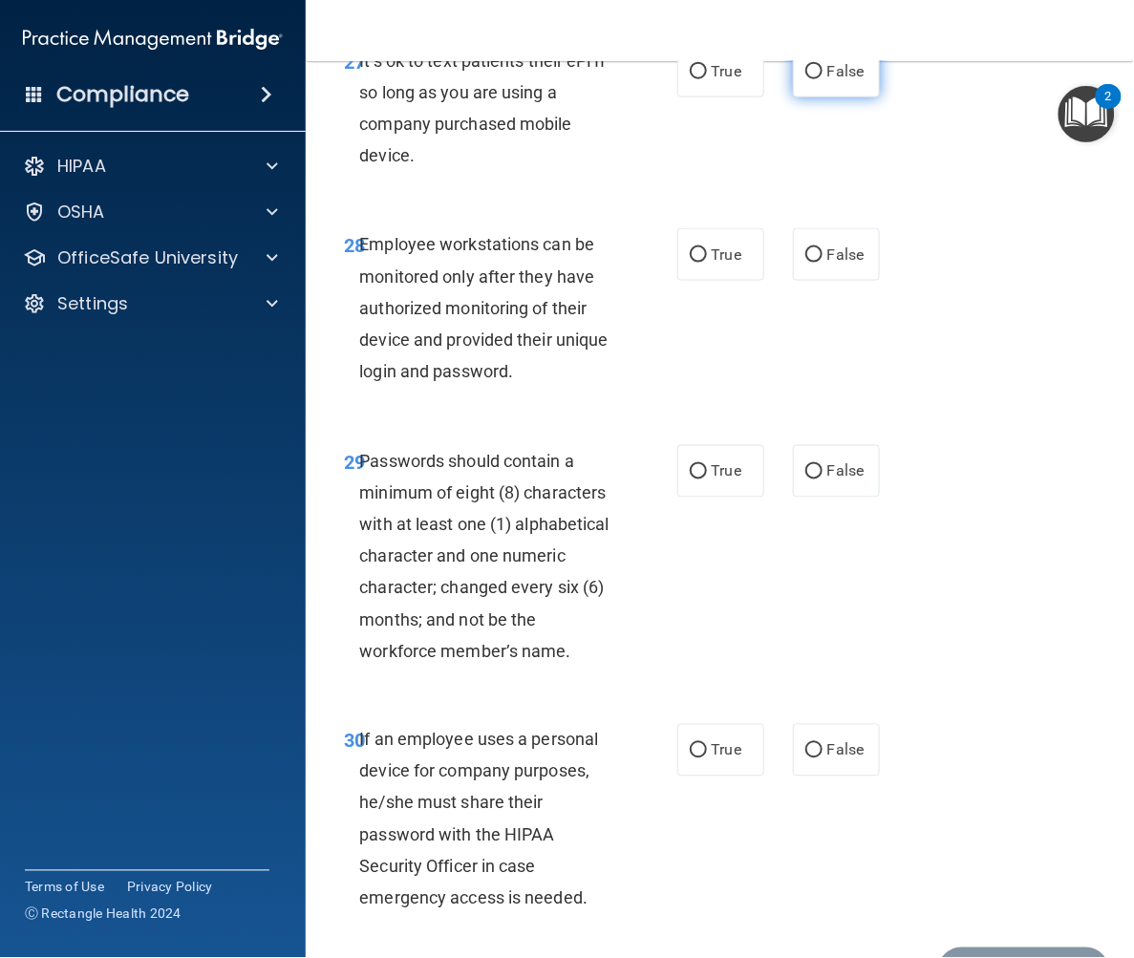
click at [831, 97] on label "False" at bounding box center [836, 71] width 87 height 53
click at [823, 79] on input "False" at bounding box center [813, 72] width 17 height 14
radio input "true"
click at [812, 263] on input "False" at bounding box center [813, 255] width 17 height 14
radio input "true"
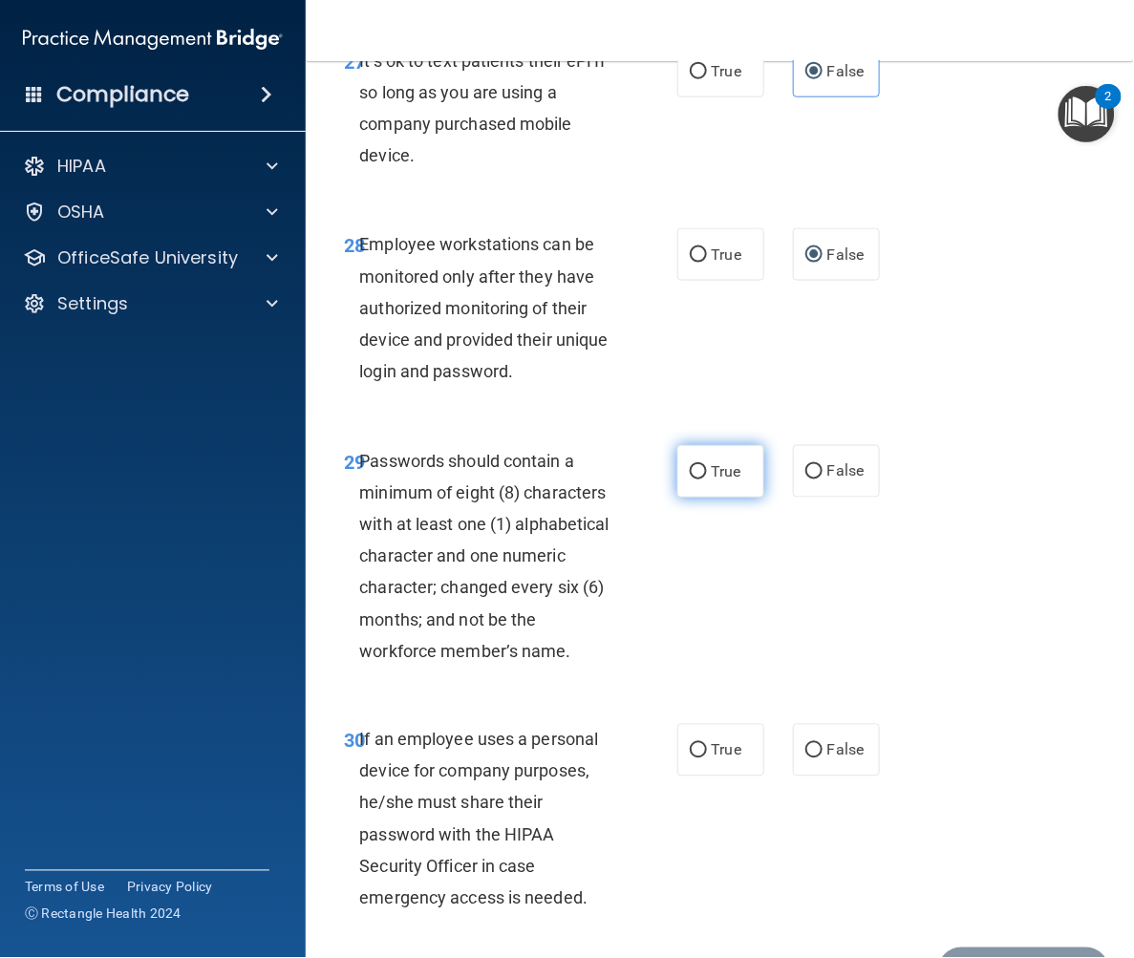
click at [712, 481] on span "True" at bounding box center [727, 471] width 30 height 18
click at [707, 480] on input "True" at bounding box center [698, 472] width 17 height 14
radio input "true"
click at [835, 777] on label "False" at bounding box center [836, 750] width 87 height 53
click at [823, 759] on input "False" at bounding box center [813, 751] width 17 height 14
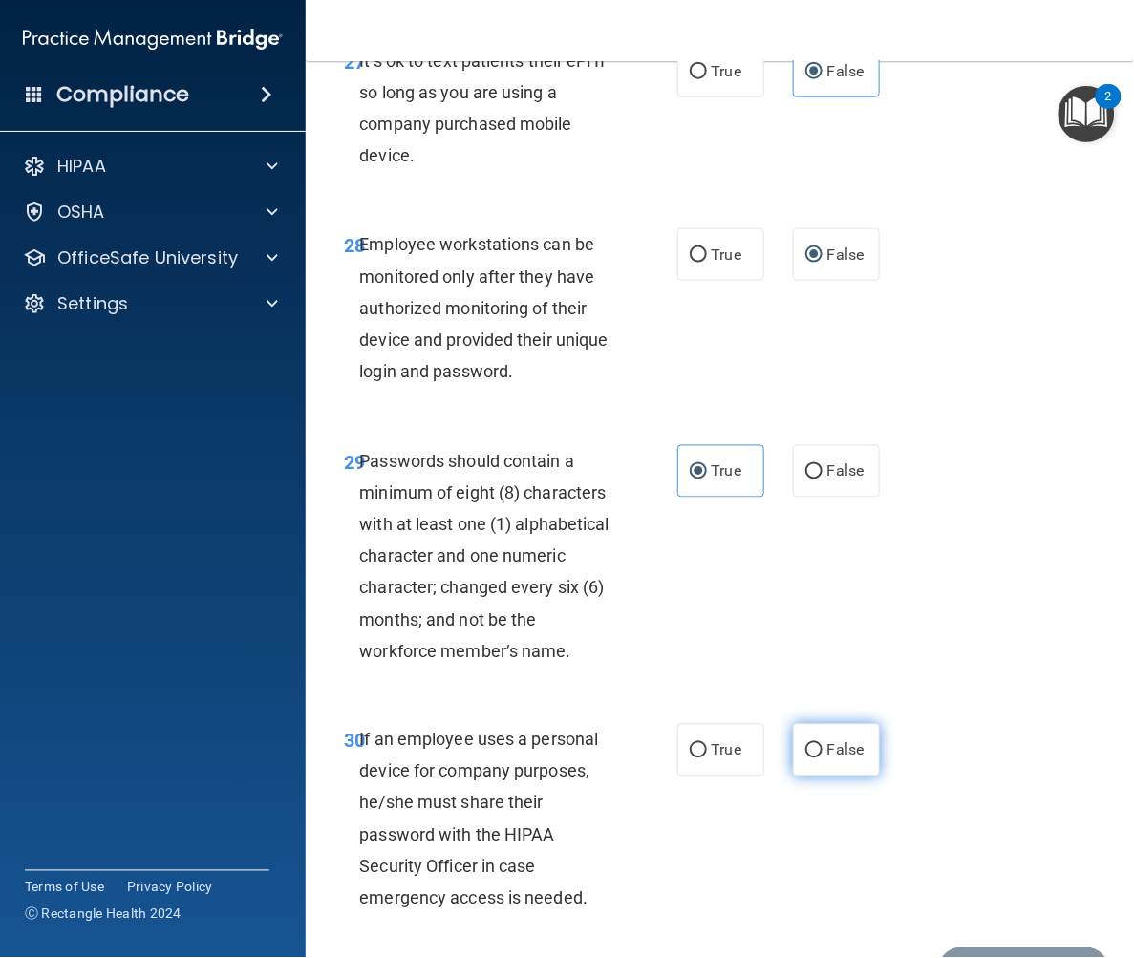
radio input "true"
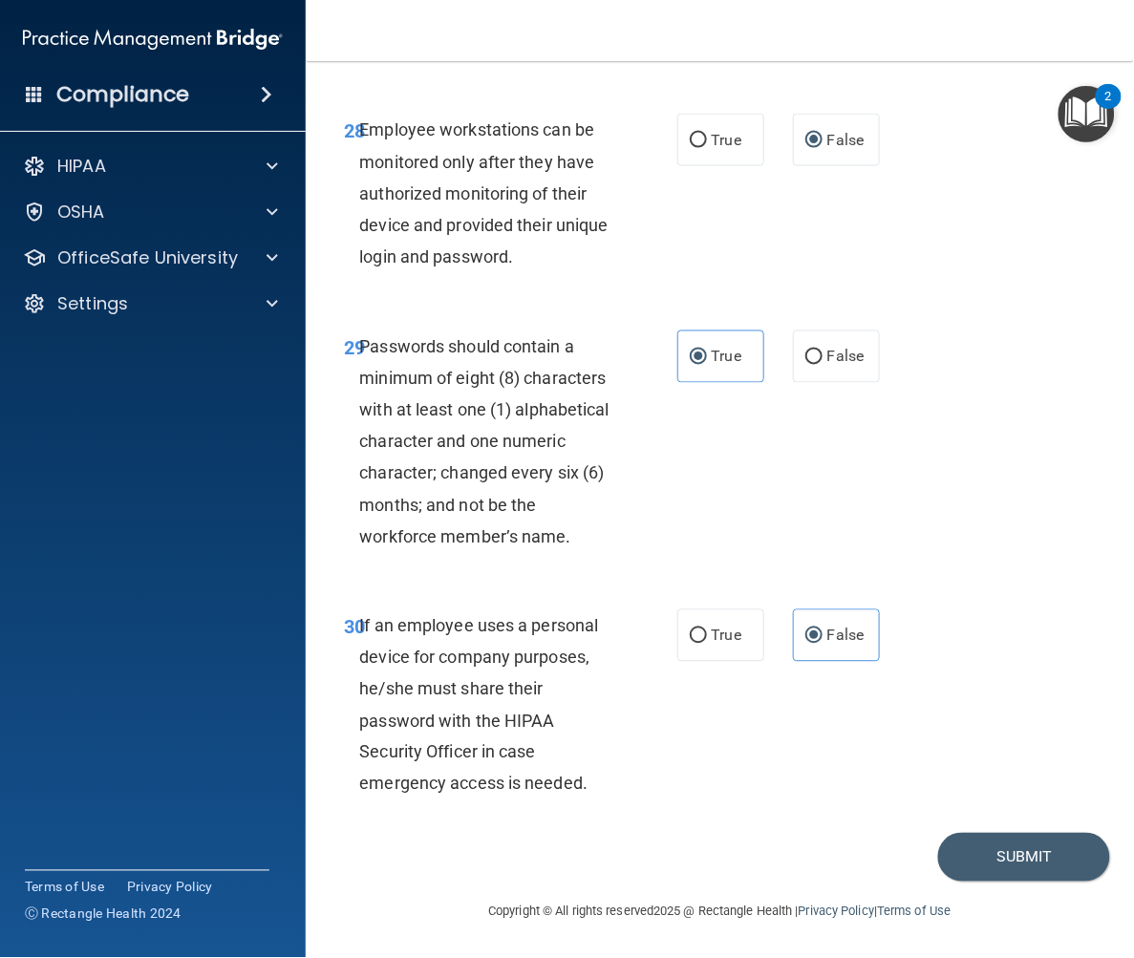
scroll to position [6474, 0]
click at [1008, 857] on button "Submit" at bounding box center [1024, 857] width 172 height 49
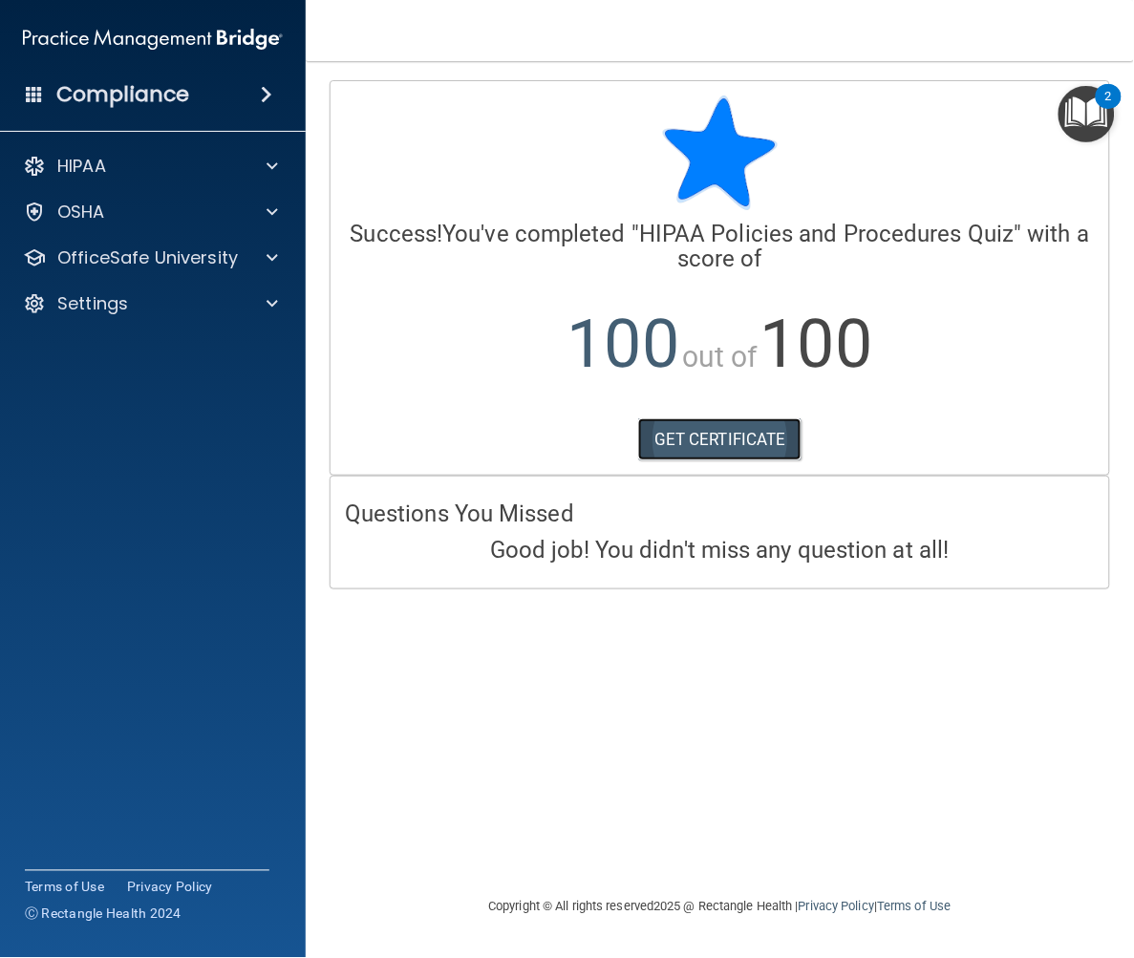
click at [721, 443] on link "GET CERTIFICATE" at bounding box center [719, 440] width 163 height 42
click at [186, 242] on div "OfficeSafe University" at bounding box center [153, 258] width 307 height 38
click at [193, 304] on div "Settings" at bounding box center [127, 303] width 237 height 23
click at [130, 345] on p "My Account" at bounding box center [142, 349] width 261 height 19
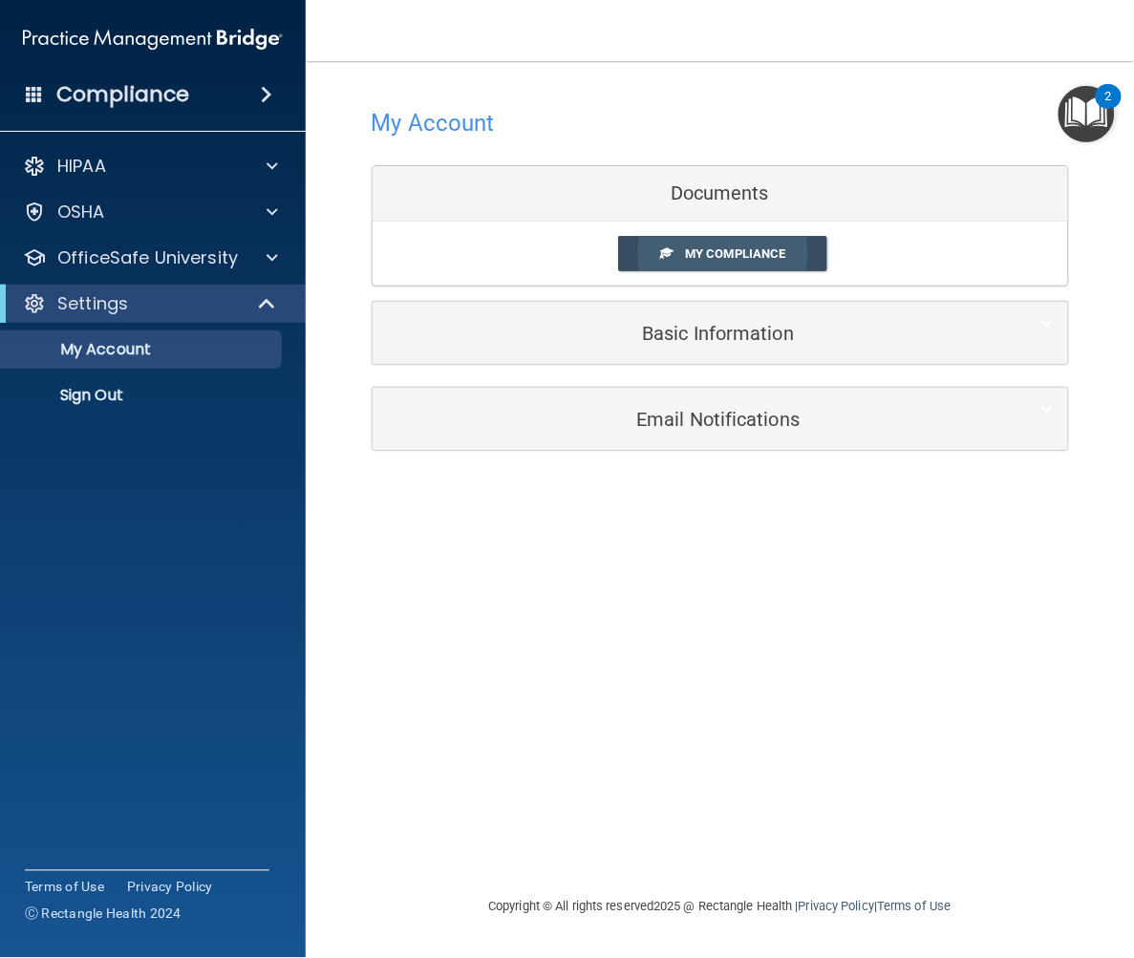
click at [676, 250] on link "My Compliance" at bounding box center [722, 253] width 209 height 35
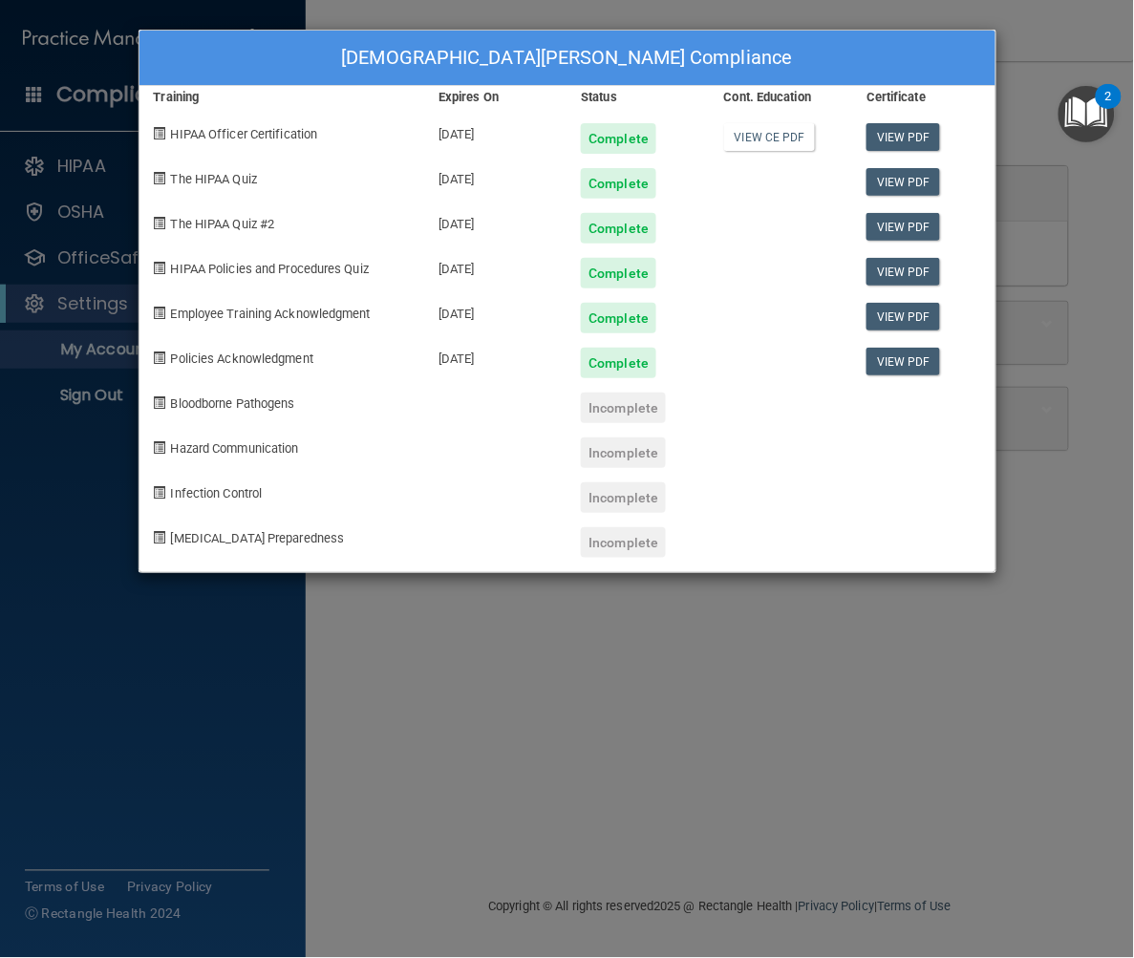
click at [999, 81] on div "Vaishnavi Chauhan's Compliance Training Expires On Status Cont. Education Certi…" at bounding box center [567, 479] width 1134 height 958
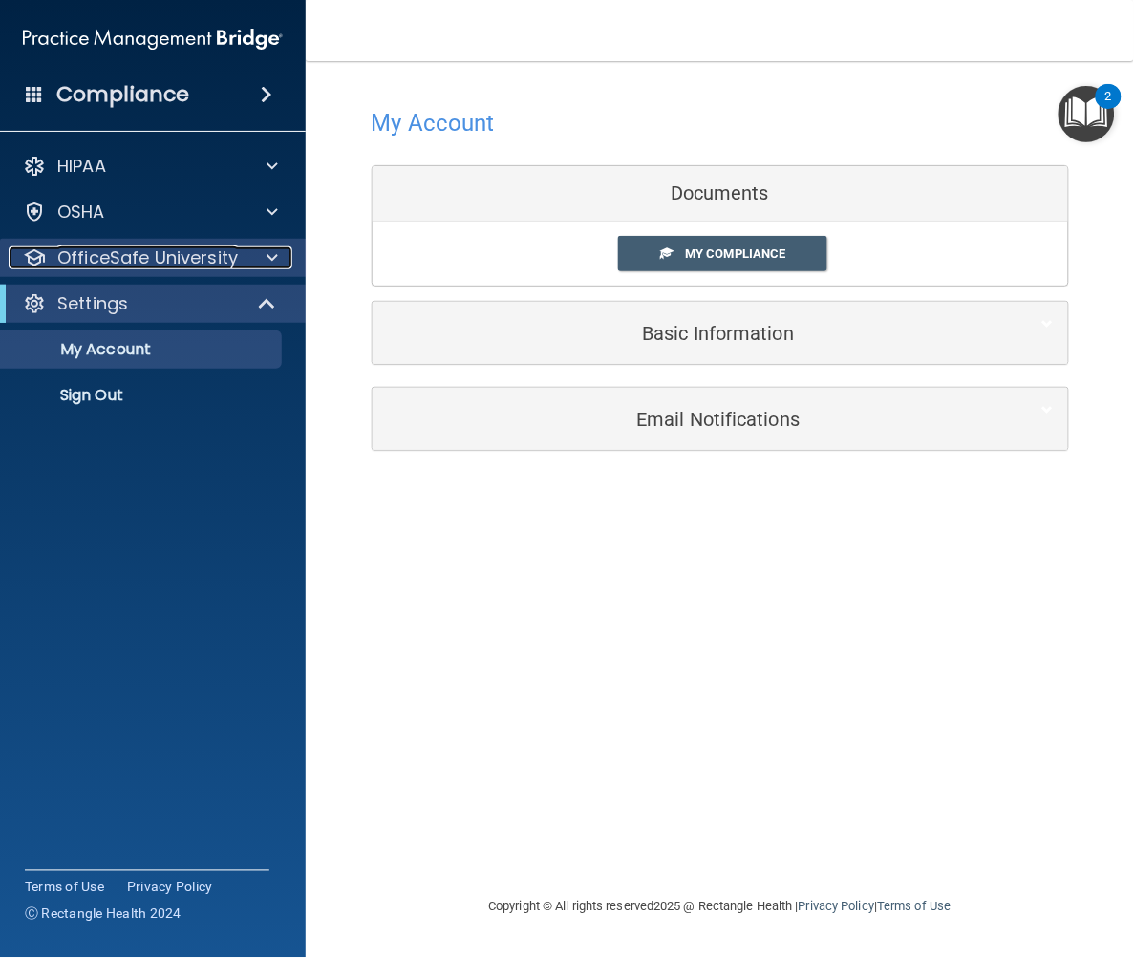
click at [157, 252] on p "OfficeSafe University" at bounding box center [147, 258] width 181 height 23
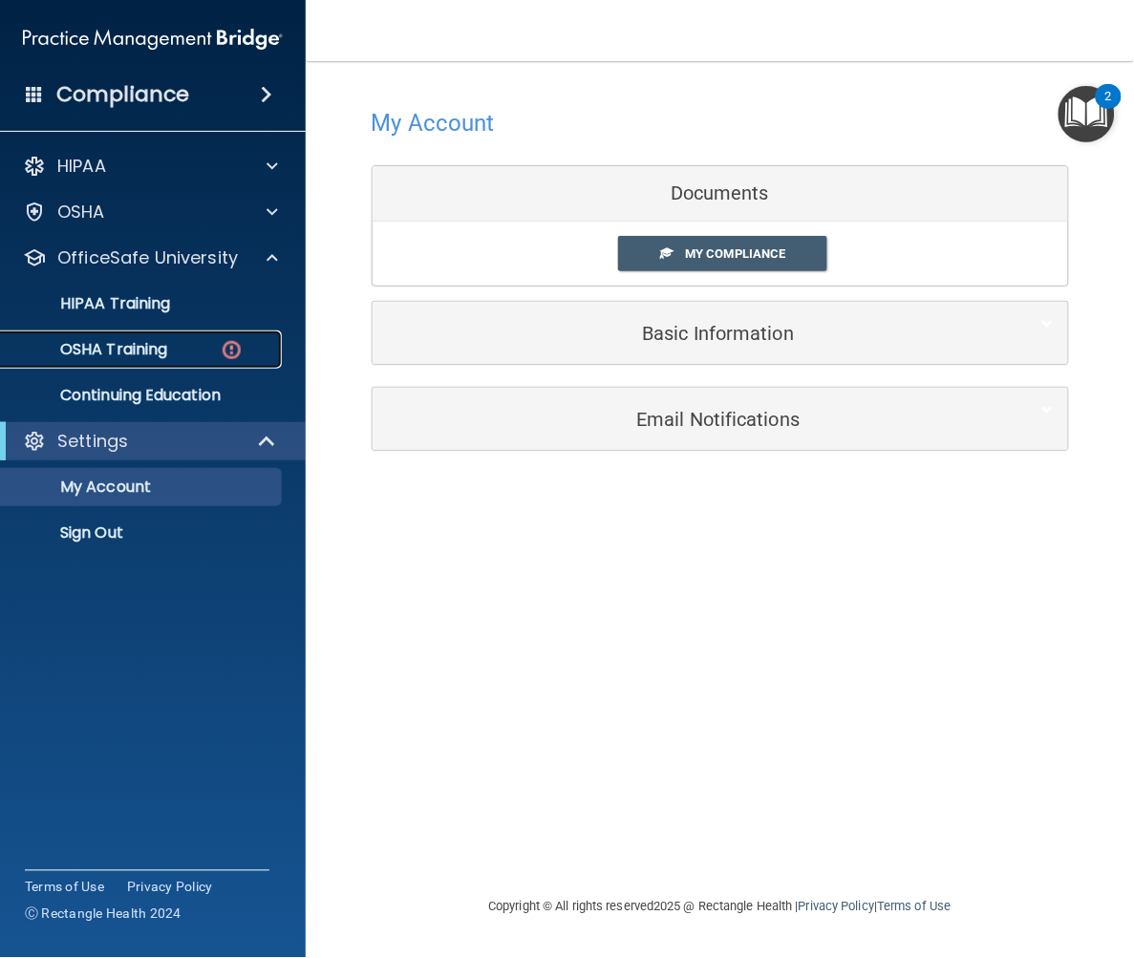
click at [139, 352] on p "OSHA Training" at bounding box center [89, 349] width 155 height 19
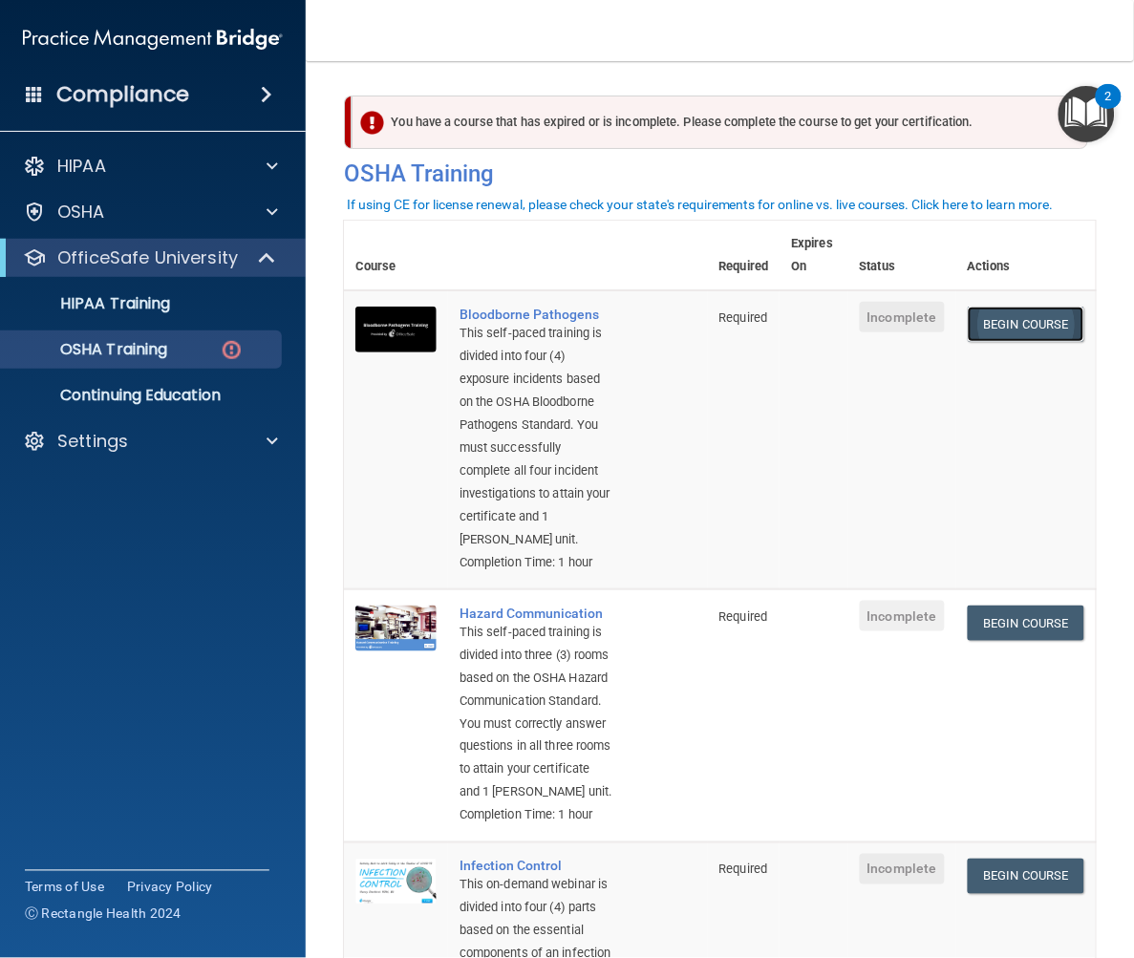
click at [1005, 319] on link "Begin Course" at bounding box center [1026, 324] width 117 height 35
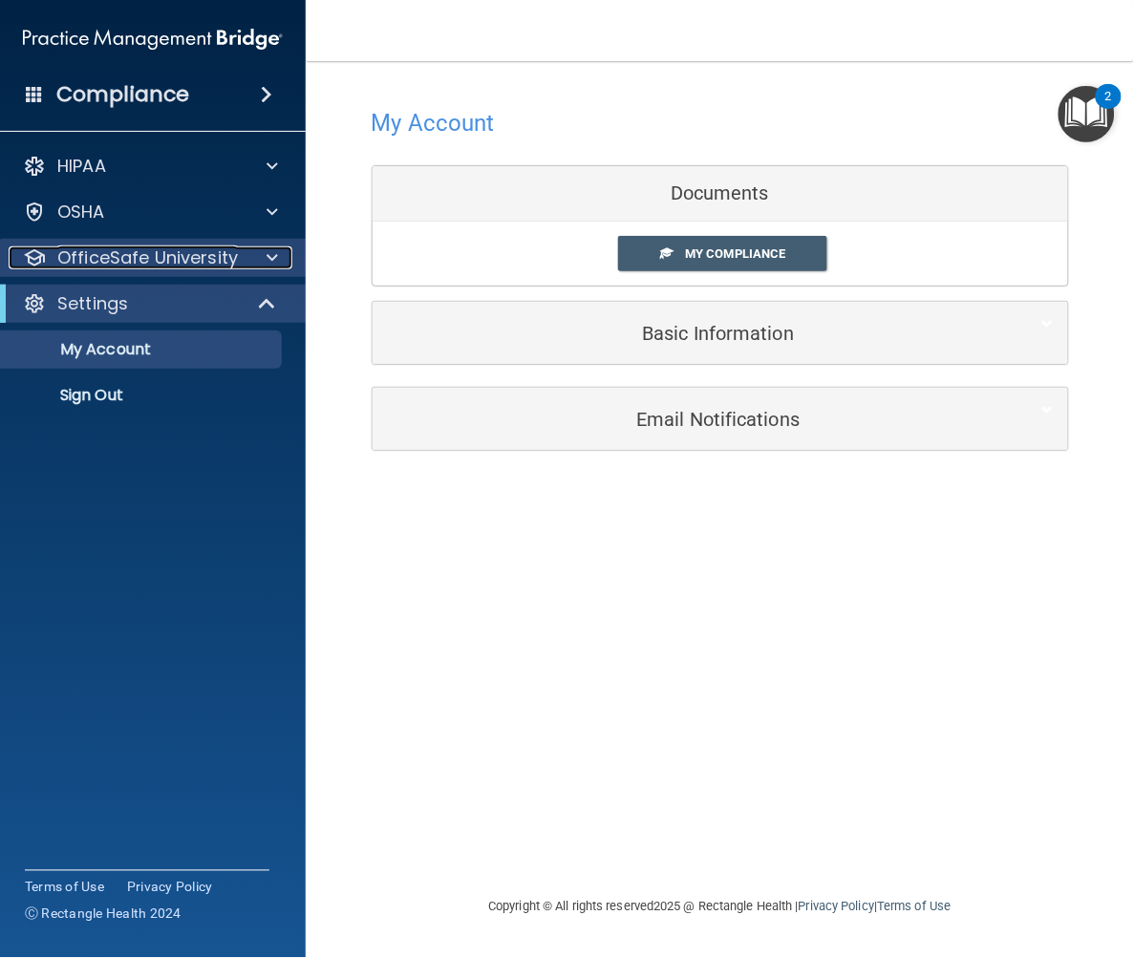
click at [134, 247] on p "OfficeSafe University" at bounding box center [147, 258] width 181 height 23
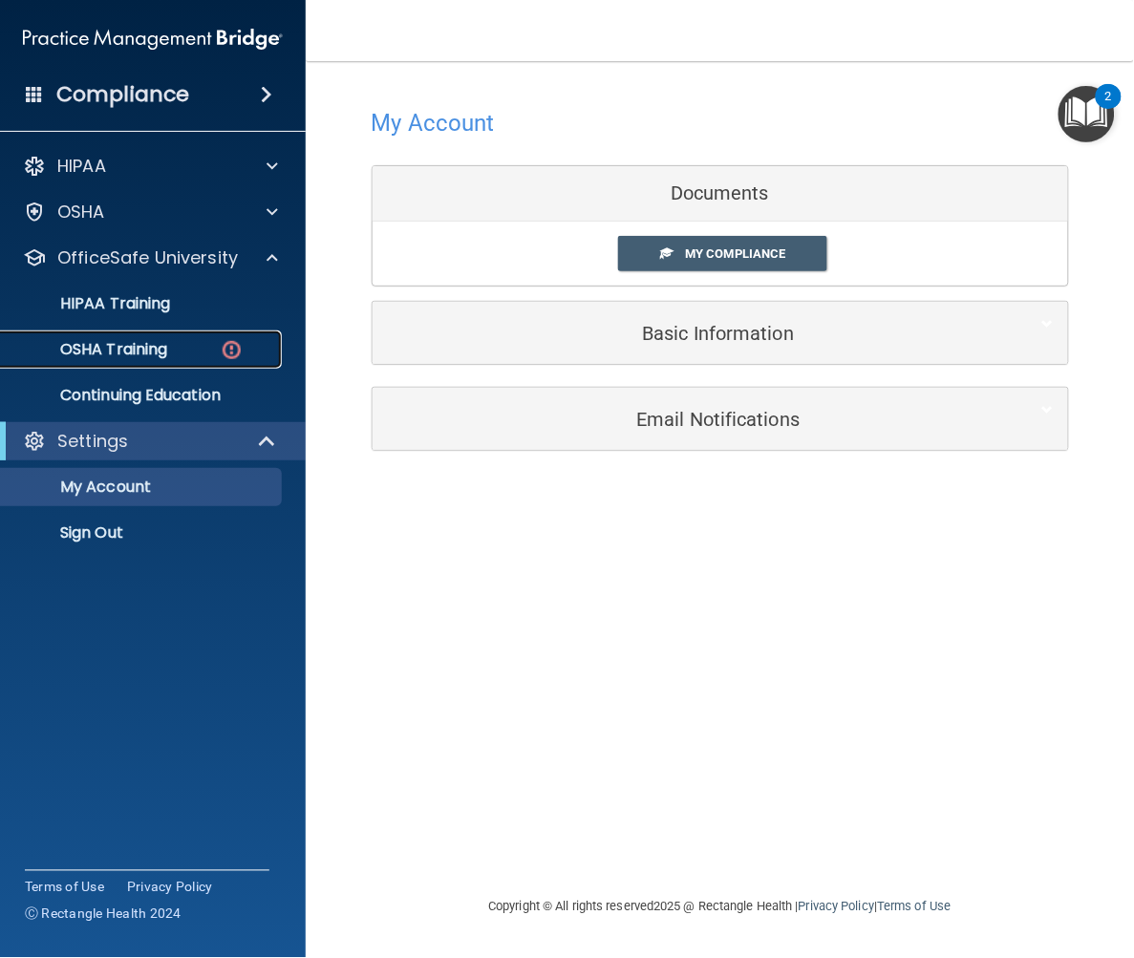
click at [132, 342] on p "OSHA Training" at bounding box center [89, 349] width 155 height 19
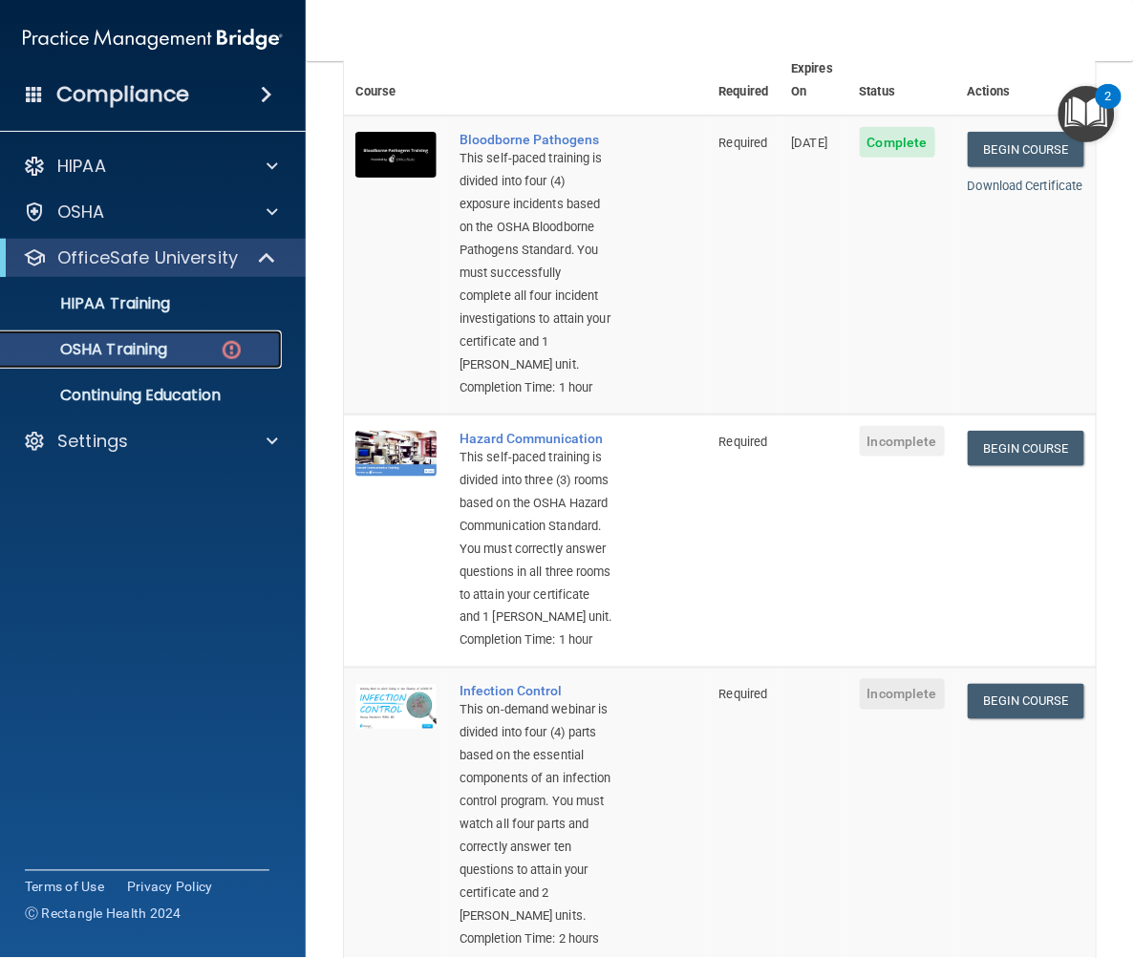
scroll to position [212, 0]
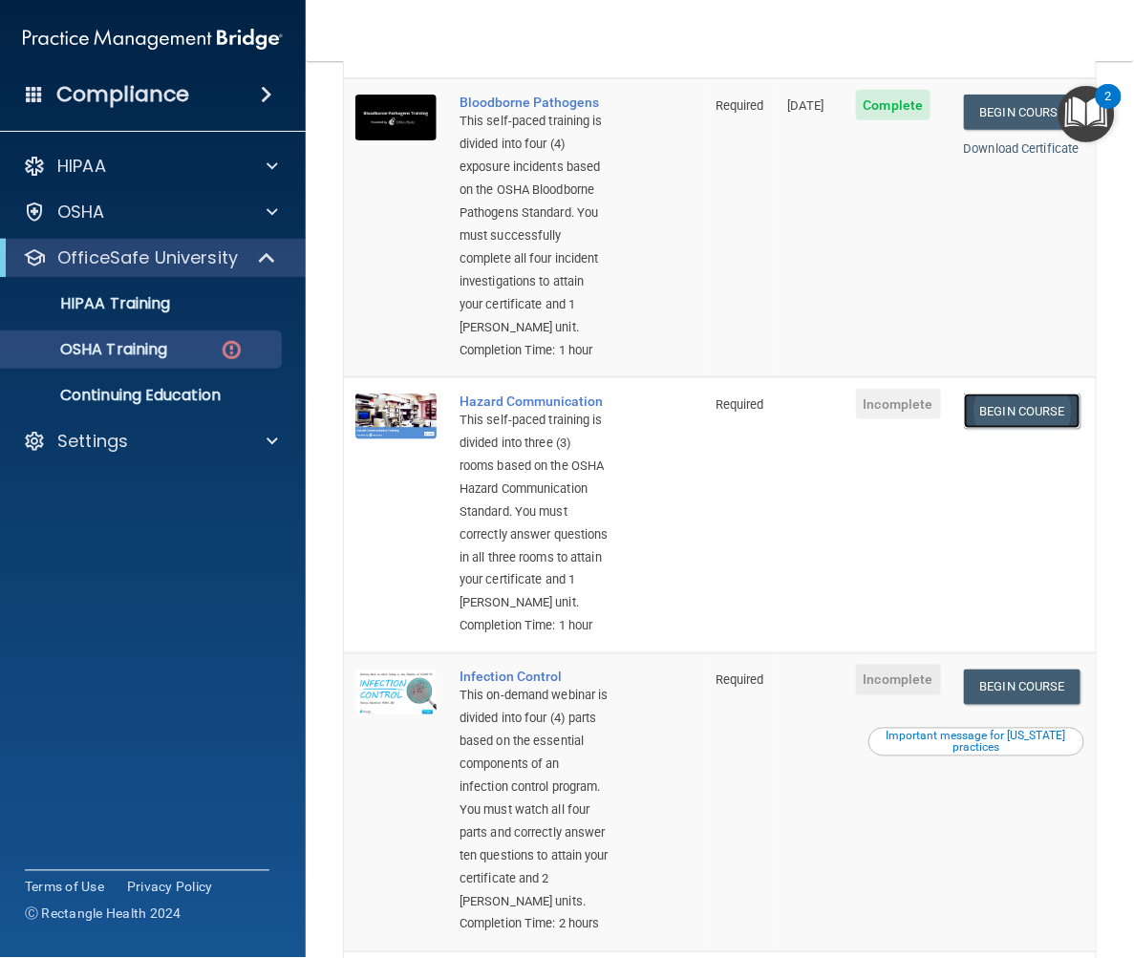
click at [1016, 429] on link "Begin Course" at bounding box center [1022, 411] width 117 height 35
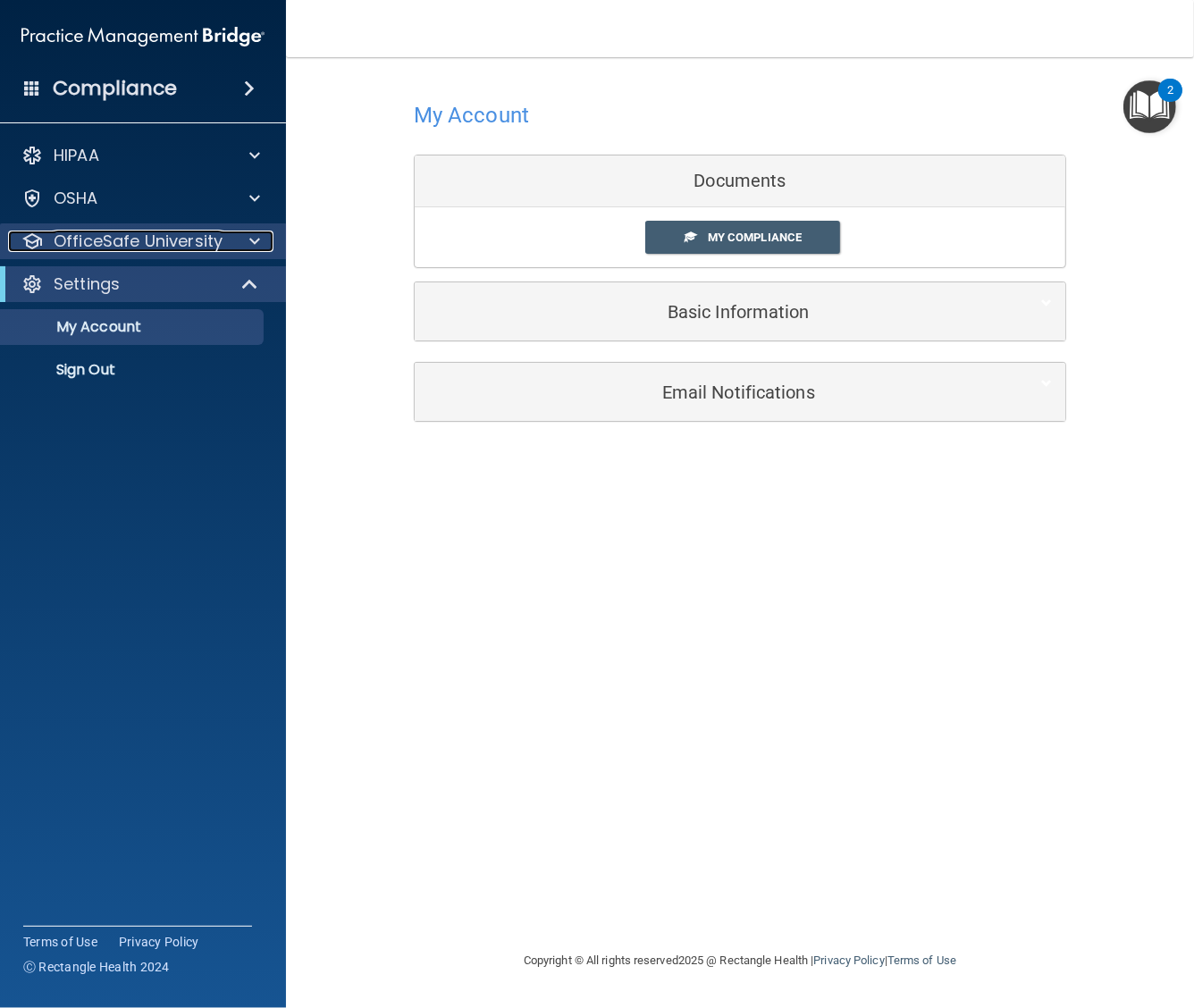
click at [81, 247] on p "OfficeSafe University" at bounding box center [137, 241] width 169 height 22
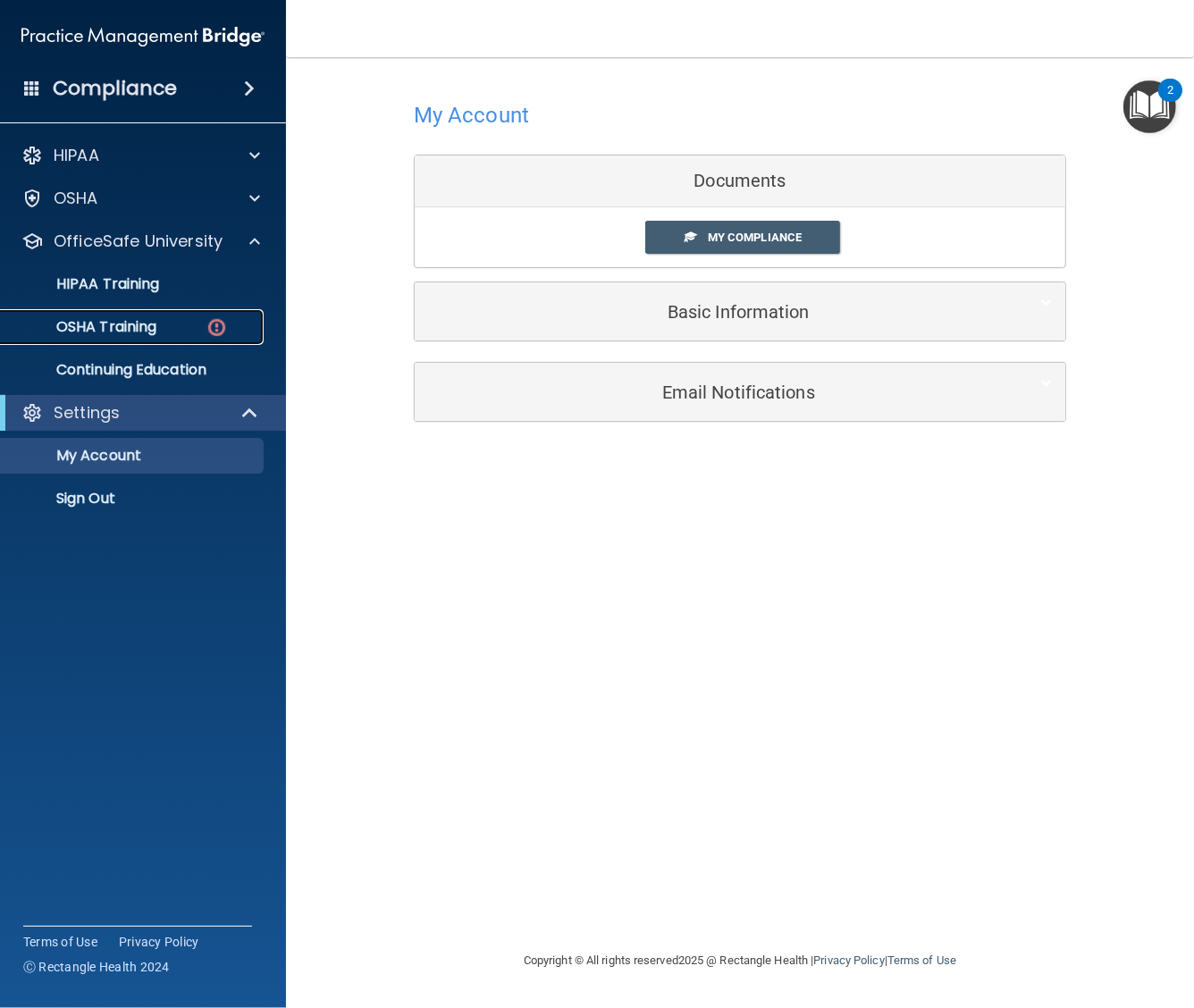
click at [105, 320] on p "OSHA Training" at bounding box center [83, 326] width 145 height 18
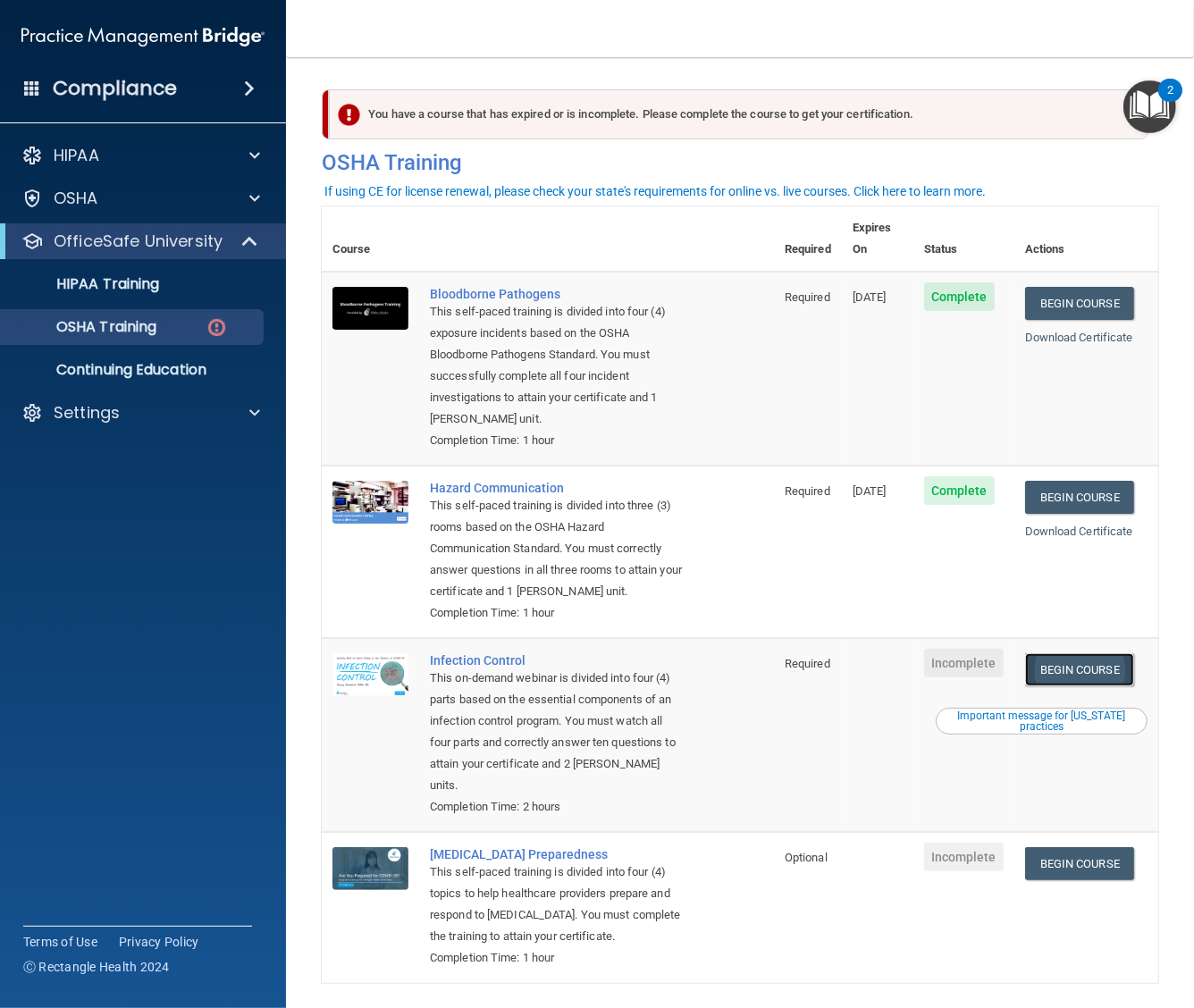
click at [1059, 666] on link "Begin Course" at bounding box center [1079, 669] width 109 height 33
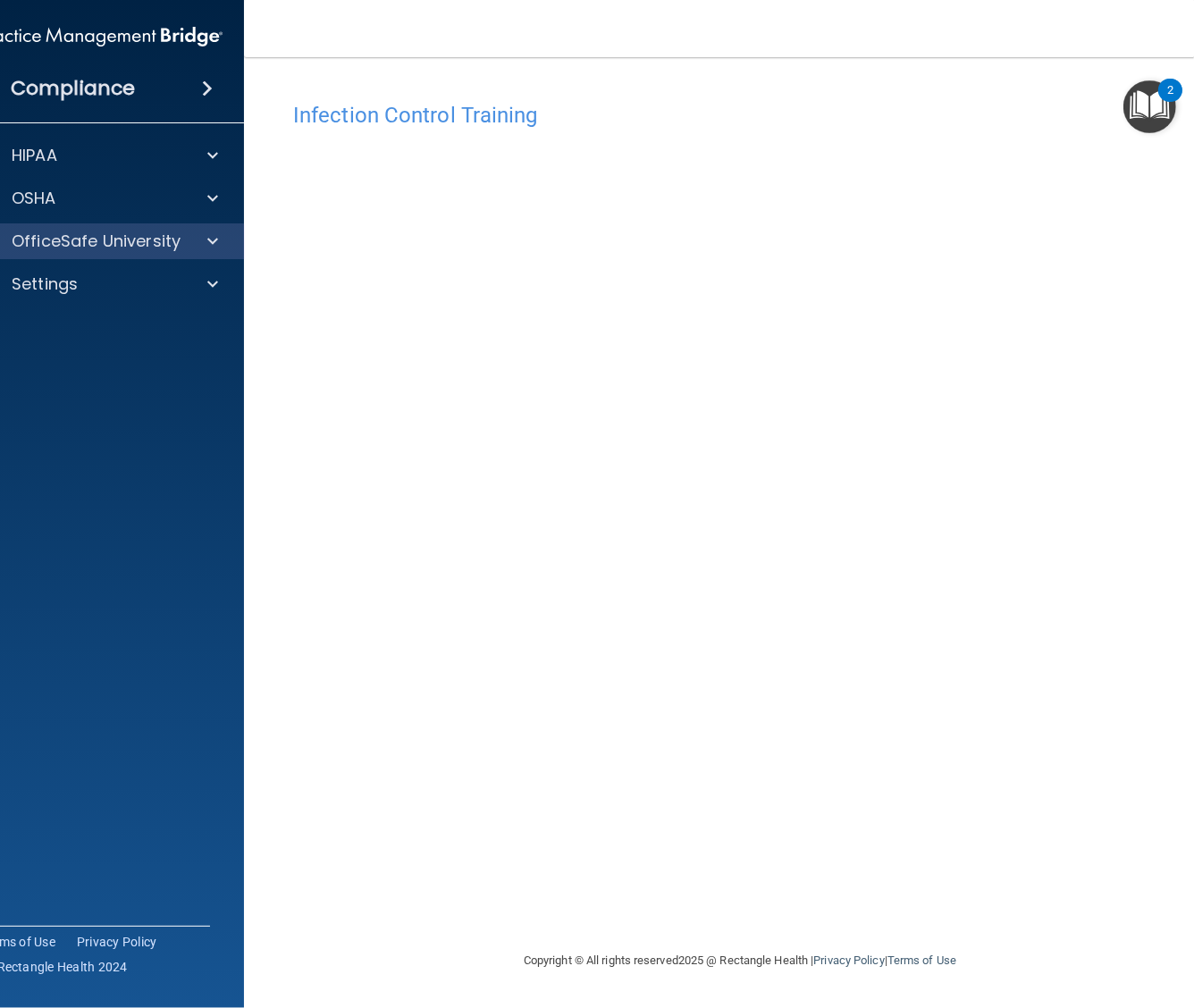
click at [82, 224] on div "OfficeSafe University" at bounding box center [101, 241] width 287 height 36
click at [151, 234] on p "OfficeSafe University" at bounding box center [95, 241] width 169 height 22
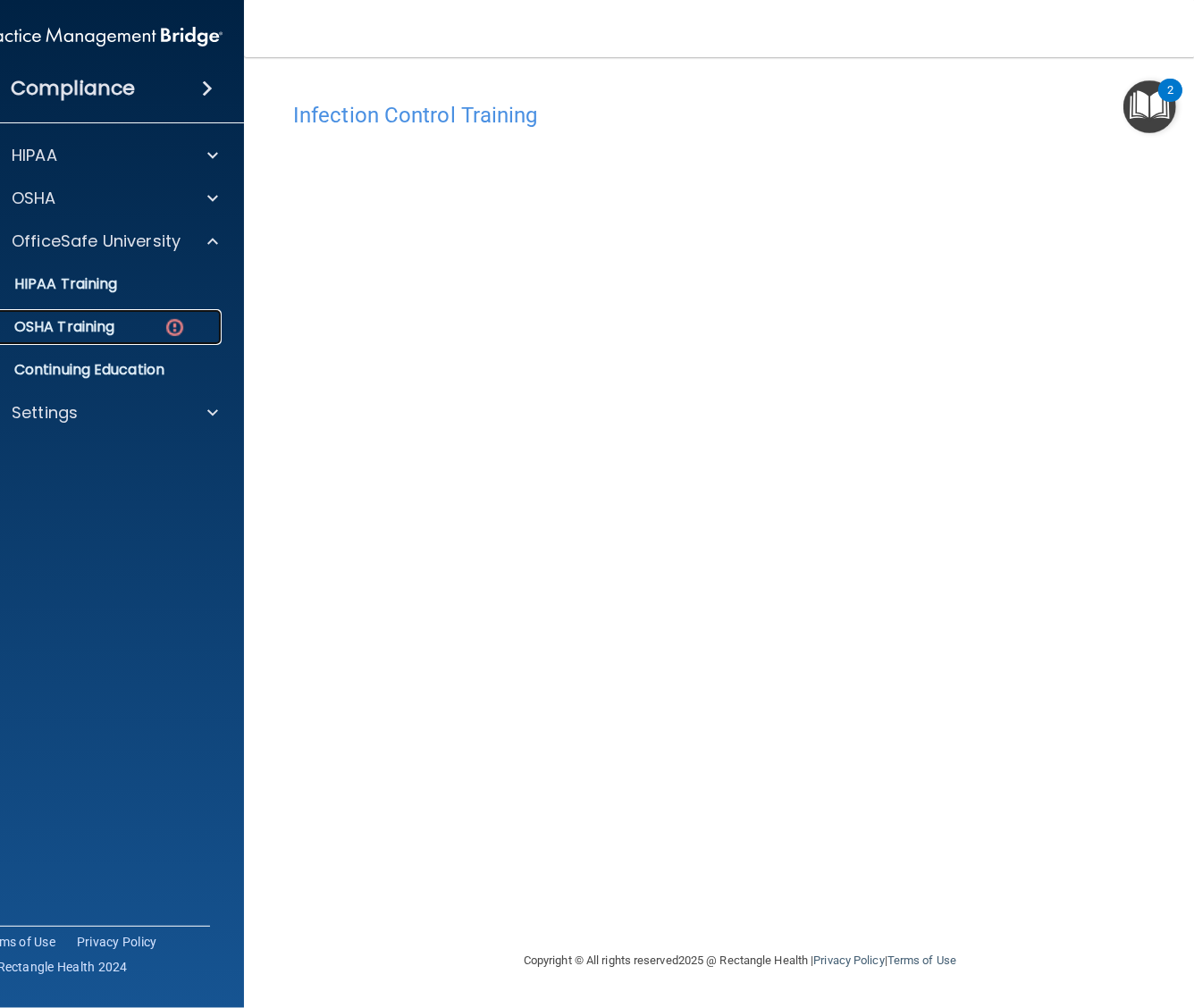
click at [131, 323] on div "OSHA Training" at bounding box center [92, 326] width 244 height 18
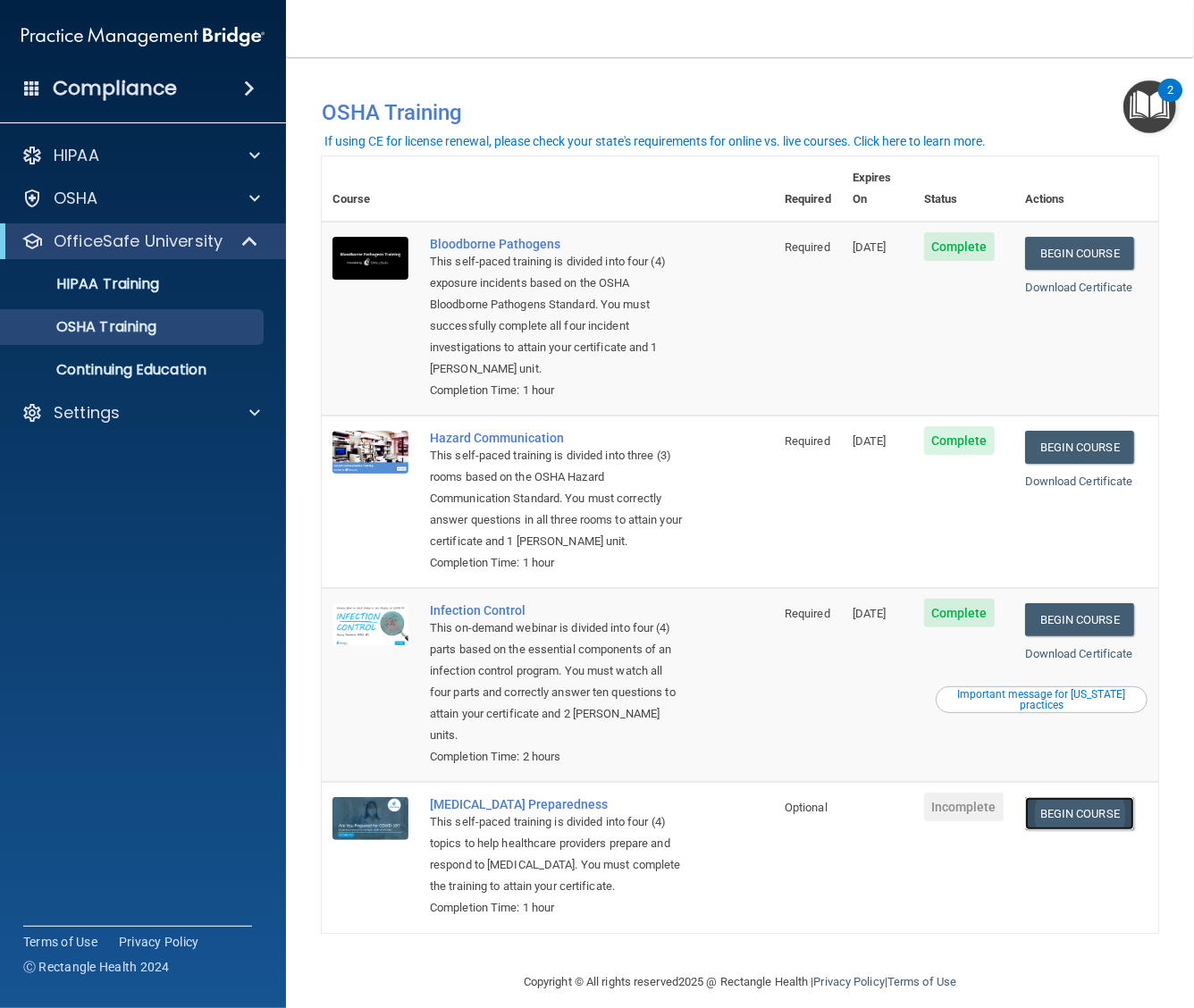
click at [1082, 797] on link "Begin Course" at bounding box center [1079, 813] width 109 height 33
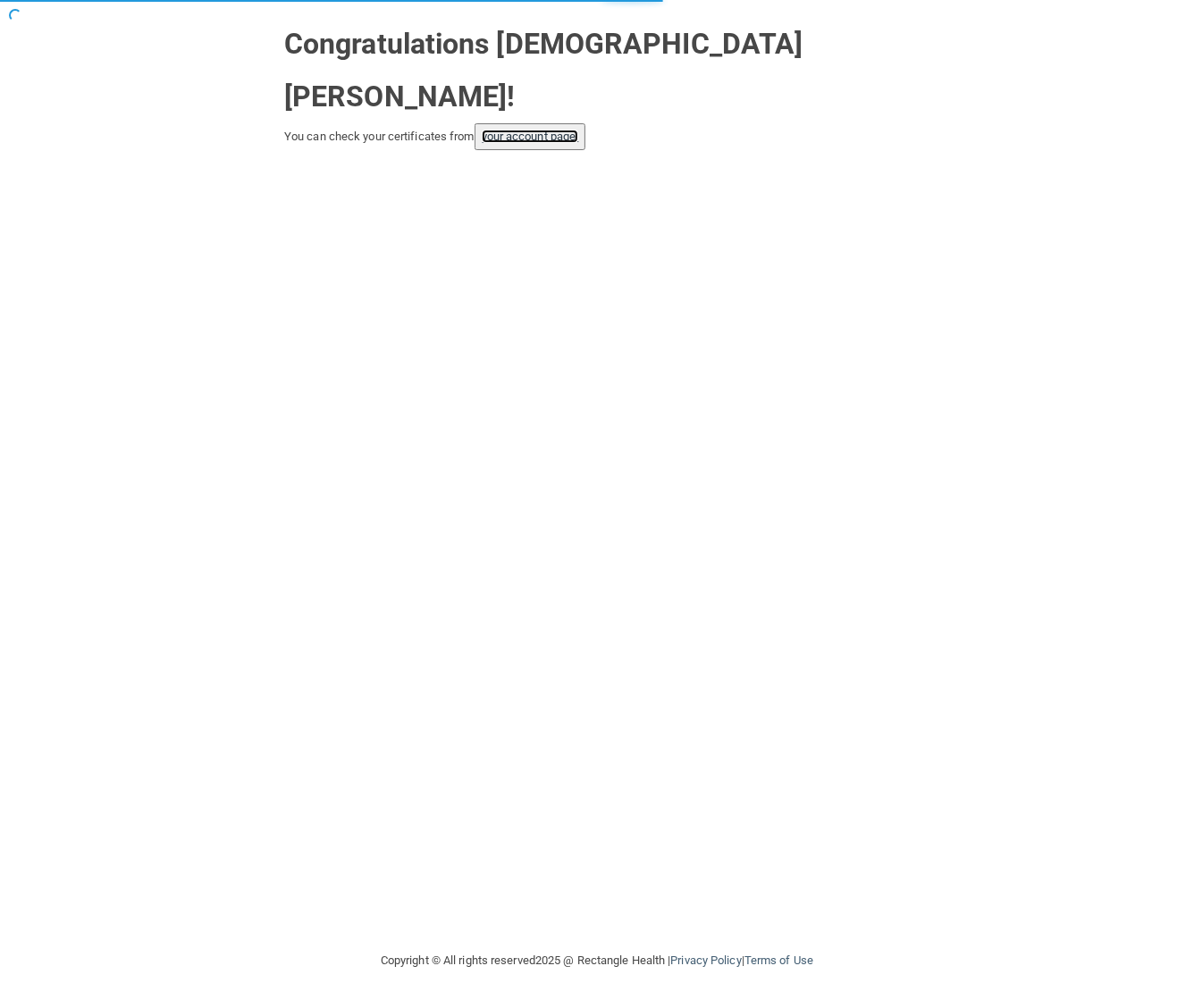
click at [552, 130] on link "your account page!" at bounding box center [530, 137] width 97 height 13
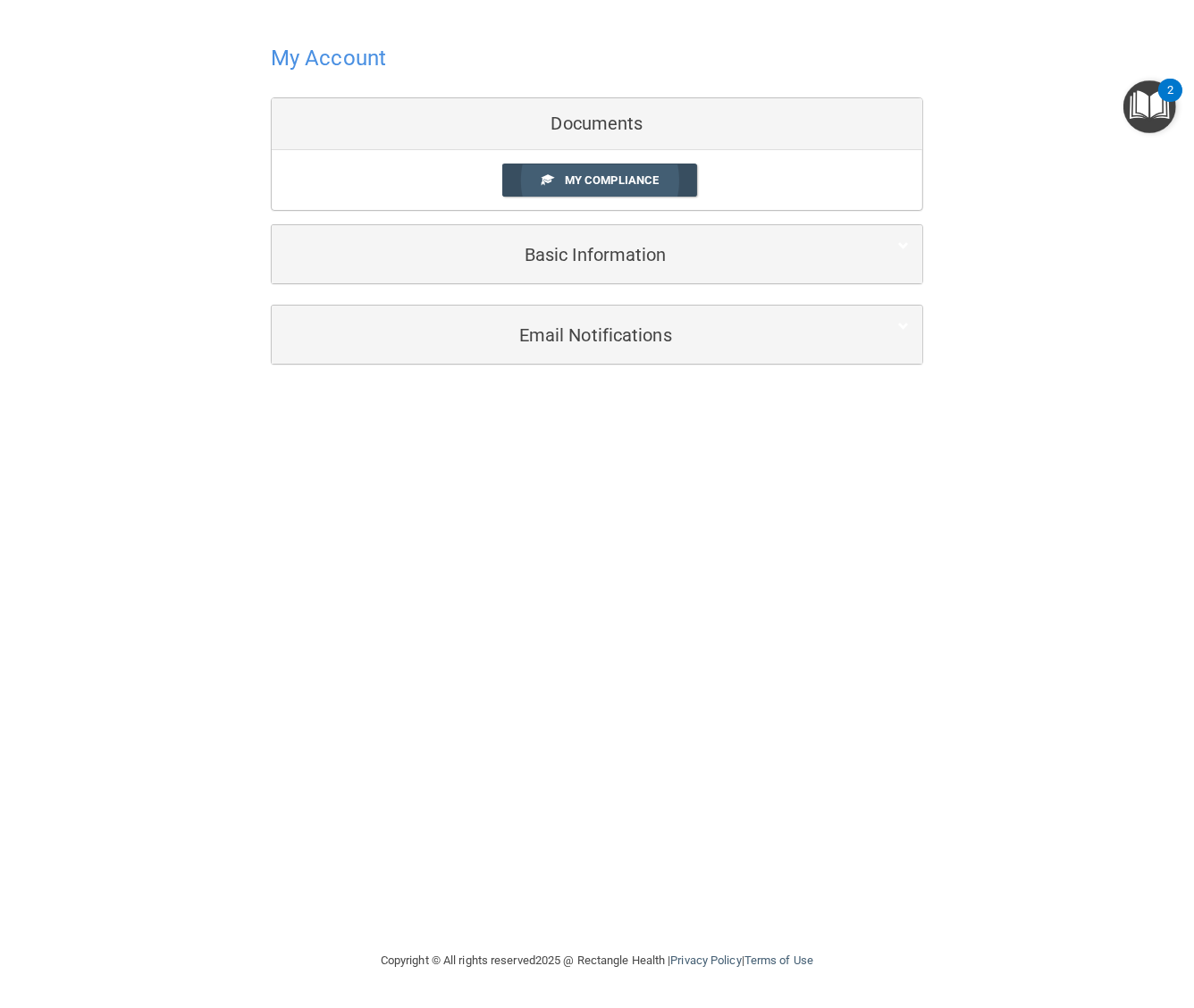
click at [578, 166] on link "My Compliance" at bounding box center [599, 180] width 195 height 33
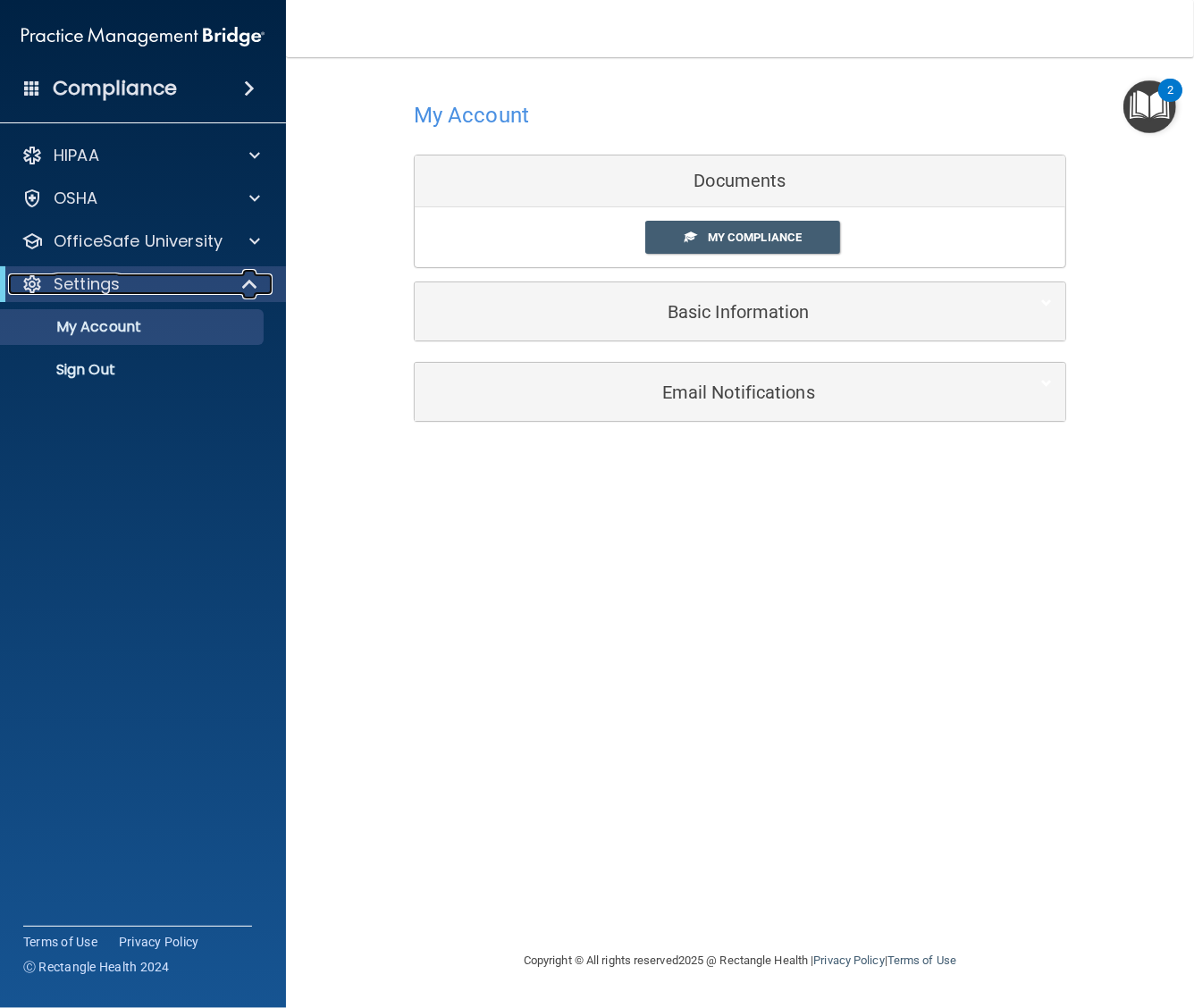
click at [101, 278] on p "Settings" at bounding box center [86, 283] width 66 height 22
click at [99, 273] on p "Settings" at bounding box center [86, 283] width 66 height 22
click at [771, 243] on span "My Compliance" at bounding box center [755, 238] width 94 height 13
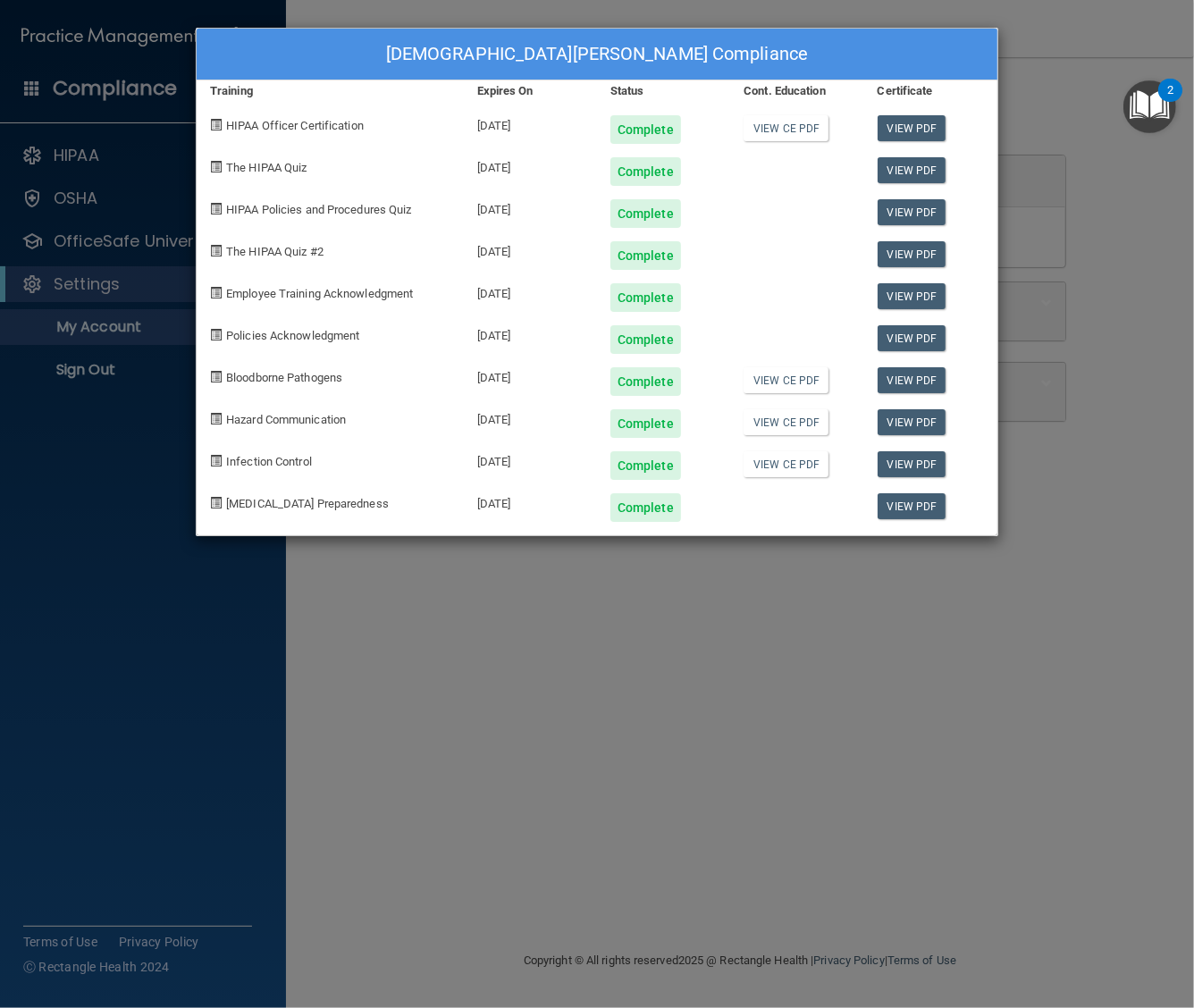
click at [1002, 701] on div "[DEMOGRAPHIC_DATA][PERSON_NAME] Compliance Training Expires On Status Cont. Edu…" at bounding box center [597, 504] width 1194 height 1008
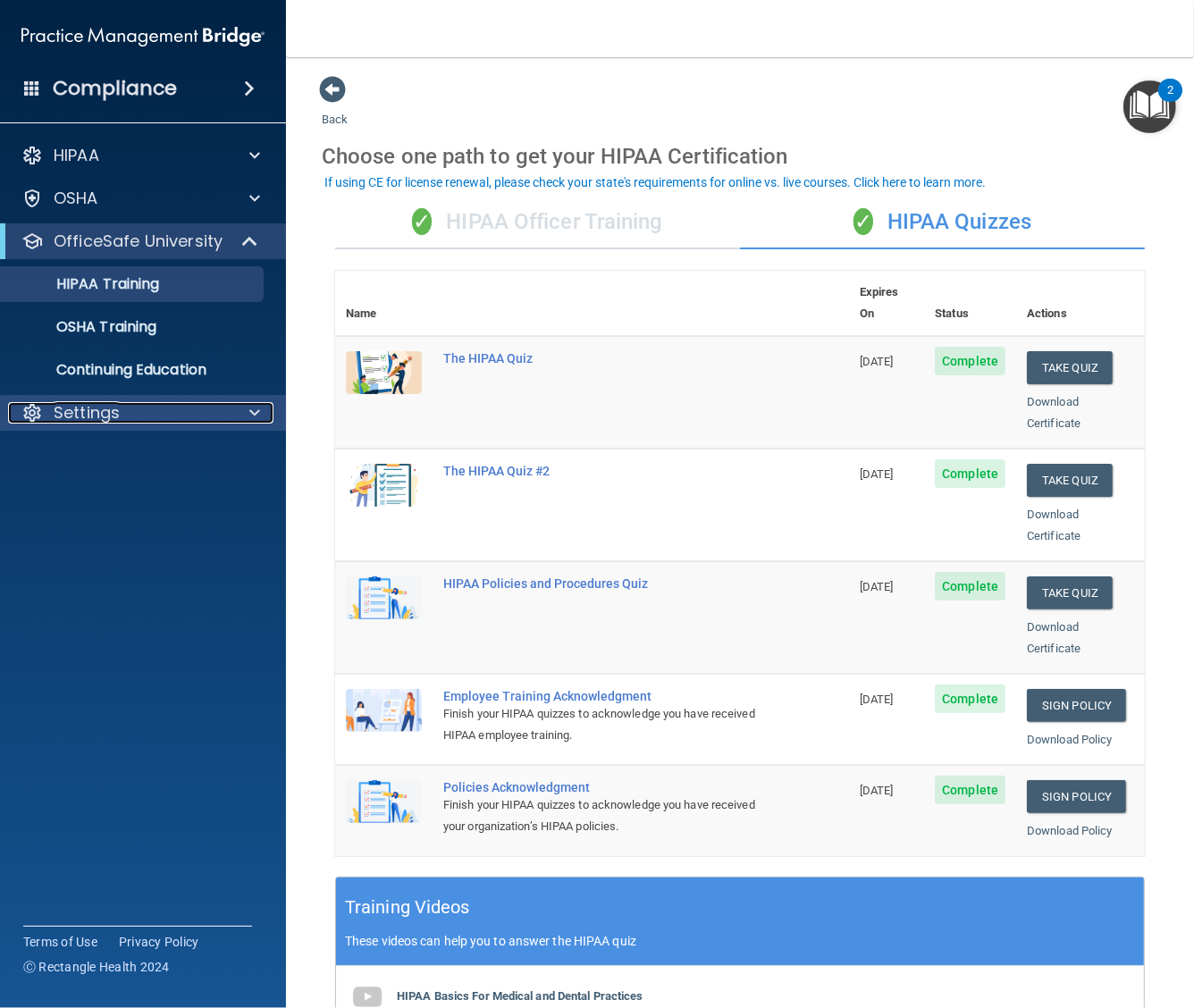
click at [94, 409] on p "Settings" at bounding box center [86, 412] width 66 height 22
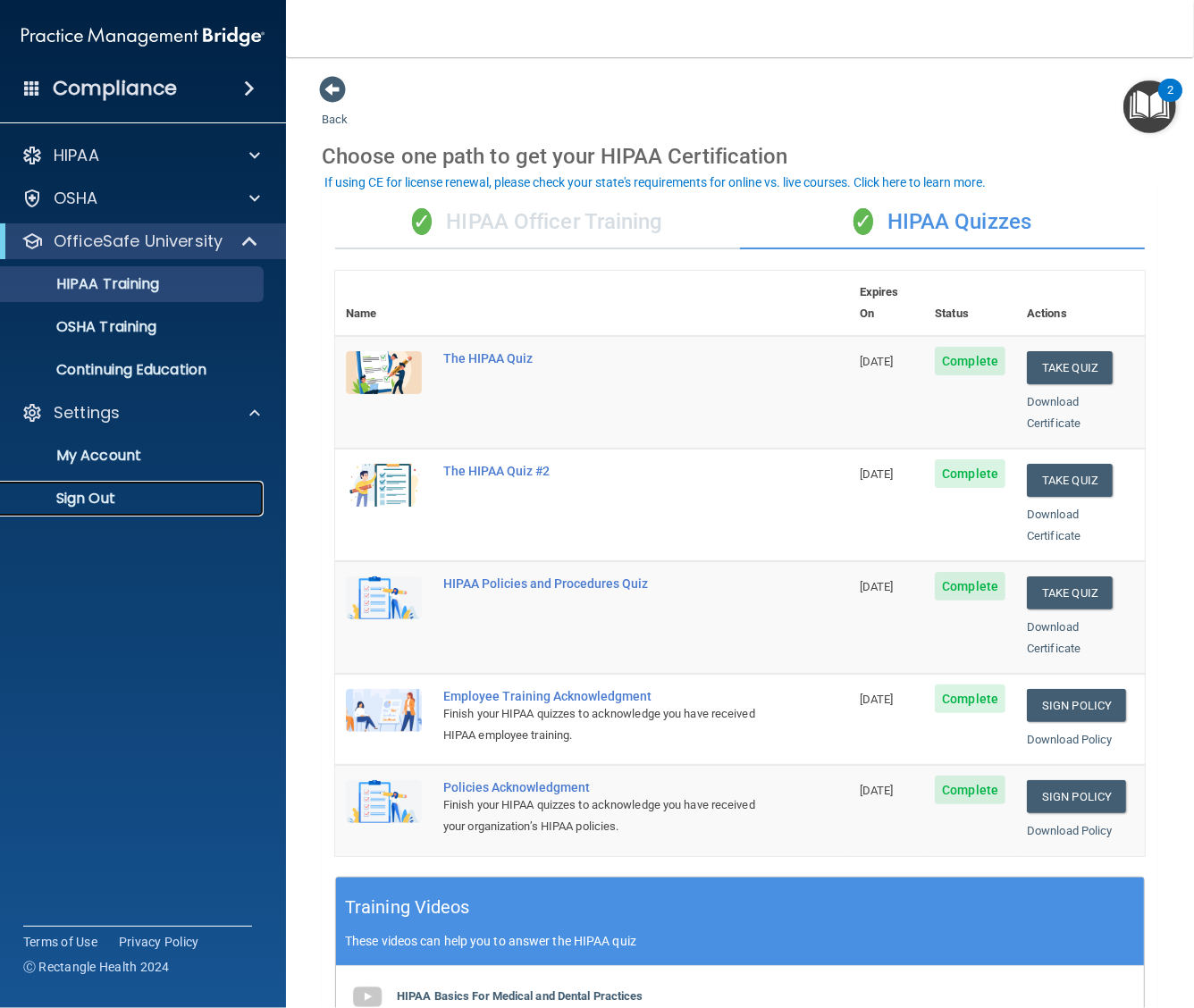
click at [103, 493] on p "Sign Out" at bounding box center [133, 498] width 244 height 18
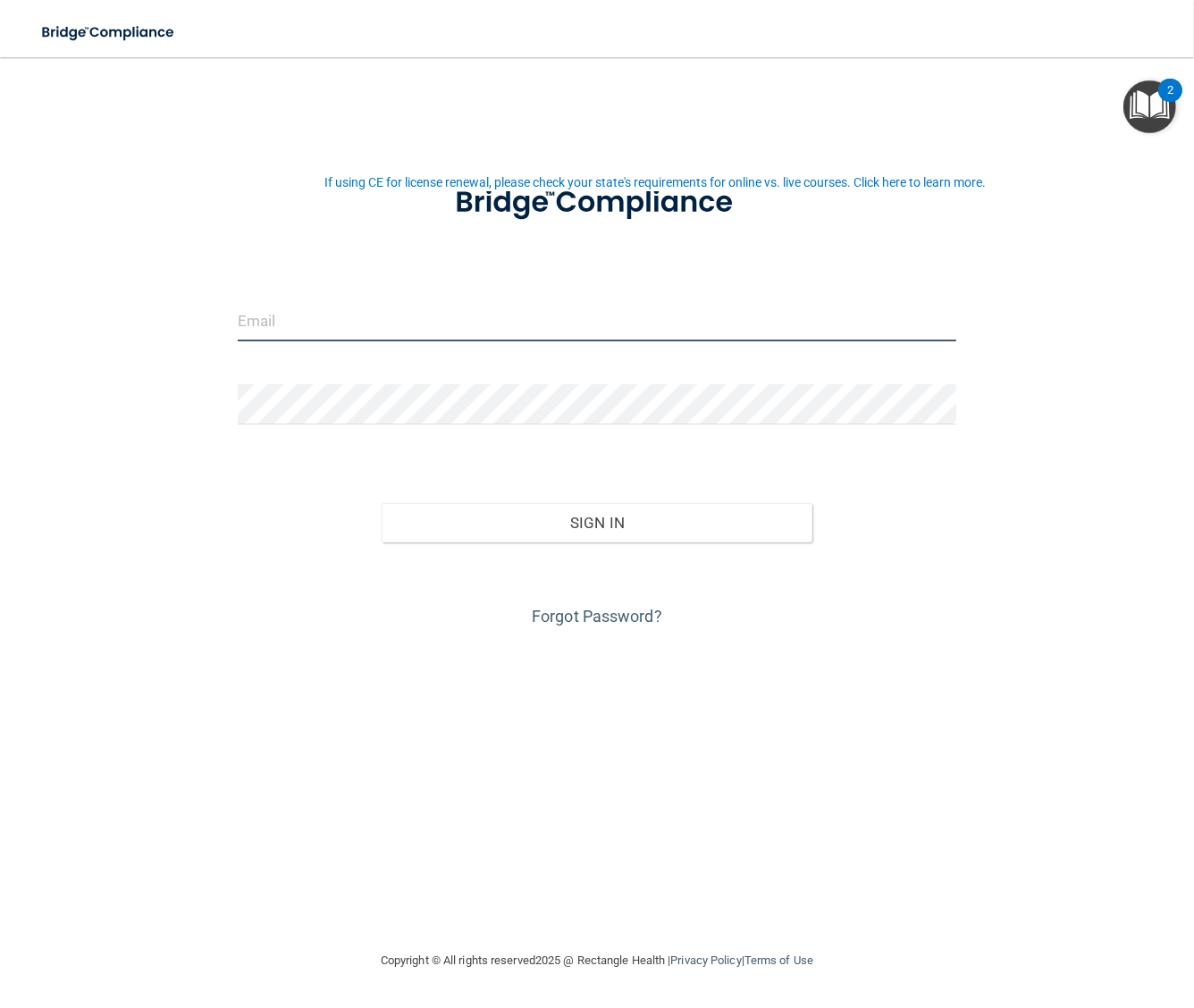
type input "adconboarding@ameridentco.com"
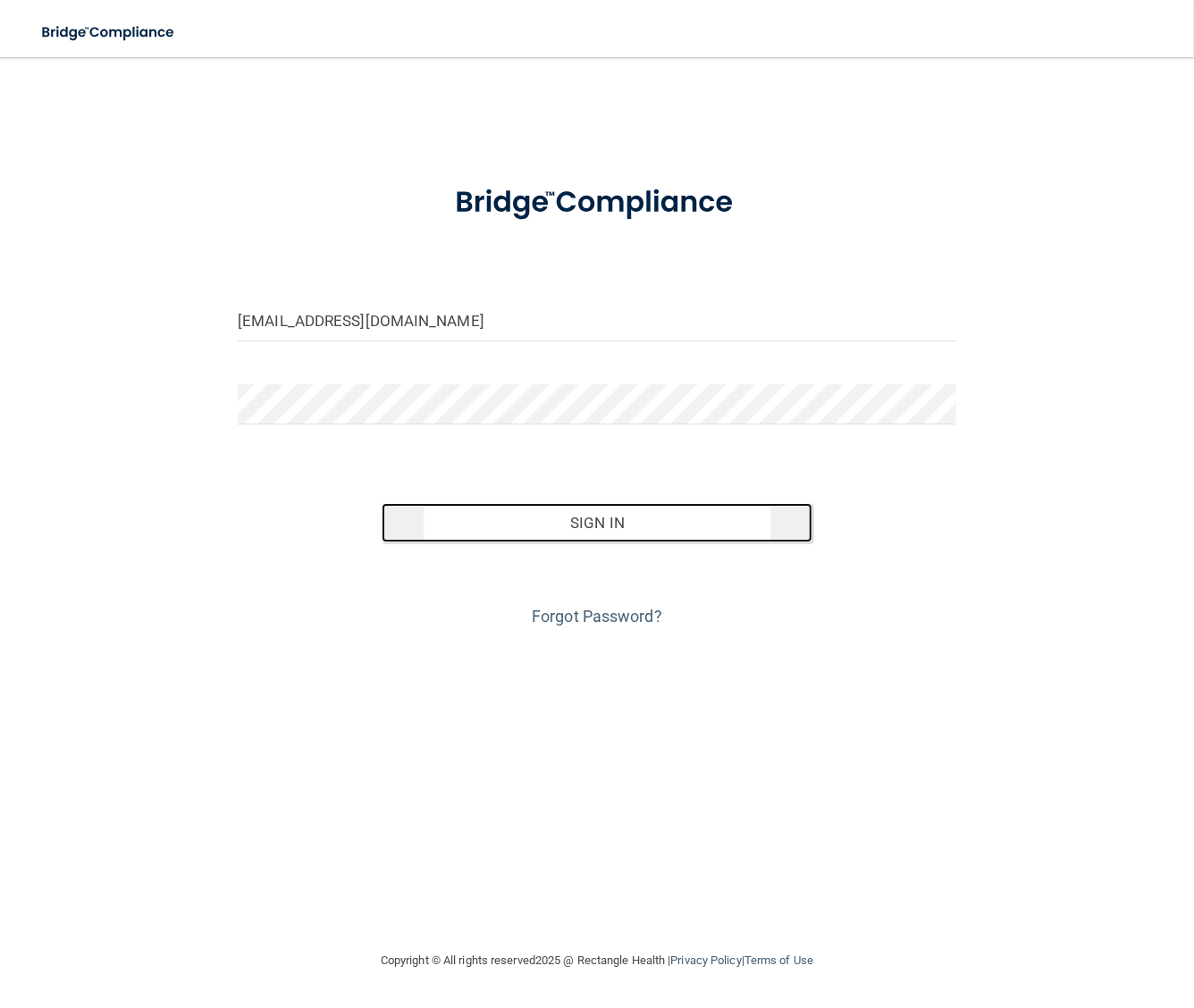
click at [590, 536] on button "Sign In" at bounding box center [597, 523] width 431 height 39
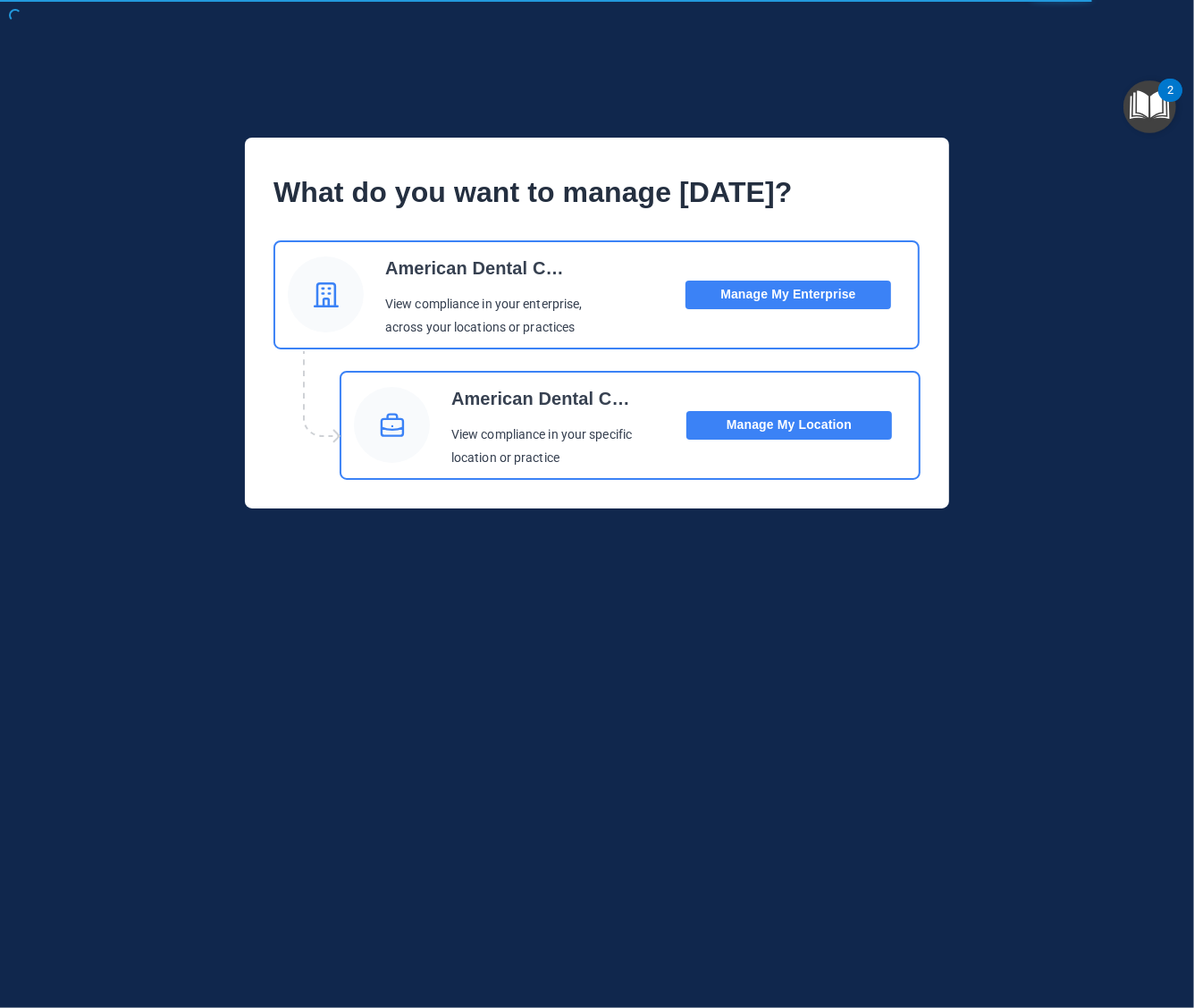
click at [795, 422] on button "Manage My Location" at bounding box center [789, 425] width 206 height 29
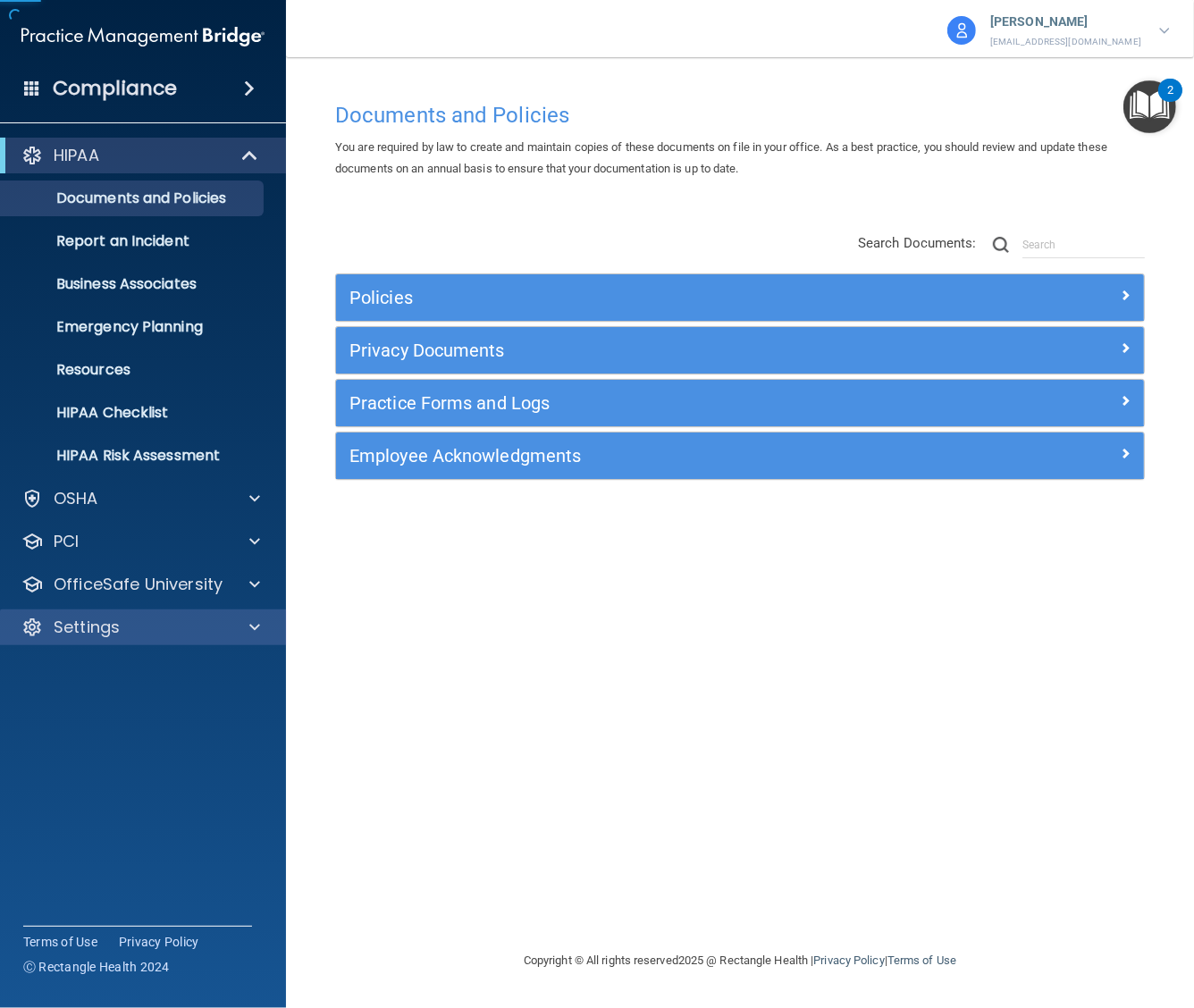
click at [162, 612] on div "Settings" at bounding box center [143, 627] width 287 height 36
click at [237, 619] on div at bounding box center [252, 626] width 45 height 22
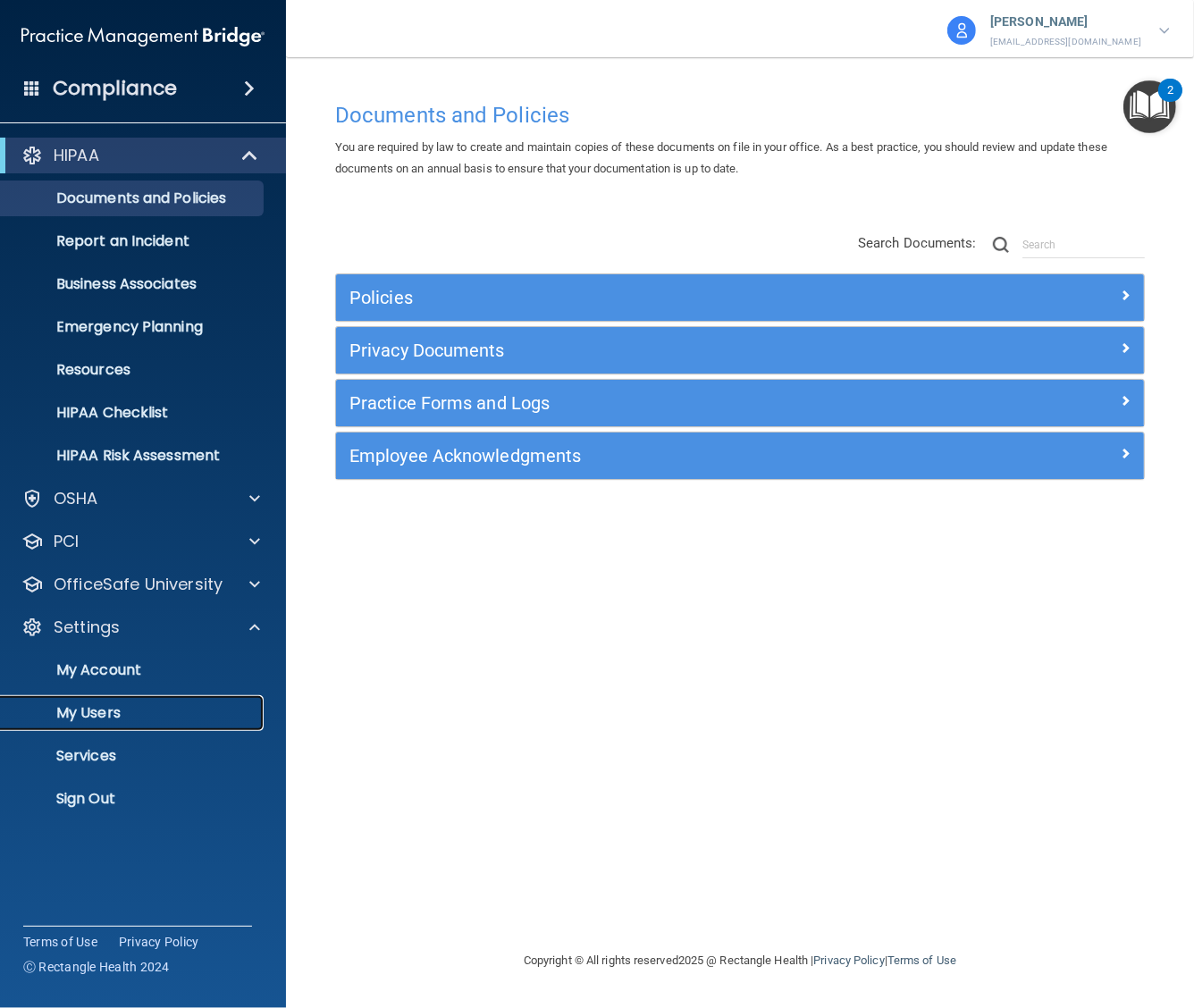
click at [109, 706] on p "My Users" at bounding box center [133, 713] width 244 height 18
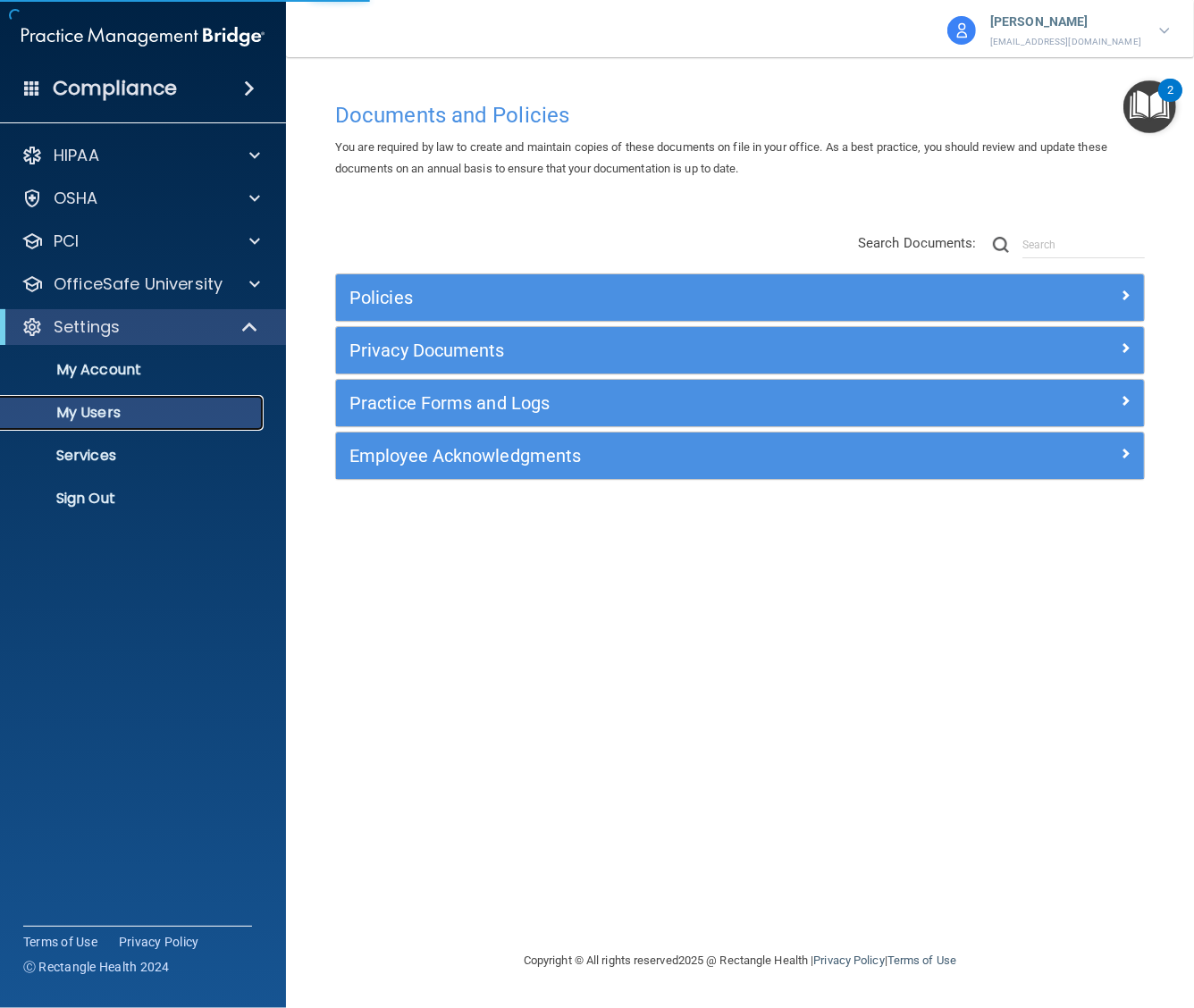
select select "20"
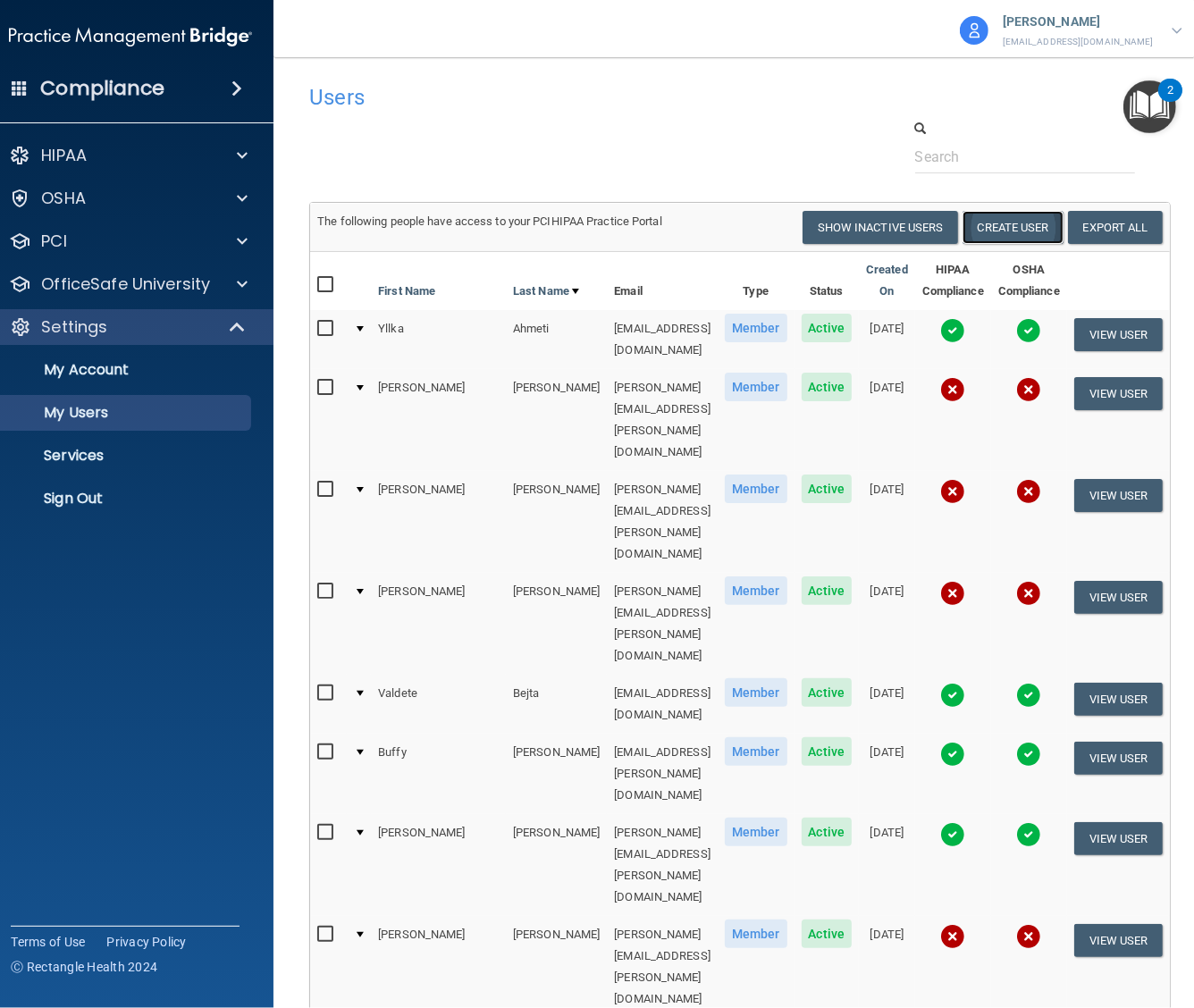
click at [1014, 228] on button "Create User" at bounding box center [1013, 226] width 101 height 33
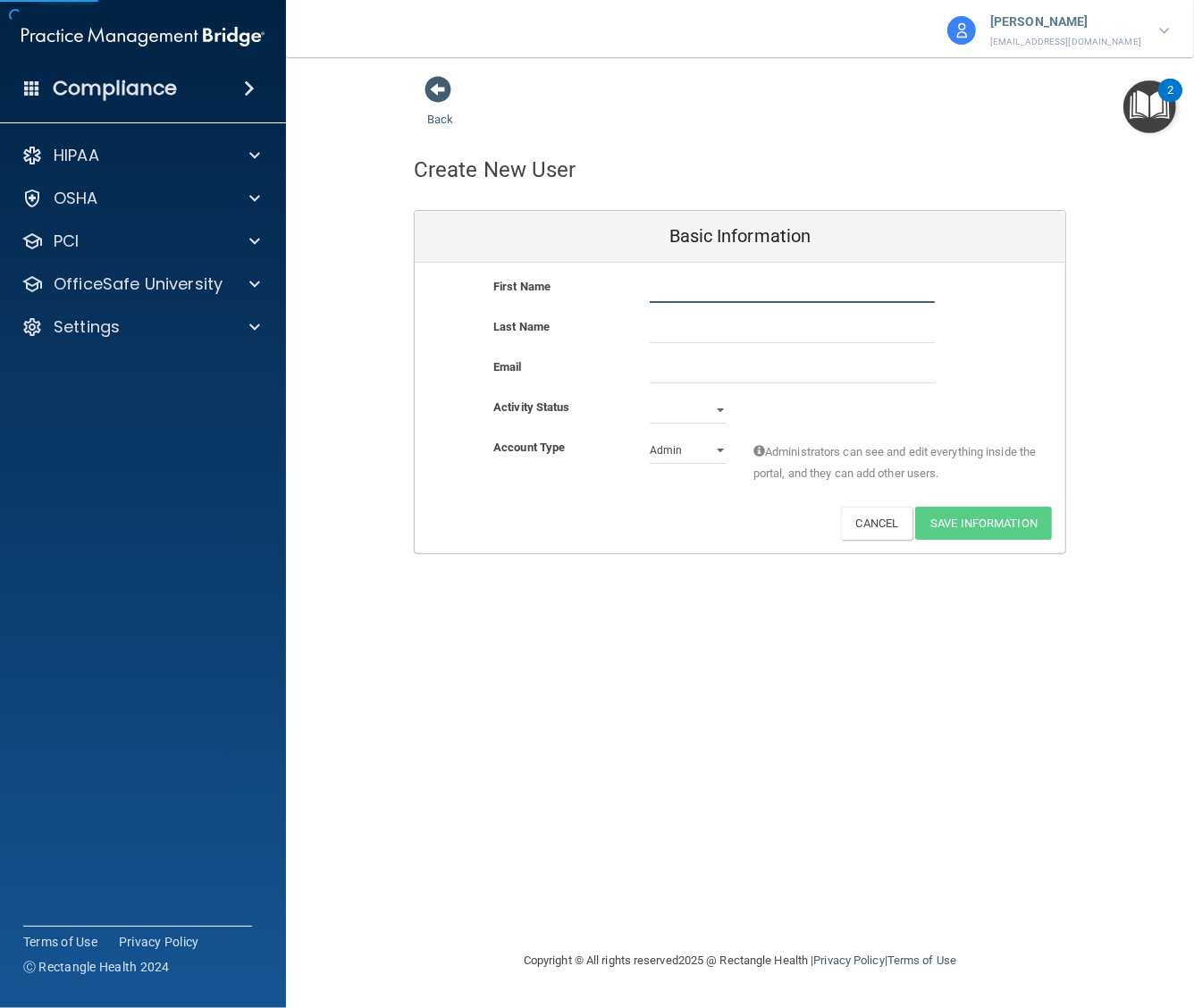
click at [690, 288] on input "text" at bounding box center [792, 289] width 285 height 27
type input "Patrick"
type input "Truesdell"
click at [681, 375] on input "email" at bounding box center [792, 369] width 285 height 27
paste input "ptruesdell@cfgi.com"
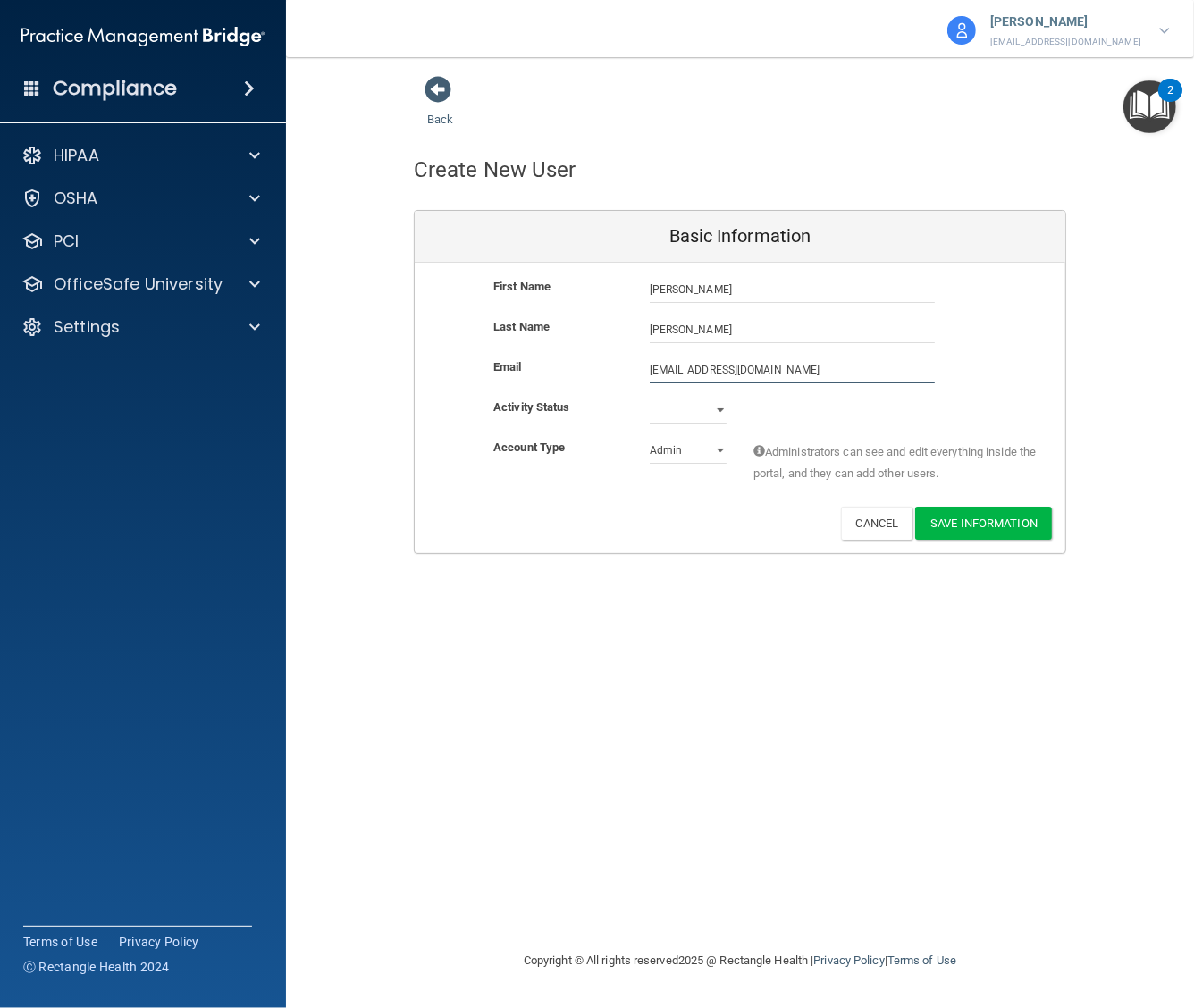
type input "ptruesdell@cfgi.com"
click at [689, 410] on select "Active Inactive" at bounding box center [688, 410] width 77 height 27
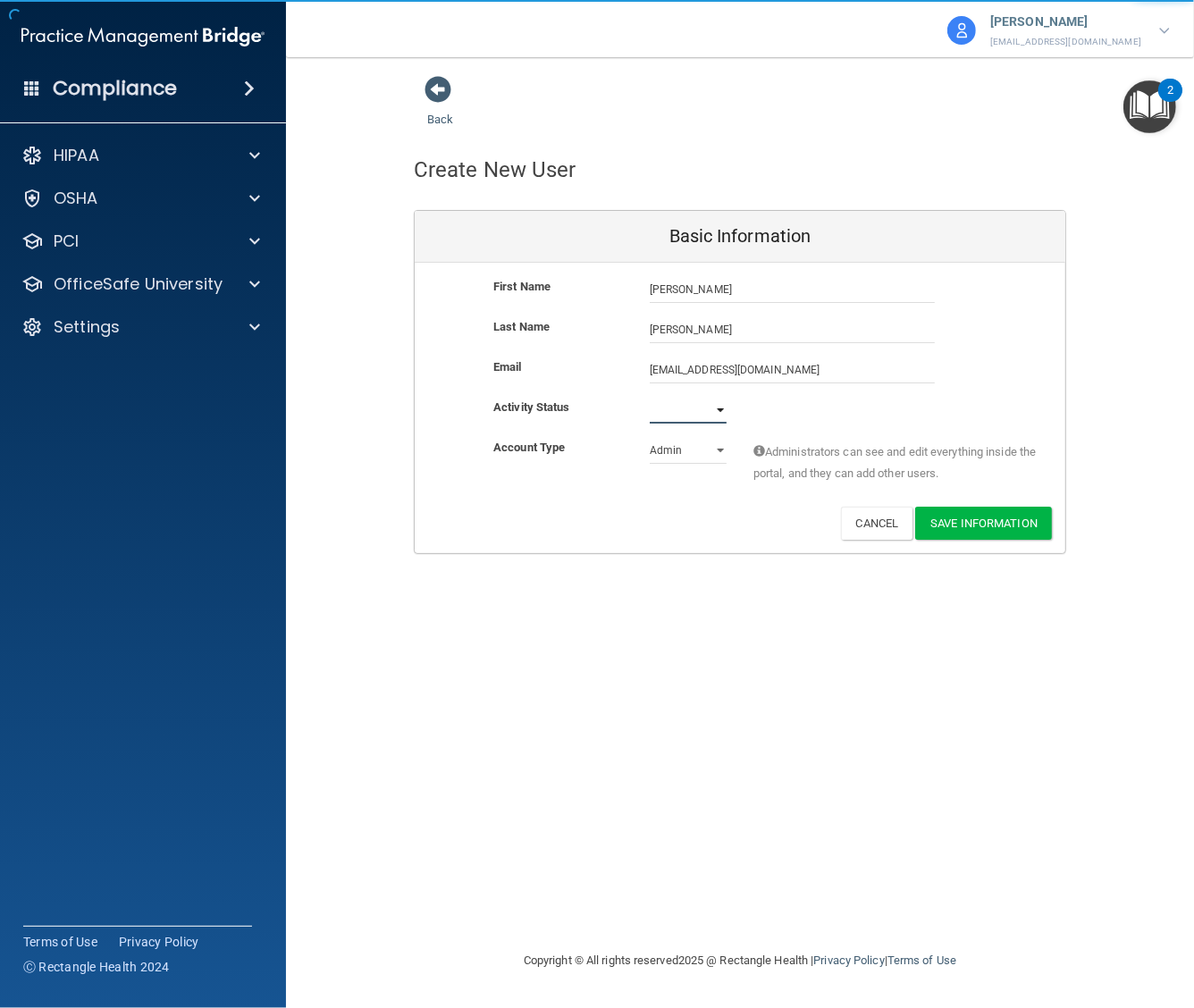
select select "active"
click at [650, 396] on select "Active Inactive" at bounding box center [688, 410] width 77 height 27
click at [702, 439] on select "Admin Member" at bounding box center [688, 450] width 77 height 27
select select "practice_member"
click at [650, 437] on select "Admin Member" at bounding box center [688, 450] width 77 height 27
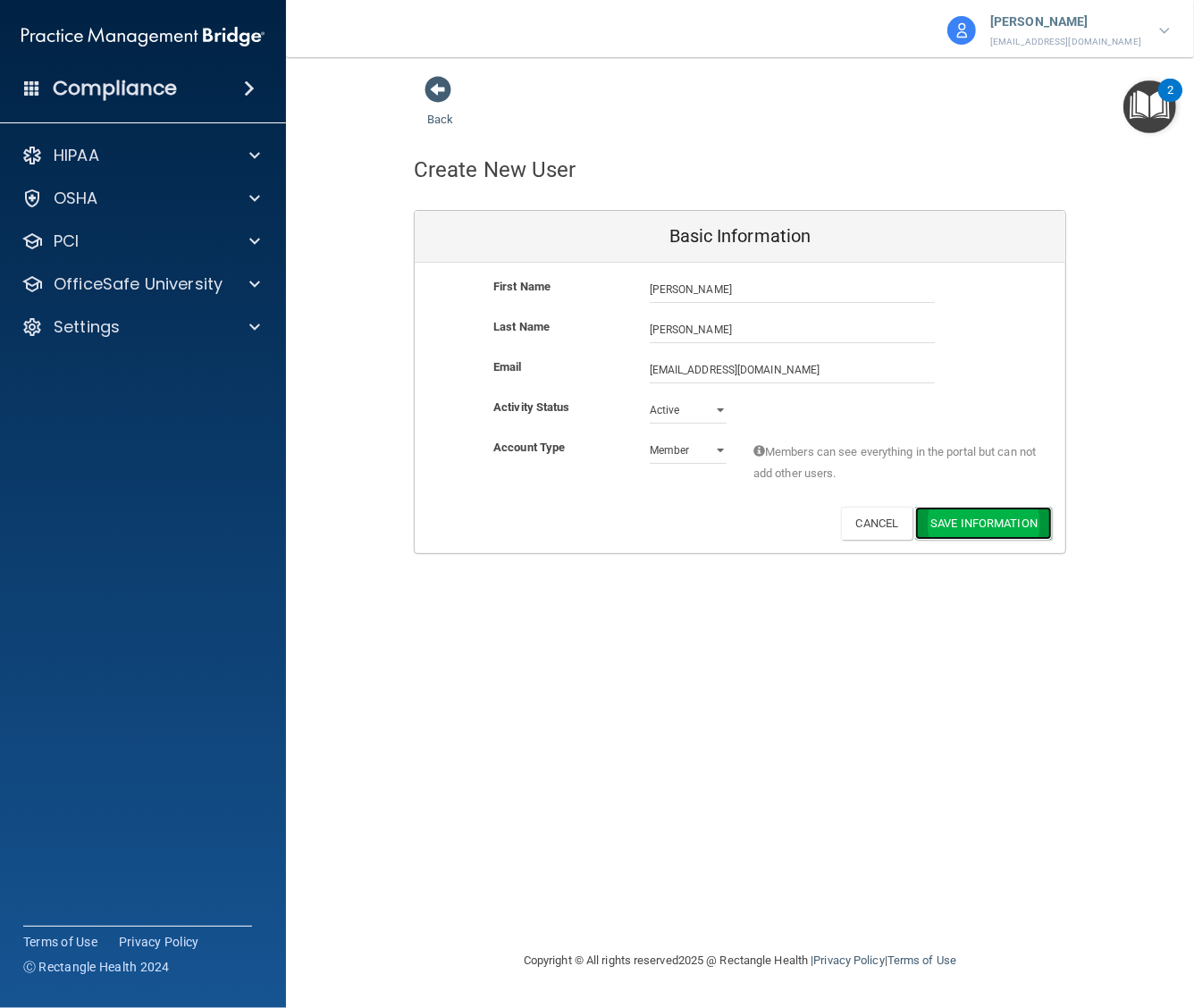
click at [993, 520] on button "Save Information" at bounding box center [983, 523] width 137 height 33
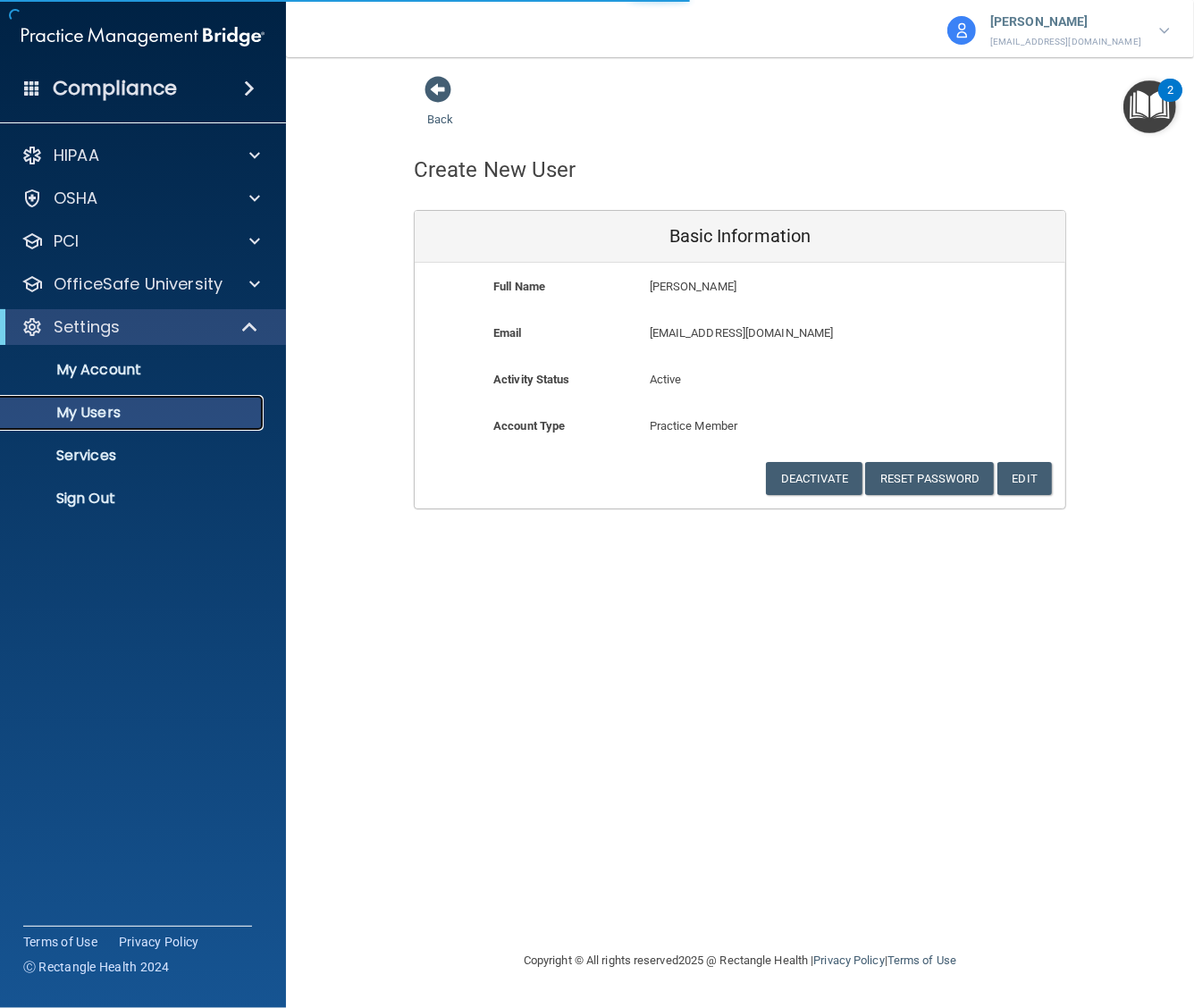
click at [87, 415] on p "My Users" at bounding box center [133, 412] width 244 height 18
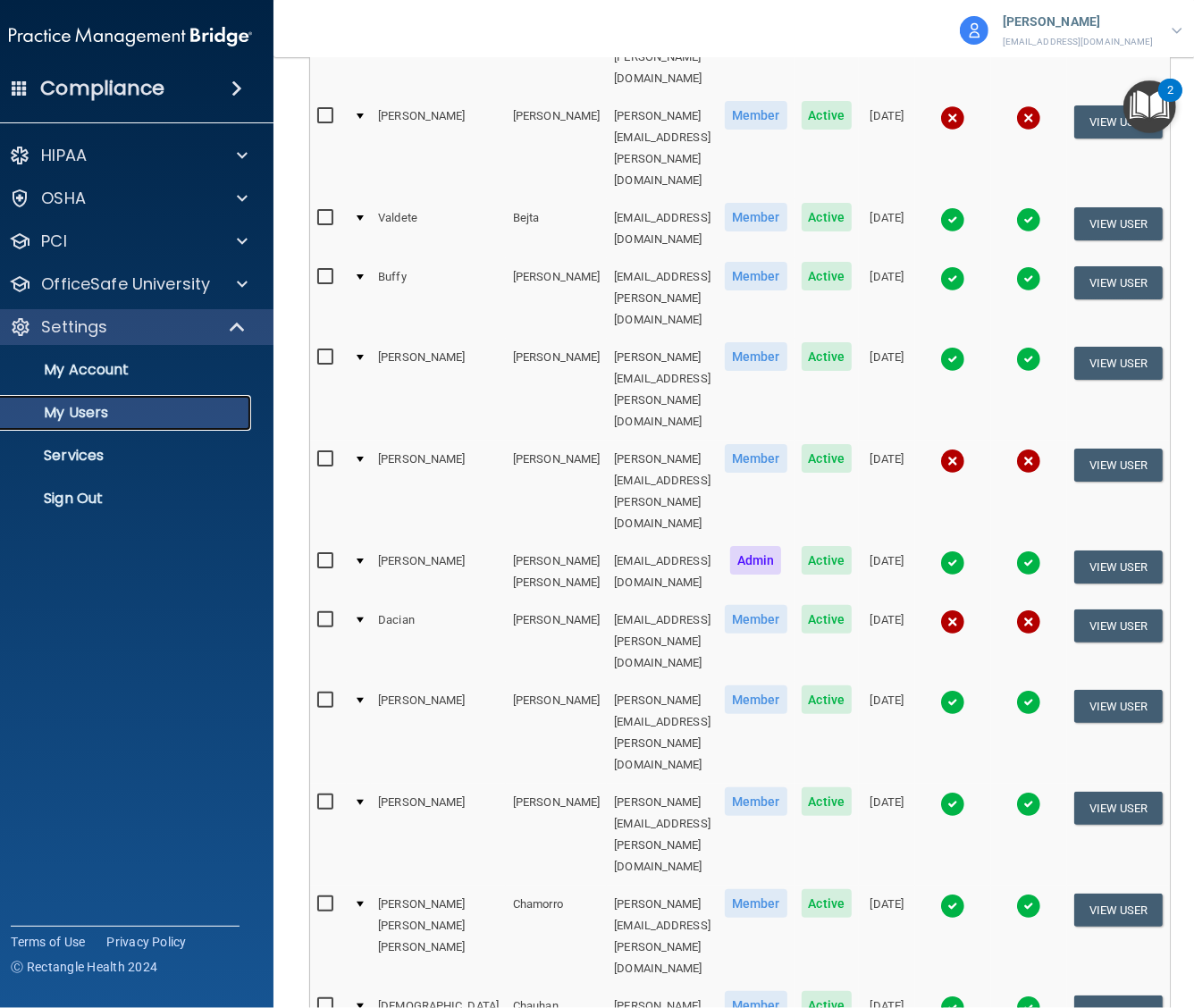
scroll to position [558, 0]
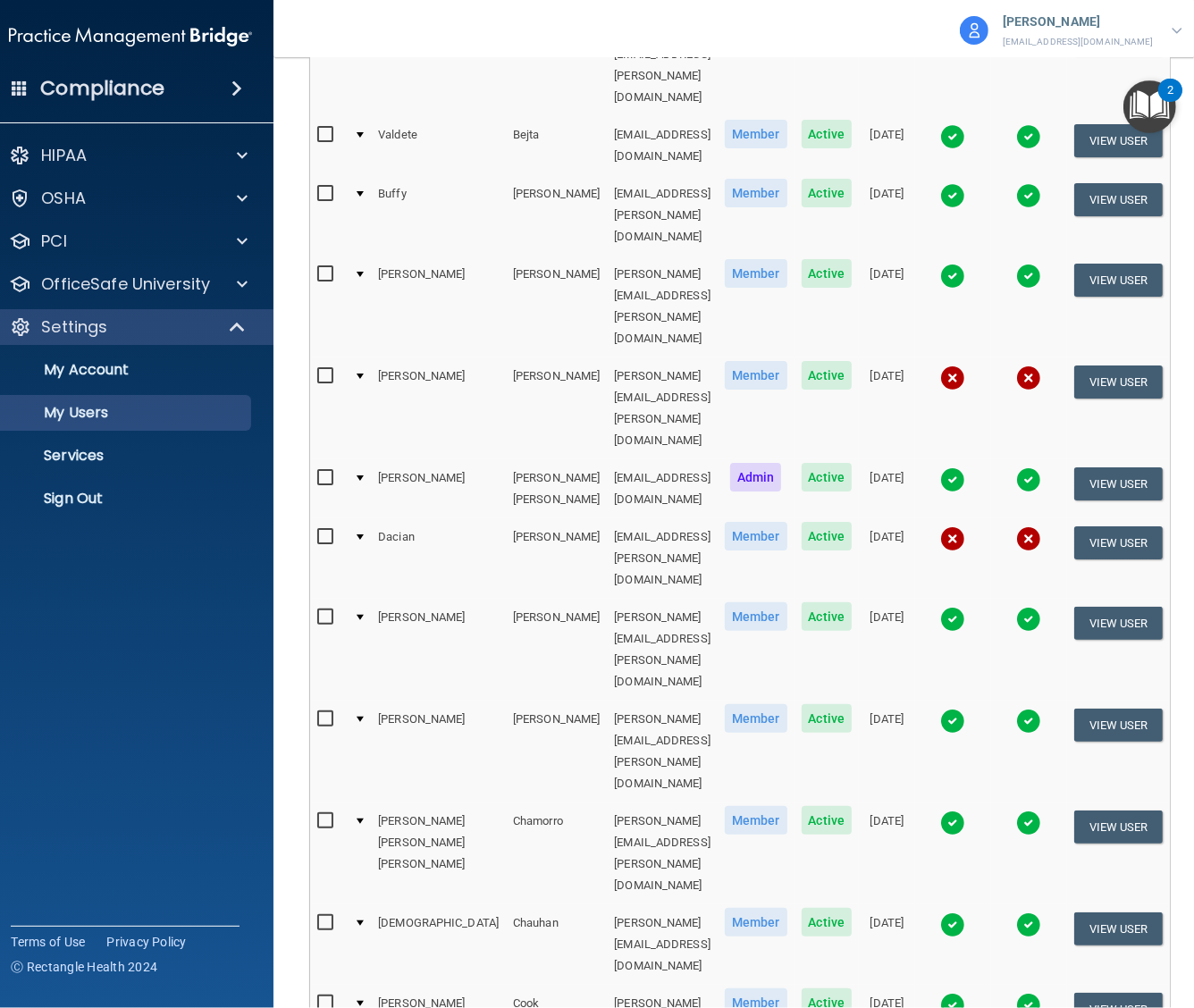
select select "63"
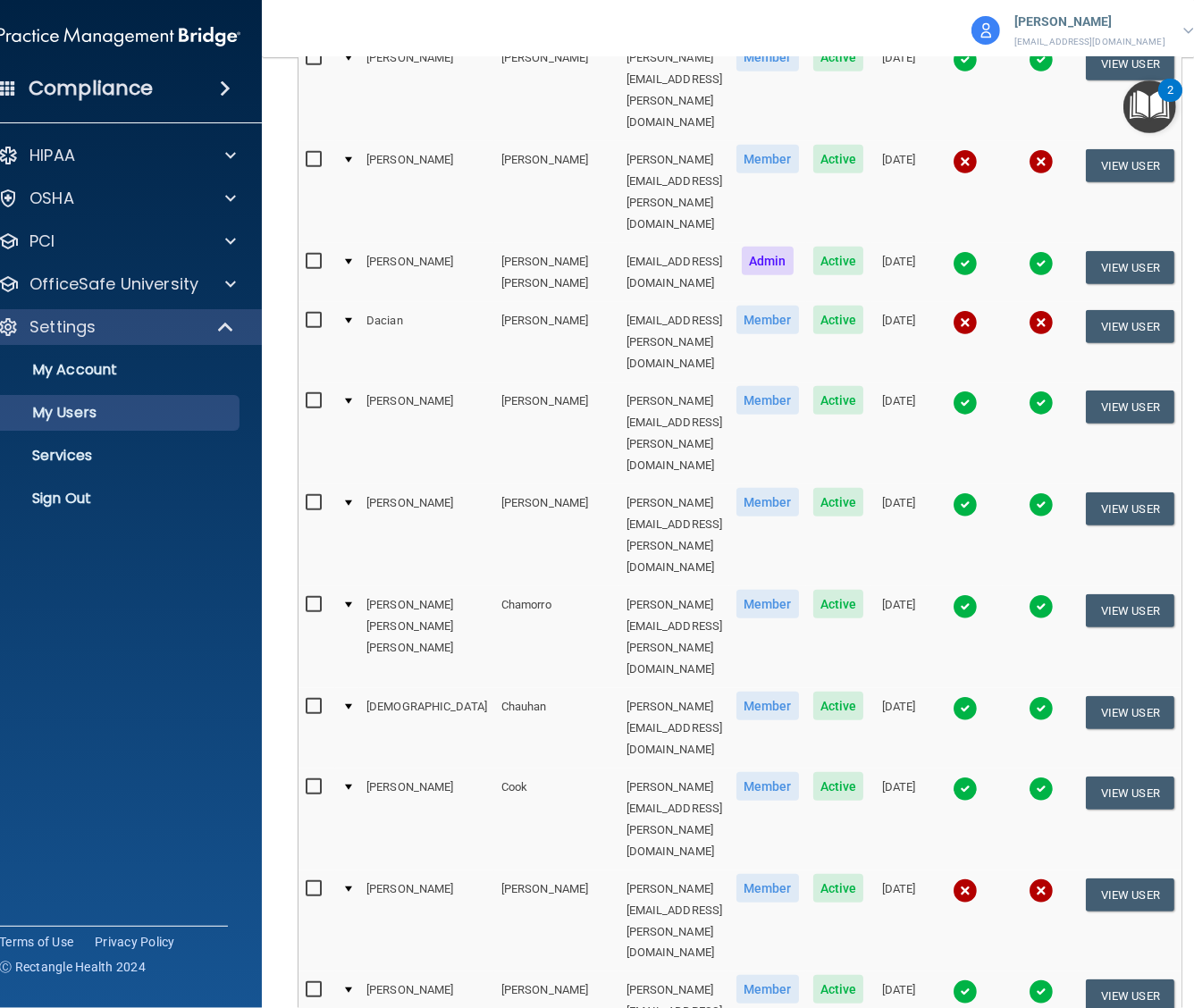
scroll to position [1340, 0]
